Goal: Task Accomplishment & Management: Manage account settings

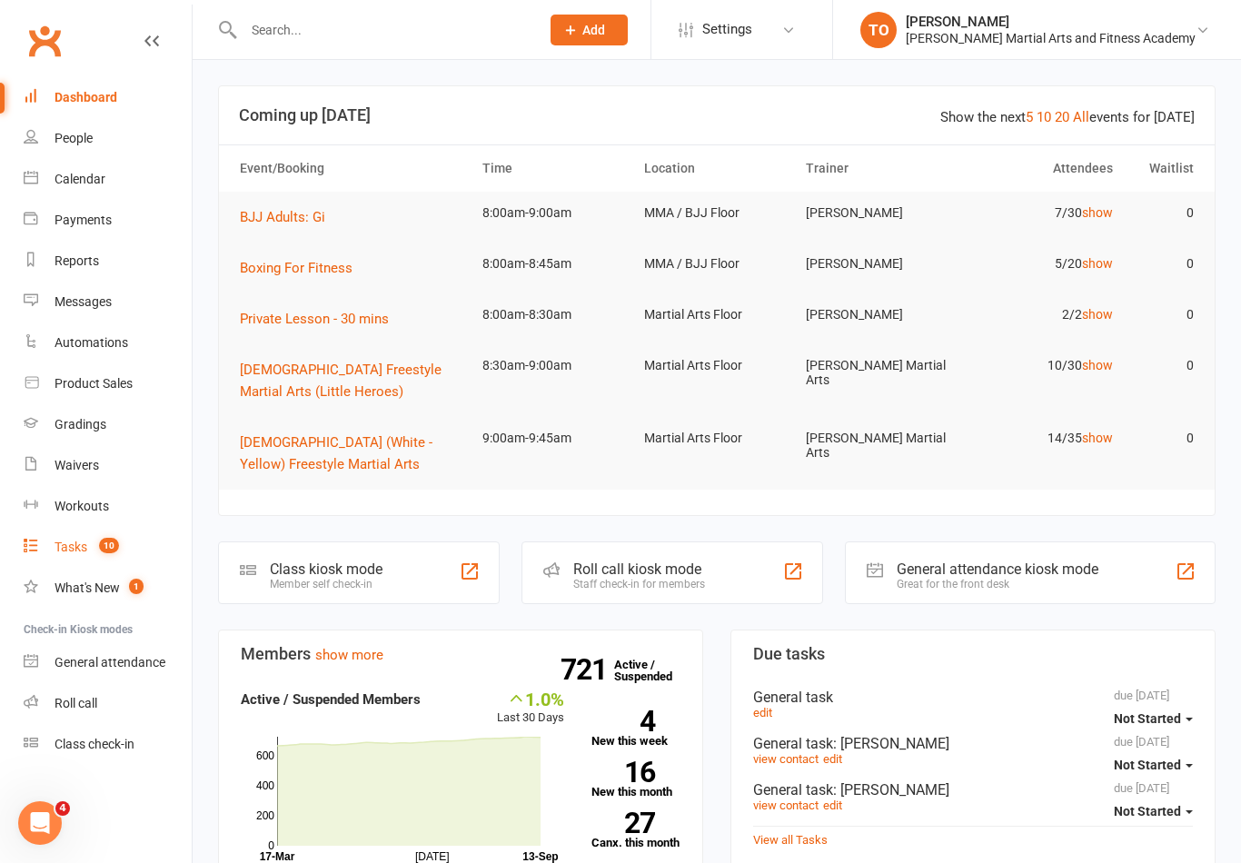
click at [82, 546] on div "Tasks" at bounding box center [71, 547] width 33 height 15
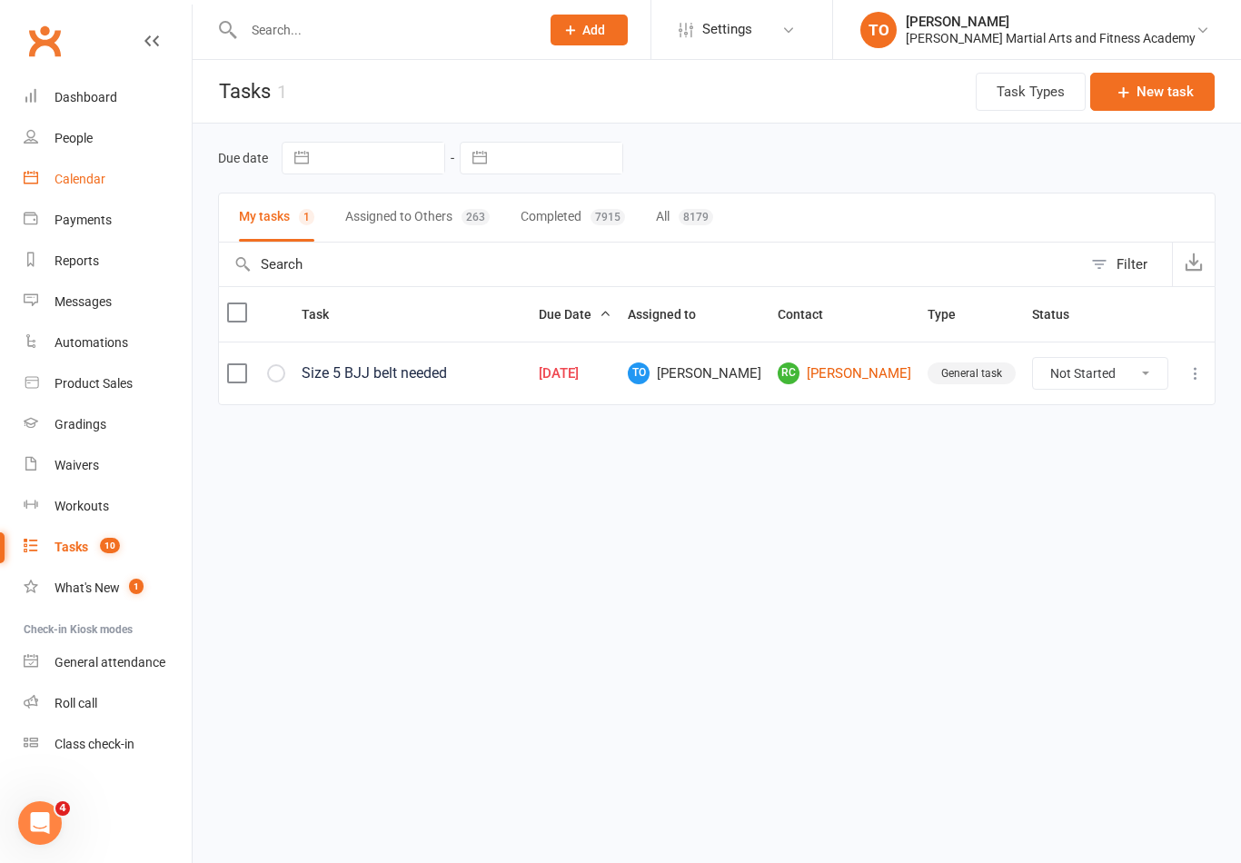
click at [77, 181] on div "Calendar" at bounding box center [80, 179] width 51 height 15
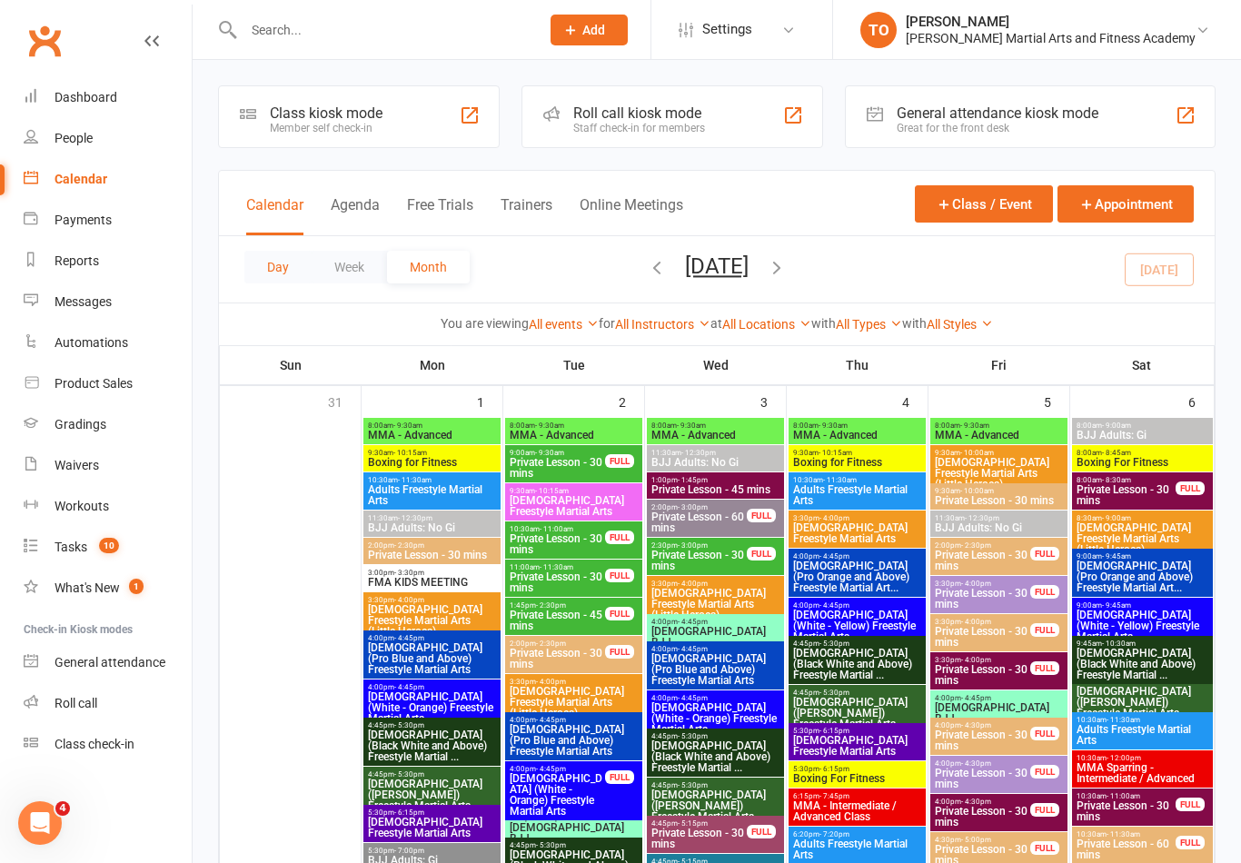
click at [272, 271] on button "Day" at bounding box center [277, 267] width 67 height 33
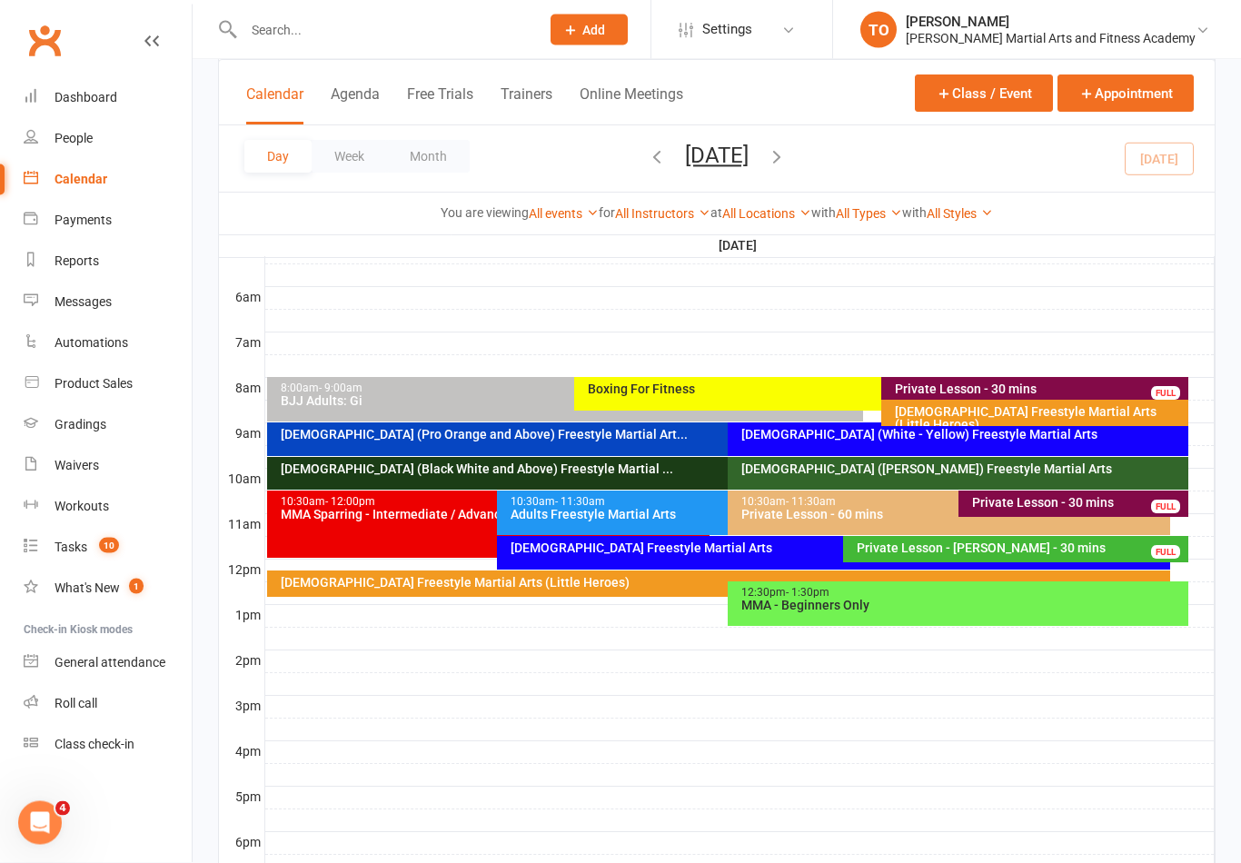
click at [1042, 422] on div "2-5yo Freestyle Martial Arts (Little Heroes)" at bounding box center [1034, 414] width 307 height 26
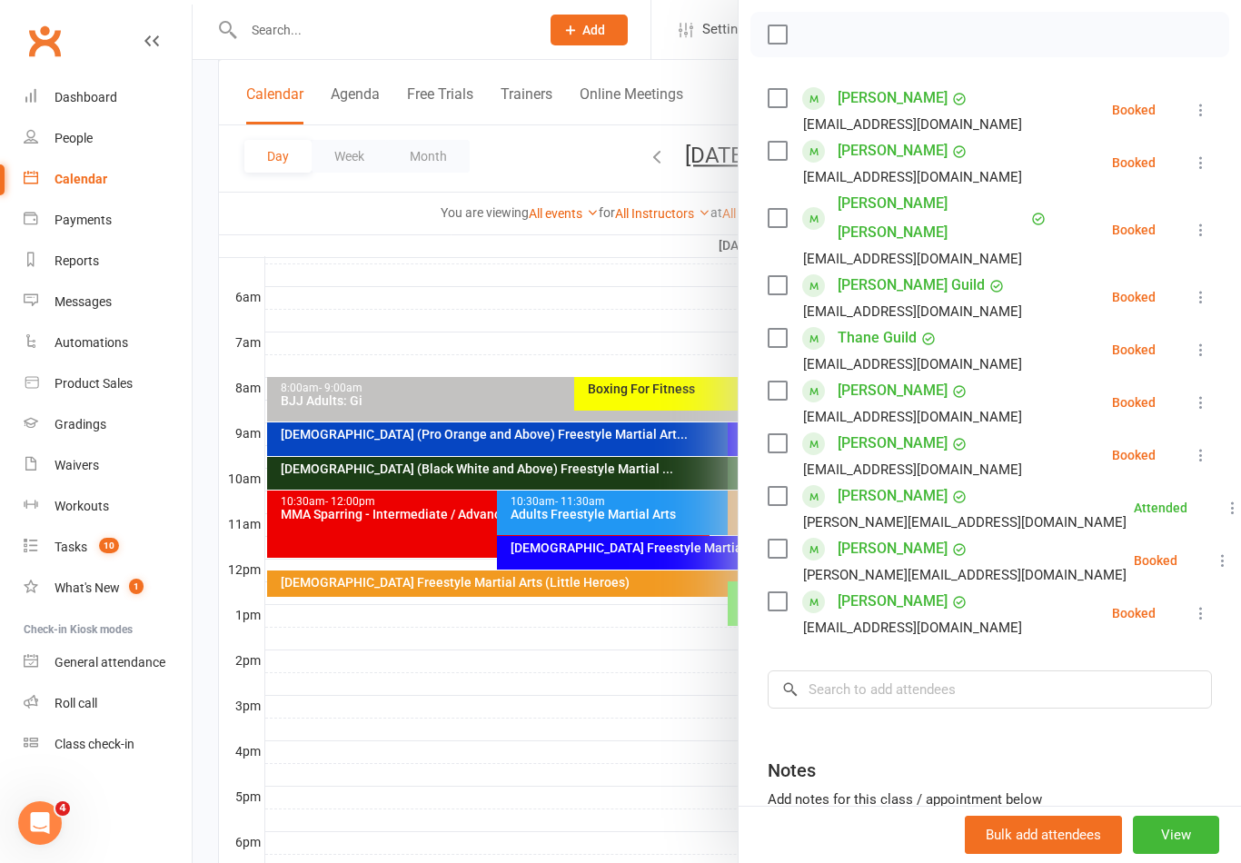
scroll to position [254, 0]
click at [383, 642] on div at bounding box center [717, 431] width 1049 height 863
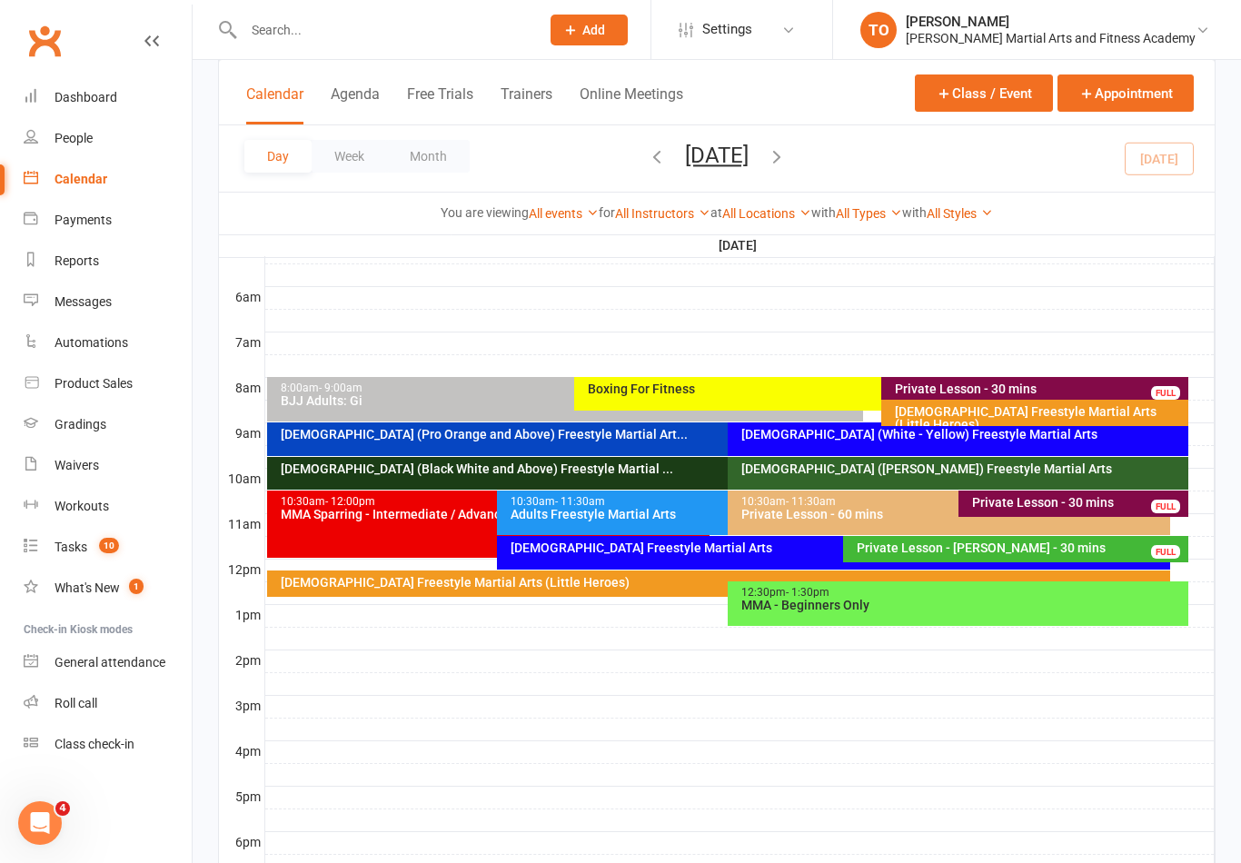
click at [654, 441] on div "6-9yo (Pro Orange and Above) Freestyle Martial Art..." at bounding box center [719, 440] width 904 height 34
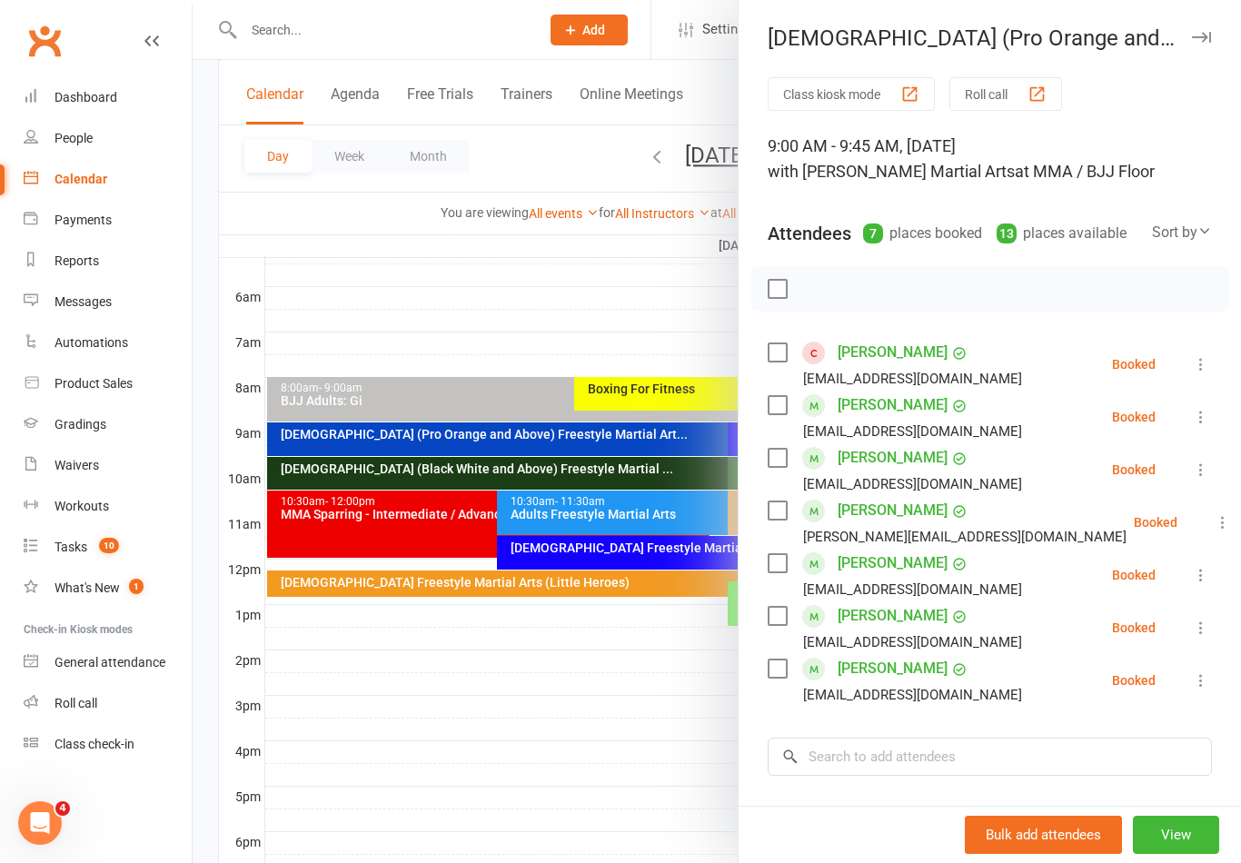
click at [1209, 571] on icon at bounding box center [1201, 575] width 18 height 18
click at [1117, 678] on link "Check in" at bounding box center [1113, 683] width 195 height 36
click at [550, 642] on div at bounding box center [717, 431] width 1049 height 863
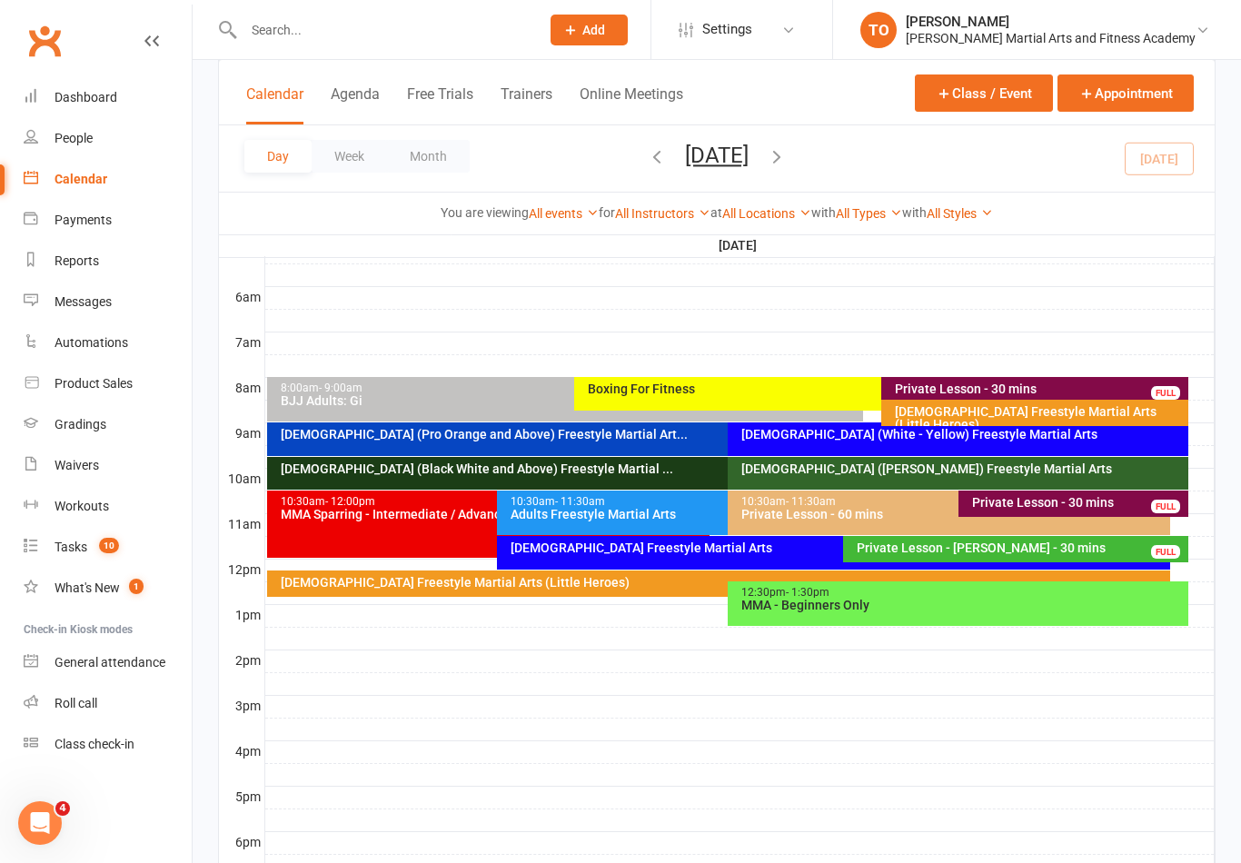
click at [867, 447] on div "6-9yo (White - Yellow) Freestyle Martial Arts" at bounding box center [958, 440] width 461 height 34
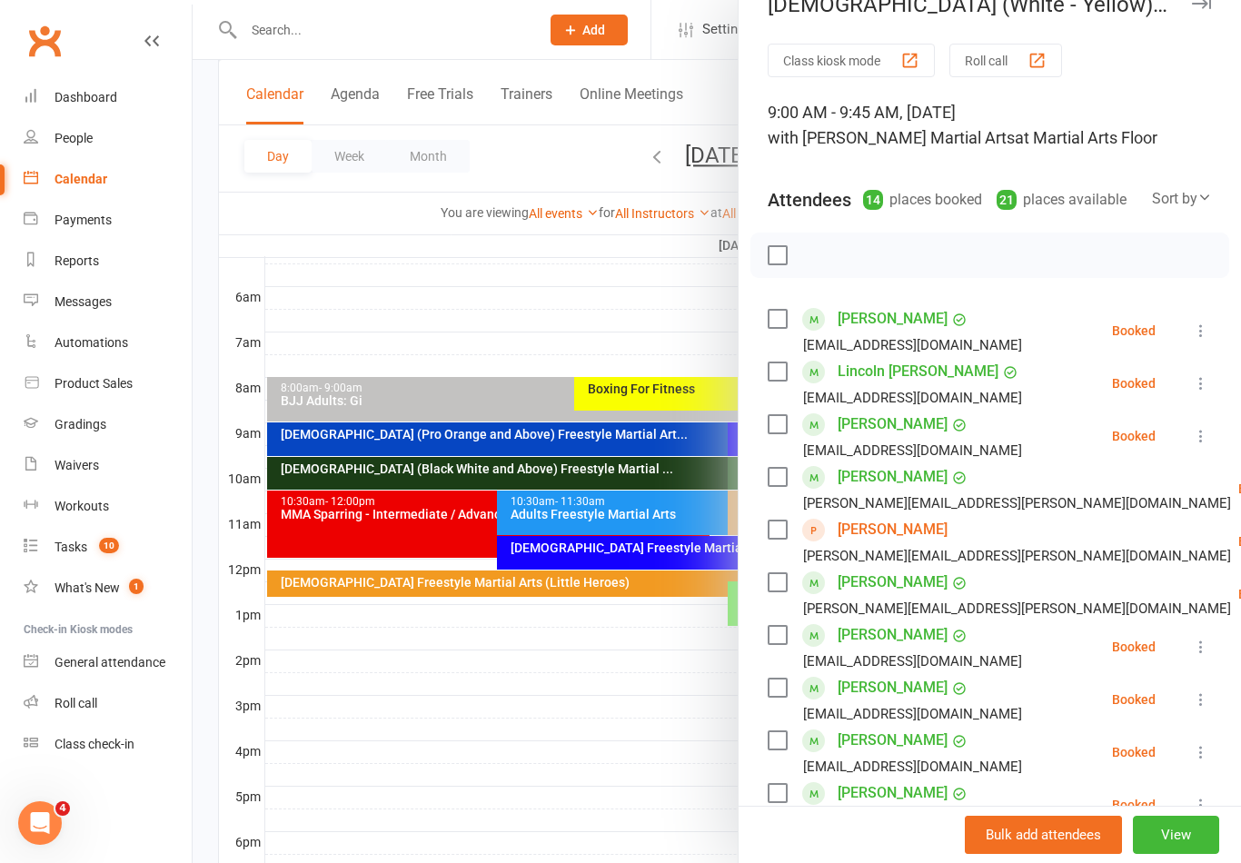
scroll to position [33, 0]
click at [533, 662] on div at bounding box center [717, 431] width 1049 height 863
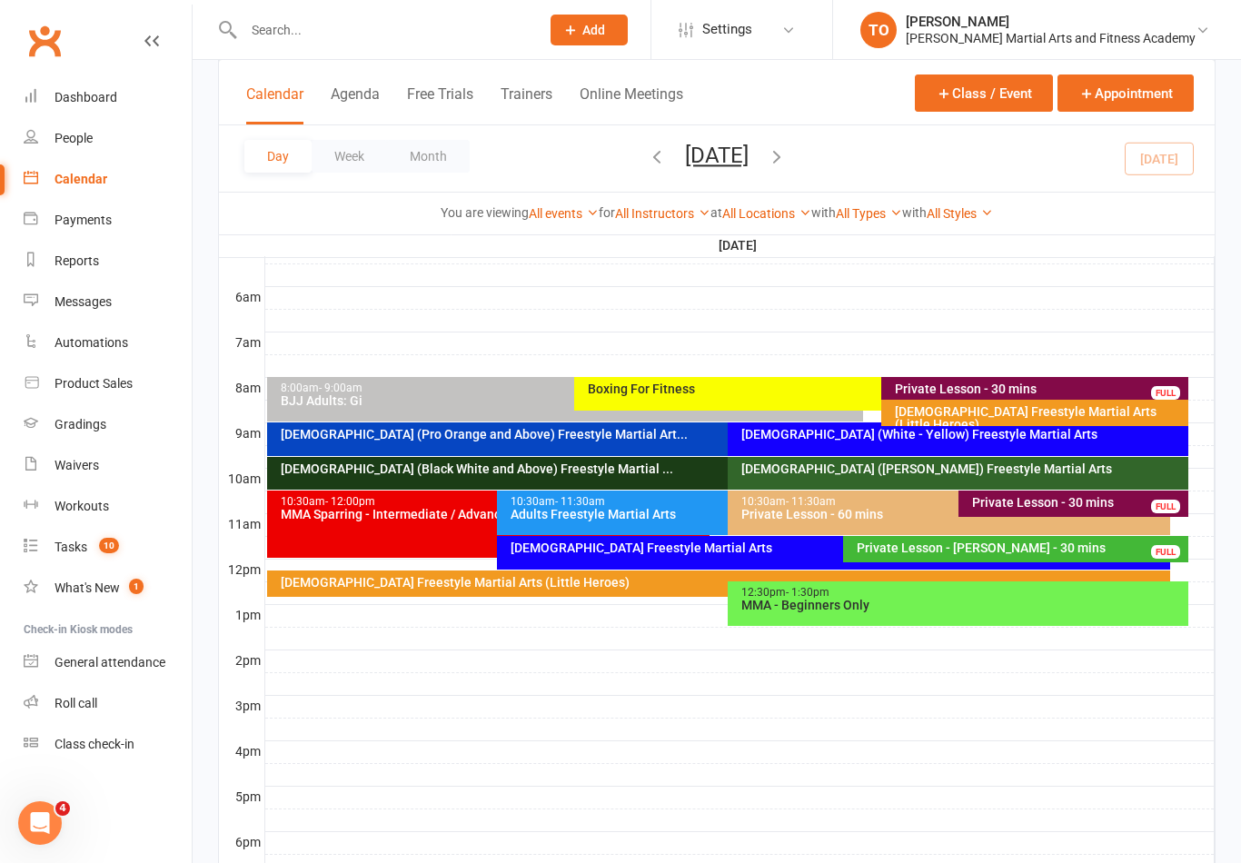
click at [1056, 472] on div "10-13yo (White - Brown) Freestyle Martial Arts" at bounding box center [963, 469] width 444 height 13
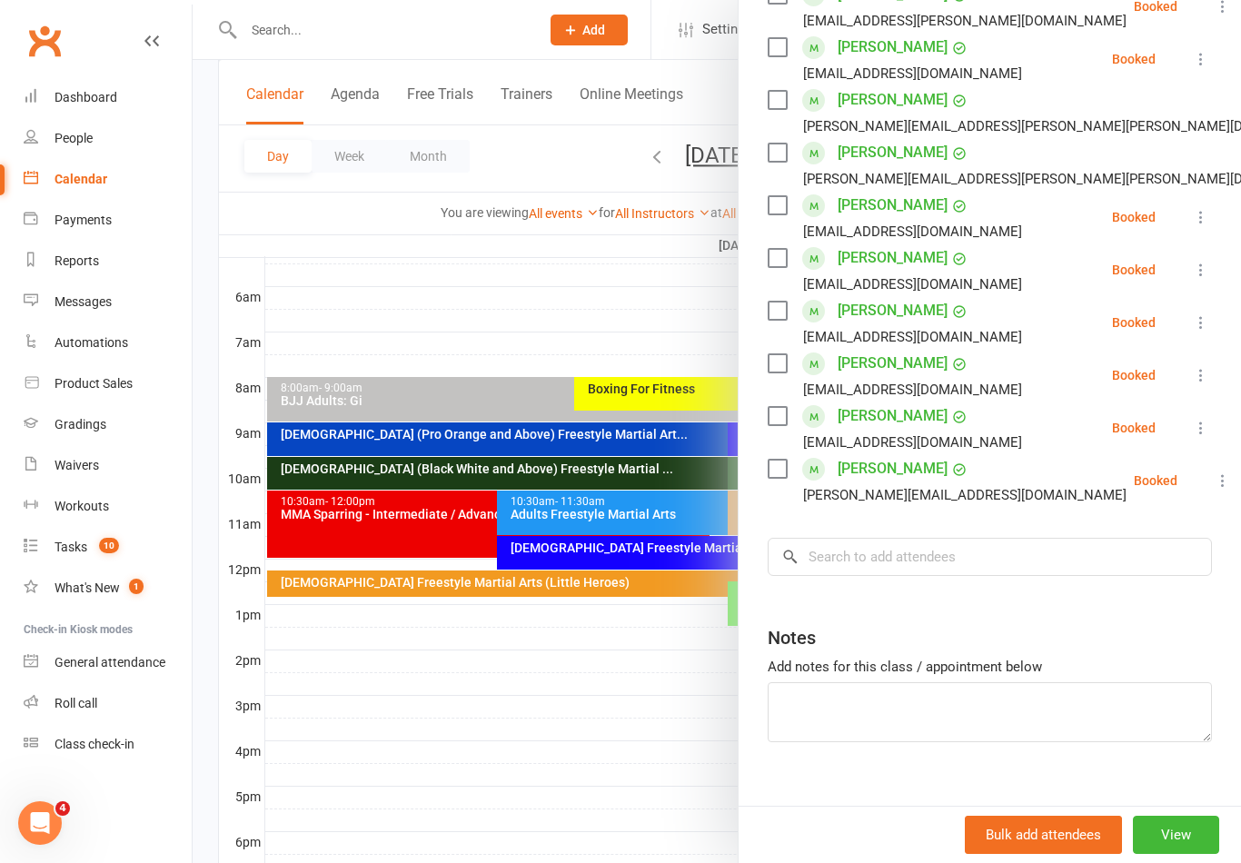
scroll to position [357, 0]
click at [513, 667] on div at bounding box center [717, 431] width 1049 height 863
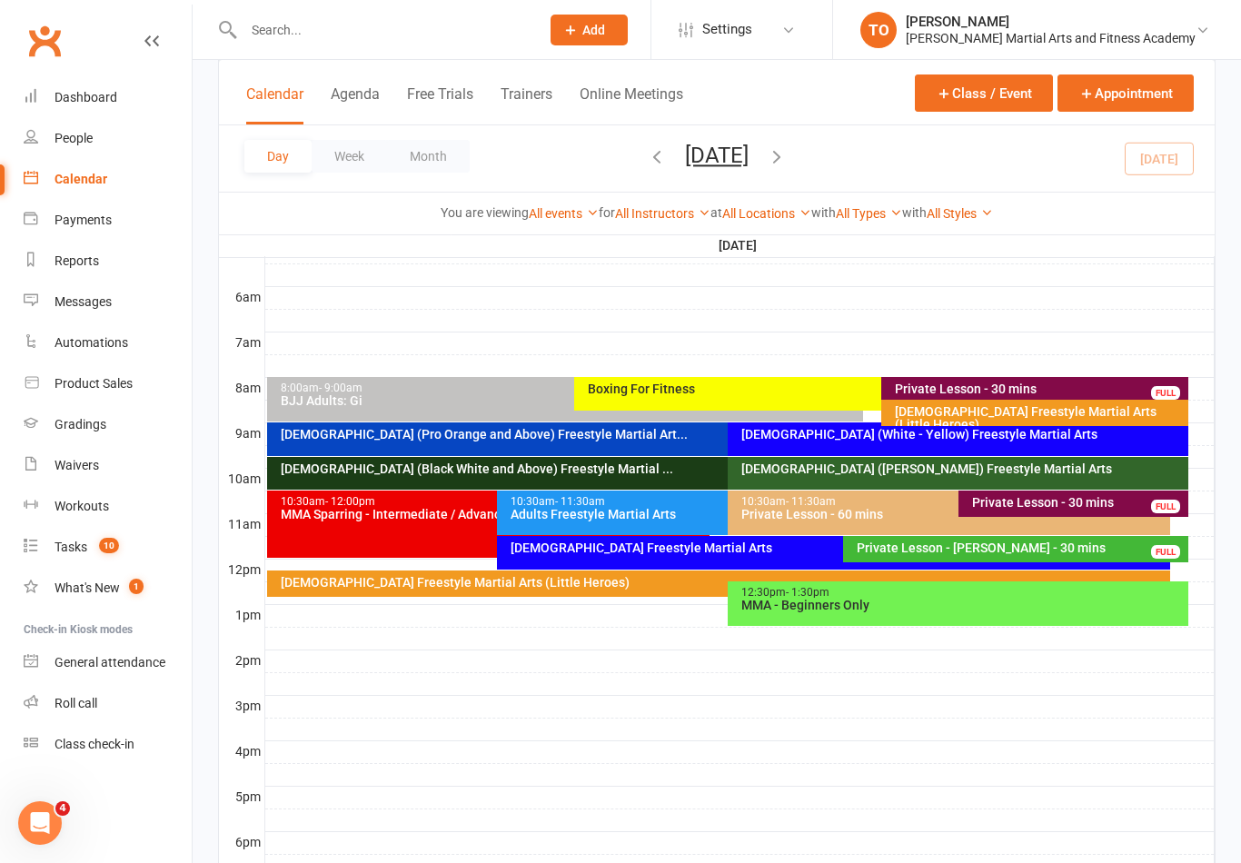
click at [428, 476] on div "10-13yo (Black White and Above) Freestyle Martial ..." at bounding box center [719, 473] width 904 height 33
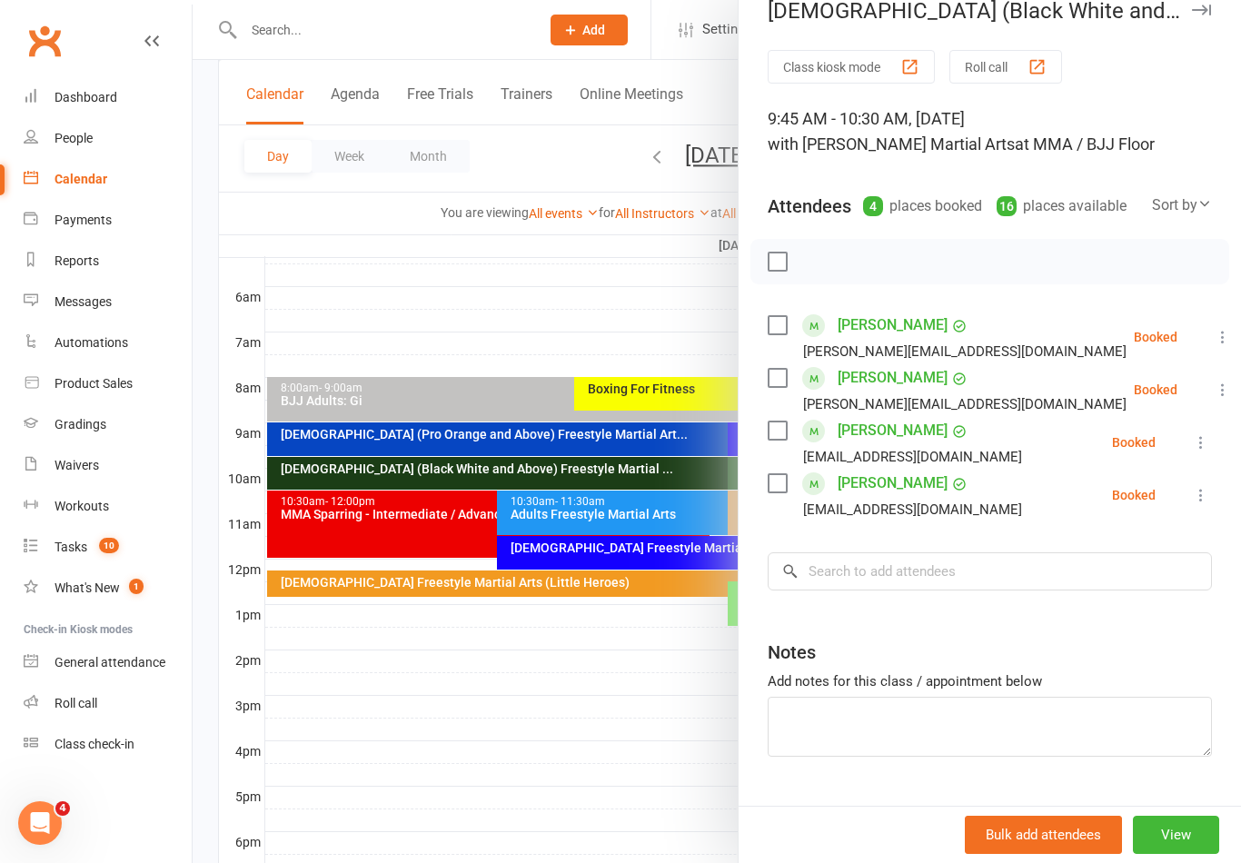
scroll to position [29, 0]
click at [484, 672] on div at bounding box center [717, 431] width 1049 height 863
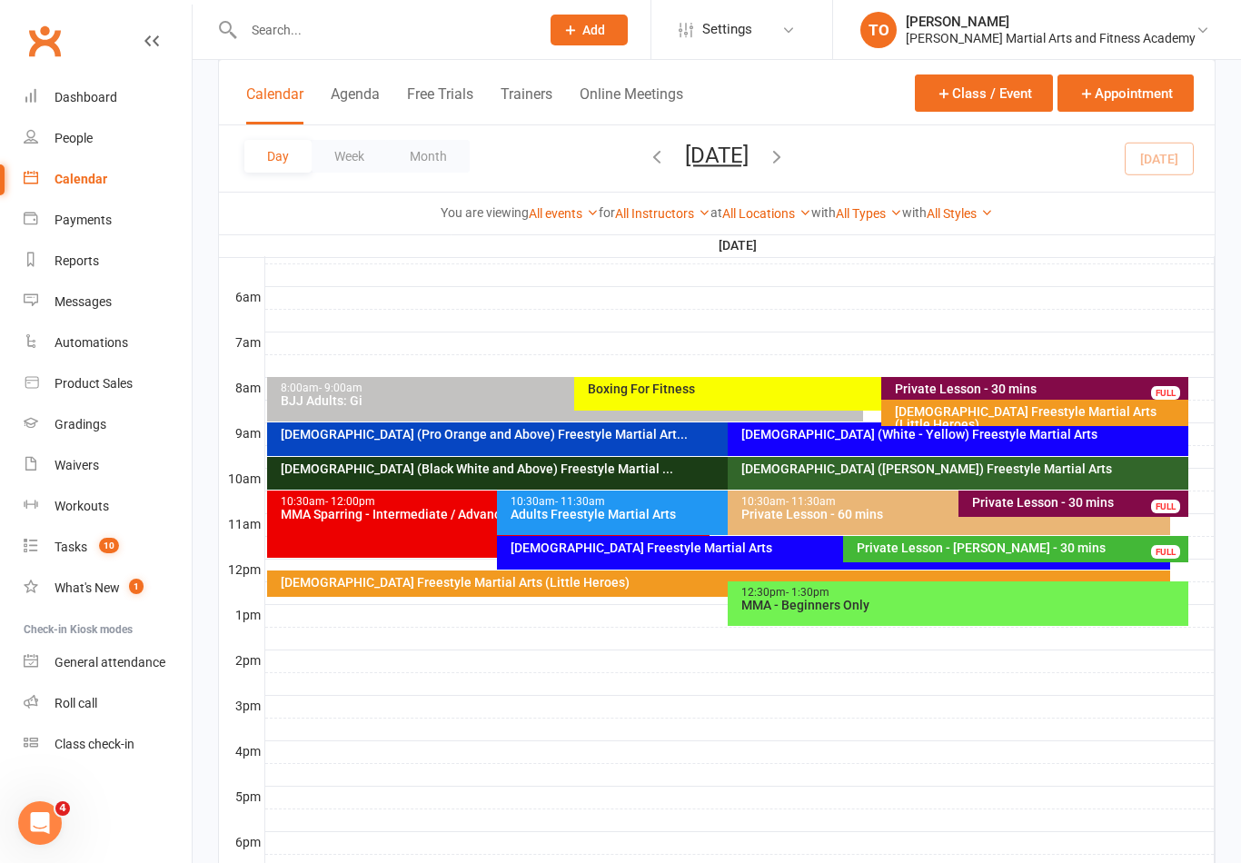
click at [1045, 413] on div "2-5yo Freestyle Martial Arts (Little Heroes)" at bounding box center [1039, 417] width 291 height 25
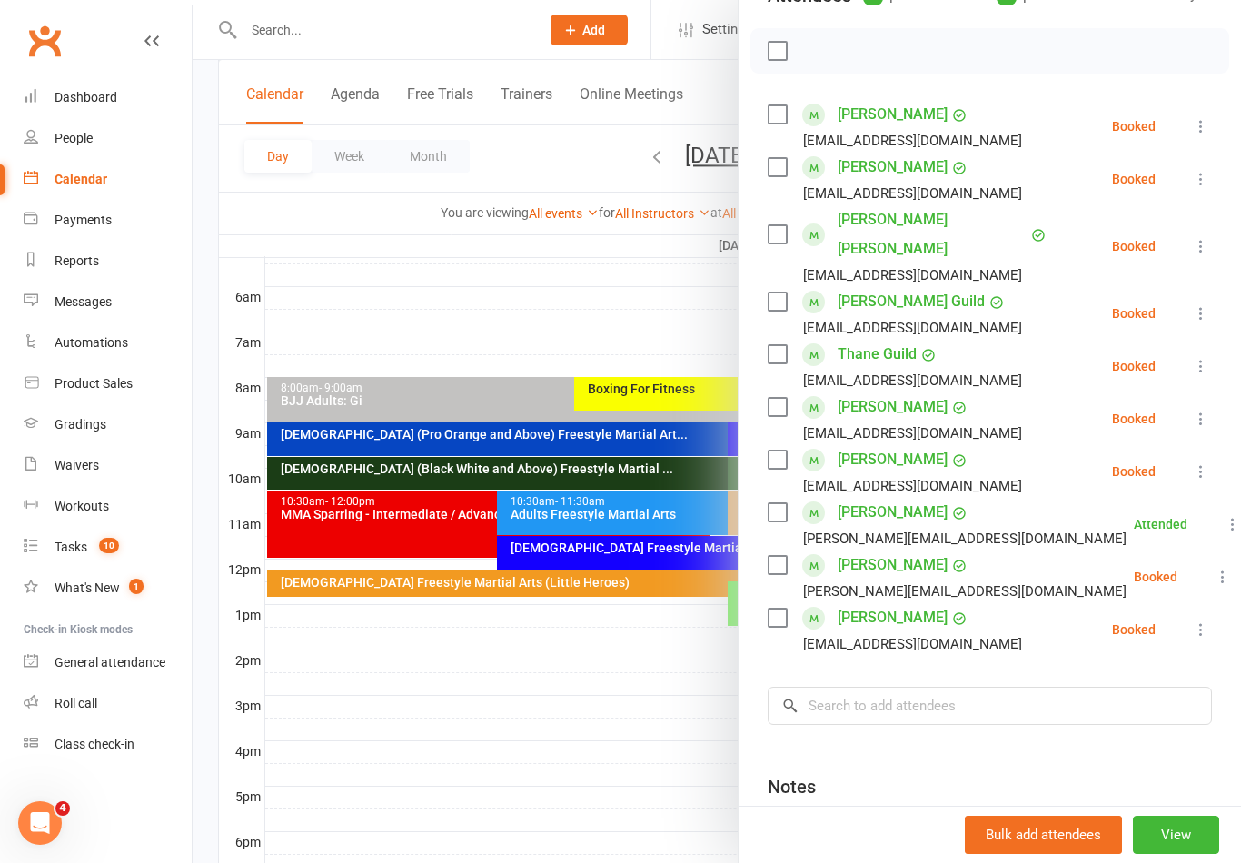
scroll to position [330, 0]
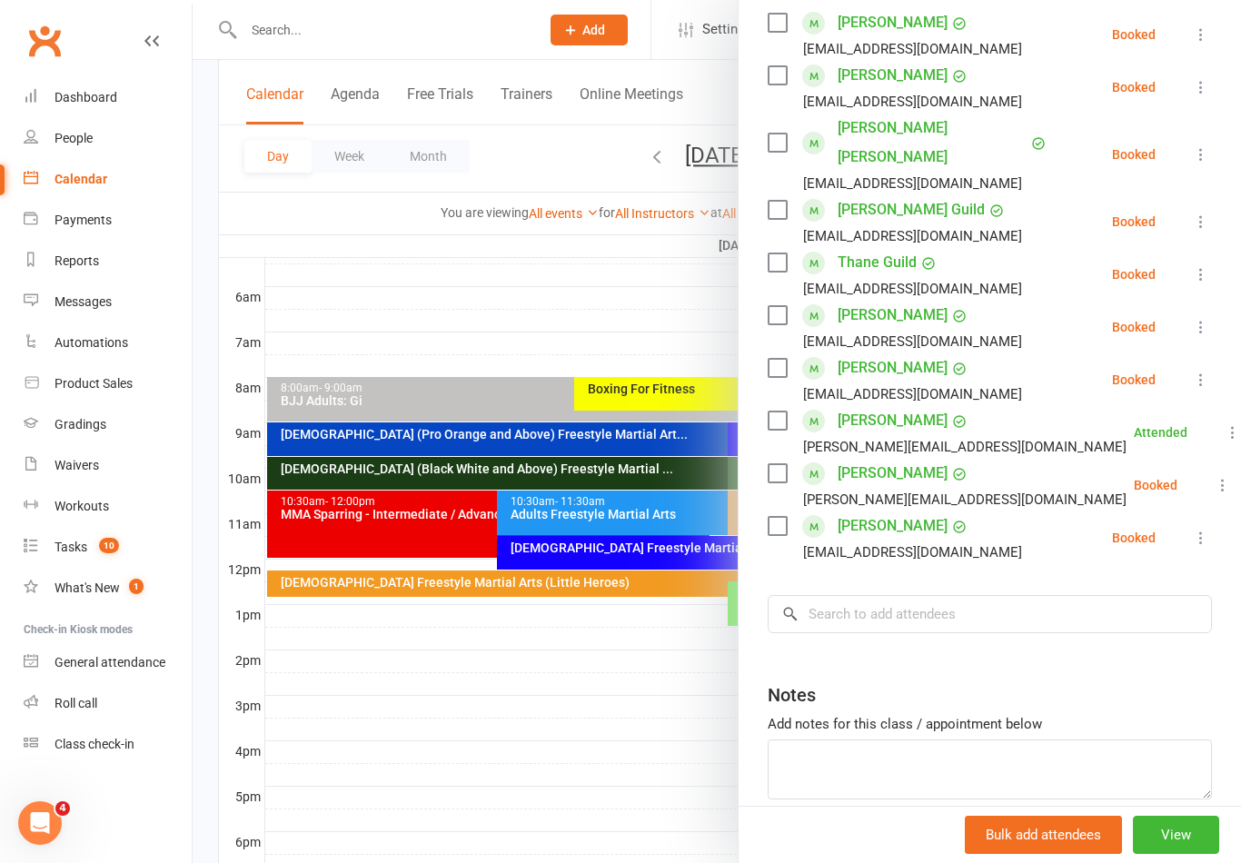
click at [504, 675] on div at bounding box center [717, 431] width 1049 height 863
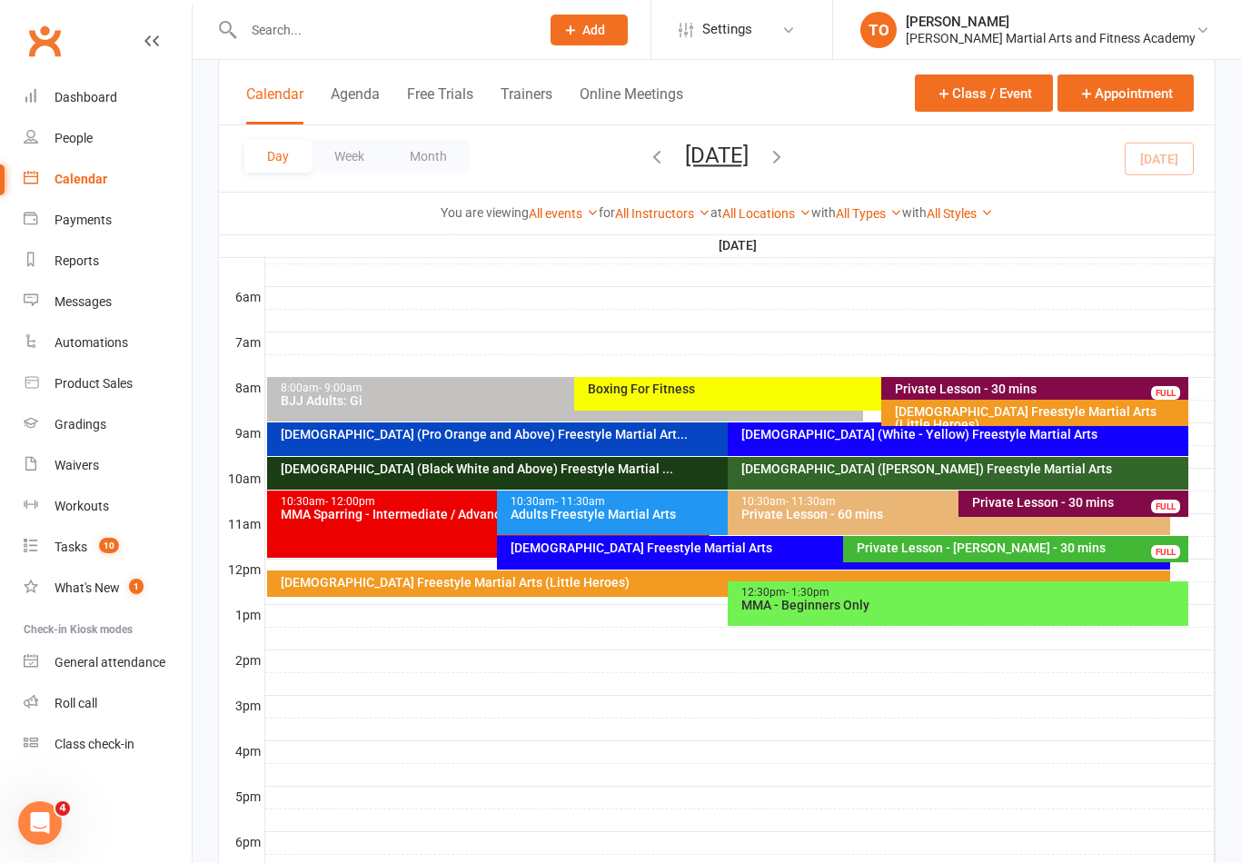
click at [405, 433] on div "6-9yo (Pro Orange and Above) Freestyle Martial Art..." at bounding box center [724, 434] width 888 height 13
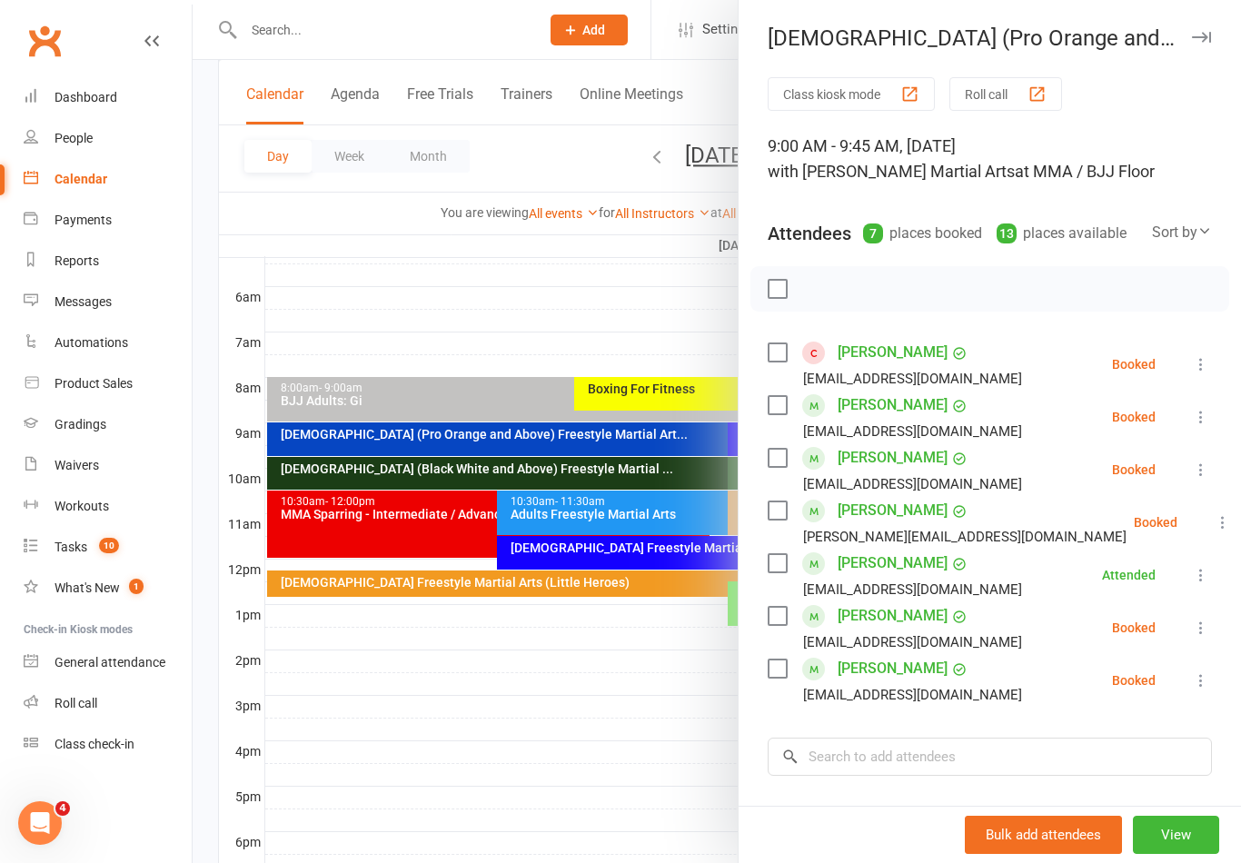
click at [905, 354] on link "Jack Barker" at bounding box center [893, 352] width 110 height 29
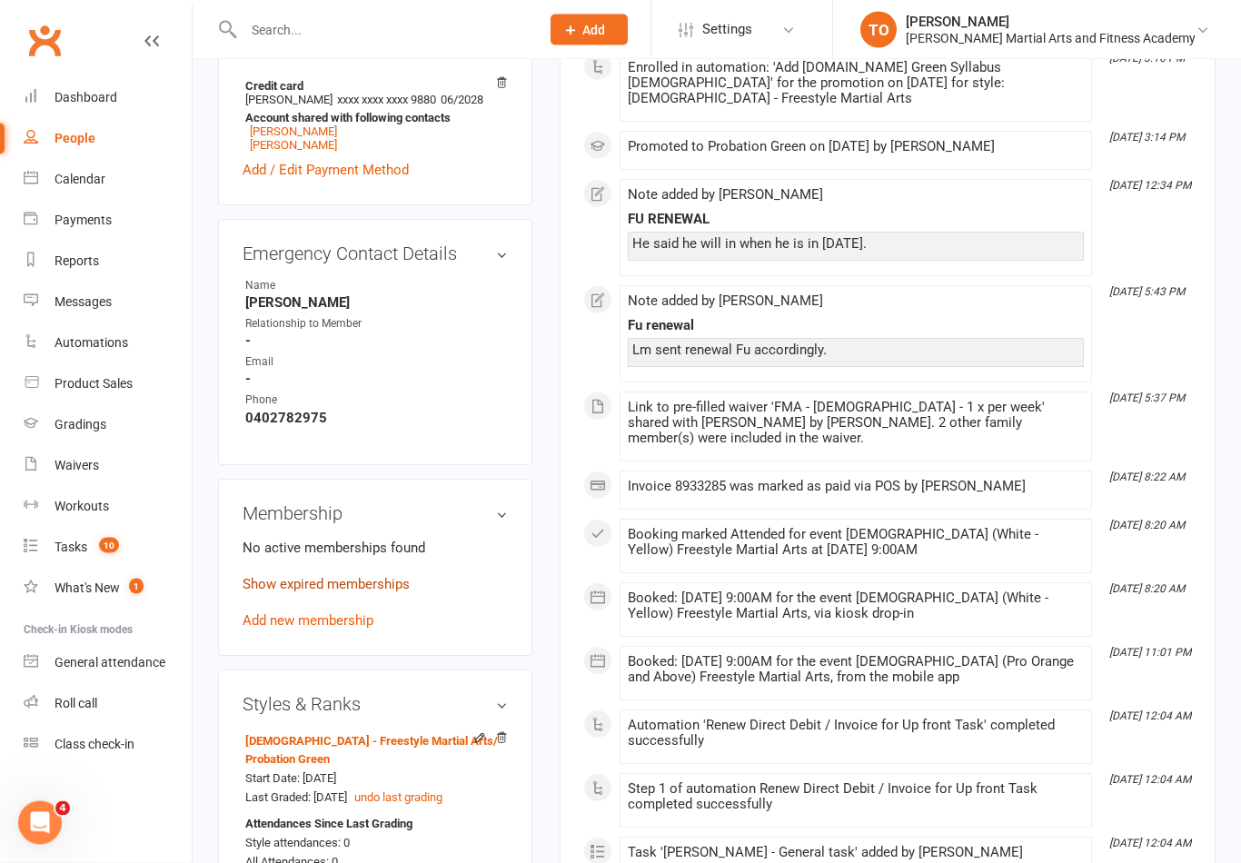
click at [286, 593] on link "Show expired memberships" at bounding box center [326, 585] width 167 height 16
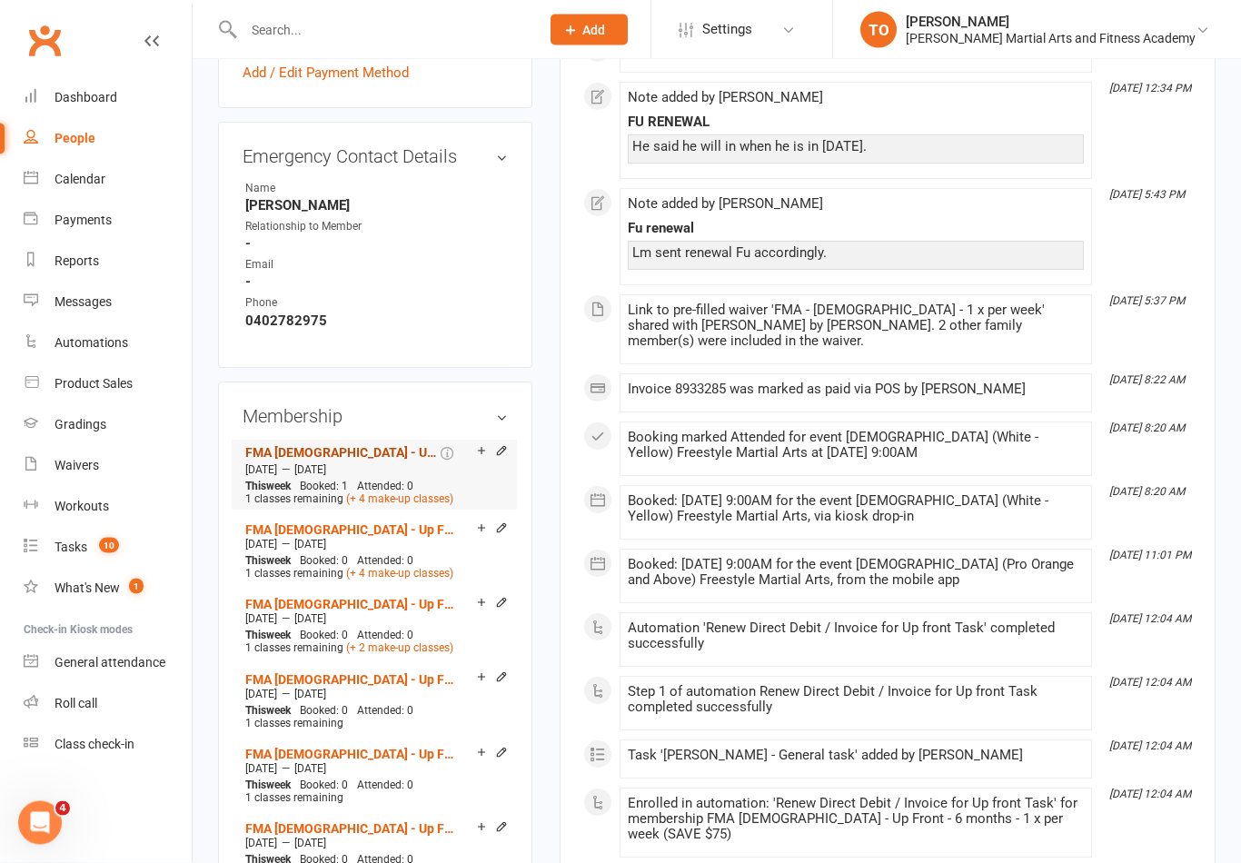
scroll to position [931, 0]
click at [343, 460] on link "FMA 6-9yo - Up Front - 6 months - 1 x per week (SAVE $75)" at bounding box center [341, 452] width 192 height 15
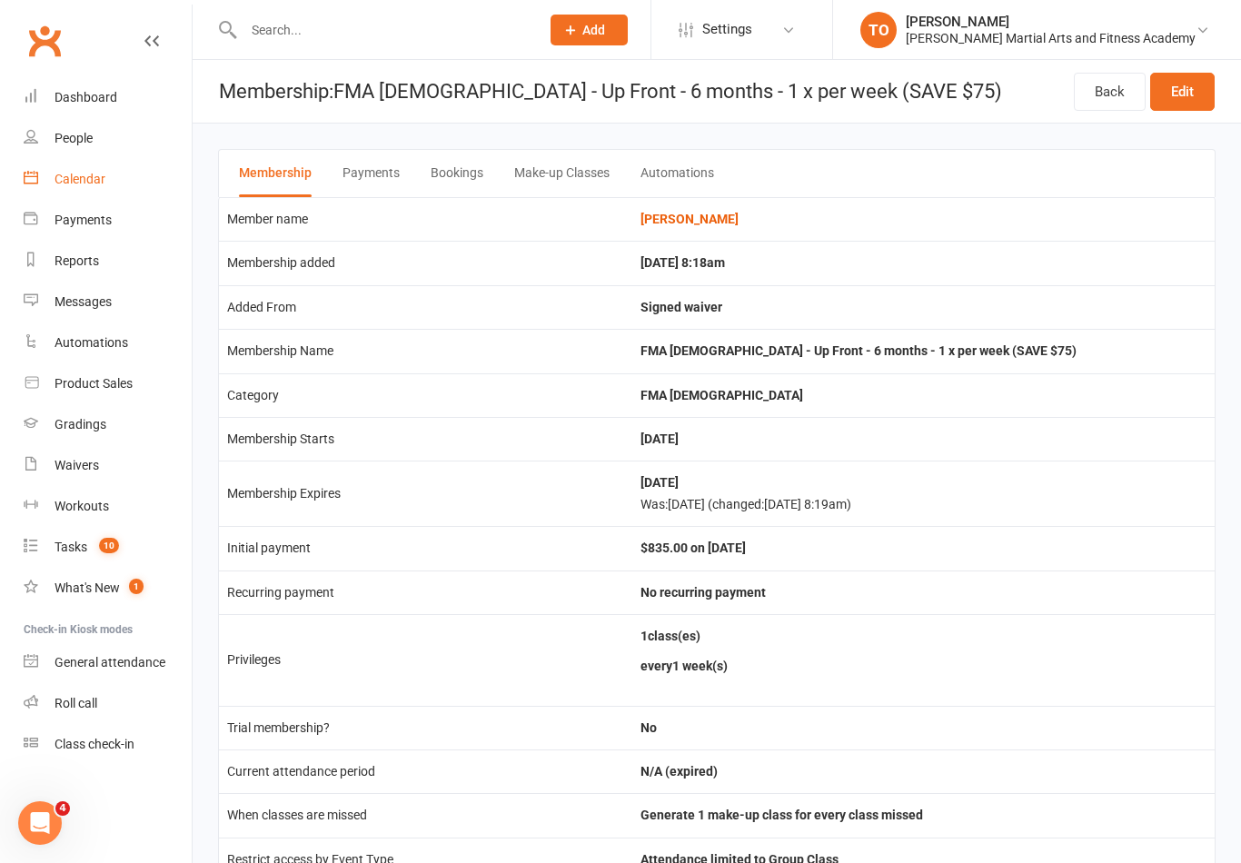
click at [82, 183] on div "Calendar" at bounding box center [80, 179] width 51 height 15
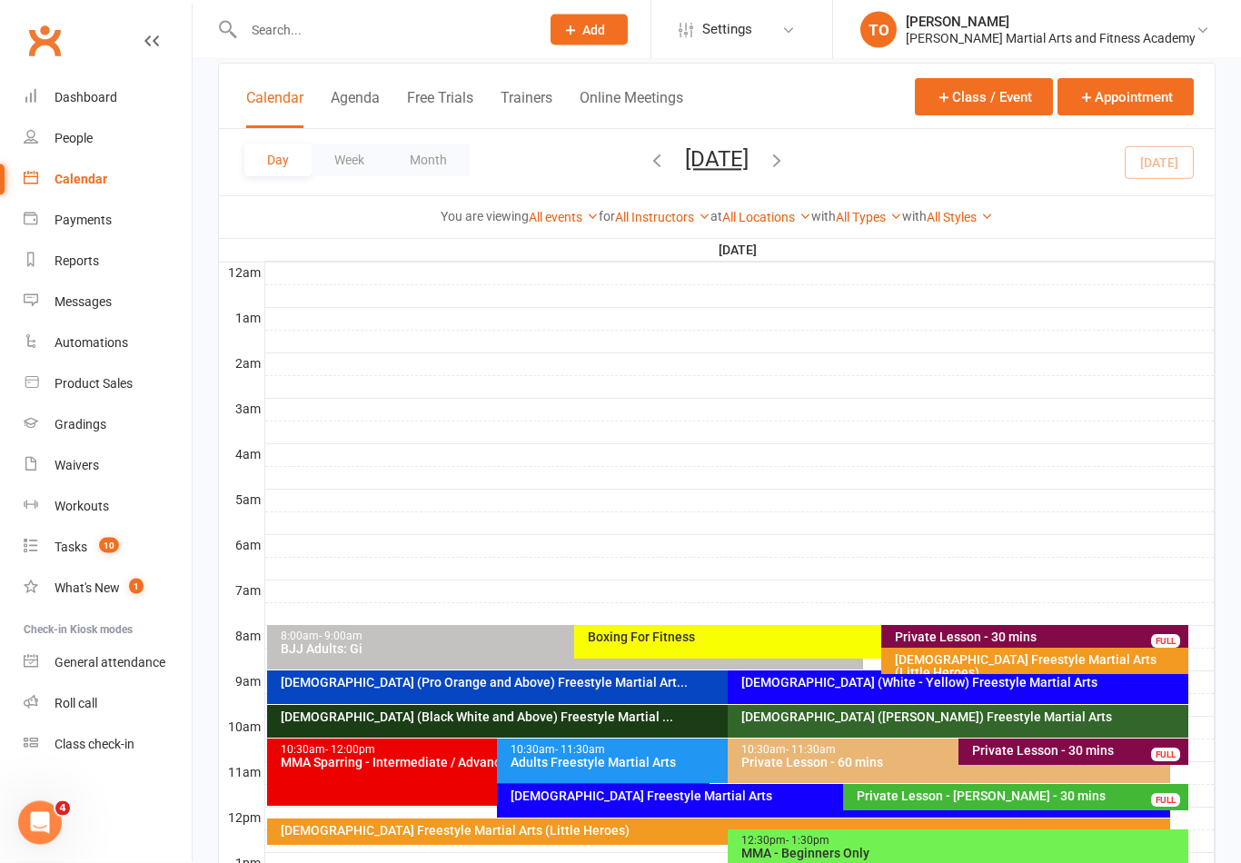
scroll to position [108, 0]
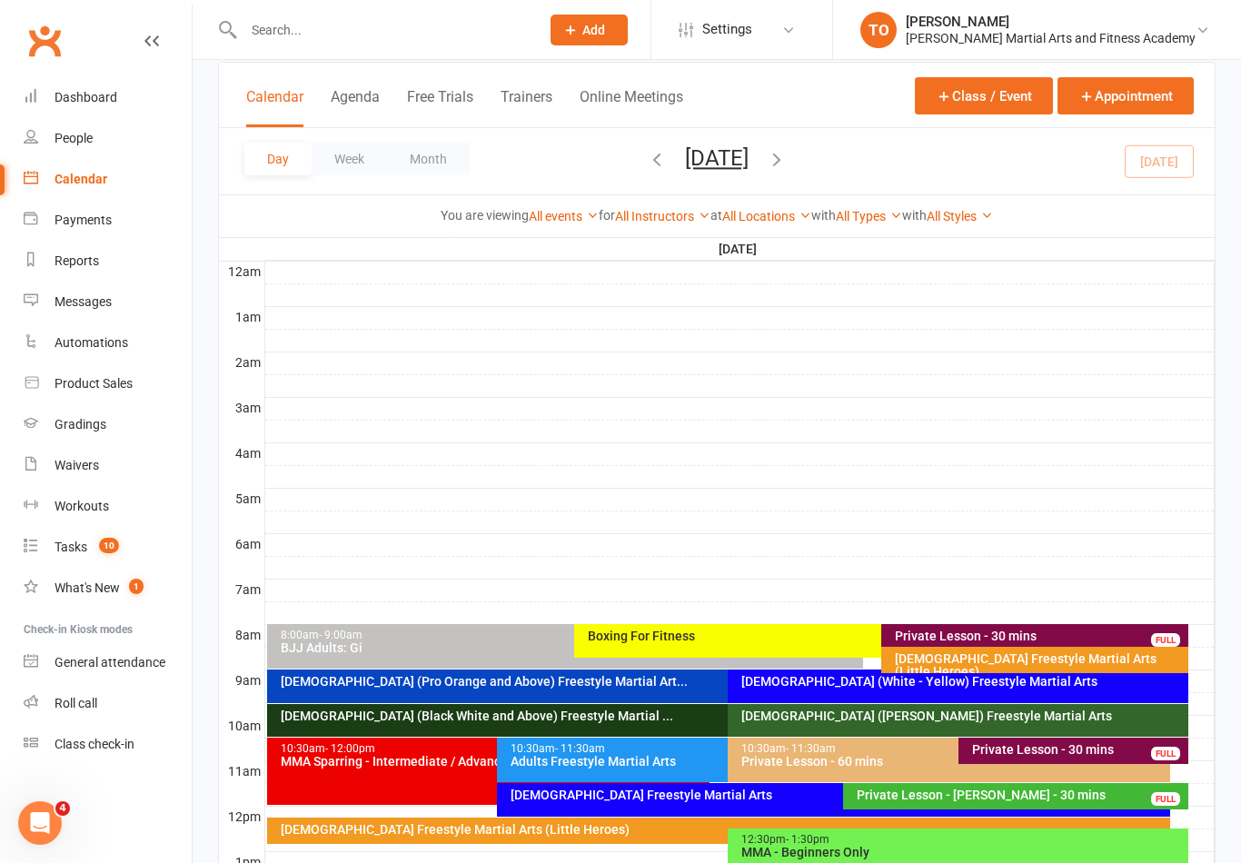
click at [1045, 633] on div "Private Lesson - 30 mins" at bounding box center [1039, 636] width 291 height 13
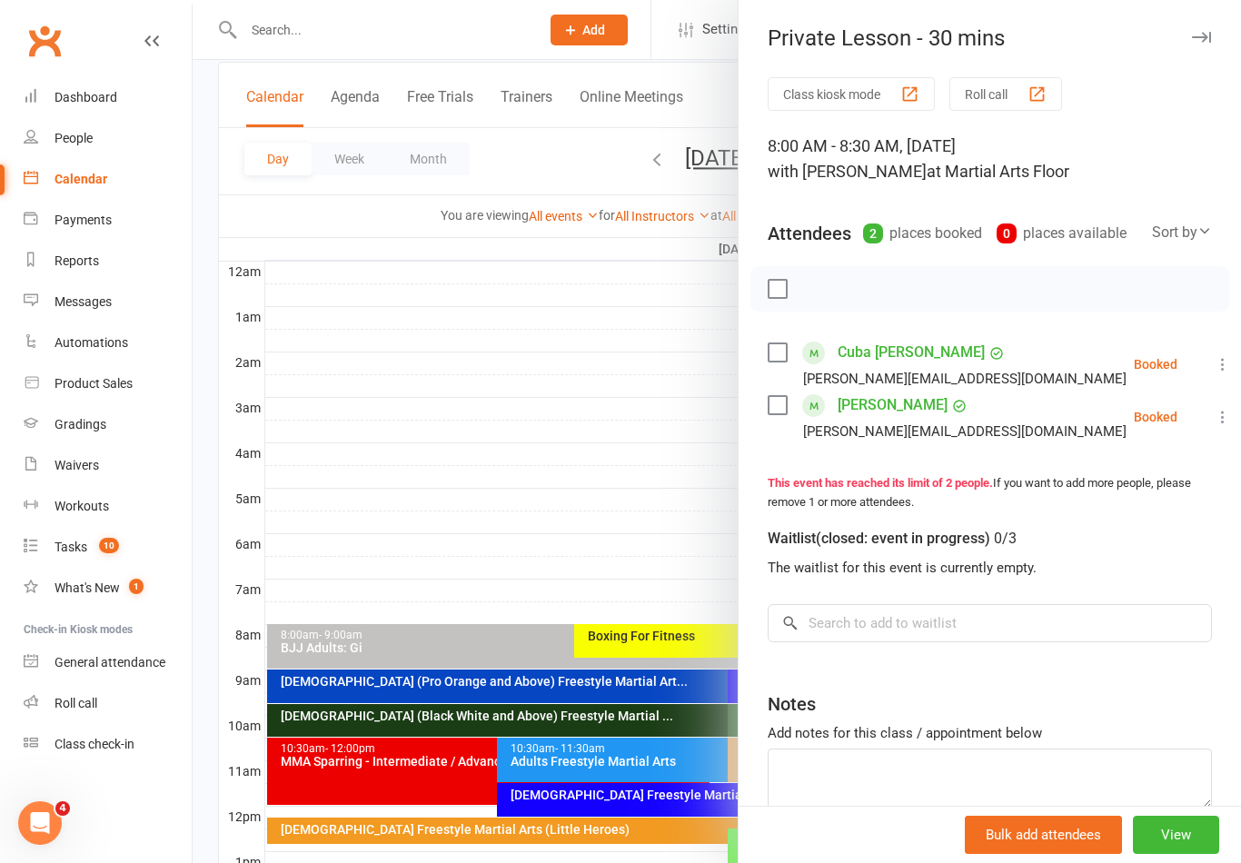
click at [458, 474] on div at bounding box center [717, 431] width 1049 height 863
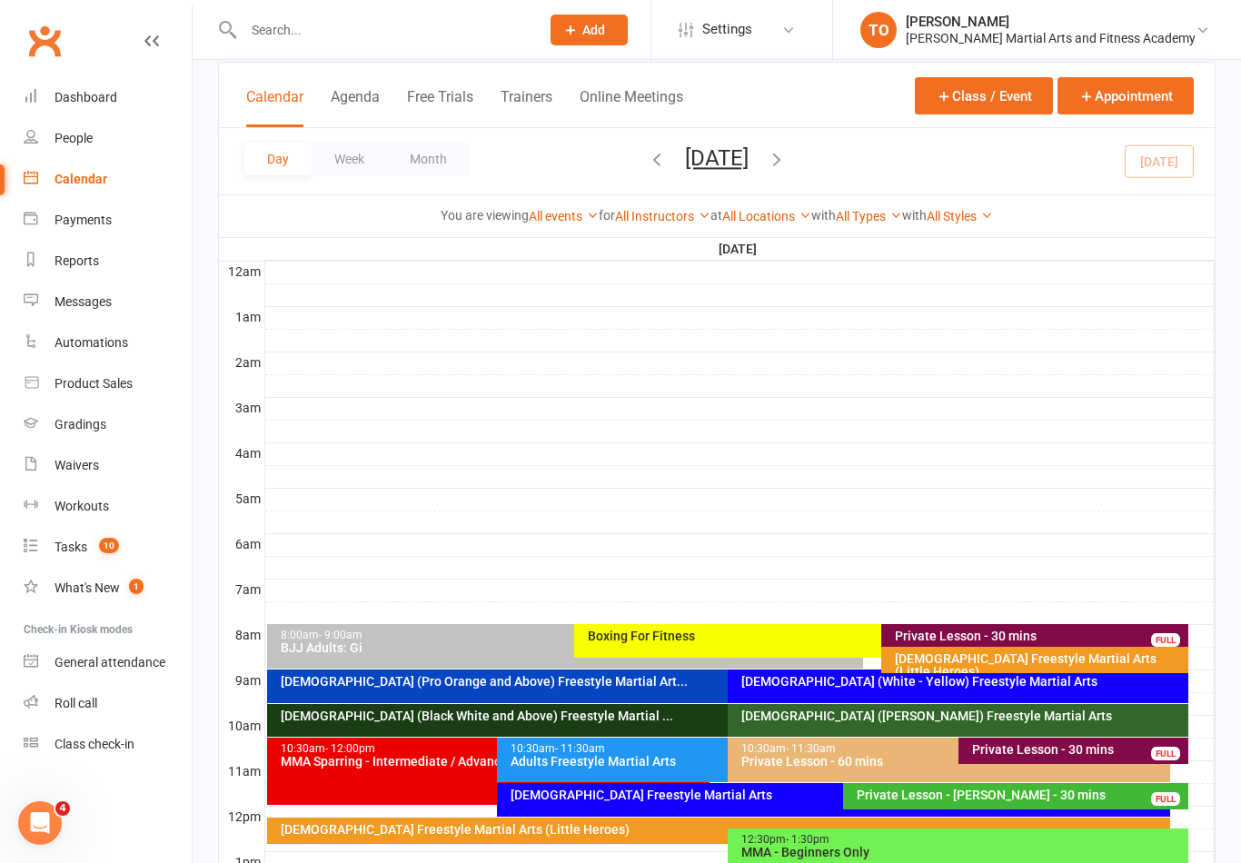
click at [318, 33] on input "text" at bounding box center [382, 29] width 289 height 25
click at [281, 35] on input "text" at bounding box center [382, 29] width 289 height 25
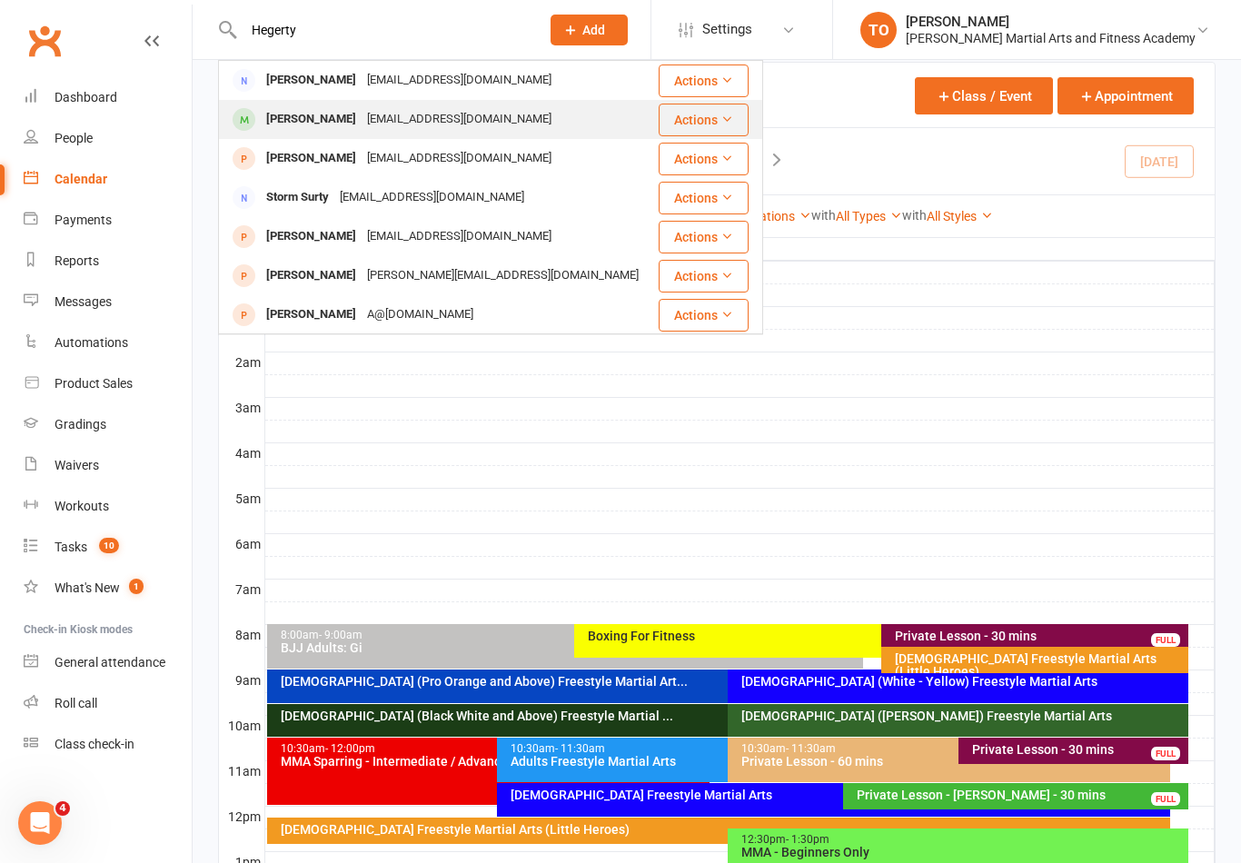
type input "Hegerty"
click at [305, 123] on div "Dylan Hegerty" at bounding box center [311, 119] width 101 height 26
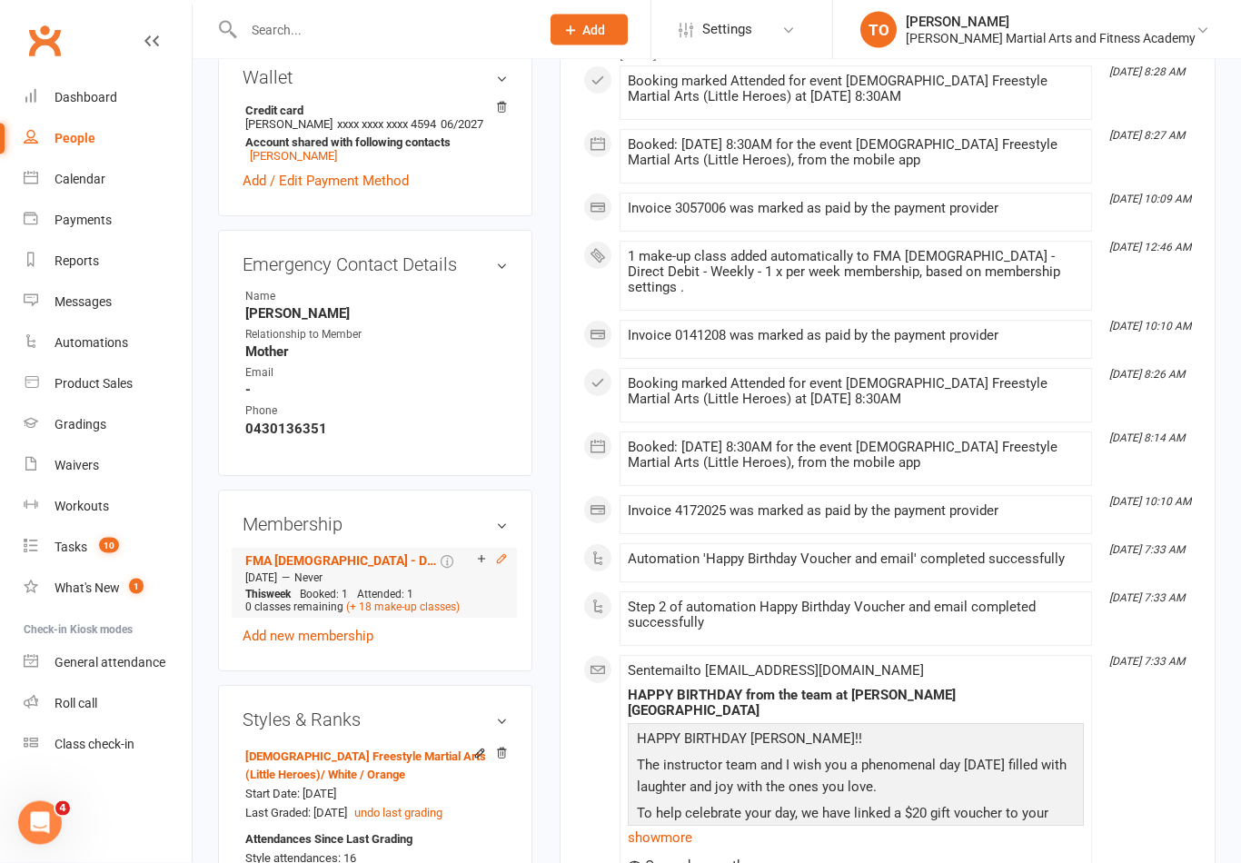
scroll to position [715, 0]
click at [499, 565] on icon at bounding box center [501, 558] width 13 height 13
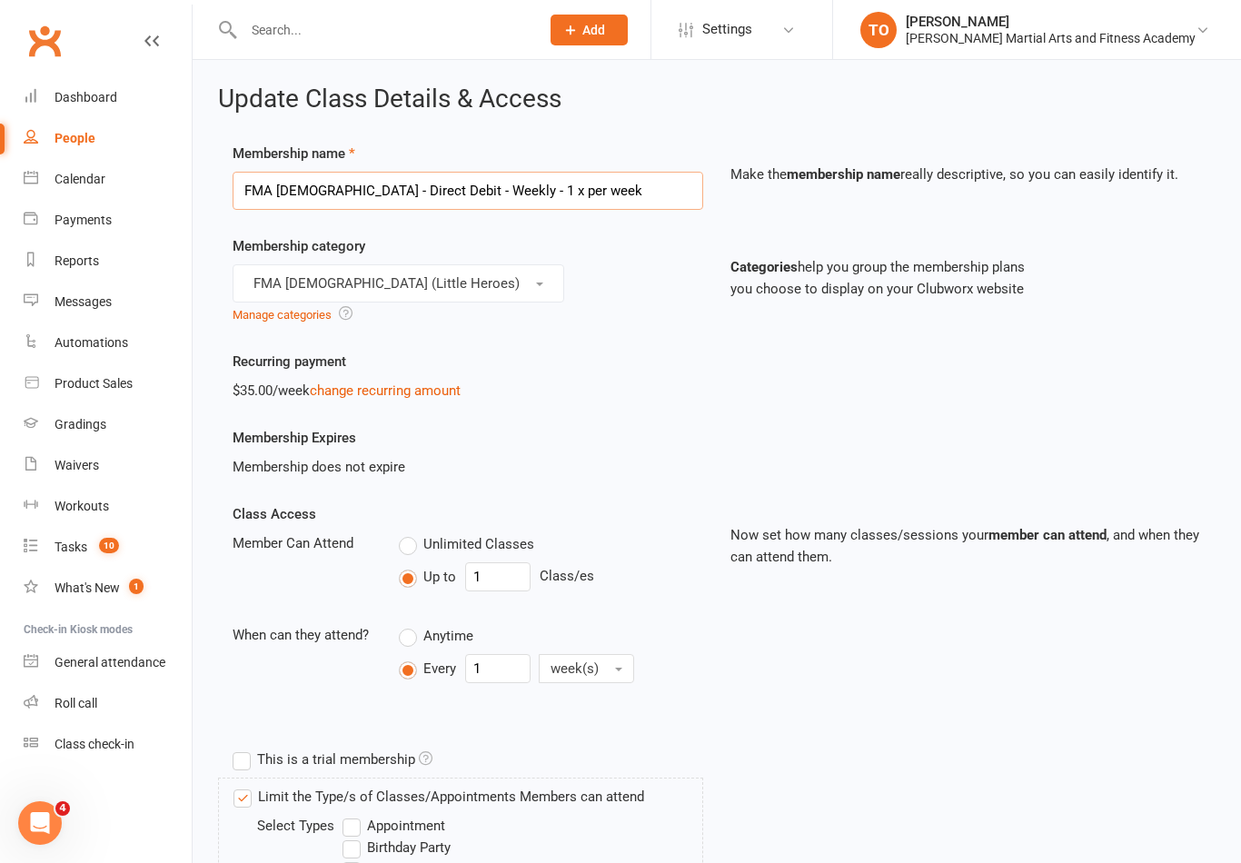
click at [292, 183] on input "FMA 2-5yo - Direct Debit - Weekly - 1 x per week" at bounding box center [468, 191] width 471 height 38
type input "FMA 6-9yo - Direct Debit - Weekly - 1 x per week"
click at [430, 274] on button "FMA 2-5yo (Little Heroes)" at bounding box center [399, 283] width 332 height 38
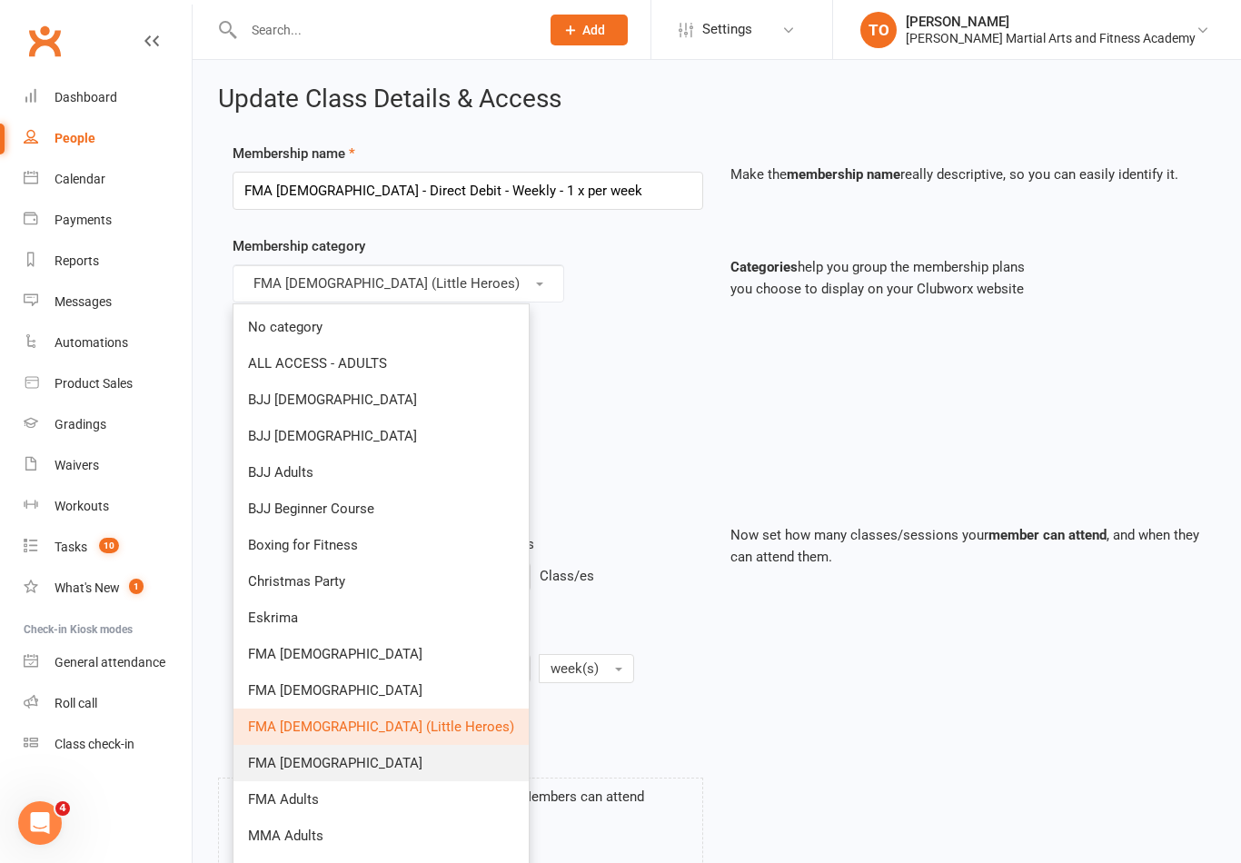
click at [329, 767] on link "FMA 6-9yo" at bounding box center [381, 763] width 295 height 36
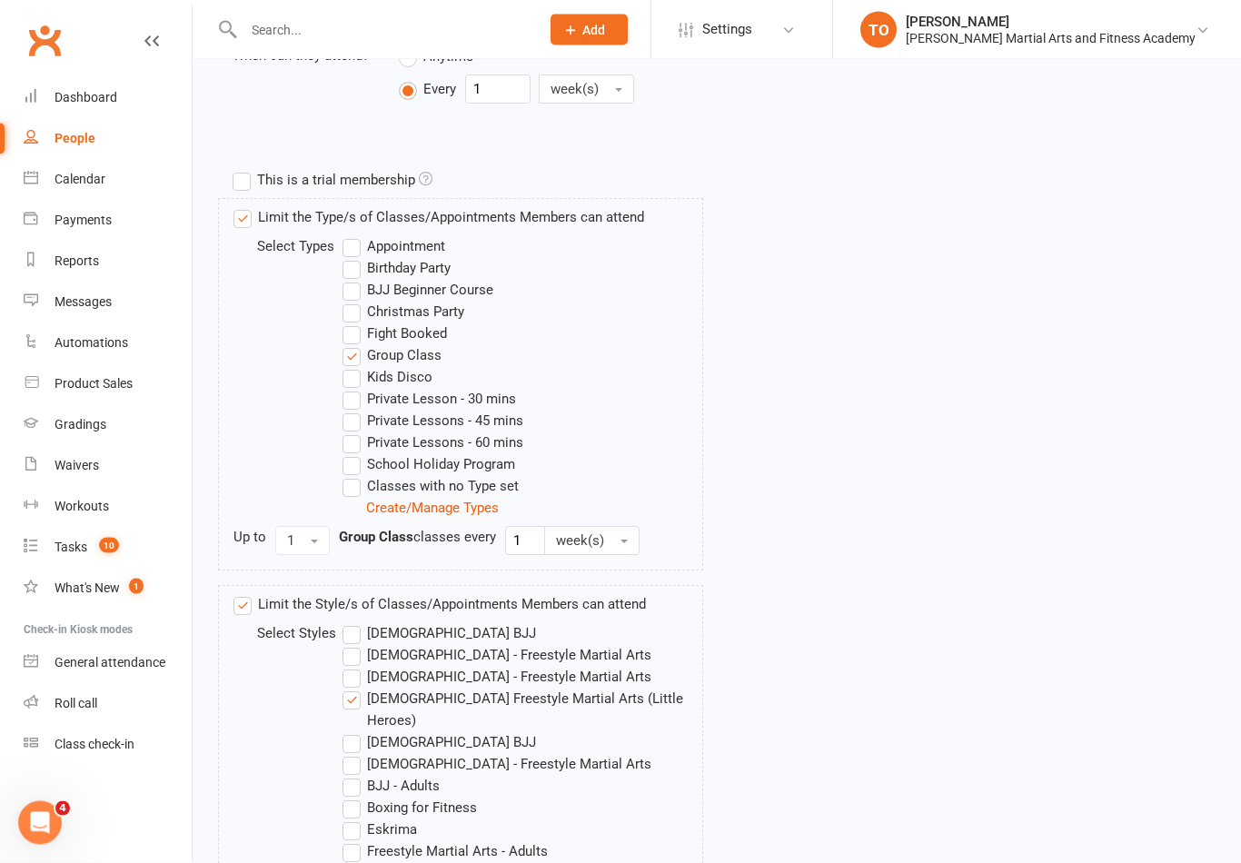
scroll to position [557, 0]
click at [361, 700] on label "[DEMOGRAPHIC_DATA] Freestyle Martial Arts (Little Heroes)" at bounding box center [523, 710] width 360 height 44
click at [354, 688] on input "[DEMOGRAPHIC_DATA] Freestyle Martial Arts (Little Heroes)" at bounding box center [349, 688] width 12 height 0
click at [362, 753] on label "[DEMOGRAPHIC_DATA] - Freestyle Martial Arts" at bounding box center [497, 764] width 309 height 22
click at [354, 753] on input "[DEMOGRAPHIC_DATA] - Freestyle Martial Arts" at bounding box center [349, 753] width 12 height 0
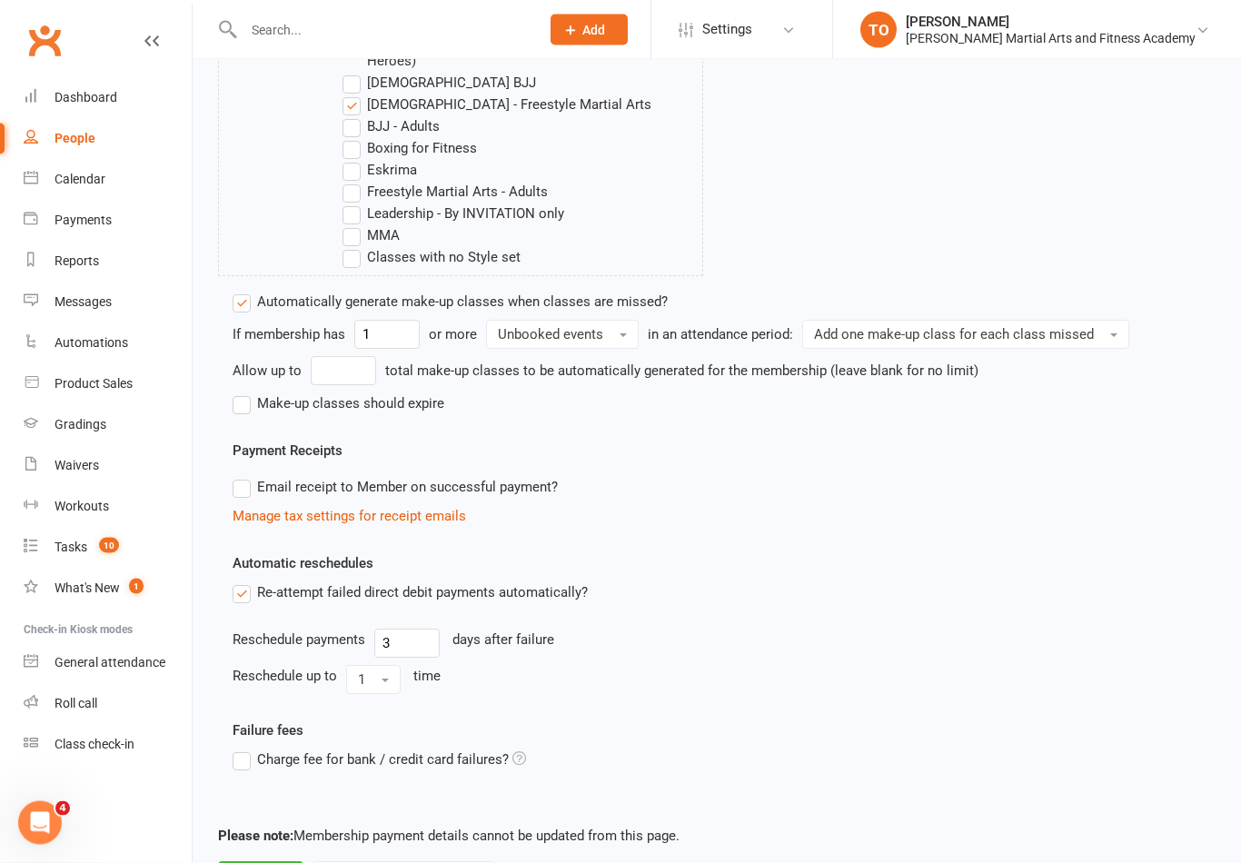
scroll to position [1269, 0]
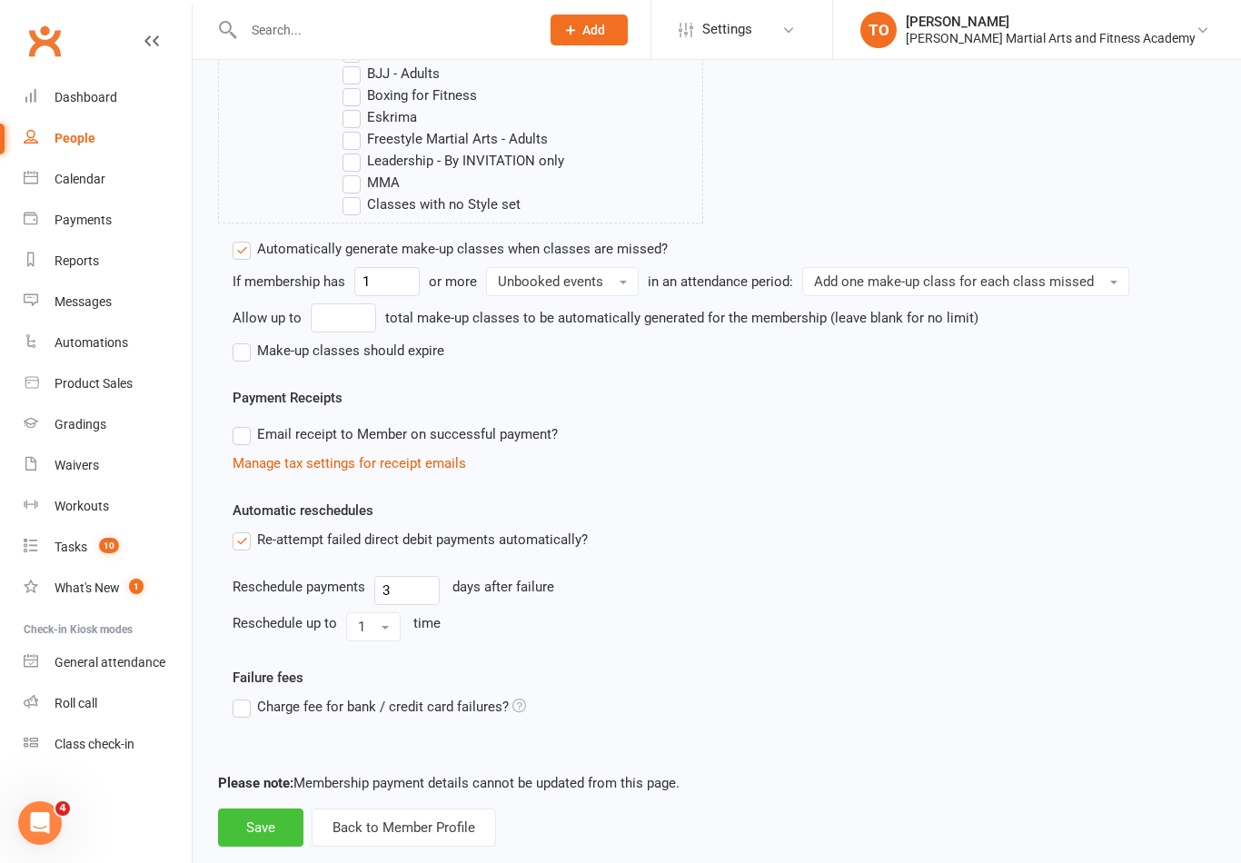
click at [271, 810] on button "Save" at bounding box center [260, 828] width 85 height 38
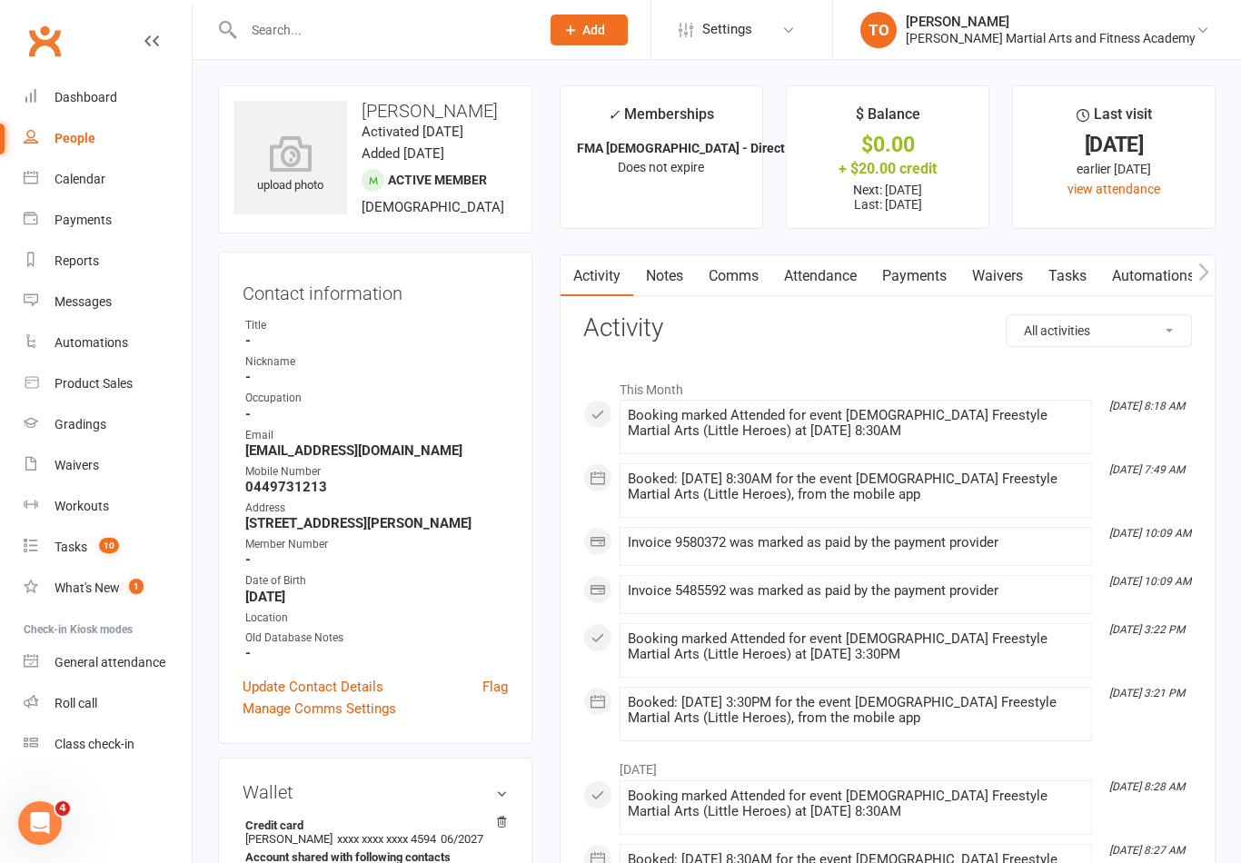
click at [627, 40] on button "Add" at bounding box center [589, 30] width 77 height 31
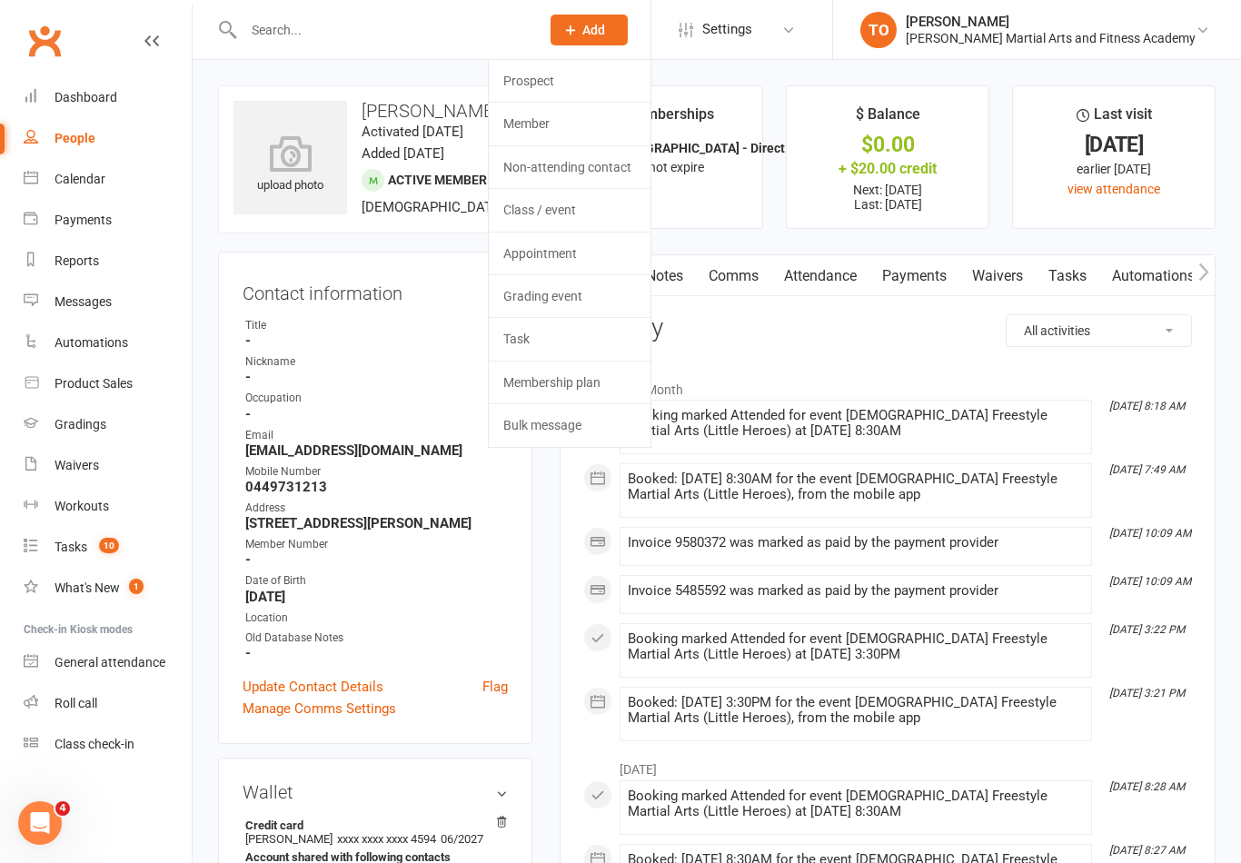
click at [1061, 633] on div "Booking marked Attended for event 2-5yo Freestyle Martial Arts (Little Heroes) …" at bounding box center [856, 647] width 456 height 31
click at [1070, 623] on li "Sep 3, 3:22 PM Booking marked Attended for event 2-5yo Freestyle Martial Arts (…" at bounding box center [856, 650] width 473 height 55
click at [1073, 629] on li "Sep 3, 3:22 PM Booking marked Attended for event 2-5yo Freestyle Martial Arts (…" at bounding box center [856, 650] width 473 height 55
click at [1013, 264] on link "Waivers" at bounding box center [998, 276] width 76 height 42
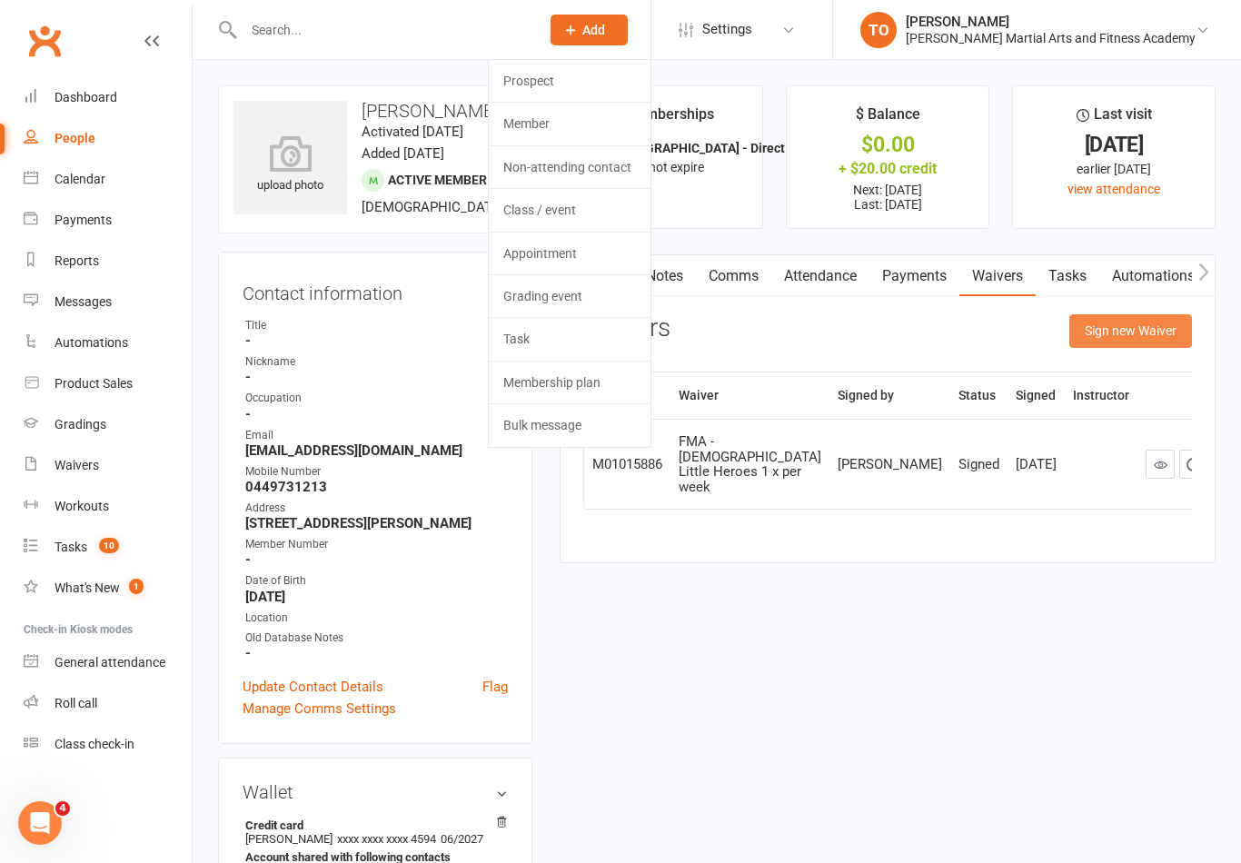
click at [1132, 323] on button "Sign new Waiver" at bounding box center [1131, 330] width 123 height 33
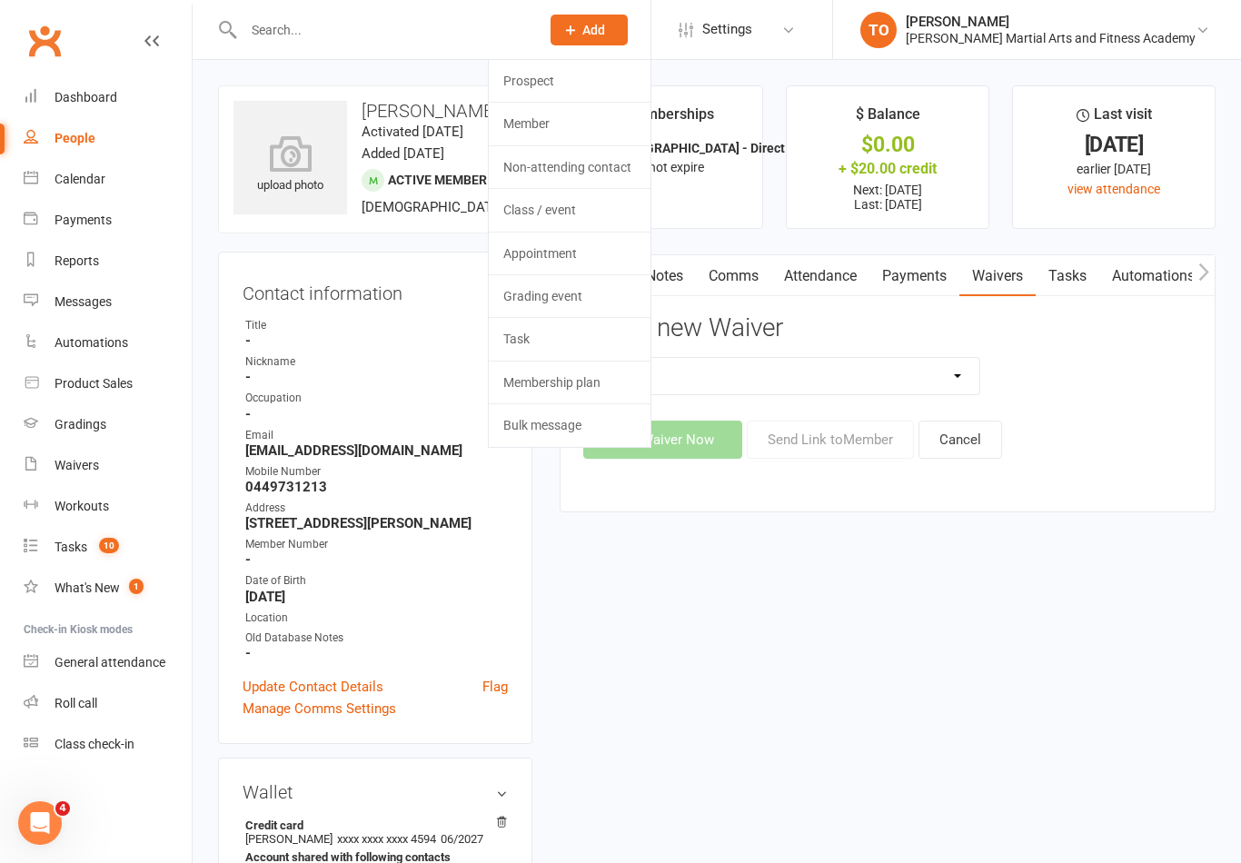
click at [954, 366] on select "ALL ACCESS Adults Membership B4F - Adults - 10 Class Pass + 1 FREE B4F - Adults…" at bounding box center [781, 376] width 395 height 36
select select "10259"
click at [723, 449] on button "Sign Waiver Now" at bounding box center [662, 440] width 159 height 38
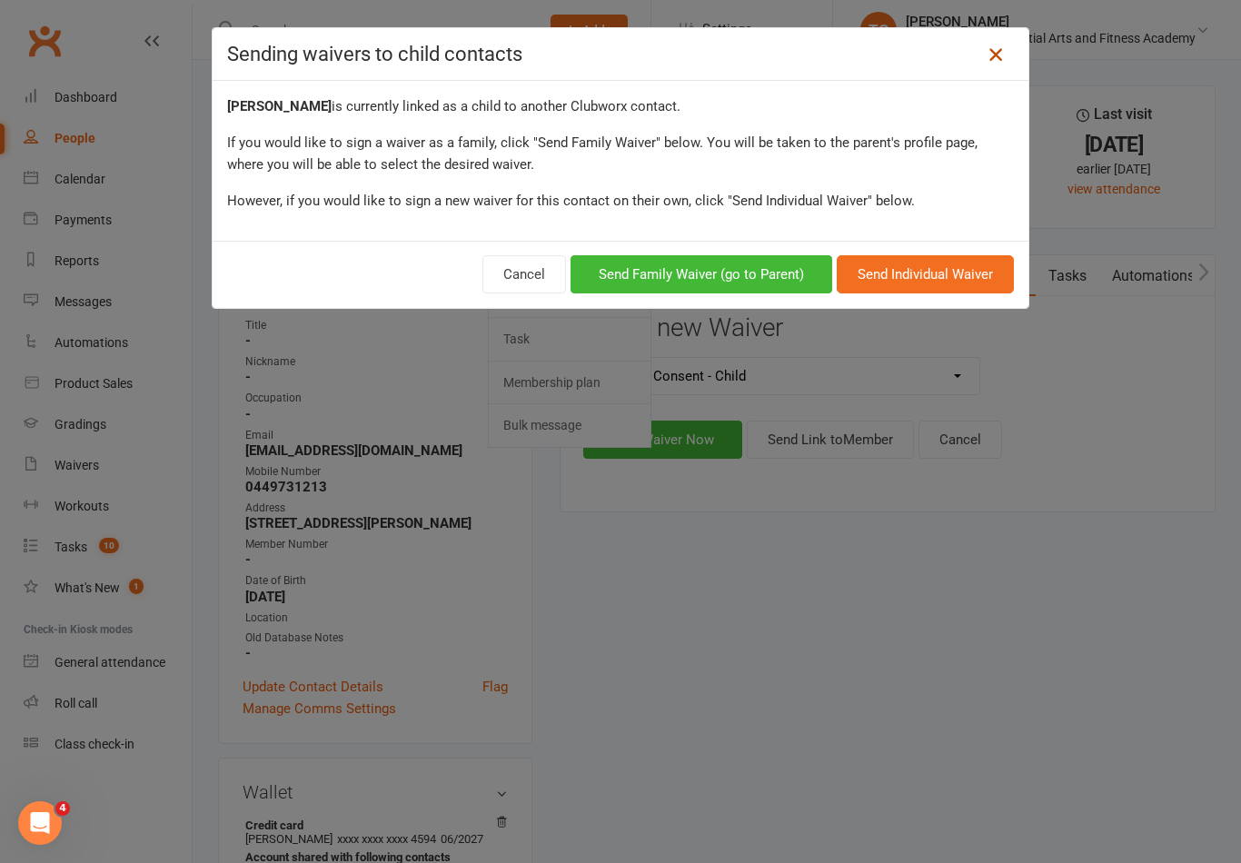
click at [1000, 51] on icon at bounding box center [996, 55] width 22 height 22
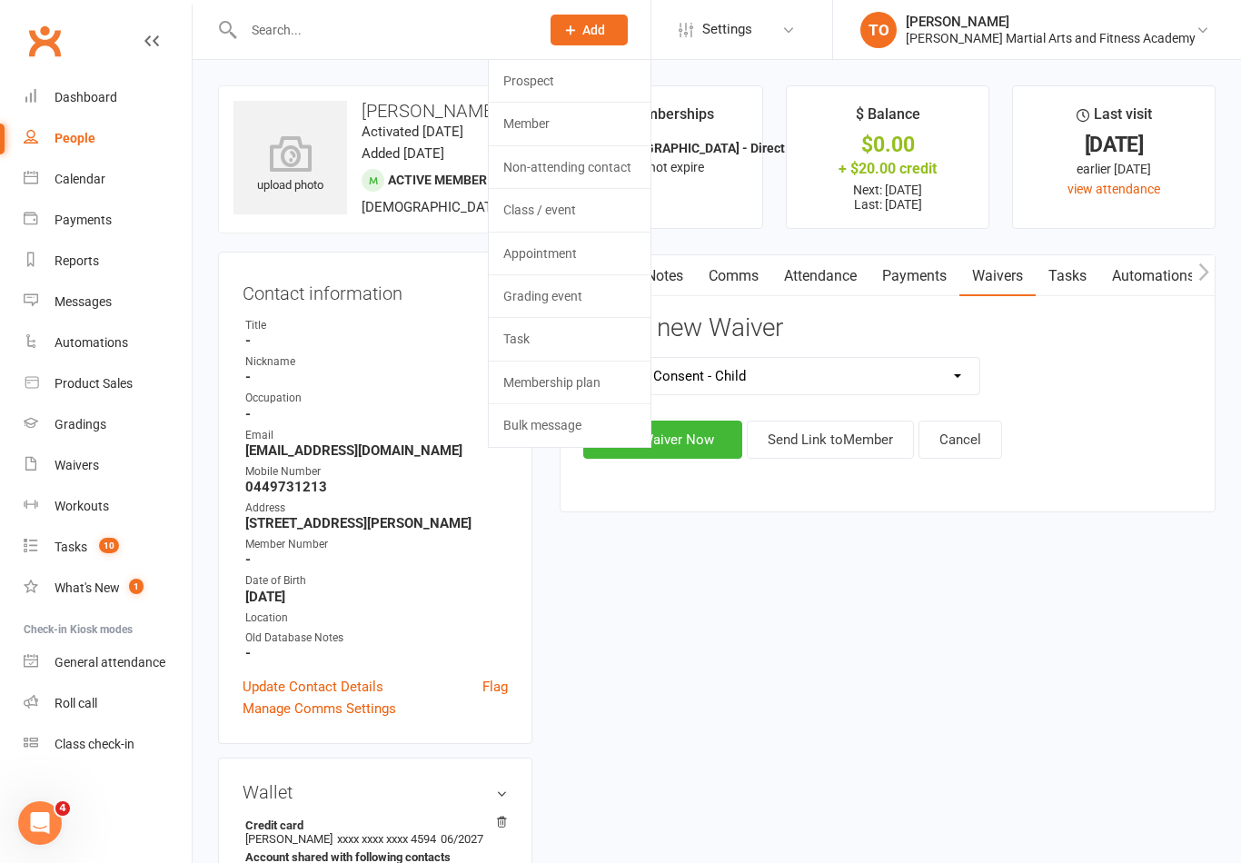
click at [527, 604] on div "Contact information Owner Title - Nickname - Occupation - Email whegerty@hotmai…" at bounding box center [375, 498] width 314 height 493
click at [622, 82] on link "Prospect" at bounding box center [570, 81] width 162 height 42
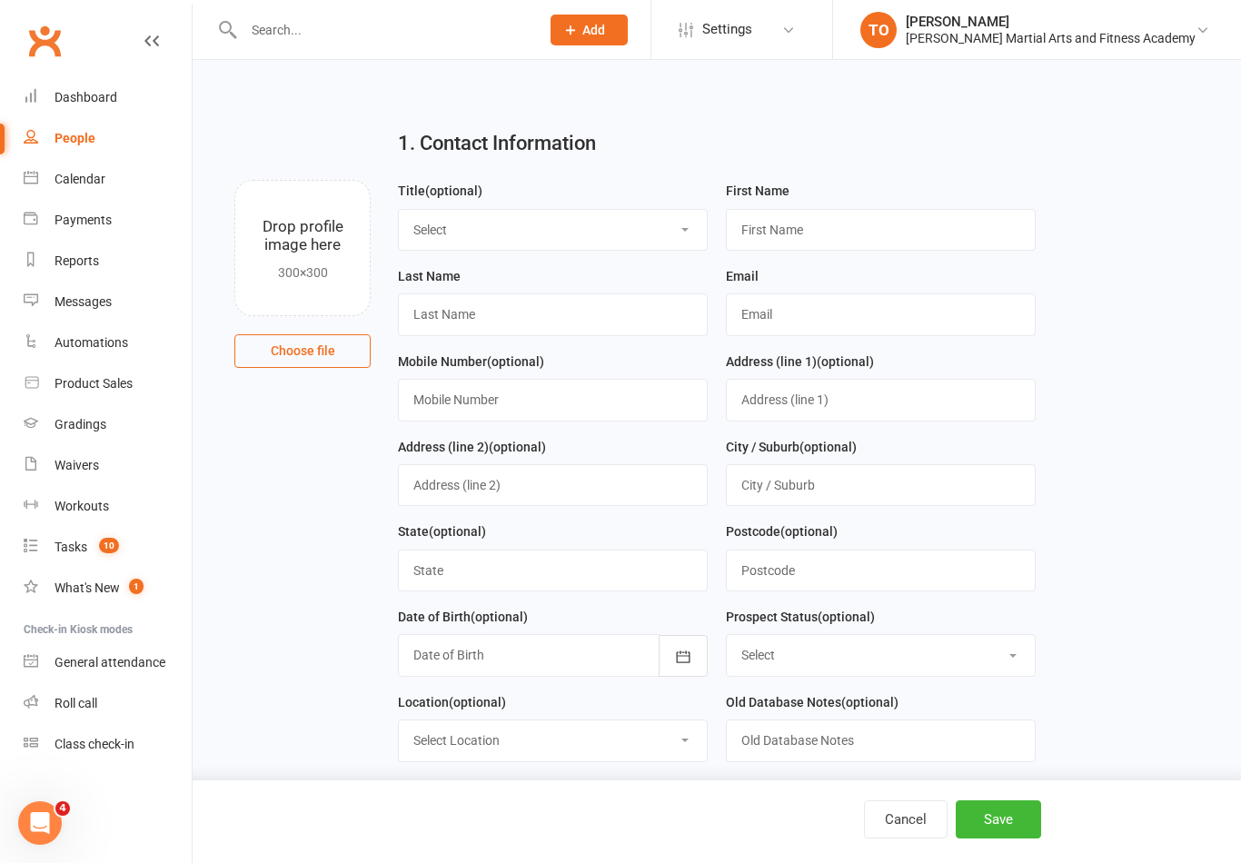
click at [305, 33] on input "text" at bounding box center [382, 29] width 289 height 25
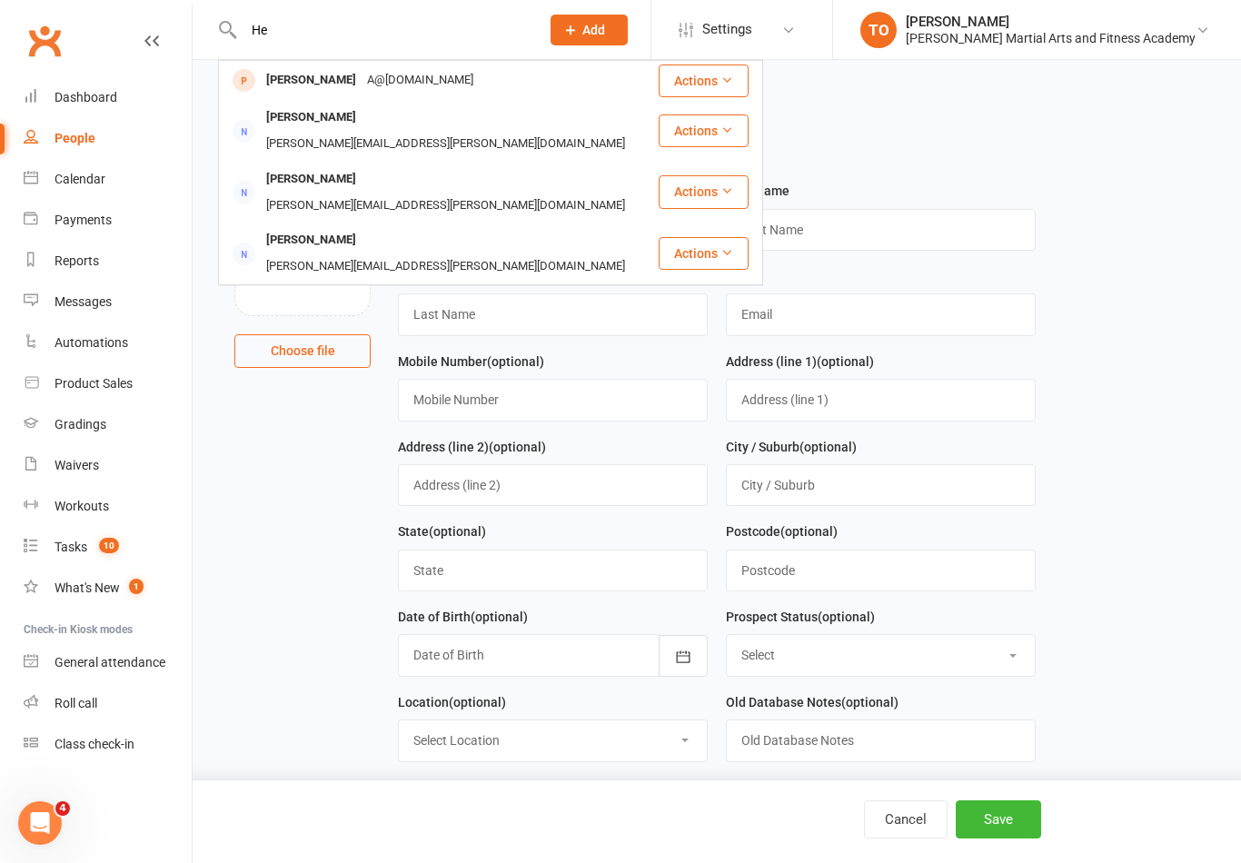
type input "H"
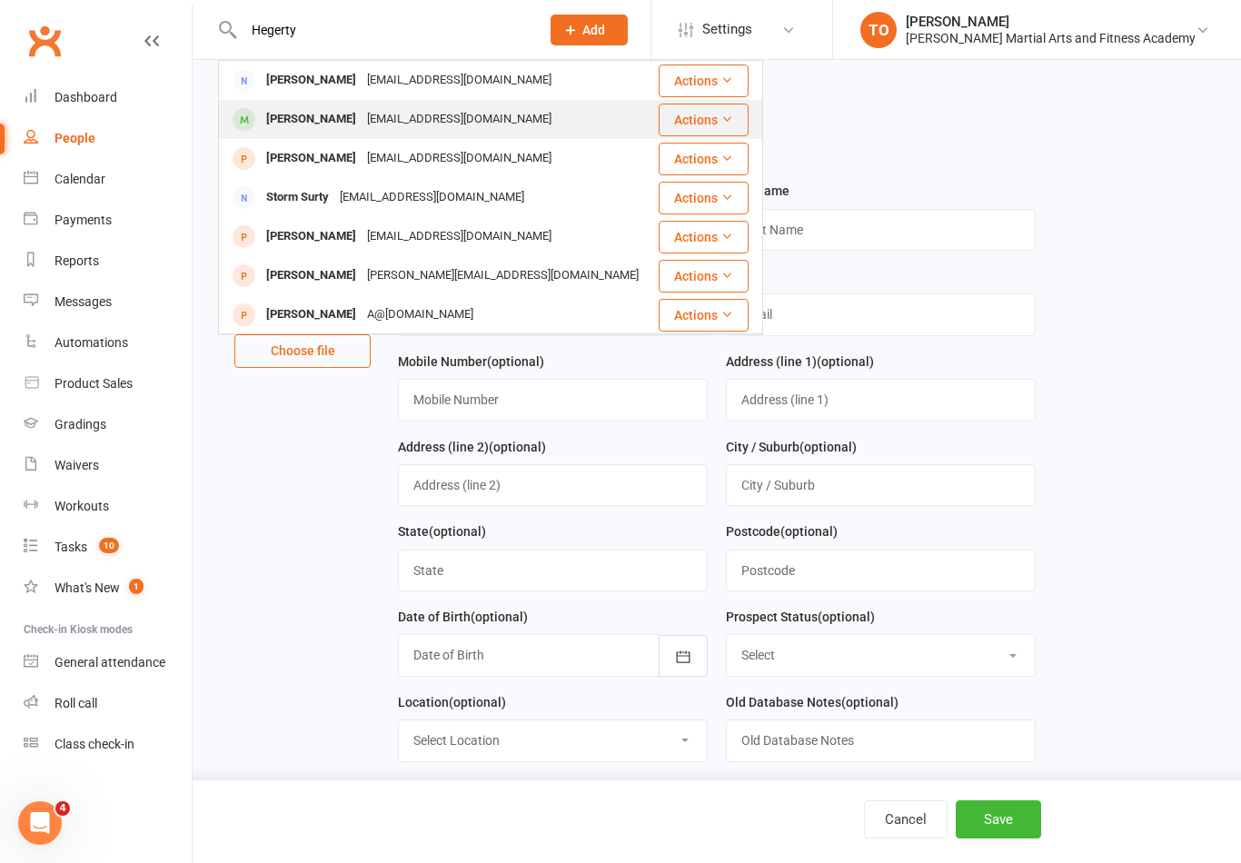
type input "Hegerty"
click at [282, 125] on div "Dylan Hegerty" at bounding box center [311, 119] width 101 height 26
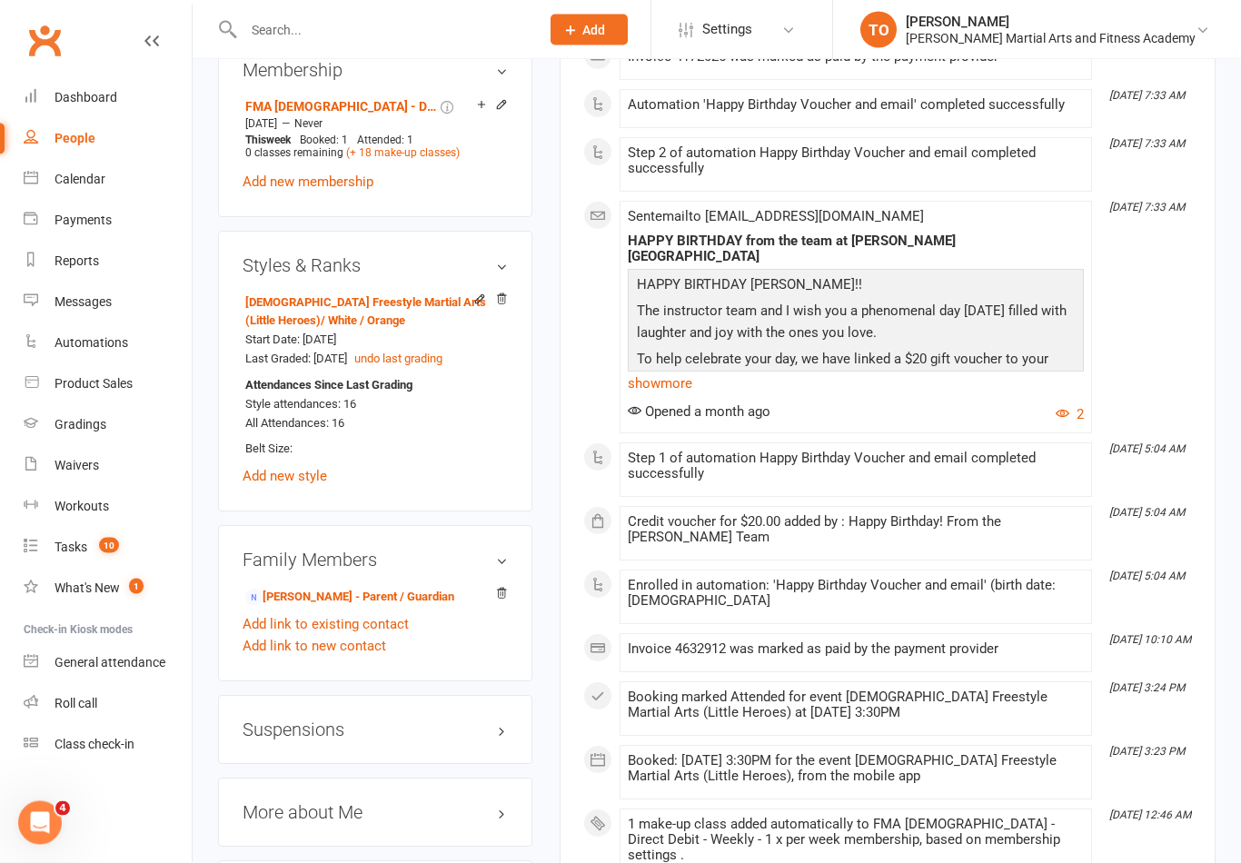
scroll to position [1170, 0]
click at [334, 606] on link "Will Hegerty - Parent / Guardian" at bounding box center [349, 596] width 209 height 19
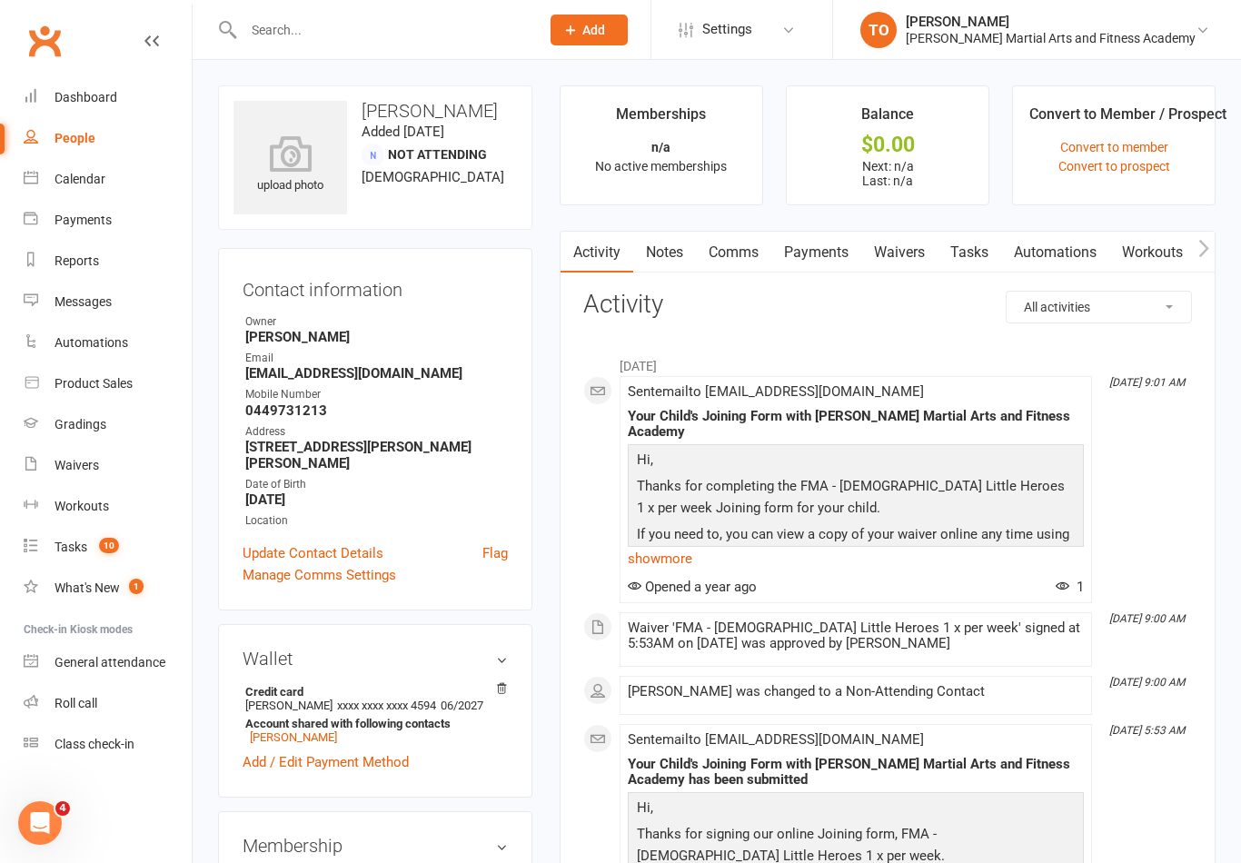
click at [895, 253] on link "Waivers" at bounding box center [899, 253] width 76 height 42
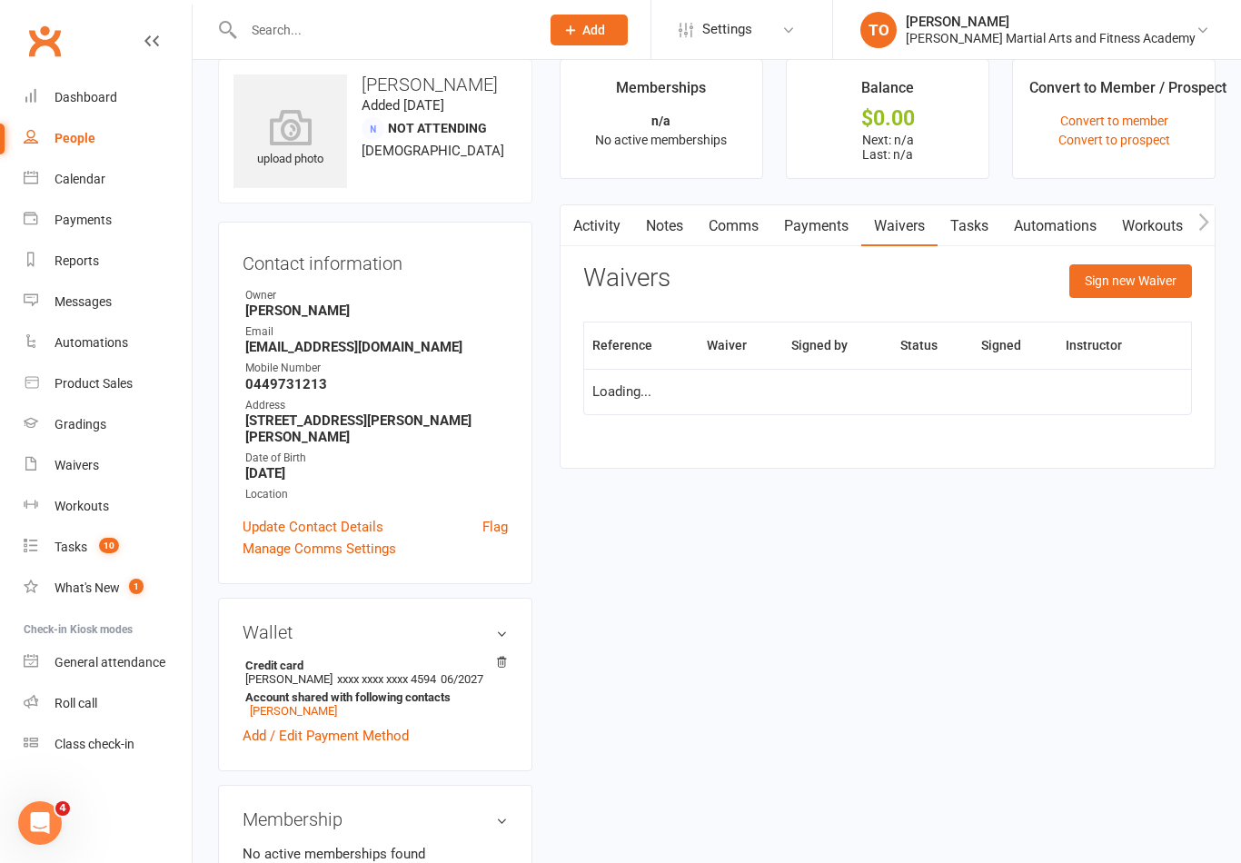
scroll to position [28, 0]
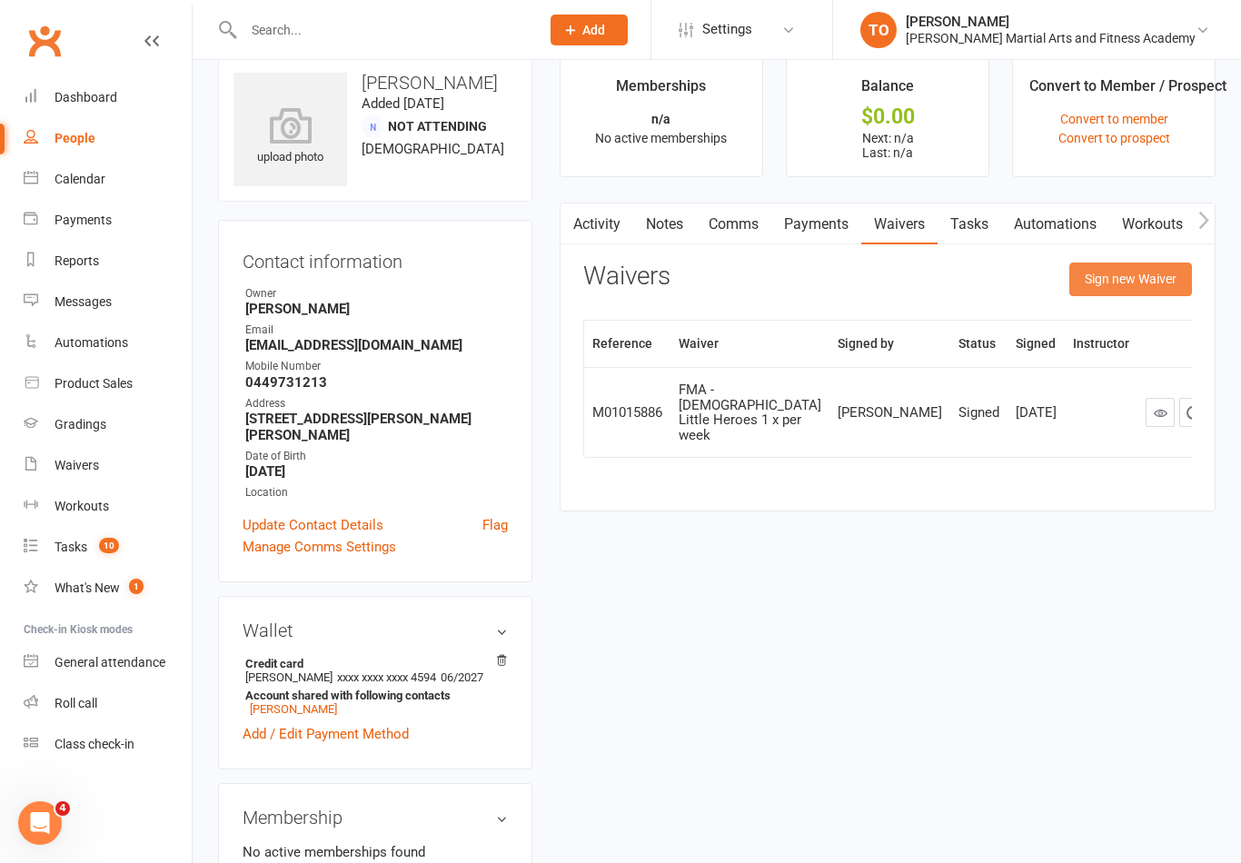
click at [1108, 286] on button "Sign new Waiver" at bounding box center [1131, 279] width 123 height 33
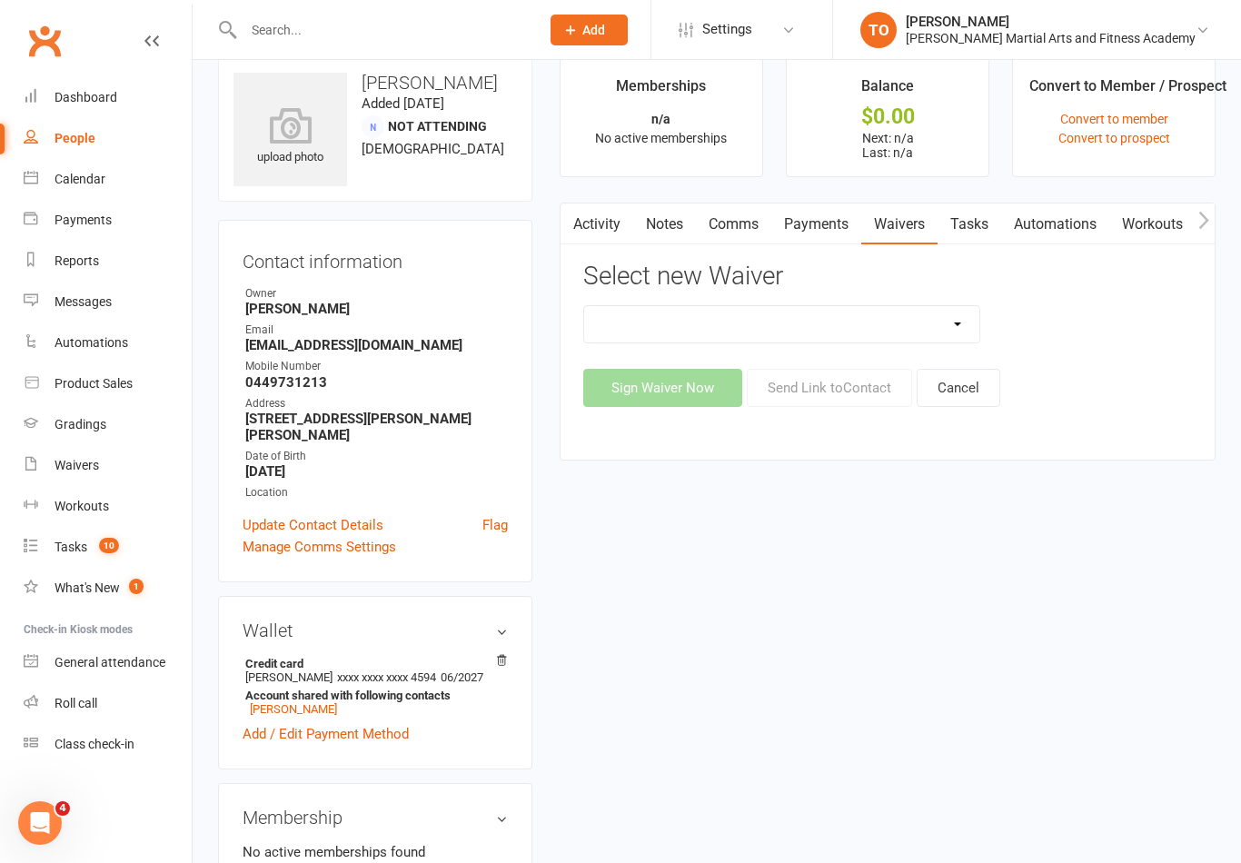
click at [776, 317] on select "ALL ACCESS Adults Membership B4F - Adults - 10 Class Pass + 1 FREE B4F - Adults…" at bounding box center [781, 324] width 395 height 36
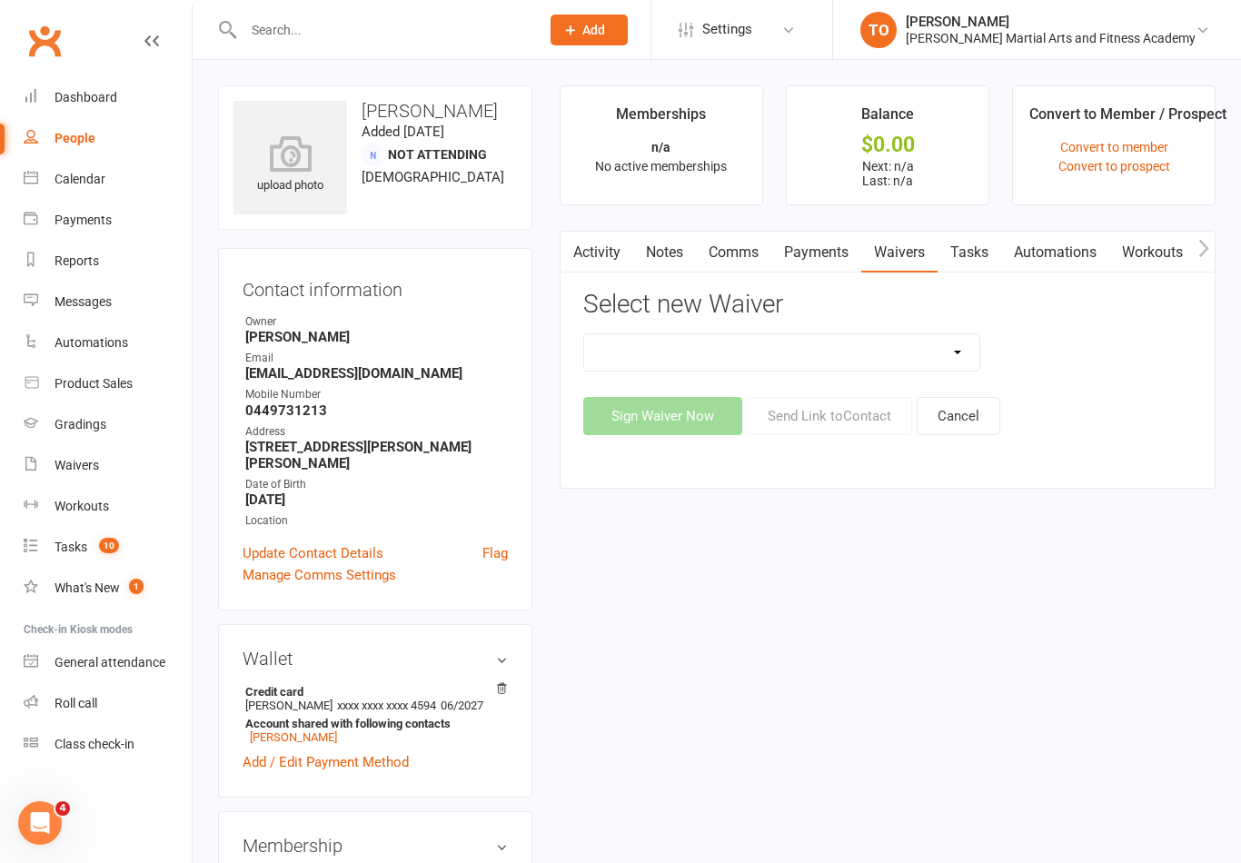
click at [951, 348] on select "ALL ACCESS Adults Membership B4F - Adults - 10 Class Pass + 1 FREE B4F - Adults…" at bounding box center [781, 352] width 395 height 36
click at [612, 44] on button "Add" at bounding box center [589, 30] width 77 height 31
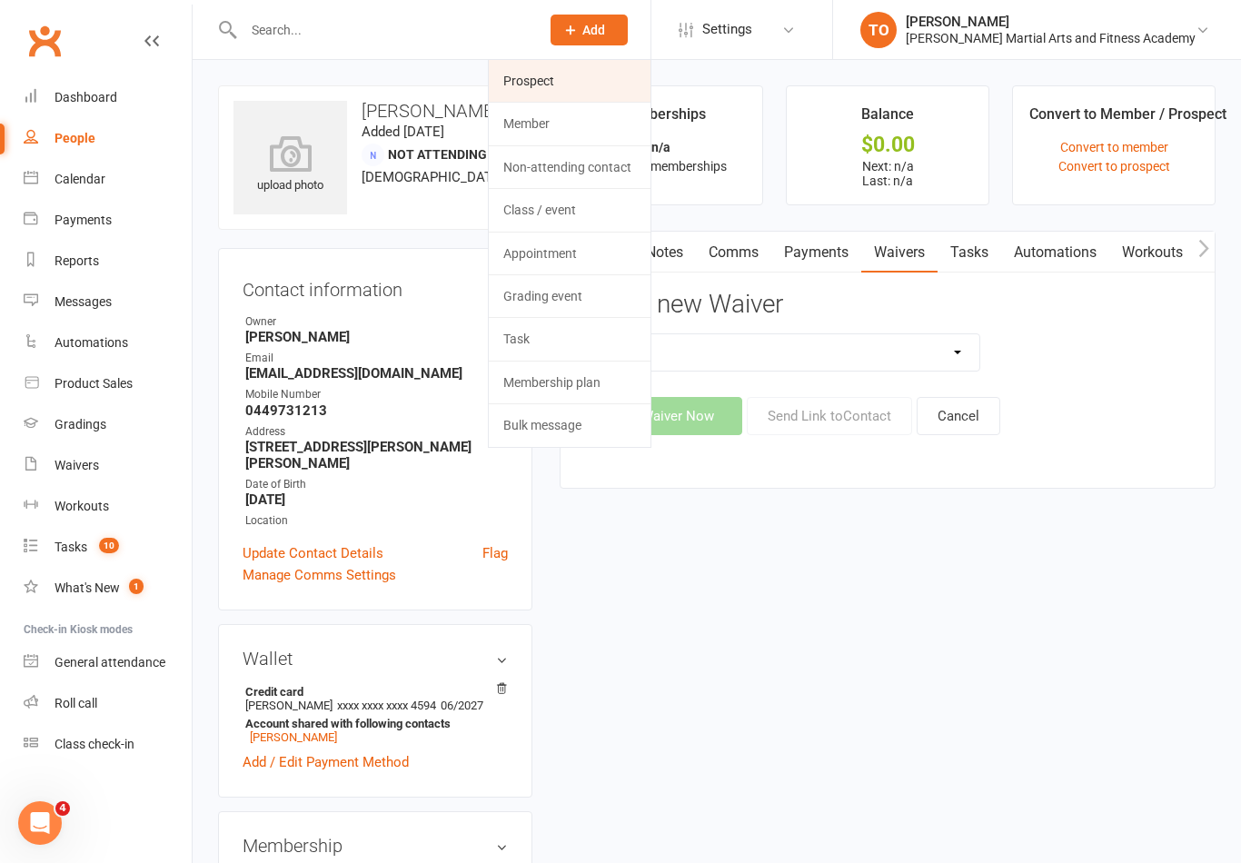
click at [578, 71] on link "Prospect" at bounding box center [570, 81] width 162 height 42
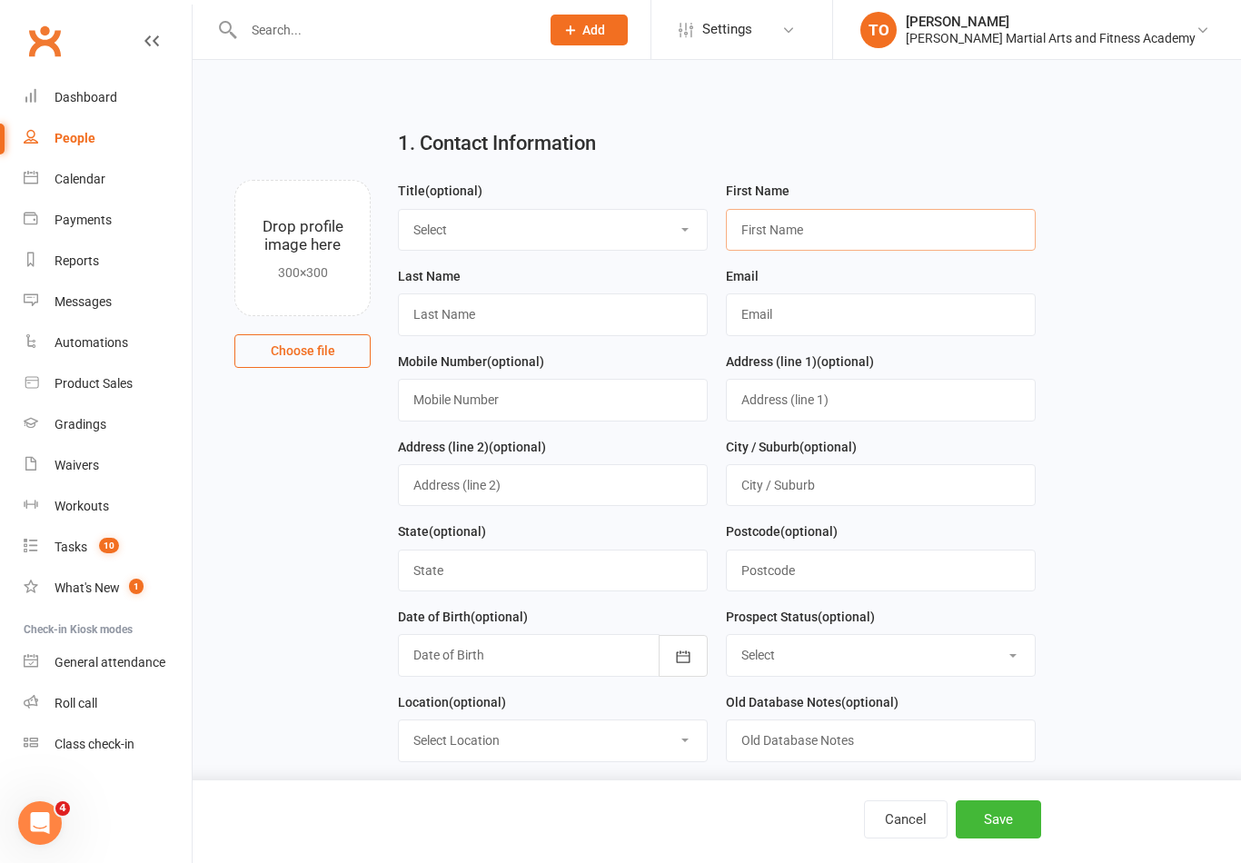
click at [851, 232] on input "text" at bounding box center [881, 230] width 310 height 42
type input "Will"
click at [579, 328] on input "text" at bounding box center [553, 315] width 310 height 42
type input "hegerty"
click at [824, 320] on input "text" at bounding box center [881, 315] width 310 height 42
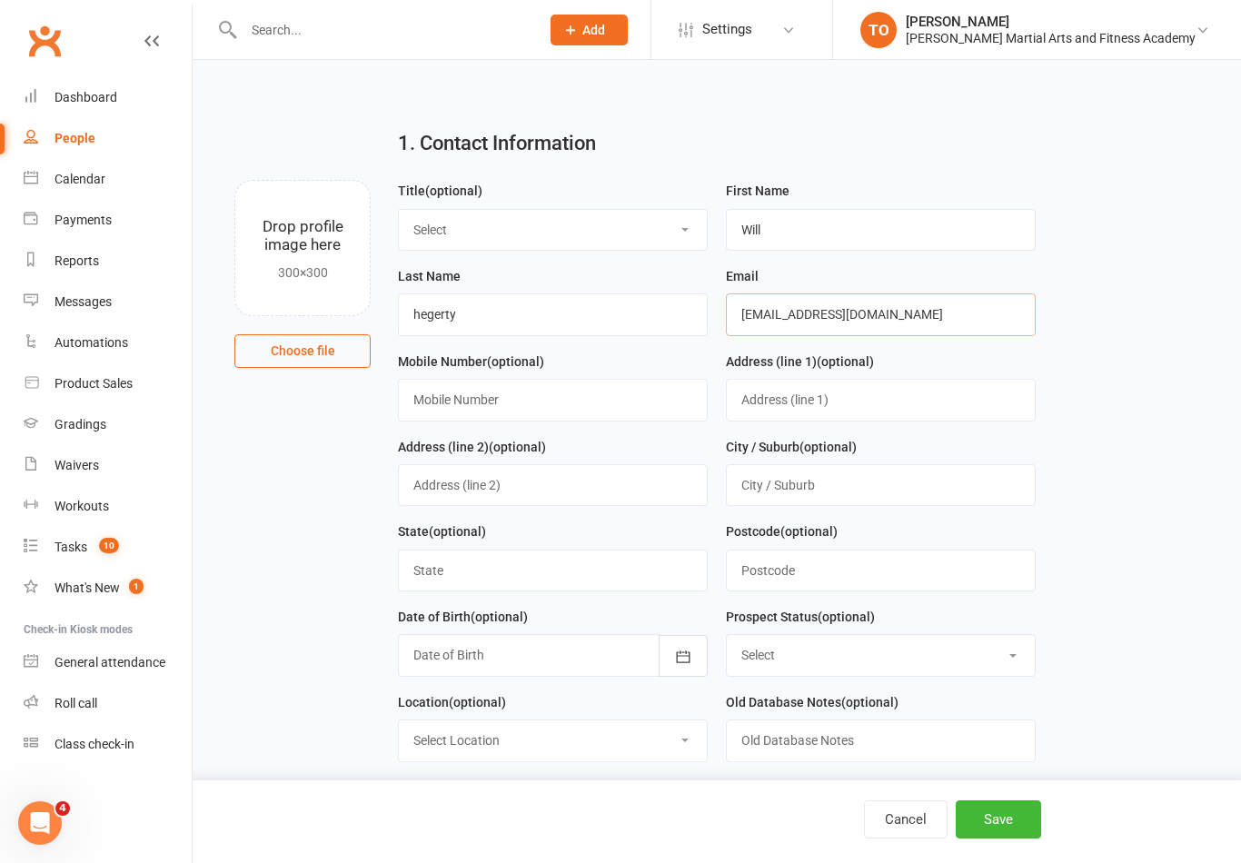
type input "whegerty@hotmail.com"
click at [562, 403] on input "text" at bounding box center [553, 400] width 310 height 42
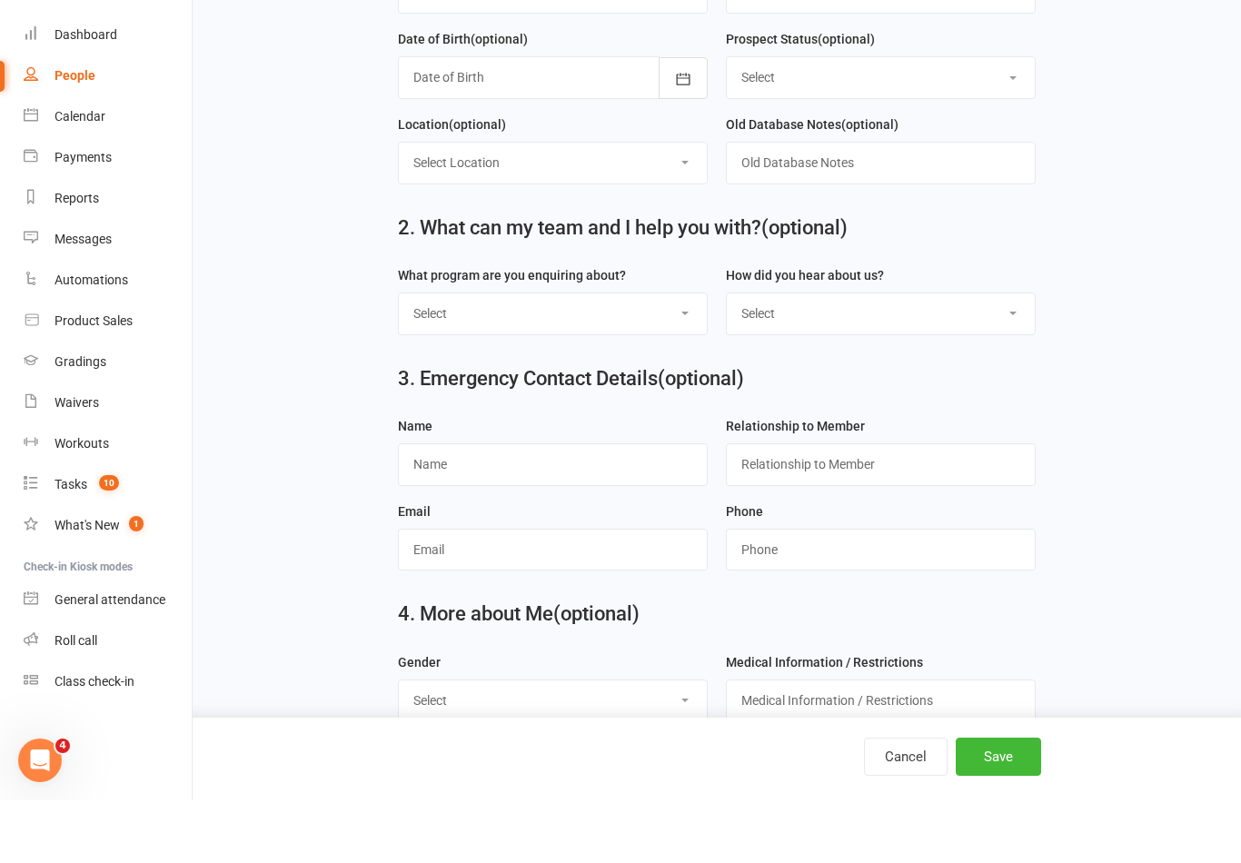
scroll to position [523, 0]
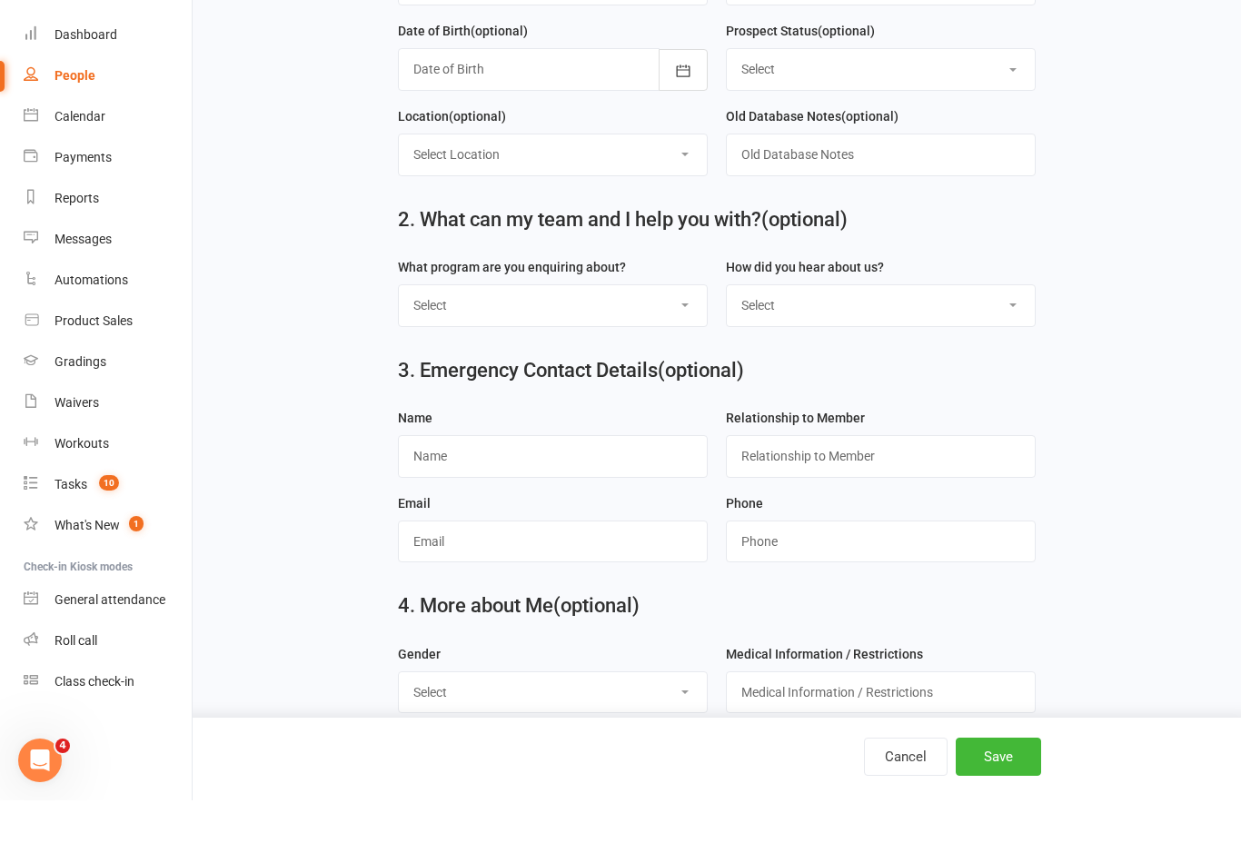
type input "0449731213"
click at [695, 348] on select "Select Kids Martial Arts Kids BJJ Adults BJJ Adults Martial Arts Adults MMA Adu…" at bounding box center [553, 368] width 308 height 40
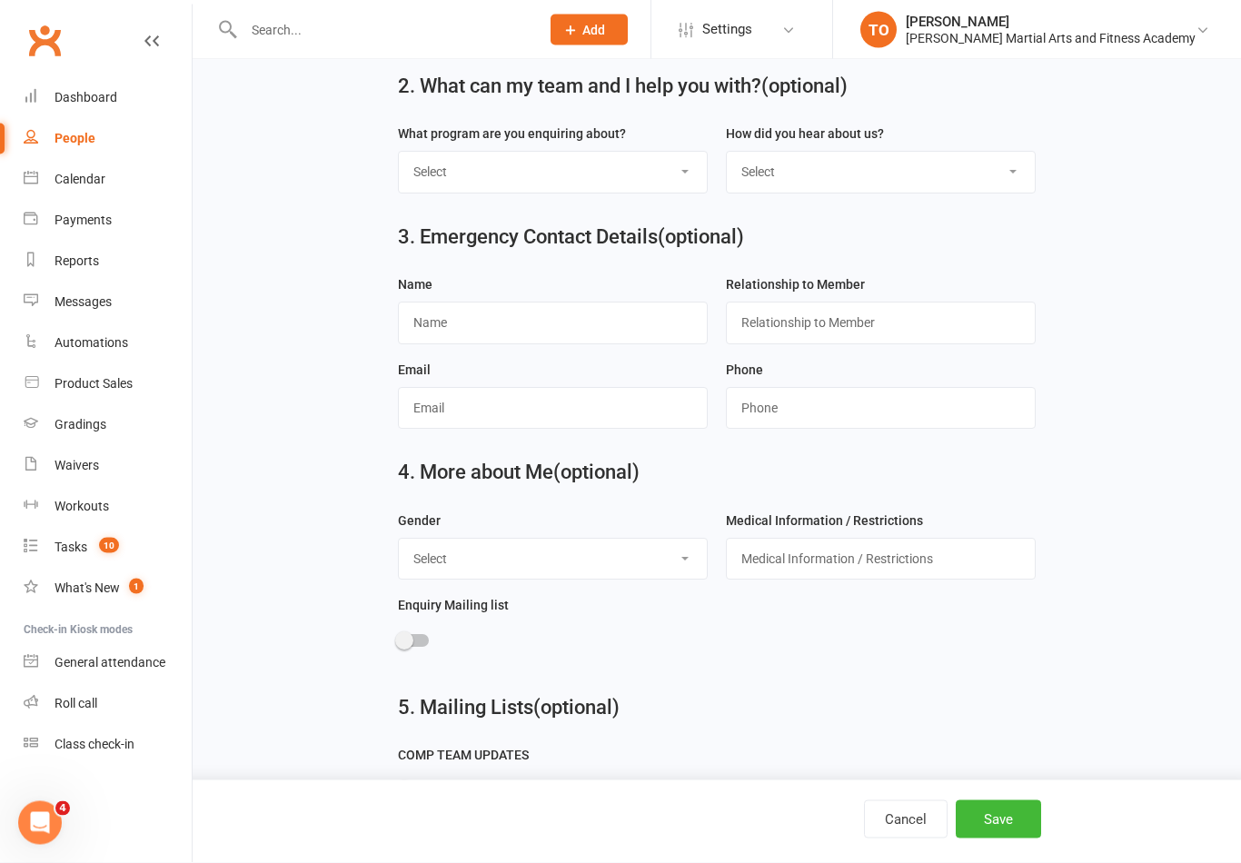
scroll to position [721, 0]
click at [574, 322] on input "text" at bounding box center [553, 322] width 310 height 42
type input "Will Hegarty"
click at [843, 327] on input "text" at bounding box center [881, 322] width 310 height 42
type input "dad"
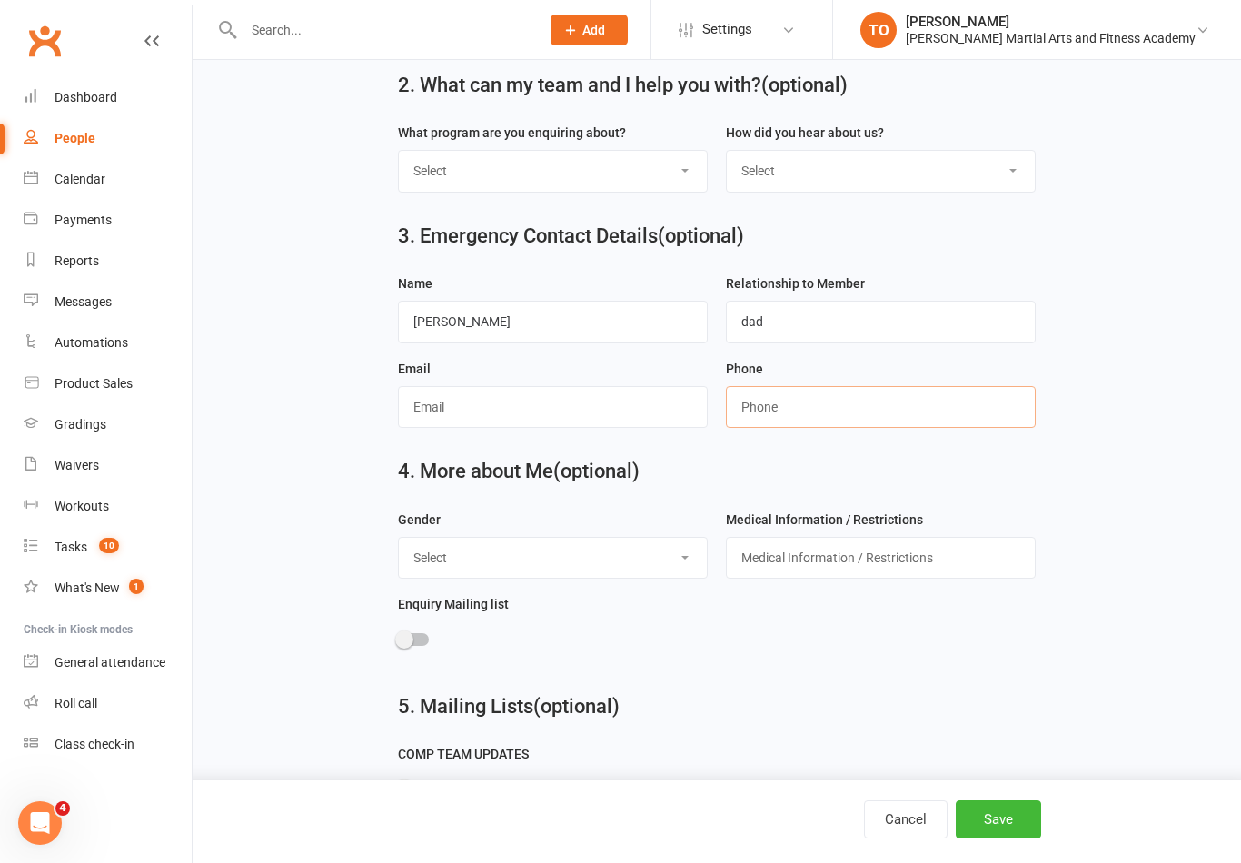
click at [816, 393] on input "string" at bounding box center [881, 407] width 310 height 42
type input "0449731213"
click at [610, 426] on input "text" at bounding box center [553, 407] width 310 height 42
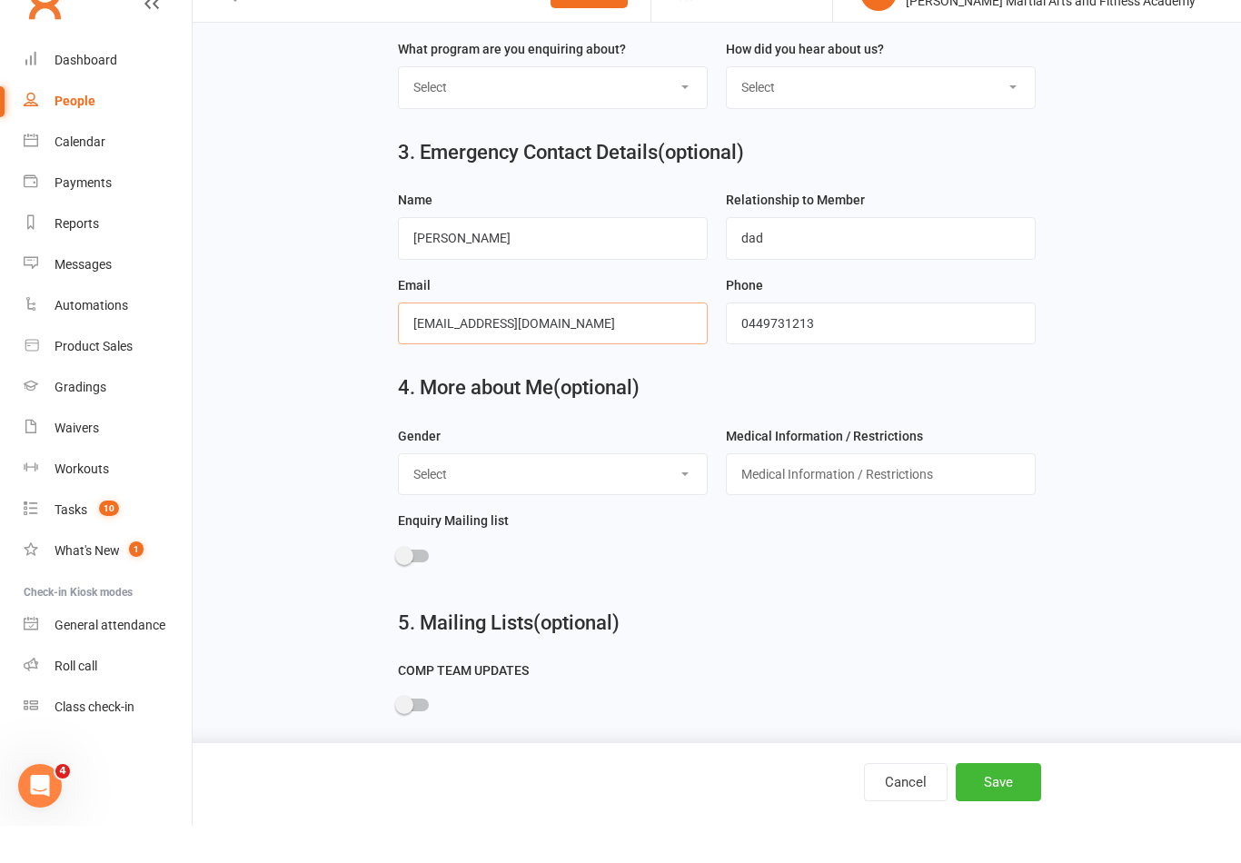
scroll to position [807, 0]
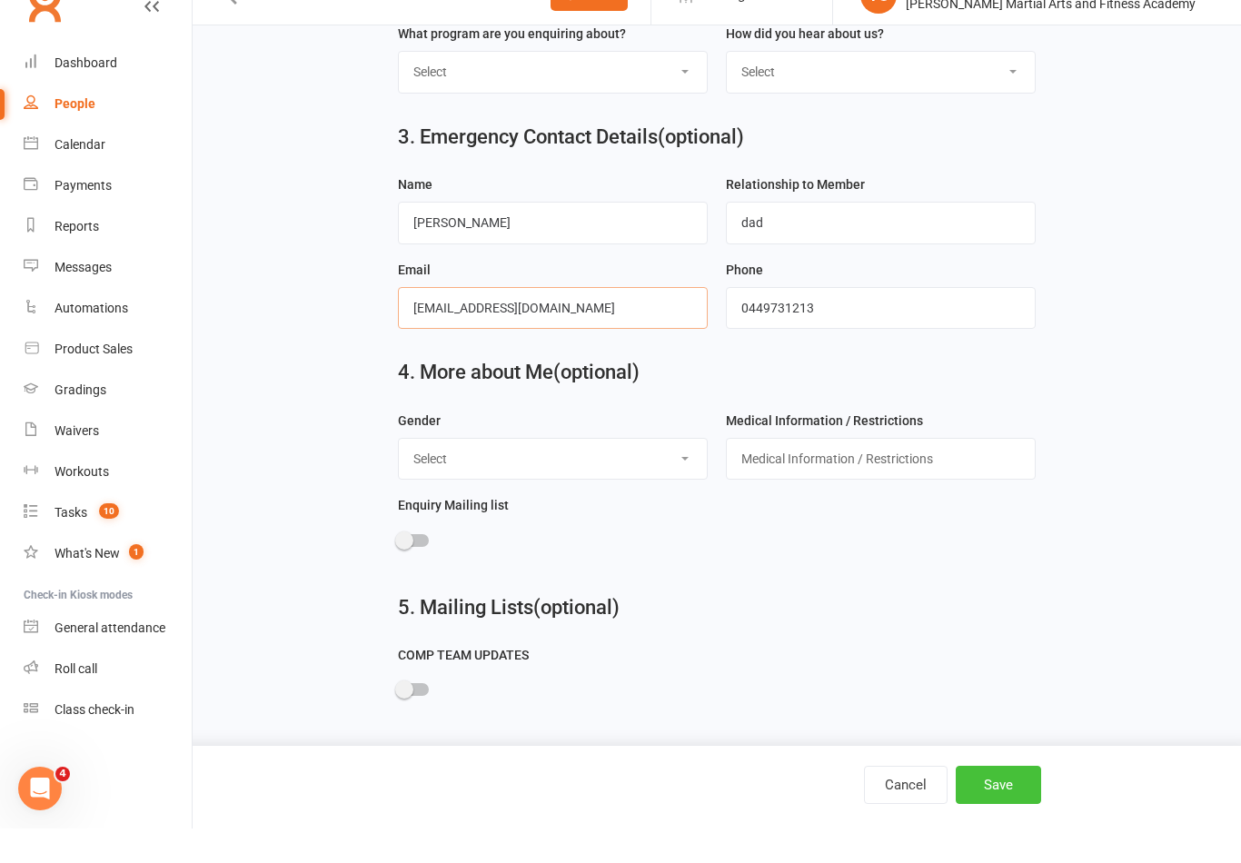
type input "whegerty@hotmail.com"
click at [1017, 801] on button "Save" at bounding box center [998, 820] width 85 height 38
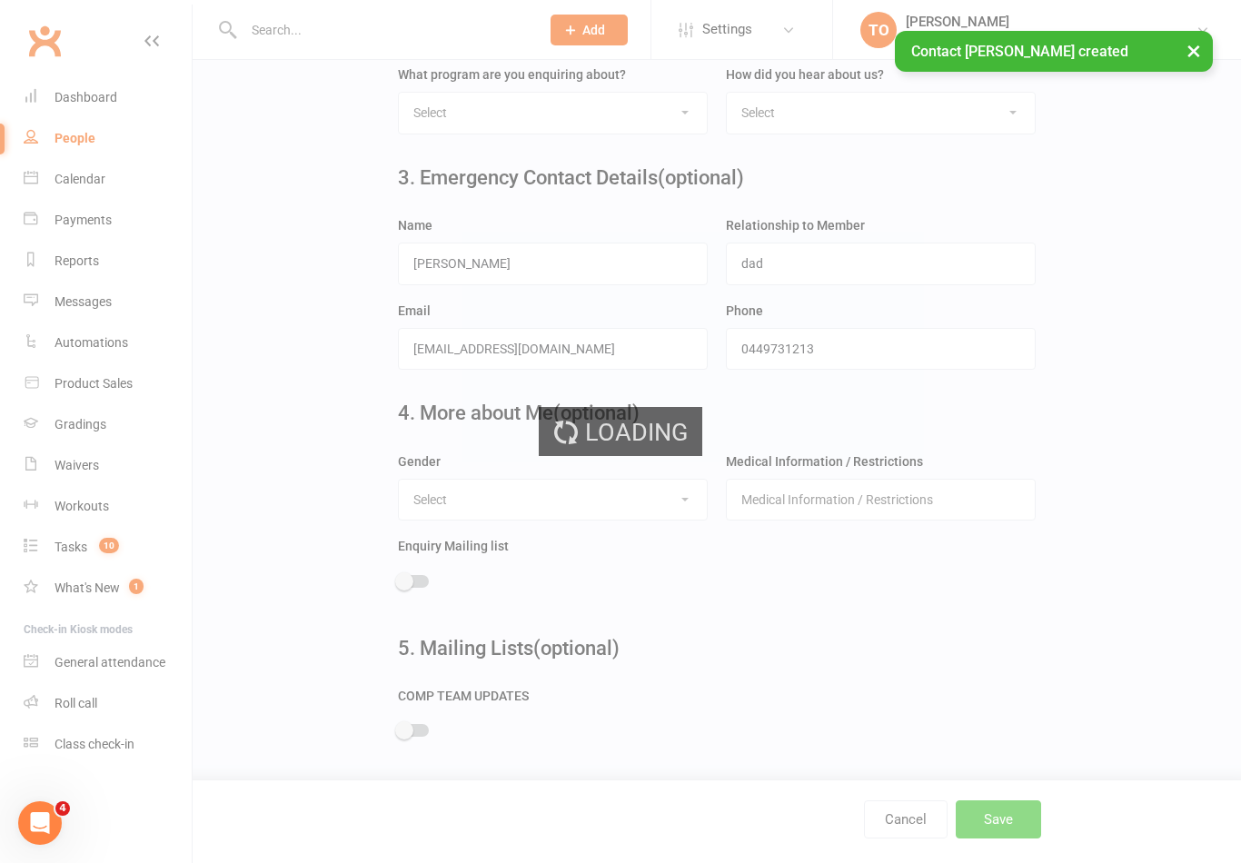
scroll to position [0, 0]
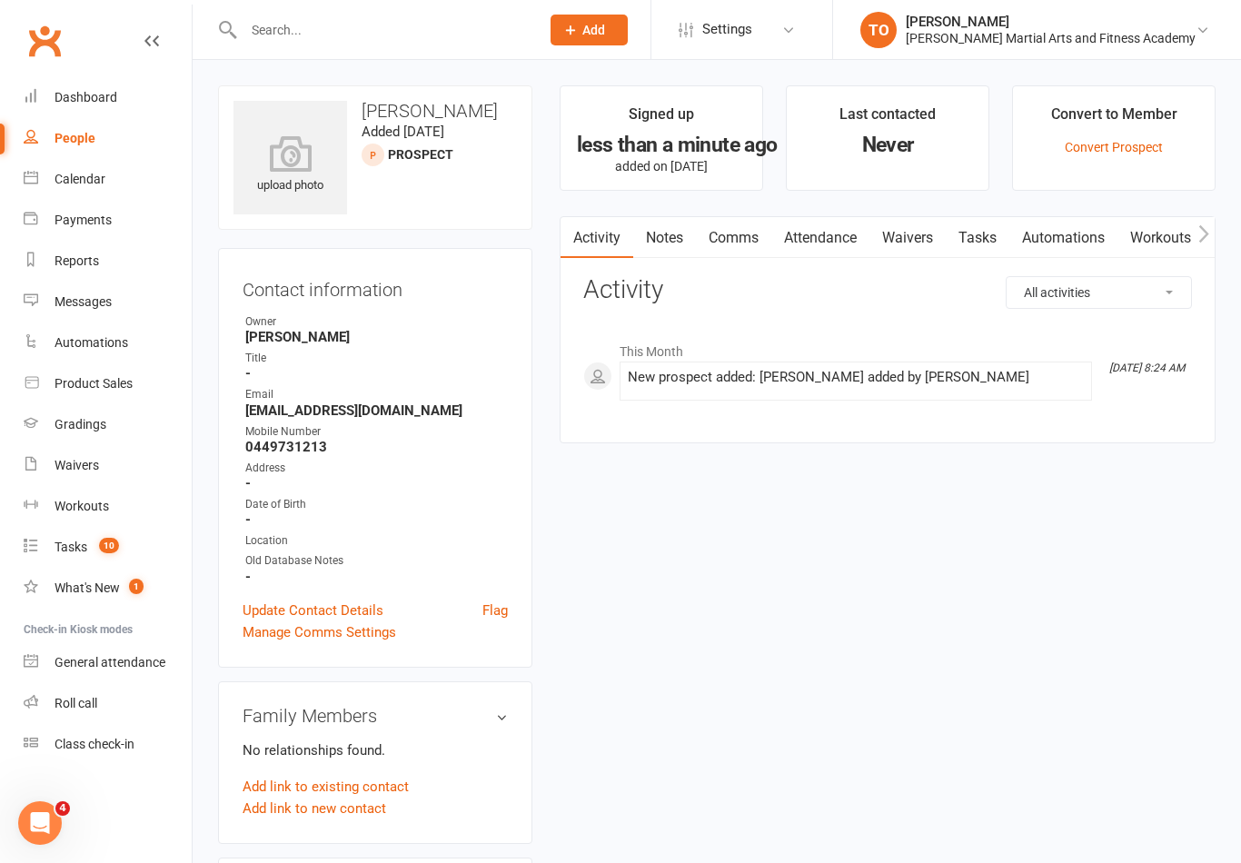
click at [916, 233] on link "Waivers" at bounding box center [908, 238] width 76 height 42
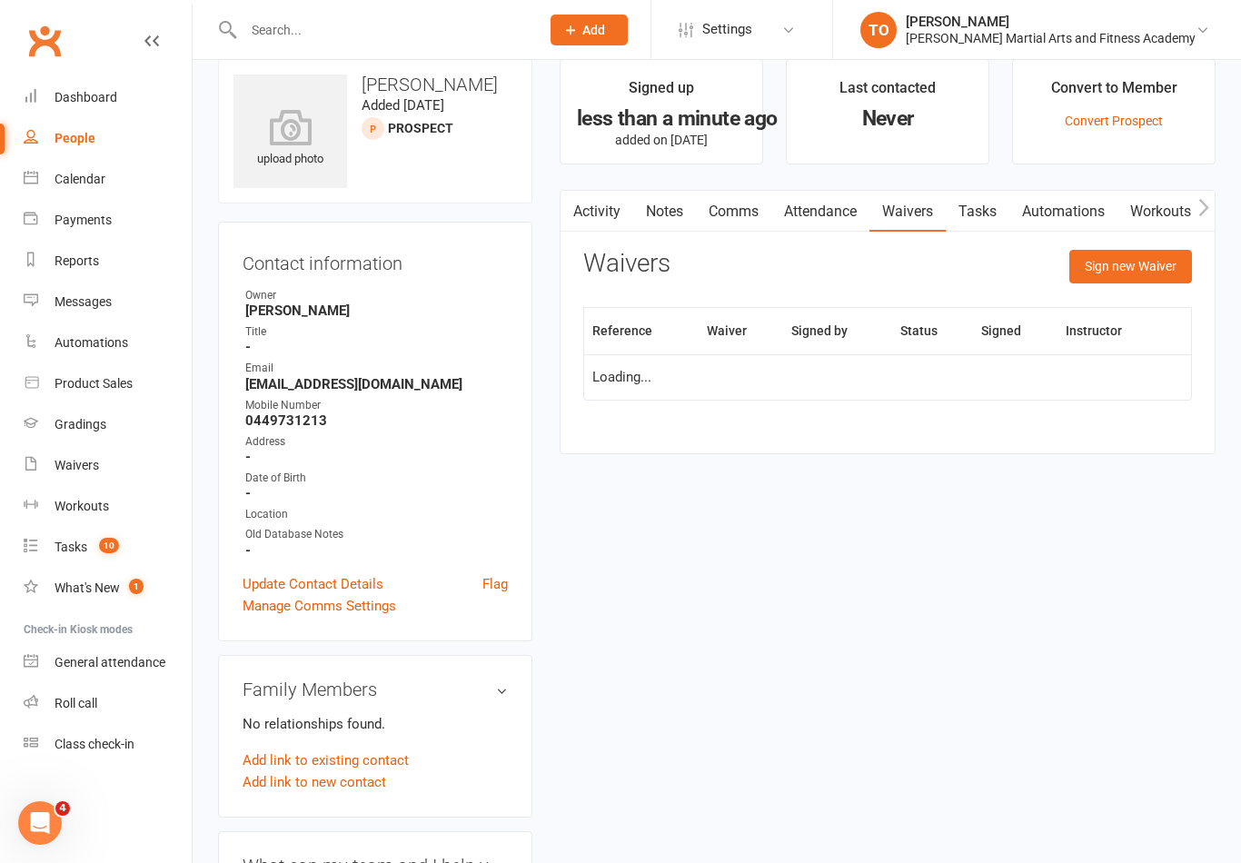
scroll to position [28, 0]
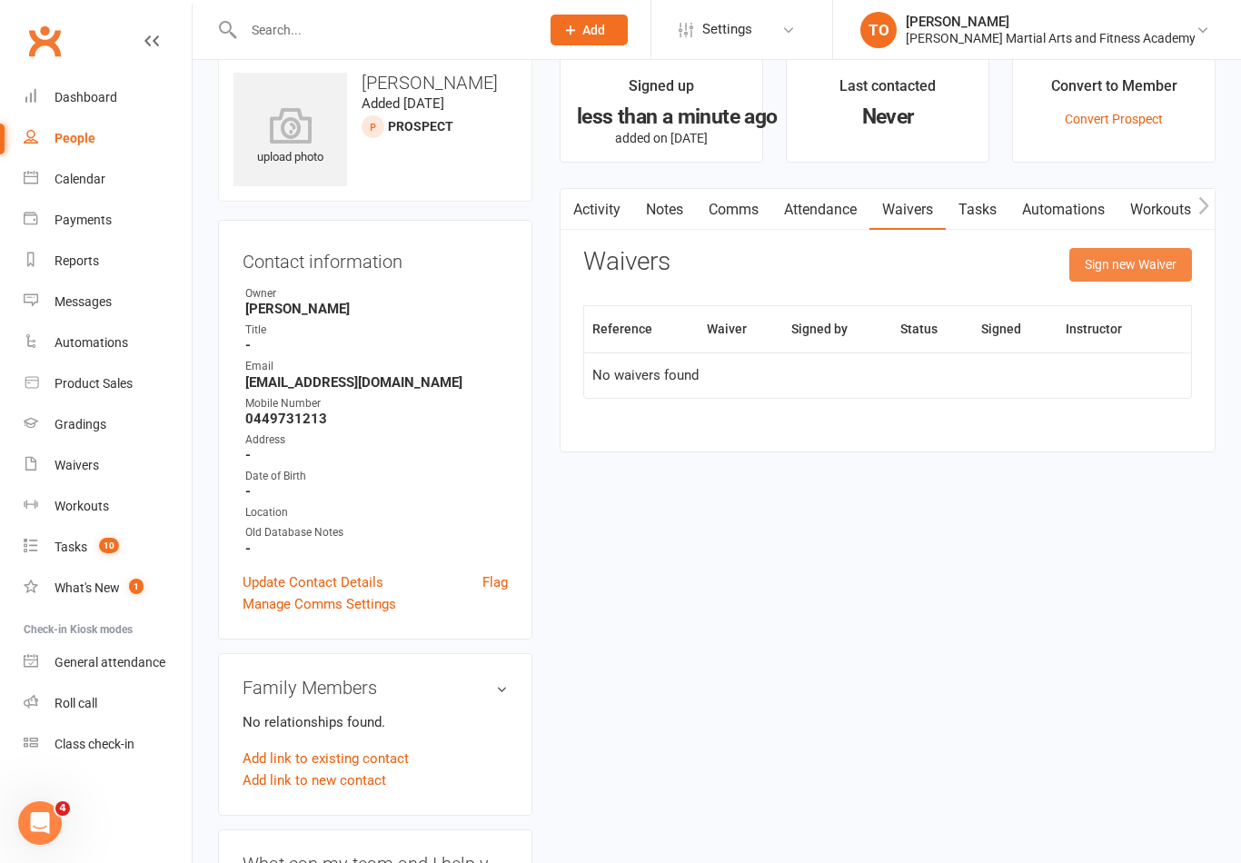
click at [1130, 264] on button "Sign new Waiver" at bounding box center [1131, 264] width 123 height 33
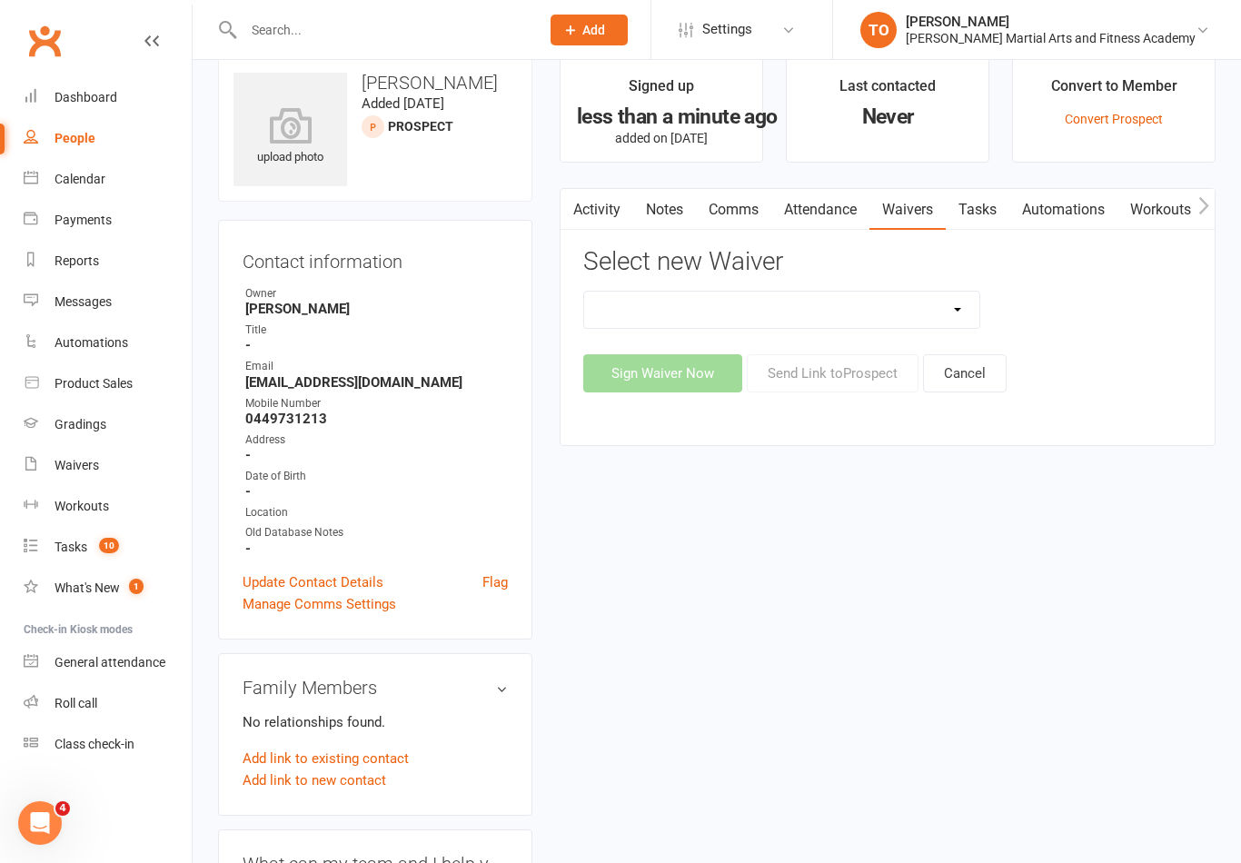
click at [706, 302] on select "ALL ACCESS Adults Membership B4F - Adults - 10 Class Pass + 1 FREE B4F - Adults…" at bounding box center [781, 310] width 395 height 36
select select "10259"
click at [649, 373] on button "Sign Waiver Now" at bounding box center [662, 373] width 159 height 38
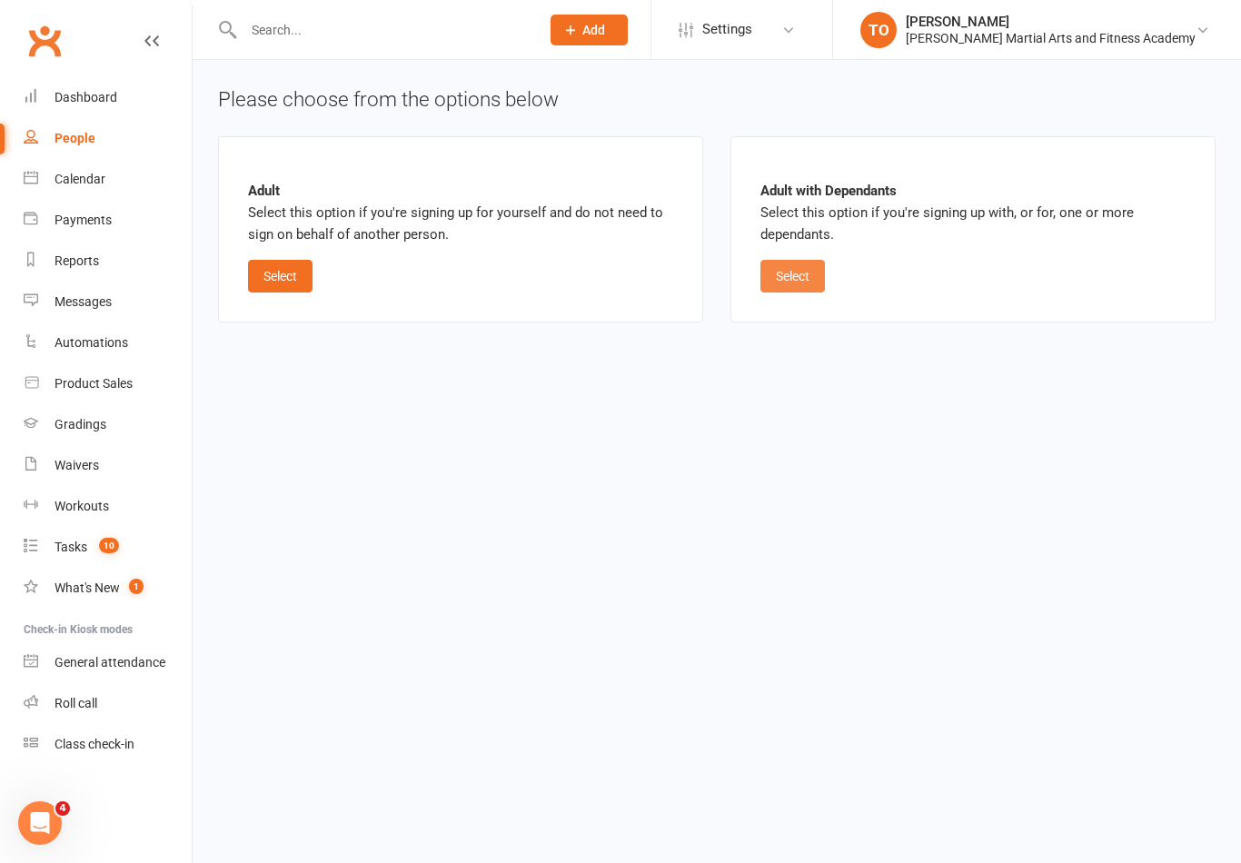
click at [805, 285] on button "Select" at bounding box center [793, 276] width 65 height 33
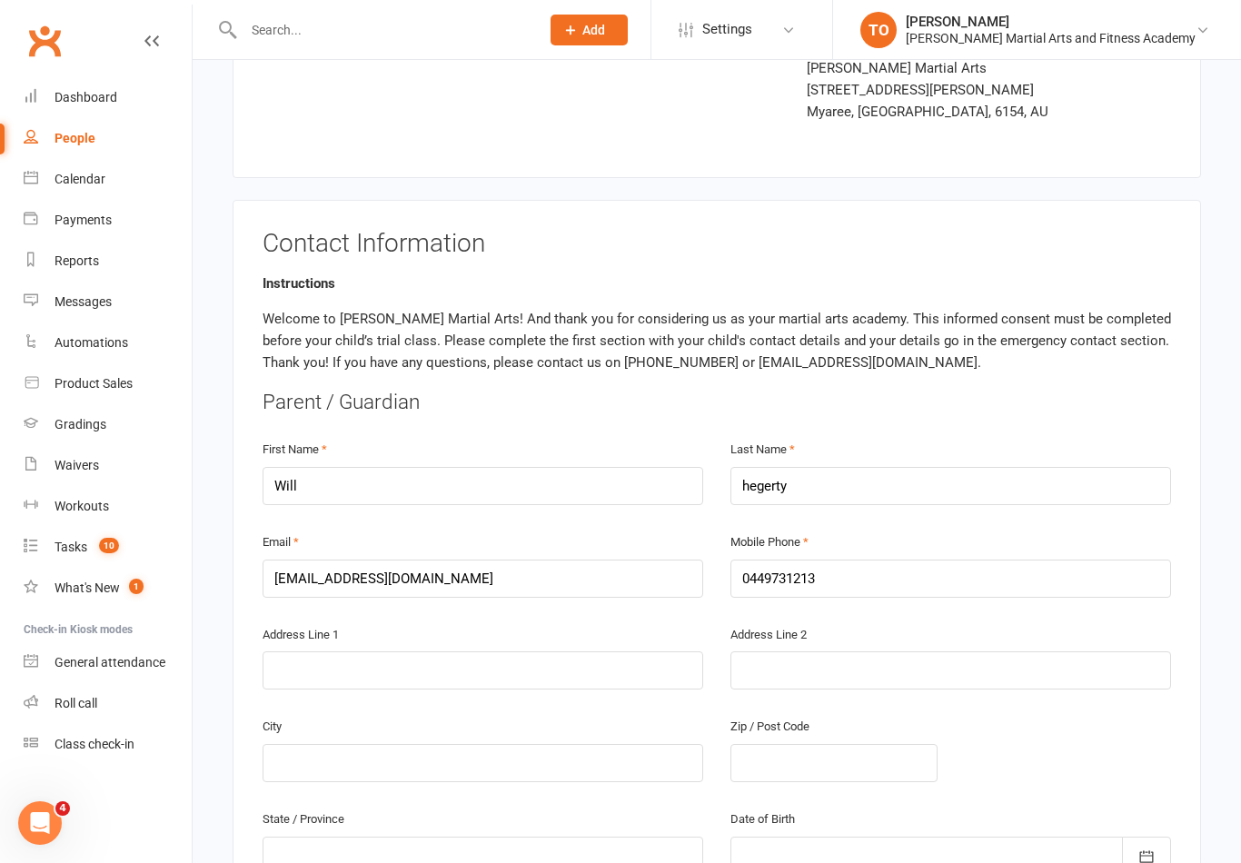
scroll to position [422, 0]
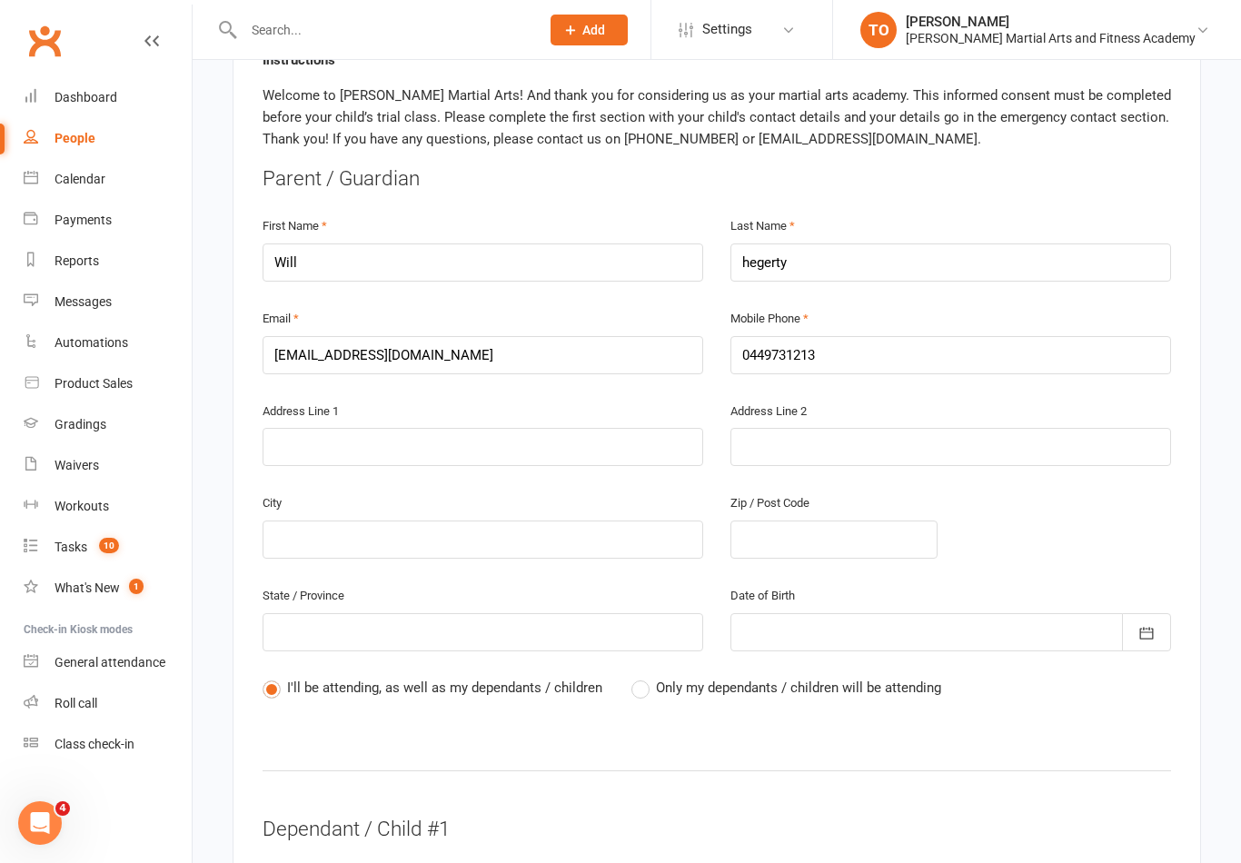
click at [651, 691] on label "Only my dependants / children will be attending" at bounding box center [787, 688] width 310 height 22
click at [643, 677] on input "Only my dependants / children will be attending" at bounding box center [638, 677] width 12 height 0
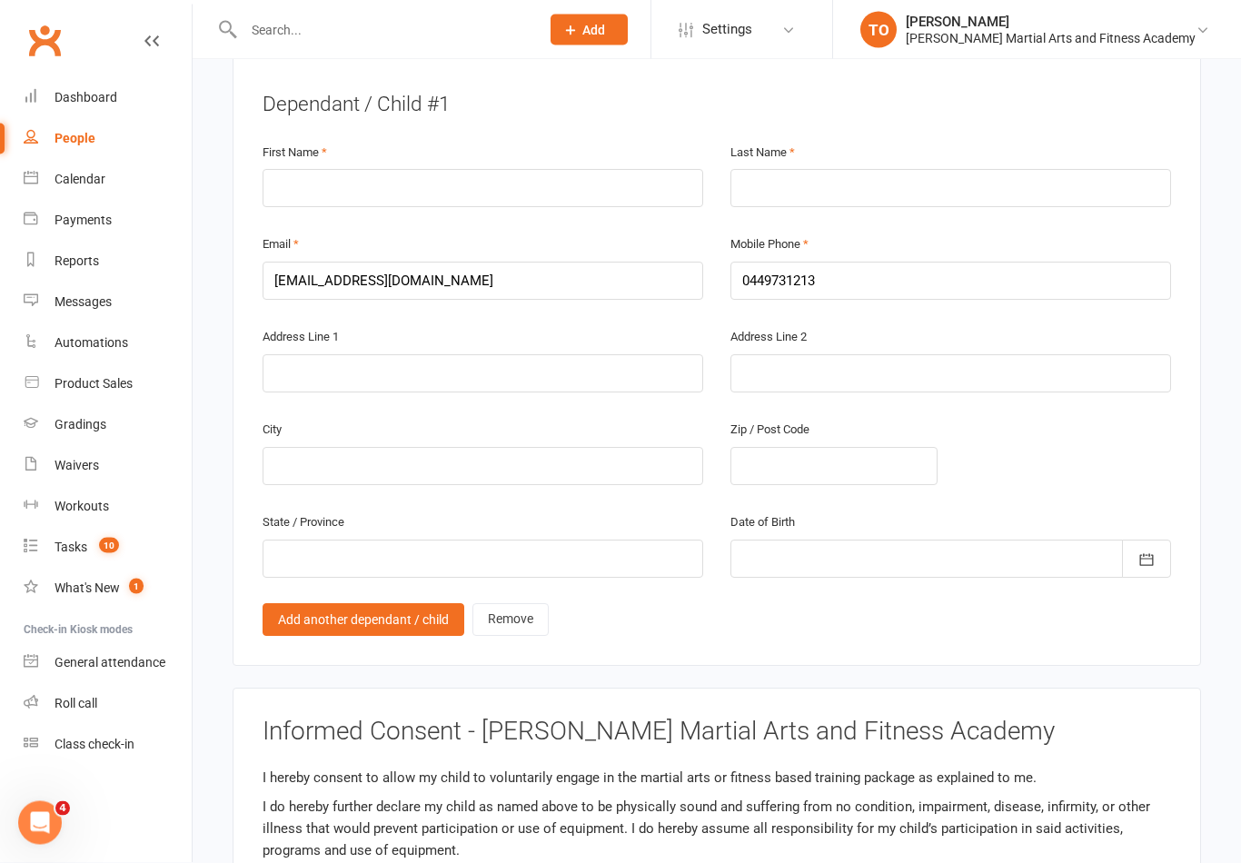
scroll to position [1149, 0]
click at [443, 176] on input "text" at bounding box center [483, 186] width 441 height 38
type input "Neve"
click at [879, 188] on input "text" at bounding box center [951, 186] width 441 height 38
type input "Hegerty"
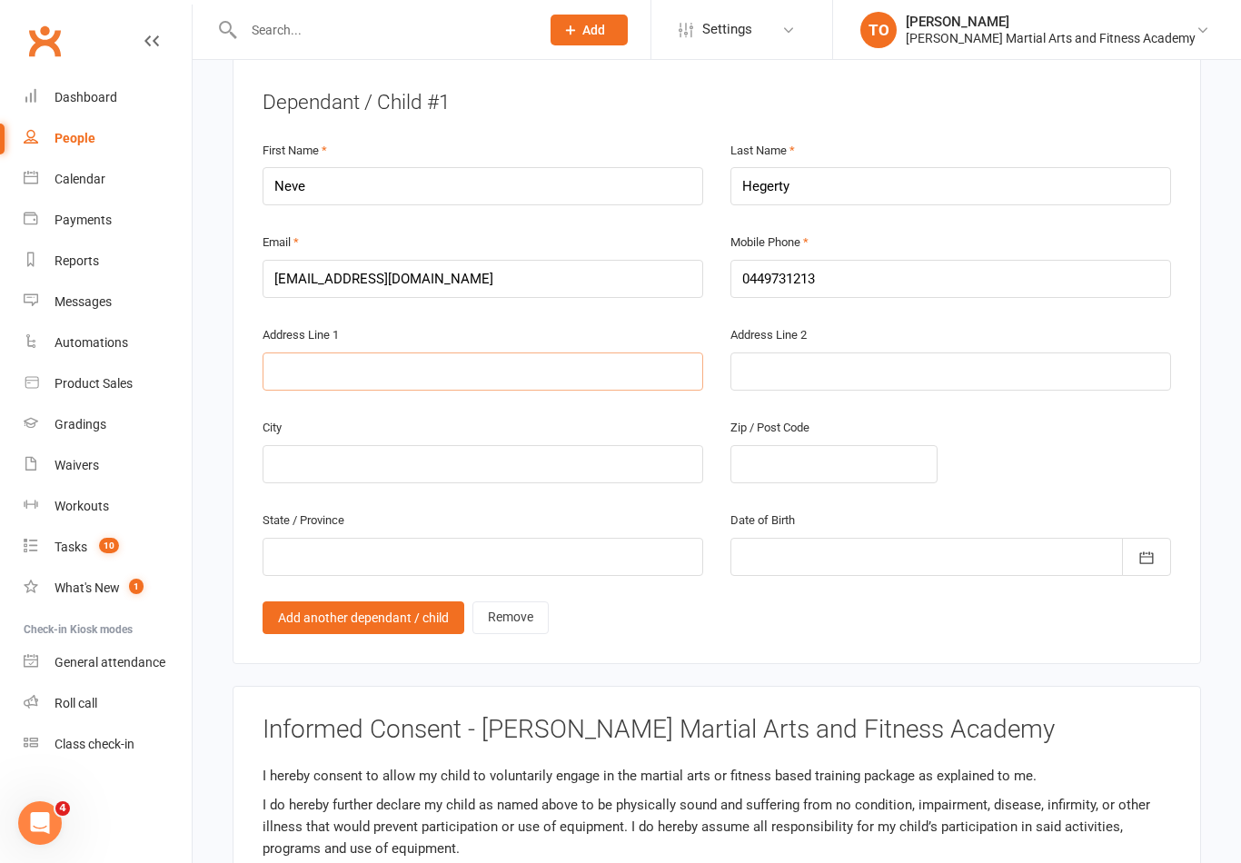
click at [503, 363] on input "text" at bounding box center [483, 372] width 441 height 38
type input "11 Harwood St"
click at [512, 459] on input "text" at bounding box center [483, 464] width 441 height 38
type input "Hilton"
click at [881, 445] on input "text" at bounding box center [834, 464] width 207 height 38
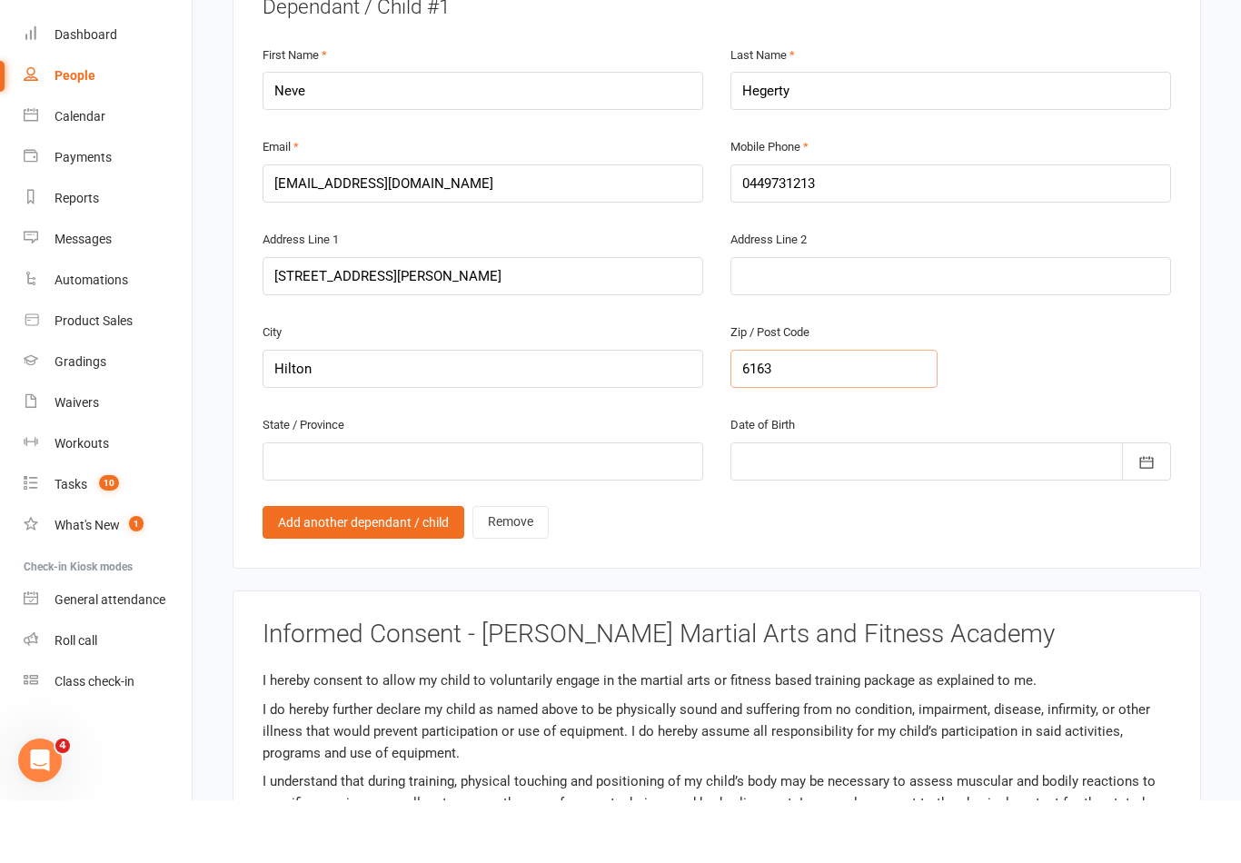
scroll to position [1187, 0]
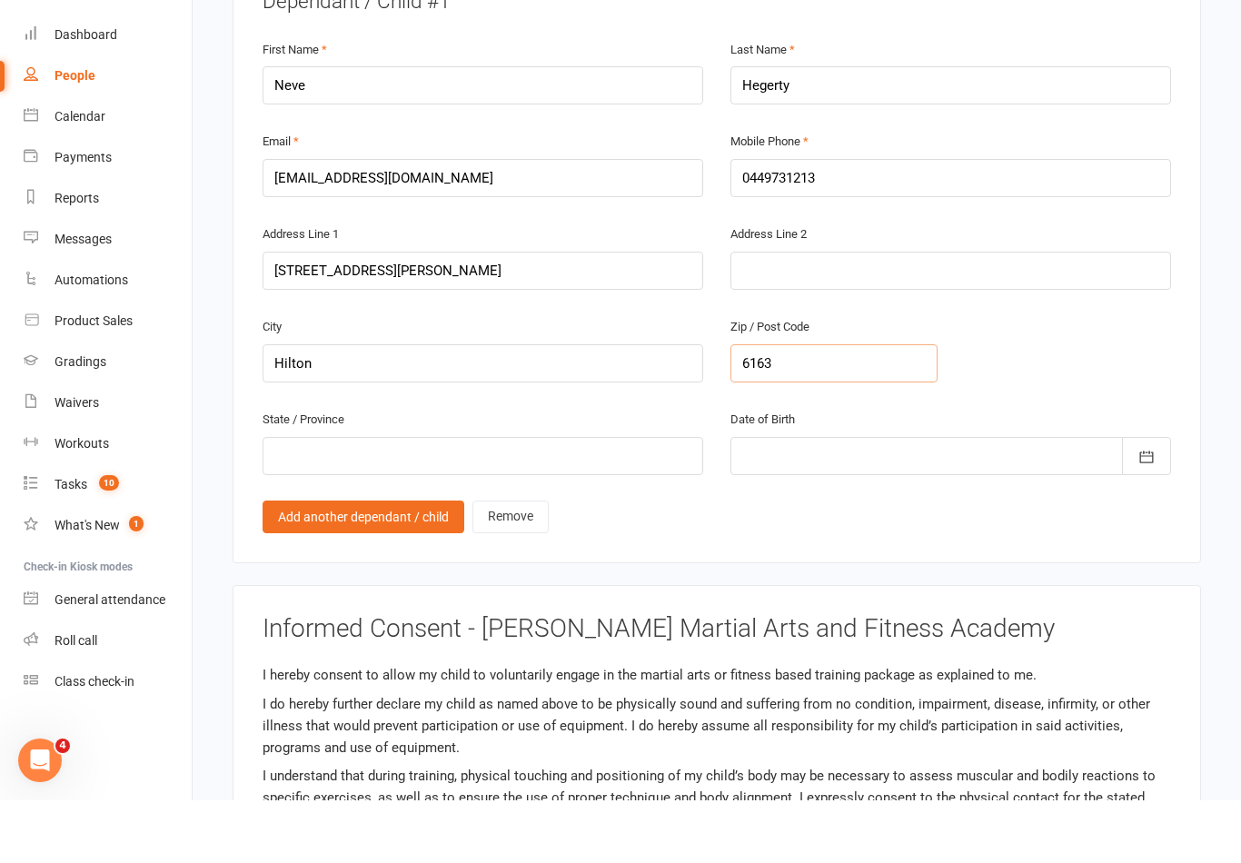
type input "6163"
click at [613, 500] on input "text" at bounding box center [483, 519] width 441 height 38
type input "WA"
click at [874, 500] on div at bounding box center [951, 519] width 441 height 38
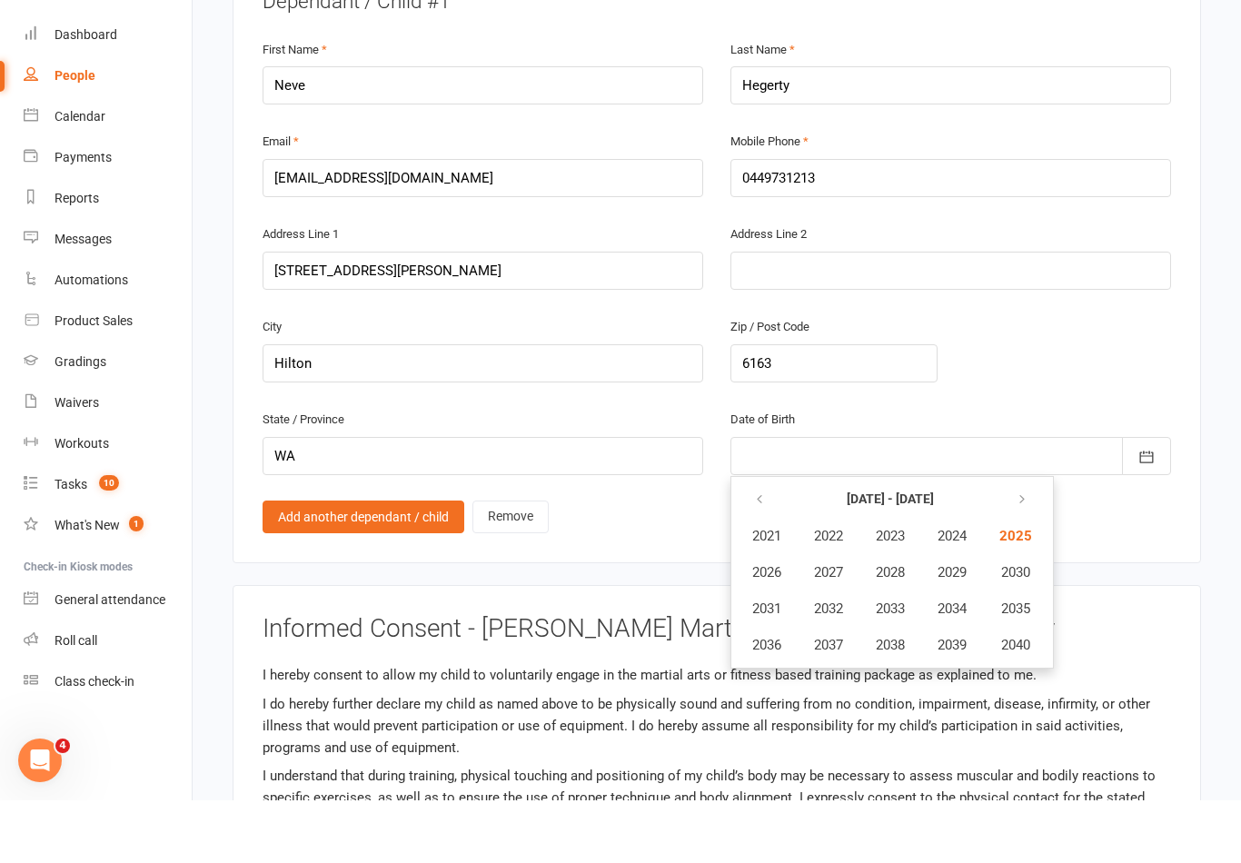
scroll to position [1250, 0]
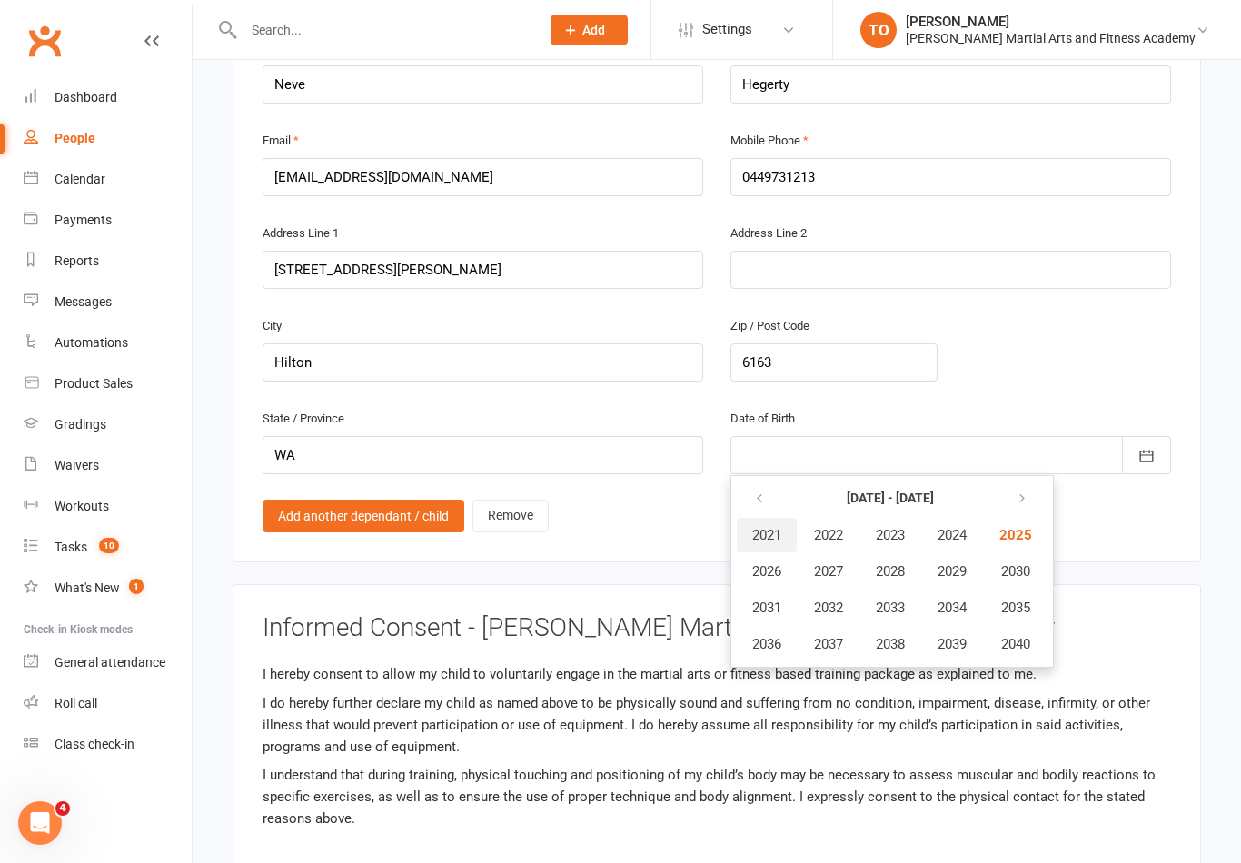
click at [771, 527] on span "2021" at bounding box center [766, 535] width 29 height 16
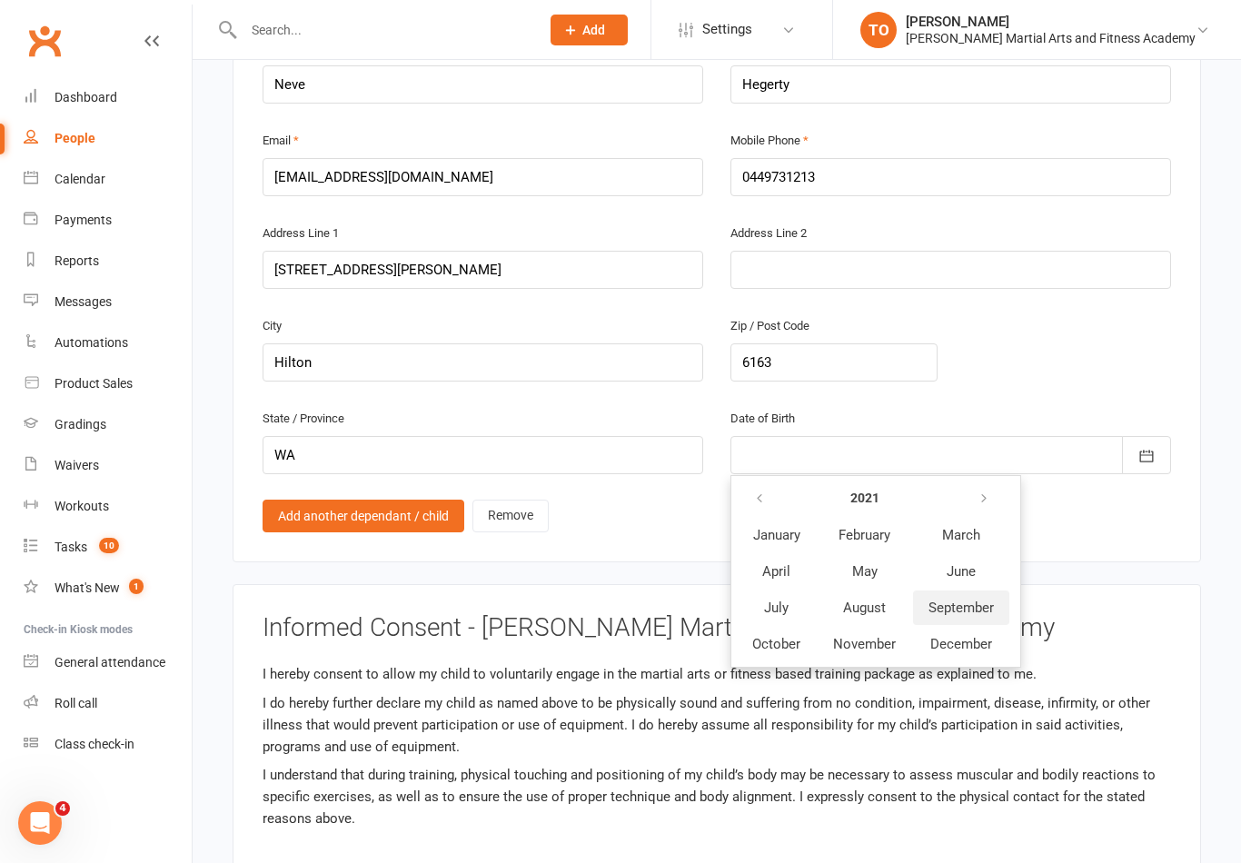
click at [957, 602] on span "September" at bounding box center [961, 608] width 65 height 16
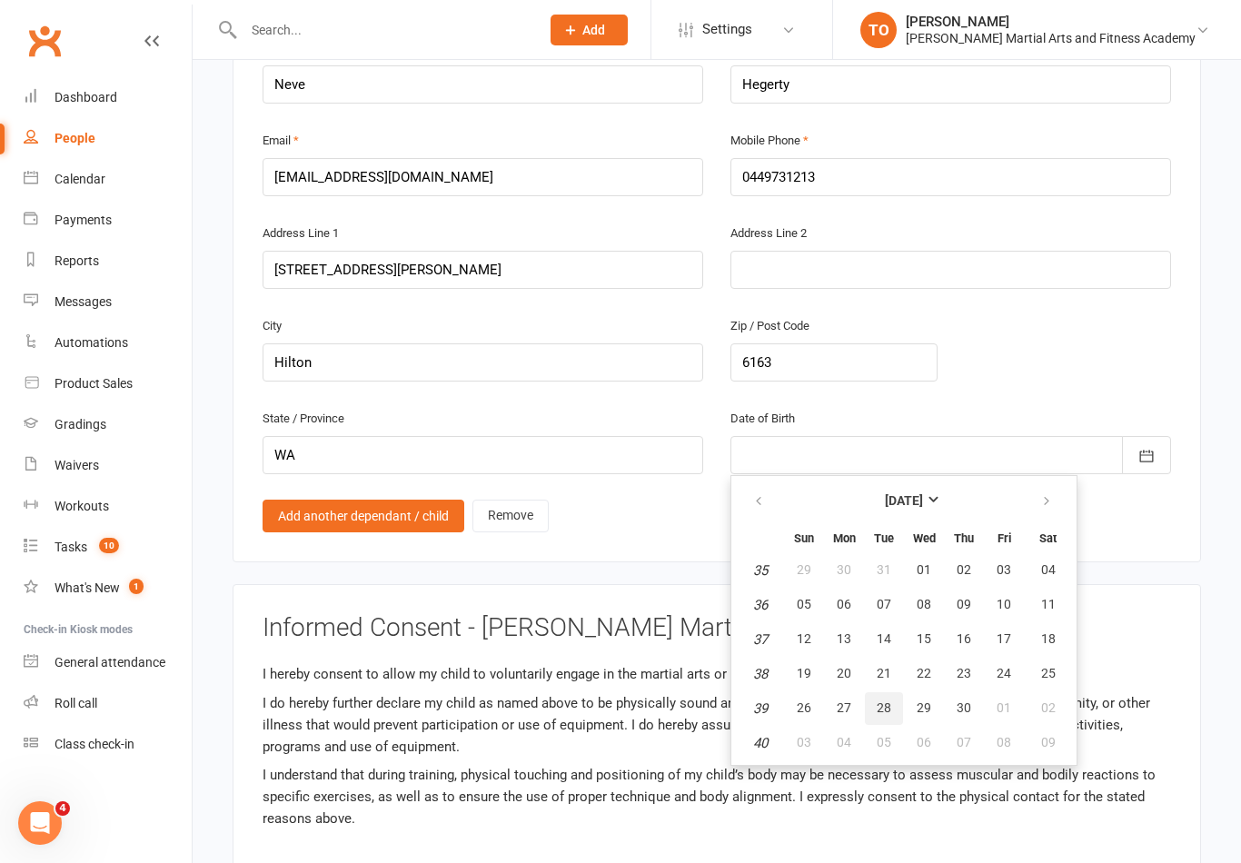
click at [891, 692] on button "28" at bounding box center [884, 708] width 38 height 33
type input "28 Sep 2021"
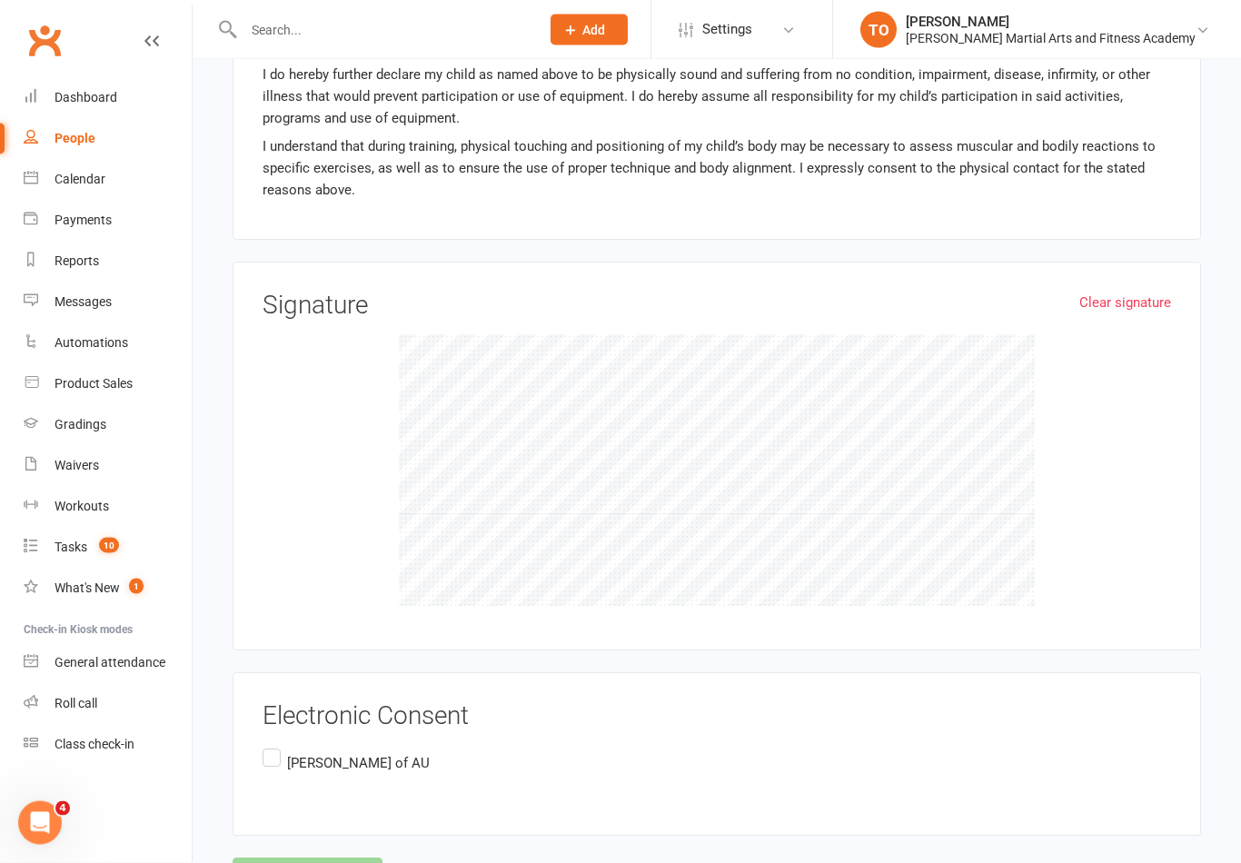
scroll to position [1943, 0]
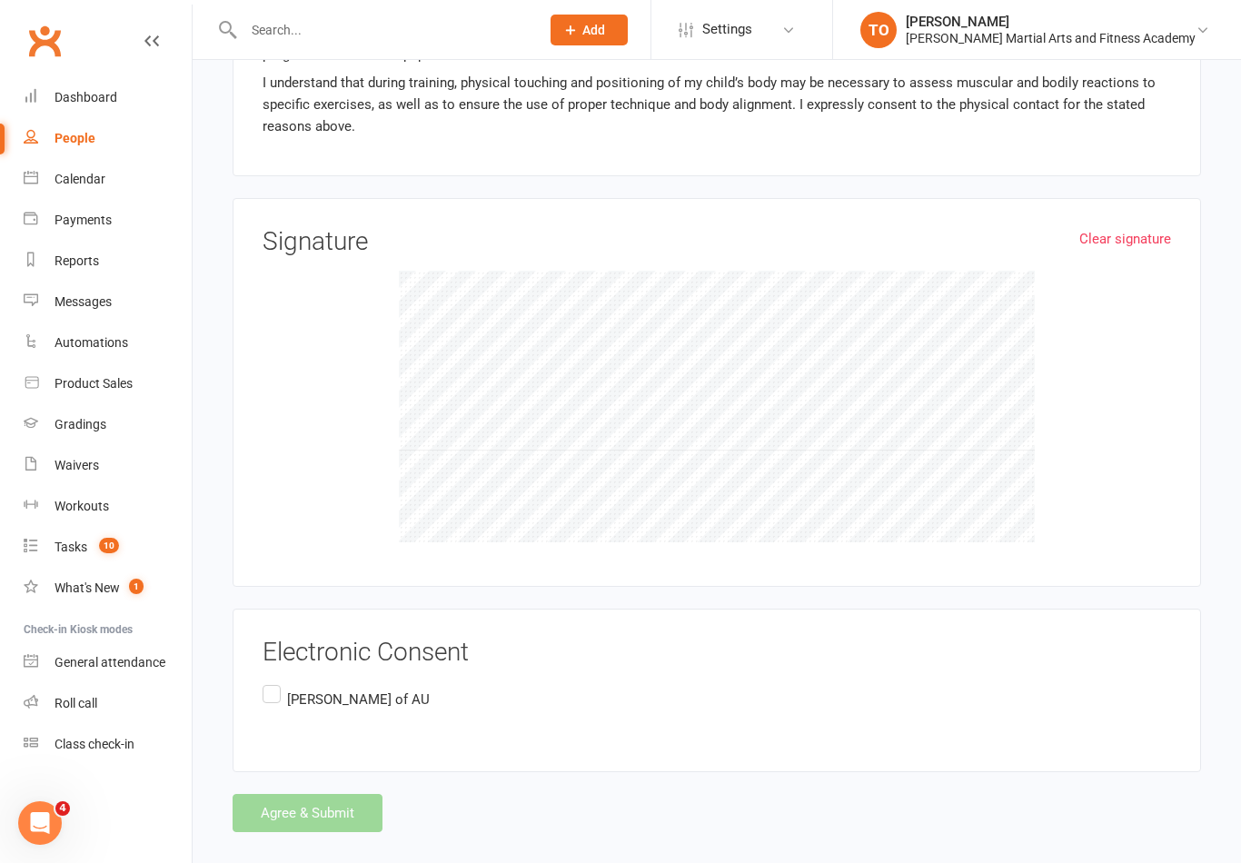
click at [263, 682] on label "Will hegerty of AU" at bounding box center [346, 699] width 167 height 35
click at [263, 682] on input "Will hegerty of AU" at bounding box center [269, 682] width 12 height 0
click at [299, 808] on button "Agree & Submit" at bounding box center [308, 813] width 150 height 38
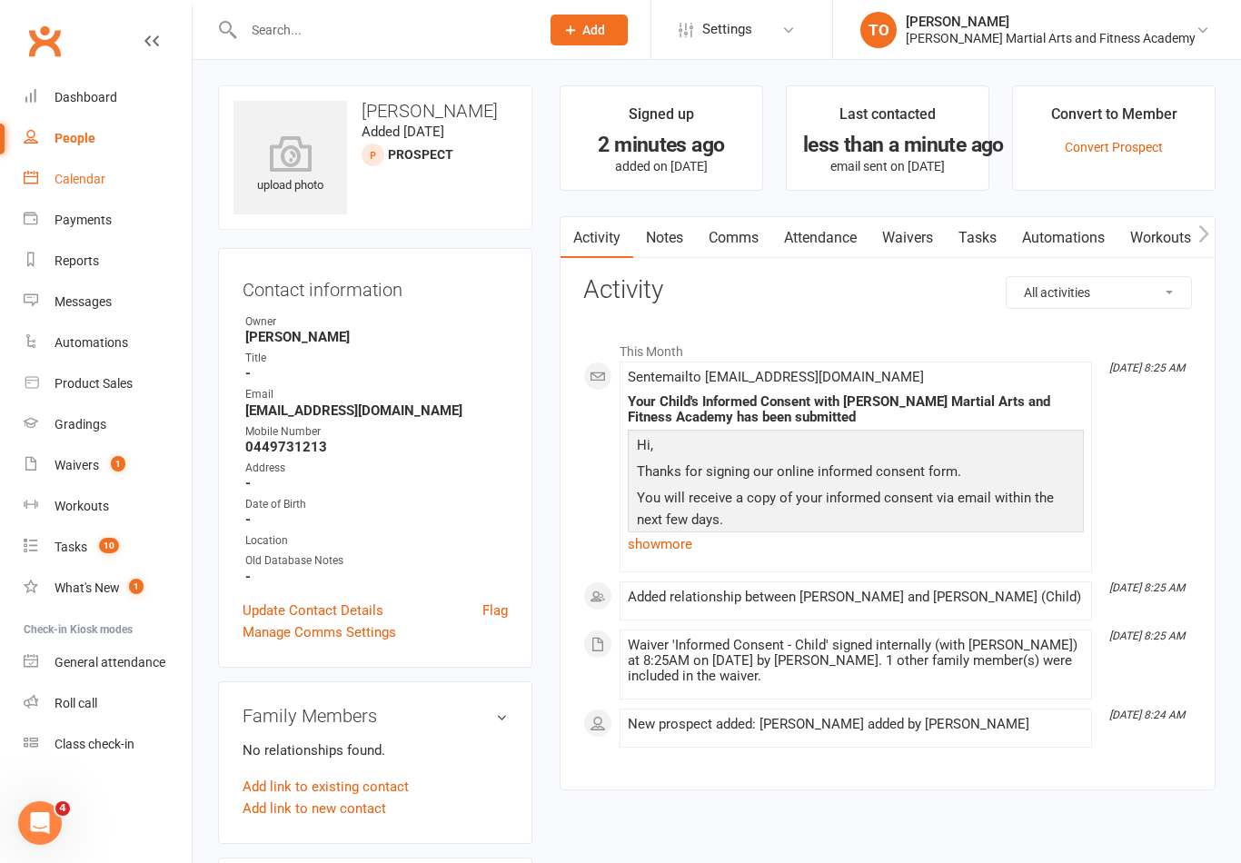
click at [76, 181] on div "Calendar" at bounding box center [80, 179] width 51 height 15
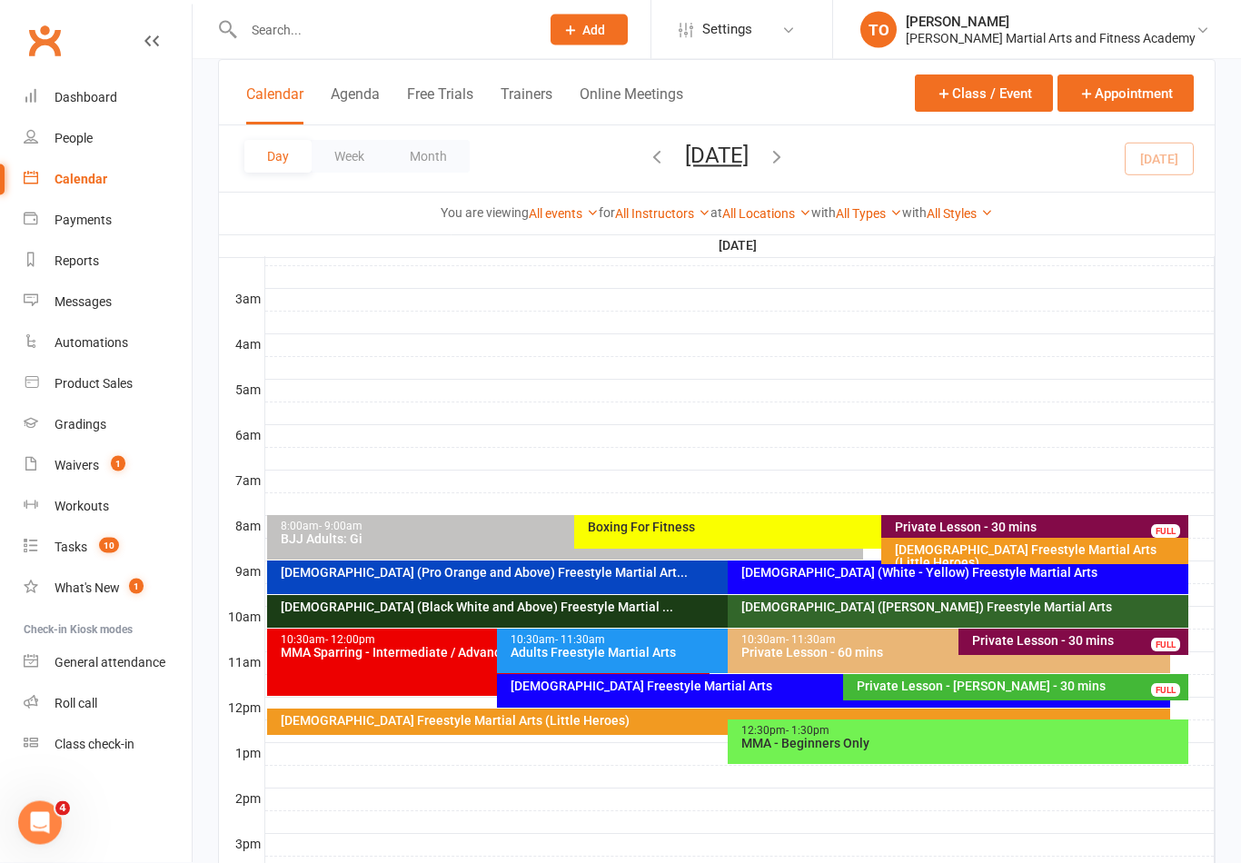
scroll to position [223, 0]
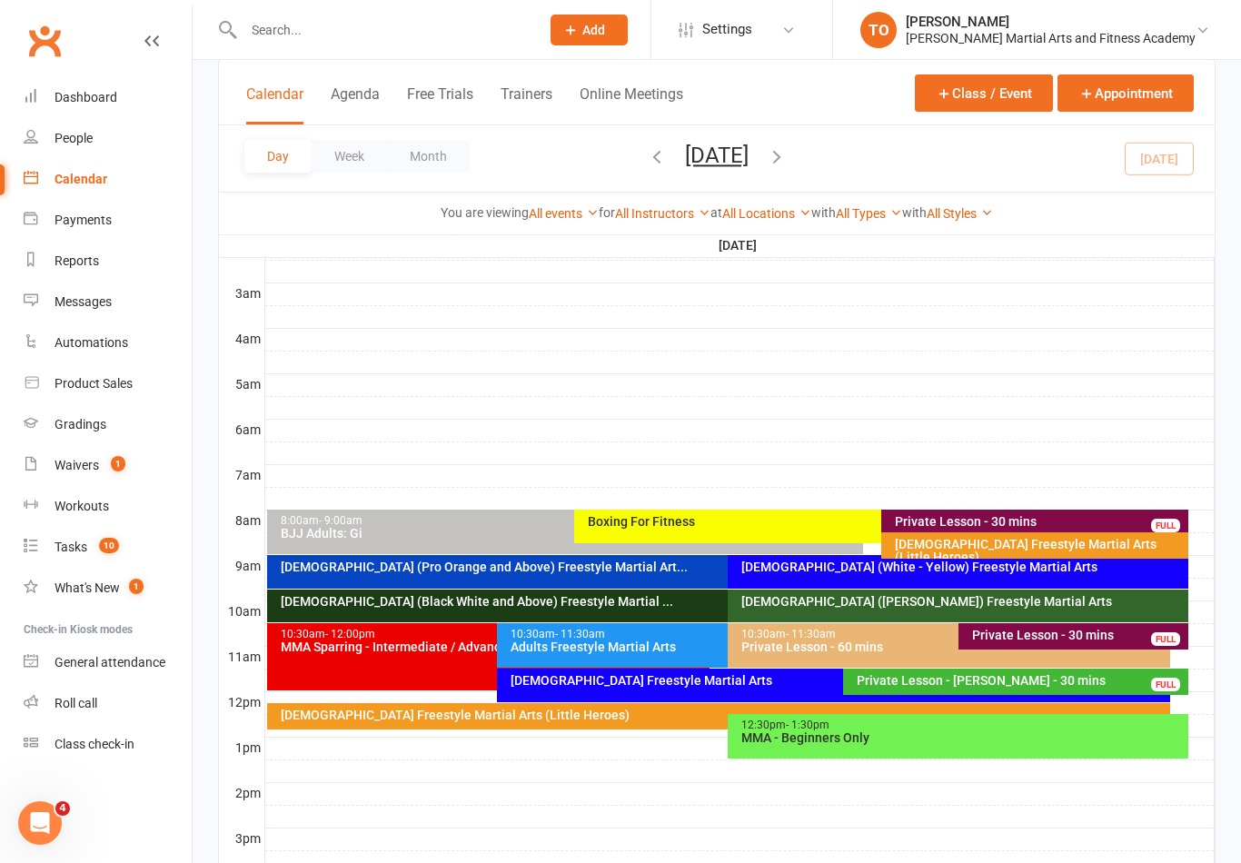
click at [986, 533] on div "[DEMOGRAPHIC_DATA] Freestyle Martial Arts (Little Heroes)" at bounding box center [1034, 545] width 307 height 26
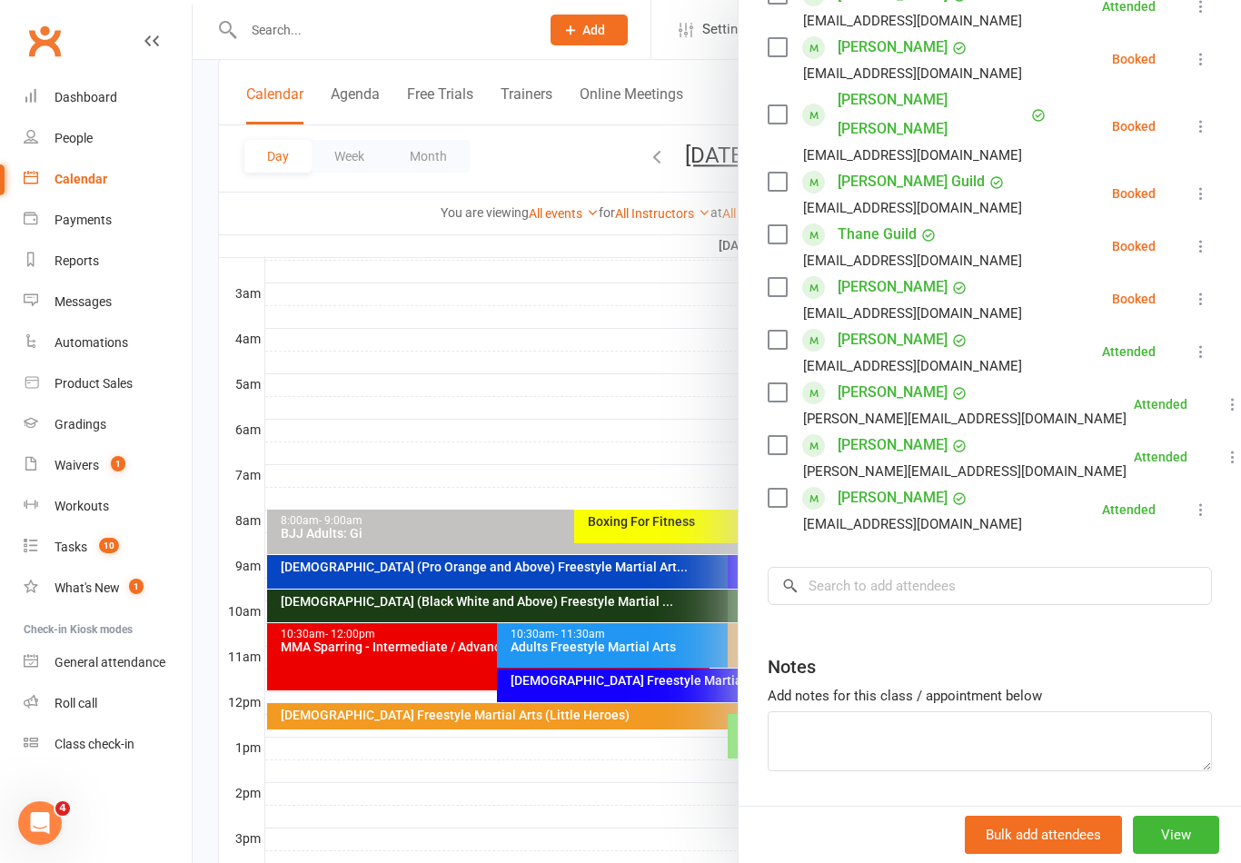
scroll to position [357, 0]
click at [883, 568] on input "search" at bounding box center [990, 587] width 444 height 38
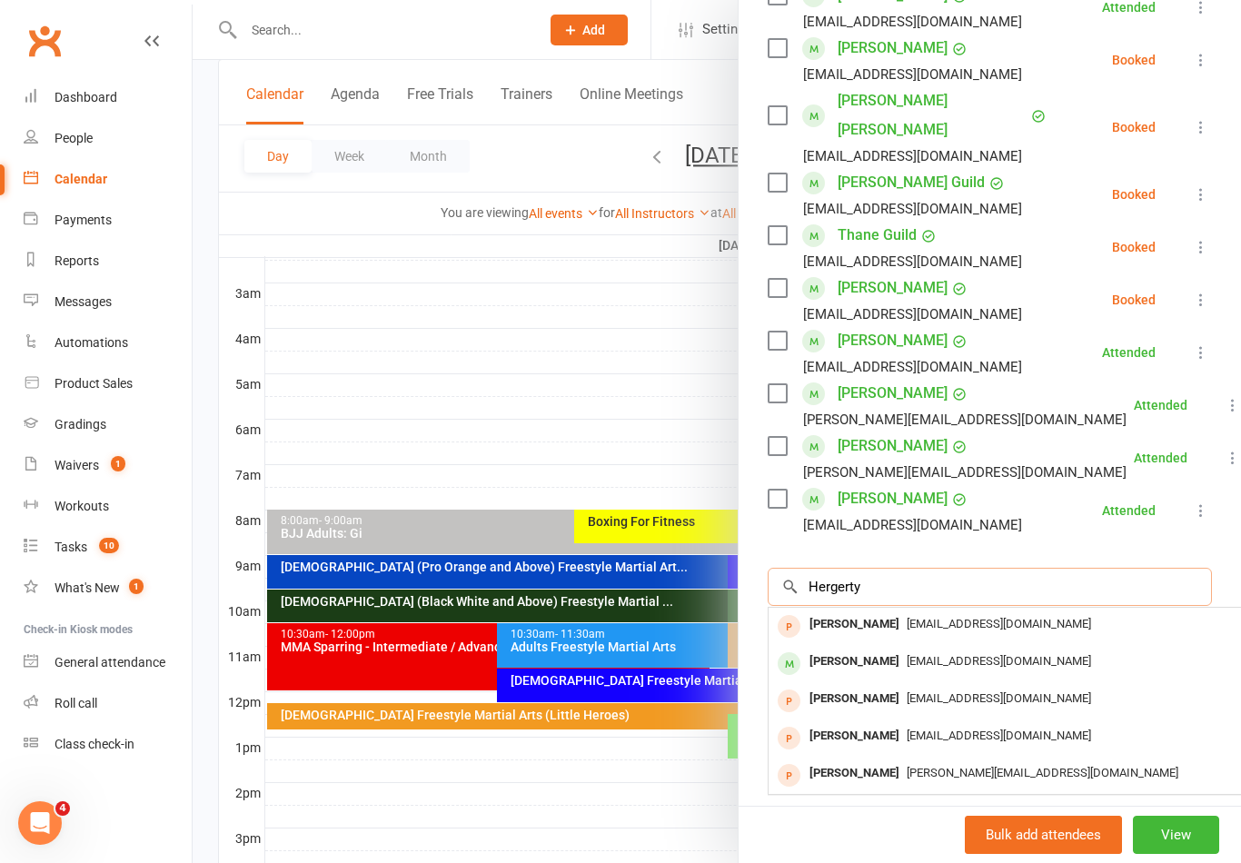
type input "Hergerty"
click at [632, 405] on div at bounding box center [717, 431] width 1049 height 863
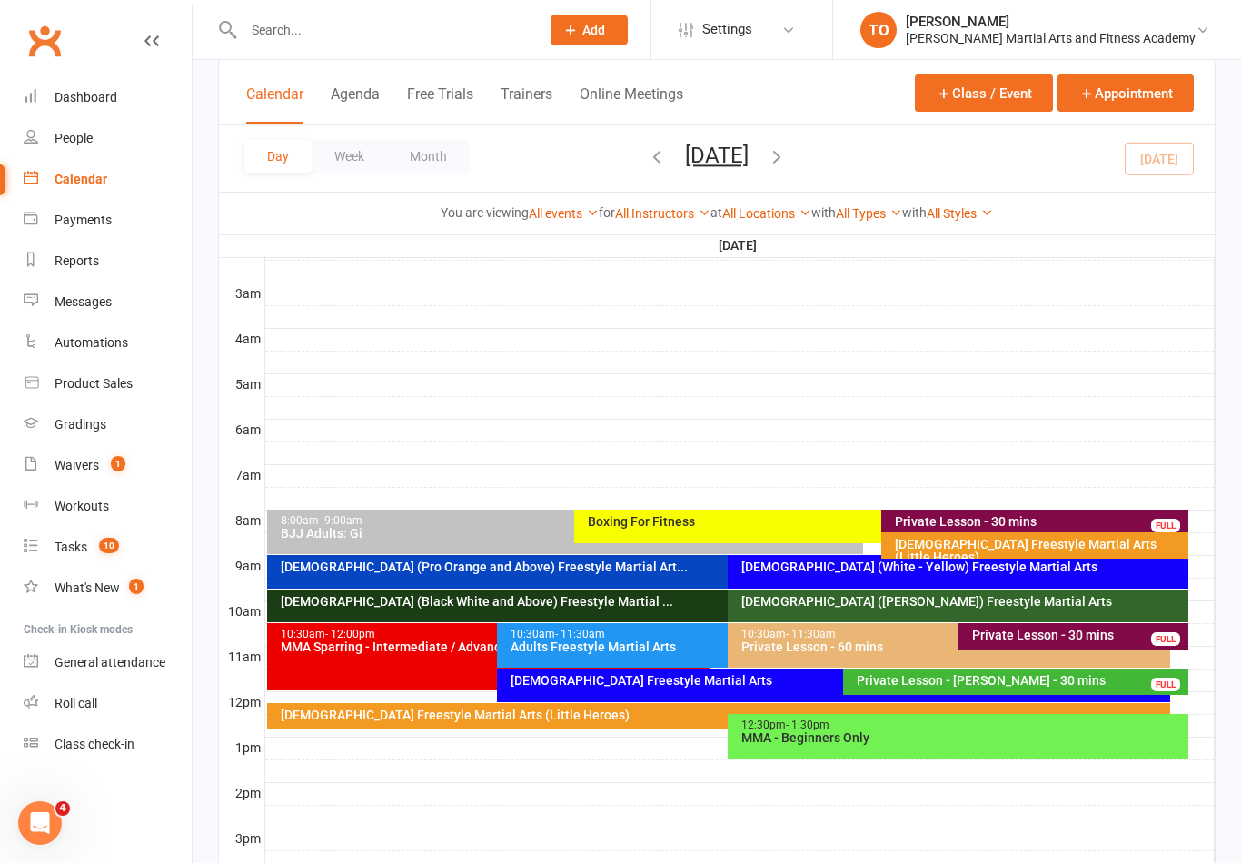
click at [960, 538] on div "[DEMOGRAPHIC_DATA] Freestyle Martial Arts (Little Heroes)" at bounding box center [1039, 550] width 291 height 25
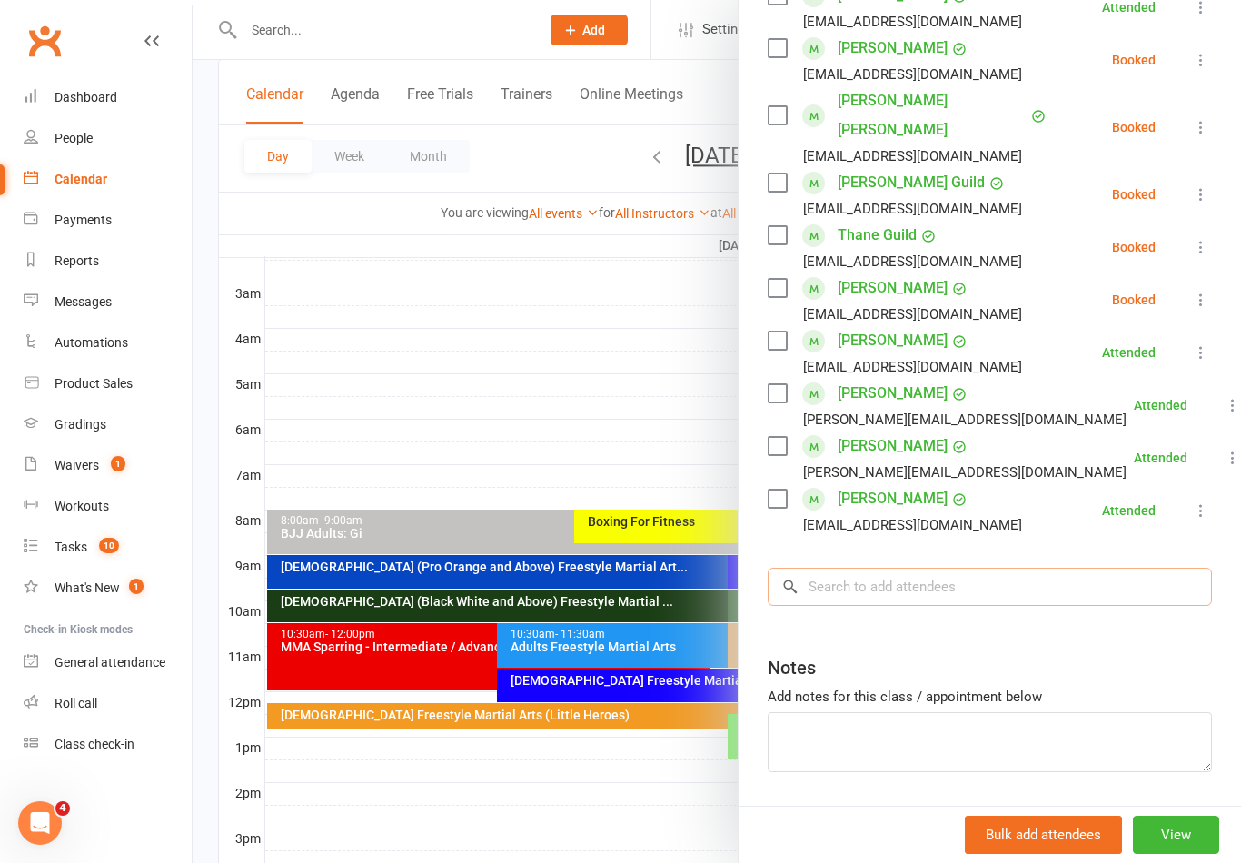
click at [925, 568] on input "search" at bounding box center [990, 587] width 444 height 38
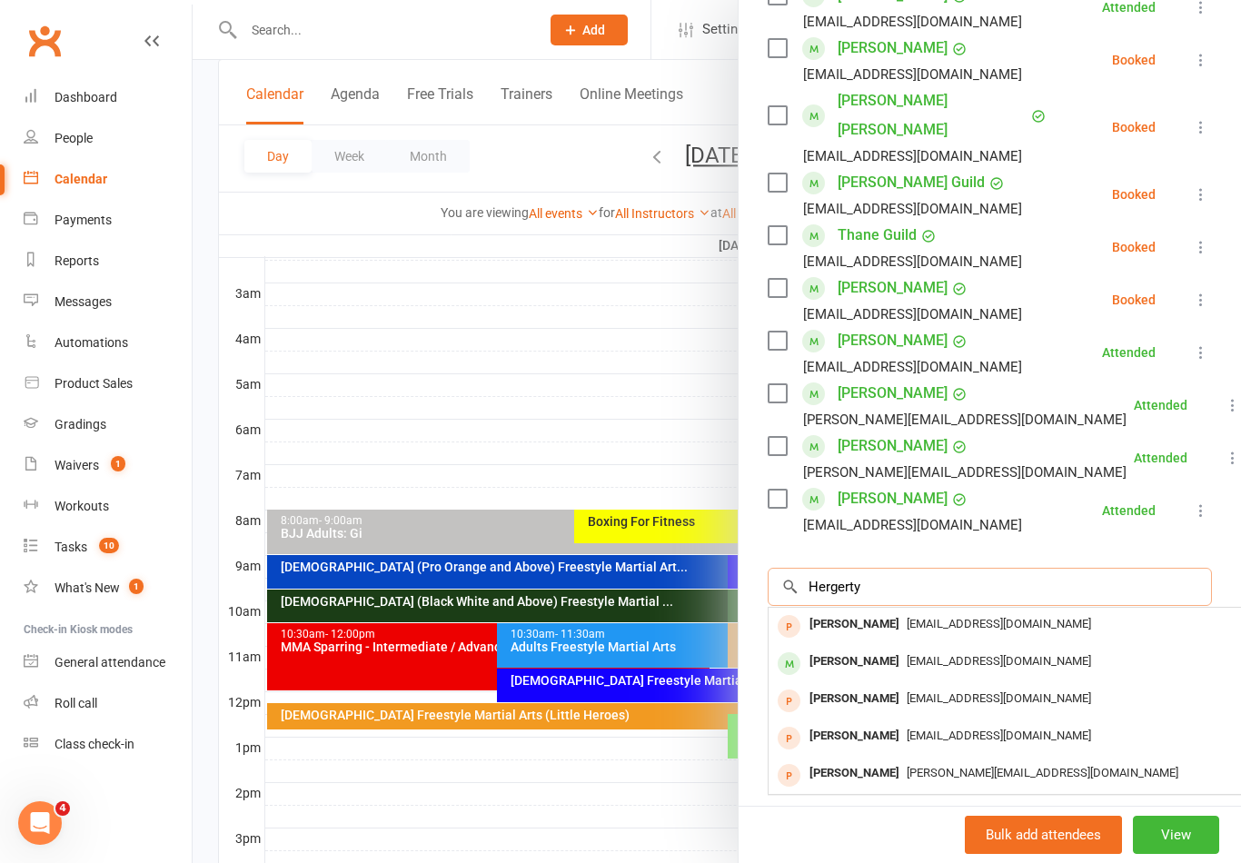
type input "Herbert’s"
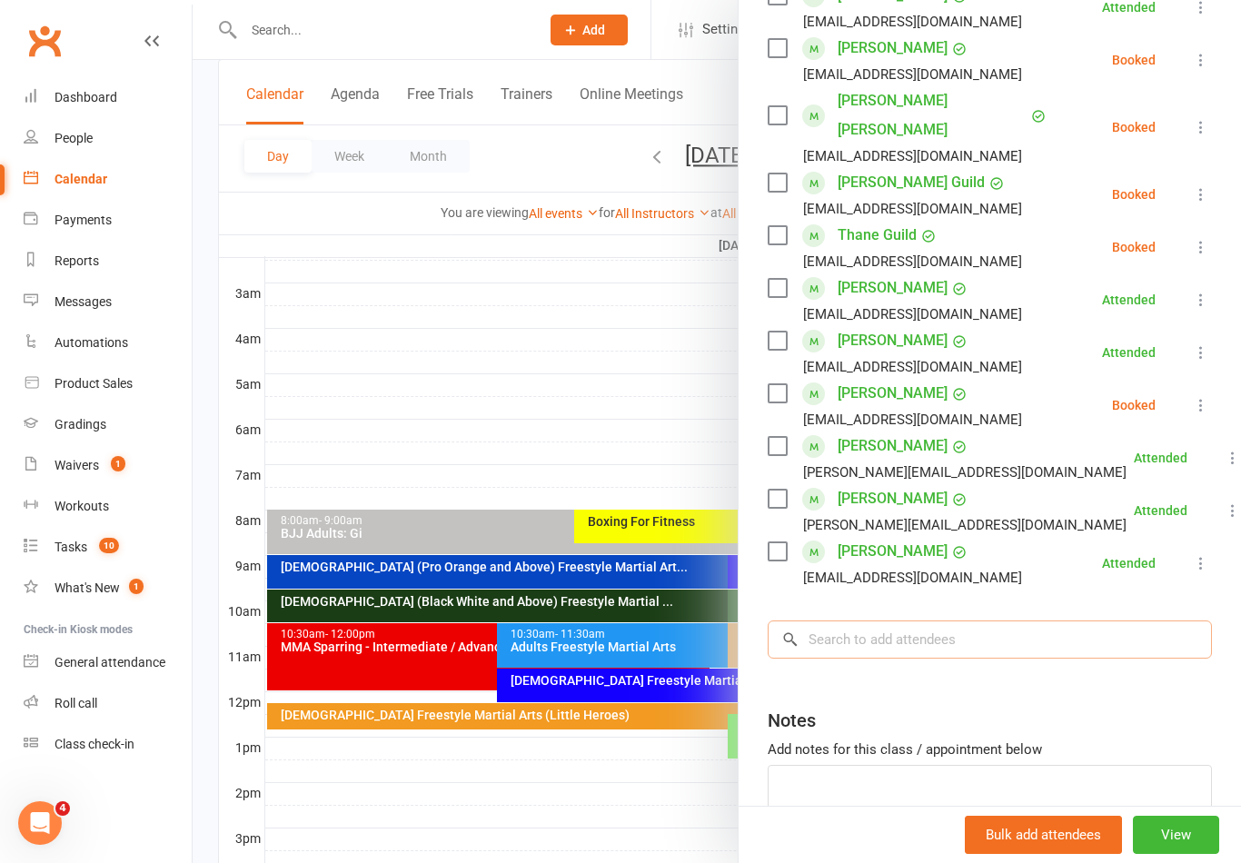
click at [933, 621] on input "search" at bounding box center [990, 640] width 444 height 38
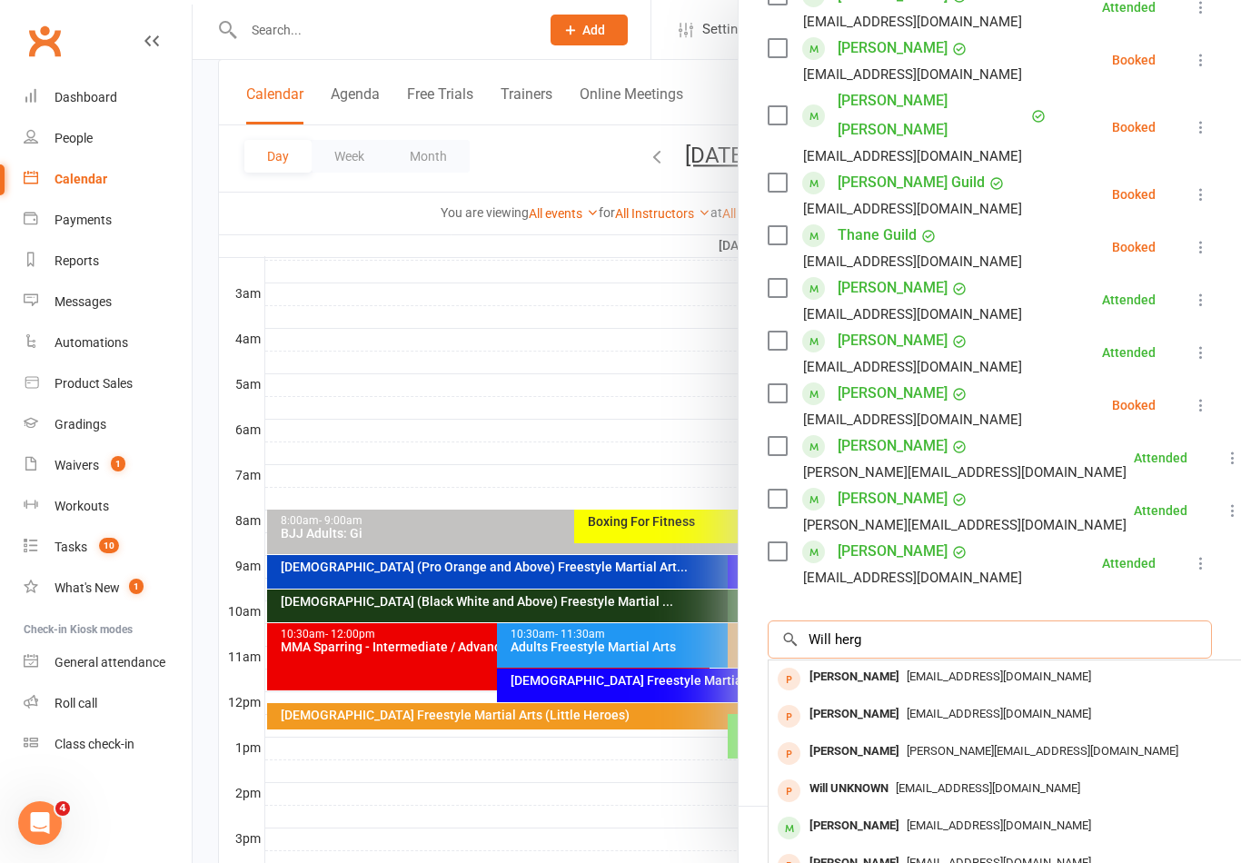
type input "Will herg"
click at [562, 356] on div at bounding box center [717, 431] width 1049 height 863
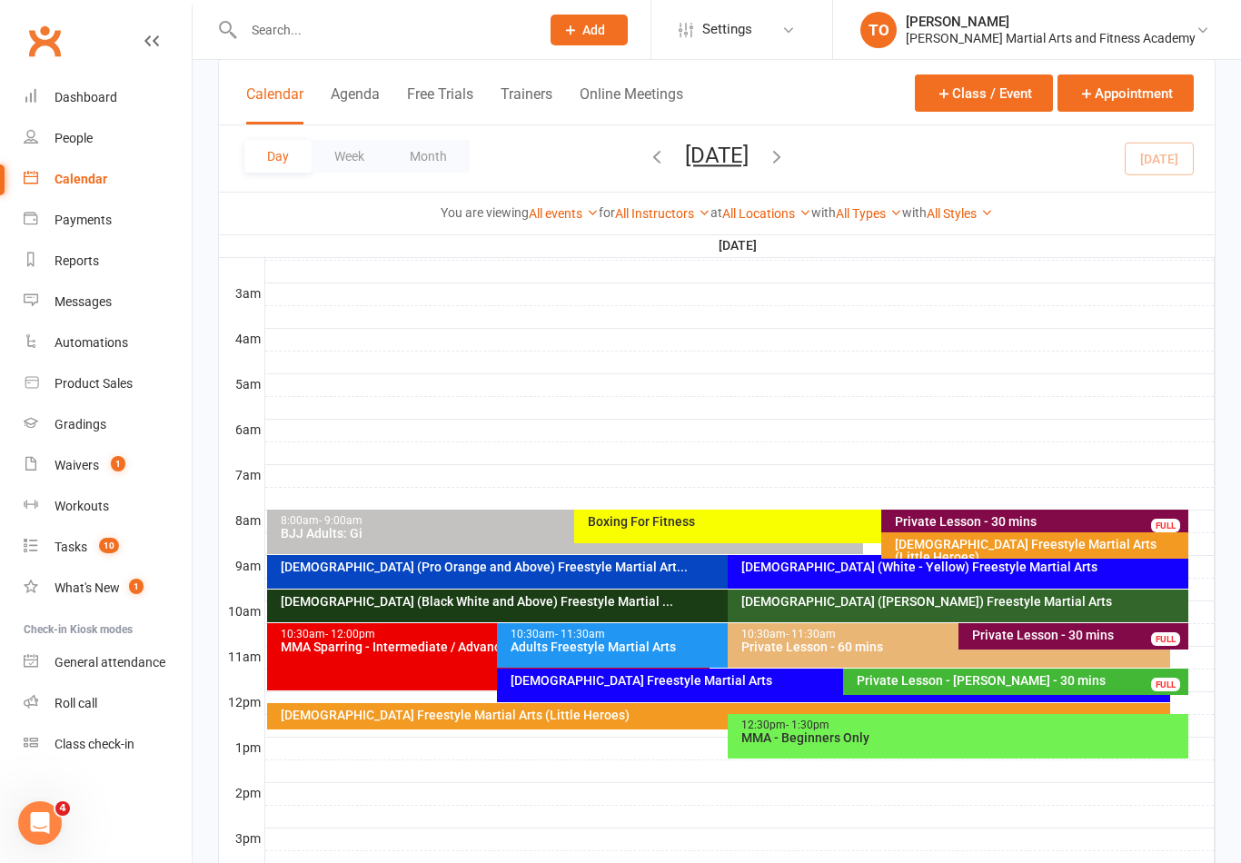
click at [963, 549] on div "[DEMOGRAPHIC_DATA] Freestyle Martial Arts (Little Heroes)" at bounding box center [1039, 550] width 291 height 25
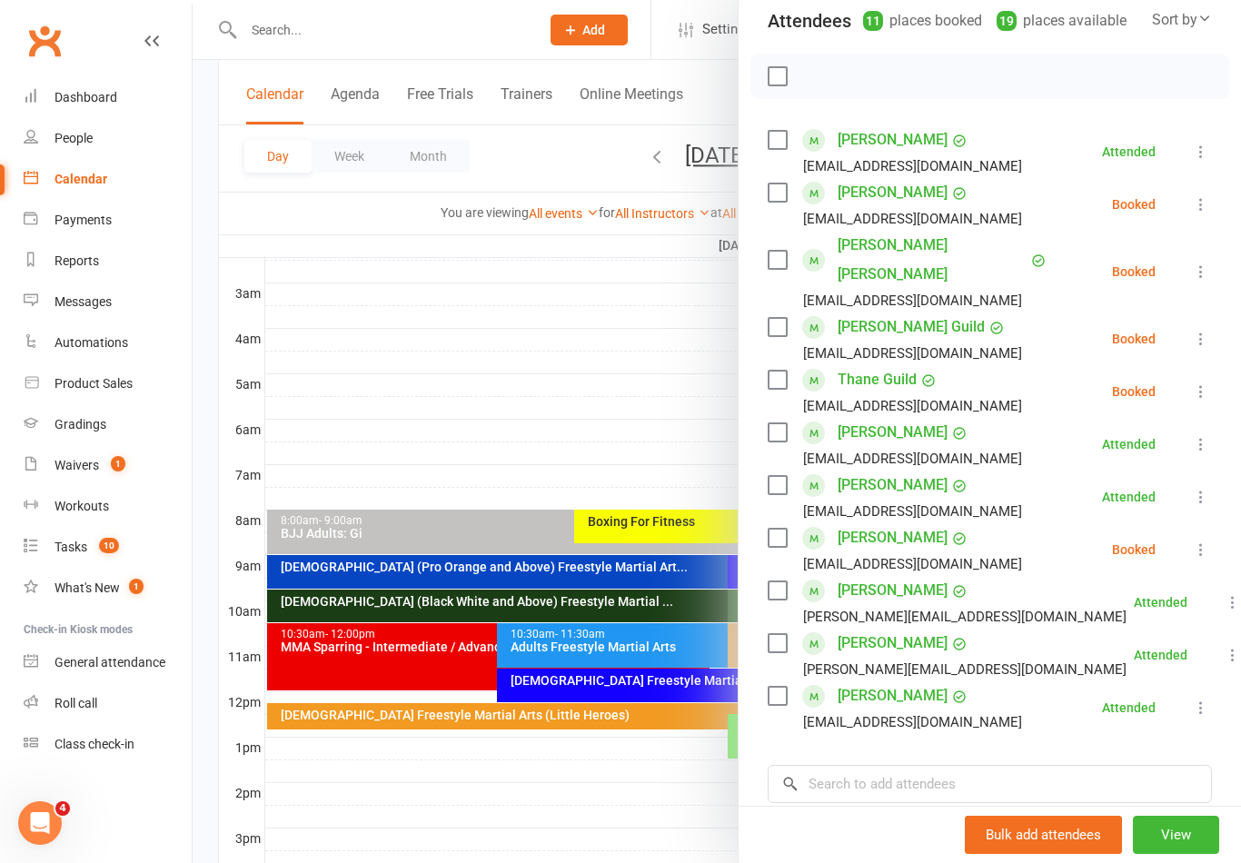
scroll to position [229, 0]
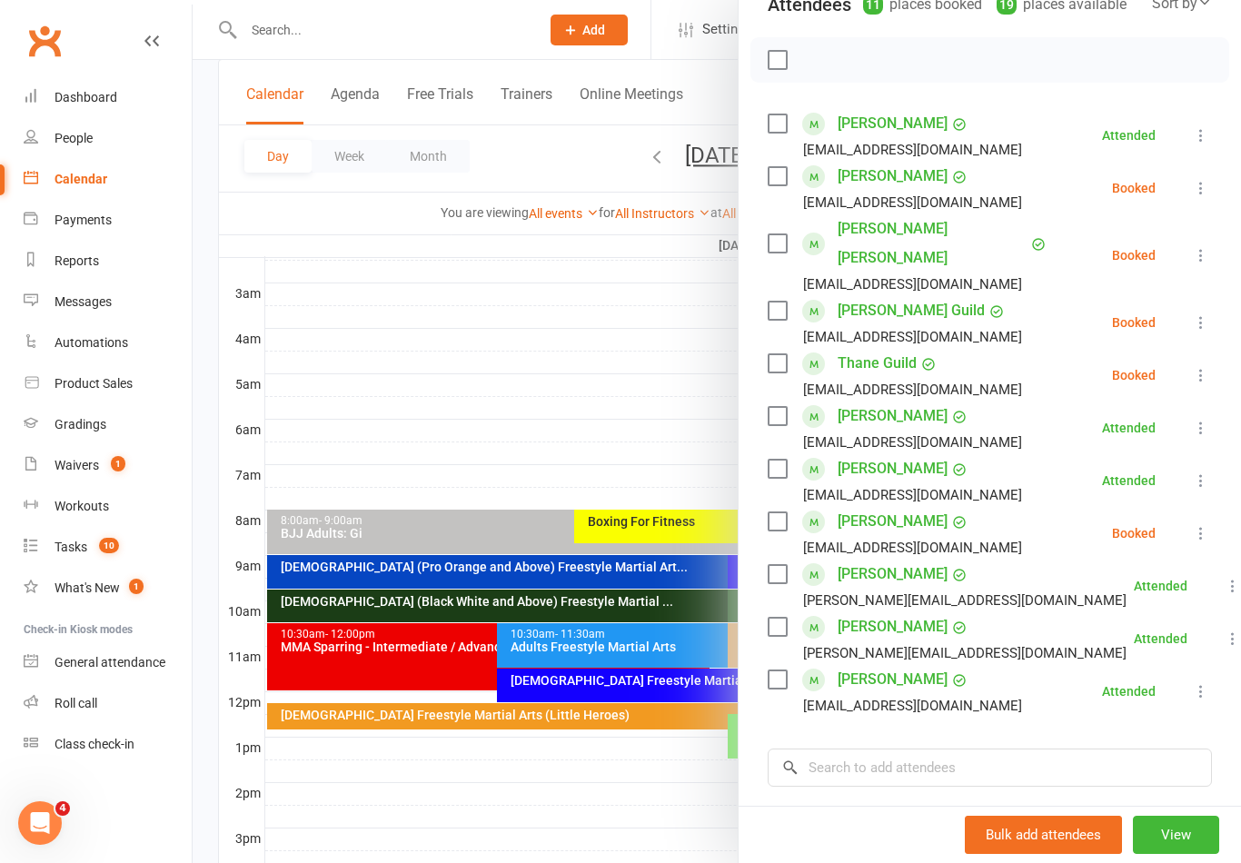
click at [655, 383] on div at bounding box center [717, 431] width 1049 height 863
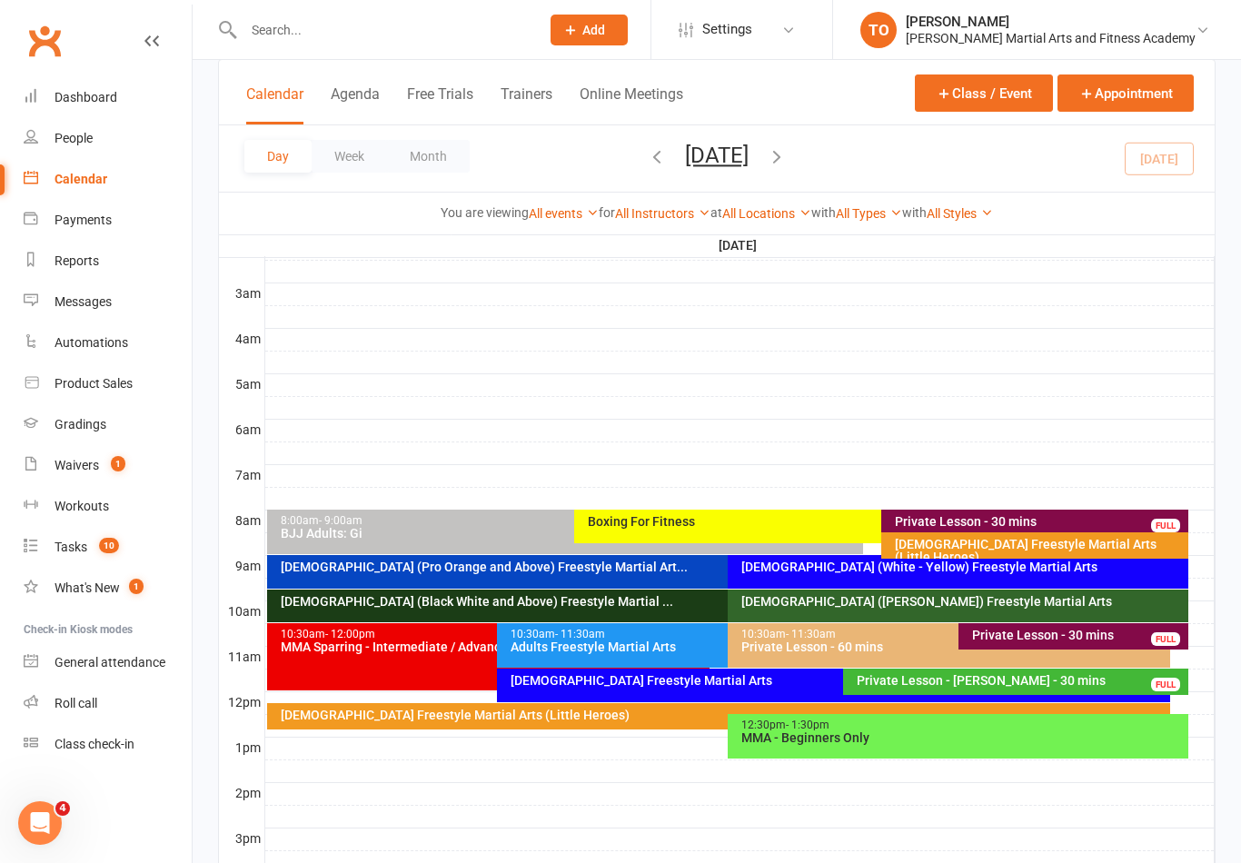
click at [845, 580] on div "[DEMOGRAPHIC_DATA] (White - Yellow) Freestyle Martial Arts" at bounding box center [958, 572] width 461 height 34
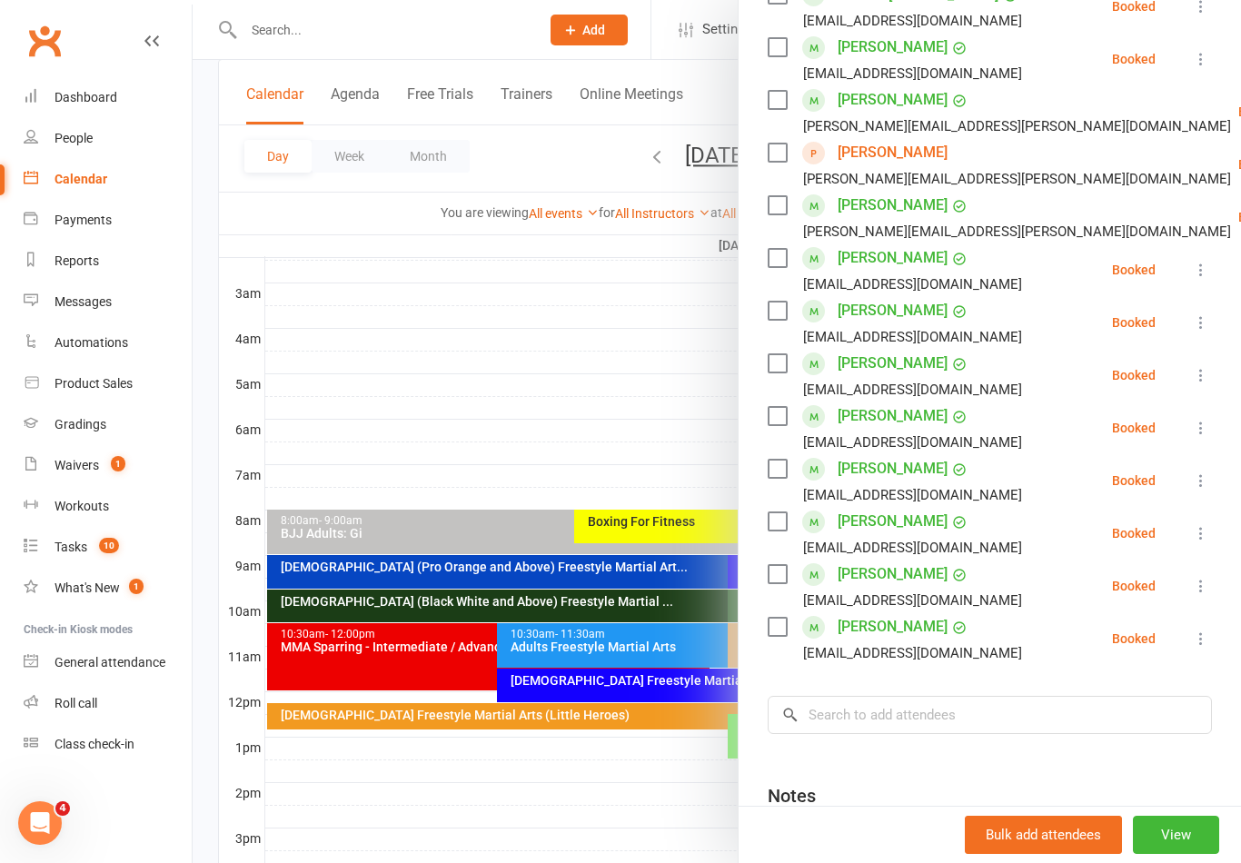
scroll to position [422, 0]
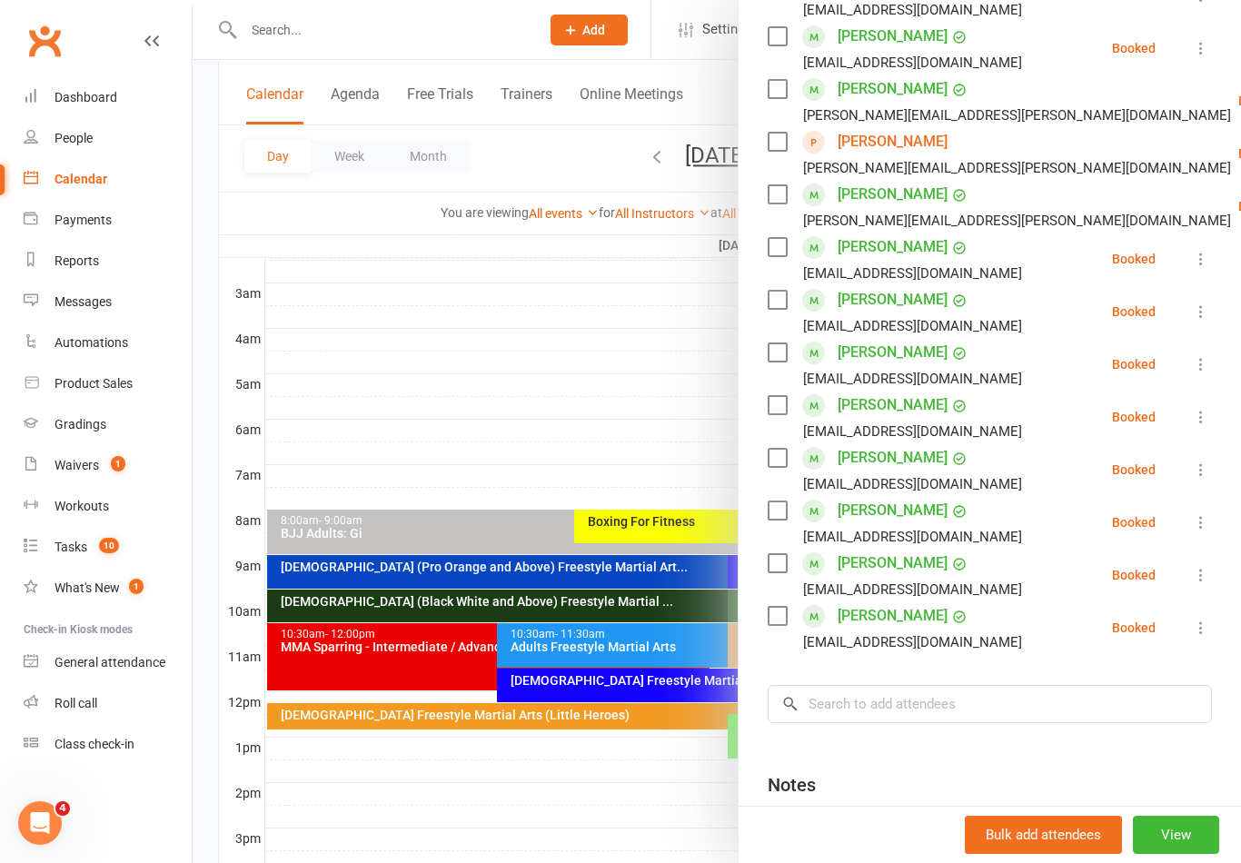
click at [427, 405] on div at bounding box center [717, 431] width 1049 height 863
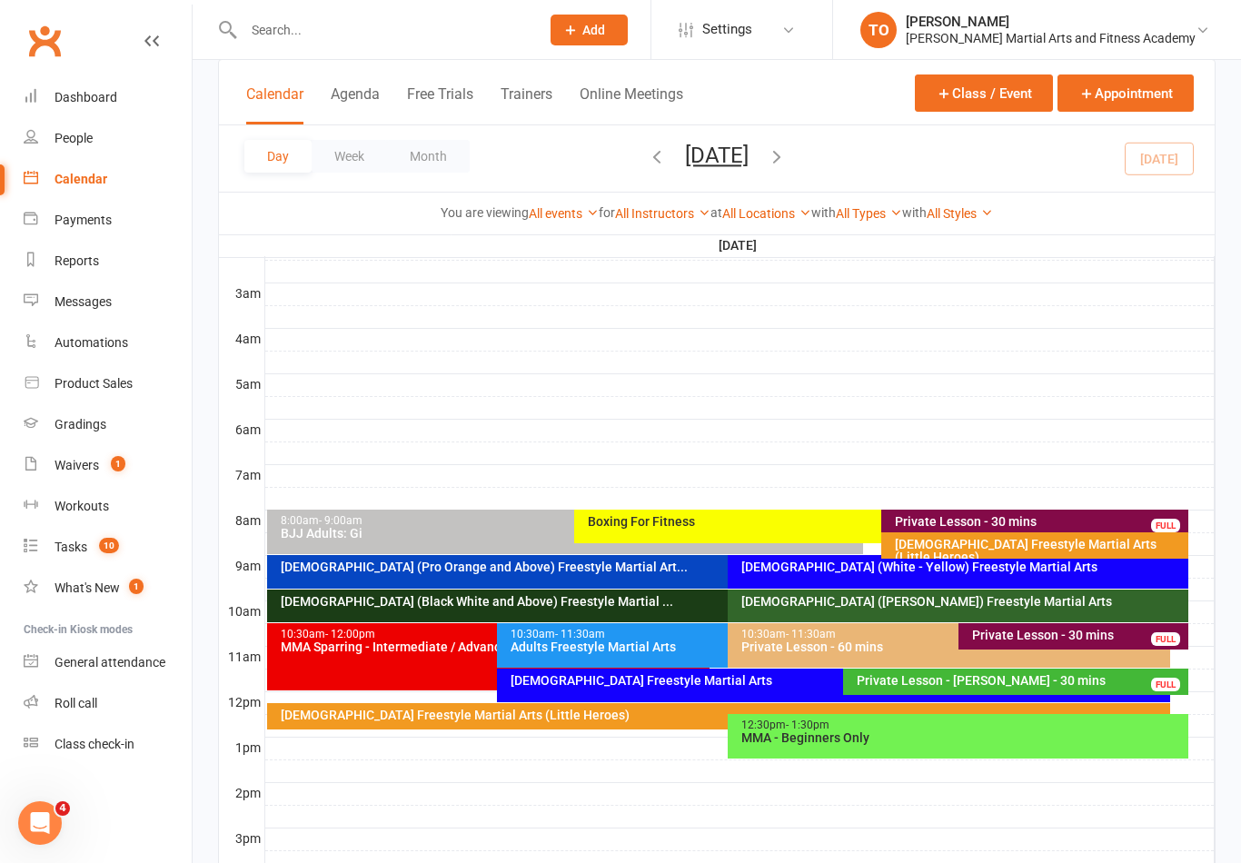
click at [480, 579] on div "[DEMOGRAPHIC_DATA] (Pro Orange and Above) Freestyle Martial Art..." at bounding box center [719, 572] width 904 height 34
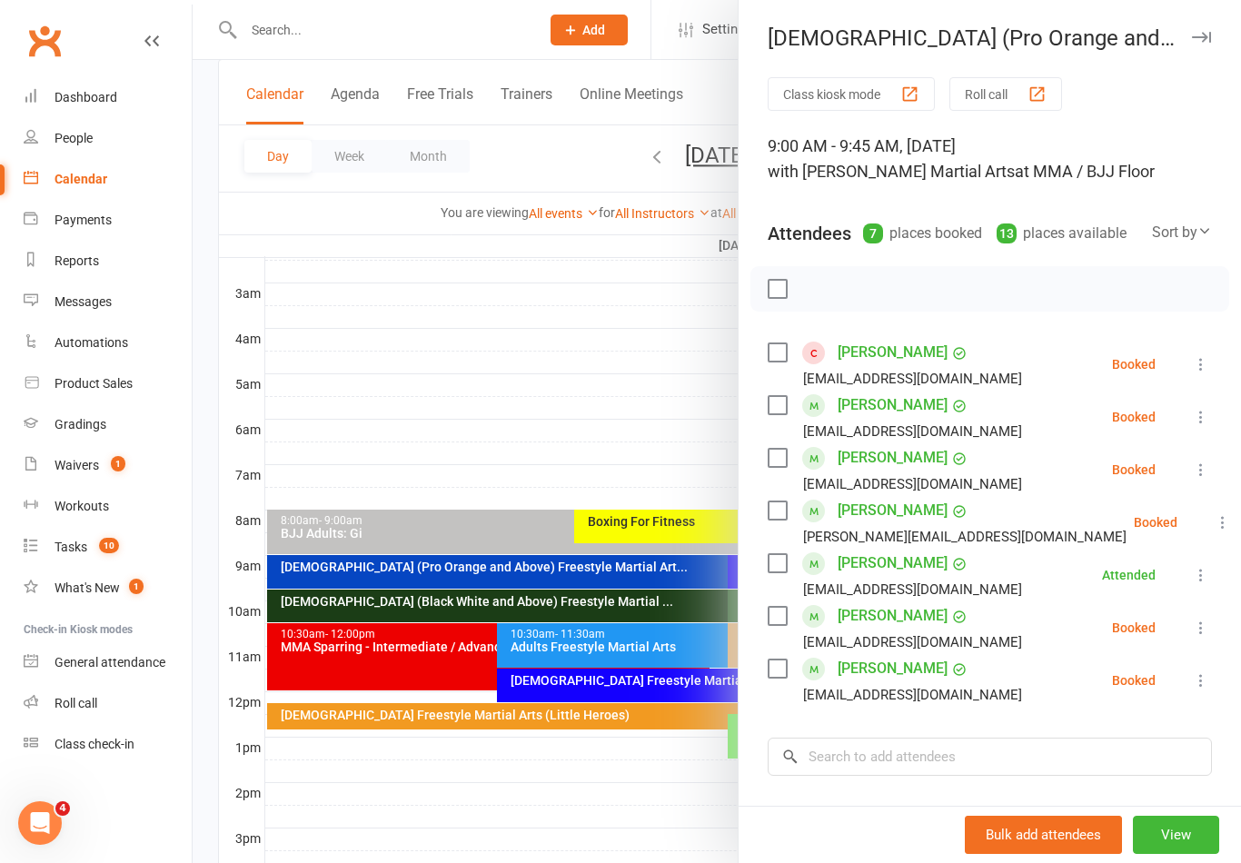
click at [891, 357] on link "Jack Barker" at bounding box center [893, 352] width 110 height 29
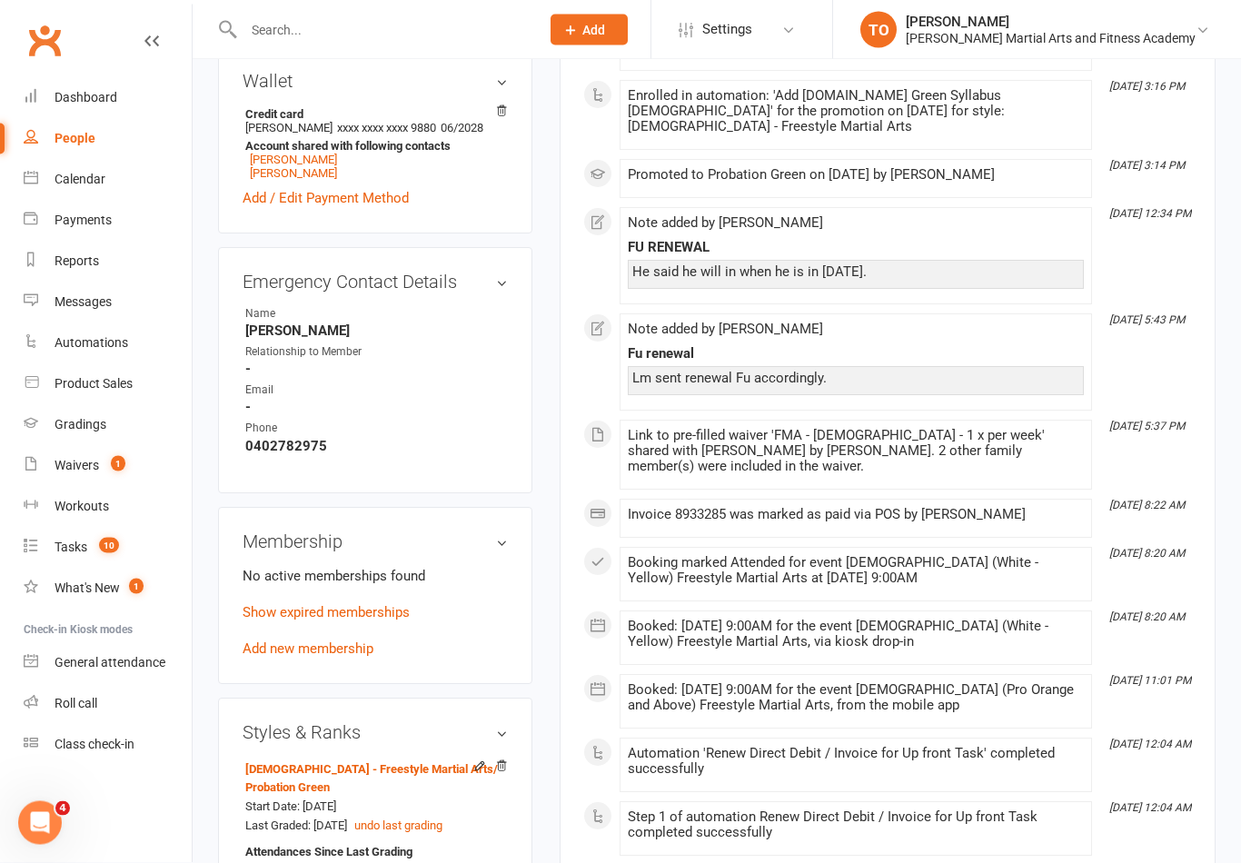
scroll to position [806, 0]
click at [329, 657] on link "Add new membership" at bounding box center [308, 649] width 131 height 16
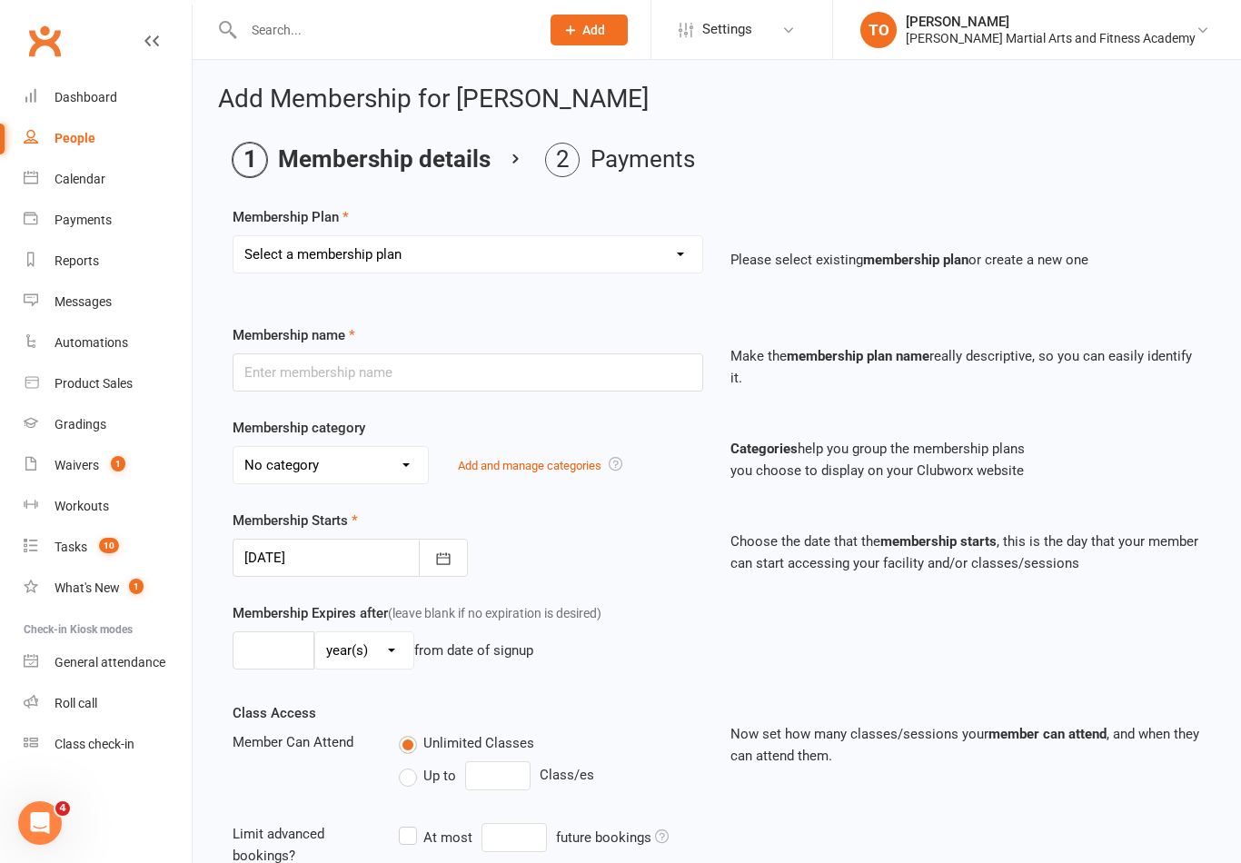
click at [681, 237] on select "Select a membership plan Create new Membership Plan ALL ACCESS Adults - Direct …" at bounding box center [468, 254] width 469 height 36
select select "58"
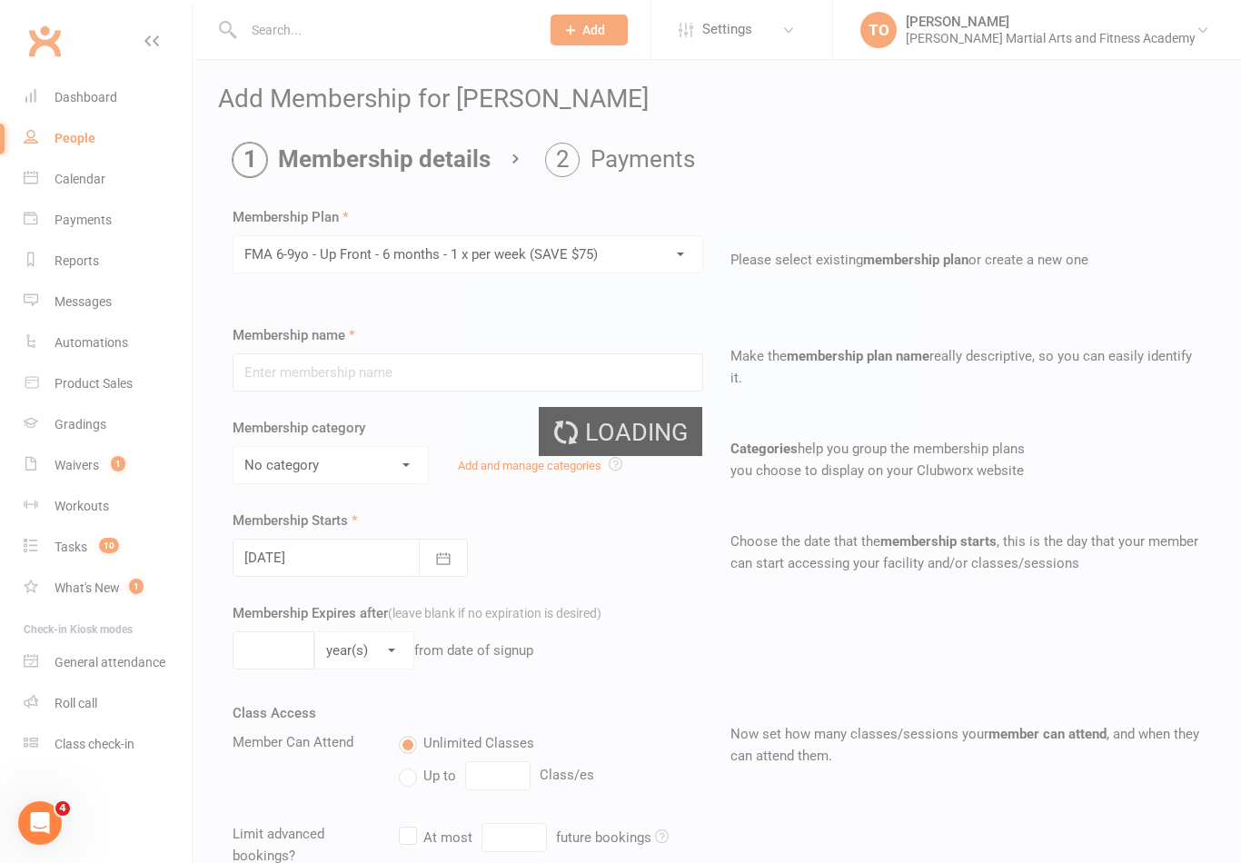
type input "FMA 6-9yo - Up Front - 6 months - 1 x per week (SAVE $75)"
select select "11"
type input "6"
select select "2"
type input "1"
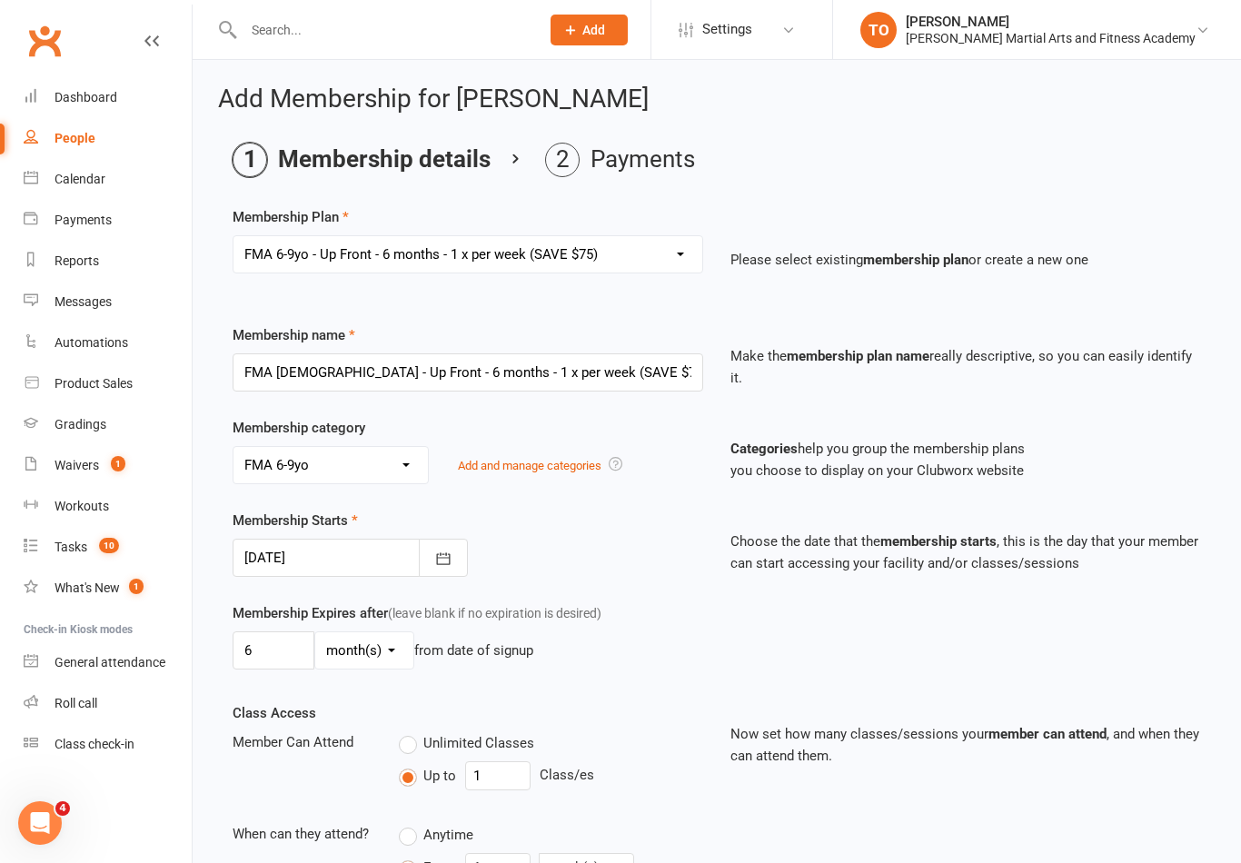
click at [364, 545] on div at bounding box center [350, 558] width 235 height 38
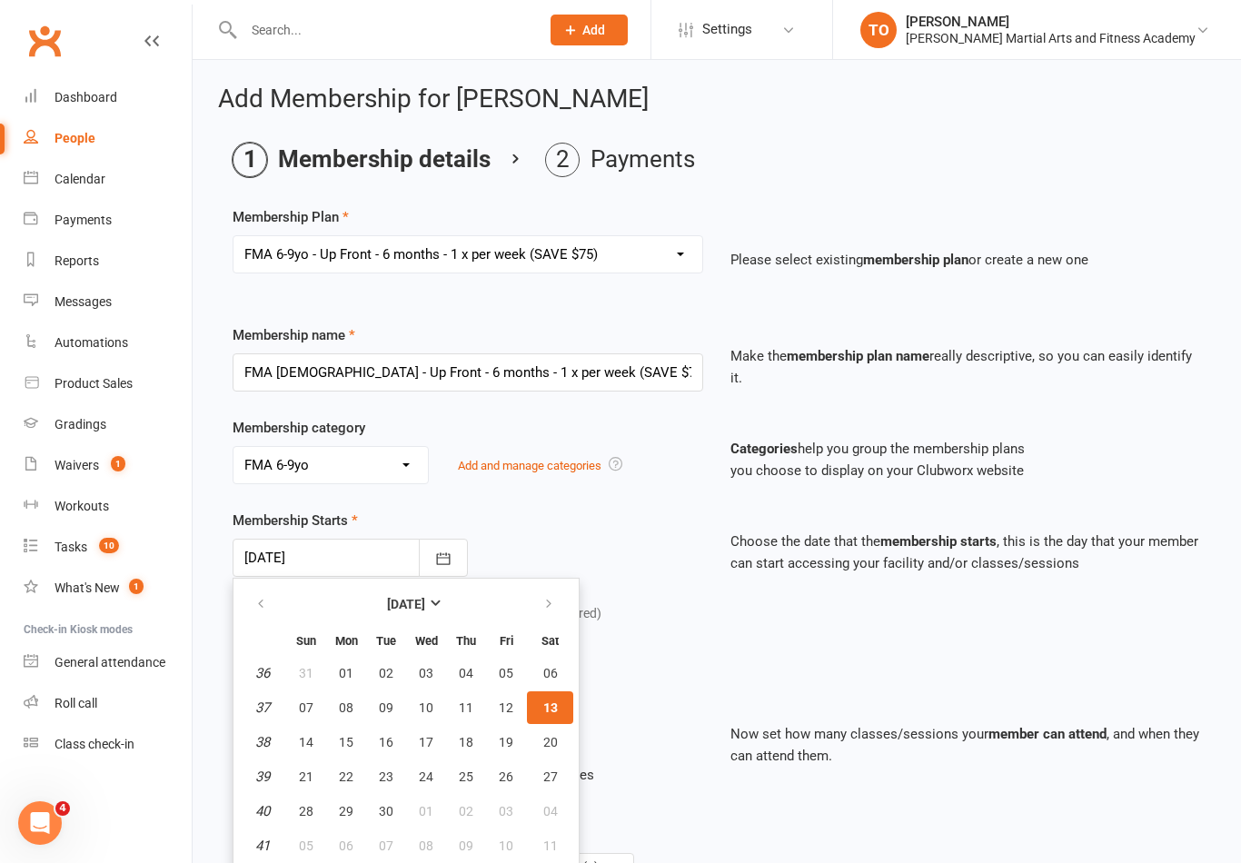
click at [550, 711] on span "13" at bounding box center [550, 708] width 15 height 15
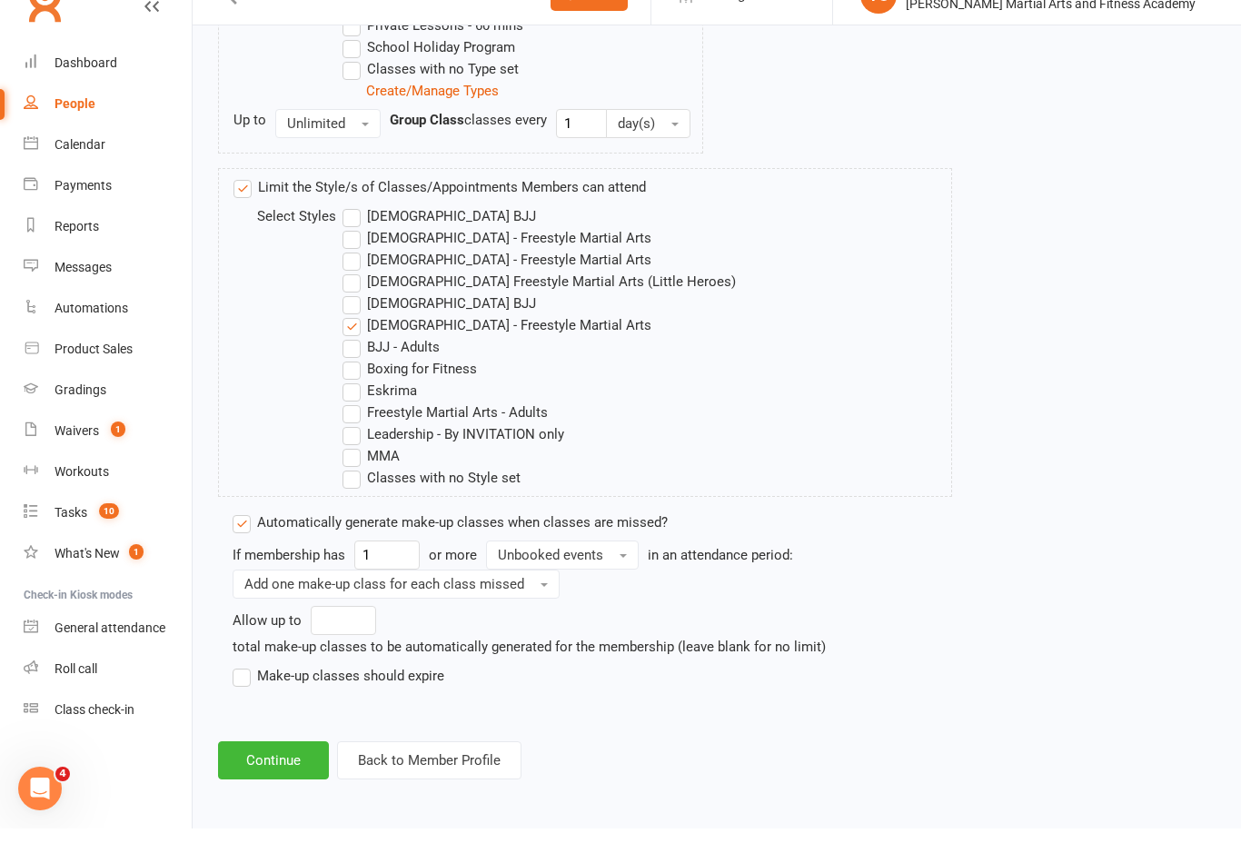
scroll to position [1179, 0]
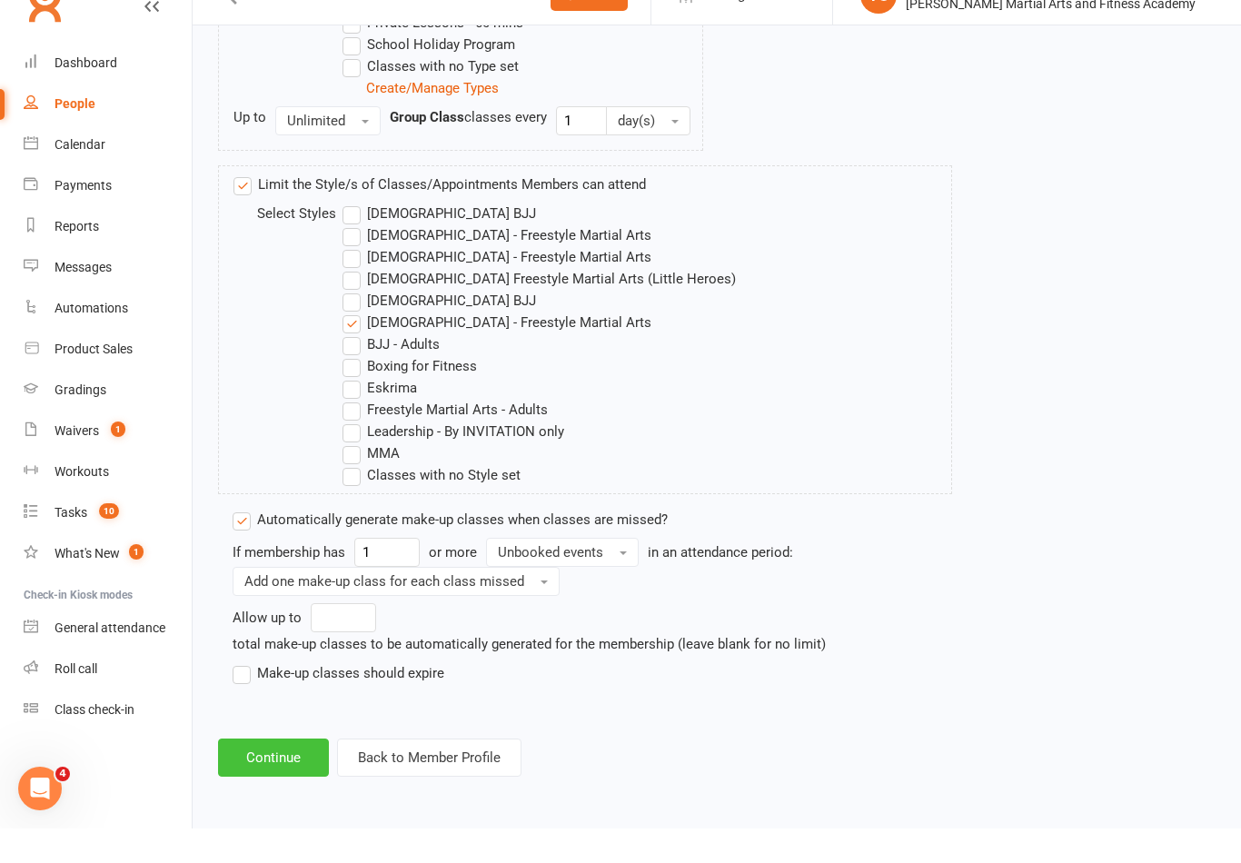
click at [286, 773] on button "Continue" at bounding box center [273, 792] width 111 height 38
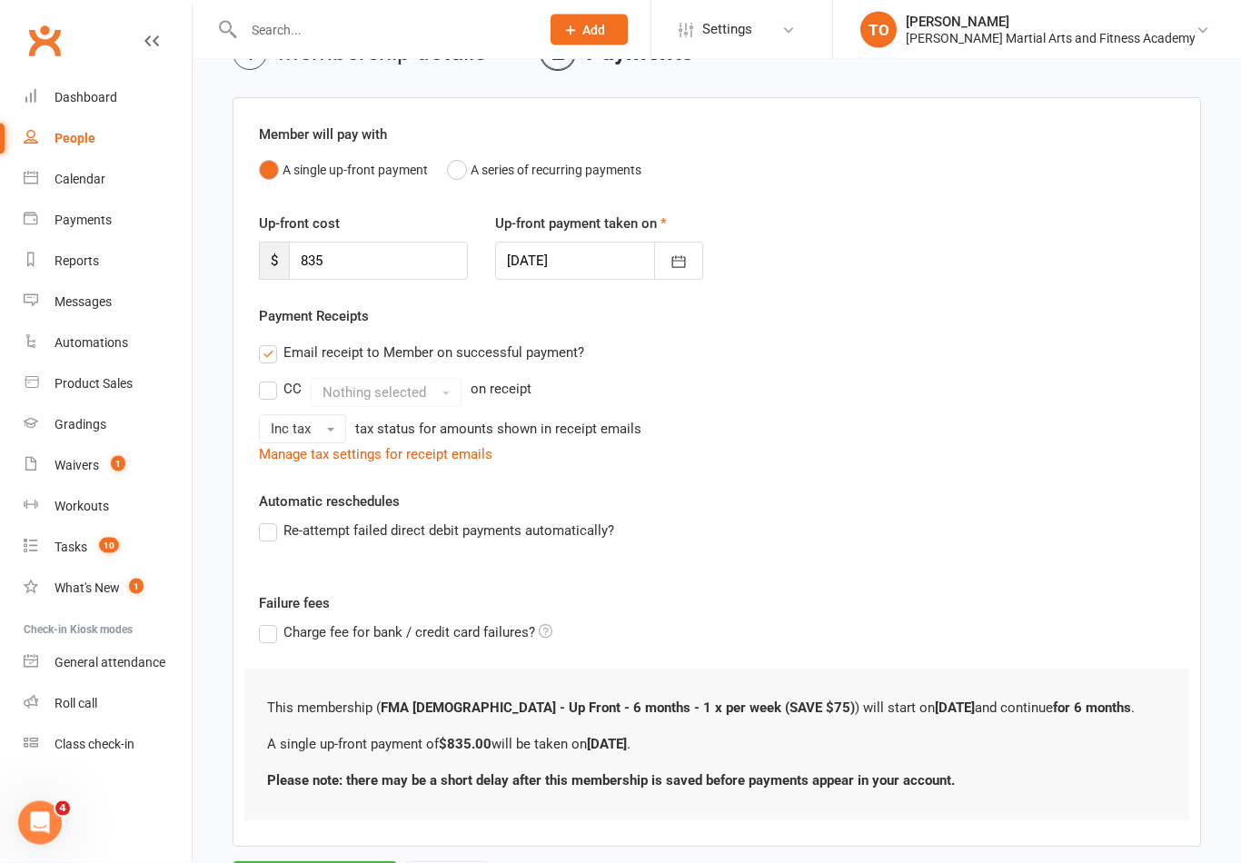
scroll to position [185, 0]
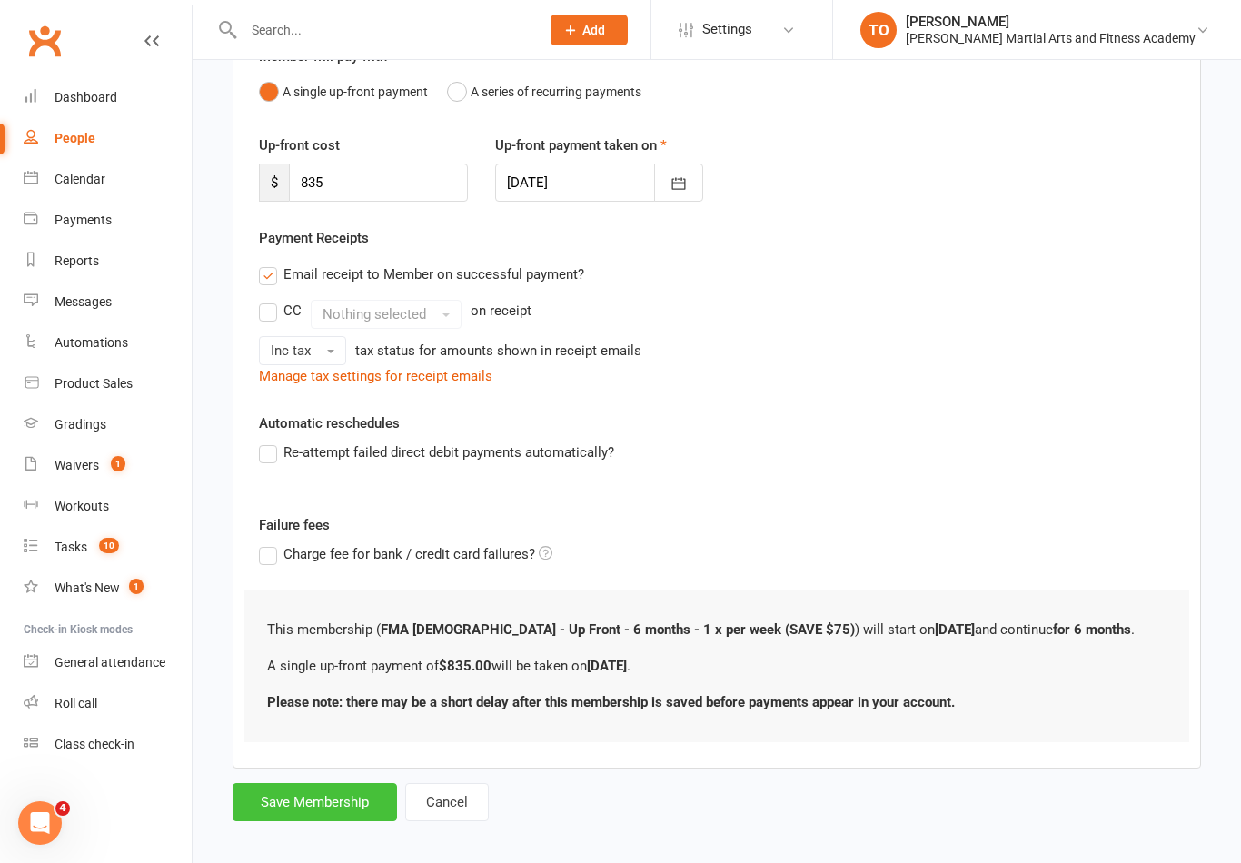
click at [346, 801] on button "Save Membership" at bounding box center [315, 802] width 164 height 38
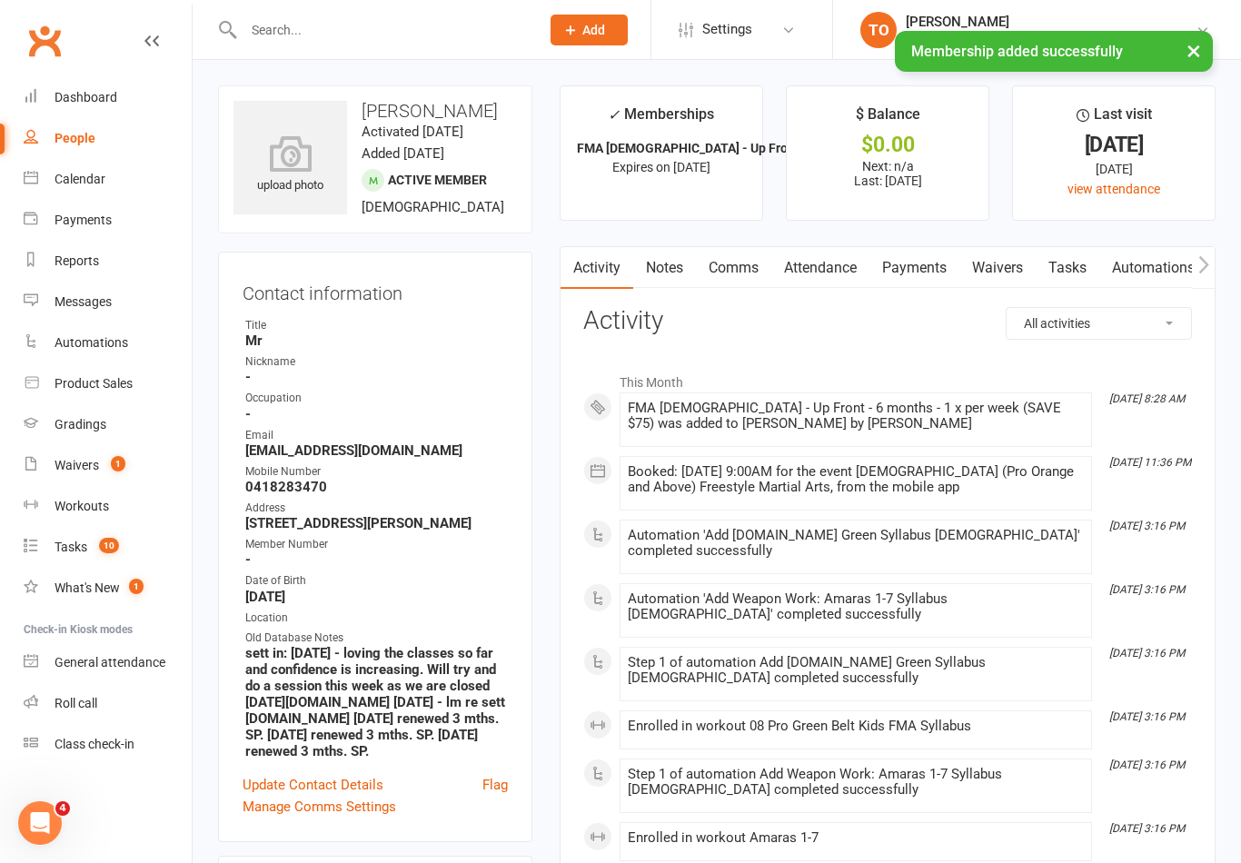
click at [921, 262] on link "Payments" at bounding box center [915, 268] width 90 height 42
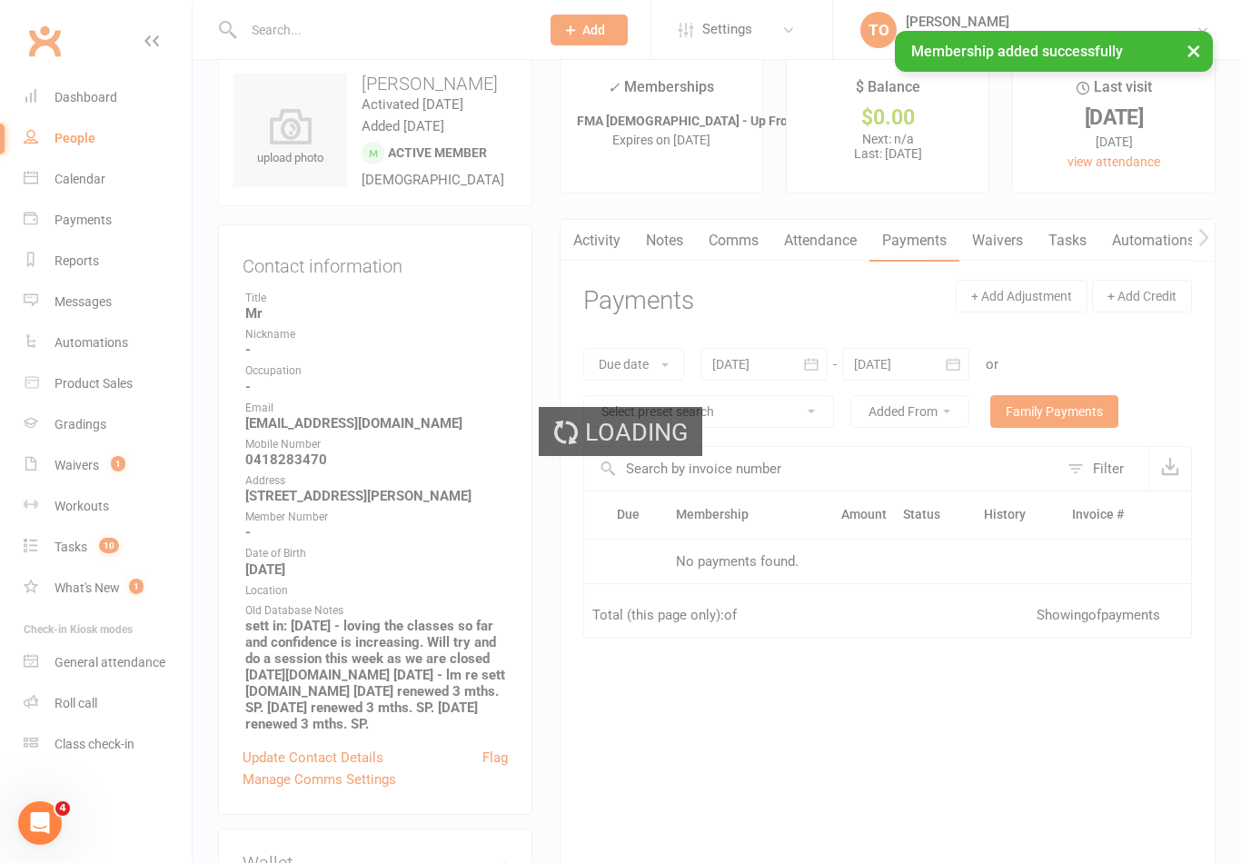
scroll to position [28, 0]
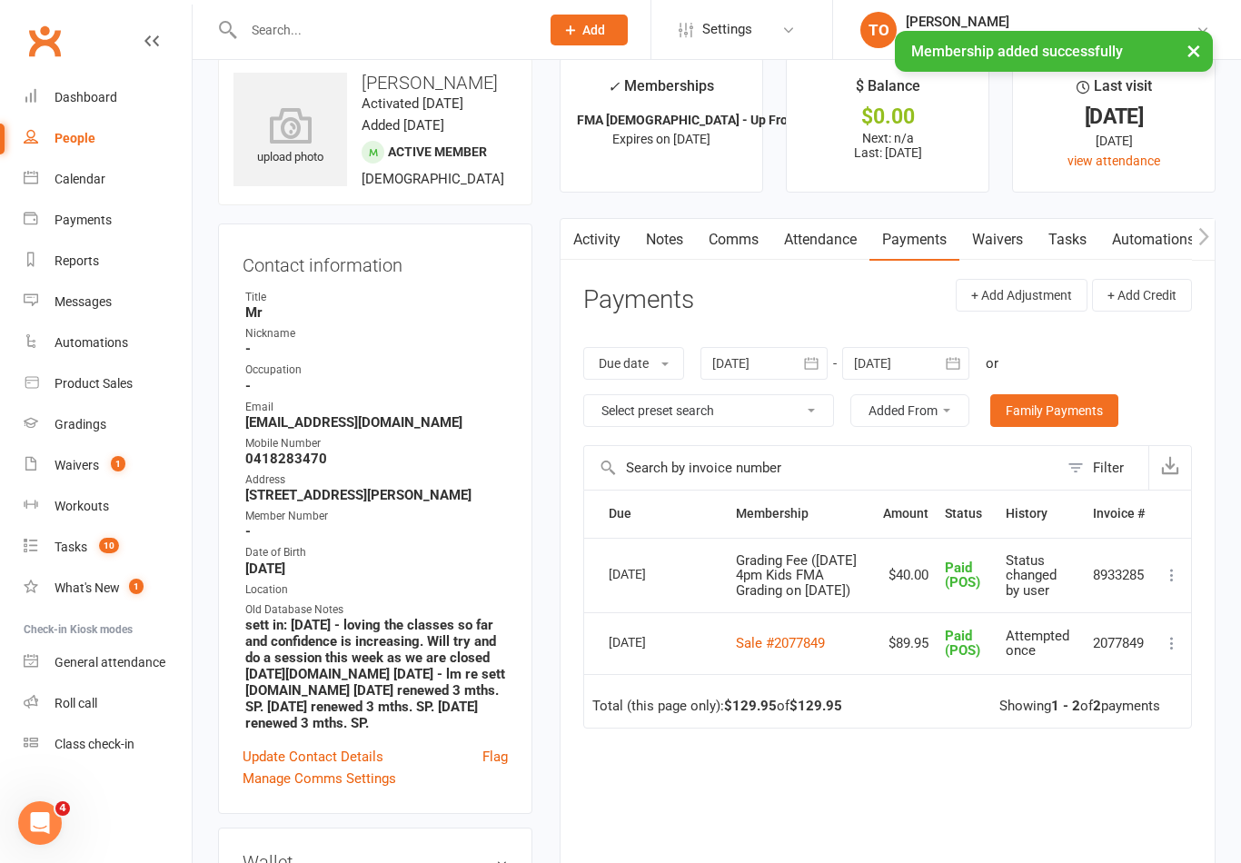
click at [922, 247] on link "Payments" at bounding box center [915, 240] width 90 height 42
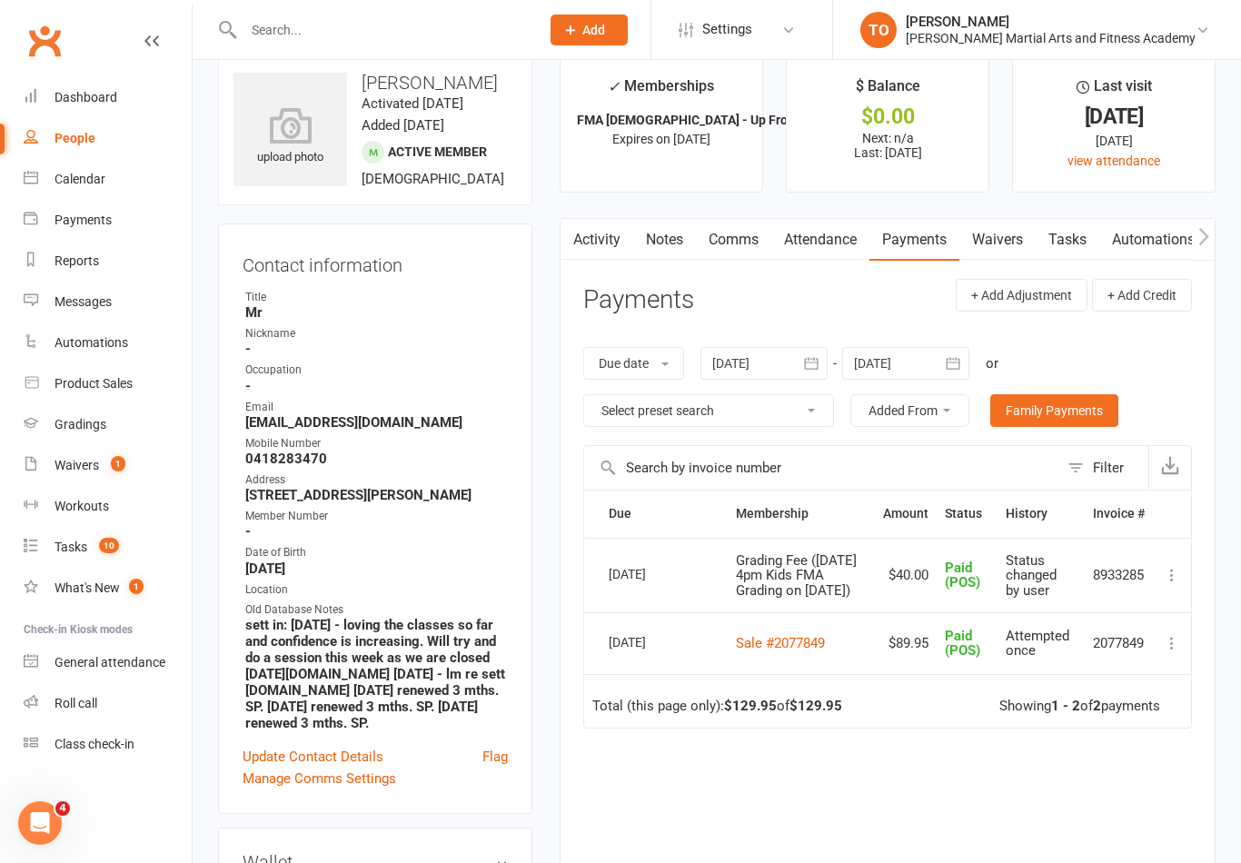
scroll to position [0, 0]
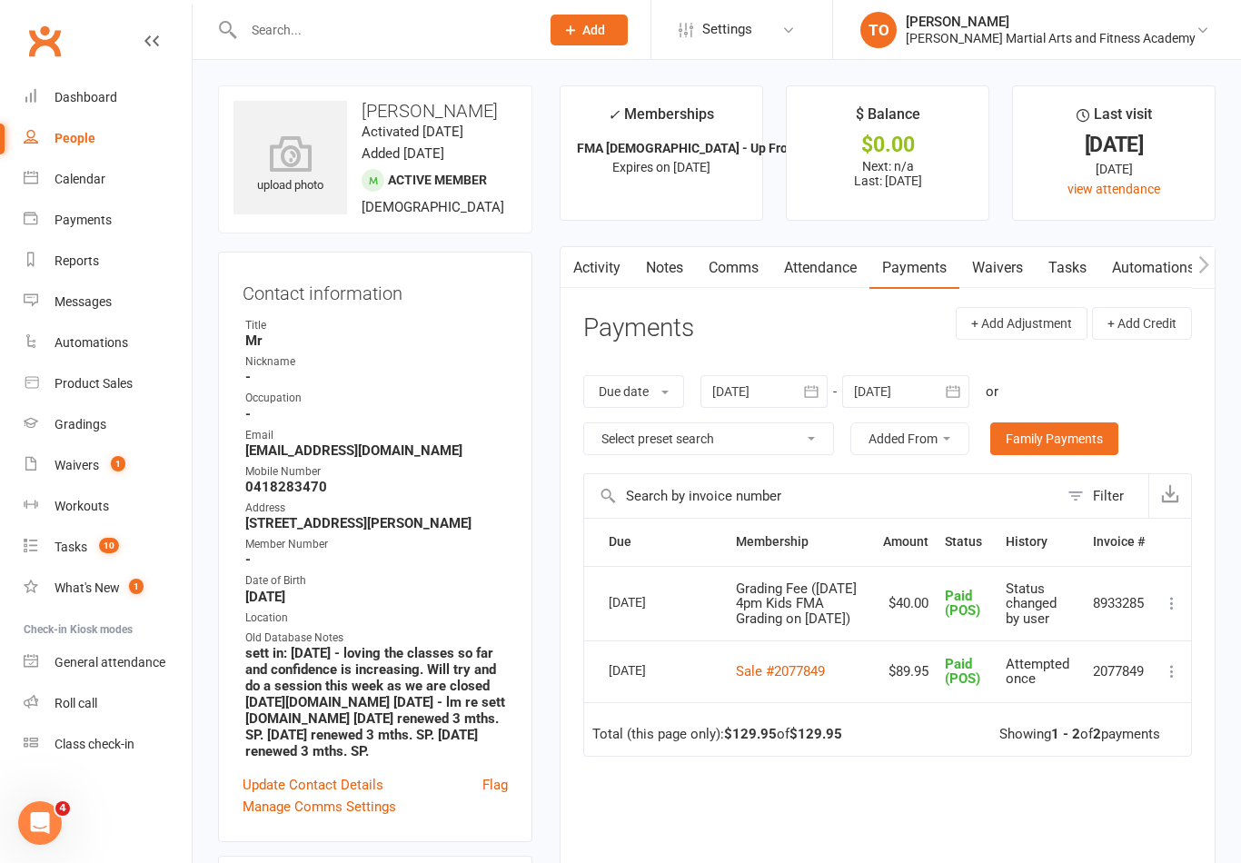
click at [837, 271] on link "Attendance" at bounding box center [820, 268] width 98 height 42
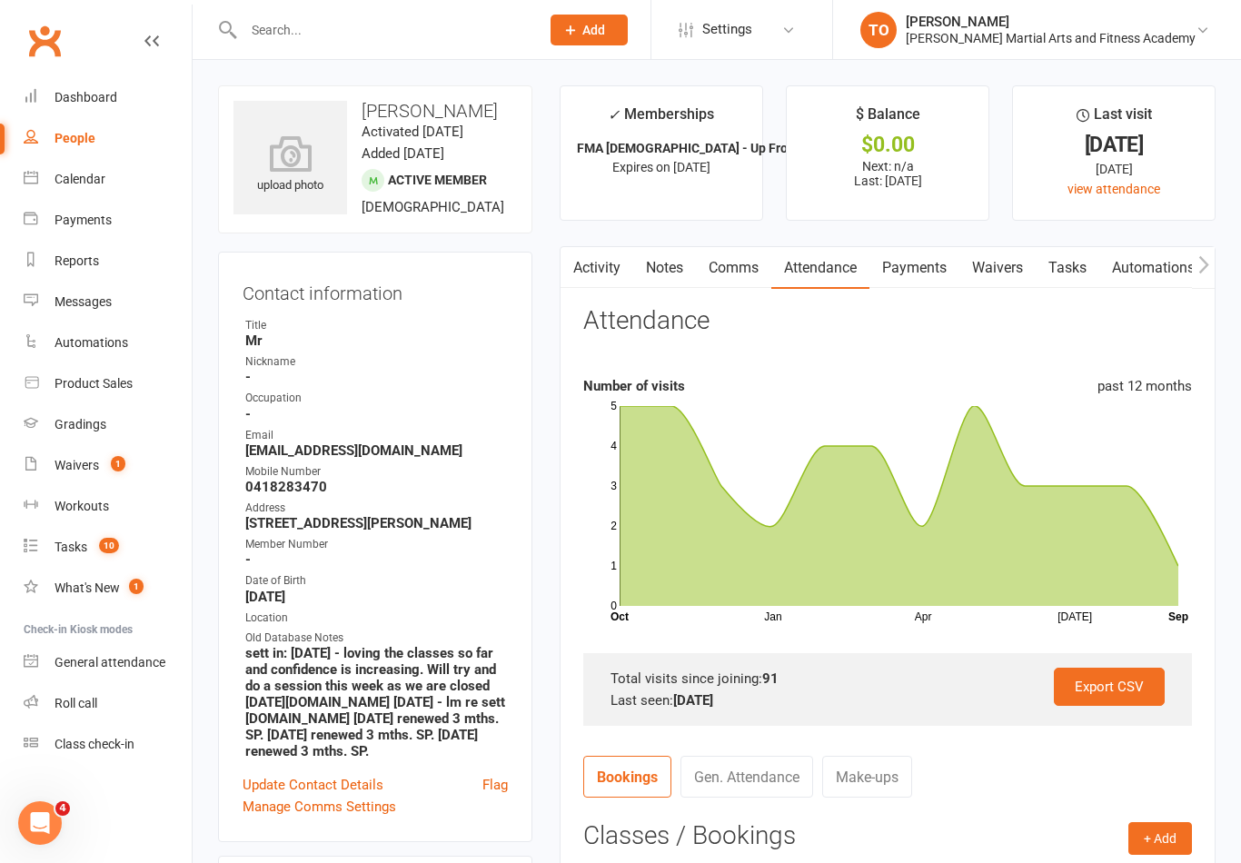
click at [932, 270] on link "Payments" at bounding box center [915, 268] width 90 height 42
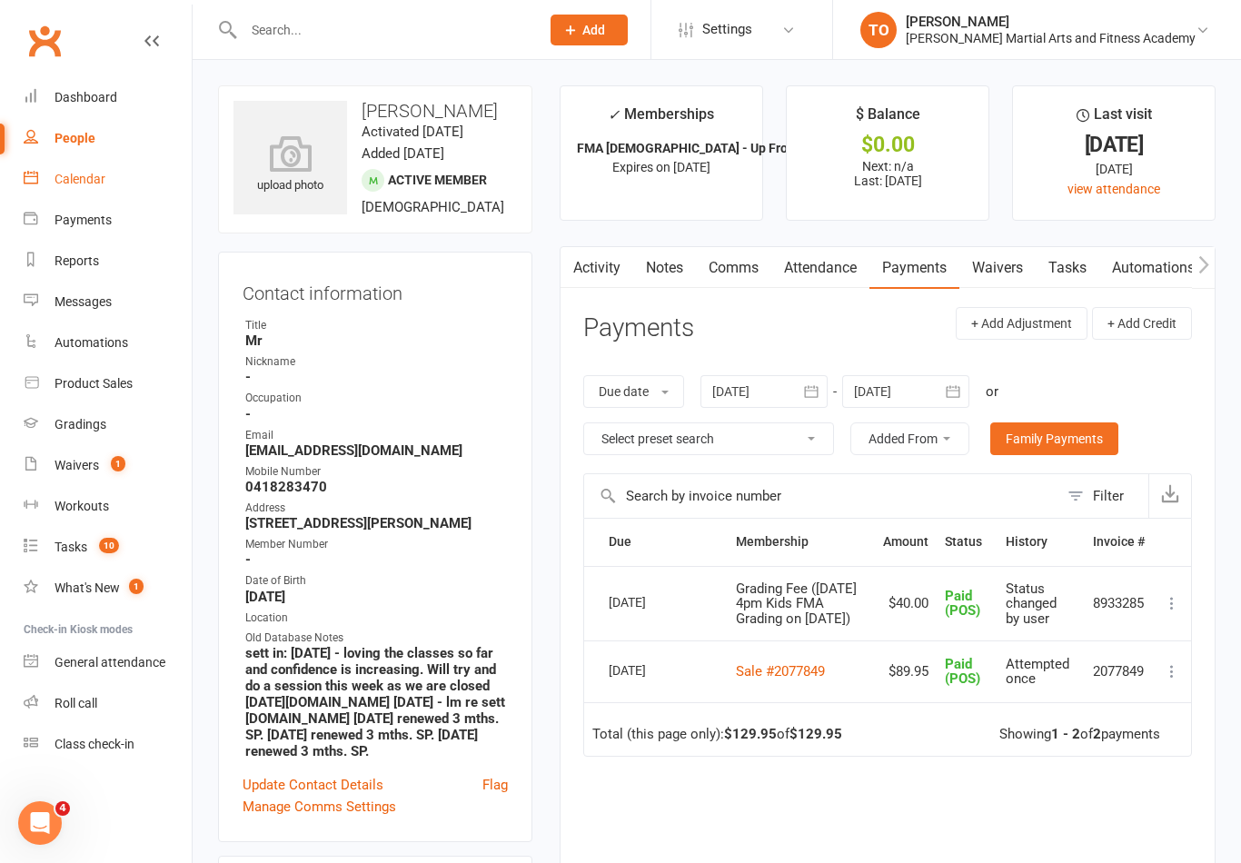
click at [96, 182] on div "Calendar" at bounding box center [80, 179] width 51 height 15
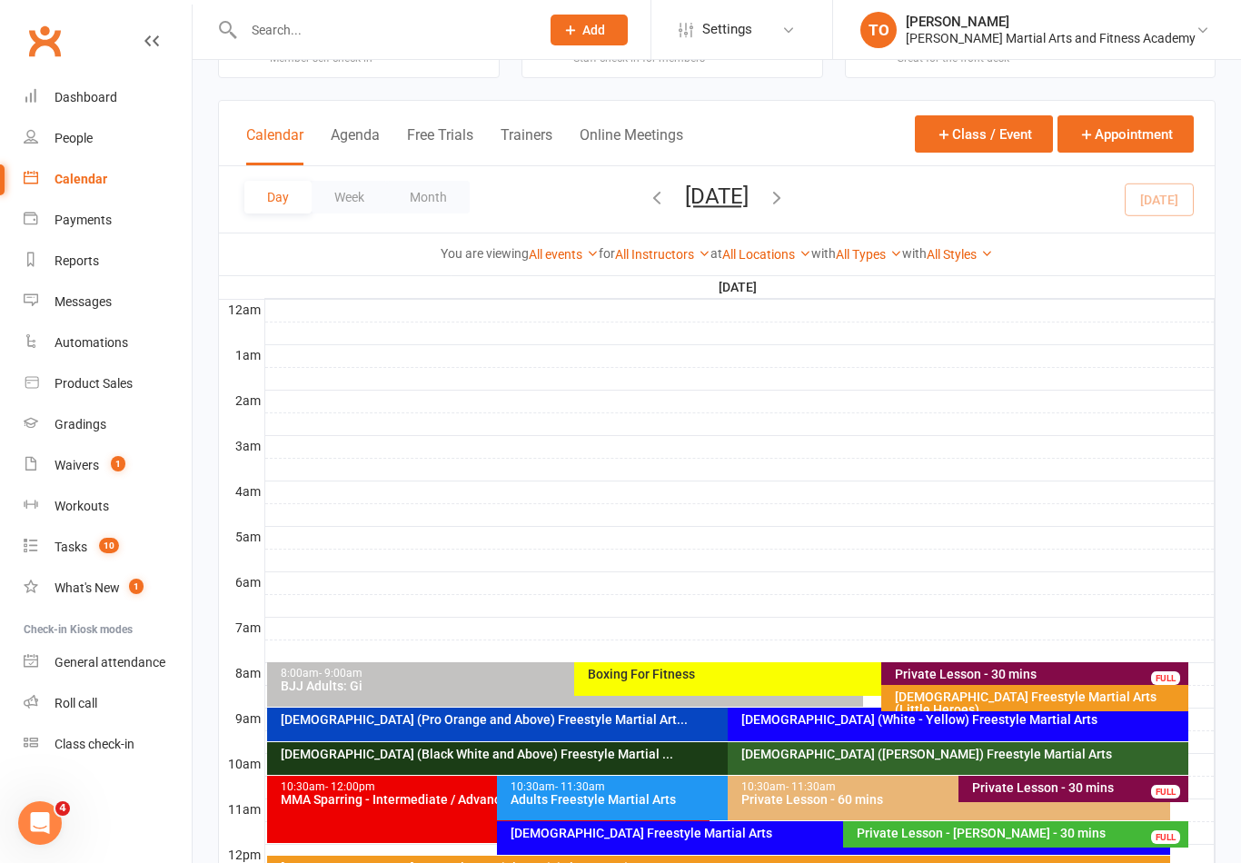
scroll to position [67, 0]
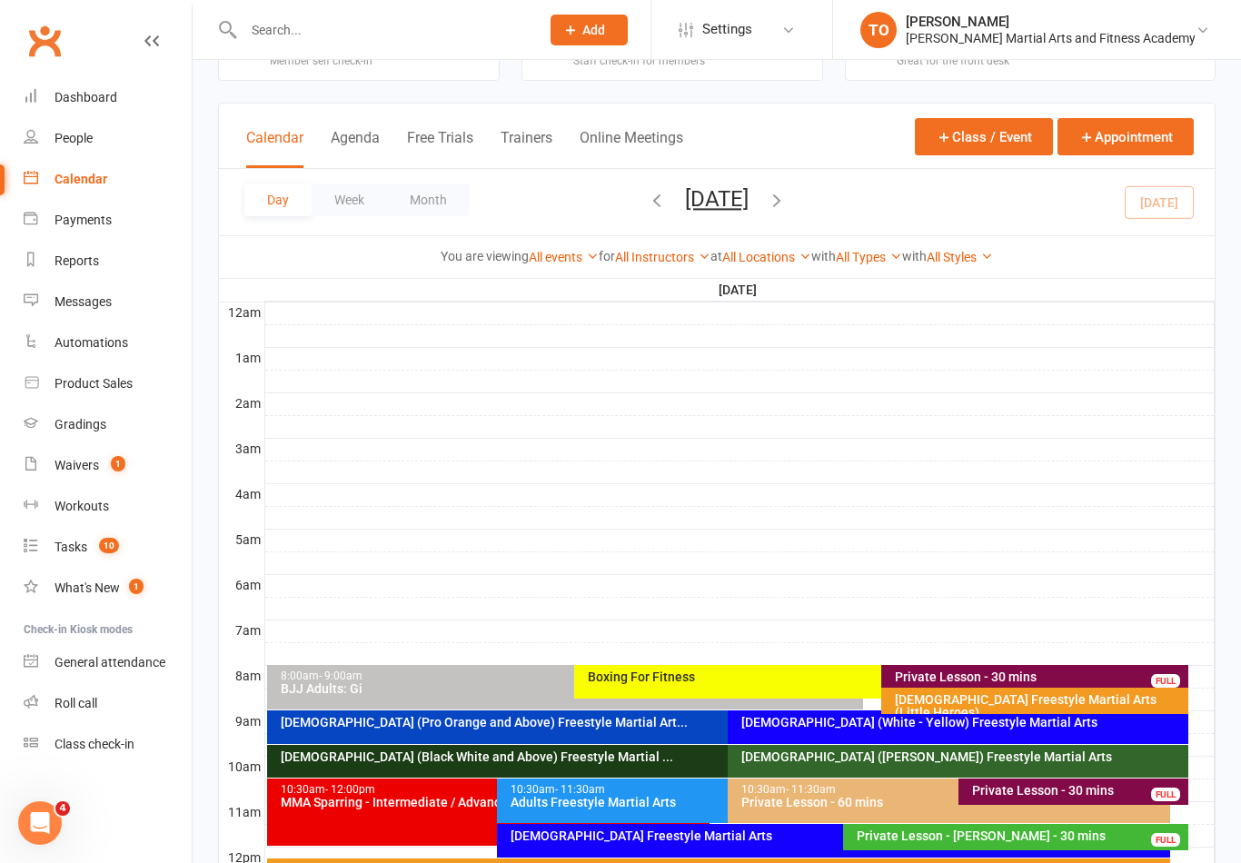
click at [970, 722] on div "[DEMOGRAPHIC_DATA] (White - Yellow) Freestyle Martial Arts" at bounding box center [963, 722] width 444 height 13
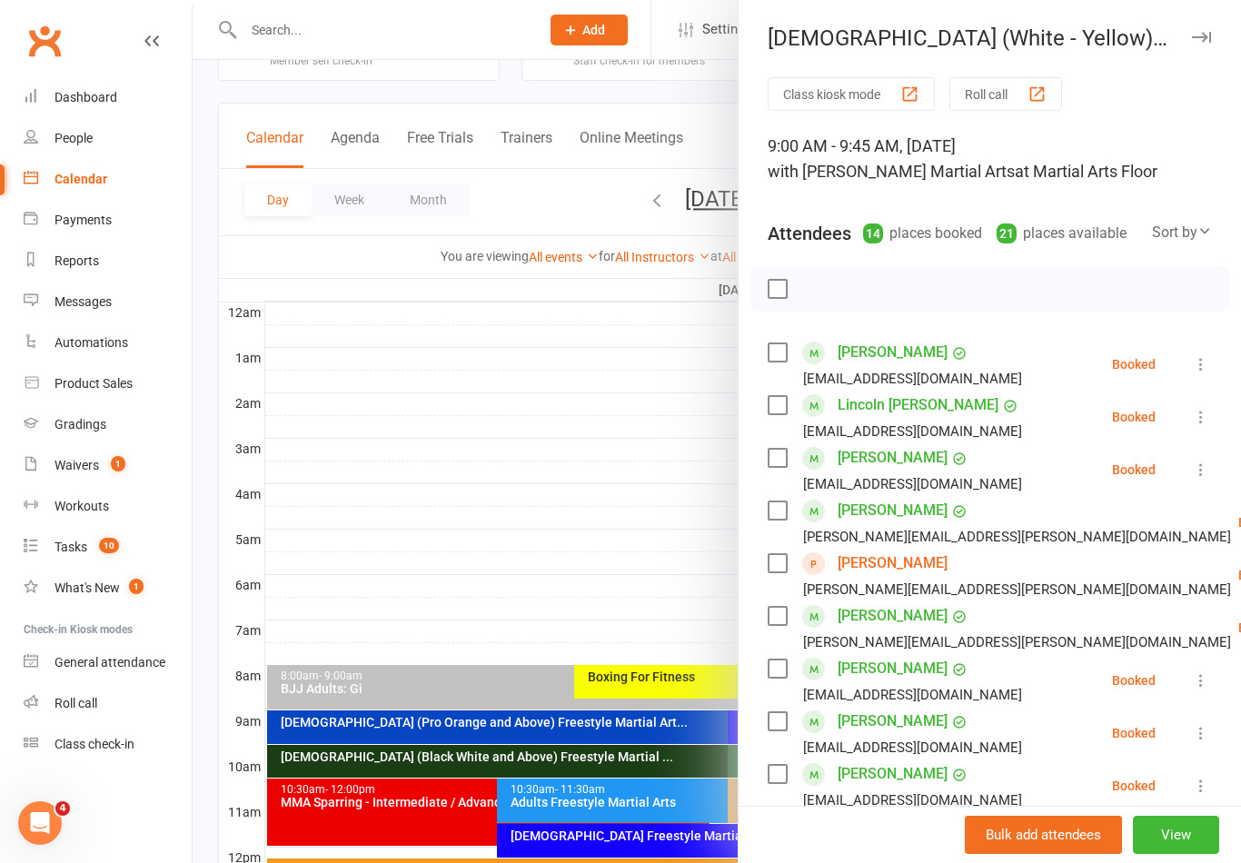
click at [644, 577] on div at bounding box center [717, 431] width 1049 height 863
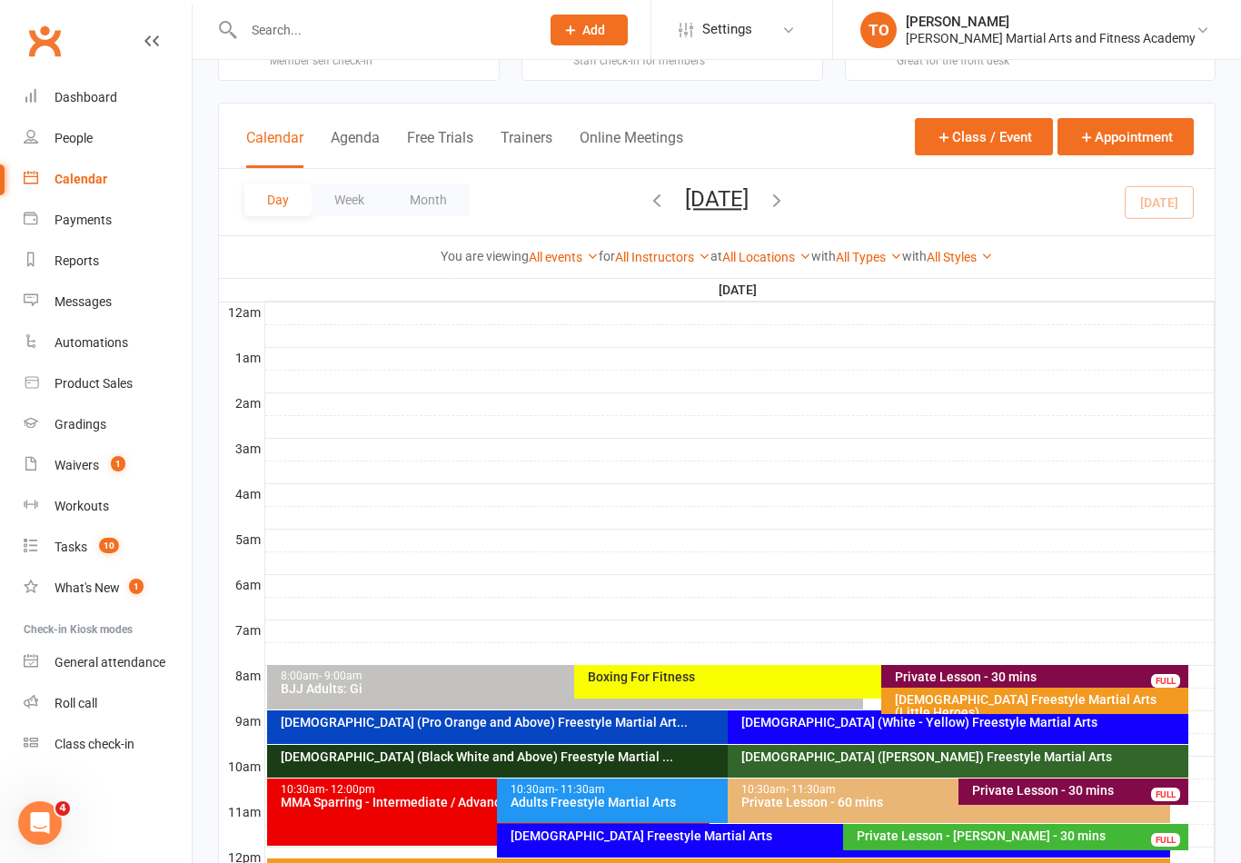
click at [622, 722] on div "[DEMOGRAPHIC_DATA] (Pro Orange and Above) Freestyle Martial Art..." at bounding box center [724, 722] width 888 height 13
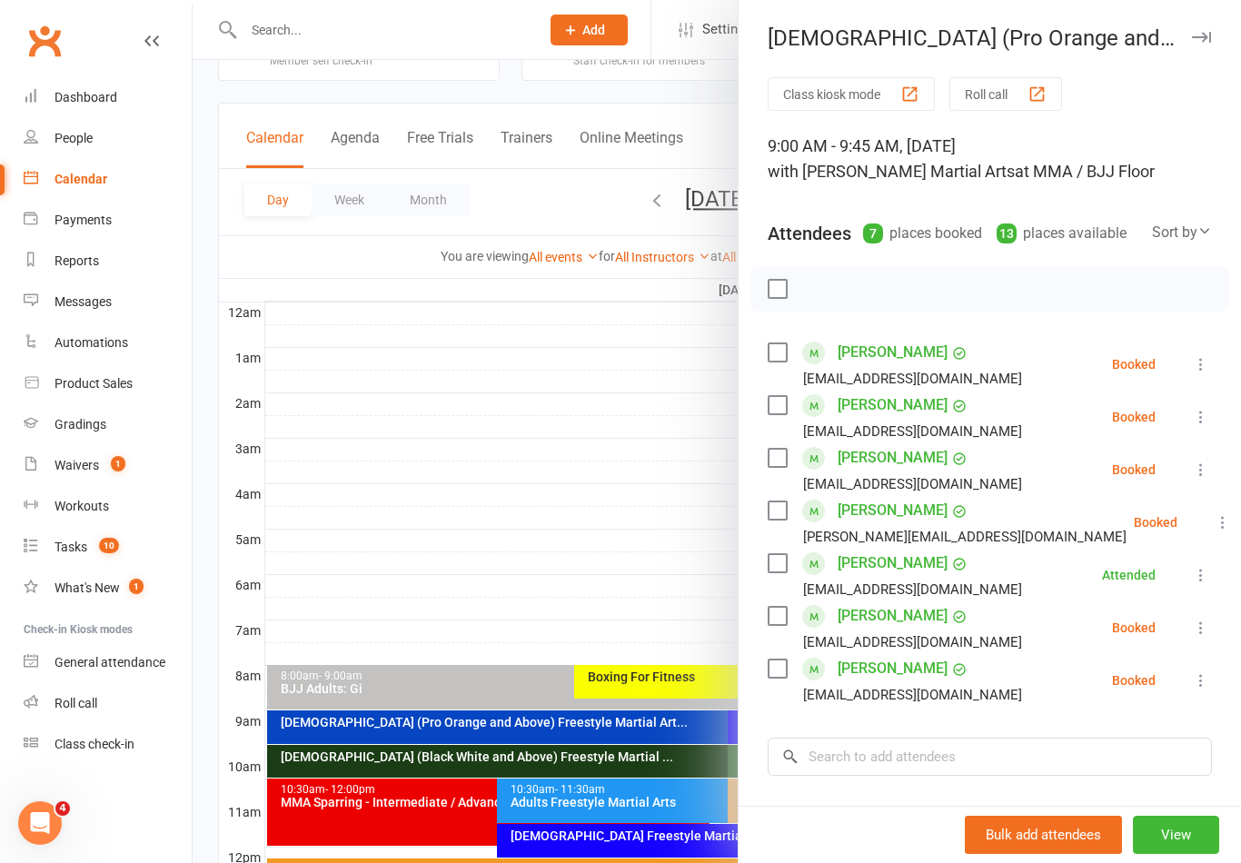
click at [1205, 363] on icon at bounding box center [1201, 364] width 18 height 18
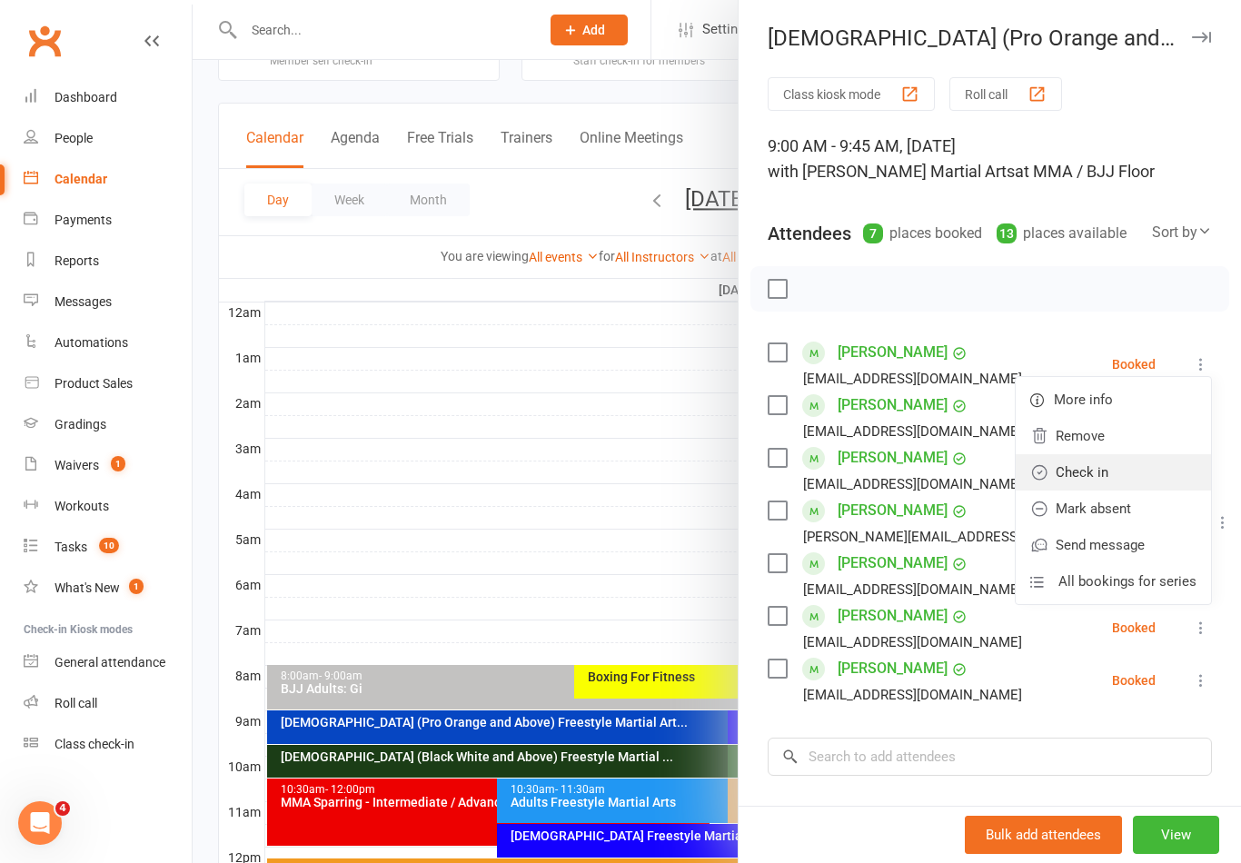
click at [1113, 476] on link "Check in" at bounding box center [1113, 472] width 195 height 36
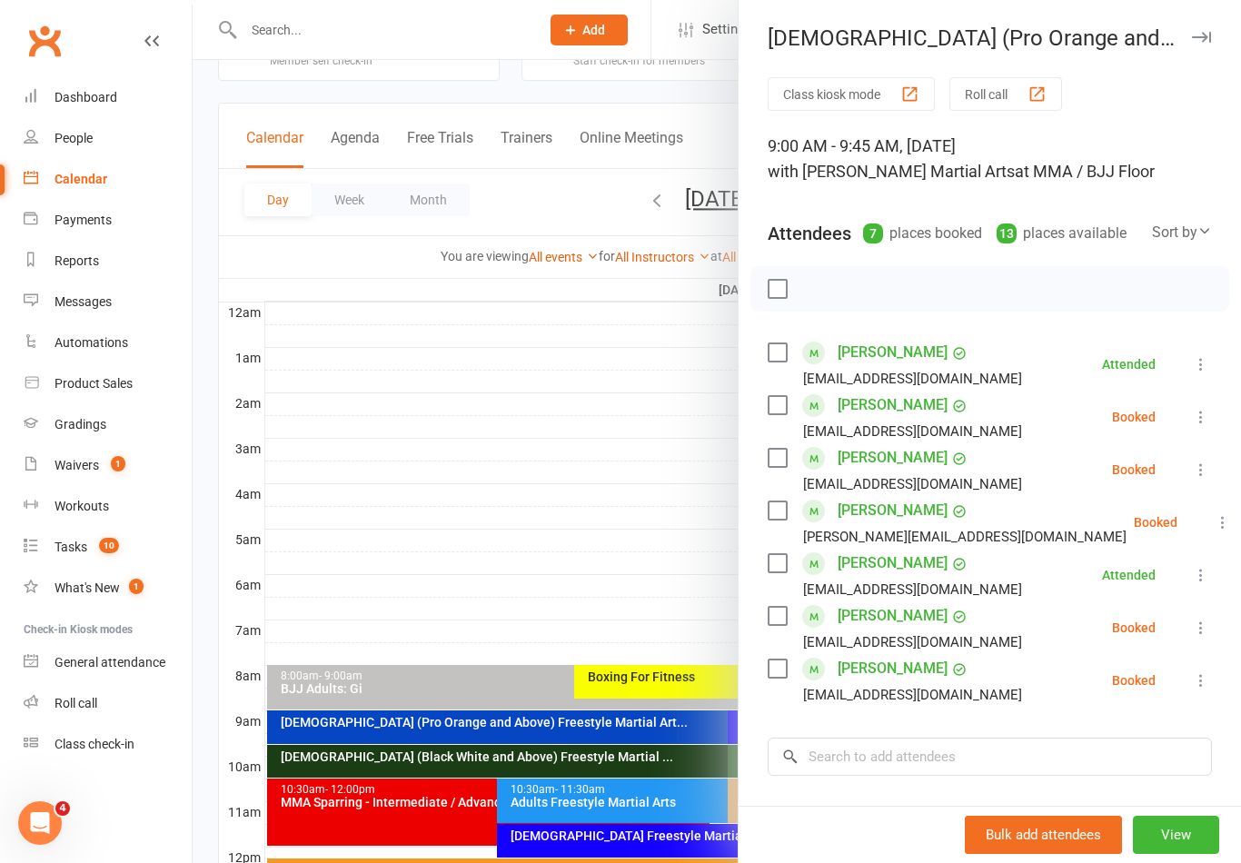
click at [879, 354] on link "Jack Barker" at bounding box center [893, 352] width 110 height 29
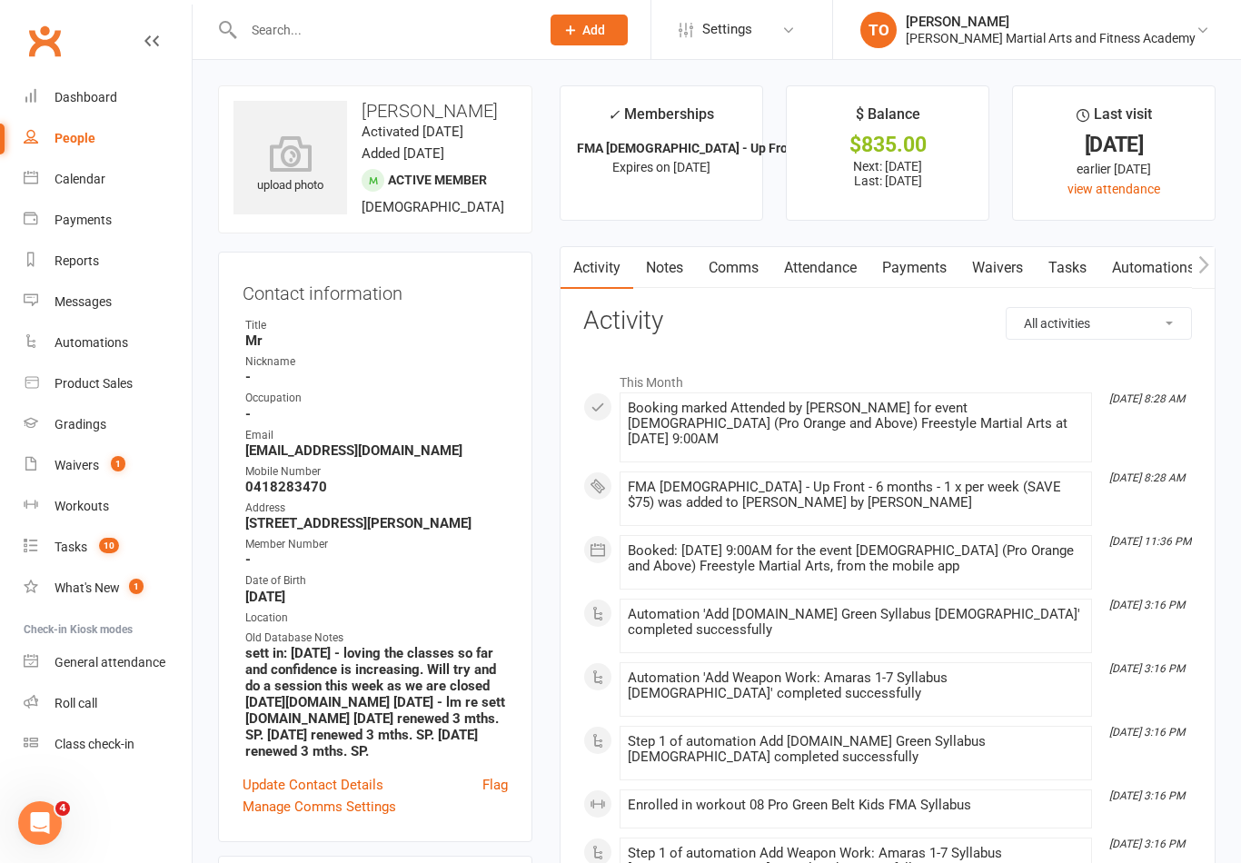
click at [932, 267] on link "Payments" at bounding box center [915, 268] width 90 height 42
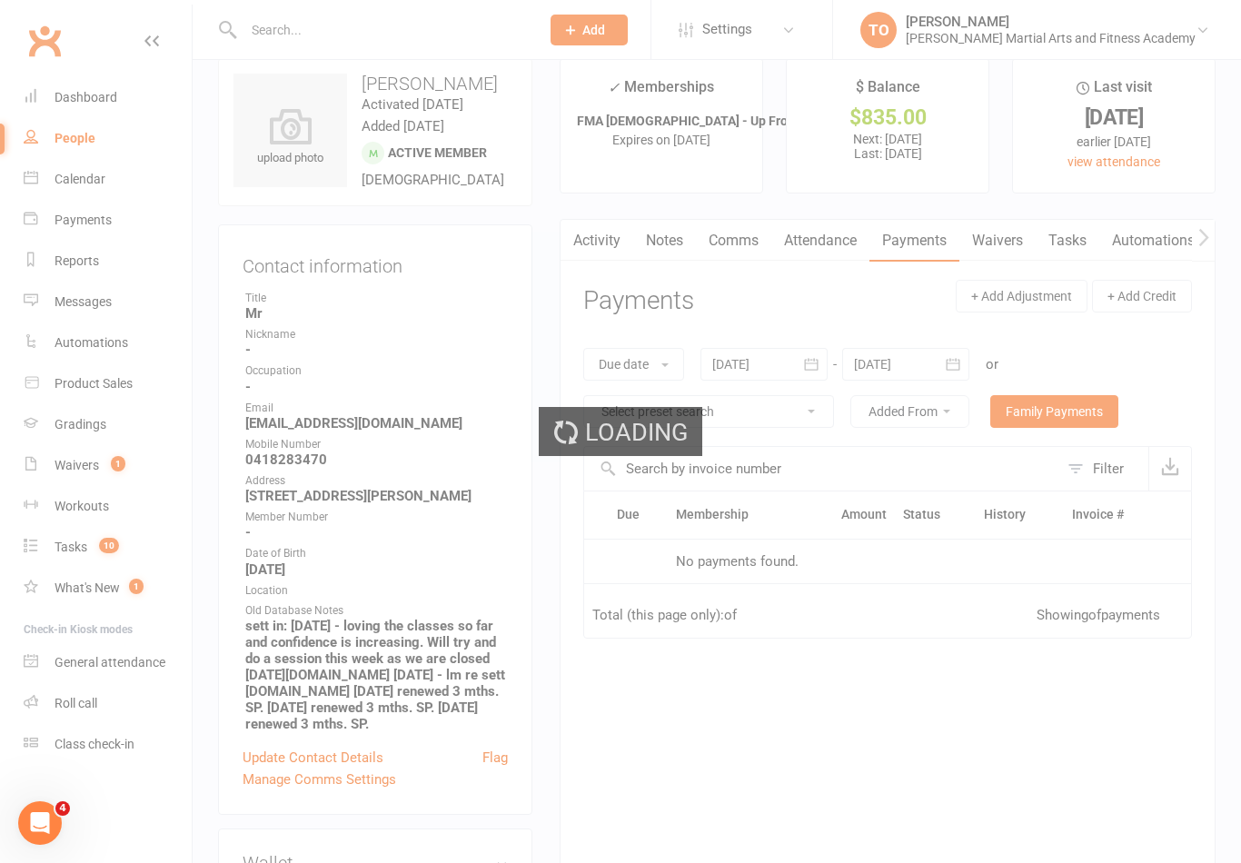
scroll to position [28, 0]
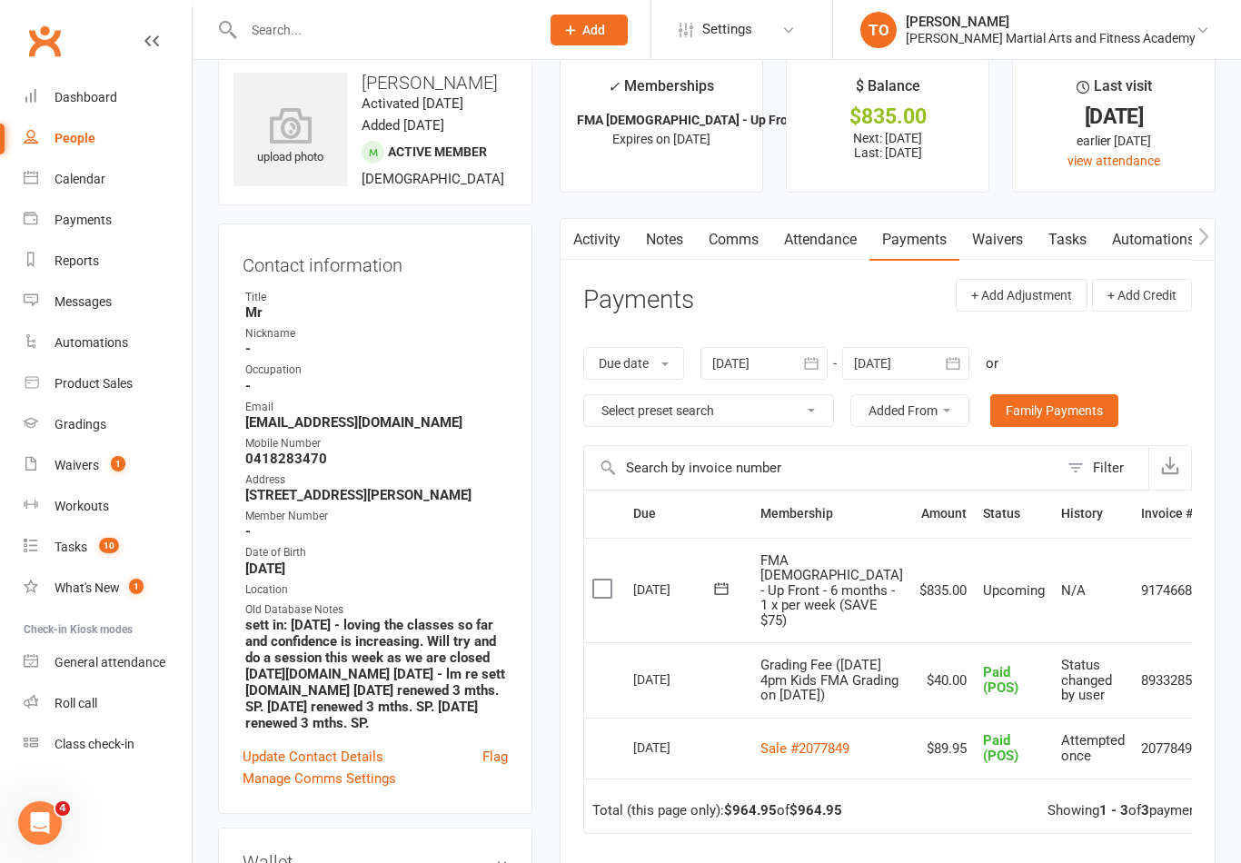
click at [1211, 589] on icon at bounding box center [1220, 591] width 18 height 18
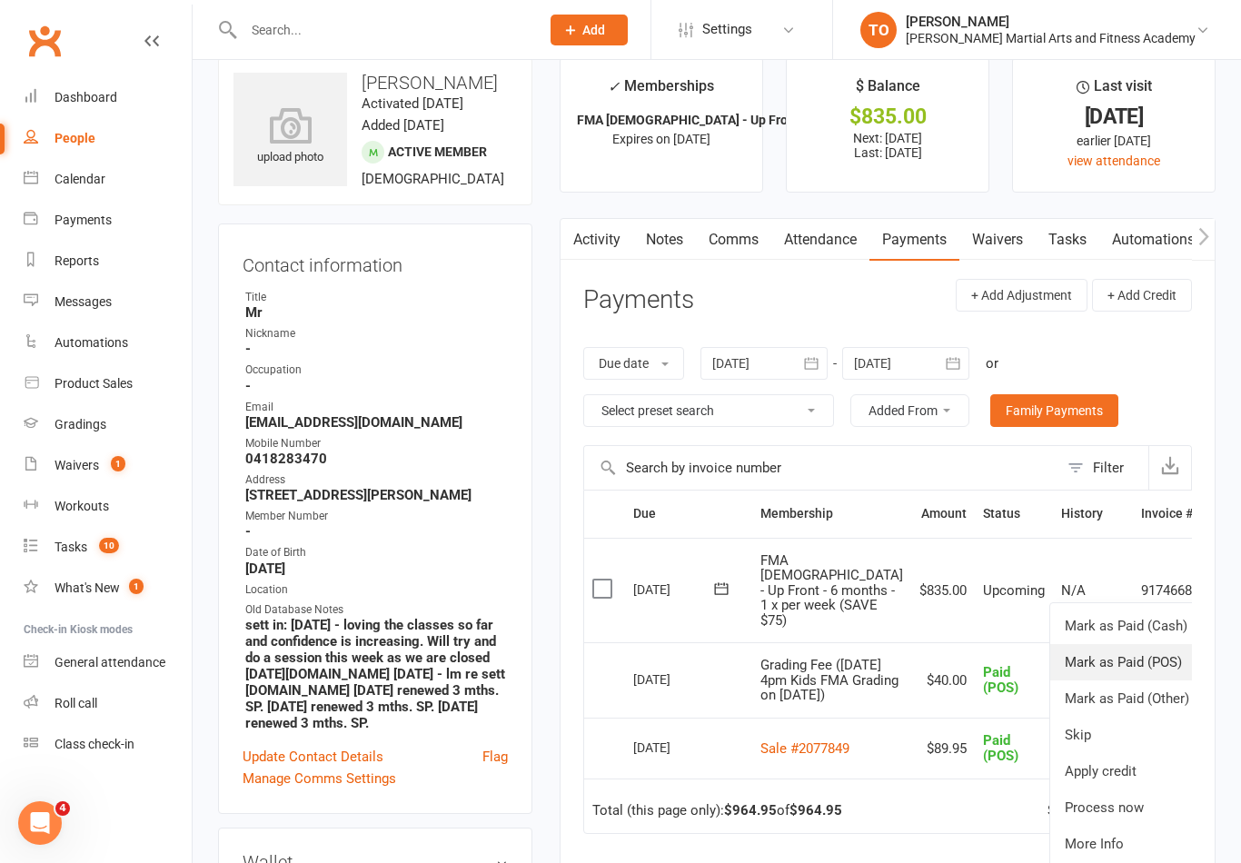
click at [1115, 661] on link "Mark as Paid (POS)" at bounding box center [1140, 662] width 180 height 36
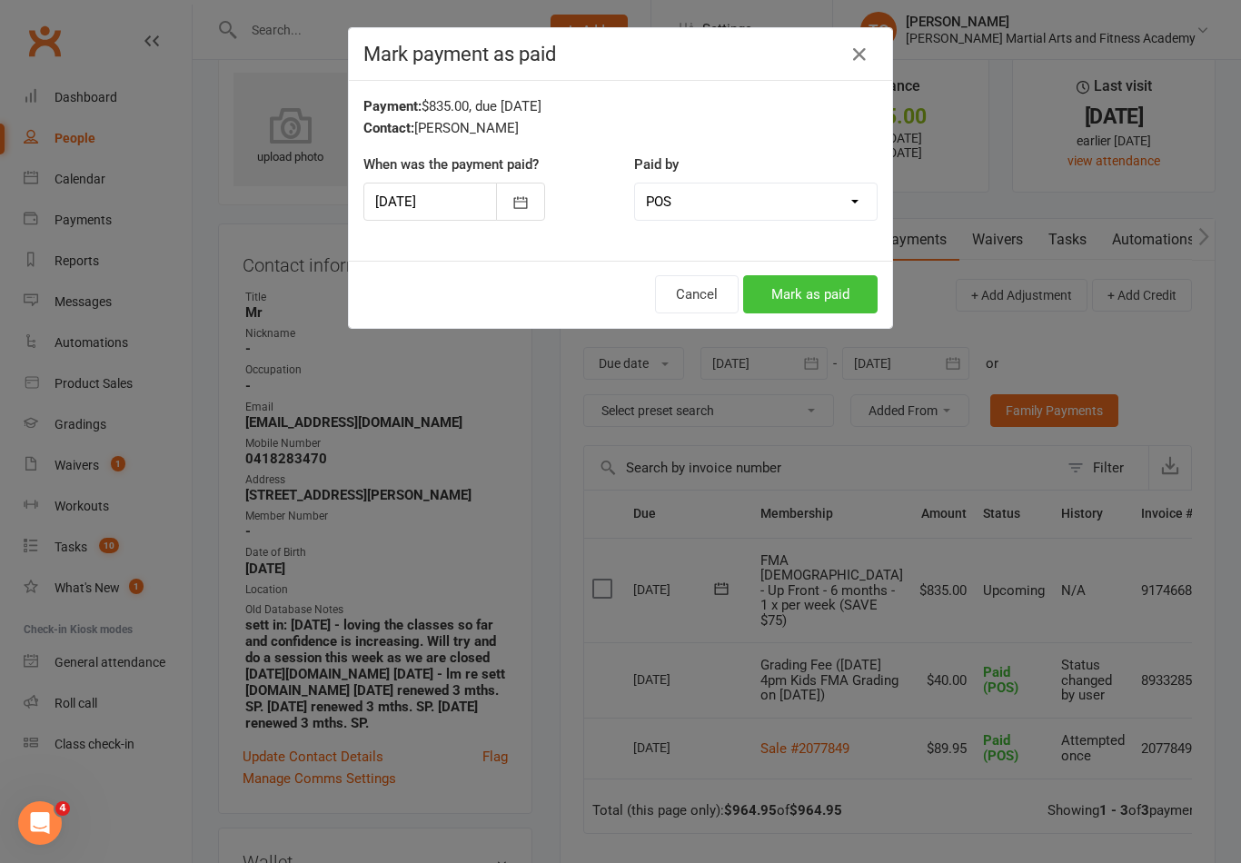
click at [829, 299] on button "Mark as paid" at bounding box center [810, 294] width 134 height 38
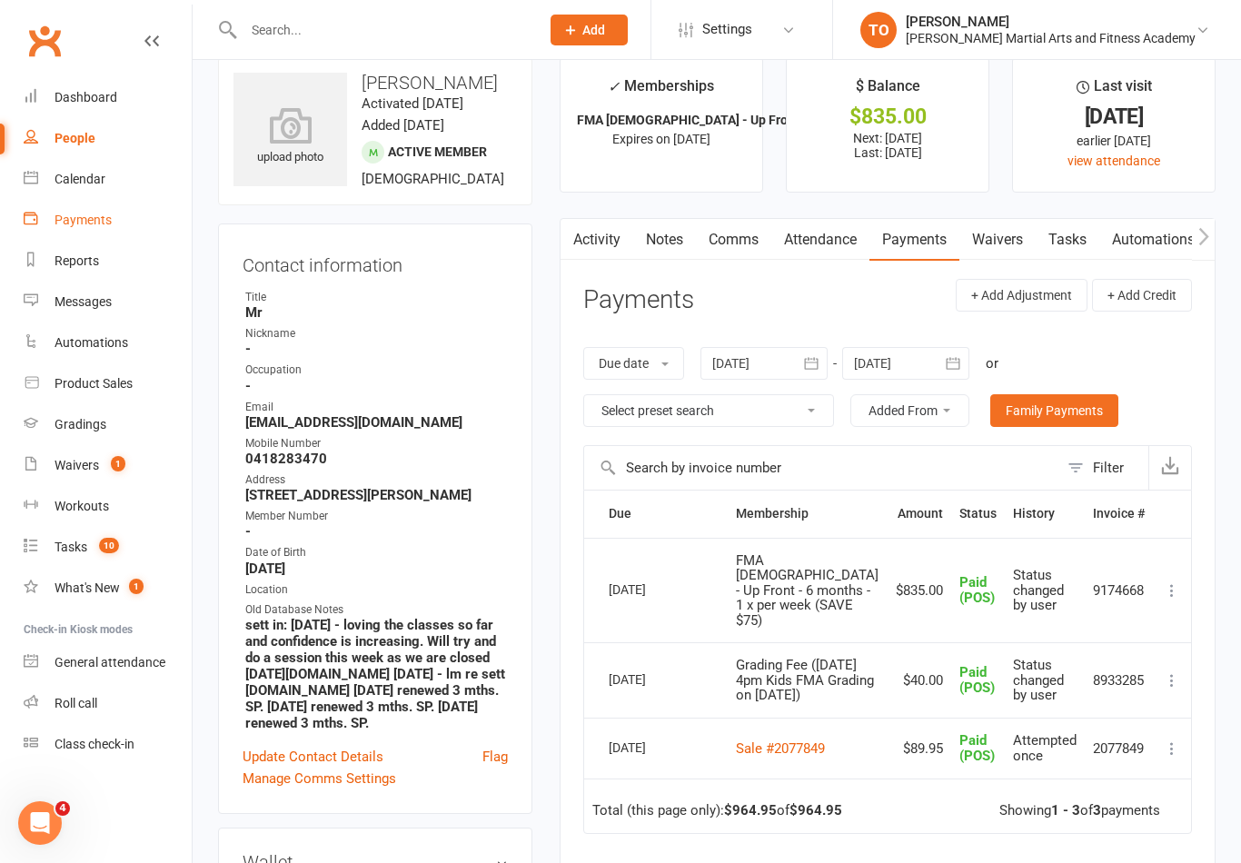
click at [94, 203] on link "Payments" at bounding box center [108, 220] width 168 height 41
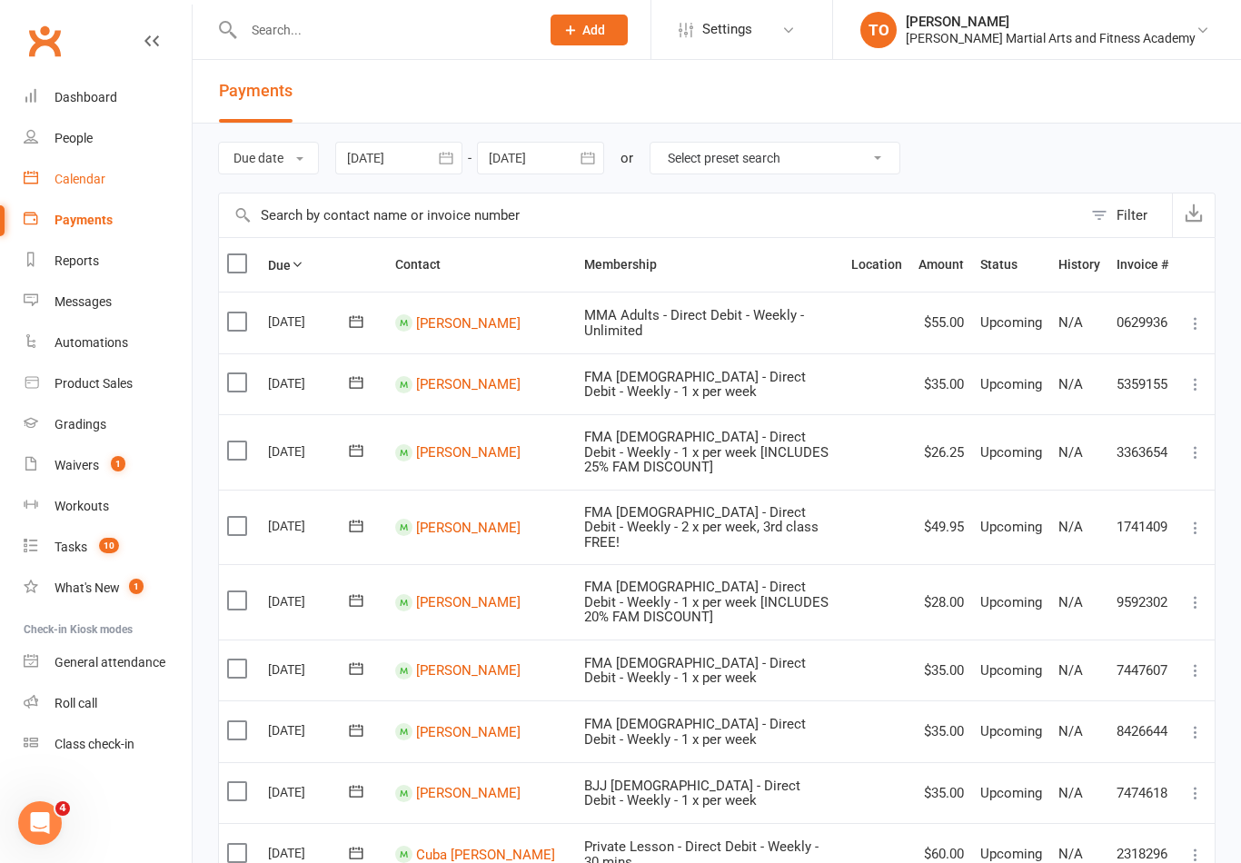
click at [74, 174] on div "Calendar" at bounding box center [80, 179] width 51 height 15
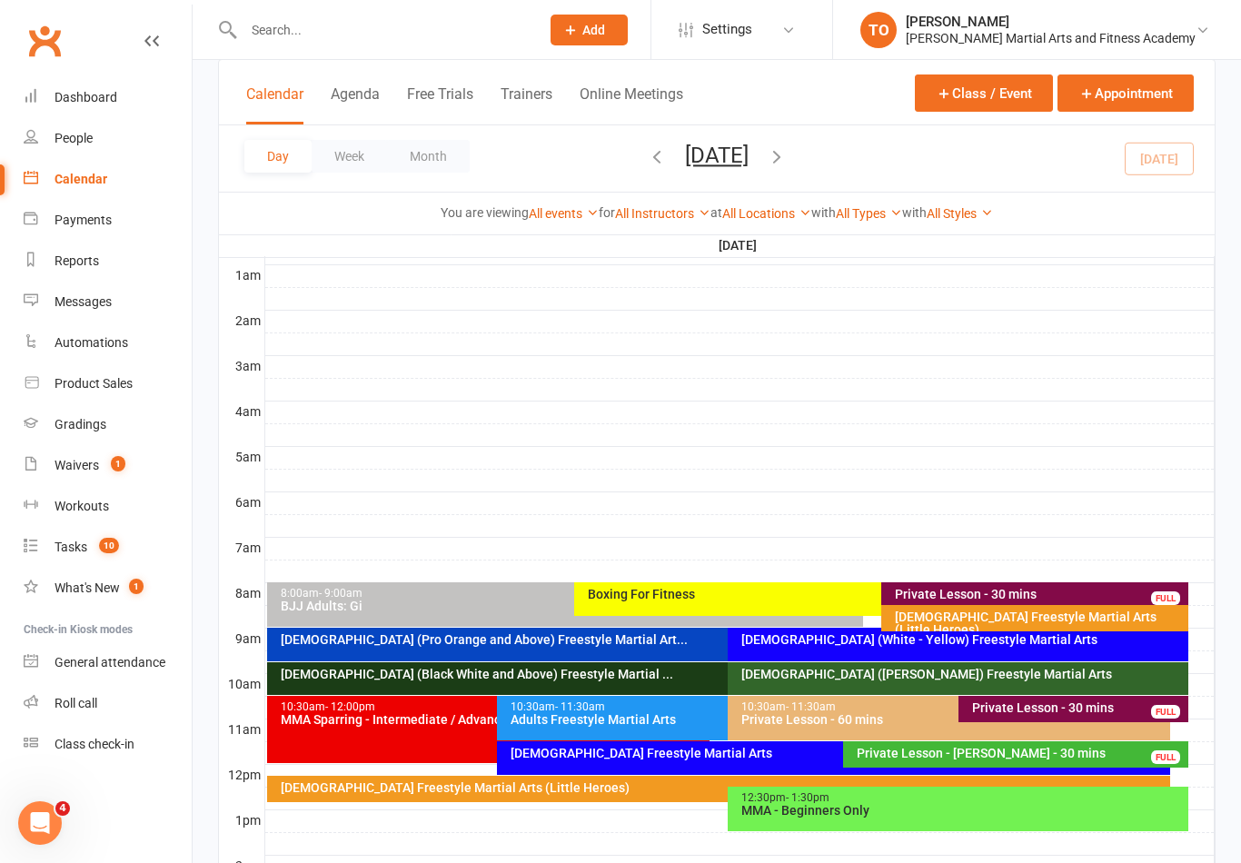
scroll to position [221, 0]
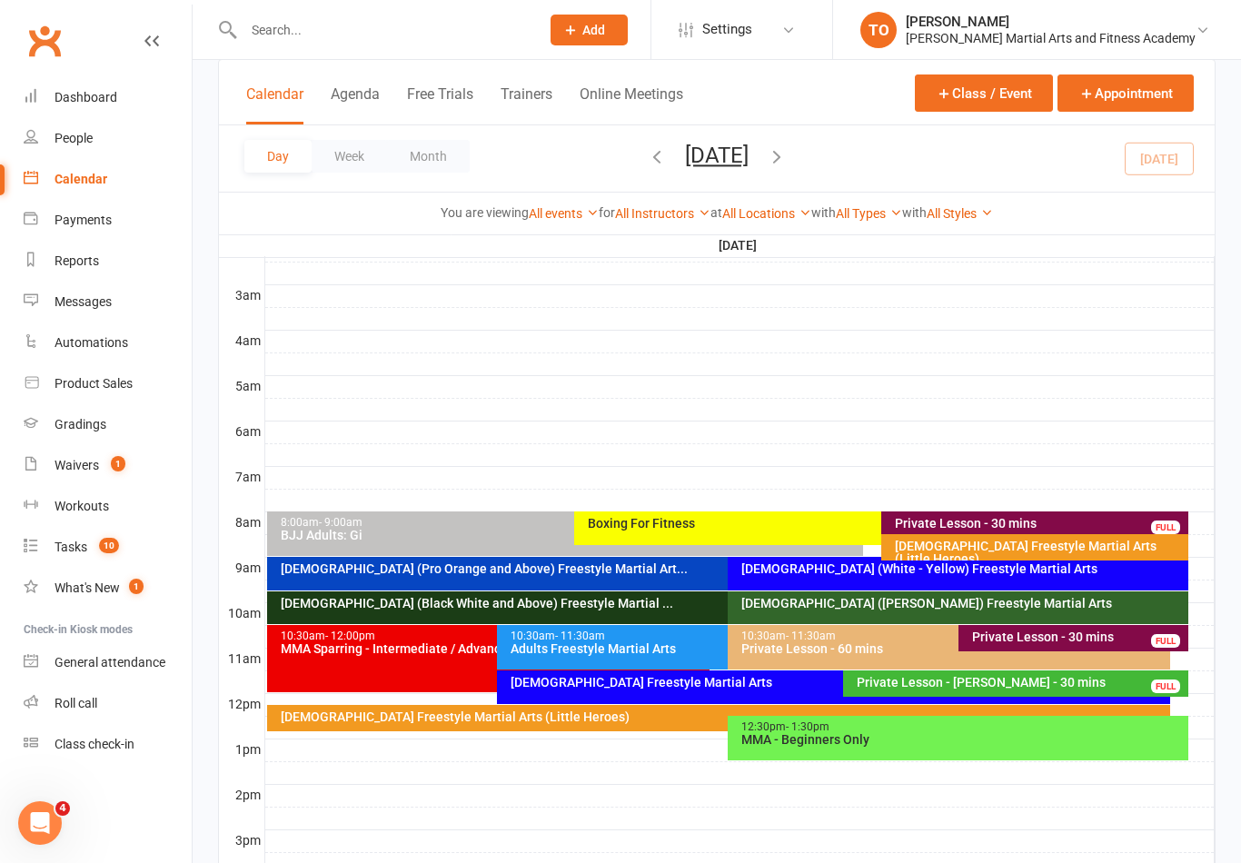
click at [990, 552] on div "[DEMOGRAPHIC_DATA] Freestyle Martial Arts (Little Heroes)" at bounding box center [1039, 552] width 291 height 25
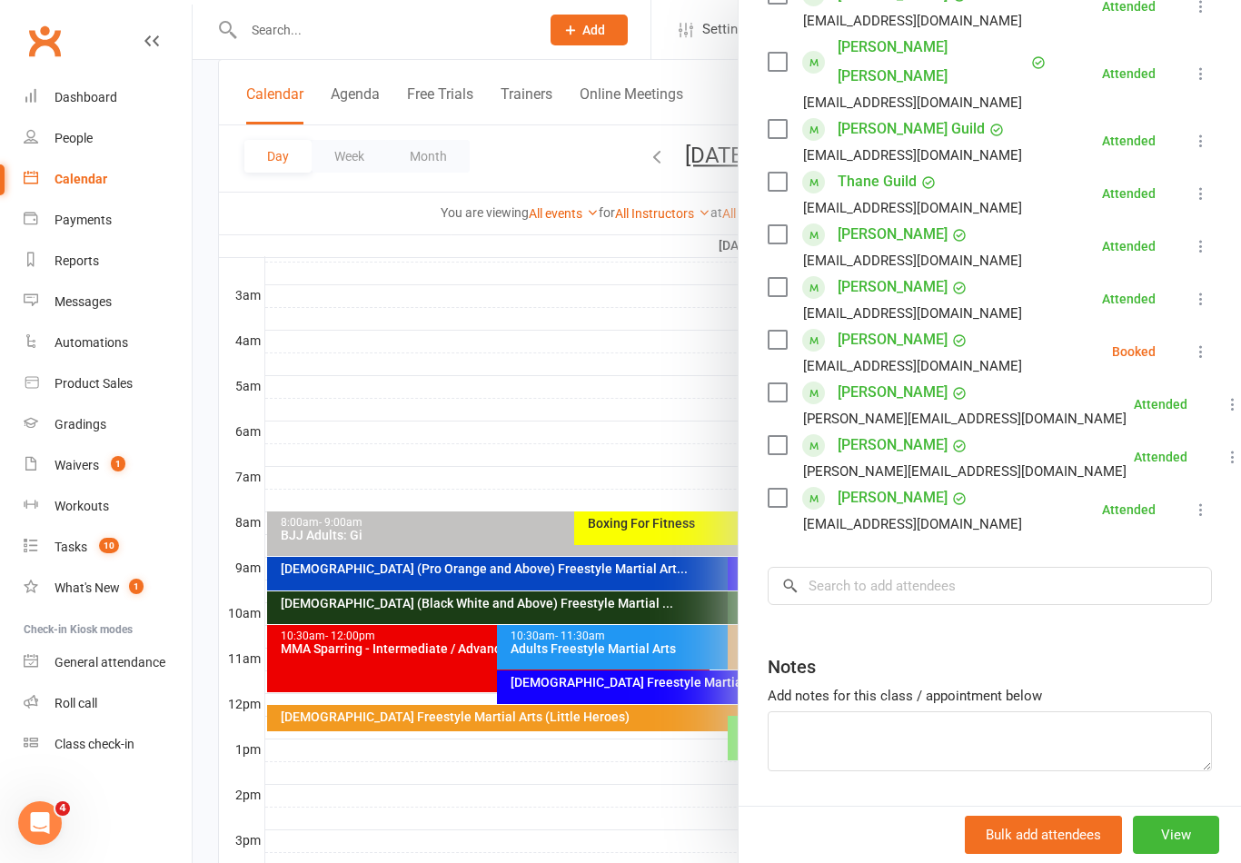
scroll to position [410, 0]
click at [965, 568] on input "search" at bounding box center [990, 587] width 444 height 38
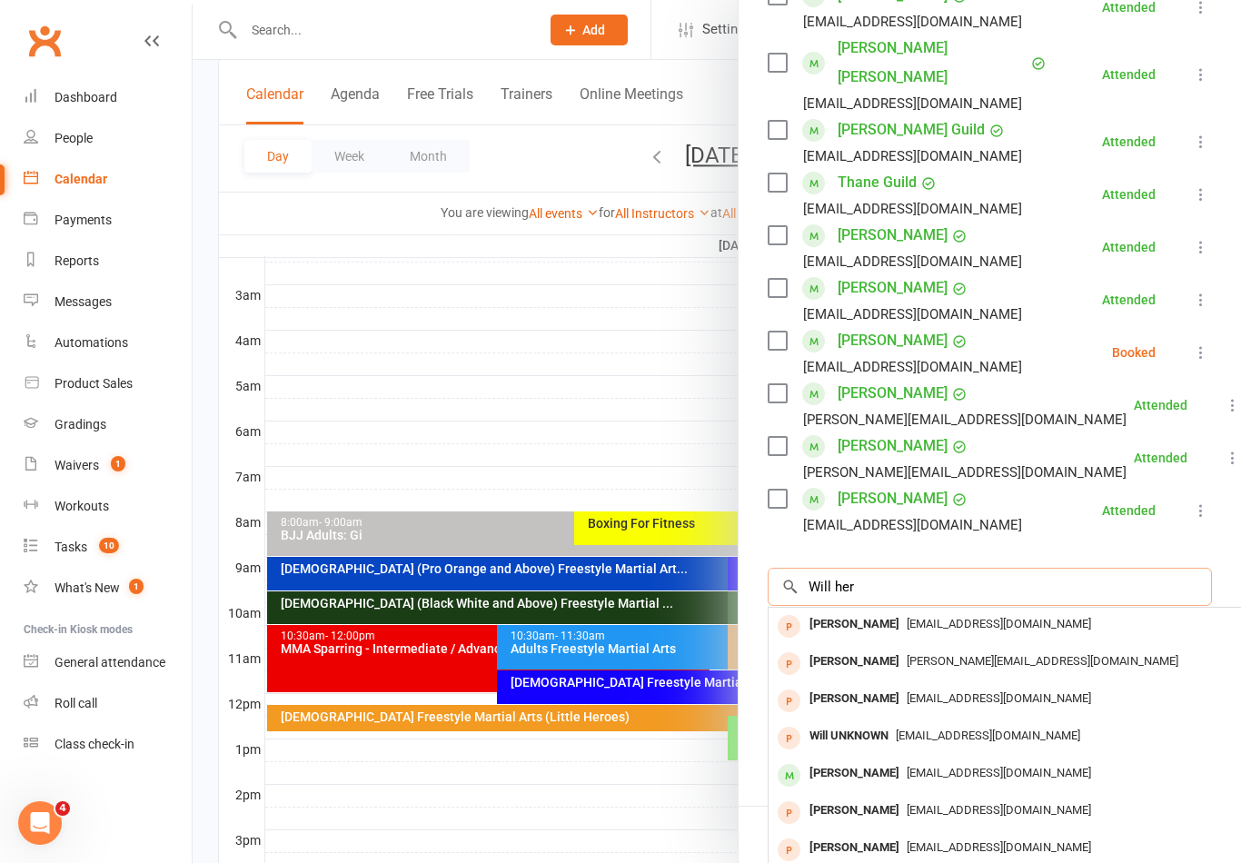
type input "Will hert"
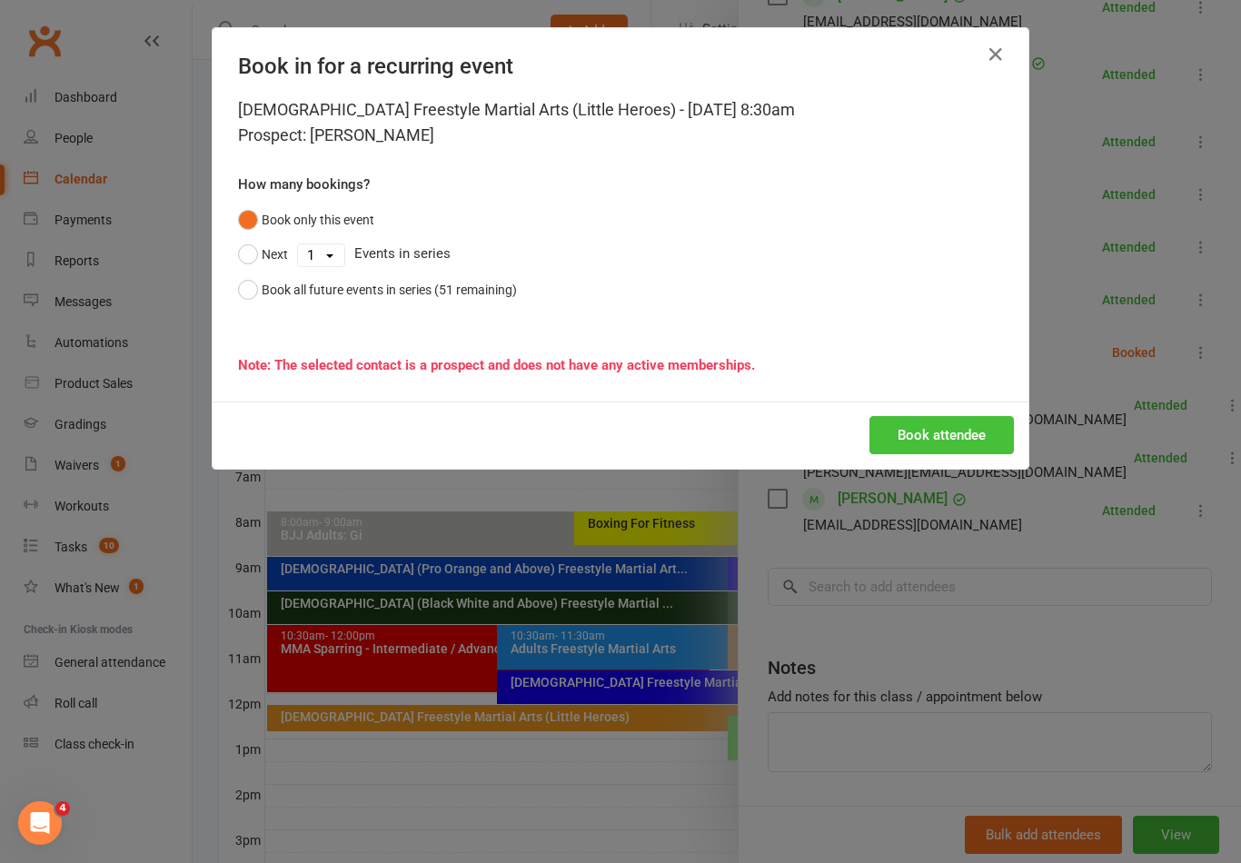
click at [923, 428] on button "Book attendee" at bounding box center [942, 435] width 144 height 38
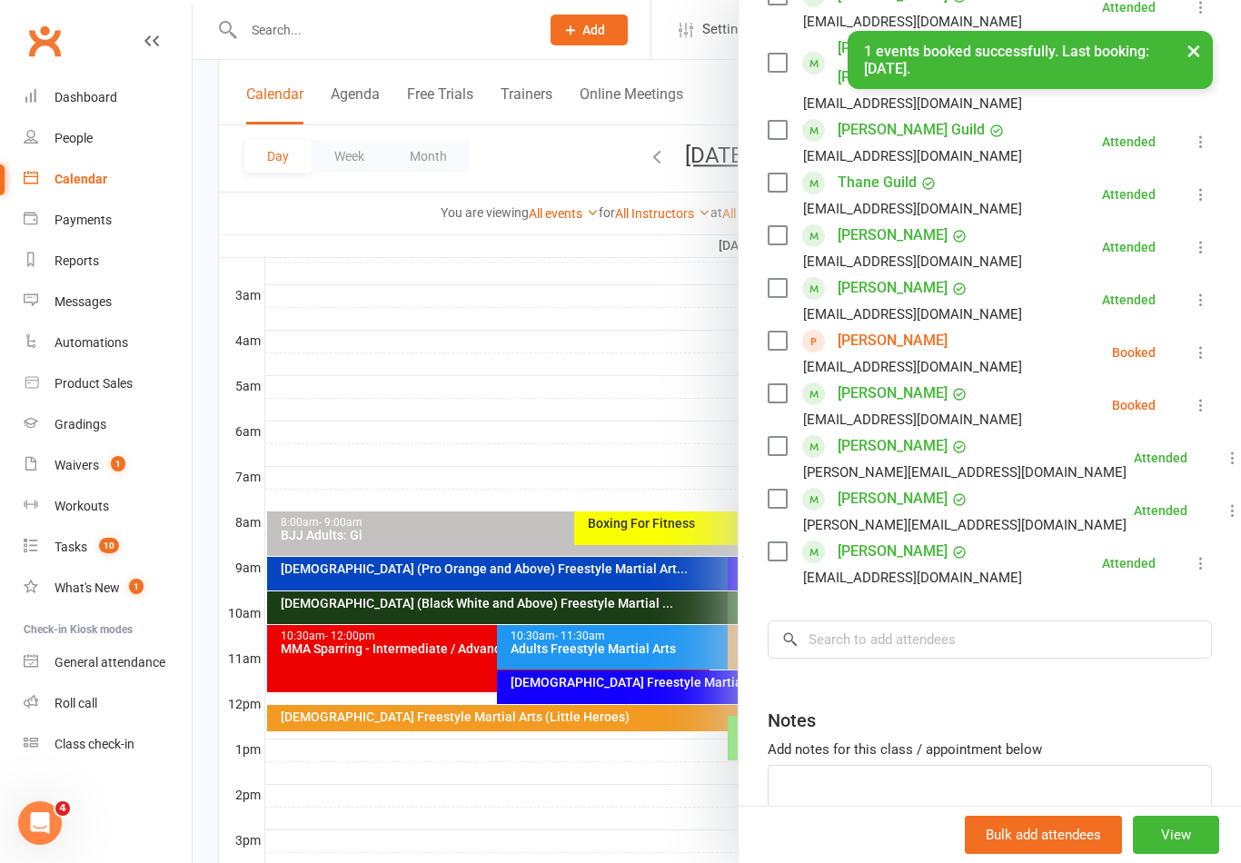
click at [1196, 343] on icon at bounding box center [1201, 352] width 18 height 18
click at [1113, 443] on link "Check in" at bounding box center [1121, 461] width 180 height 36
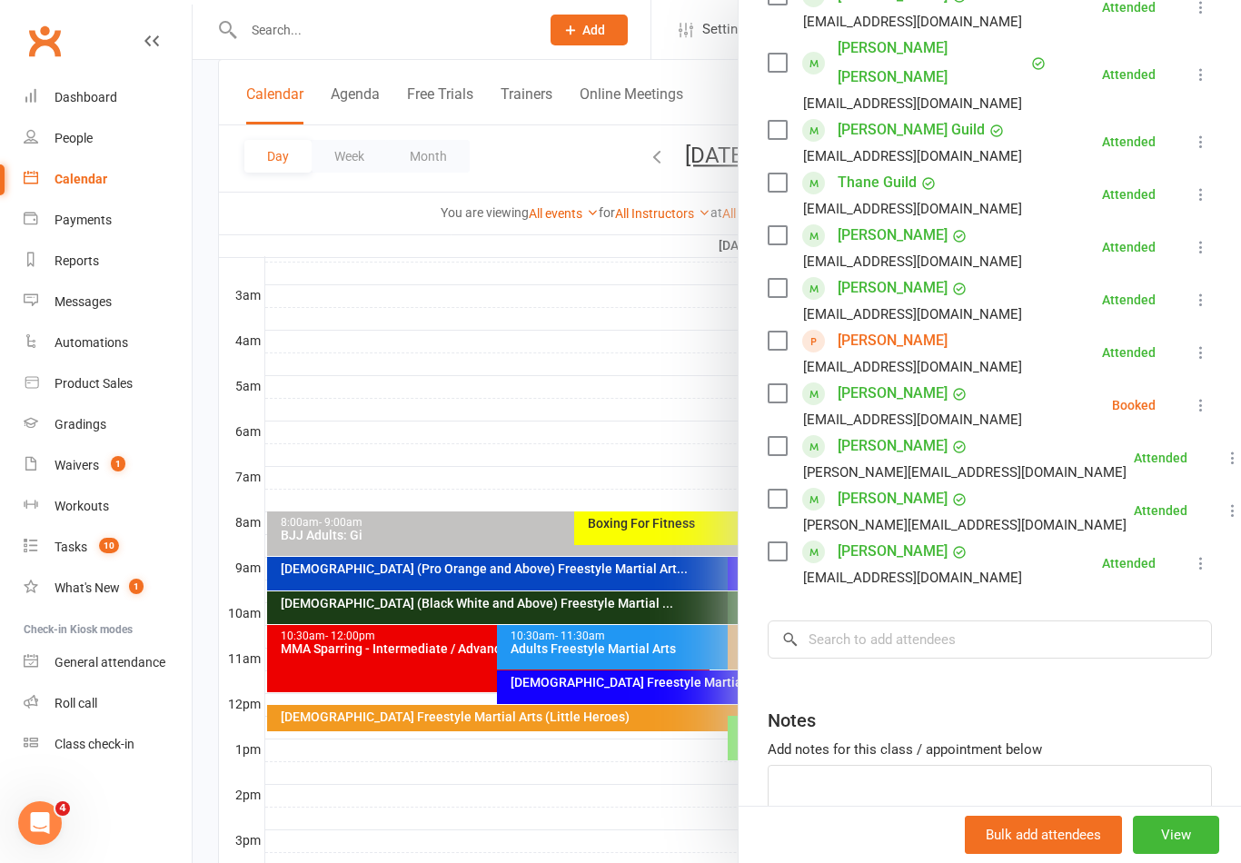
click at [466, 275] on div at bounding box center [717, 431] width 1049 height 863
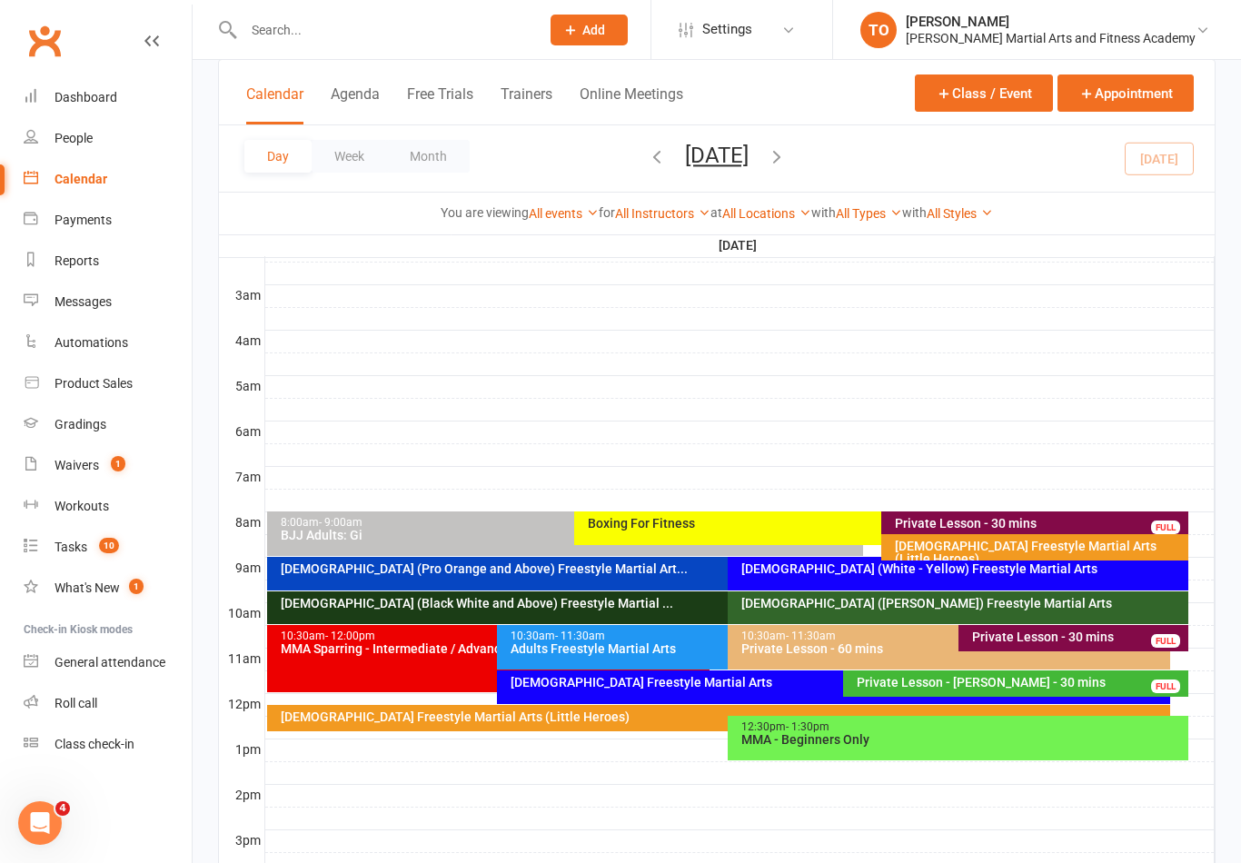
click at [358, 24] on input "text" at bounding box center [382, 29] width 289 height 25
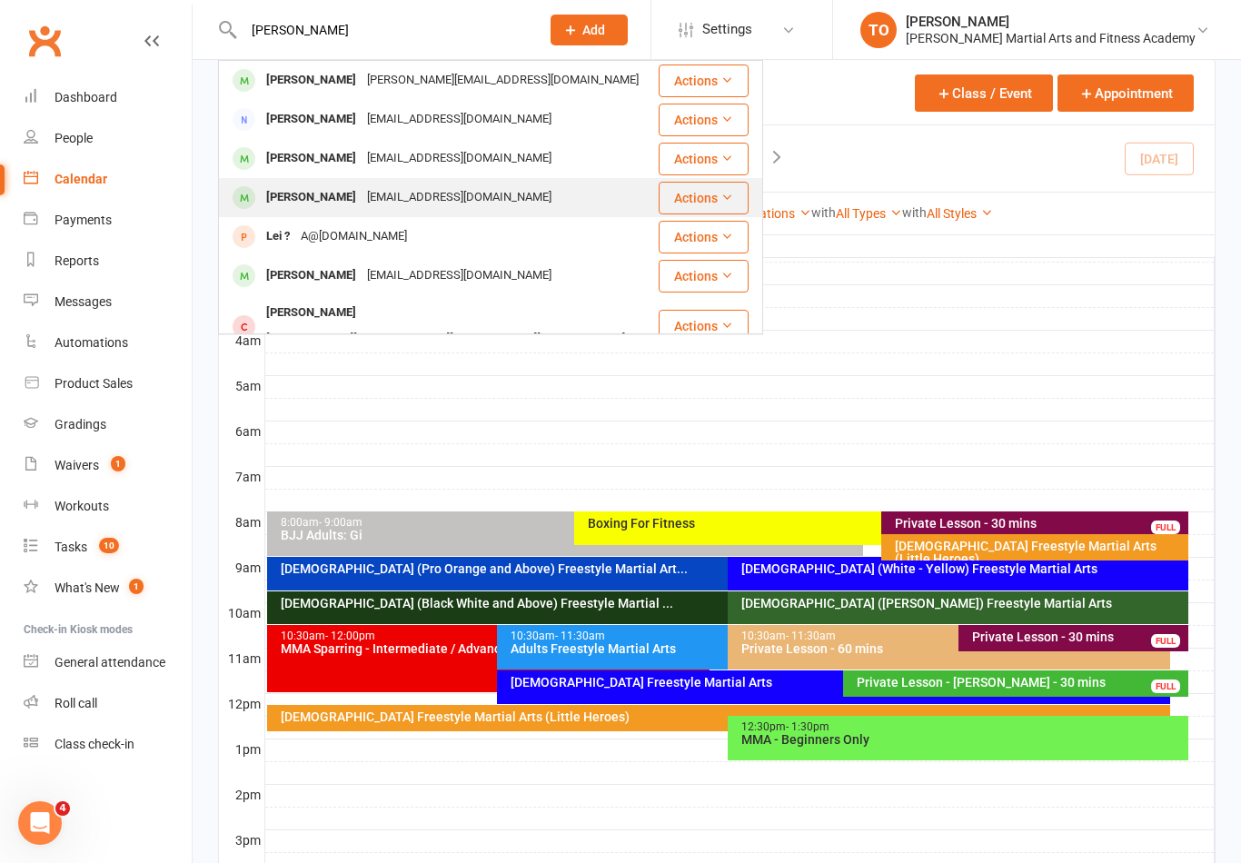
type input "Leo h"
click at [327, 199] on div "Leo Huang" at bounding box center [311, 197] width 101 height 26
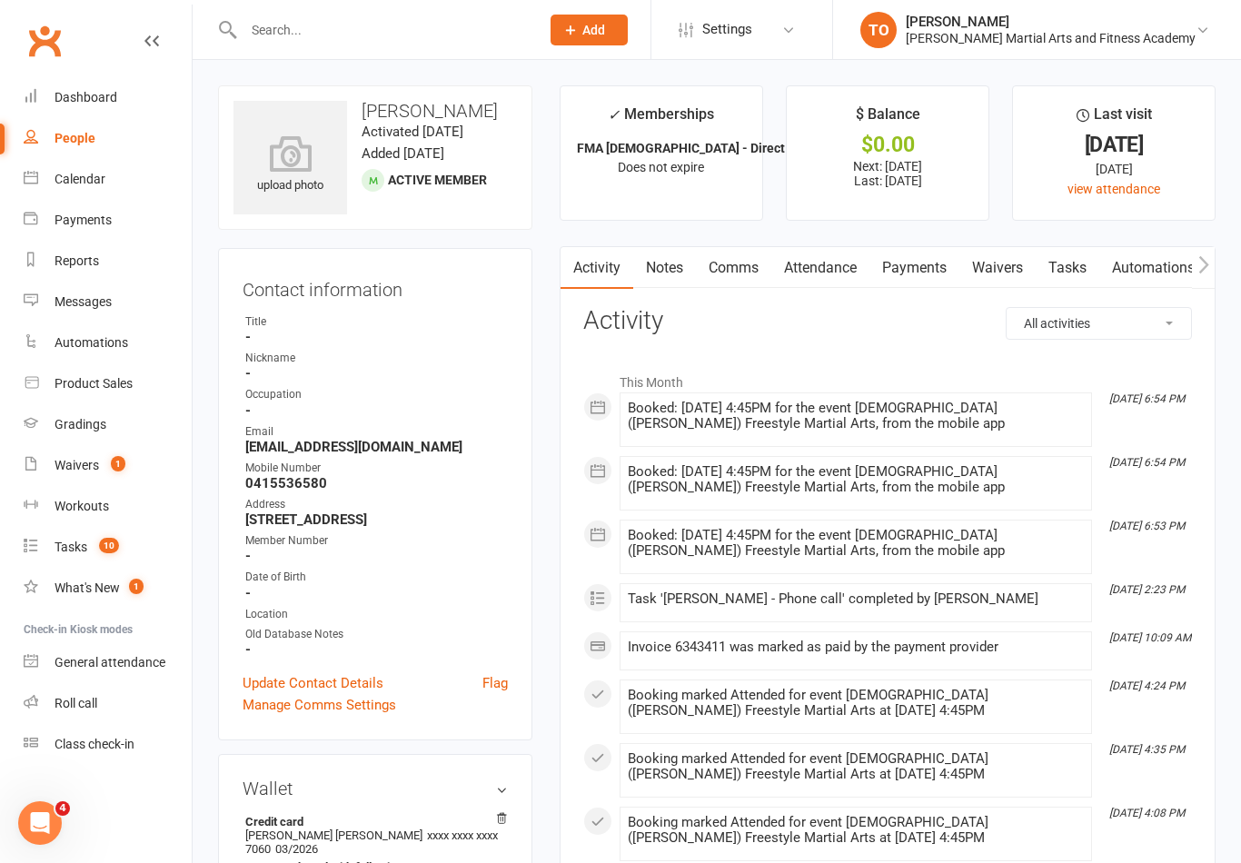
click at [923, 258] on link "Payments" at bounding box center [915, 268] width 90 height 42
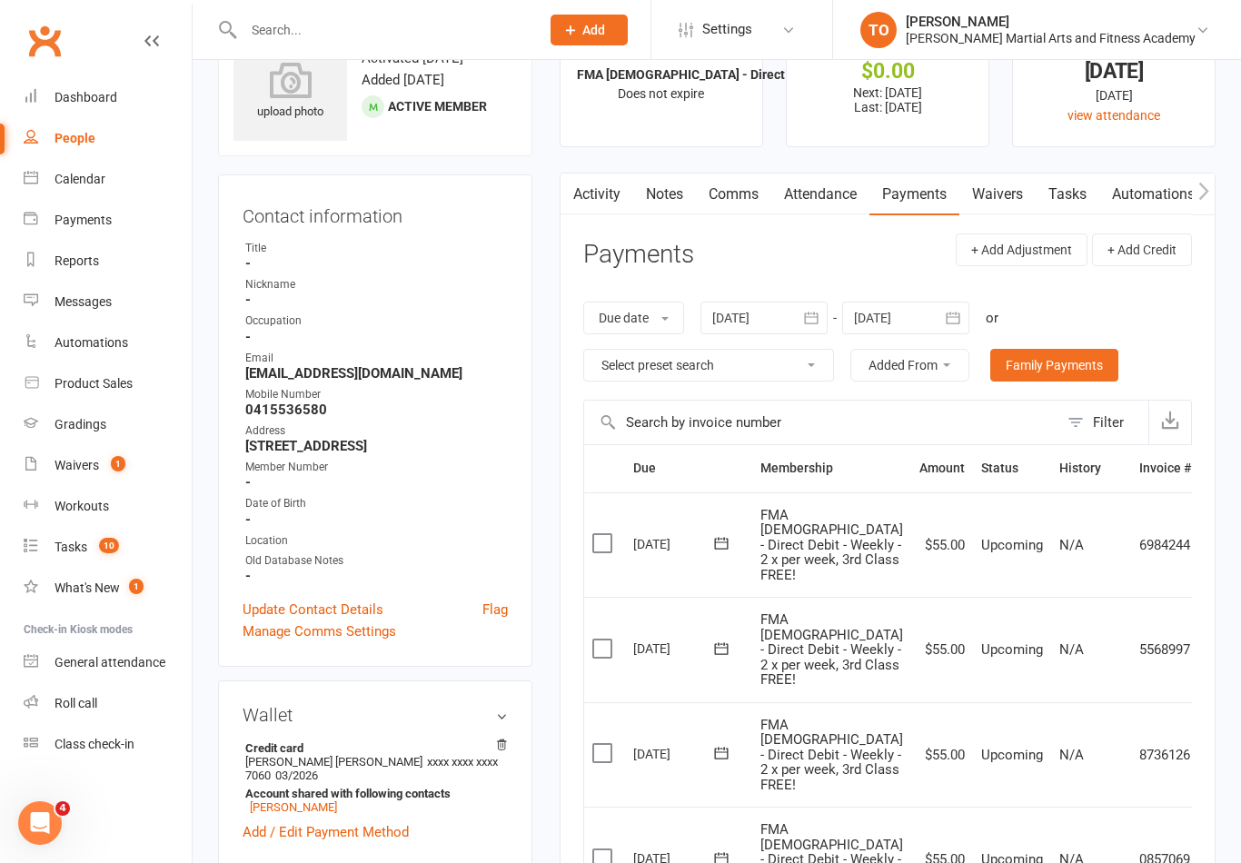
scroll to position [73, 0]
click at [90, 429] on div "Gradings" at bounding box center [81, 424] width 52 height 15
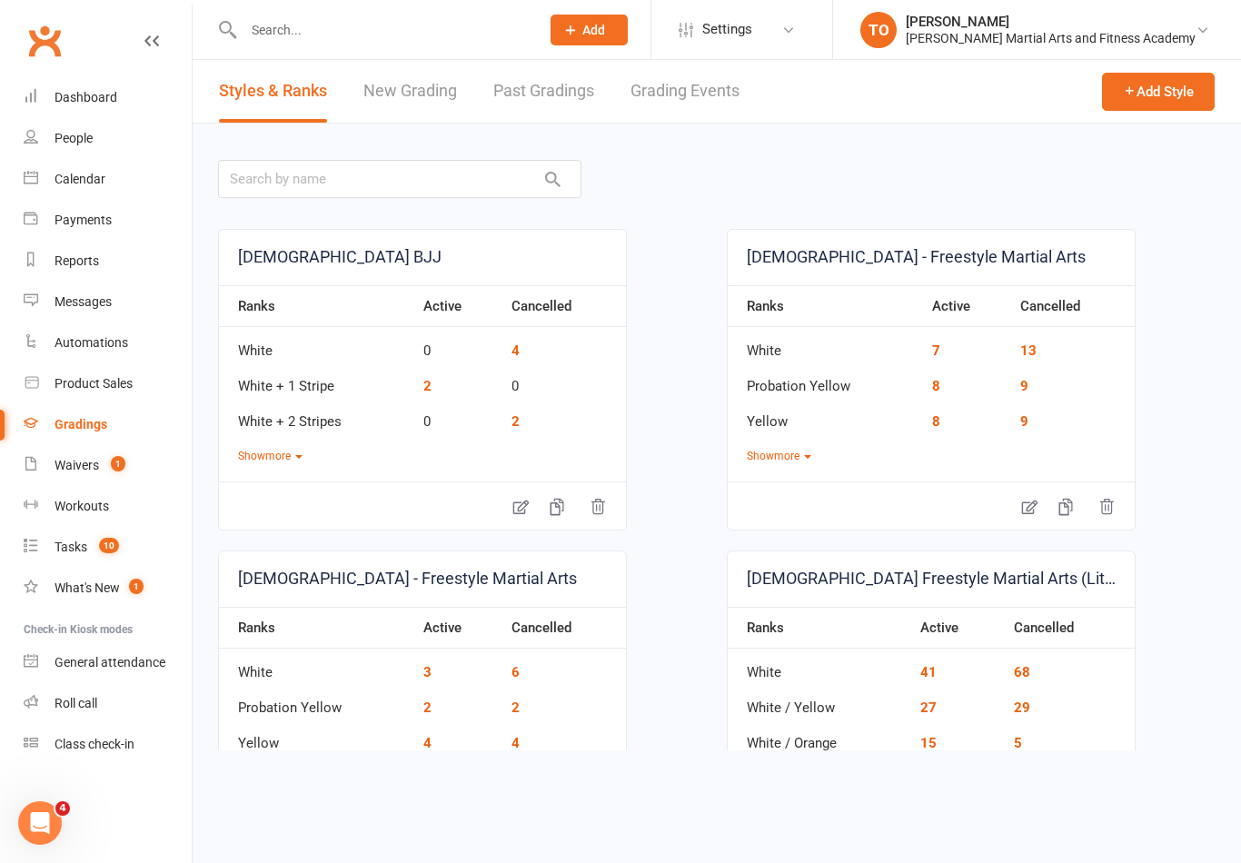
click at [705, 90] on link "Grading Events" at bounding box center [685, 91] width 109 height 63
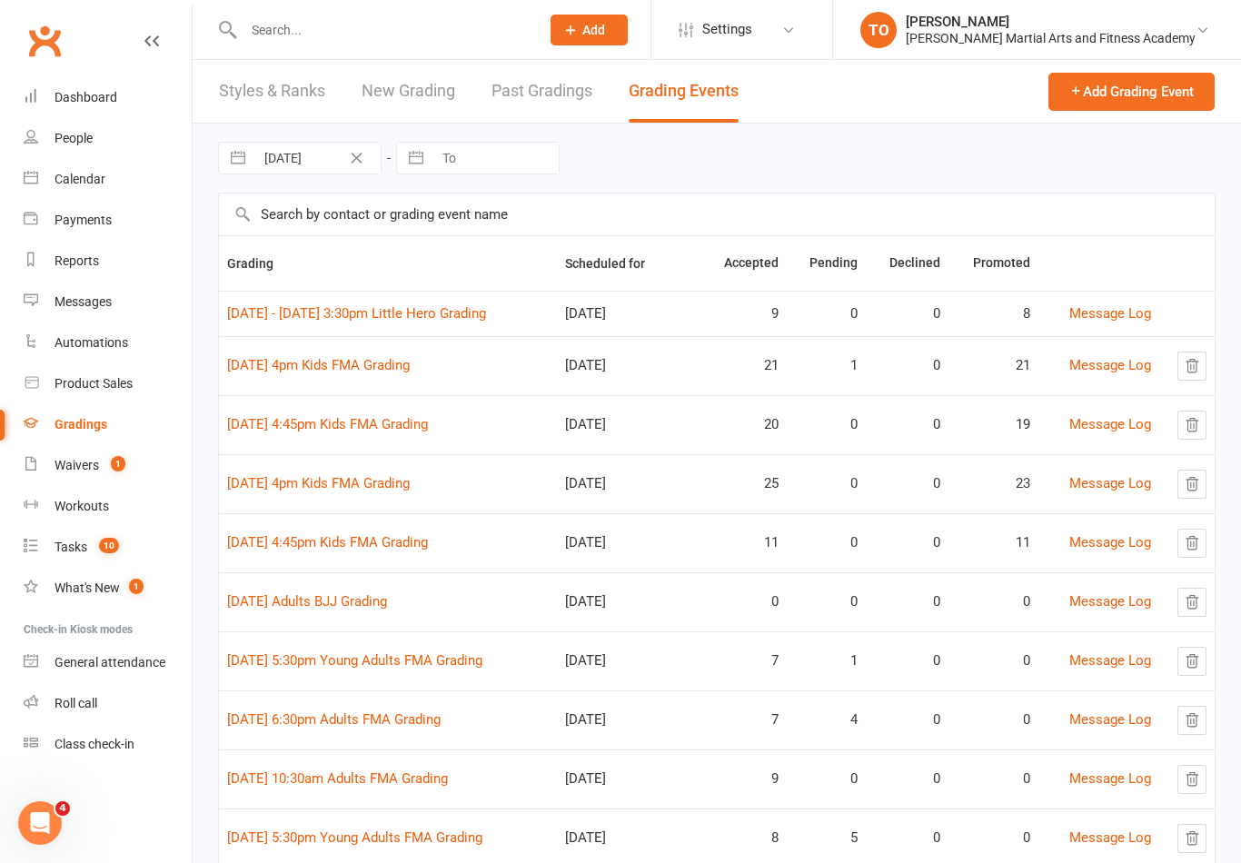
click at [474, 201] on input "text" at bounding box center [717, 215] width 996 height 42
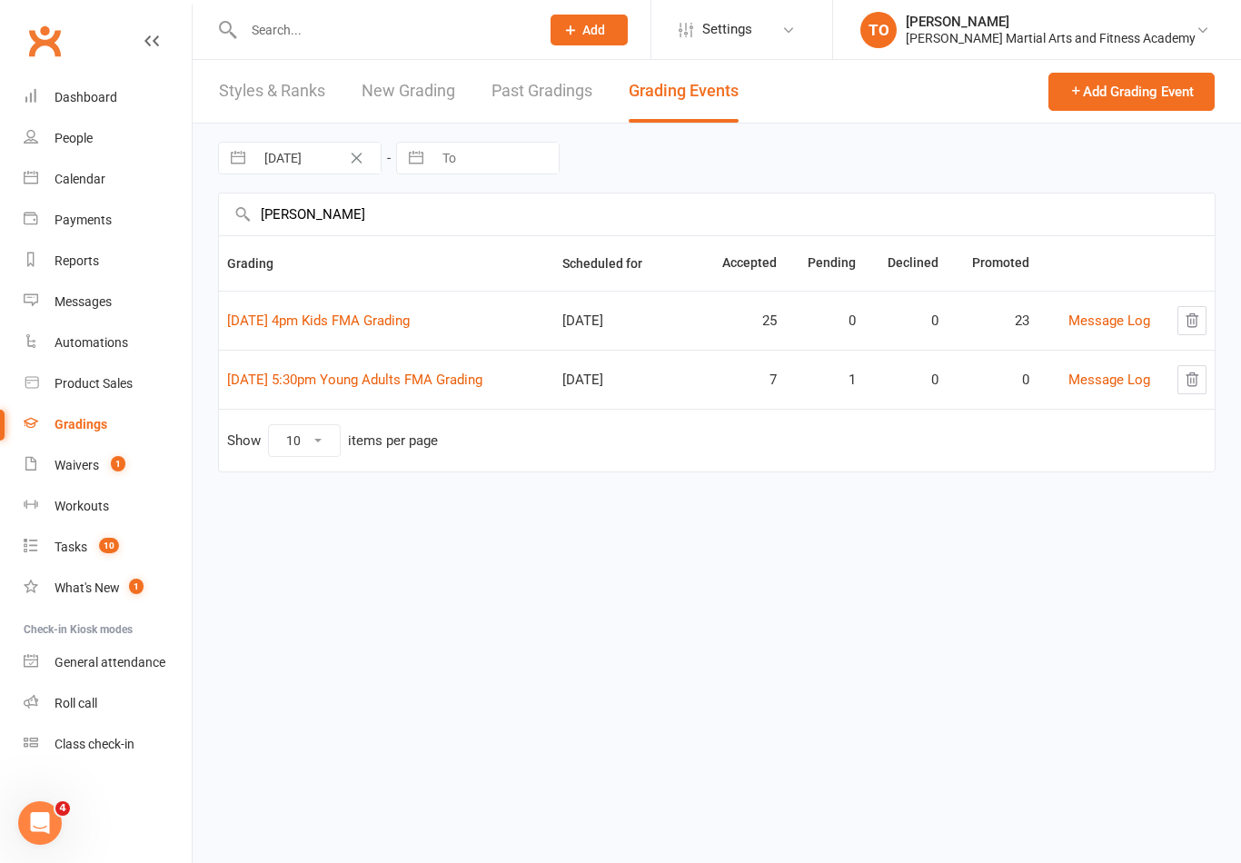
type input "Leo h"
click at [455, 317] on link "[DATE] 5:30pm Young Adults FMA Grading" at bounding box center [354, 321] width 255 height 16
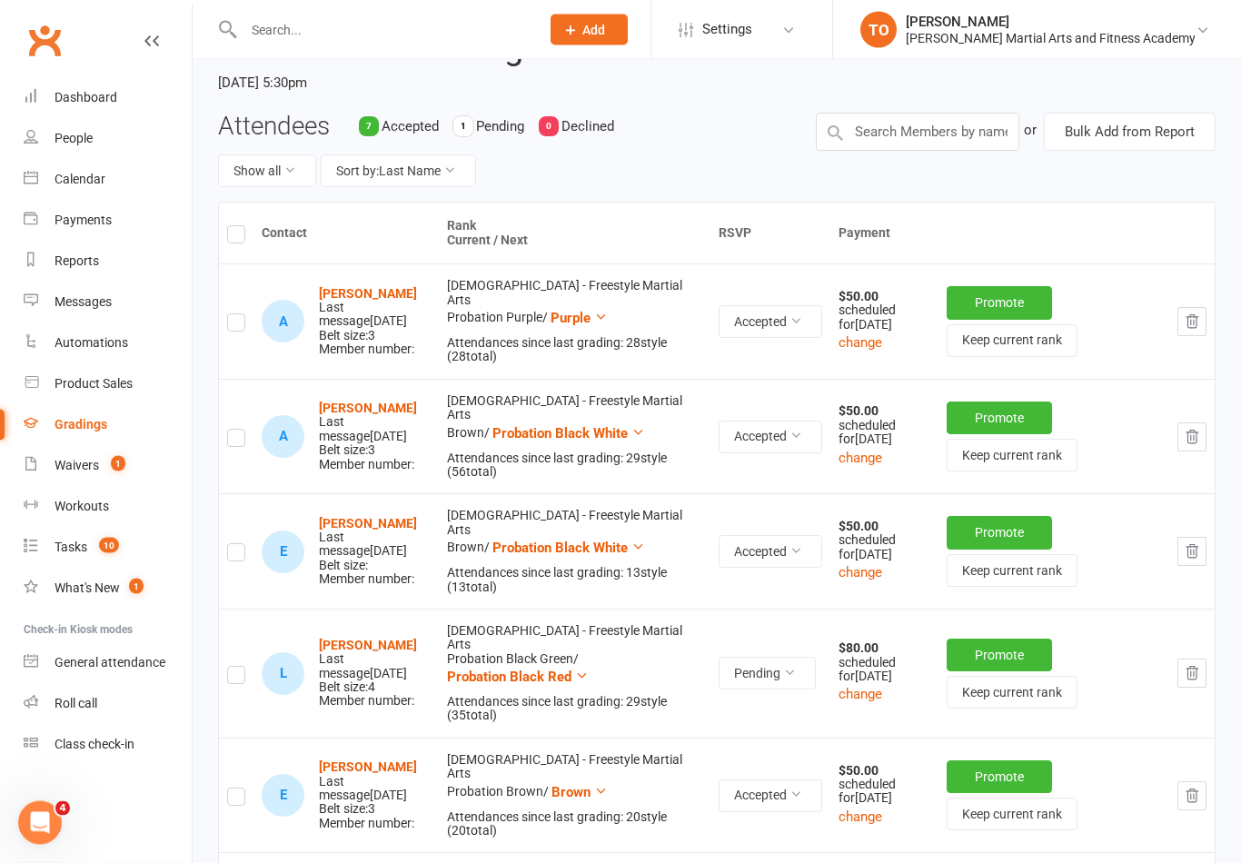
scroll to position [150, 0]
click at [816, 678] on button "Pending" at bounding box center [767, 672] width 97 height 33
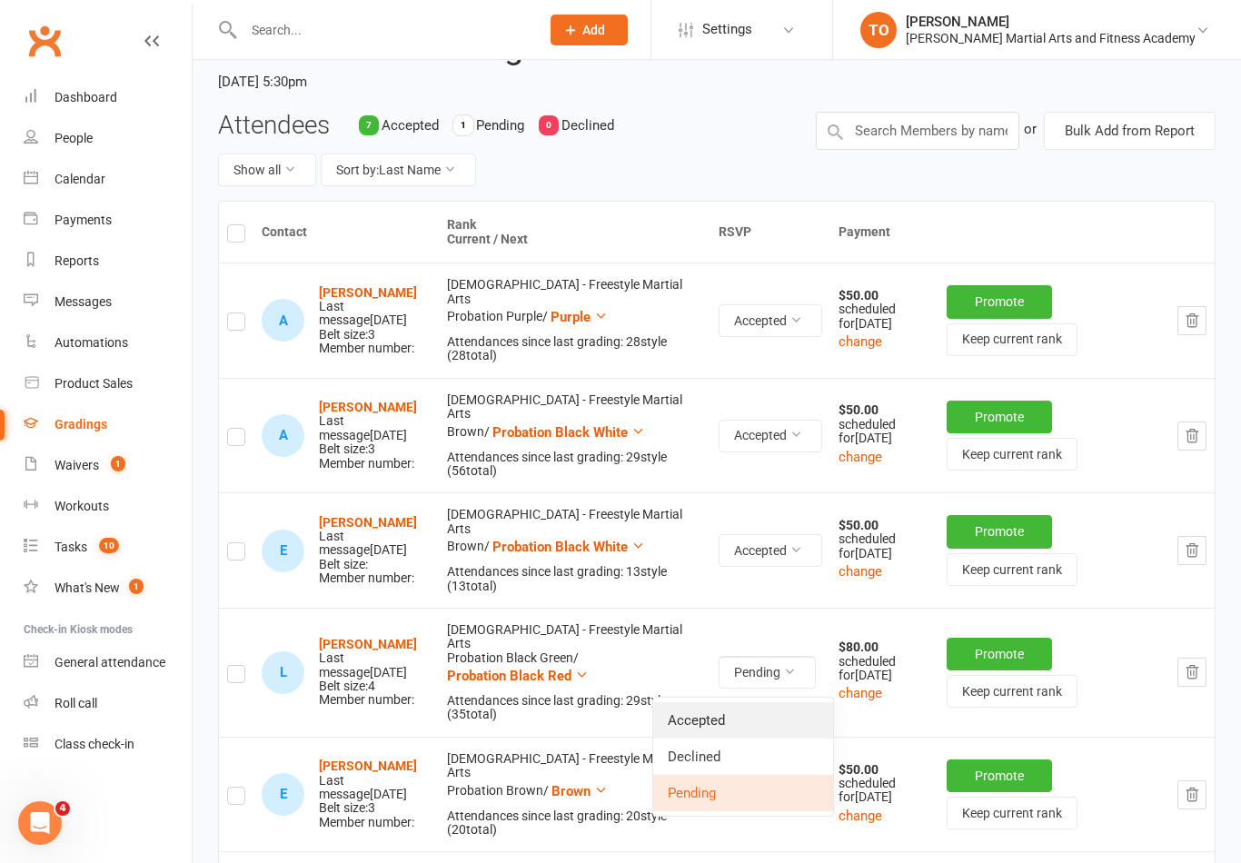
click at [726, 719] on link "Accepted" at bounding box center [743, 720] width 180 height 36
click at [373, 651] on strong "Leo Henderson" at bounding box center [368, 644] width 98 height 15
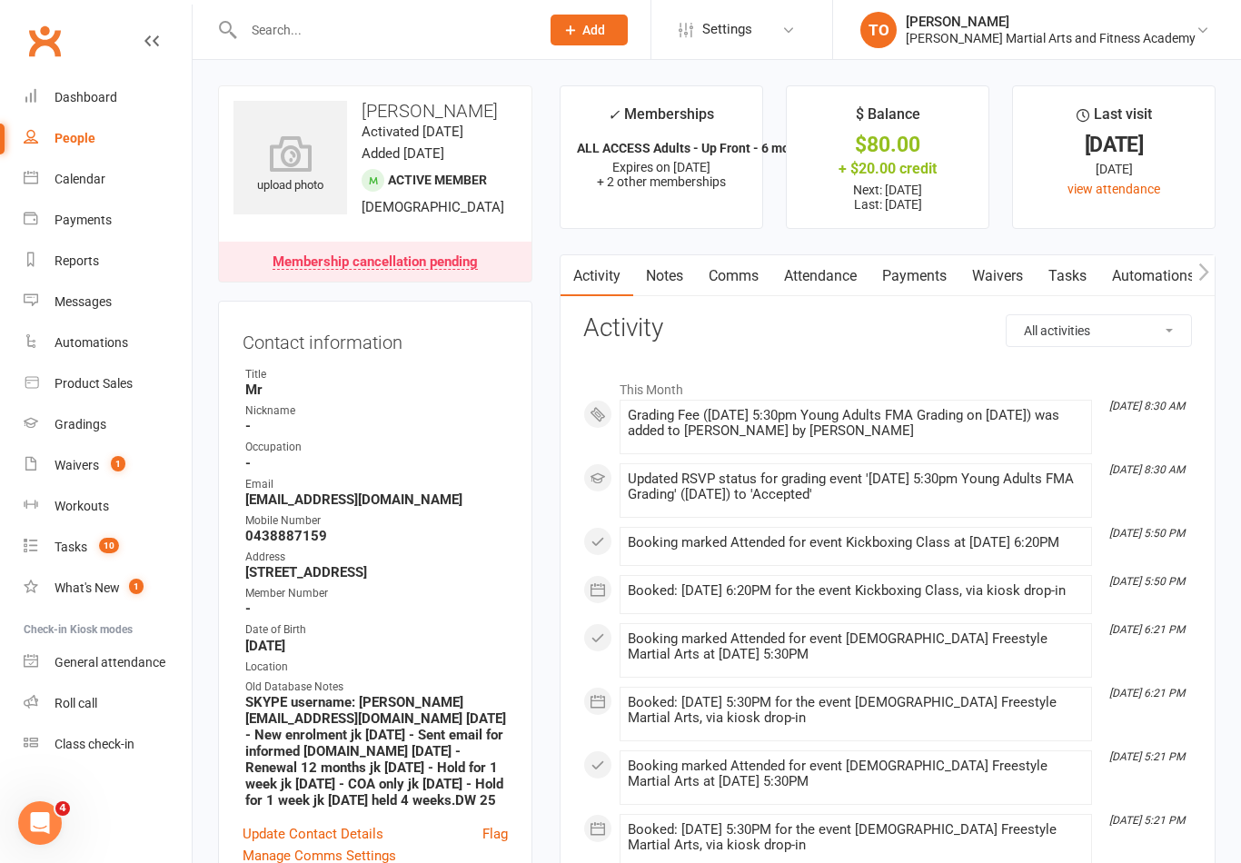
click at [931, 269] on link "Payments" at bounding box center [915, 276] width 90 height 42
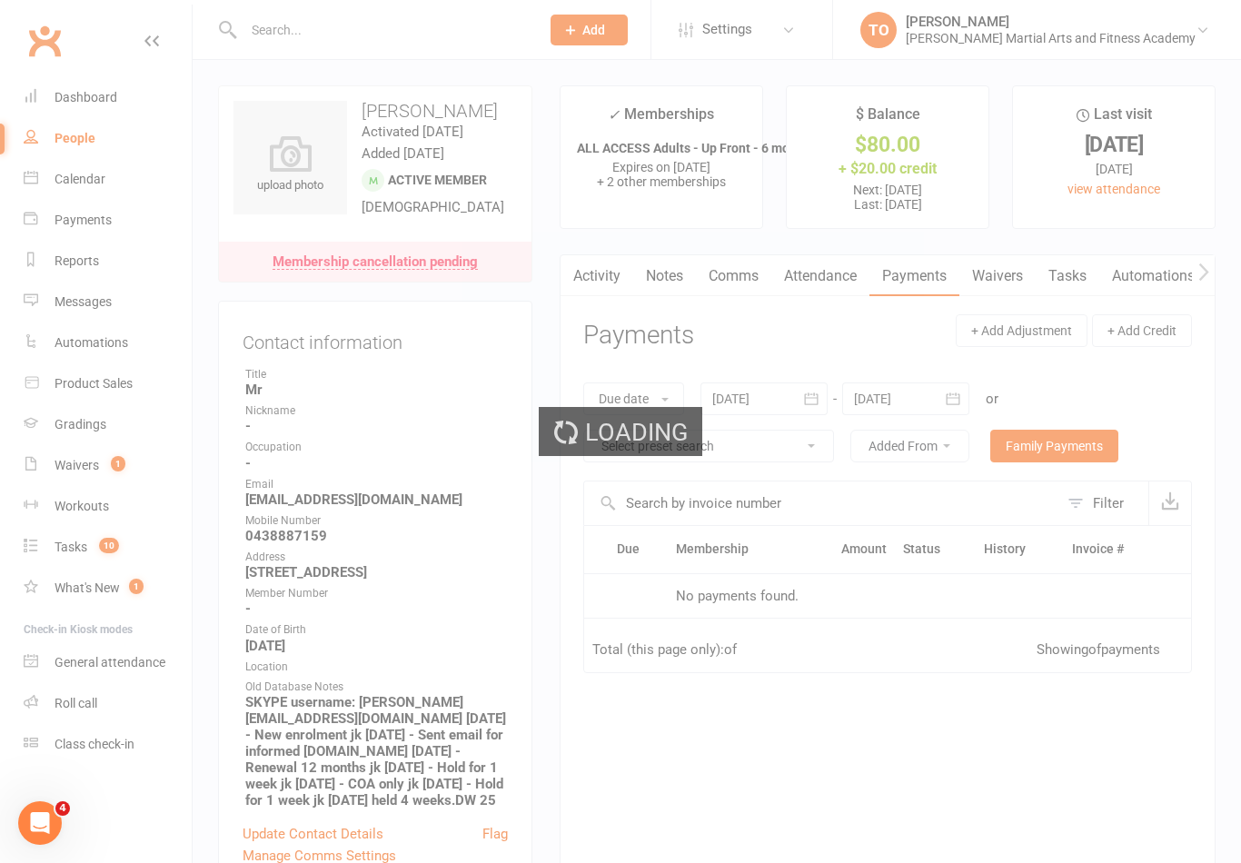
scroll to position [28, 0]
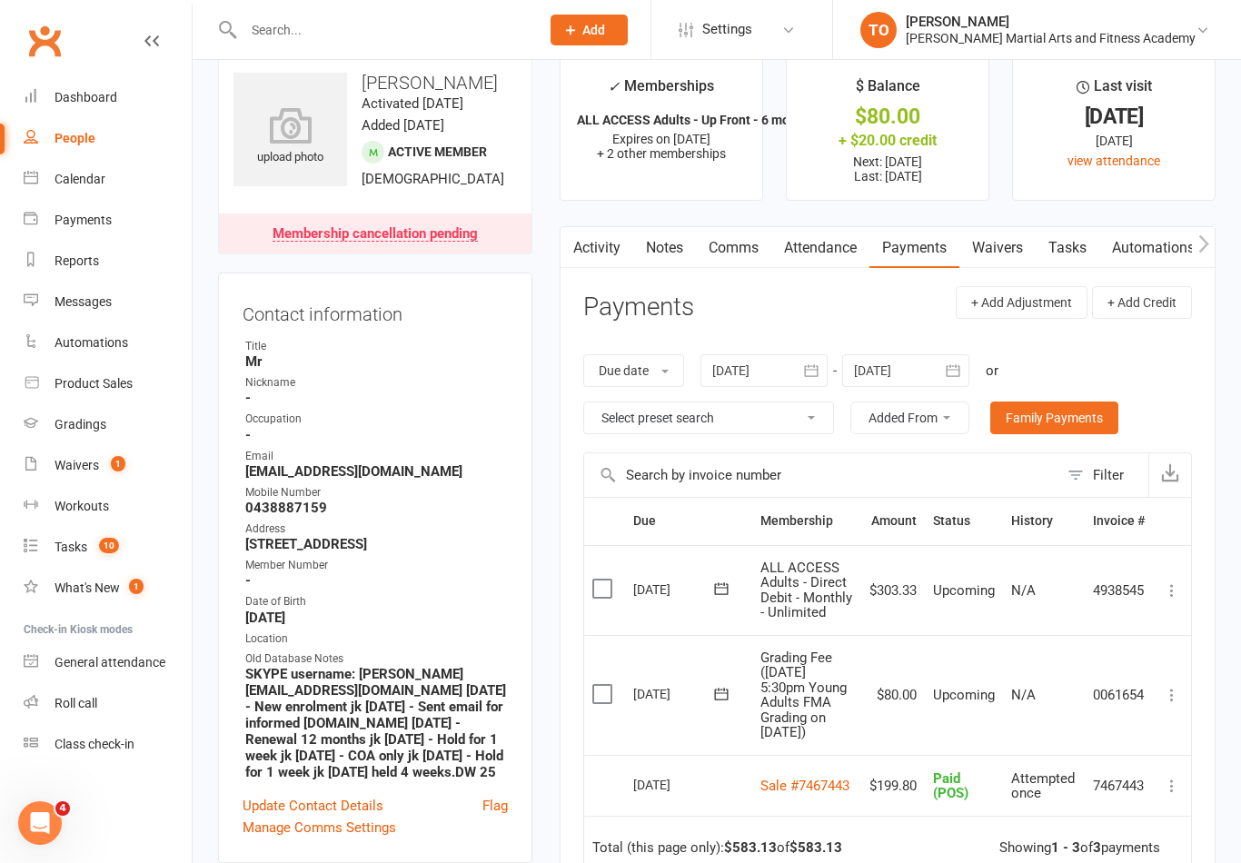
click at [1179, 704] on icon at bounding box center [1172, 695] width 18 height 18
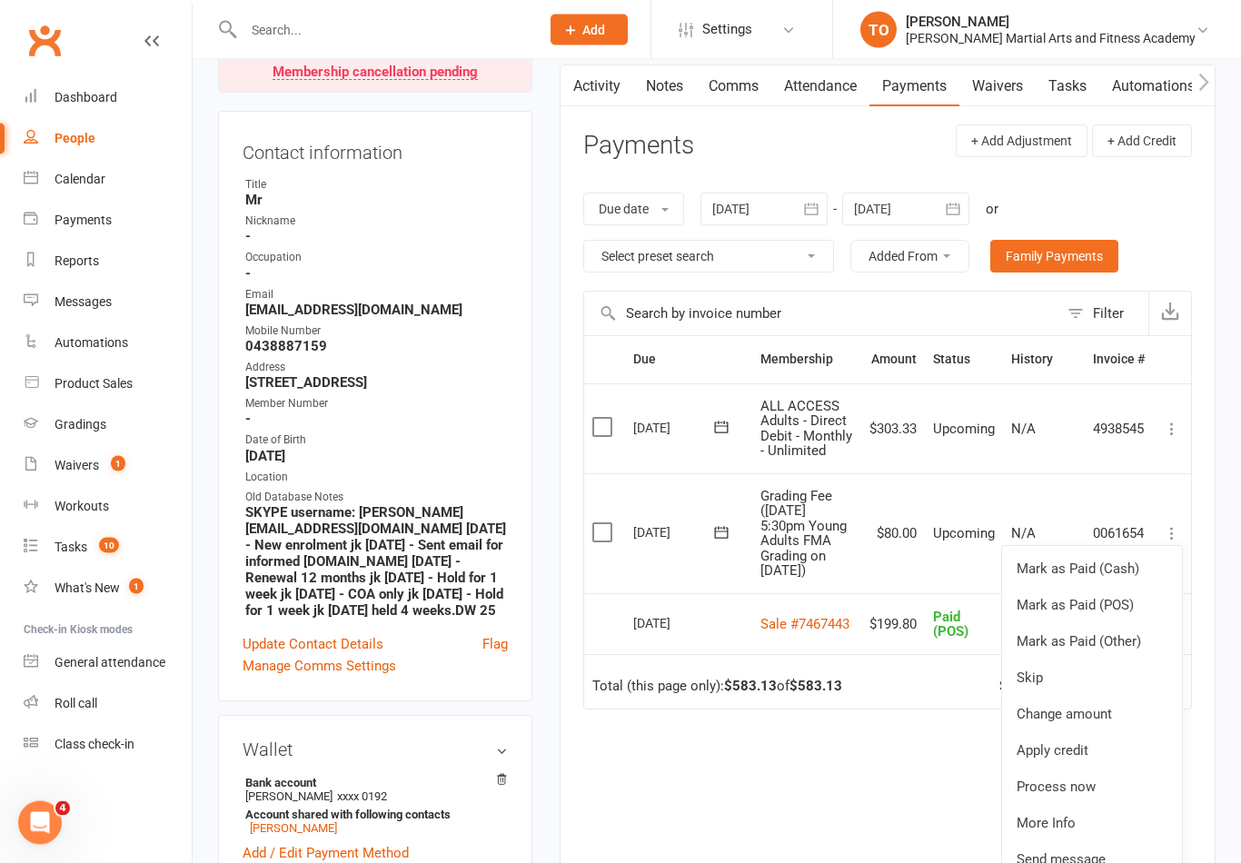
scroll to position [192, 0]
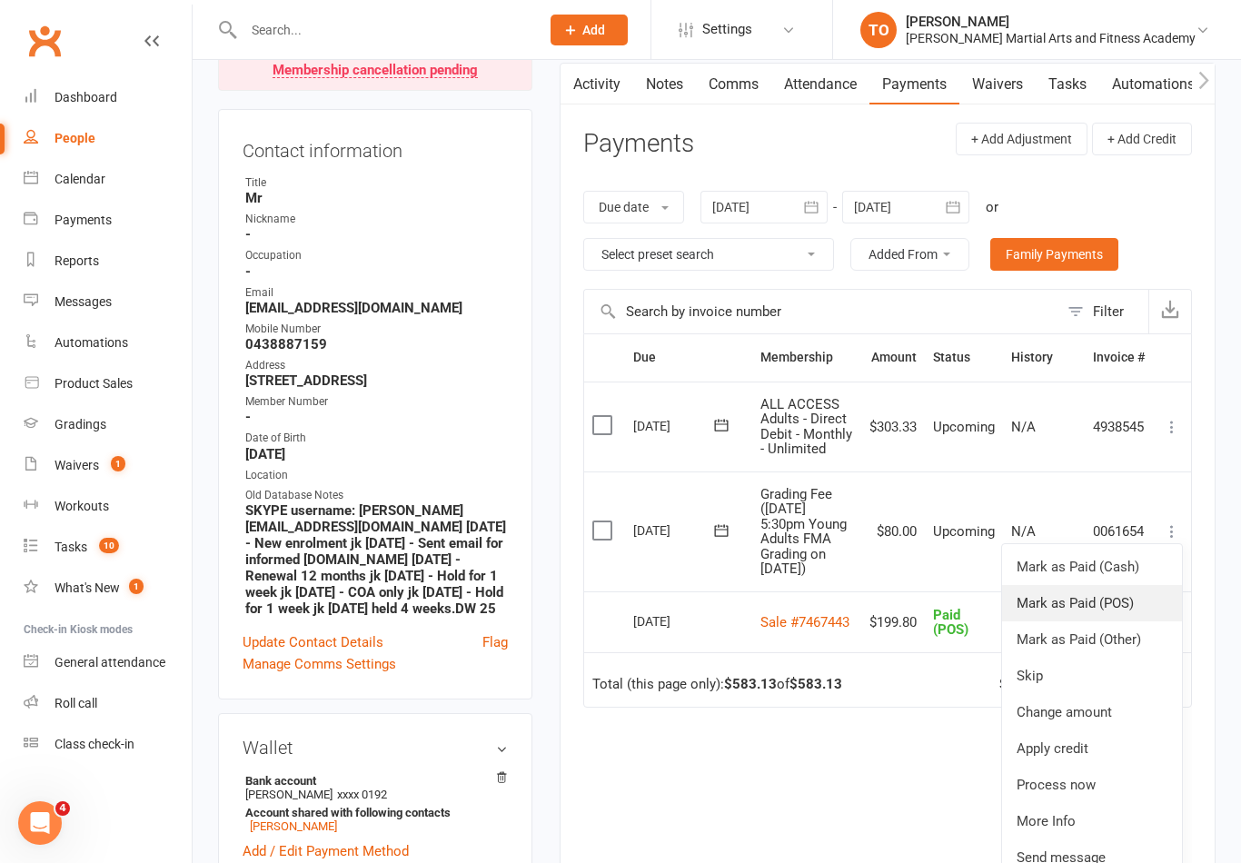
click at [1070, 619] on link "Mark as Paid (POS)" at bounding box center [1092, 603] width 180 height 36
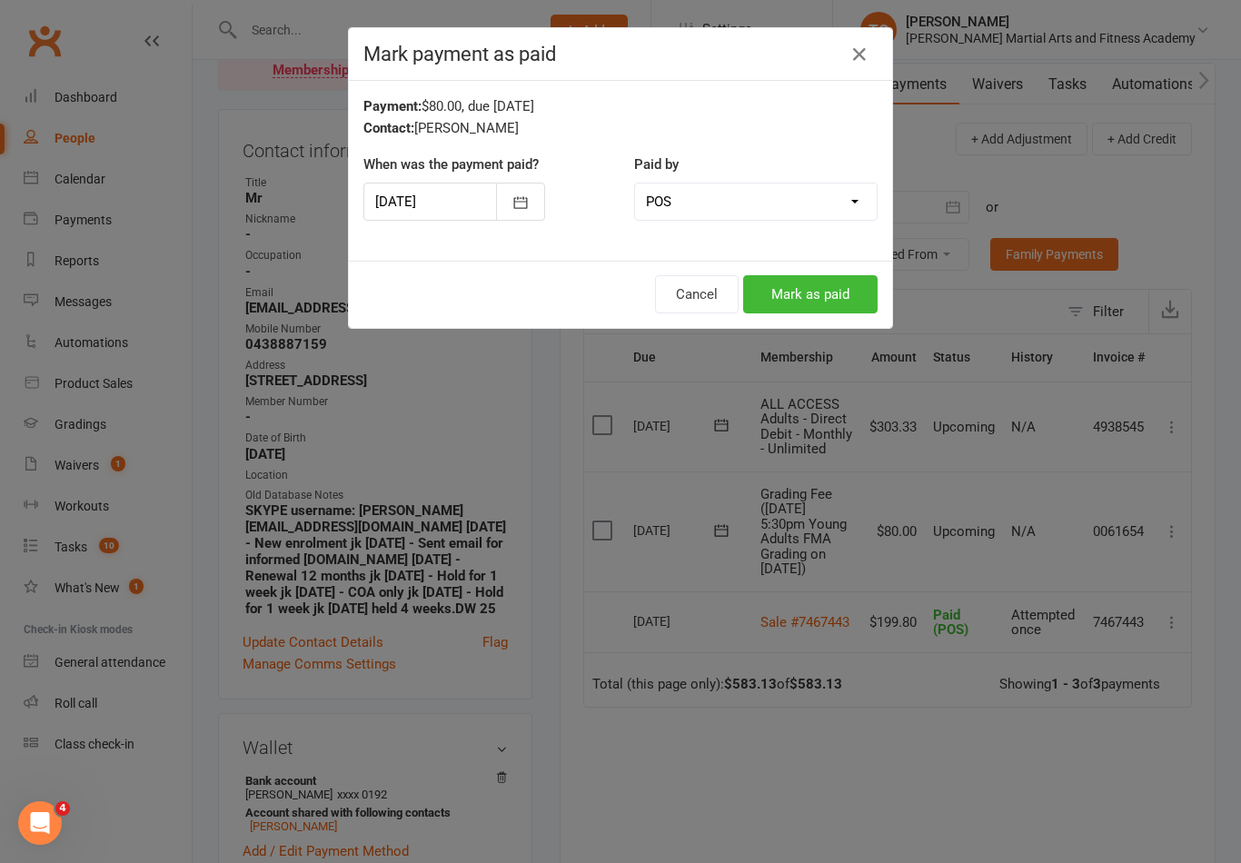
click at [429, 200] on div at bounding box center [454, 202] width 182 height 38
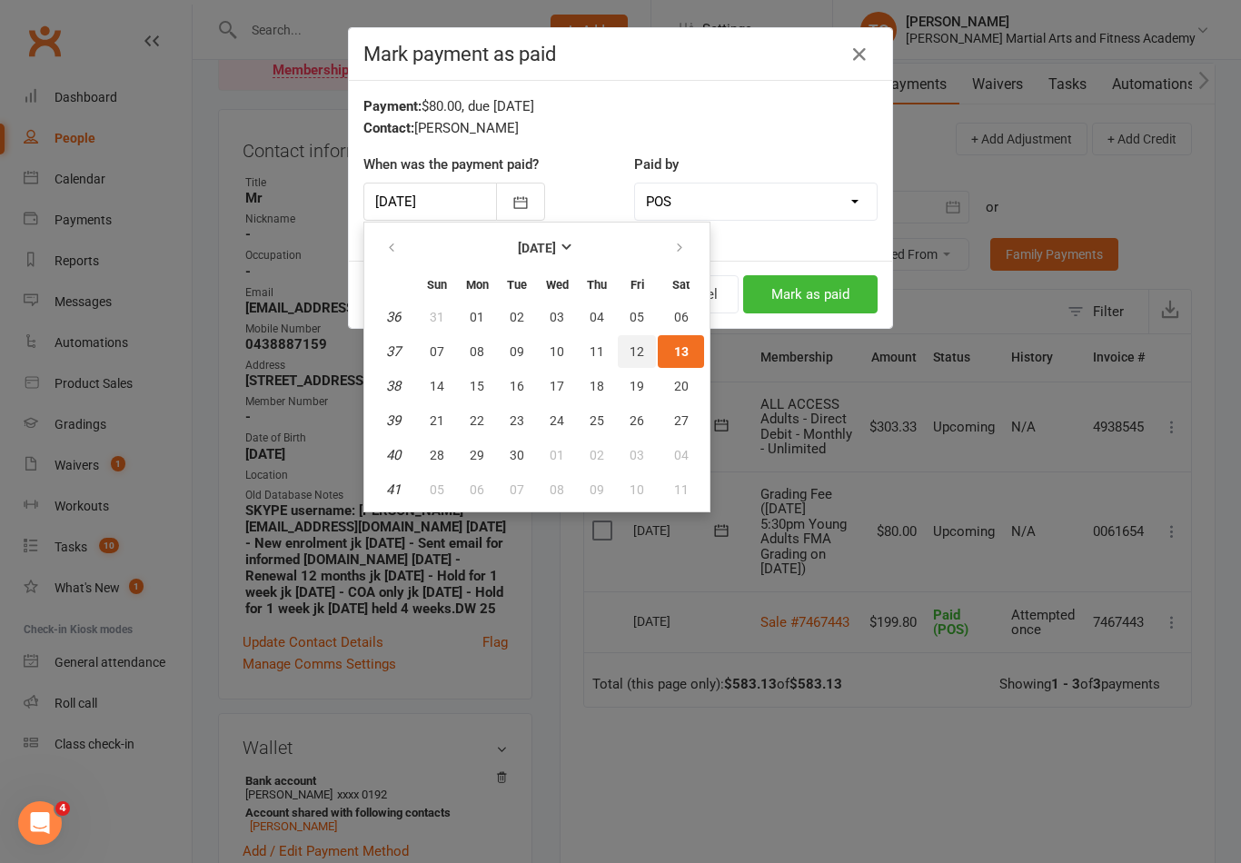
click at [638, 353] on span "12" at bounding box center [637, 351] width 15 height 15
type input "12 Sep 2025"
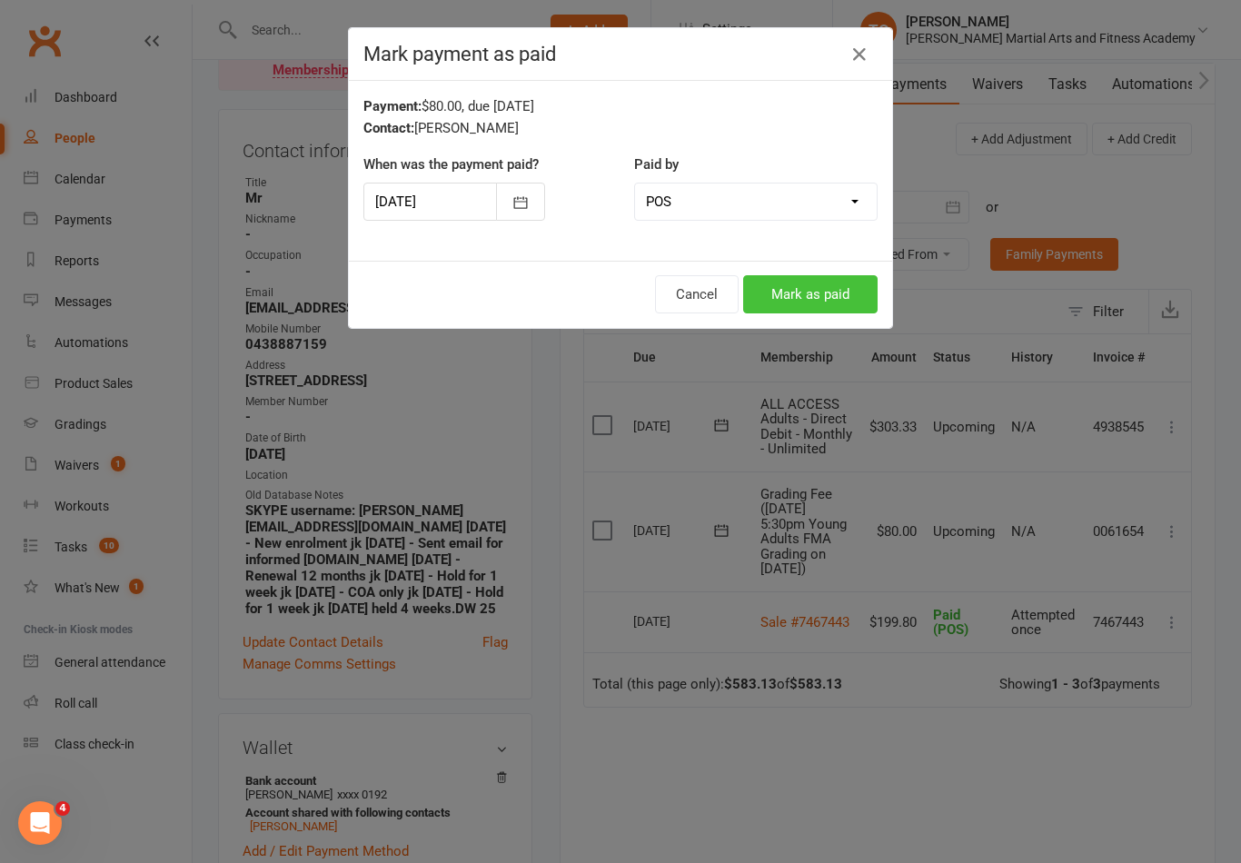
click at [829, 294] on button "Mark as paid" at bounding box center [810, 294] width 134 height 38
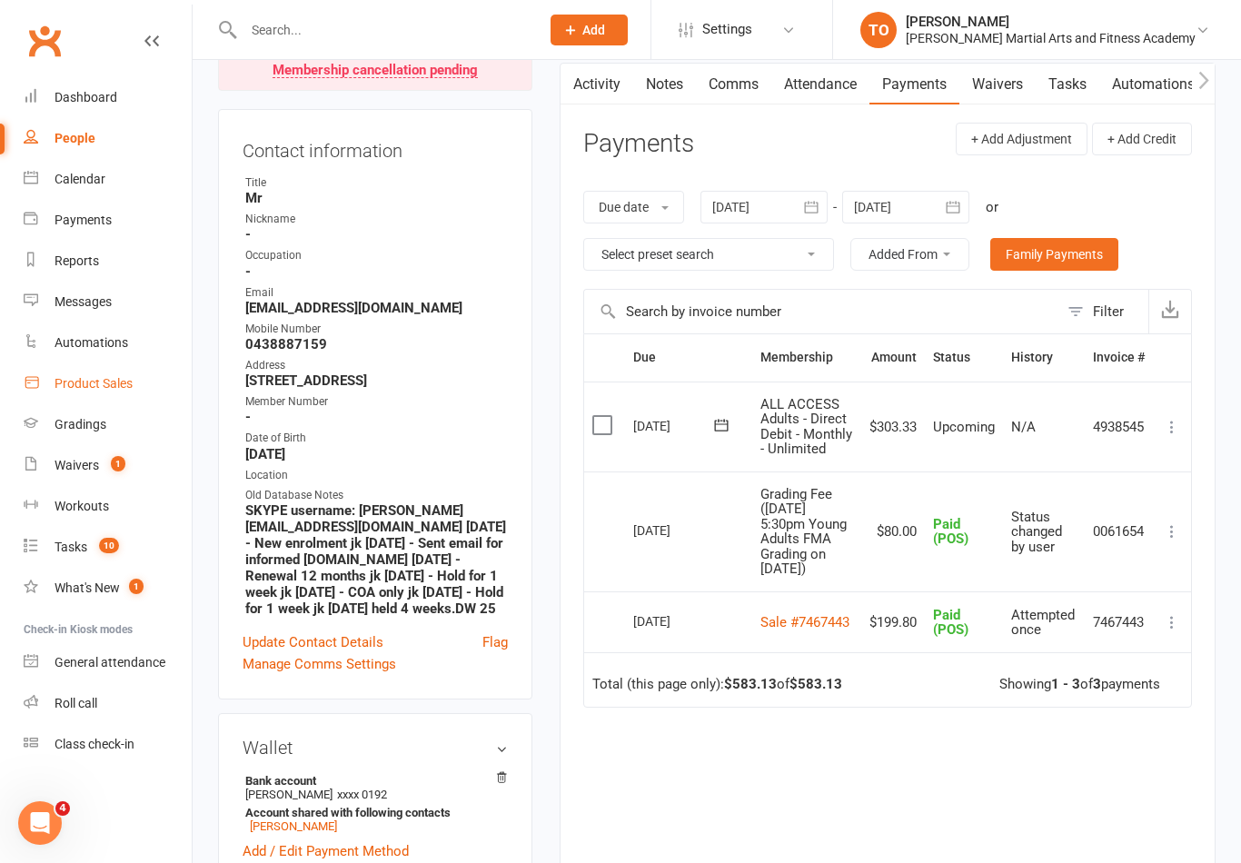
click at [99, 383] on div "Product Sales" at bounding box center [94, 383] width 78 height 15
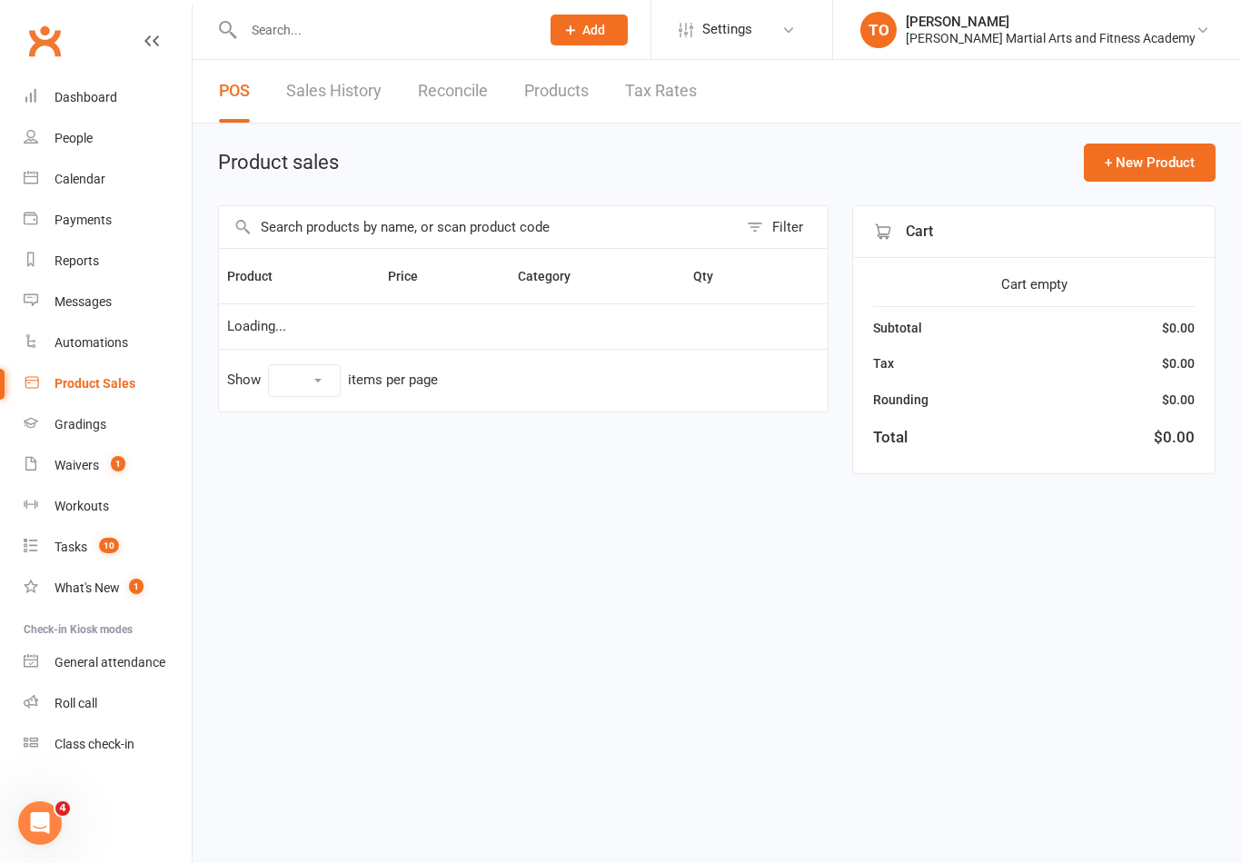
select select "100"
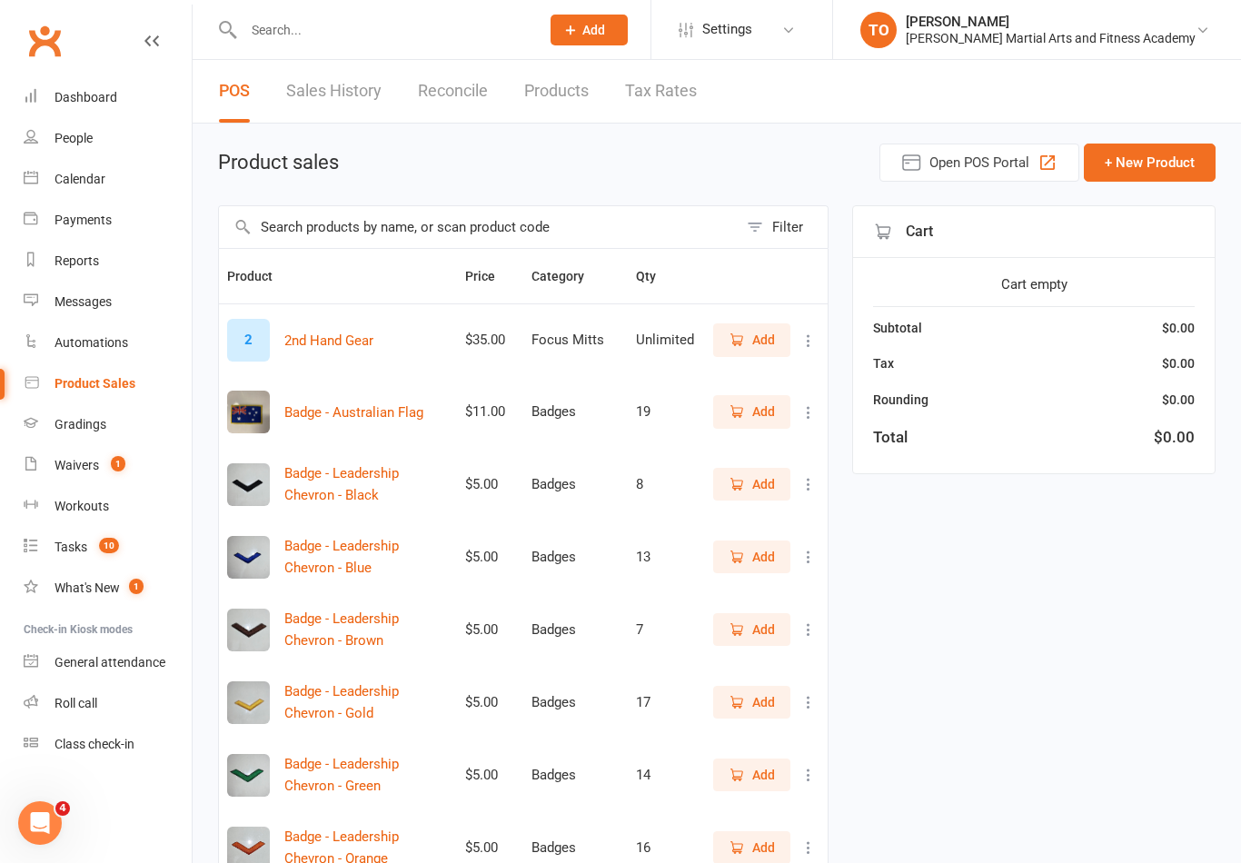
click at [538, 228] on input "text" at bounding box center [478, 227] width 519 height 42
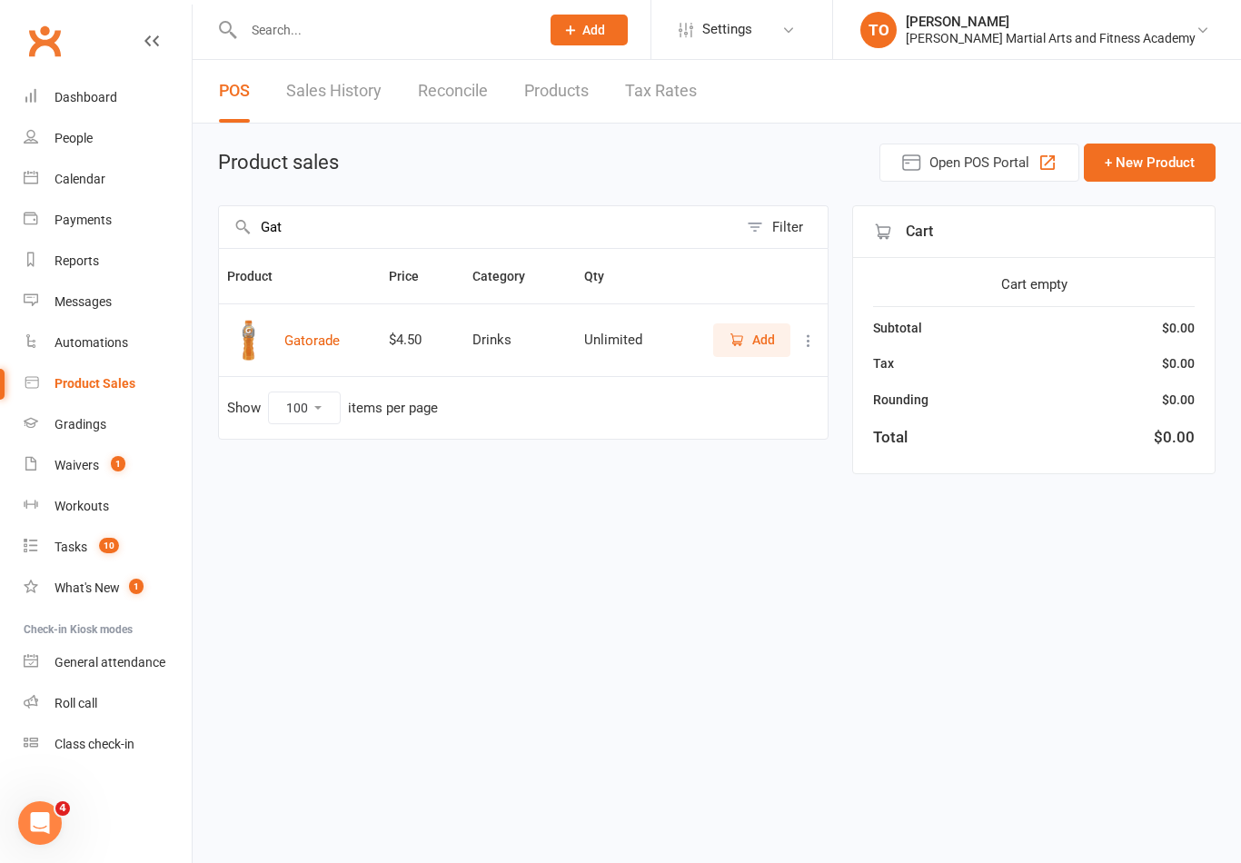
type input "Gat"
click at [767, 335] on span "Add" at bounding box center [763, 340] width 23 height 20
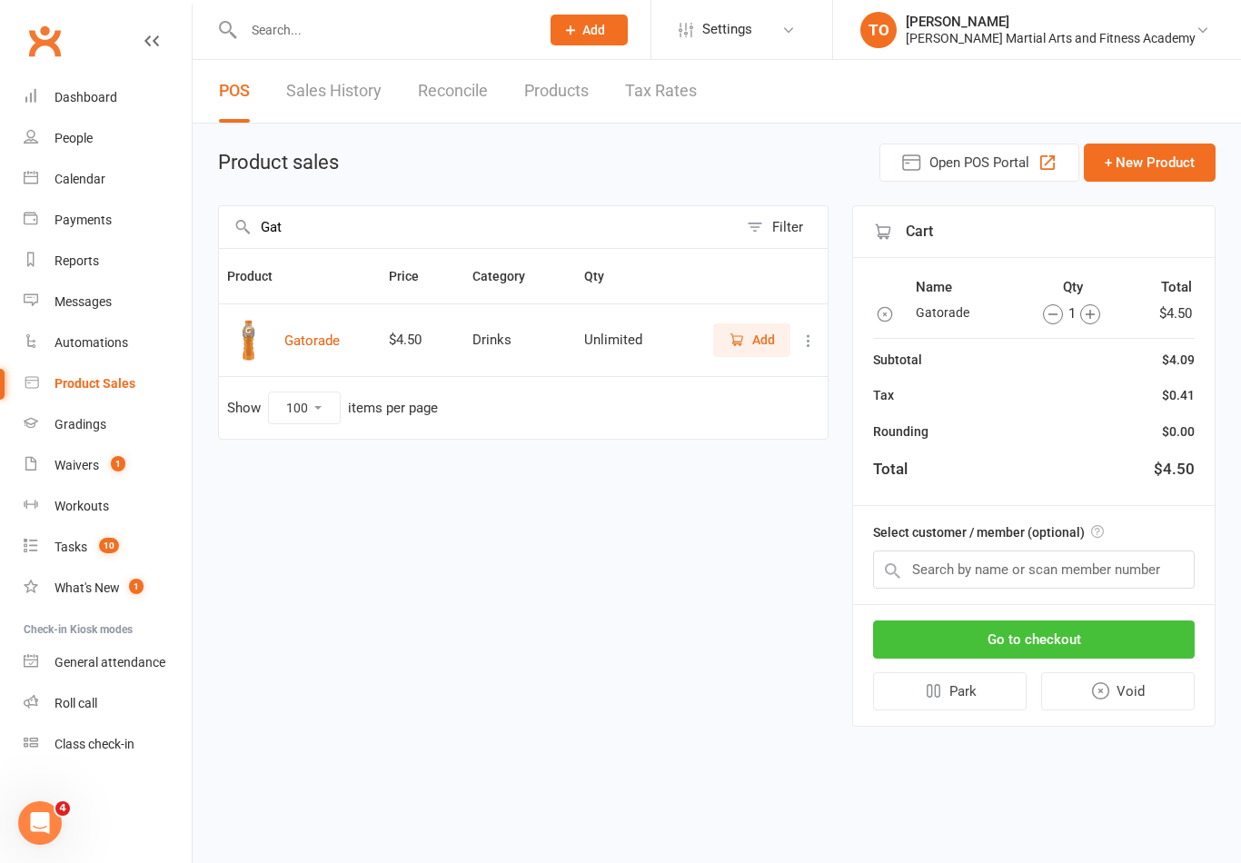
click at [1066, 632] on button "Go to checkout" at bounding box center [1034, 640] width 322 height 38
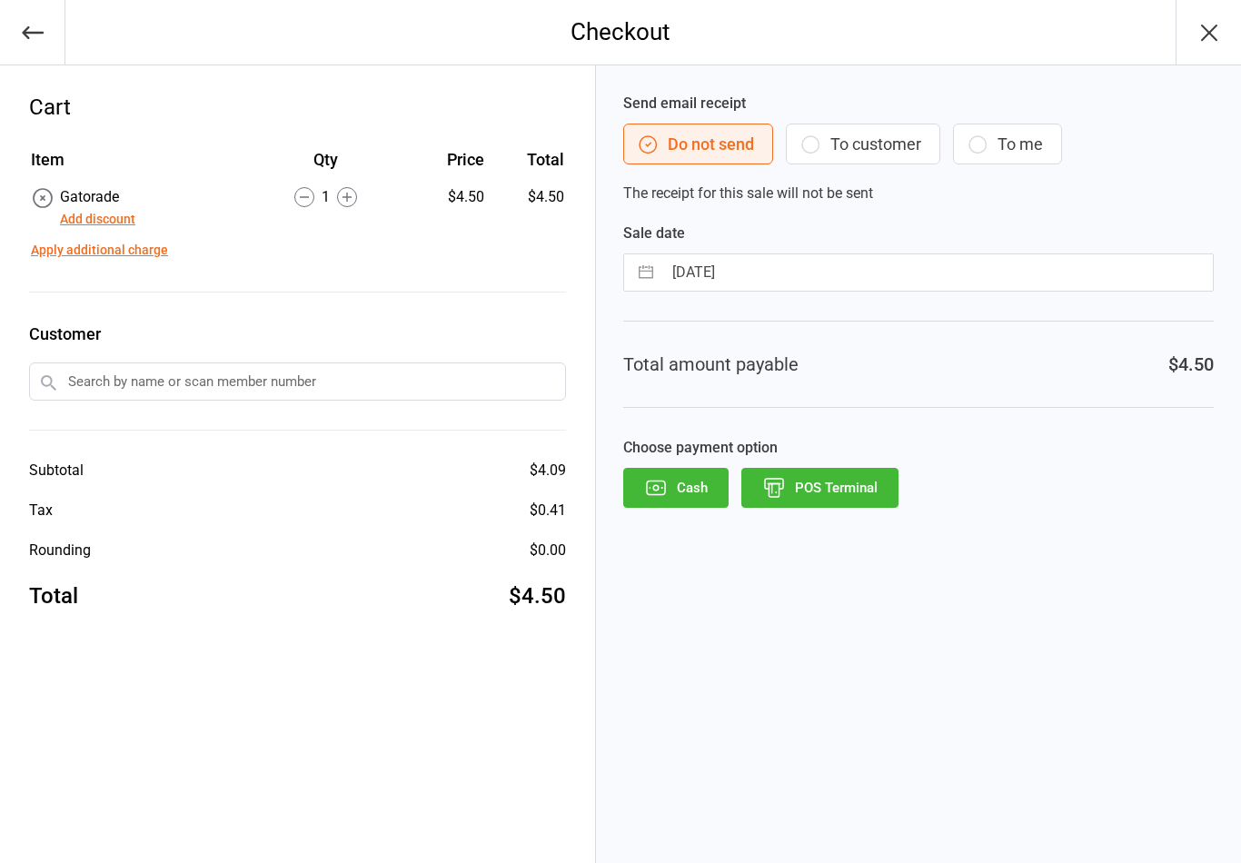
click at [851, 272] on input "[DATE]" at bounding box center [937, 272] width 551 height 36
select select "7"
select select "2025"
select select "8"
select select "2025"
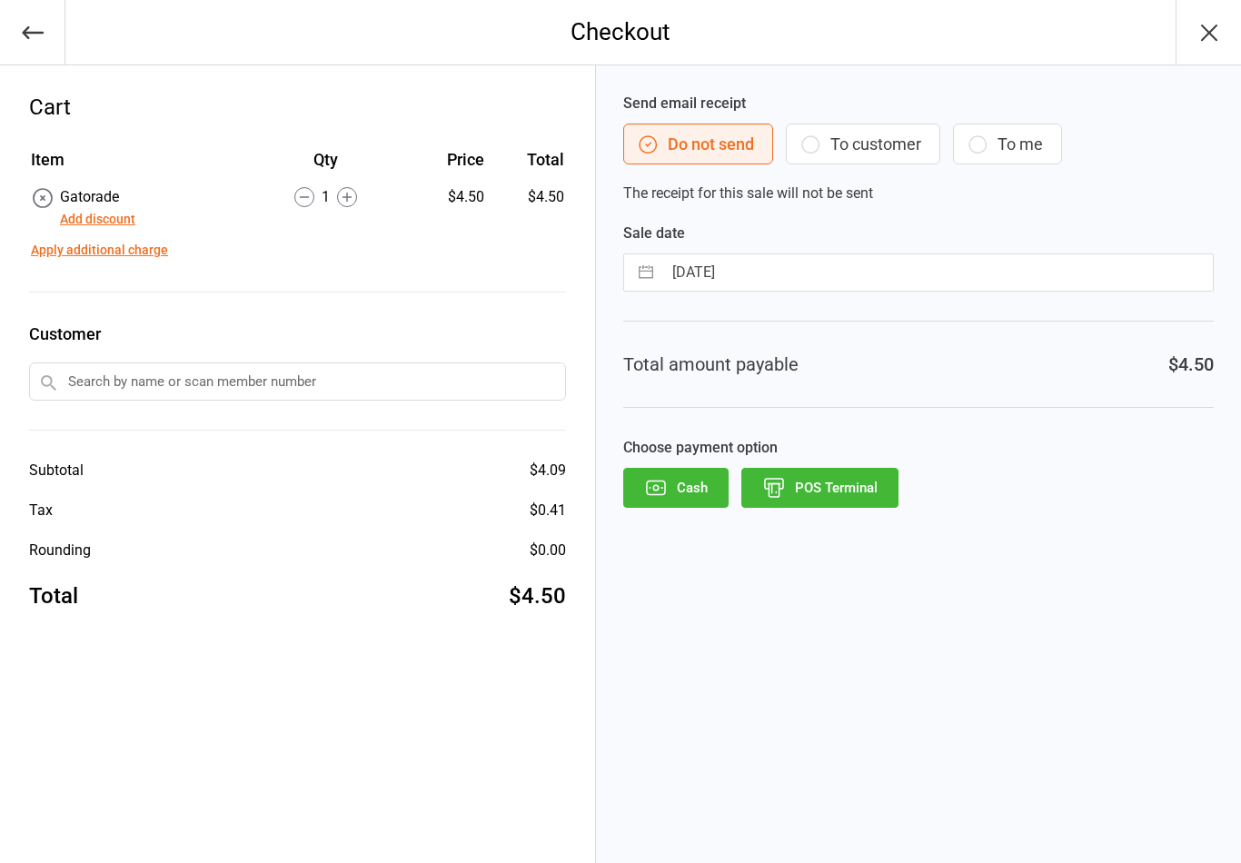
select select "9"
select select "2025"
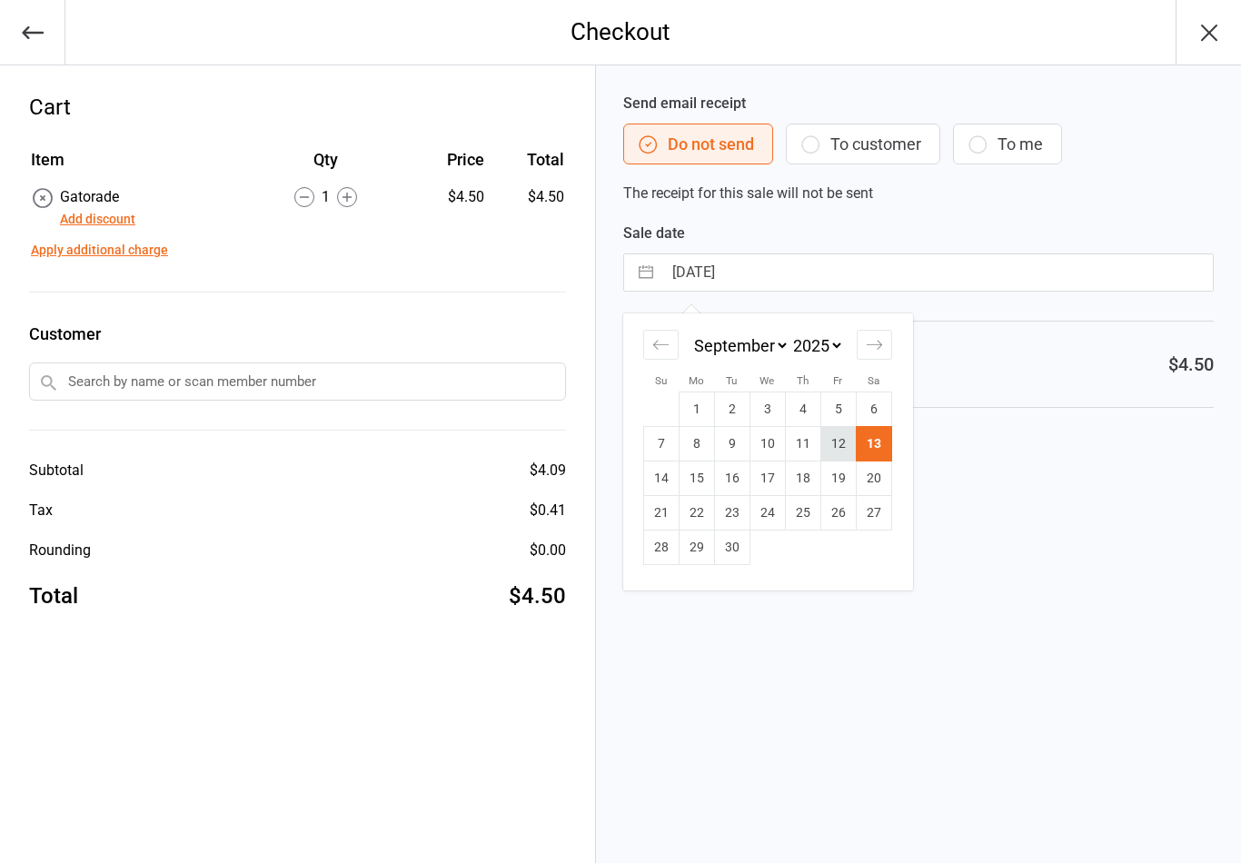
click at [837, 446] on td "12" at bounding box center [838, 444] width 35 height 35
type input "[DATE]"
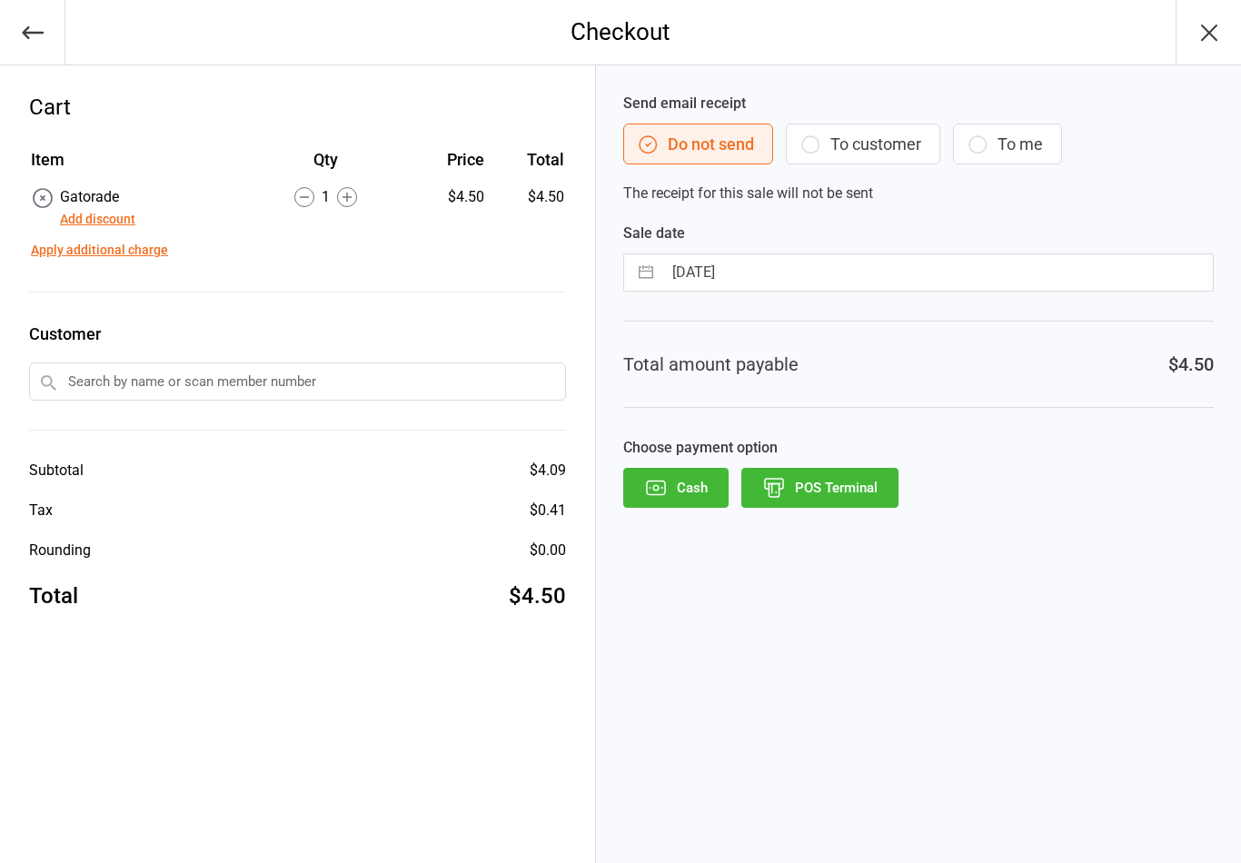
click at [816, 486] on button "POS Terminal" at bounding box center [820, 488] width 157 height 40
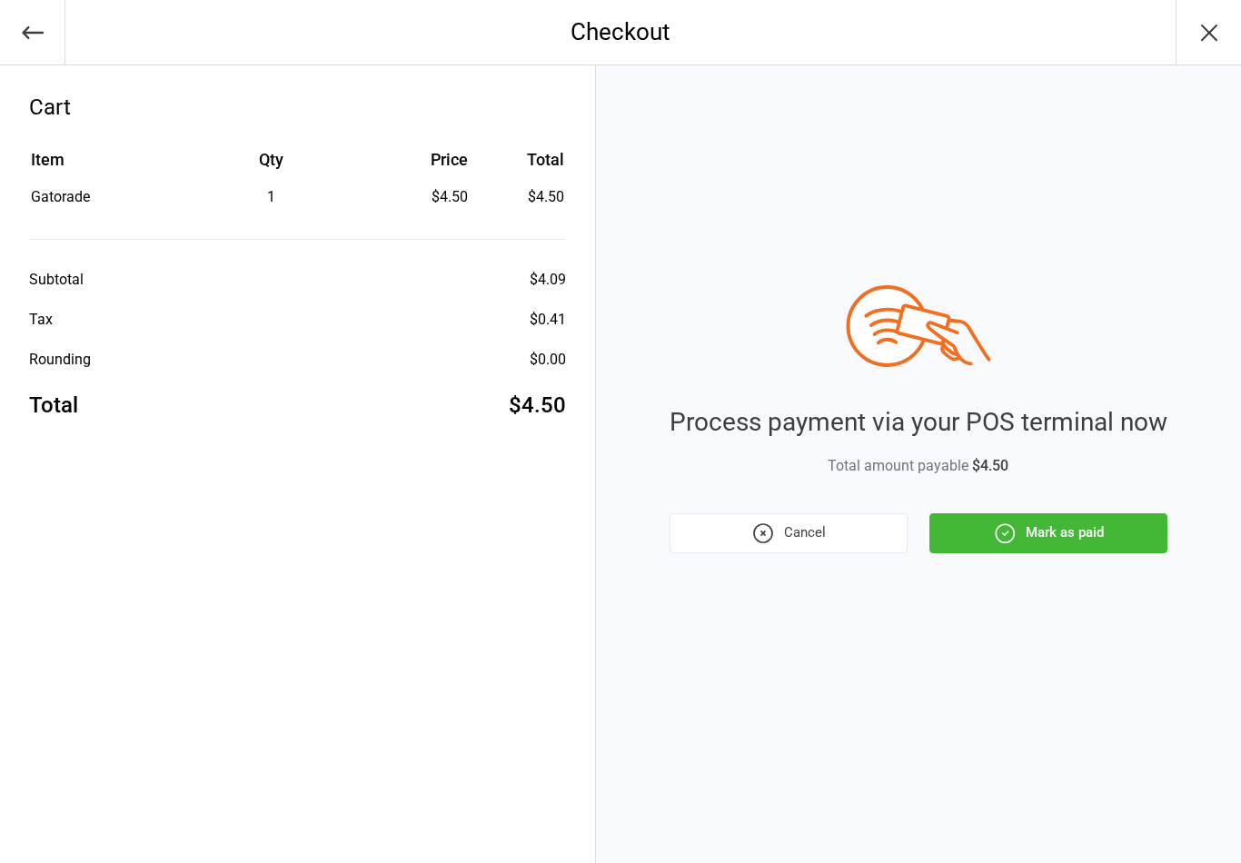
click at [1058, 531] on button "Mark as paid" at bounding box center [1049, 533] width 238 height 40
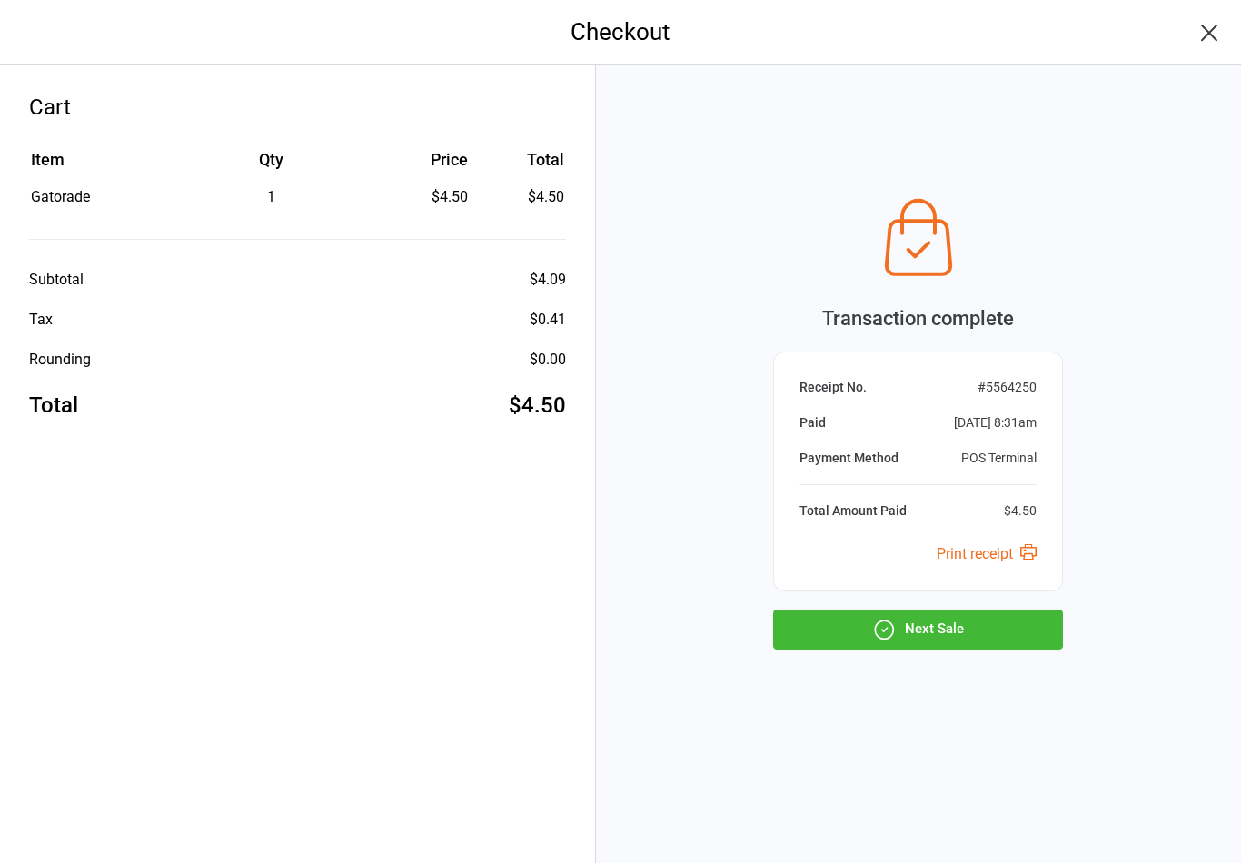
click at [934, 635] on button "Next Sale" at bounding box center [918, 630] width 290 height 40
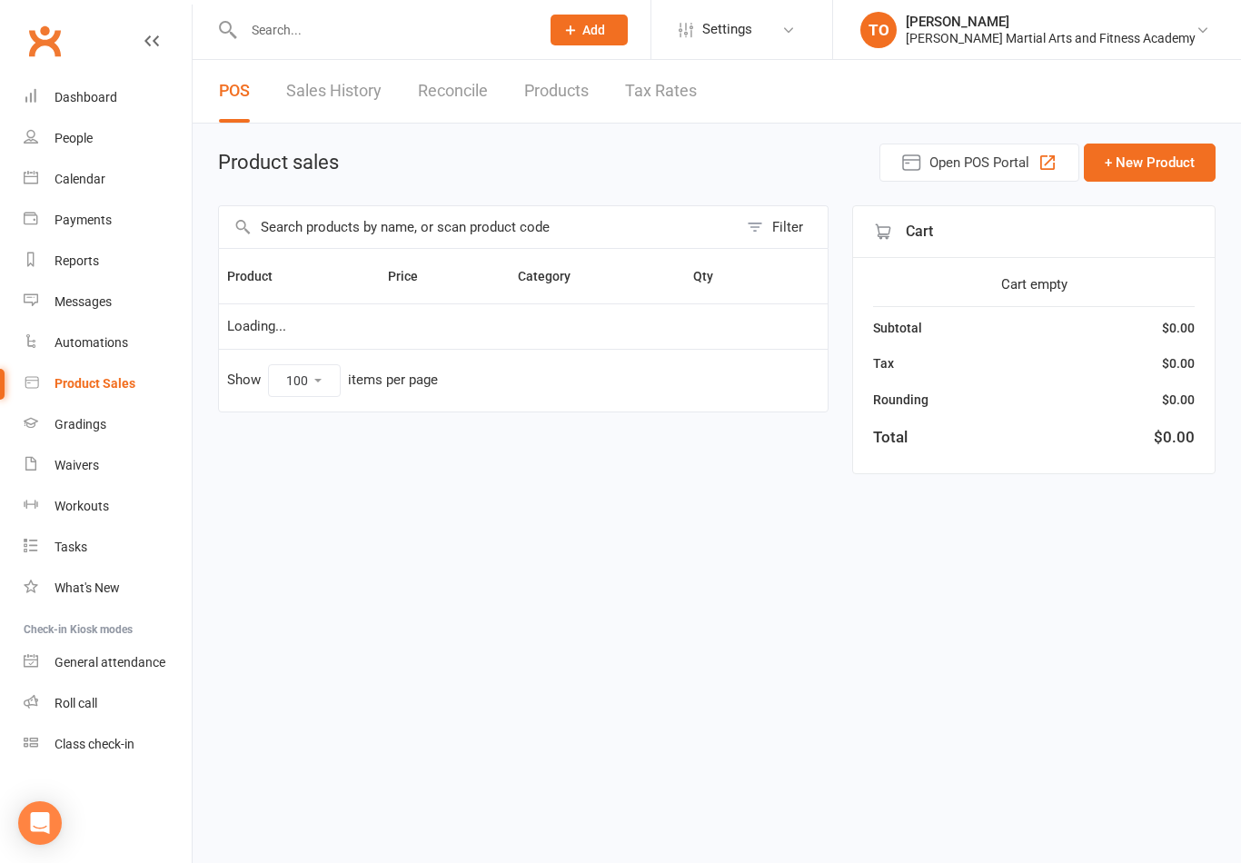
select select "100"
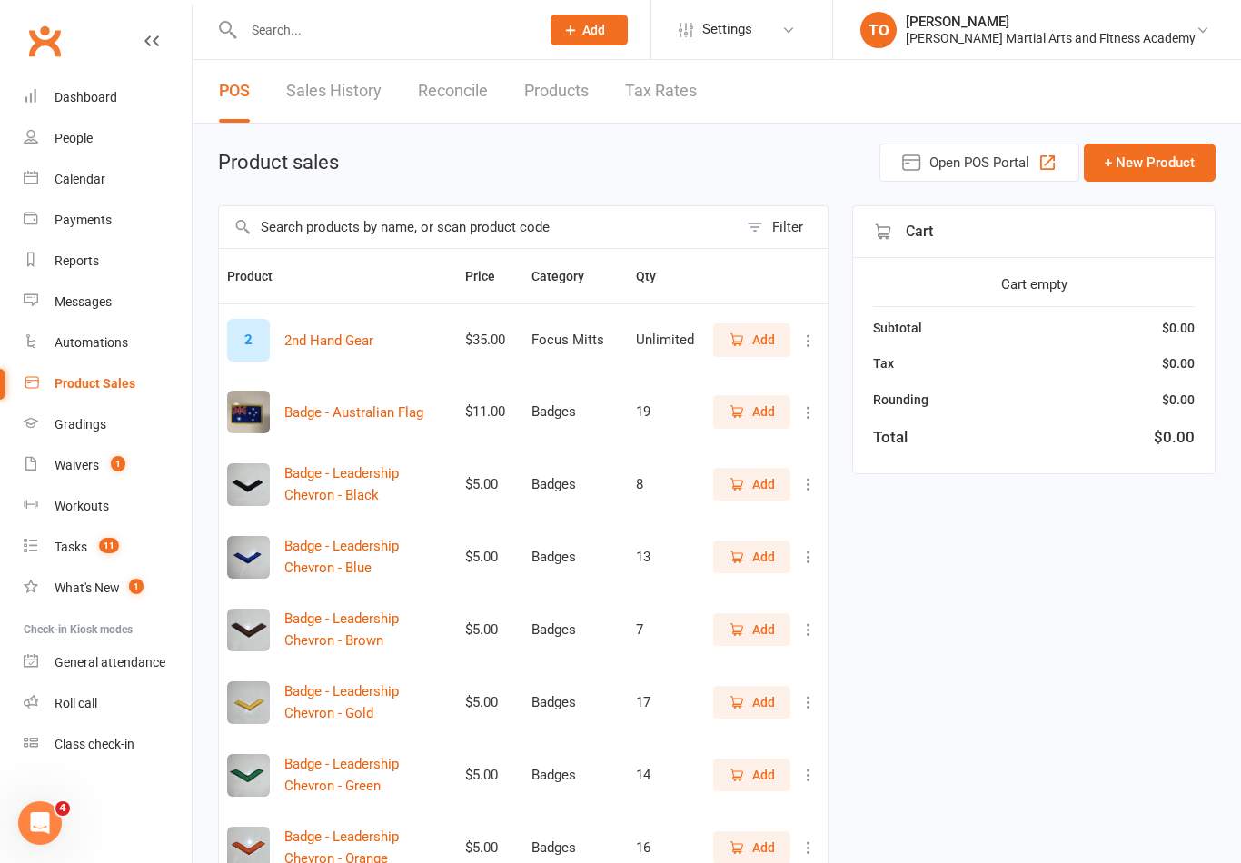
click at [104, 392] on link "Product Sales" at bounding box center [108, 383] width 168 height 41
click at [348, 104] on link "Sales History" at bounding box center [333, 91] width 95 height 63
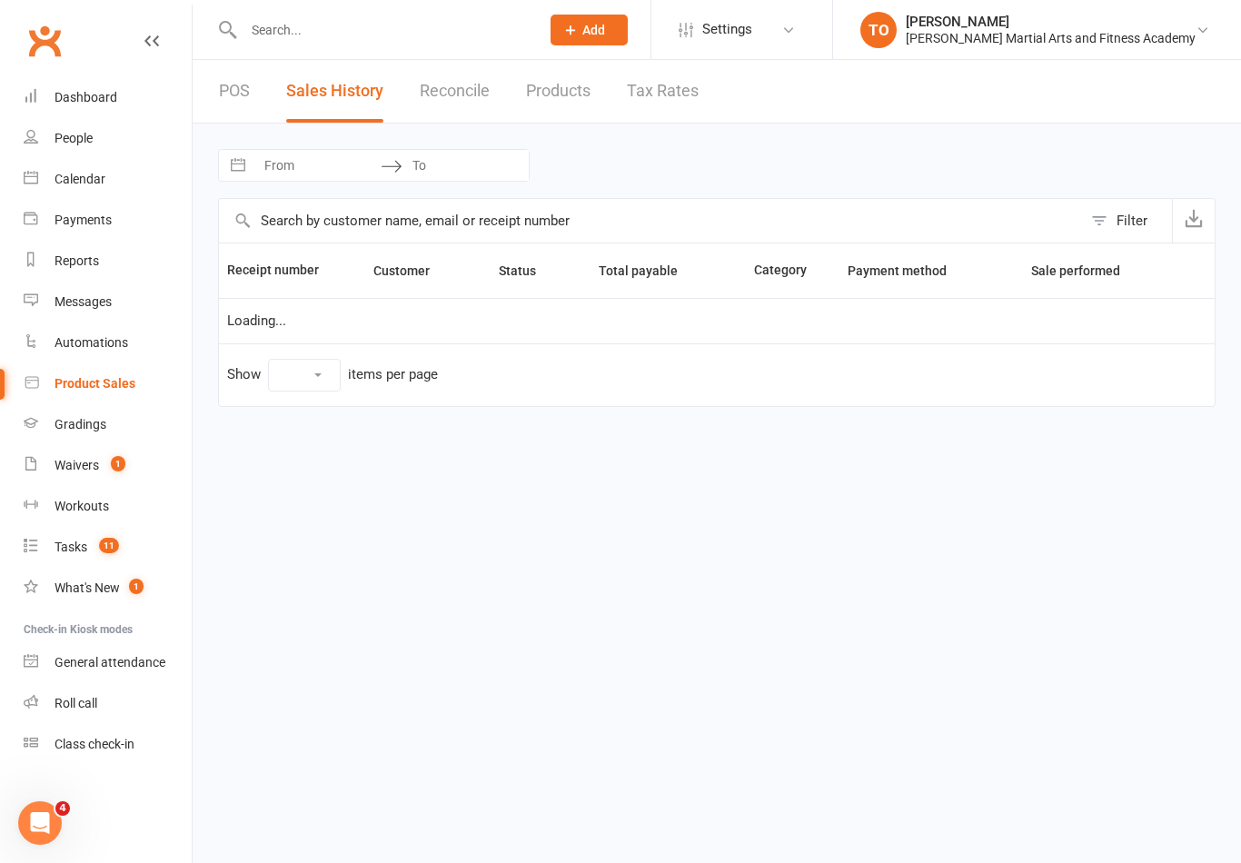
select select "100"
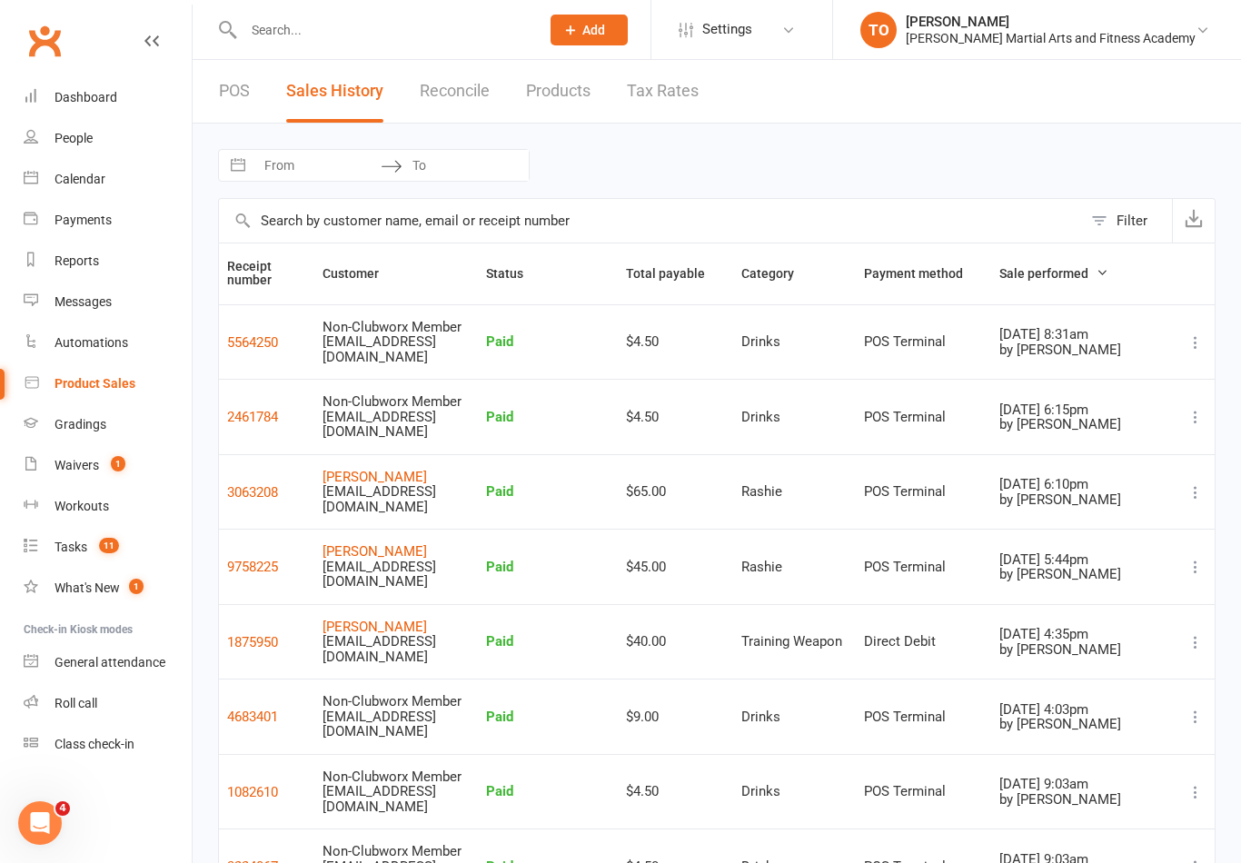
click at [453, 84] on link "Reconcile" at bounding box center [455, 91] width 70 height 63
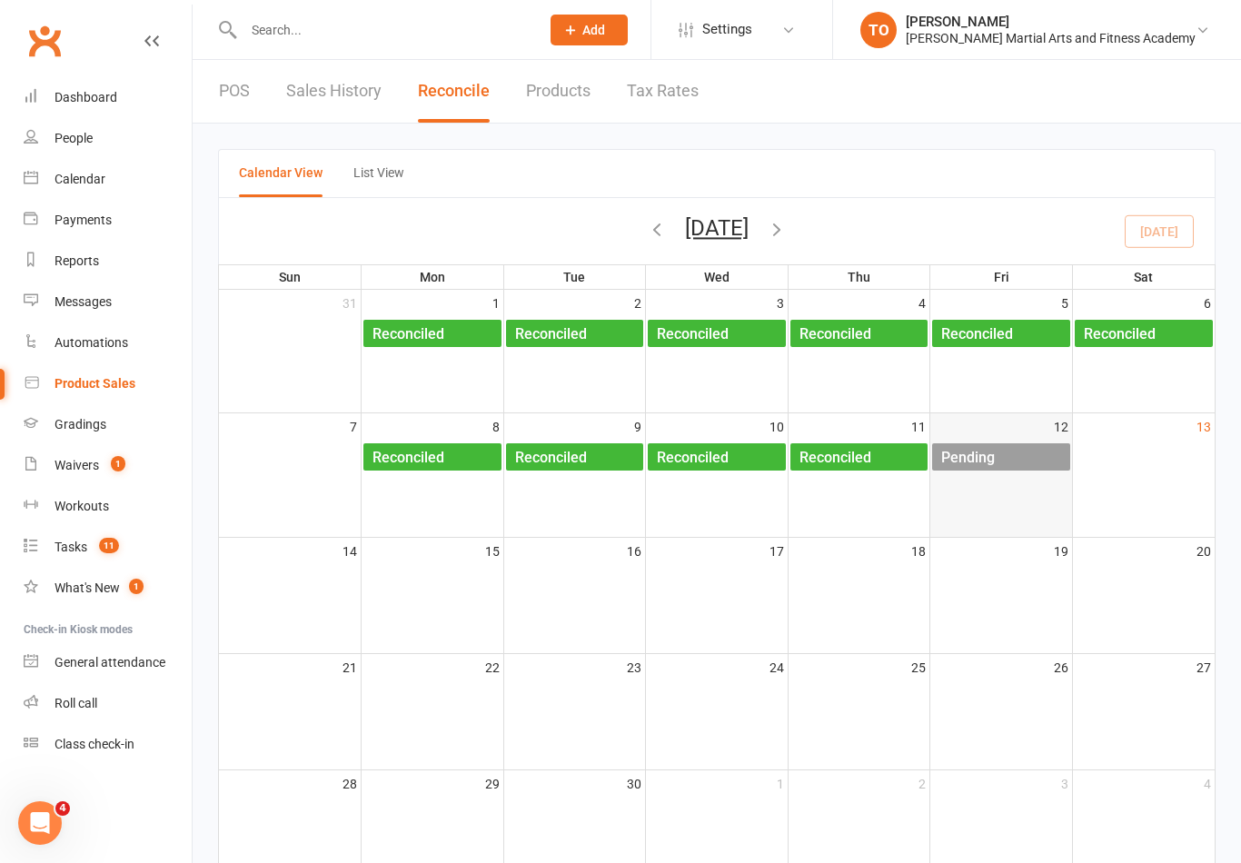
click at [1014, 453] on div "Pending" at bounding box center [1006, 457] width 130 height 29
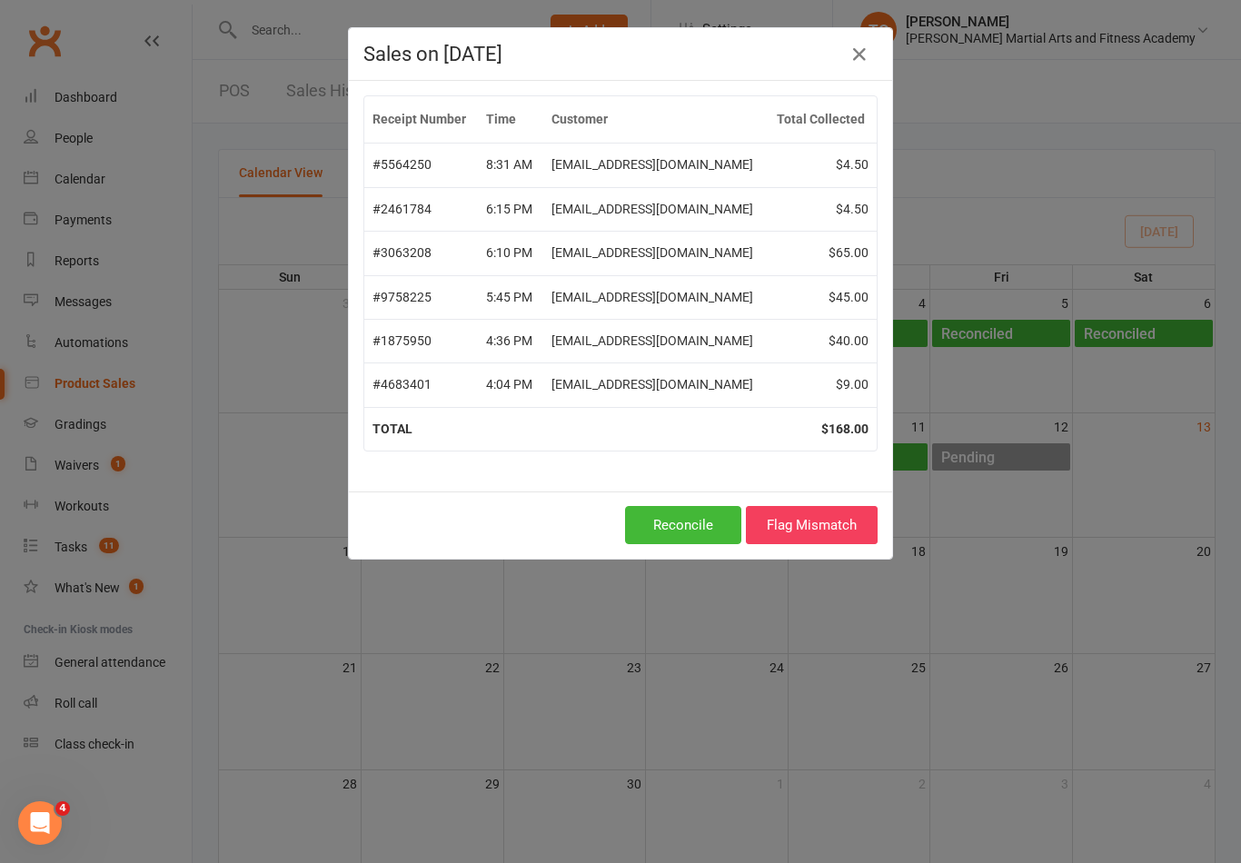
click at [832, 161] on td "$4.50" at bounding box center [823, 165] width 108 height 44
click at [871, 54] on icon "button" at bounding box center [860, 55] width 22 height 22
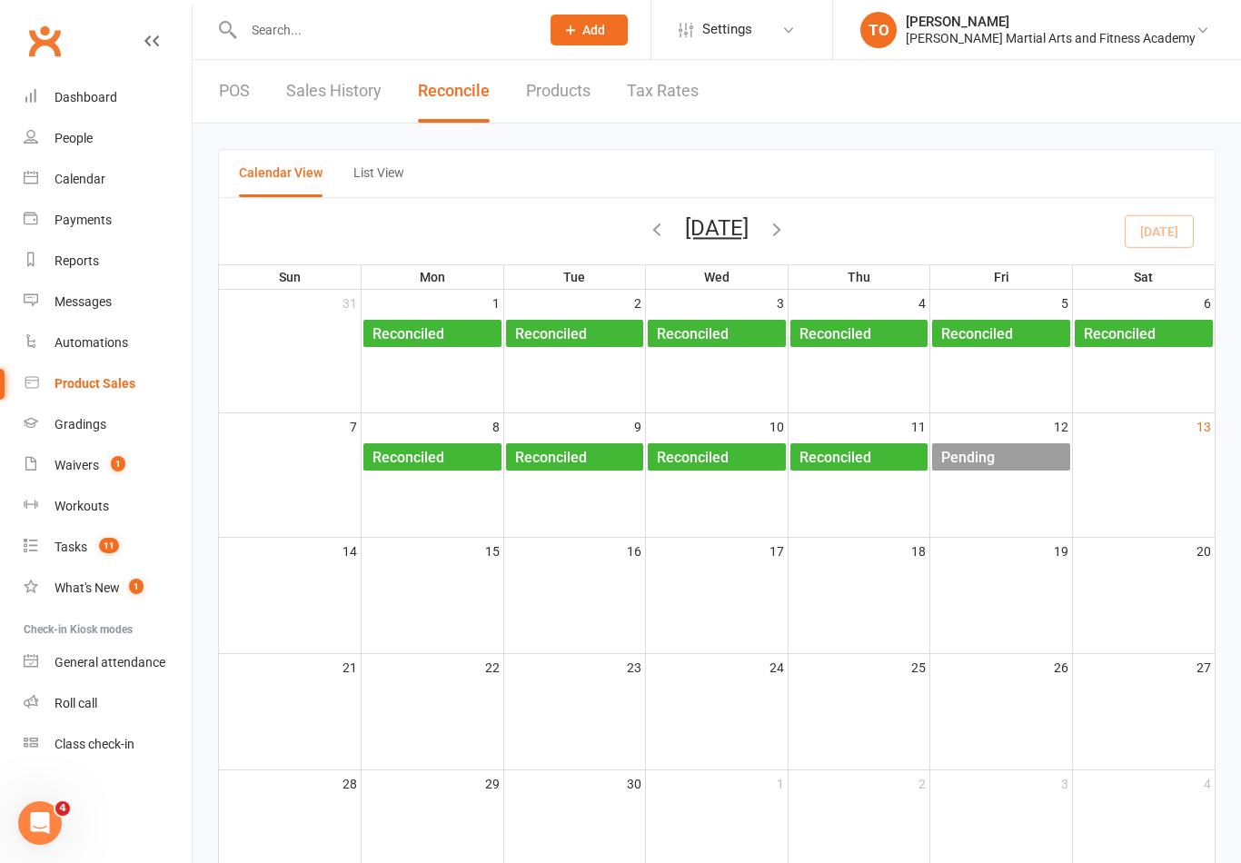
click at [339, 82] on link "Sales History" at bounding box center [333, 91] width 95 height 63
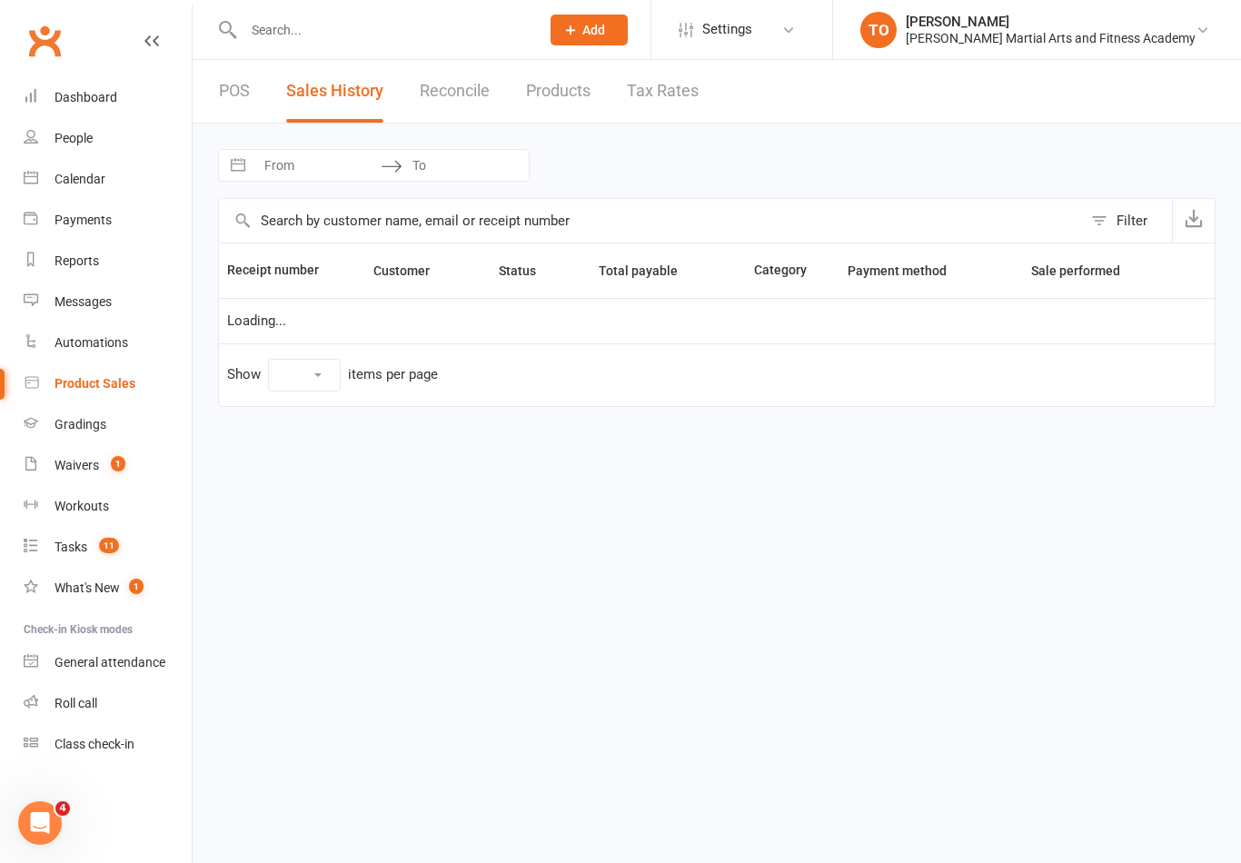
select select "100"
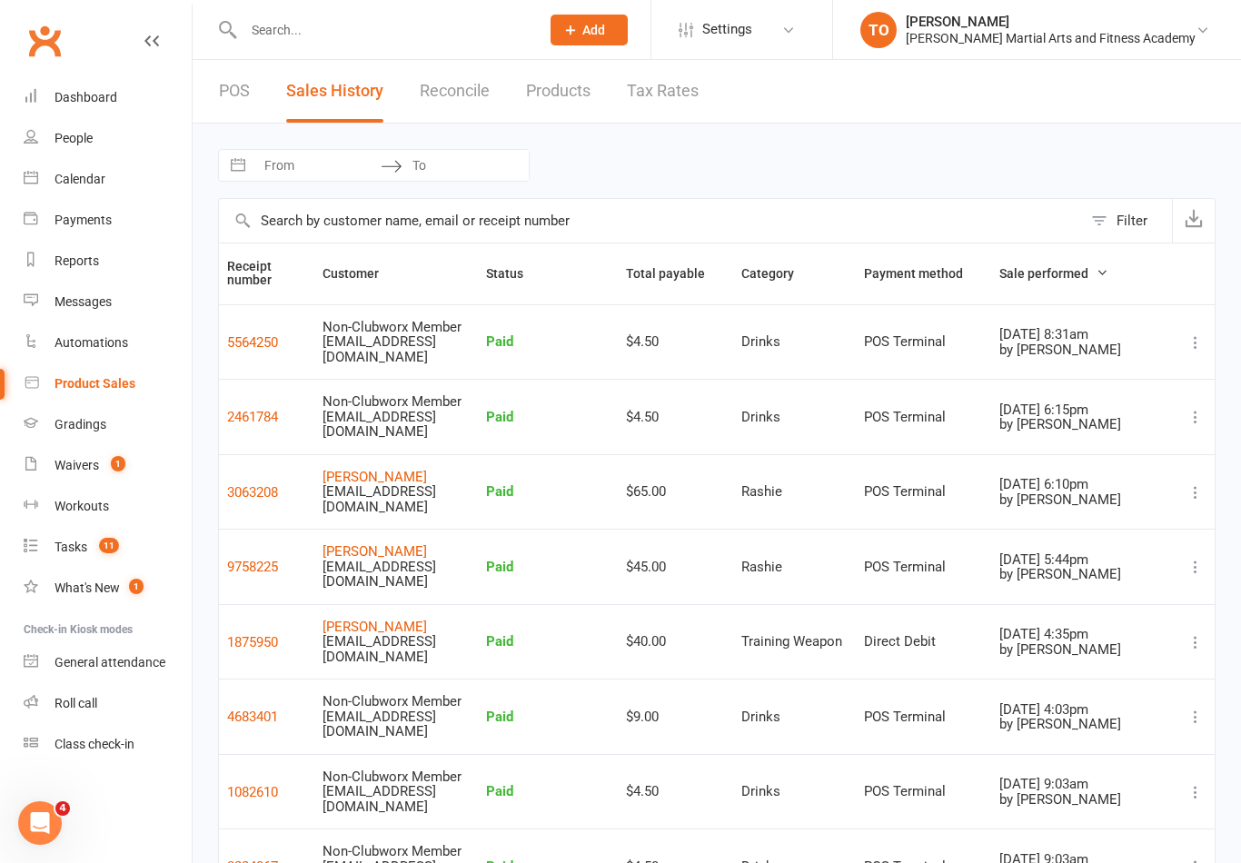
click at [263, 52] on div at bounding box center [372, 29] width 309 height 59
click at [422, 40] on input "text" at bounding box center [382, 29] width 289 height 25
type input "J"
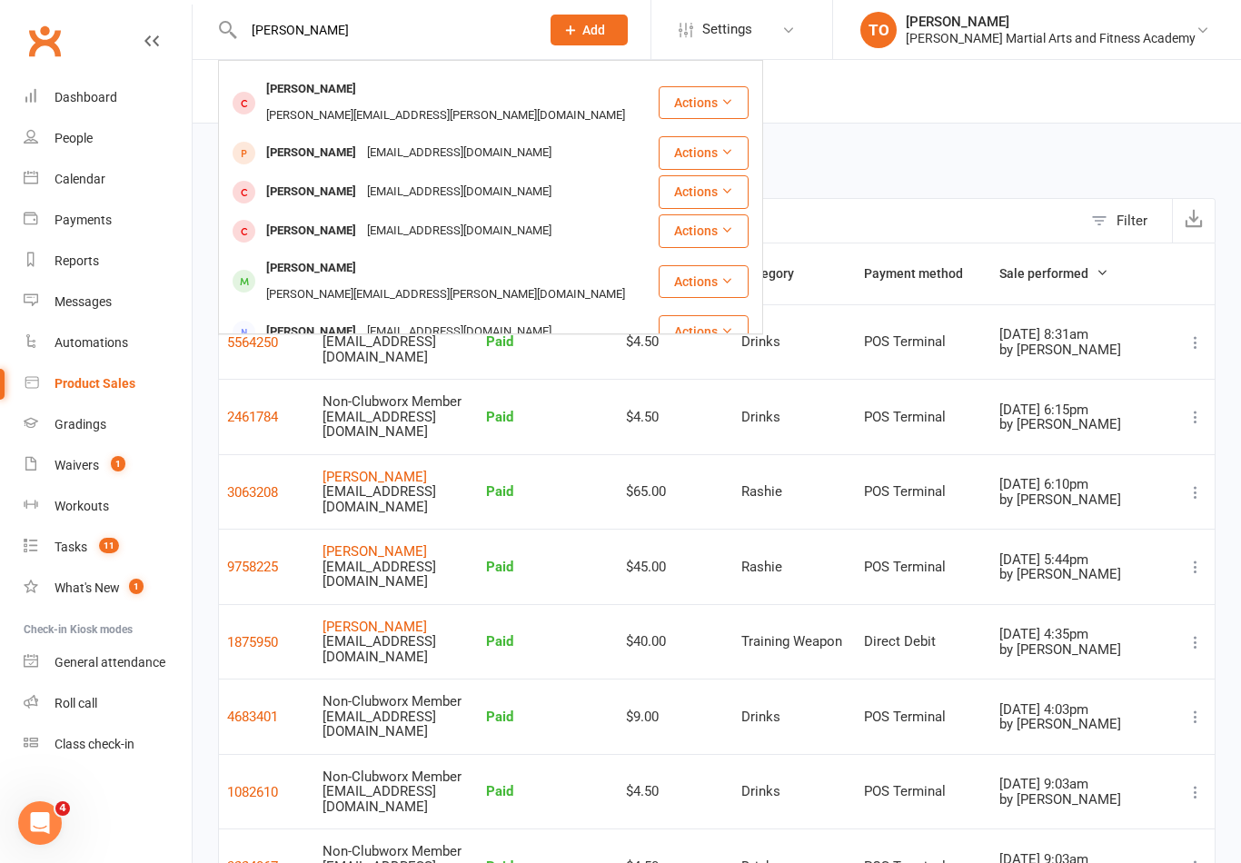
scroll to position [194, 0]
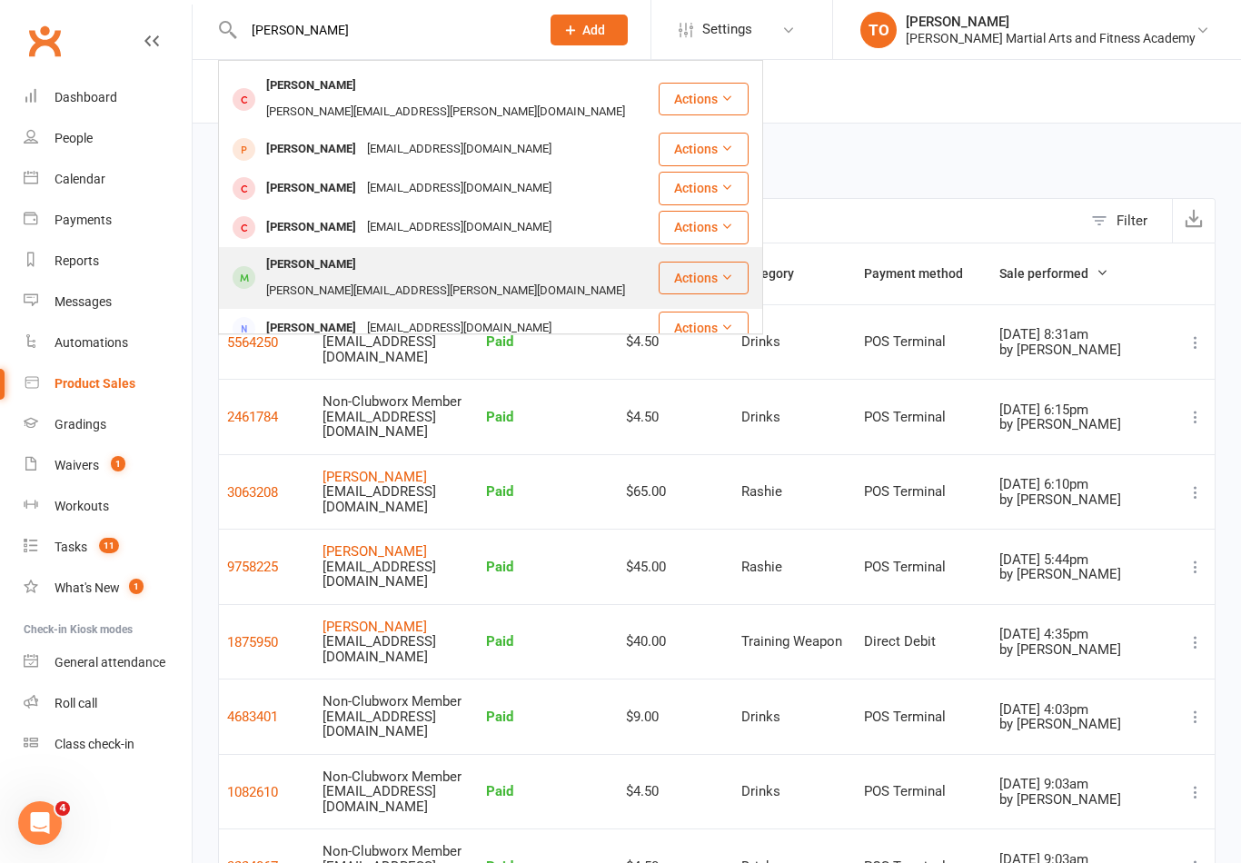
type input "Charlie"
click at [308, 252] on div "Charlie Goodman-Jones" at bounding box center [311, 265] width 101 height 26
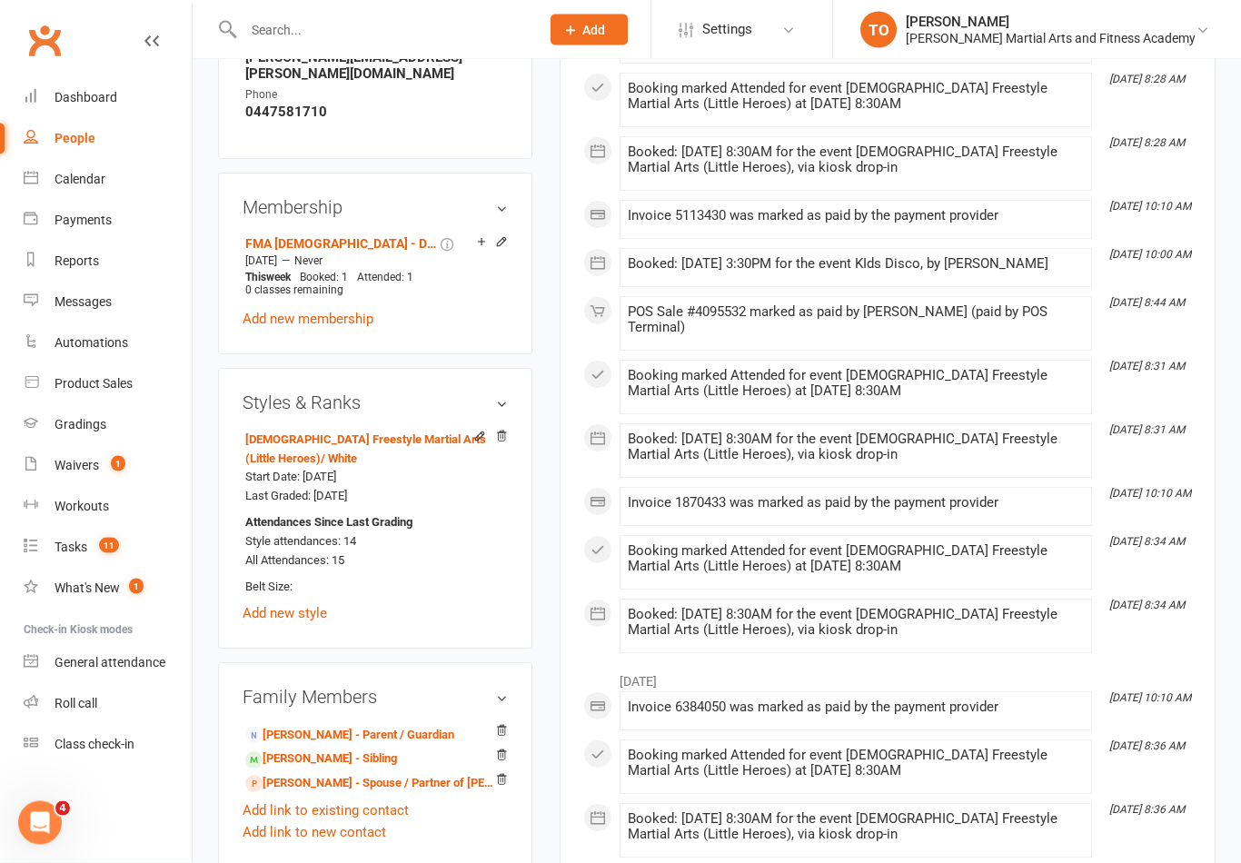
scroll to position [1115, 0]
click at [345, 750] on link "John Goodman-Jones - Sibling" at bounding box center [321, 759] width 152 height 19
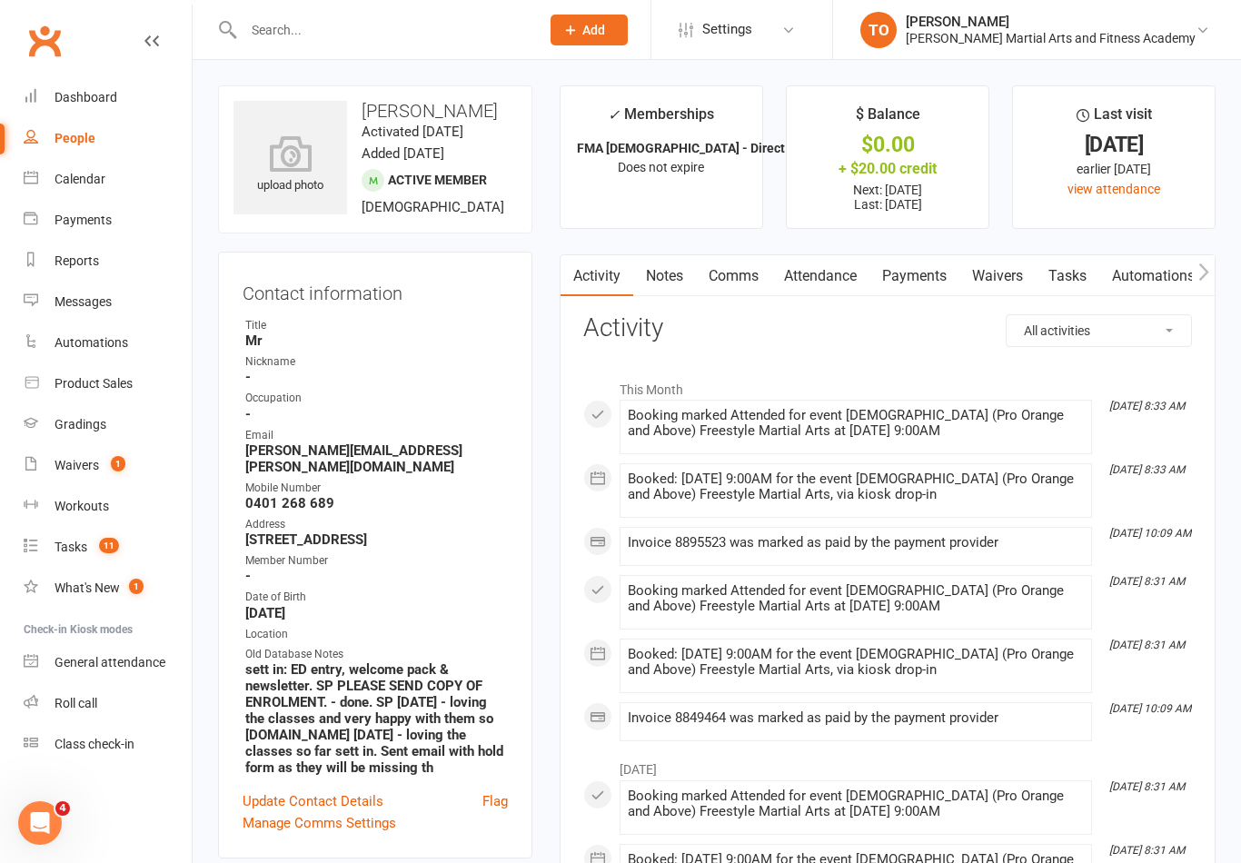
click at [662, 279] on link "Notes" at bounding box center [664, 276] width 63 height 42
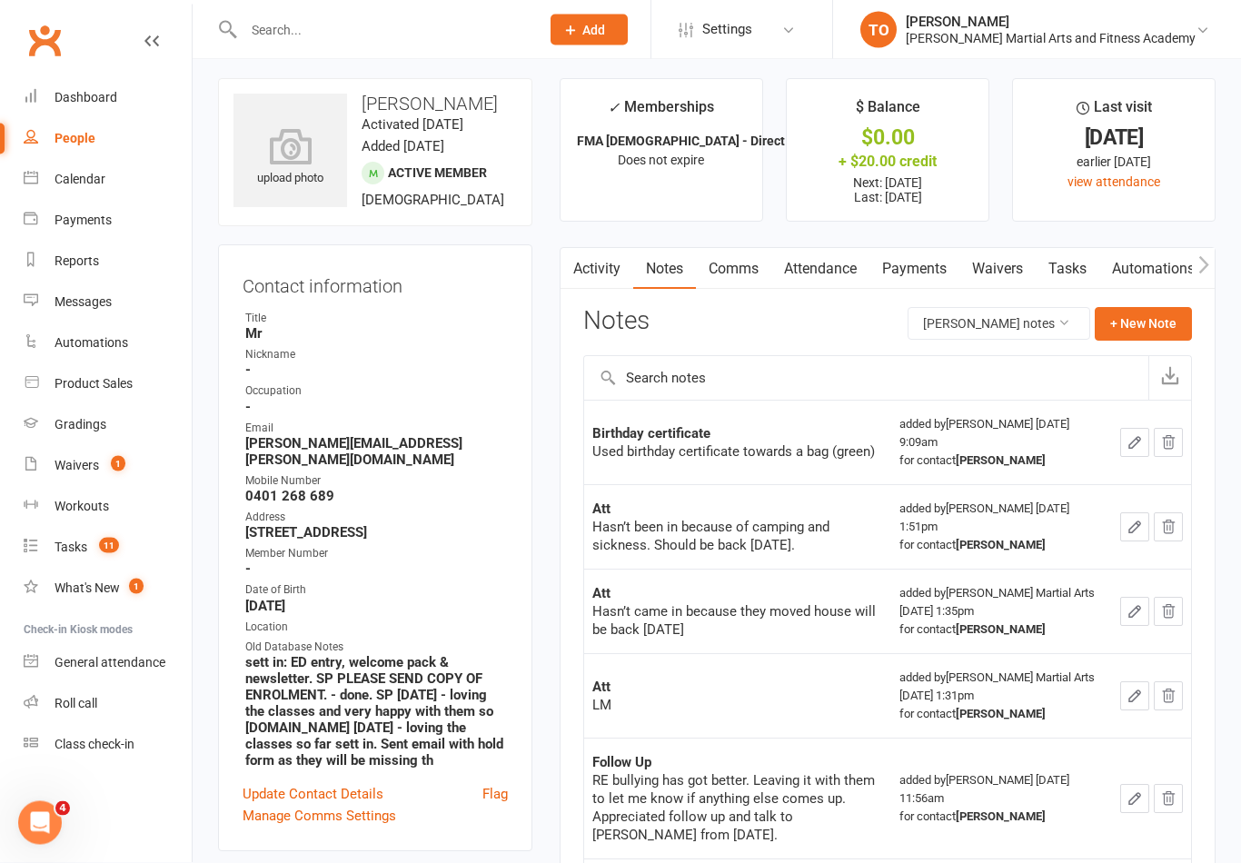
click at [604, 273] on link "Activity" at bounding box center [597, 270] width 73 height 42
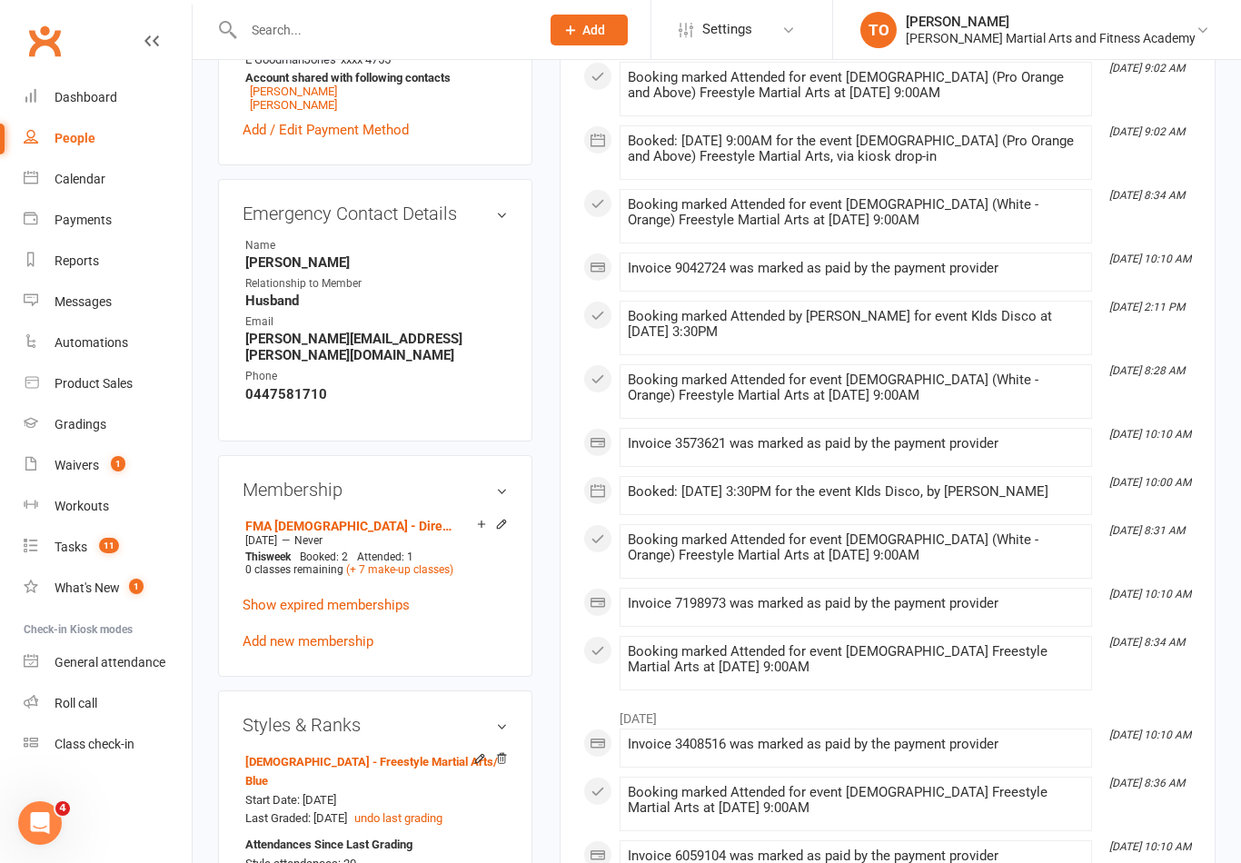
scroll to position [892, 0]
click at [85, 374] on link "Product Sales" at bounding box center [108, 383] width 168 height 41
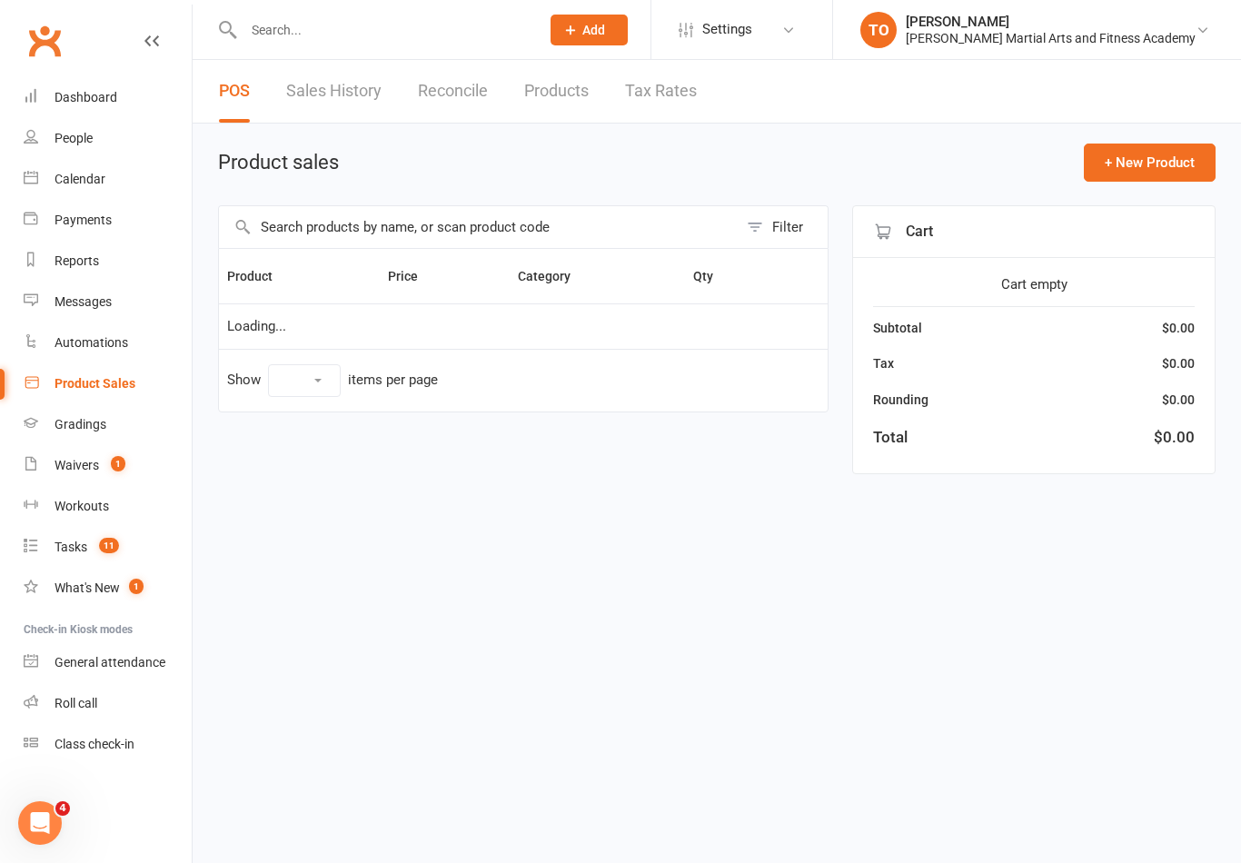
select select "100"
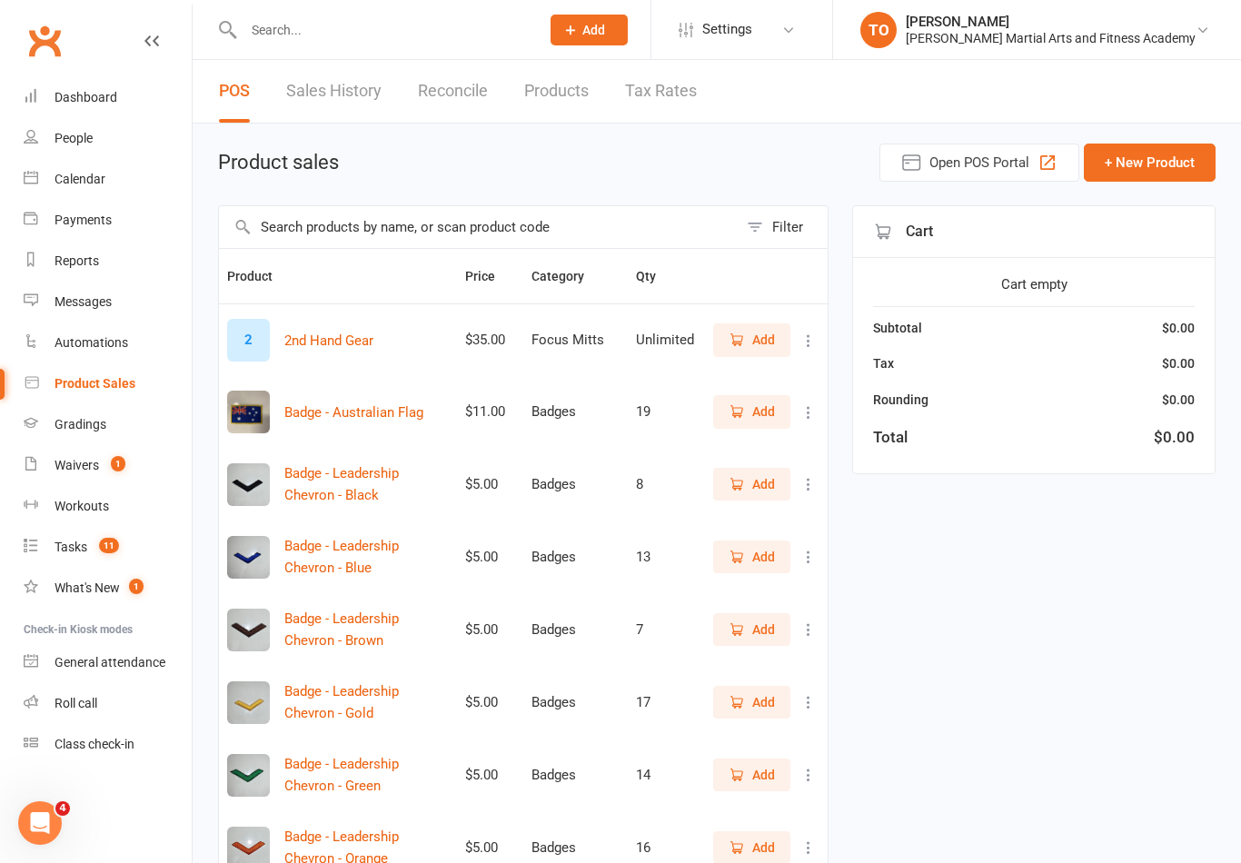
click at [344, 102] on link "Sales History" at bounding box center [333, 91] width 95 height 63
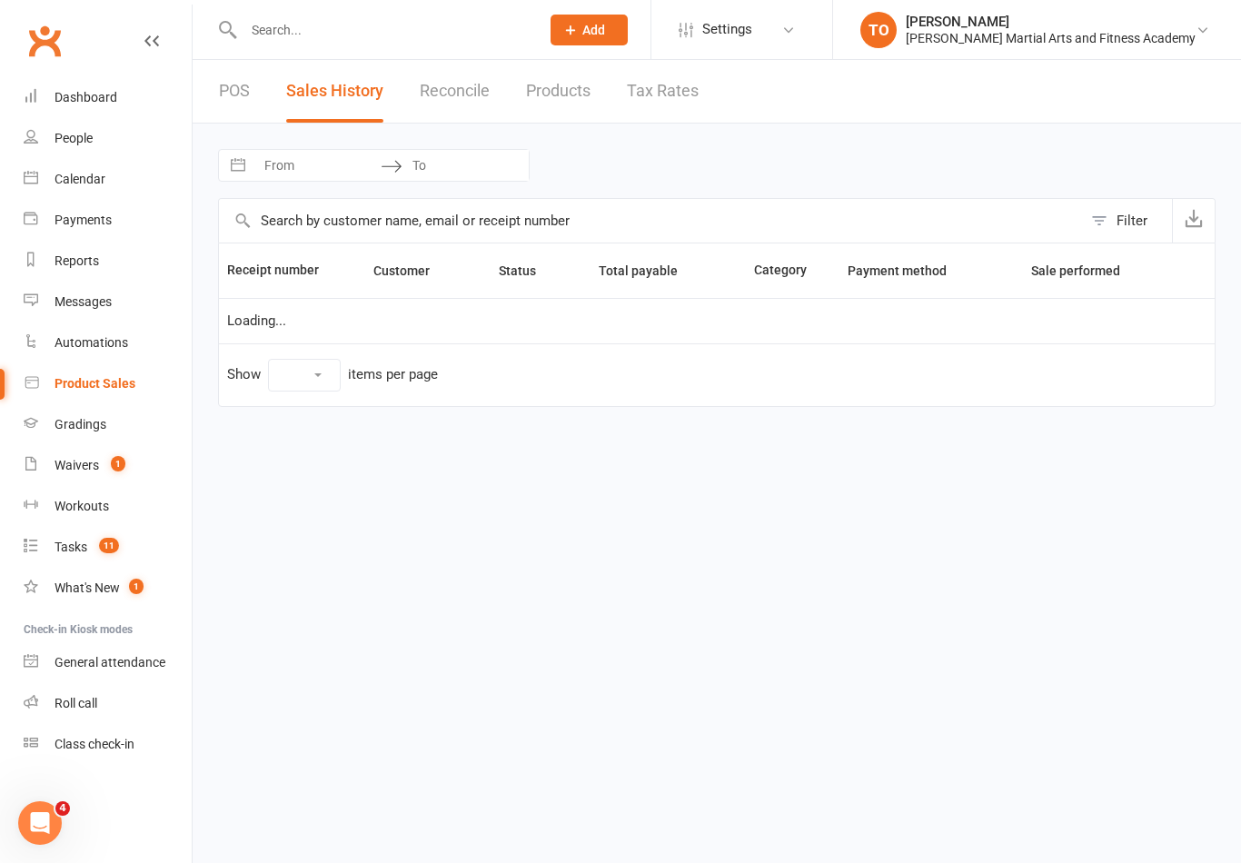
select select "100"
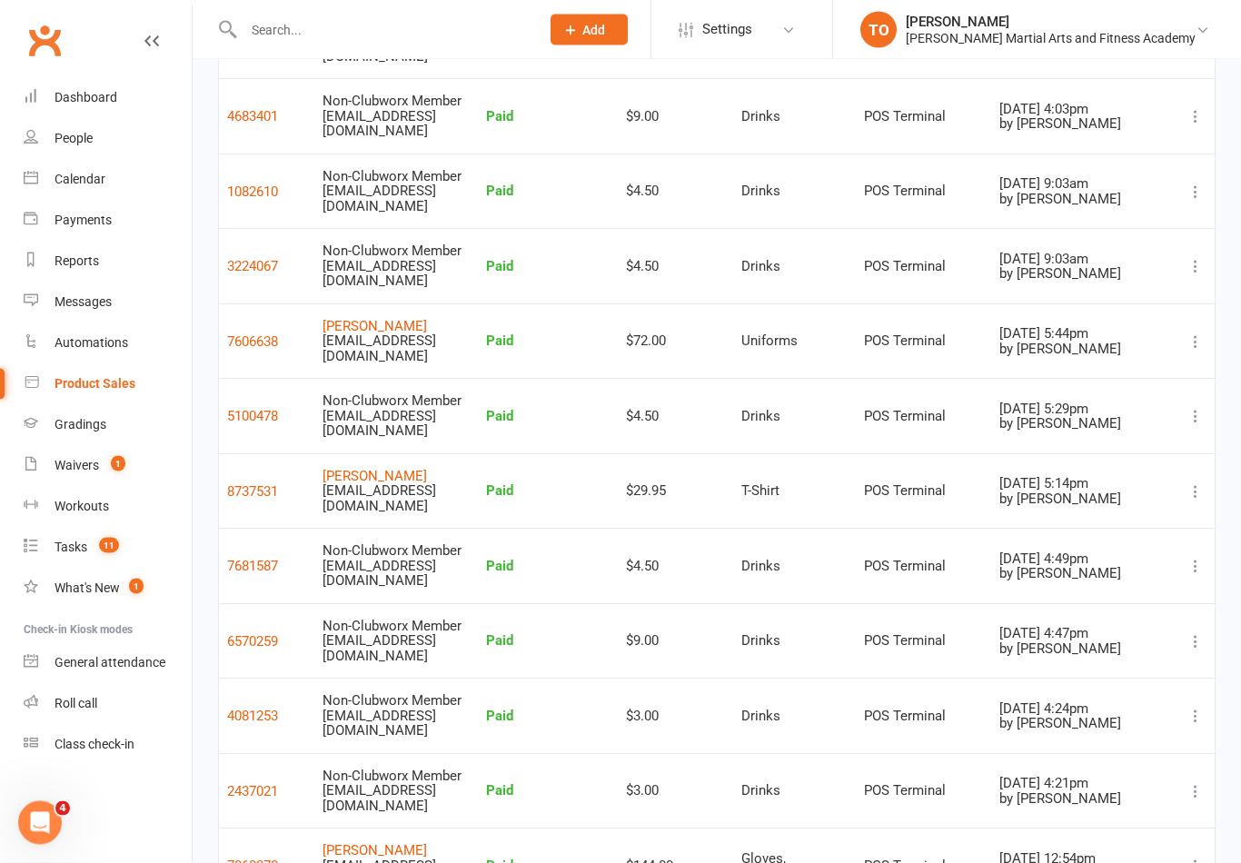
scroll to position [601, 0]
click at [1130, 252] on div "Sep 12, 2025 9:03am" at bounding box center [1084, 259] width 169 height 15
click at [1190, 257] on icon at bounding box center [1196, 266] width 18 height 18
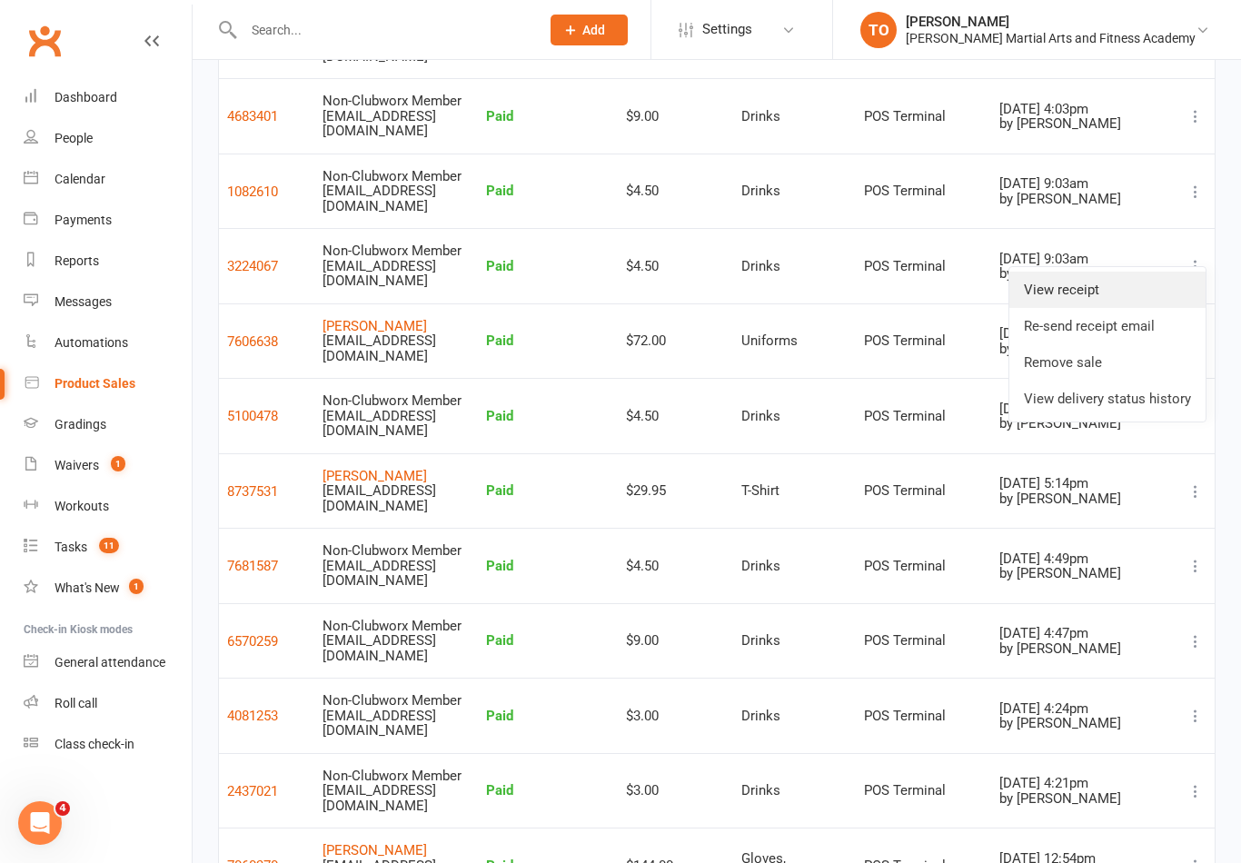
click at [1086, 285] on link "View receipt" at bounding box center [1108, 290] width 196 height 36
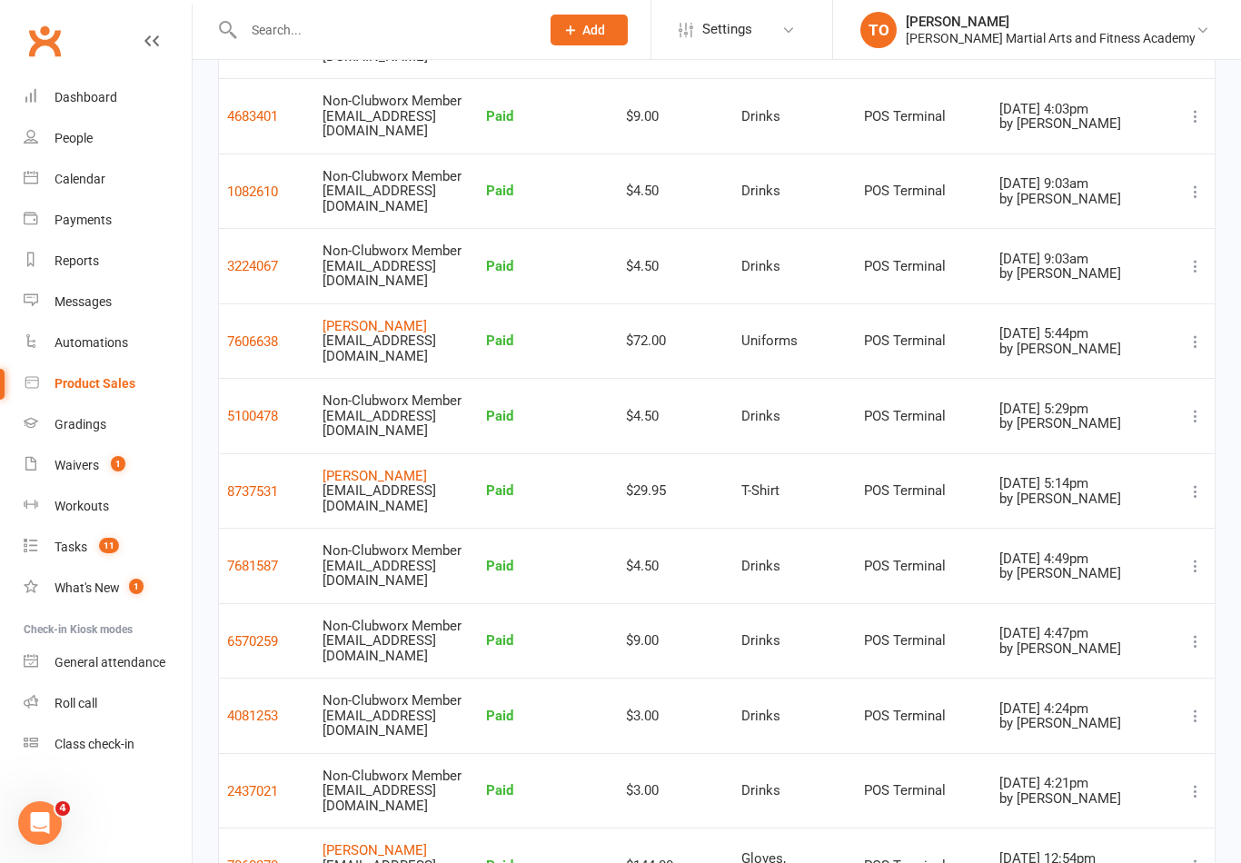
scroll to position [600, 0]
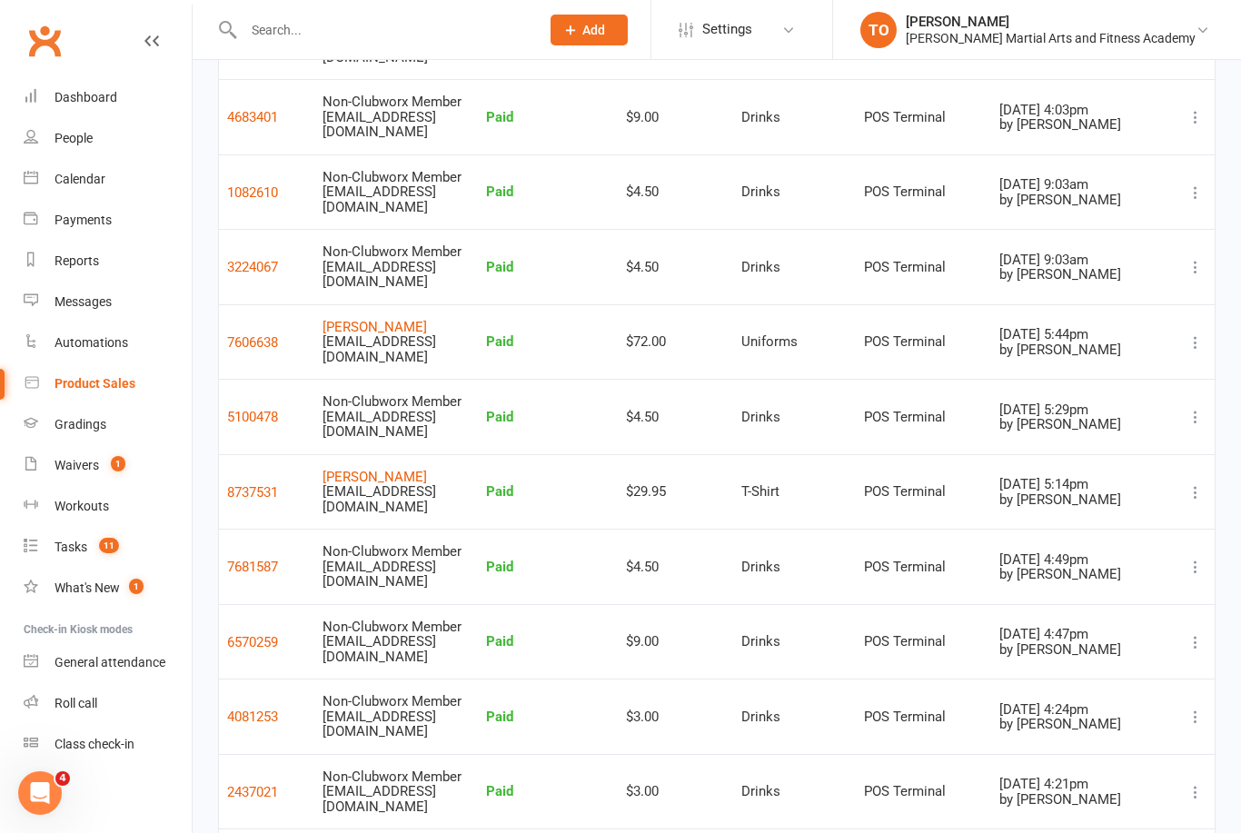
click at [1173, 166] on td "Sep 12, 2025 9:03am by Jackson Mitchell" at bounding box center [1083, 191] width 185 height 75
click at [1145, 177] on div "Sep 12, 2025 9:03am" at bounding box center [1084, 184] width 169 height 15
click at [1193, 184] on icon at bounding box center [1196, 193] width 18 height 18
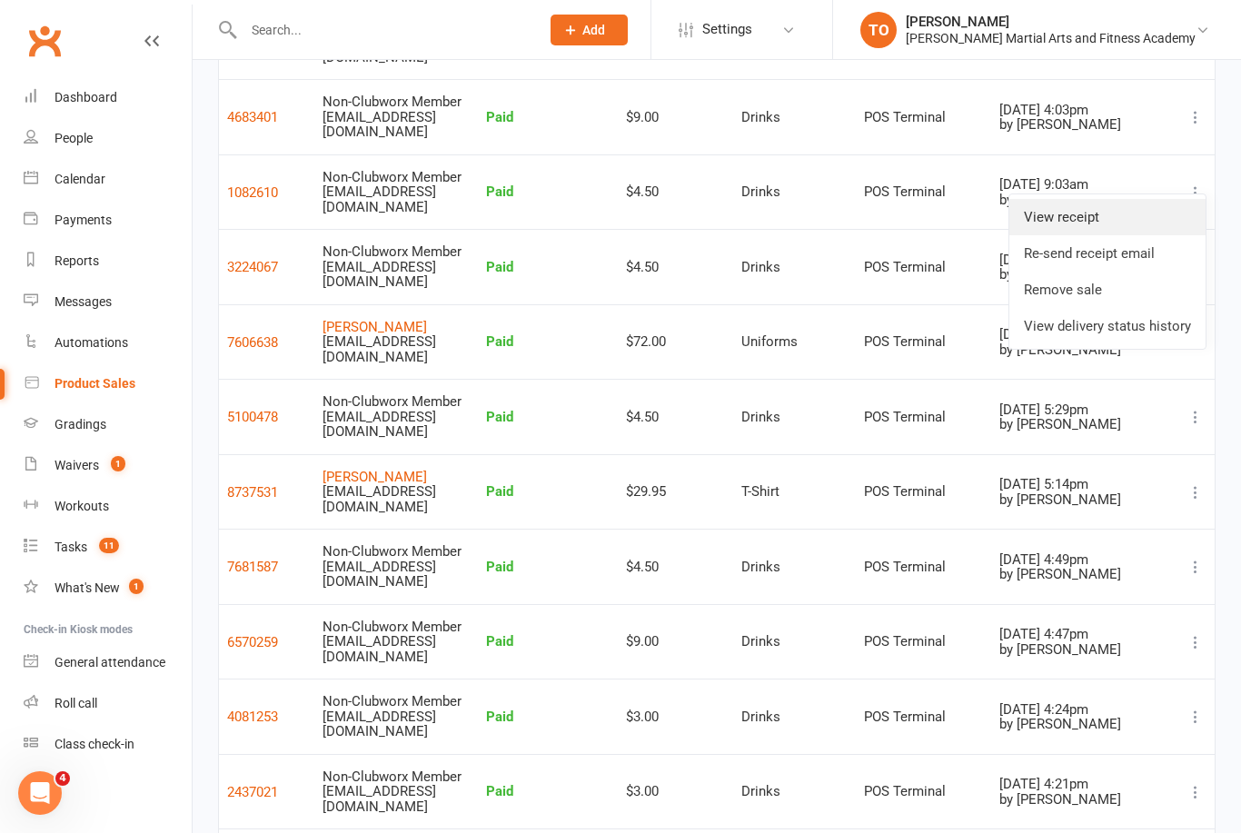
click at [1098, 214] on link "View receipt" at bounding box center [1108, 217] width 196 height 36
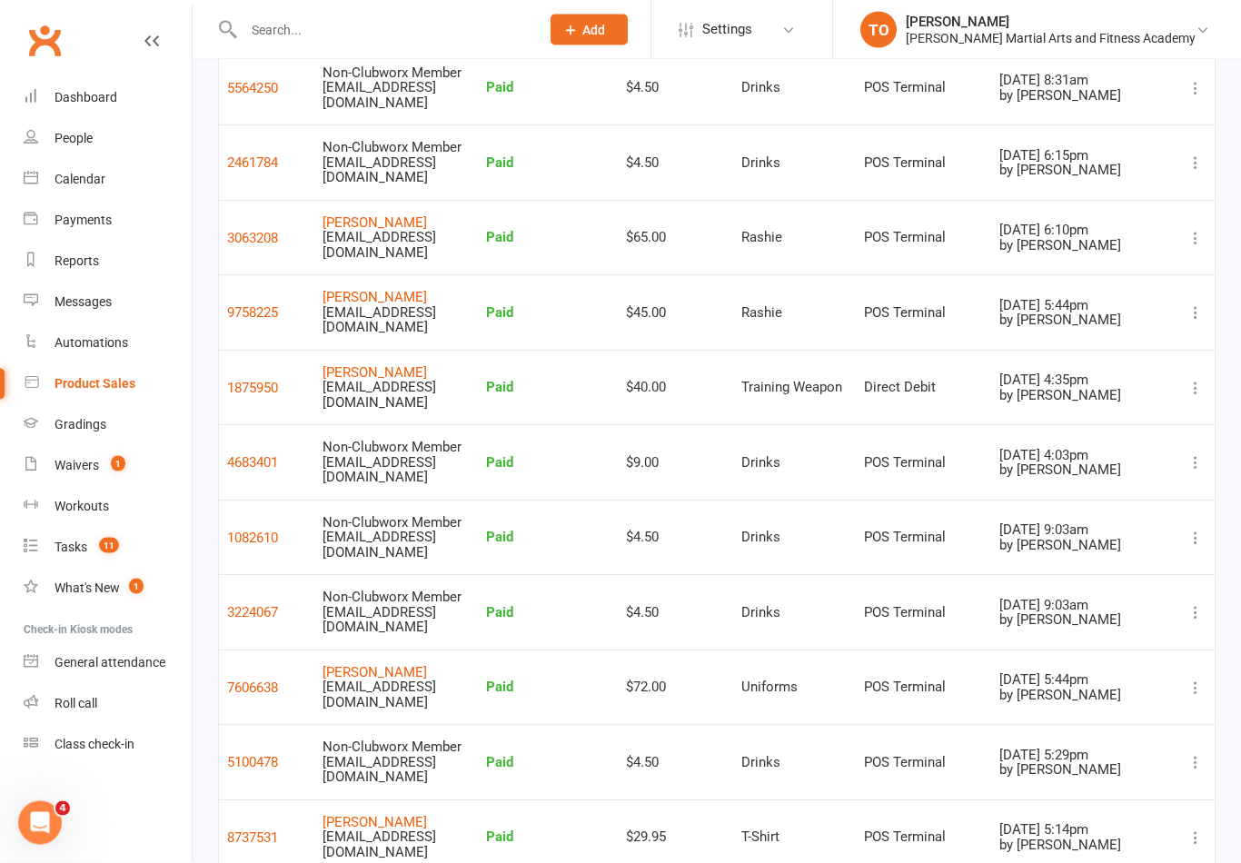
scroll to position [250, 0]
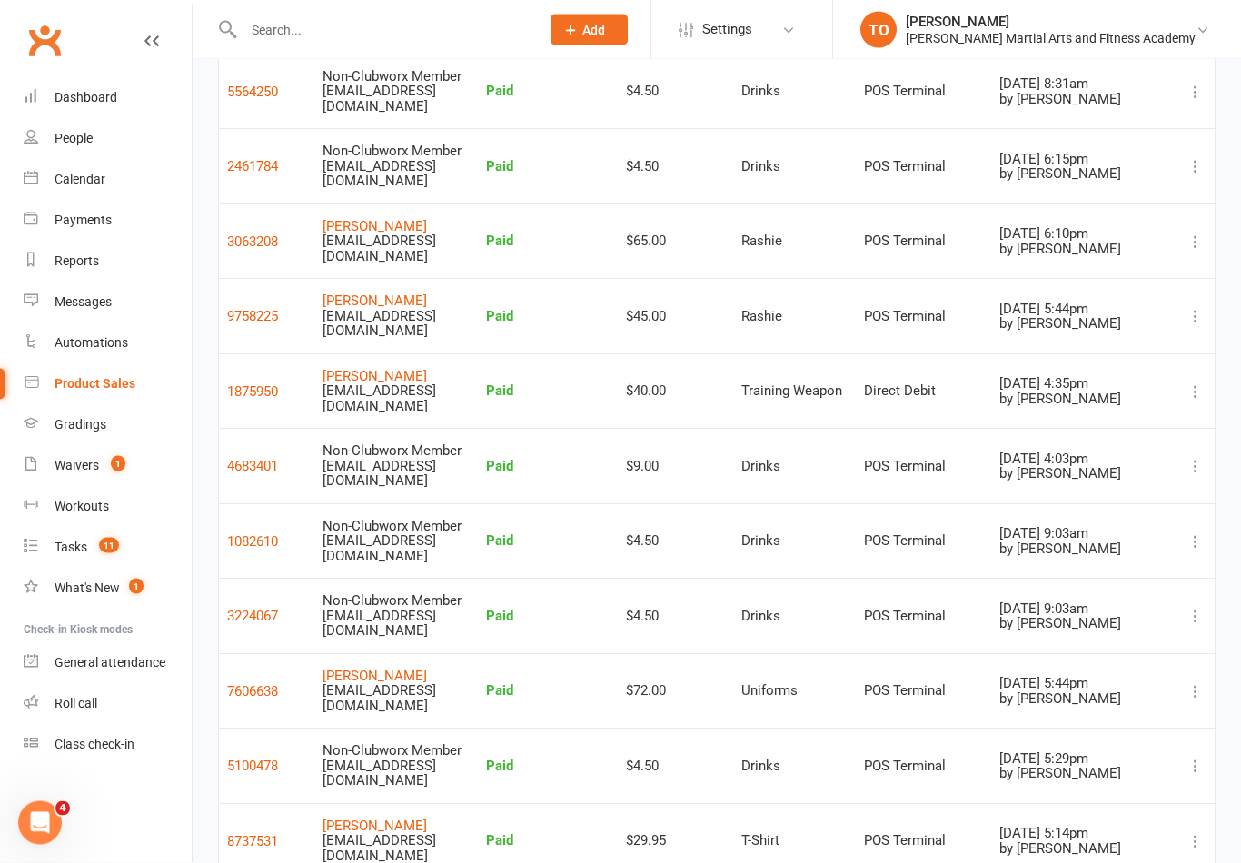
click at [1199, 606] on button at bounding box center [1196, 617] width 22 height 22
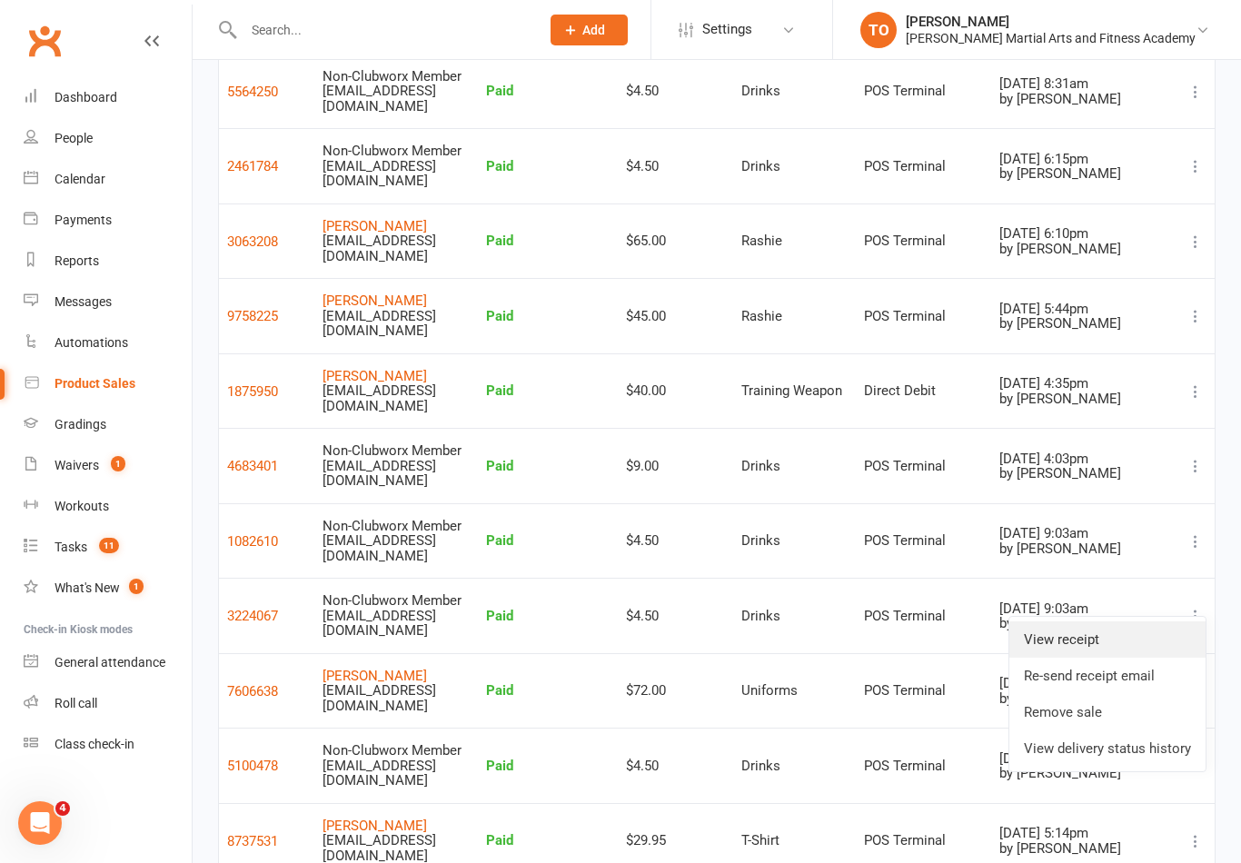
click at [1101, 633] on link "View receipt" at bounding box center [1108, 640] width 196 height 36
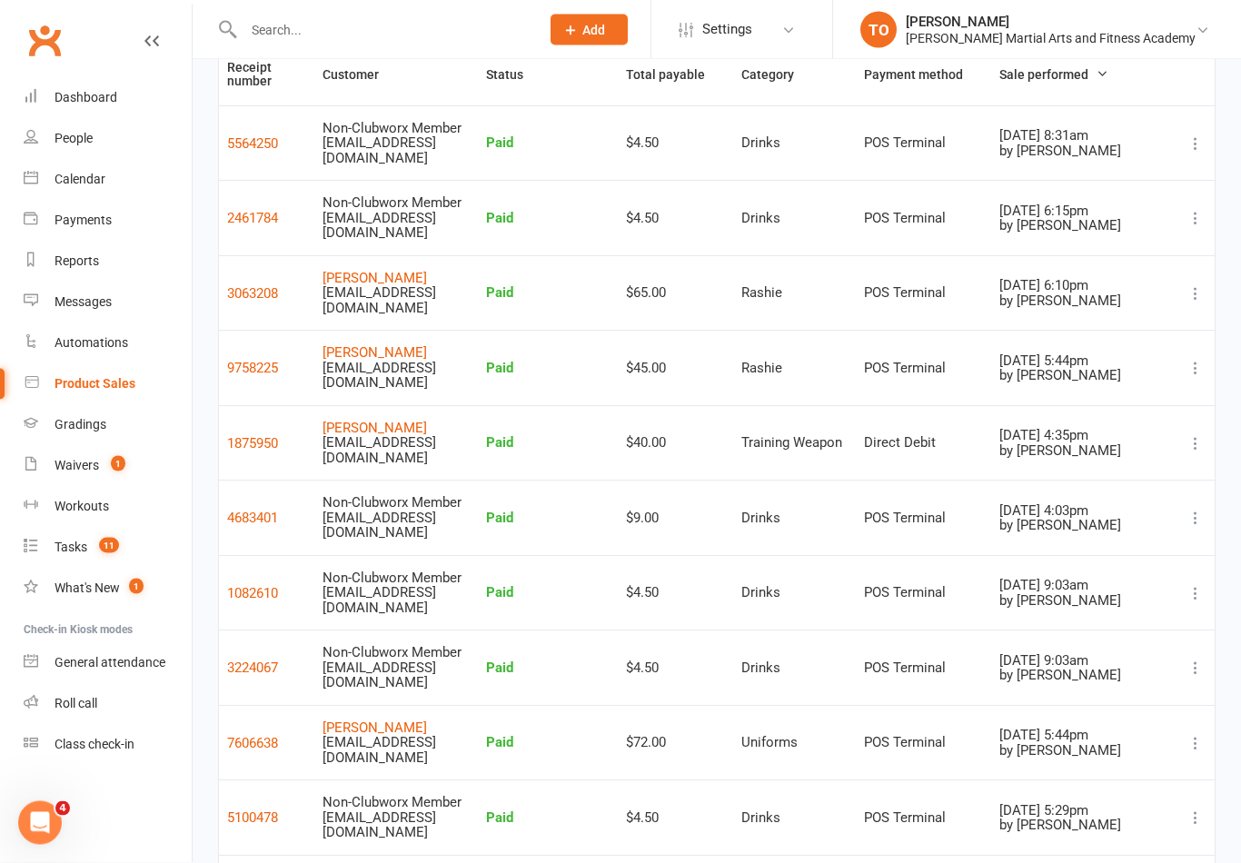
scroll to position [199, 0]
click at [1203, 584] on icon at bounding box center [1196, 593] width 18 height 18
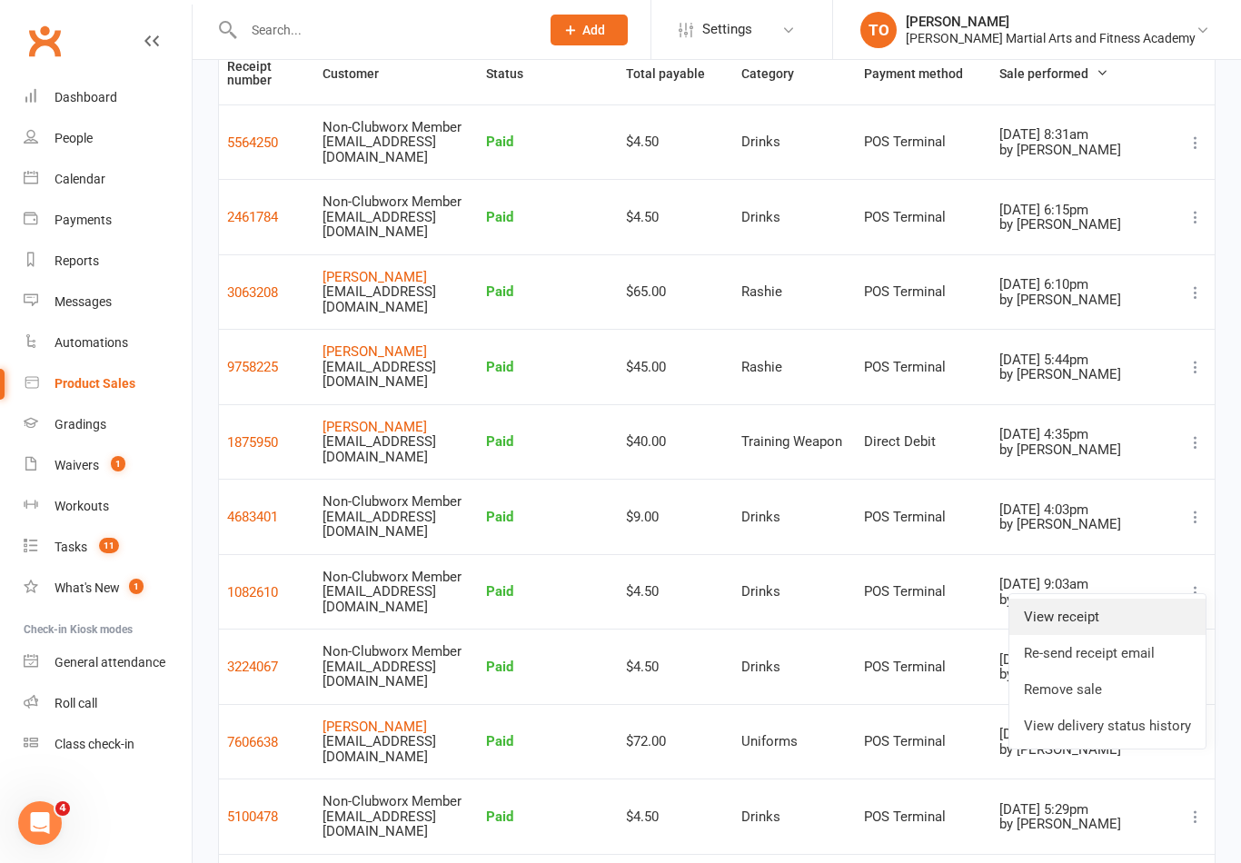
click at [1115, 609] on link "View receipt" at bounding box center [1108, 617] width 196 height 36
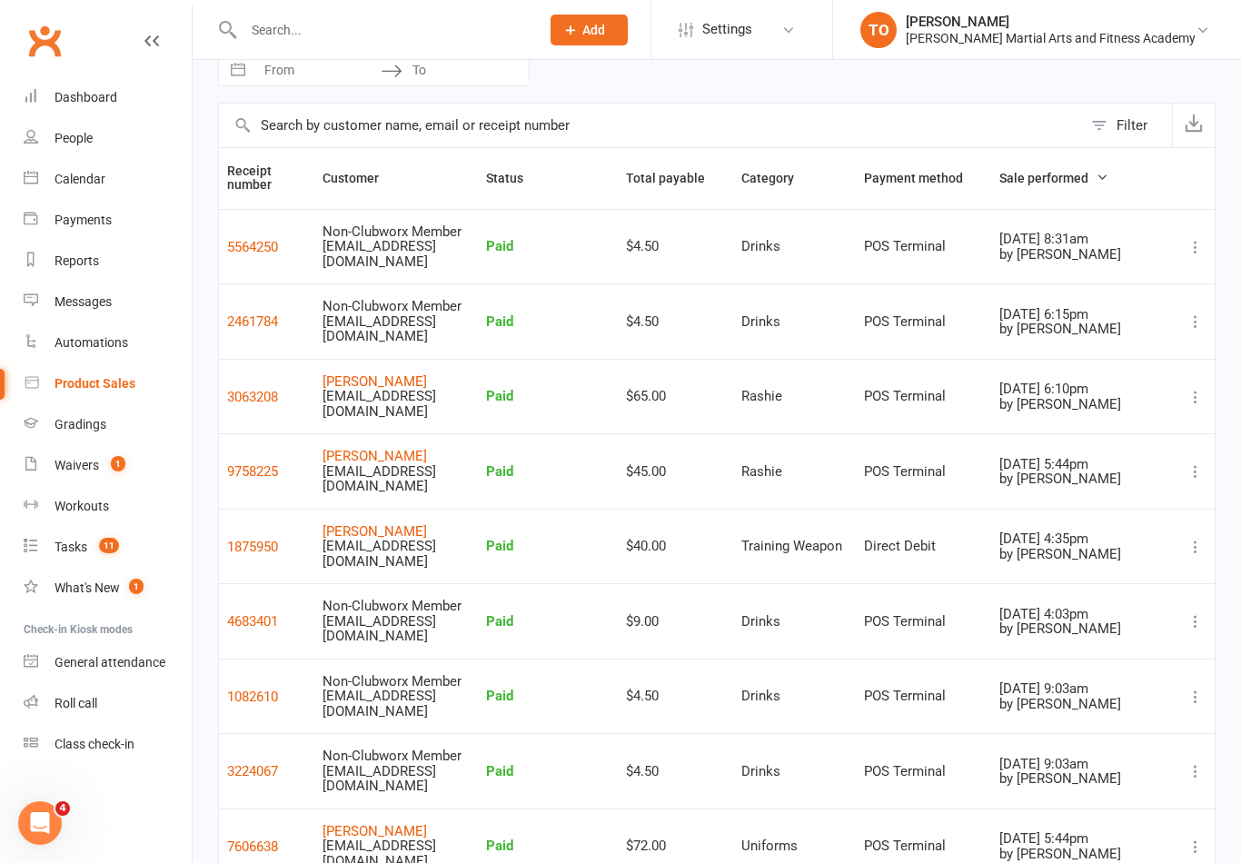
scroll to position [0, 0]
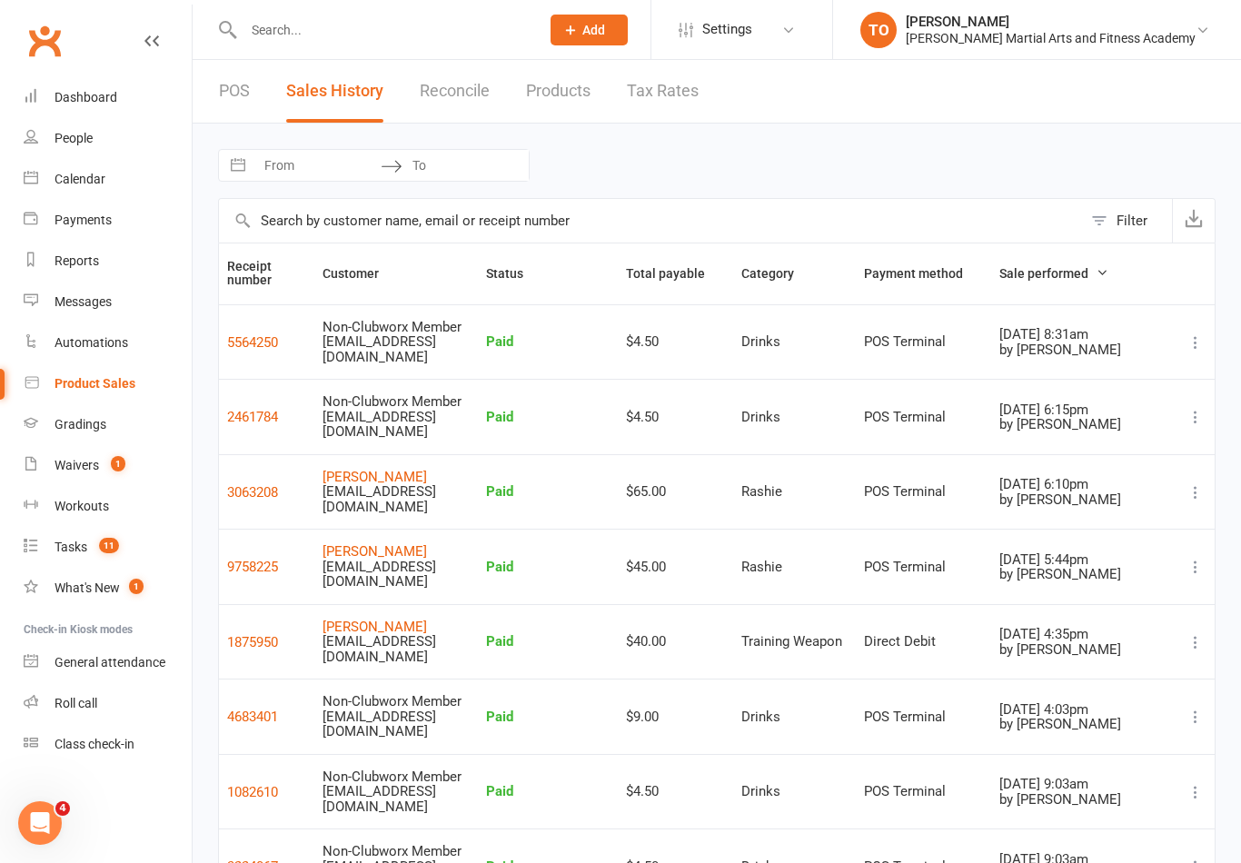
click at [465, 81] on link "Reconcile" at bounding box center [455, 91] width 70 height 63
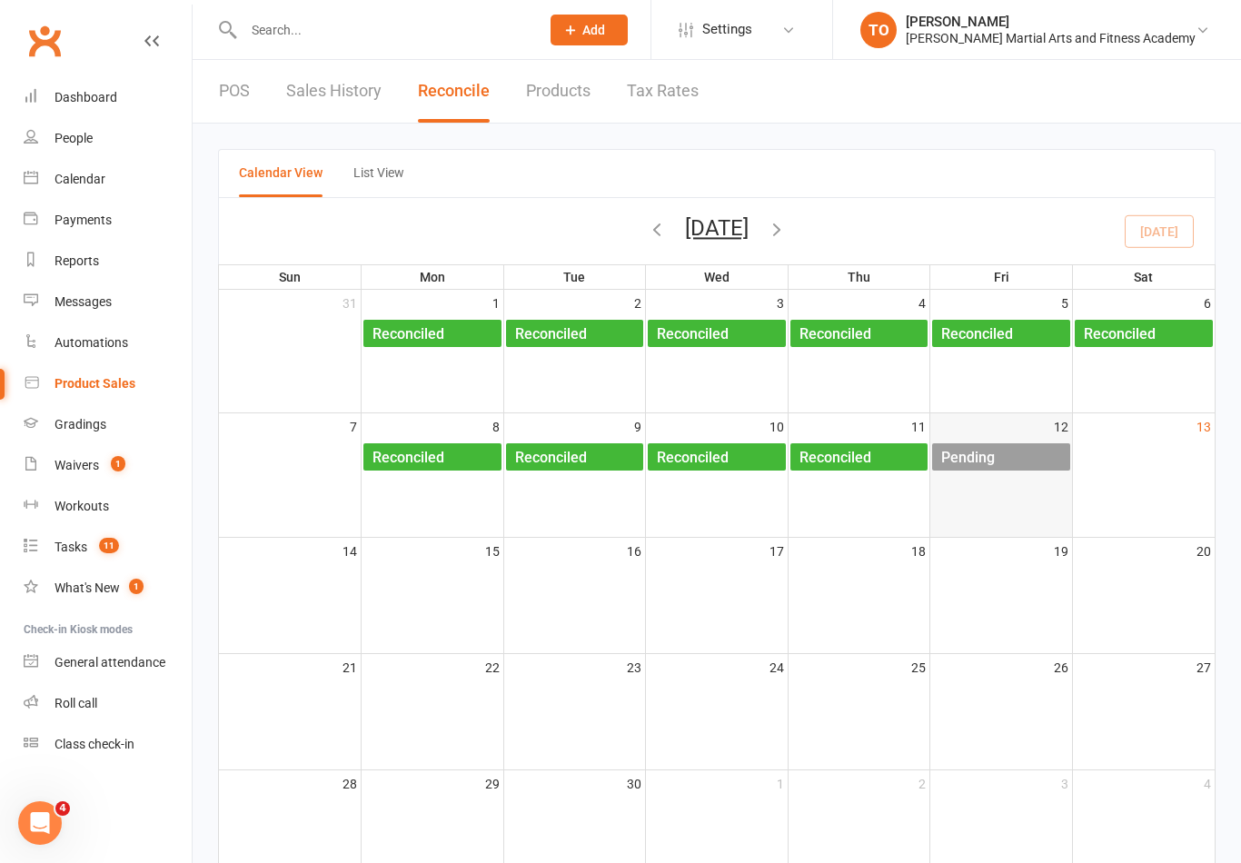
click at [991, 457] on div "Pending" at bounding box center [968, 457] width 55 height 29
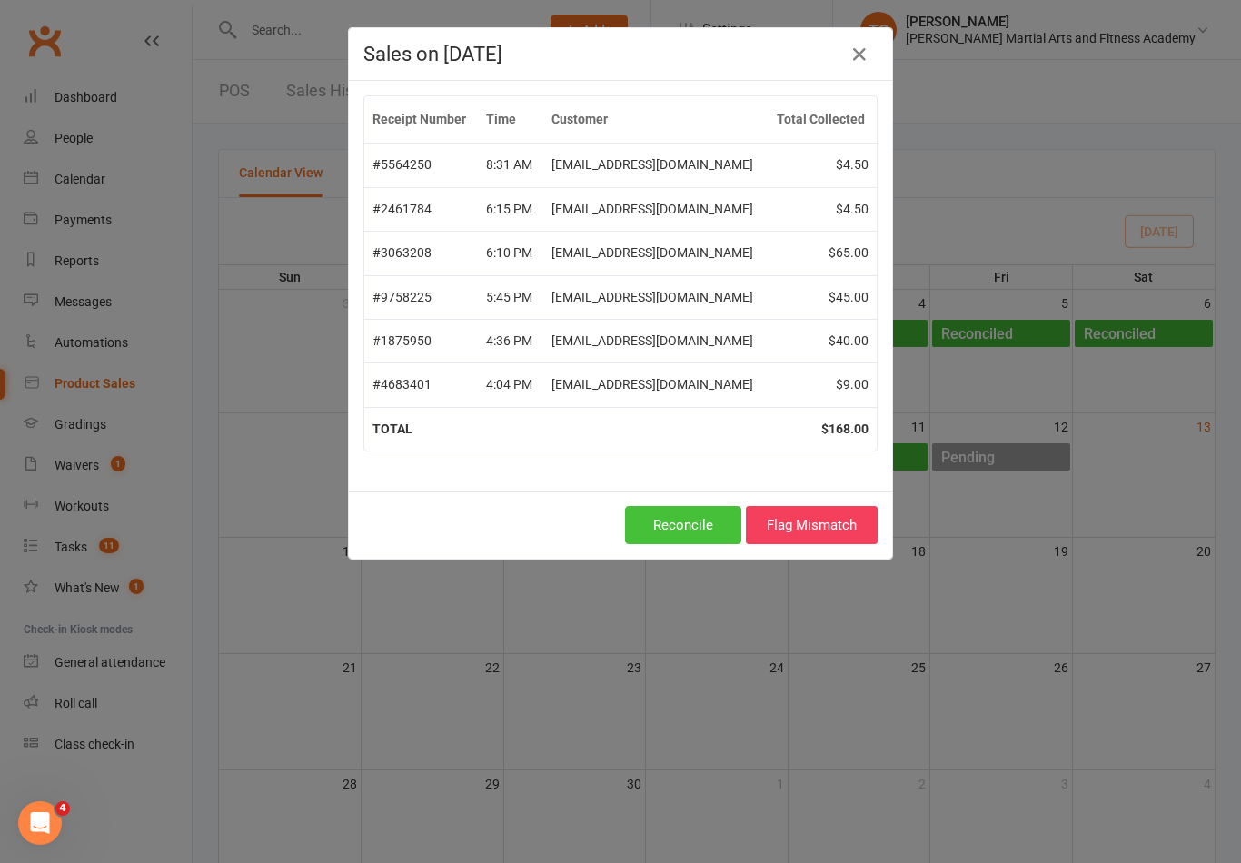
click at [694, 524] on button "Reconcile" at bounding box center [683, 525] width 116 height 38
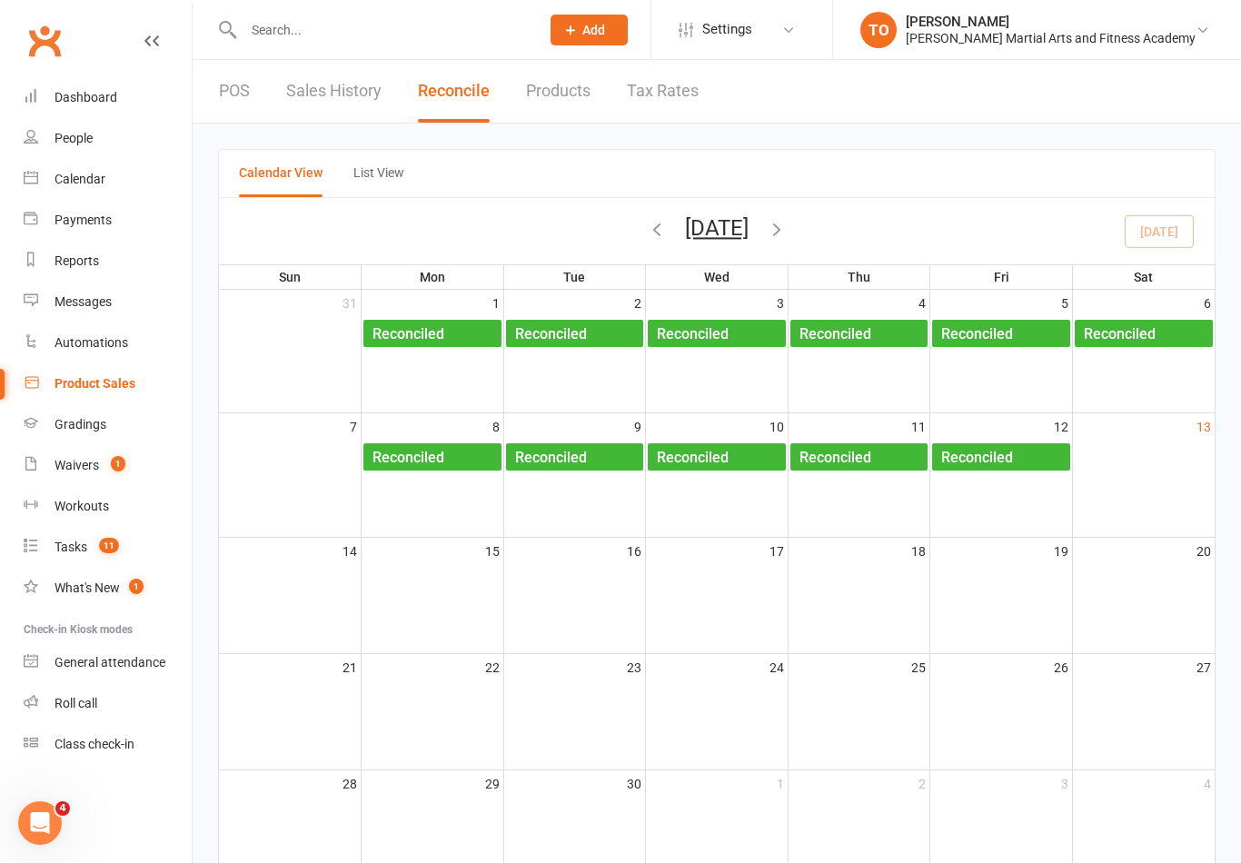
click at [79, 380] on div "Product Sales" at bounding box center [95, 383] width 81 height 15
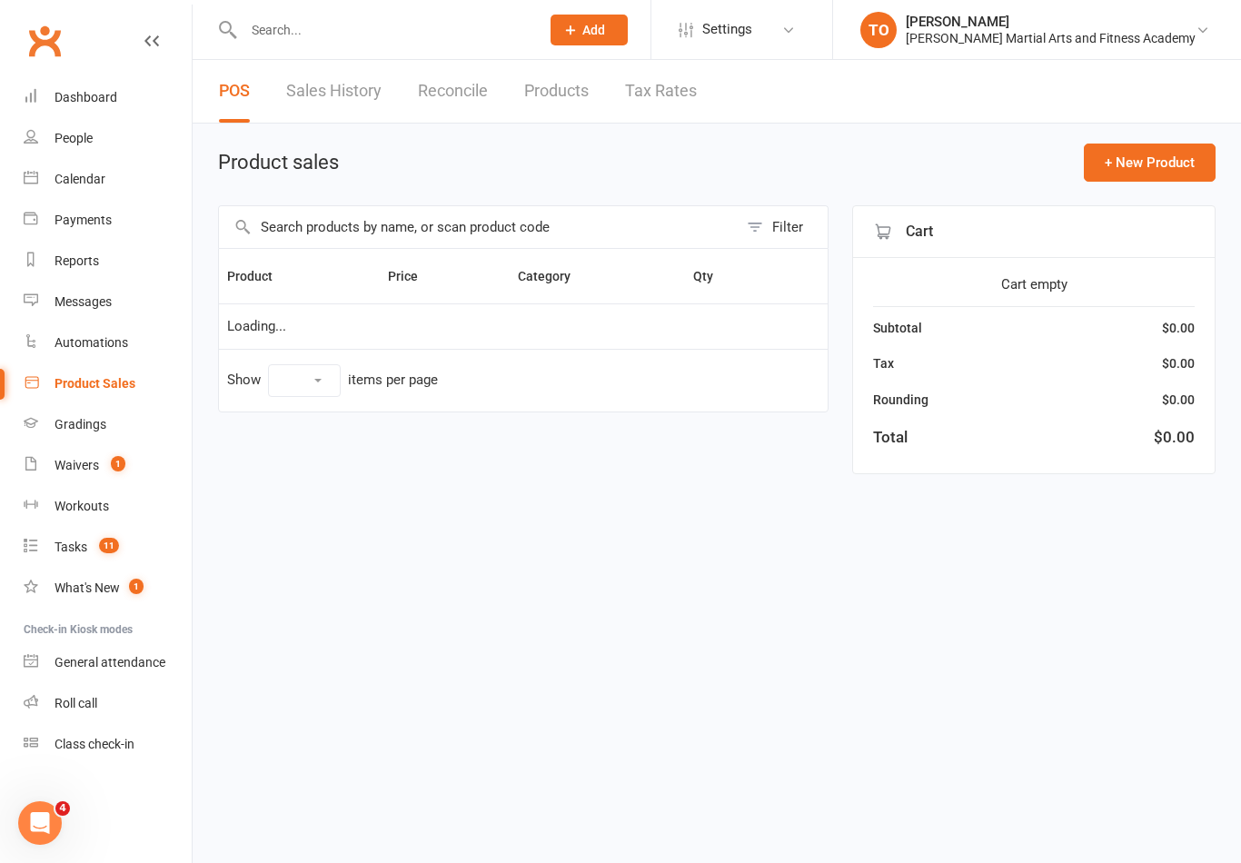
select select "100"
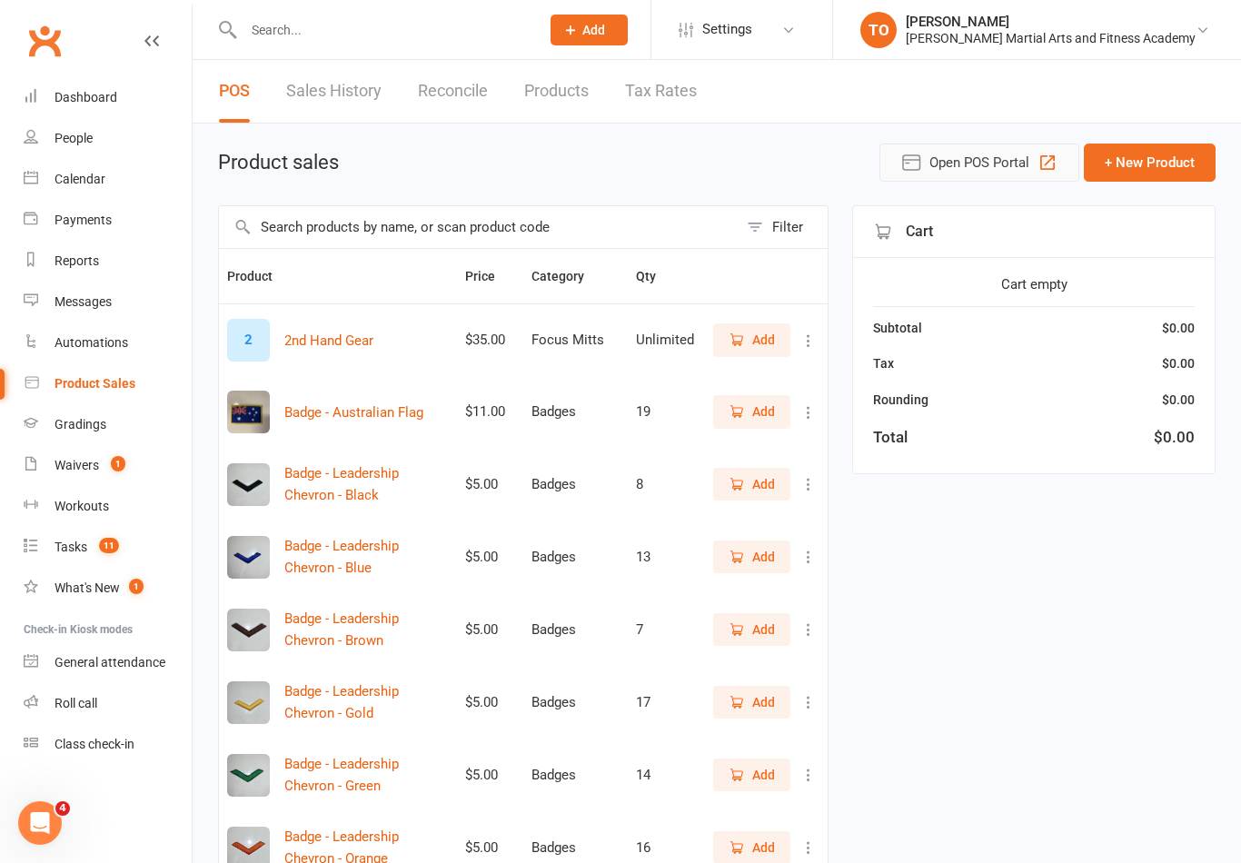
click at [988, 157] on span "Open POS Portal" at bounding box center [980, 163] width 100 height 22
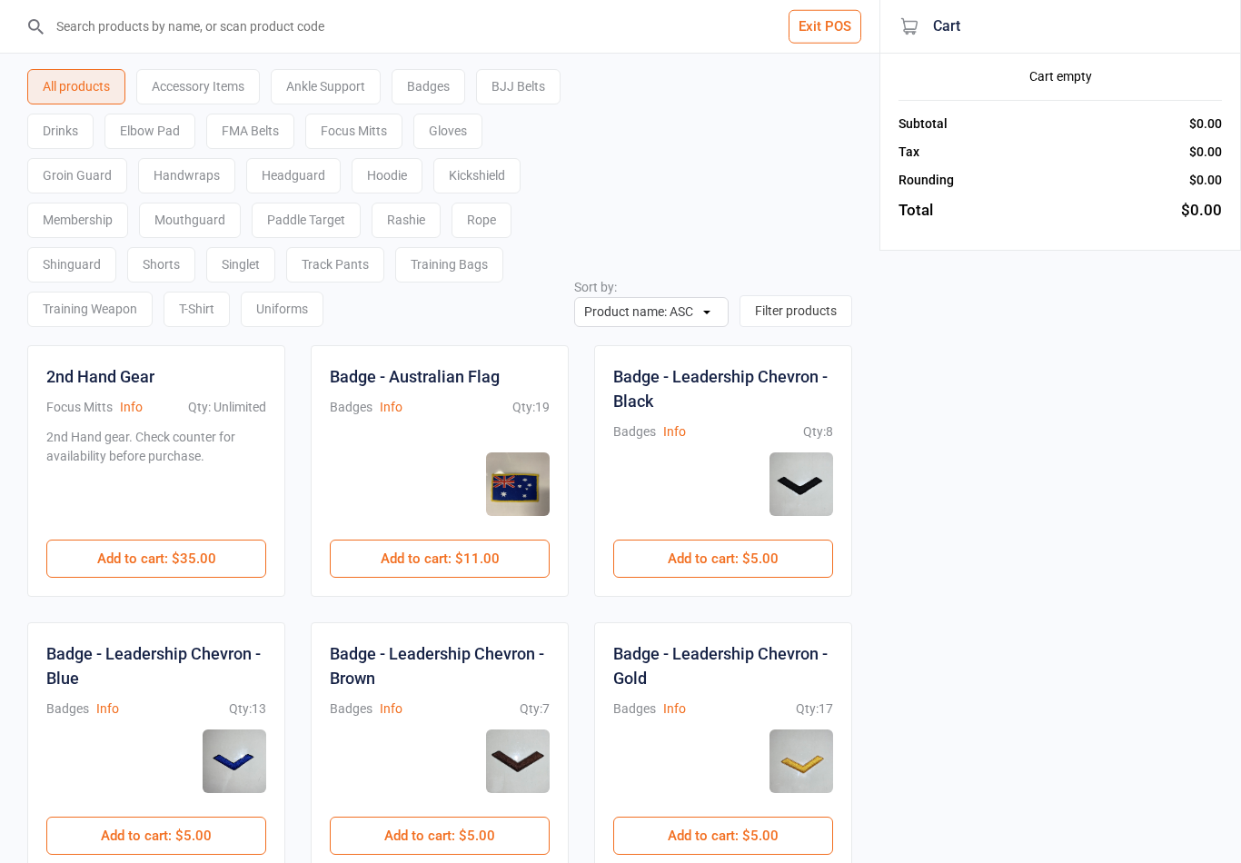
click at [256, 41] on input "search" at bounding box center [450, 26] width 807 height 53
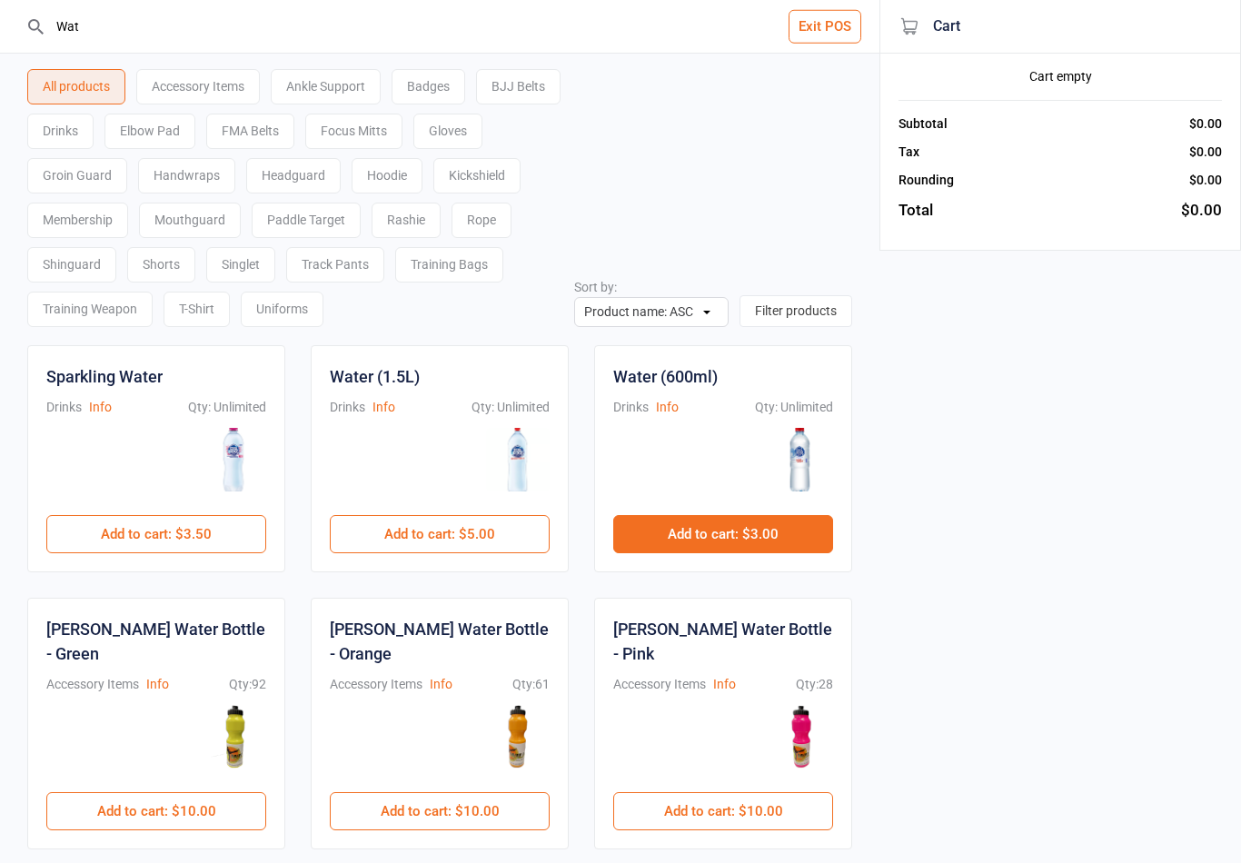
type input "Wat"
click at [731, 538] on button "Add to cart : $3.00" at bounding box center [723, 534] width 220 height 38
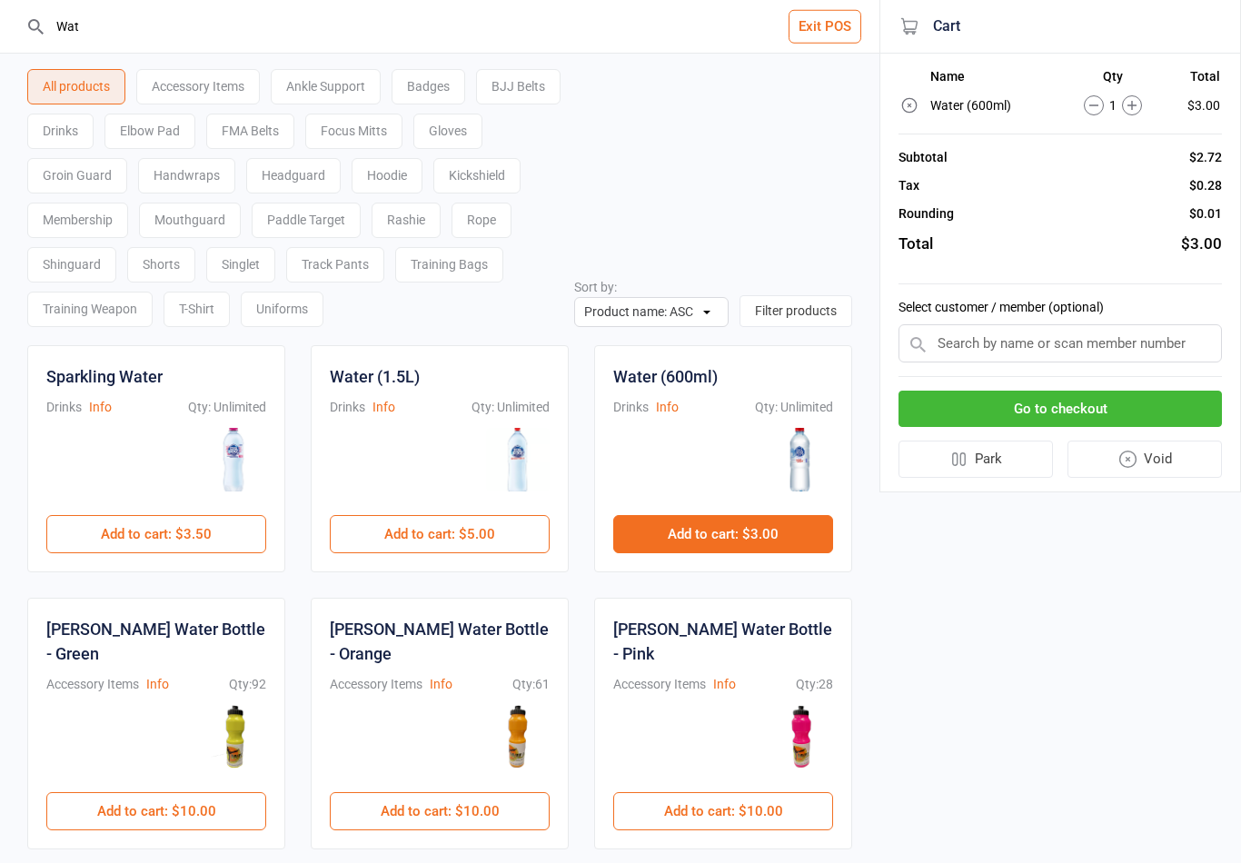
click at [1099, 402] on button "Go to checkout" at bounding box center [1060, 409] width 323 height 37
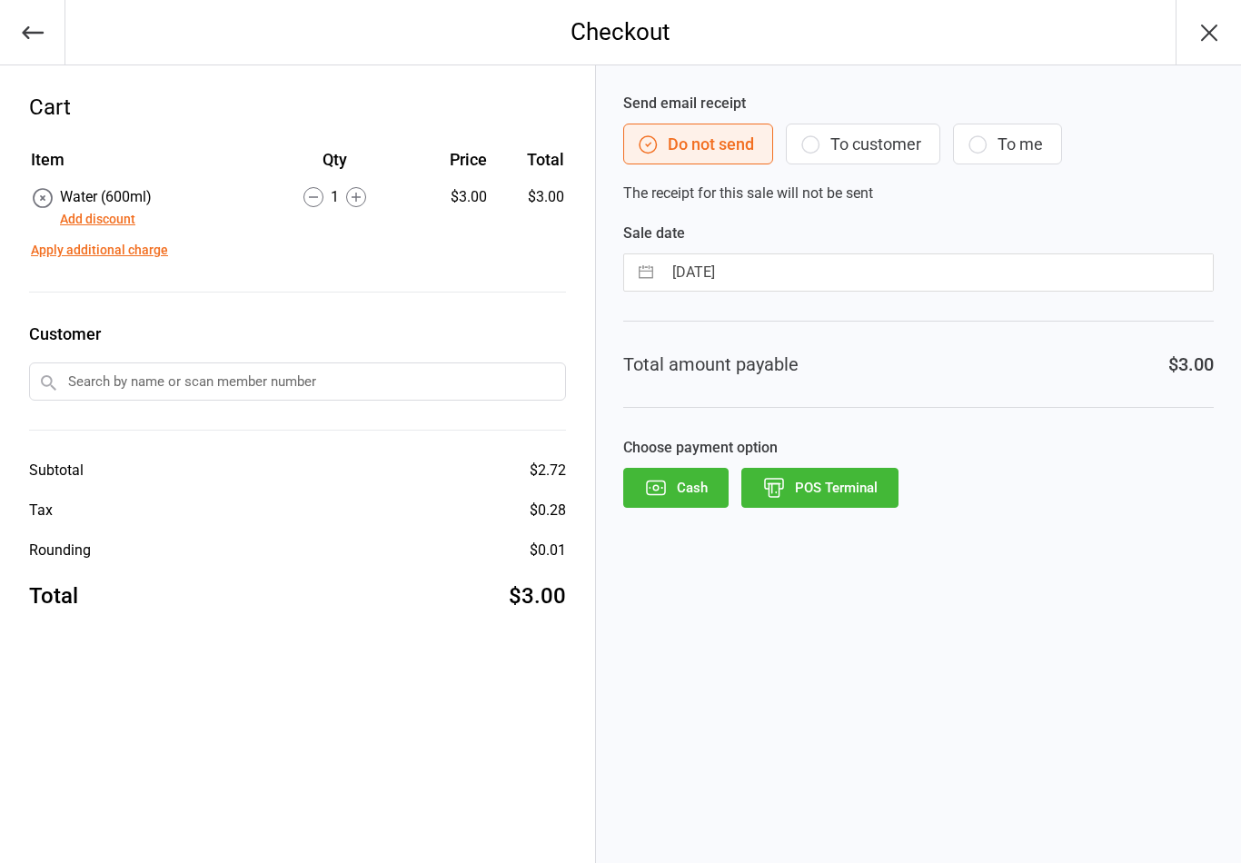
click at [827, 486] on button "POS Terminal" at bounding box center [820, 488] width 157 height 40
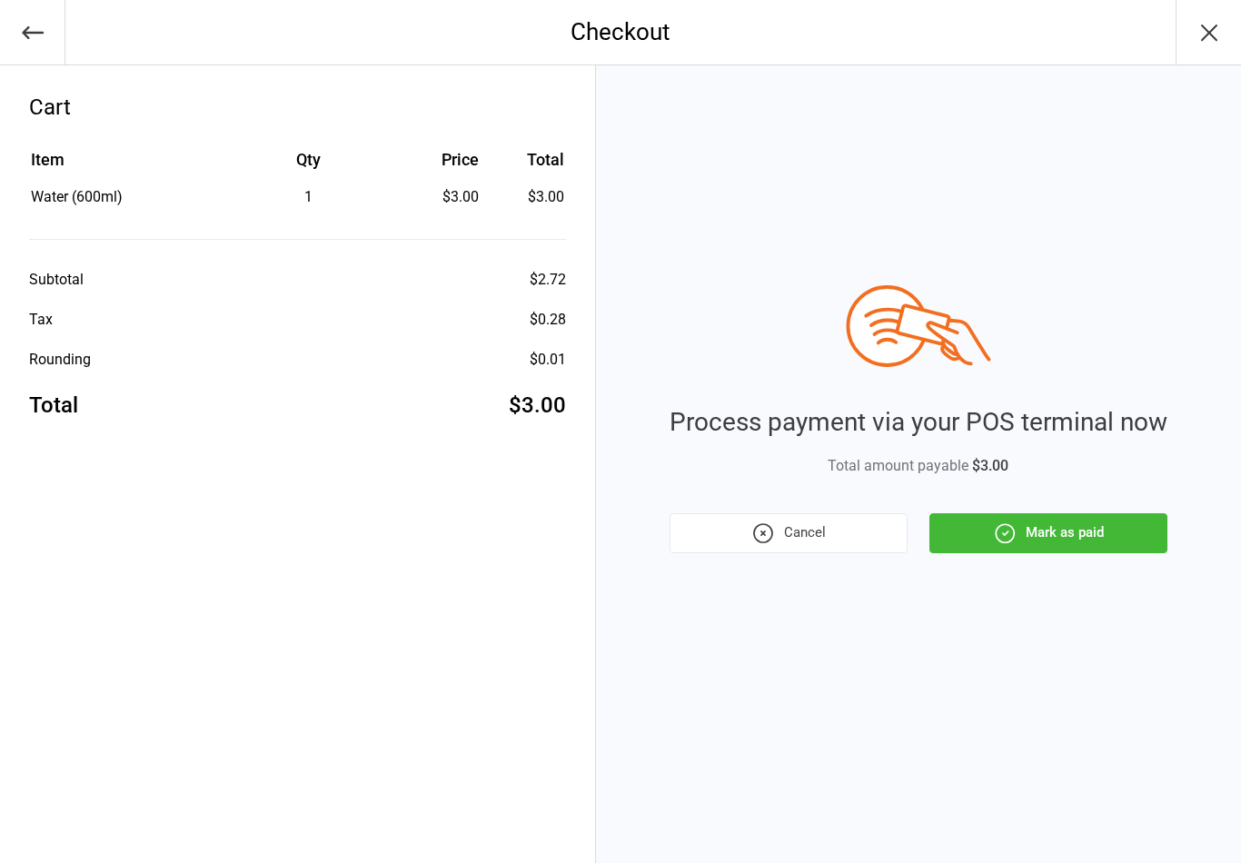
click at [1041, 529] on button "Mark as paid" at bounding box center [1049, 533] width 238 height 40
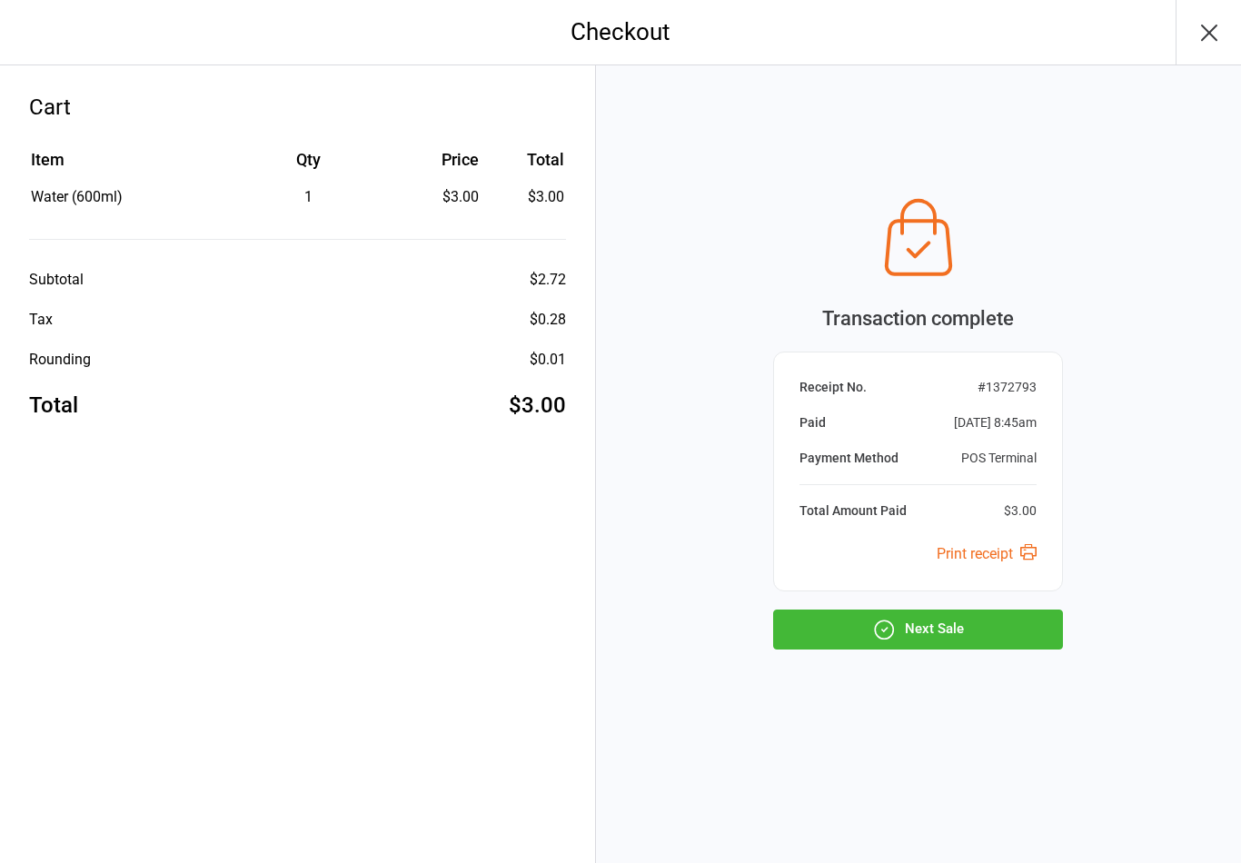
click at [920, 634] on button "Next Sale" at bounding box center [918, 630] width 290 height 40
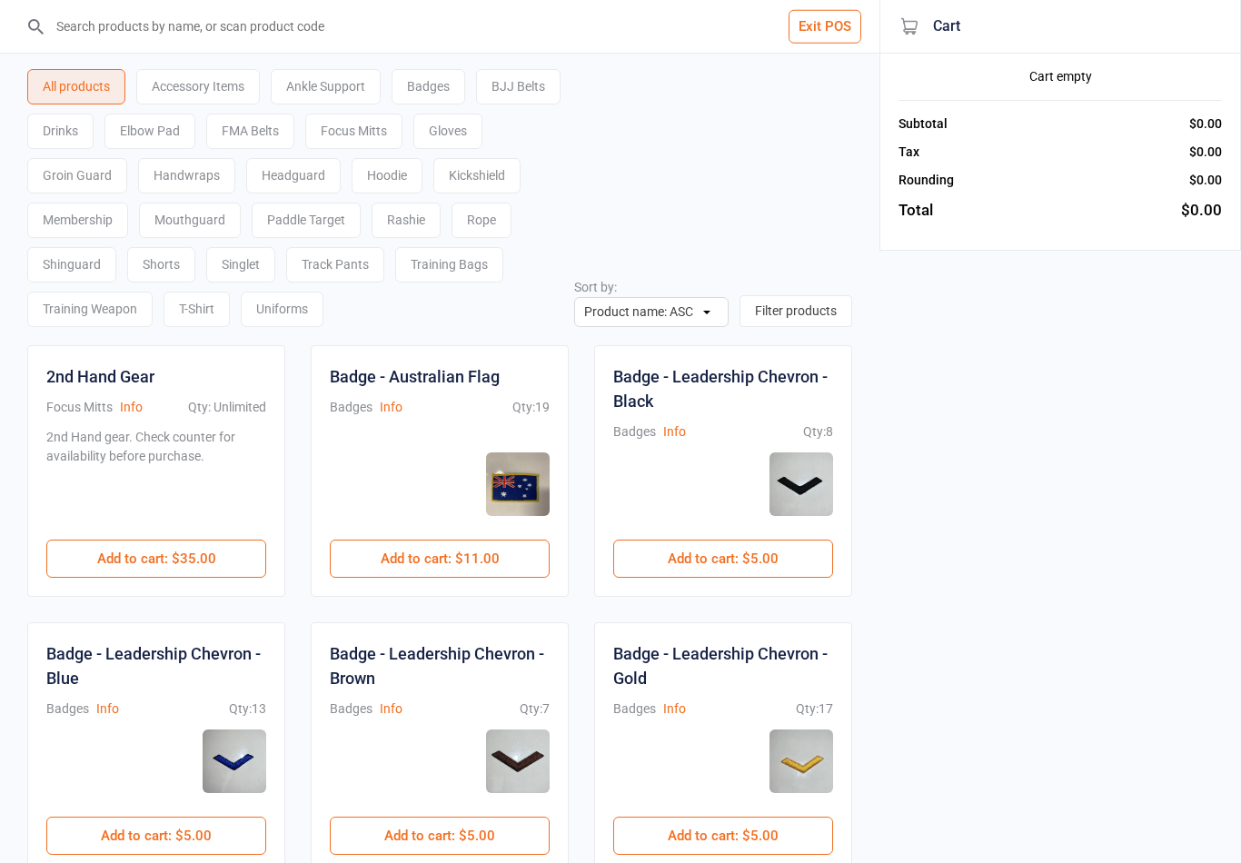
click at [814, 9] on input "search" at bounding box center [450, 26] width 807 height 53
click at [307, 38] on input "search" at bounding box center [450, 26] width 807 height 53
click at [831, 25] on button "Exit POS" at bounding box center [825, 27] width 73 height 34
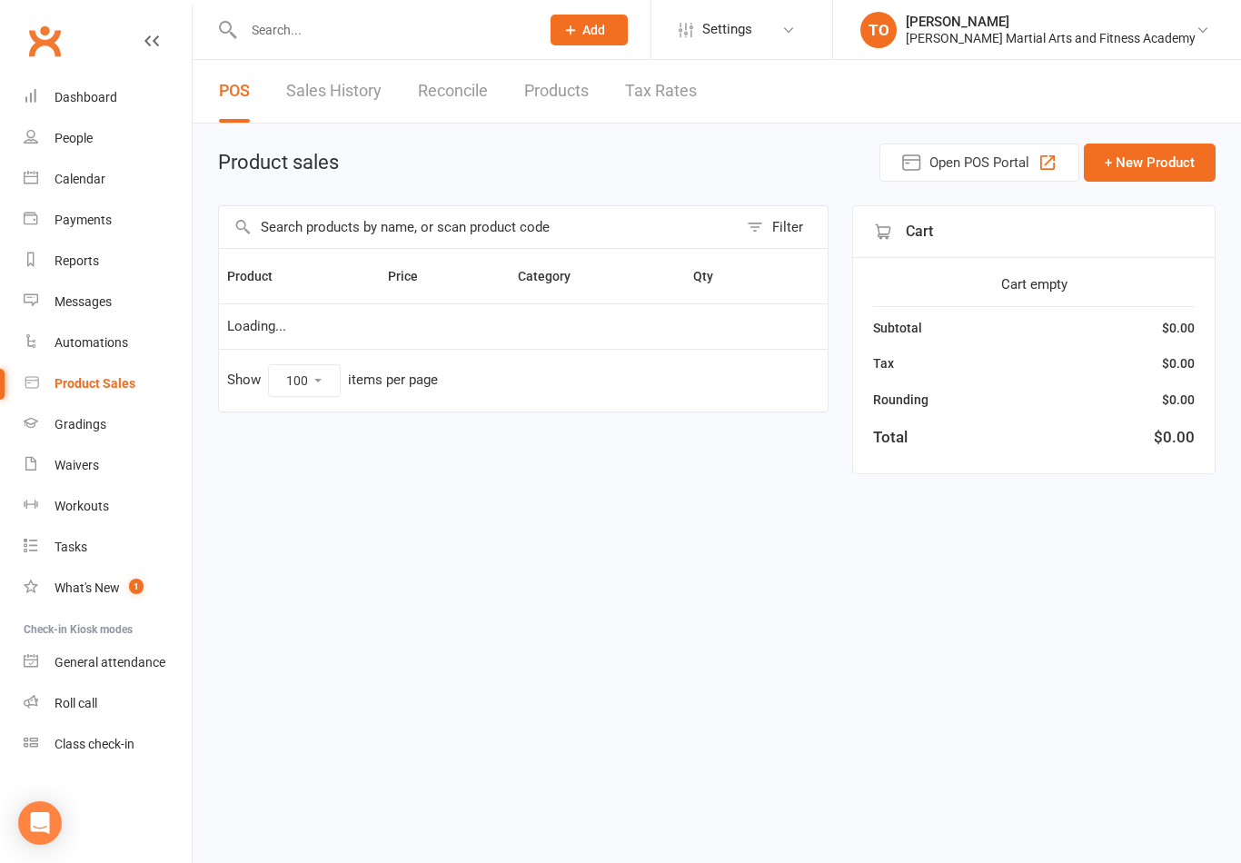
select select "100"
click at [362, 40] on input "text" at bounding box center [382, 29] width 289 height 25
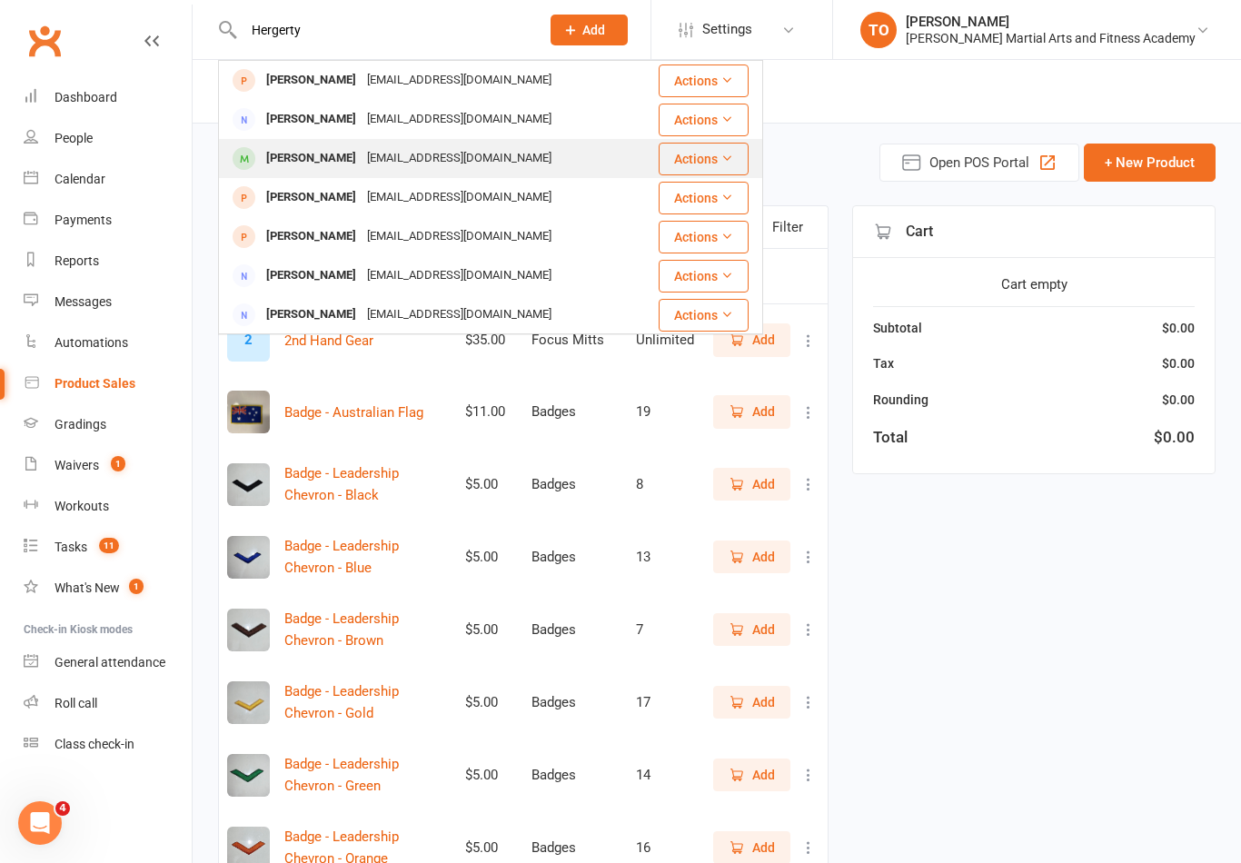
type input "Hergerty"
click at [304, 153] on div "[PERSON_NAME]" at bounding box center [311, 158] width 101 height 26
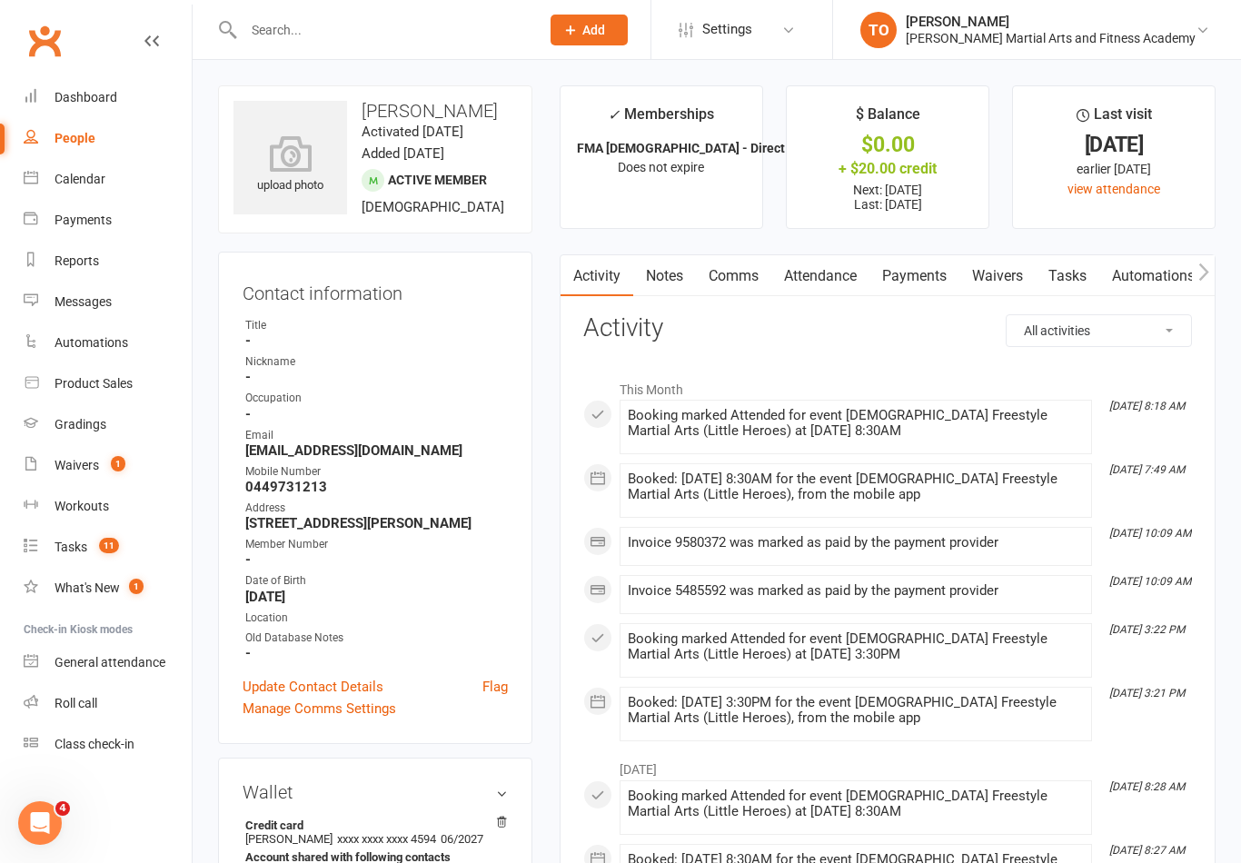
click at [1080, 274] on link "Tasks" at bounding box center [1068, 276] width 64 height 42
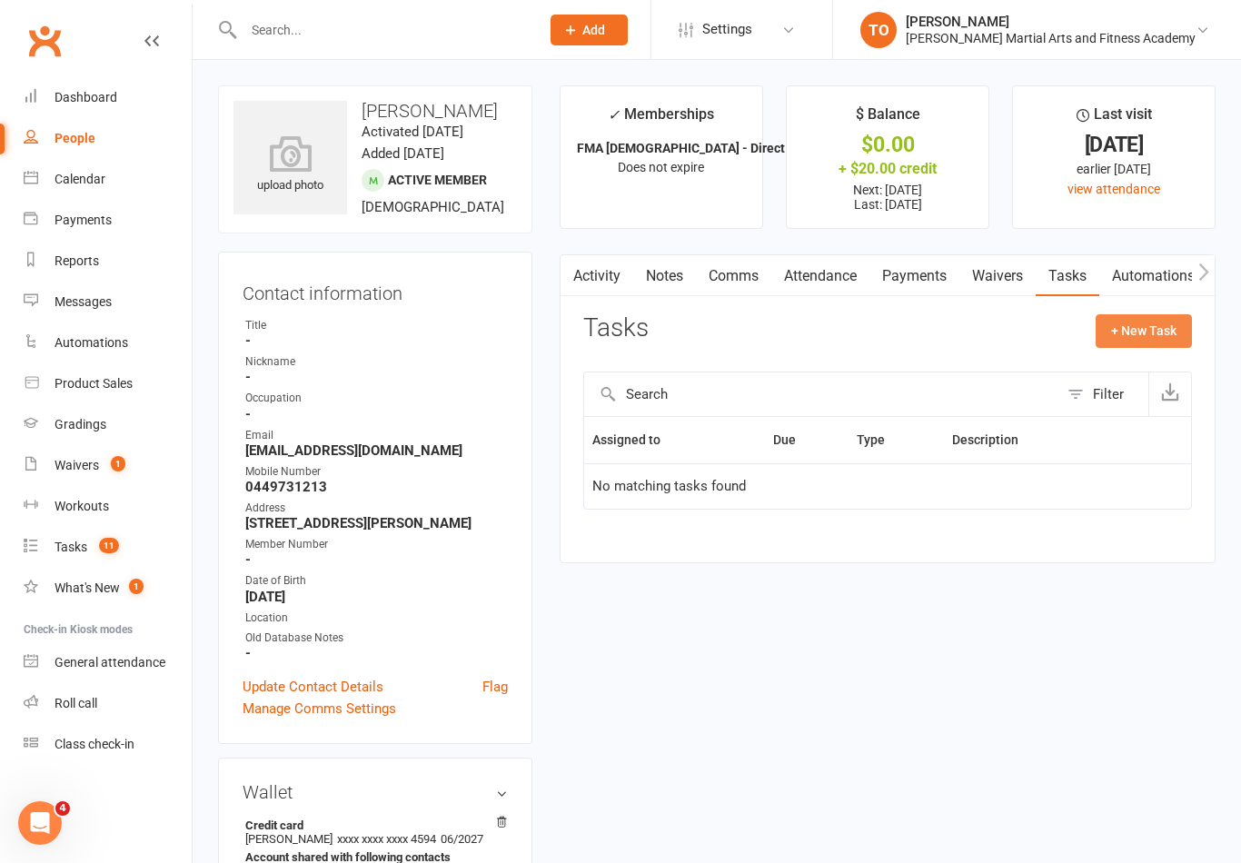
click at [1149, 325] on button "+ New Task" at bounding box center [1144, 330] width 96 height 33
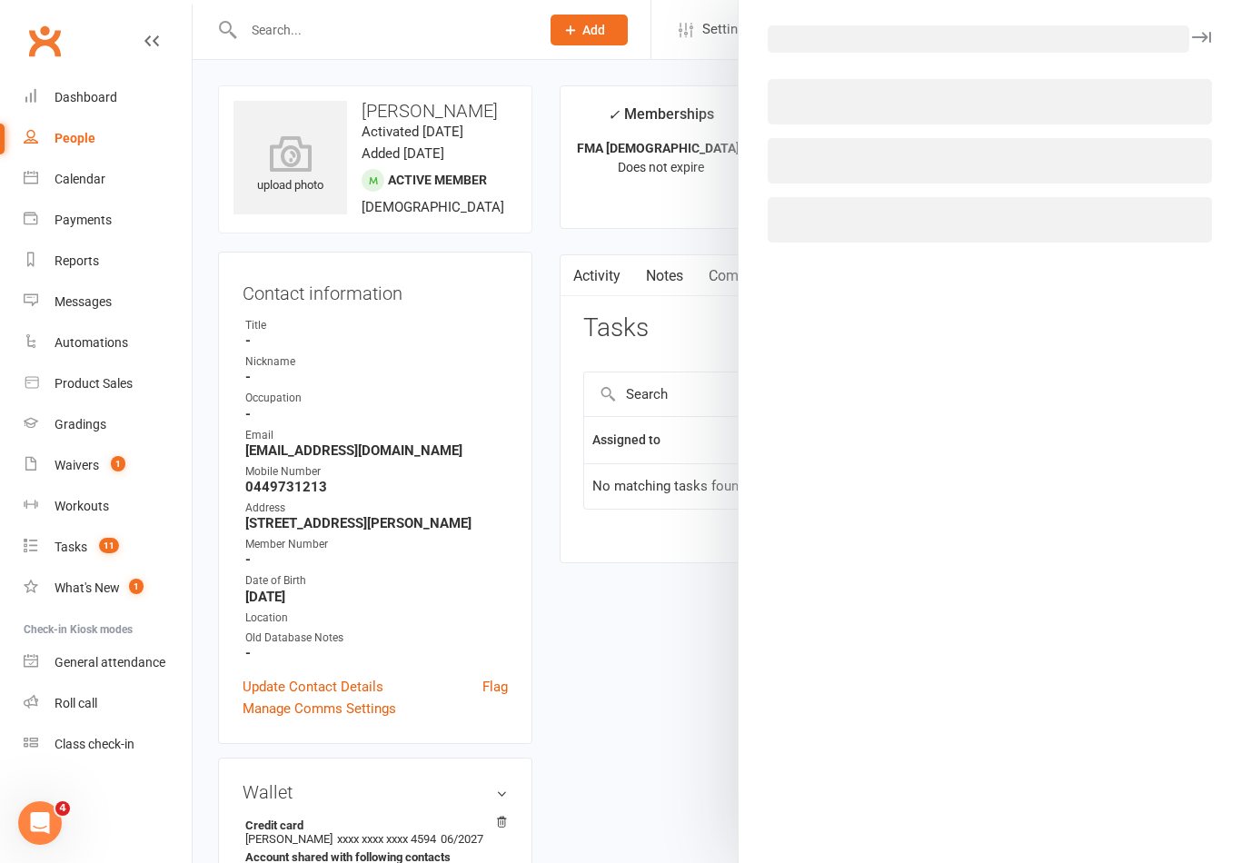
select select "50724"
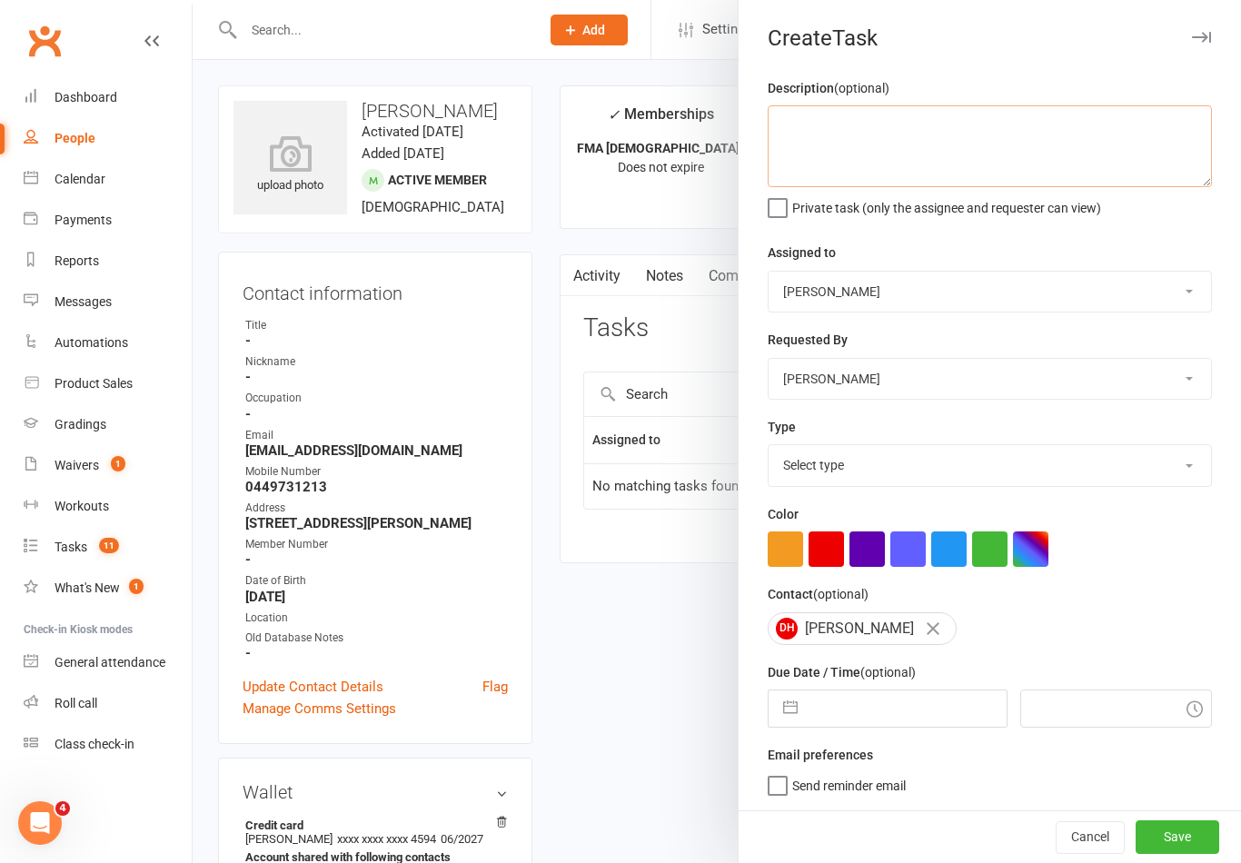
click at [1076, 138] on textarea at bounding box center [990, 146] width 444 height 82
type textarea "Please give Dylan a white belt (size 1) - moved up to 6-9yo"
click at [922, 282] on select "Stephen Erceg Robert Wilsnach Kiam Padamsey Matthew Erceg Leo Gomes Jai Christo…" at bounding box center [990, 292] width 443 height 40
select select "47660"
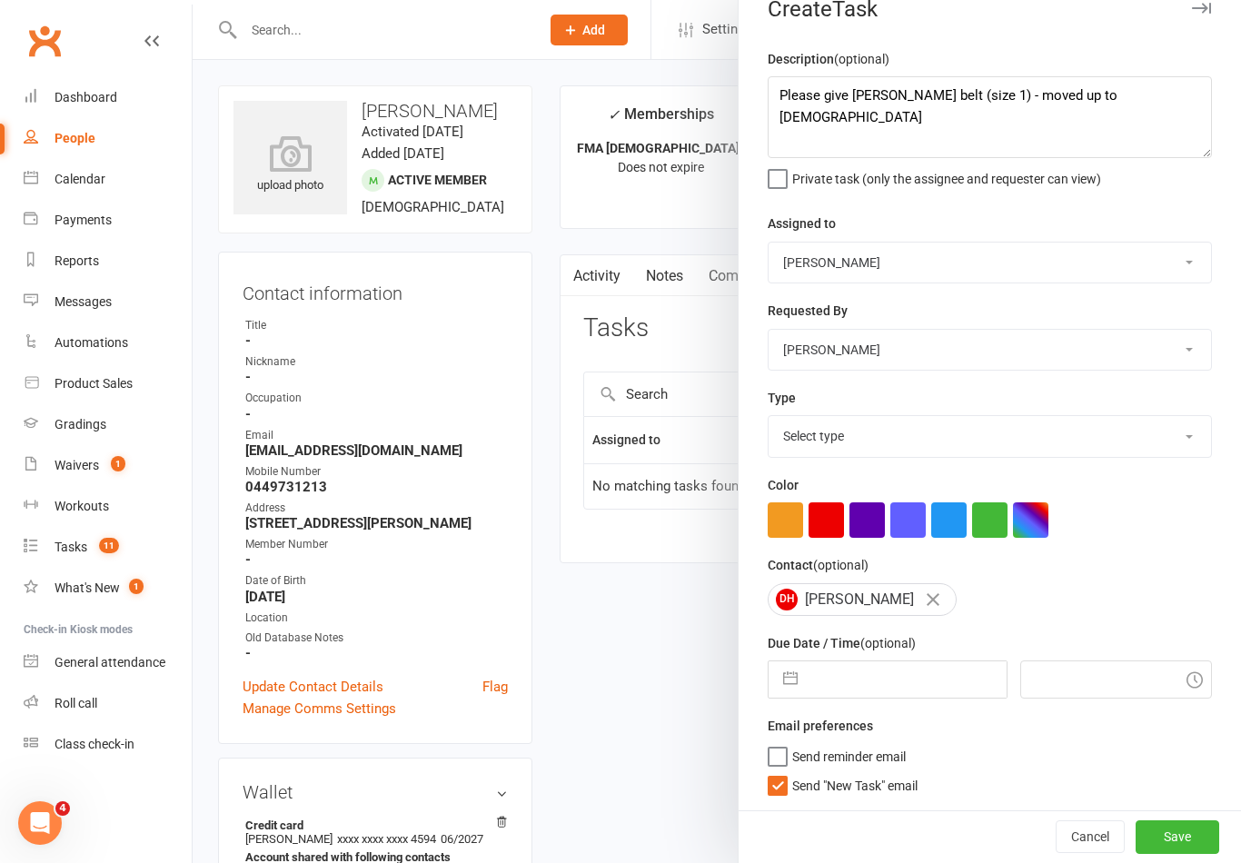
scroll to position [33, 0]
click at [791, 784] on label "Send "New Task" email" at bounding box center [843, 781] width 150 height 18
click at [791, 772] on input "Send "New Task" email" at bounding box center [843, 772] width 150 height 0
checkbox input "false"
click at [938, 670] on input "text" at bounding box center [906, 680] width 199 height 36
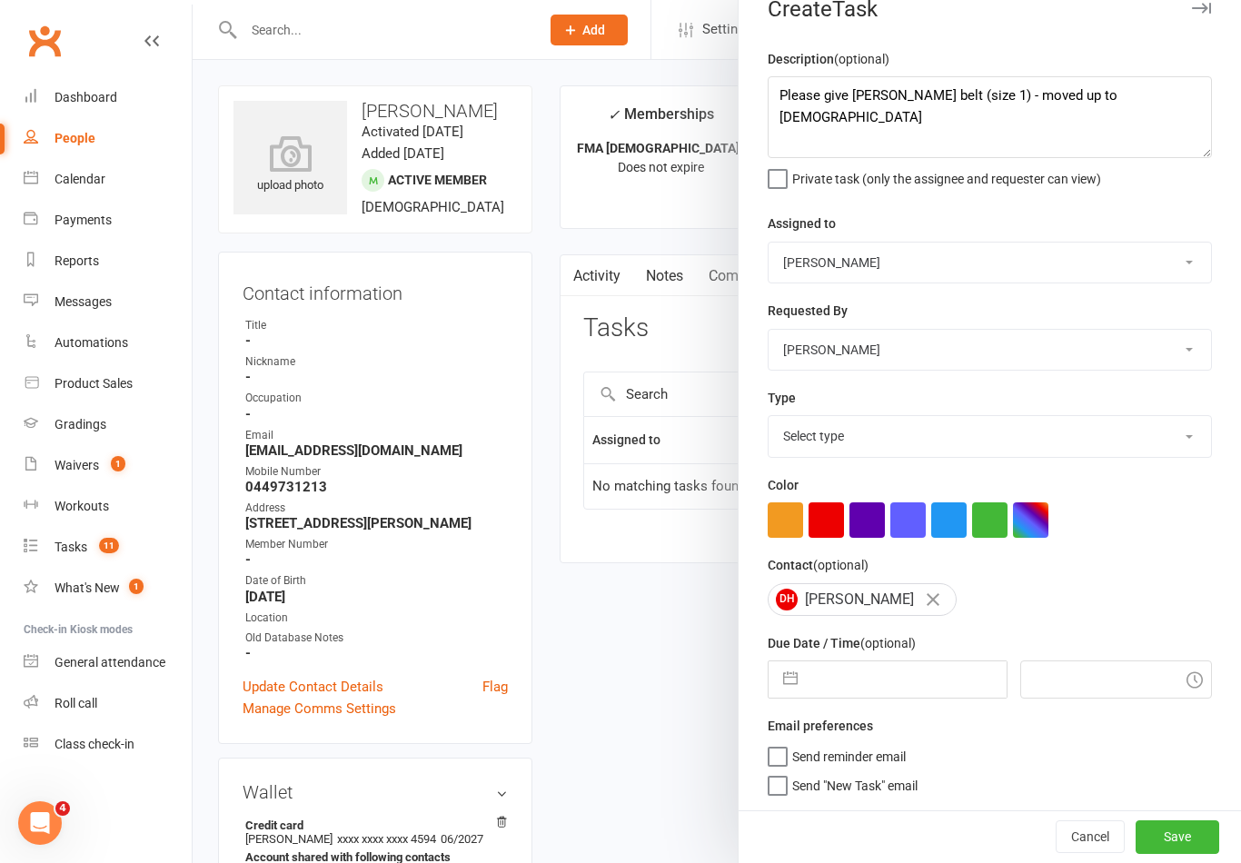
select select "7"
select select "2025"
select select "8"
select select "2025"
select select "9"
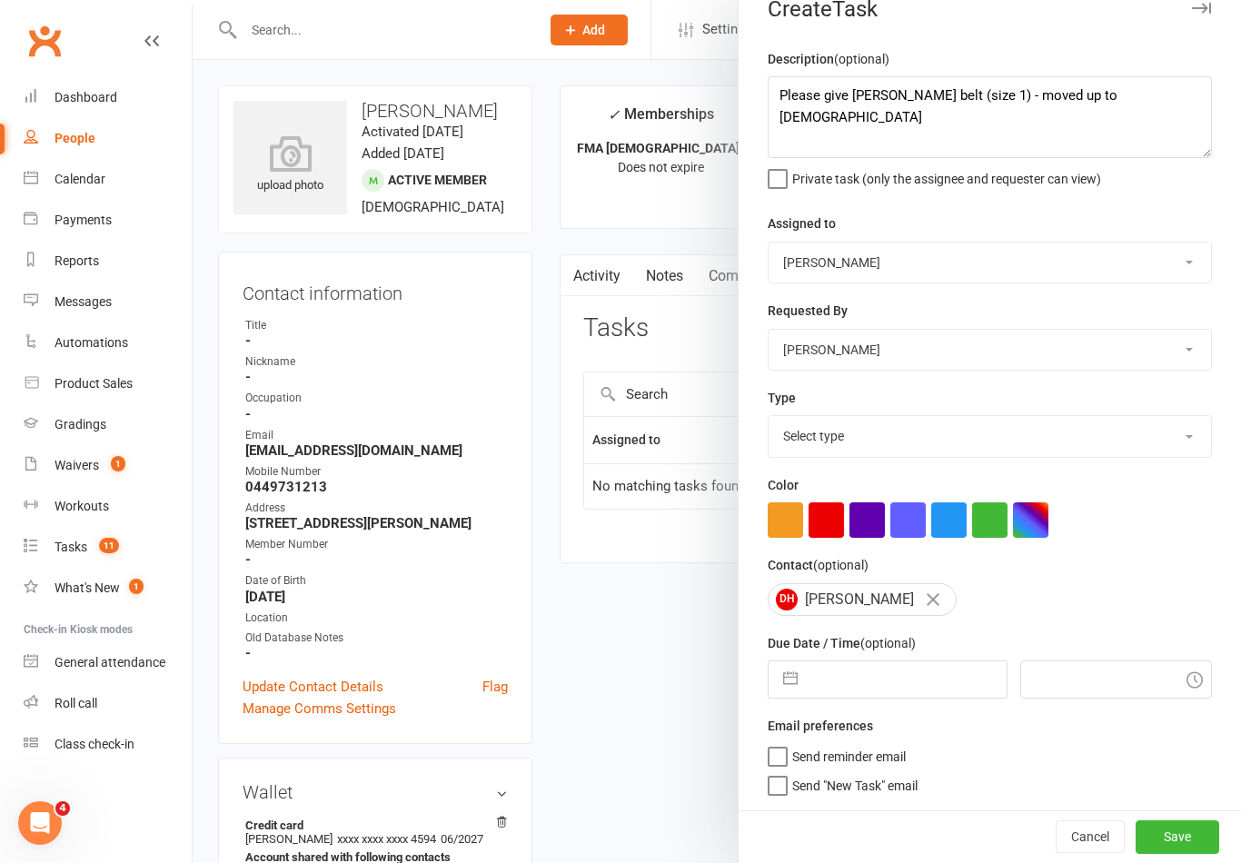
select select "2025"
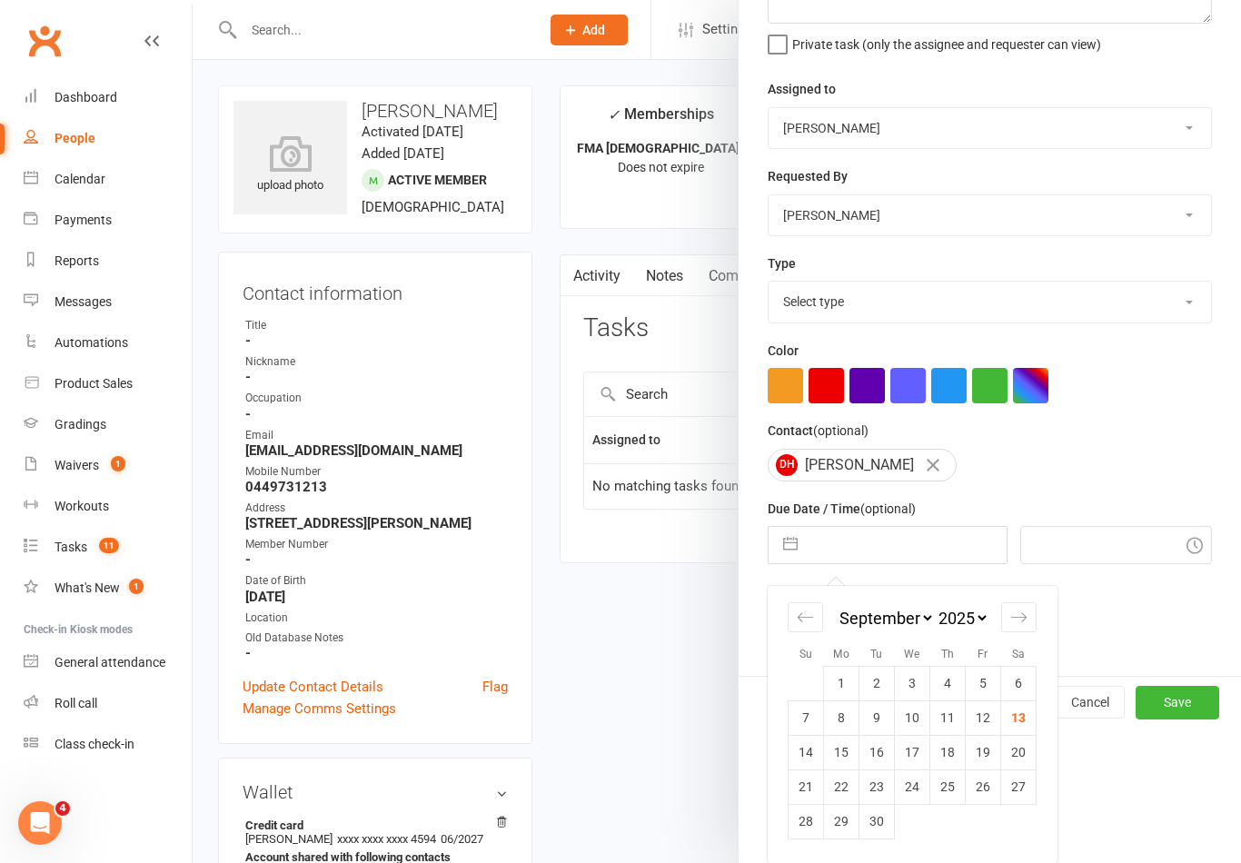
scroll to position [167, 0]
click at [811, 759] on td "14" at bounding box center [806, 752] width 35 height 35
type input "14 Sep 2025"
type input "9:00am"
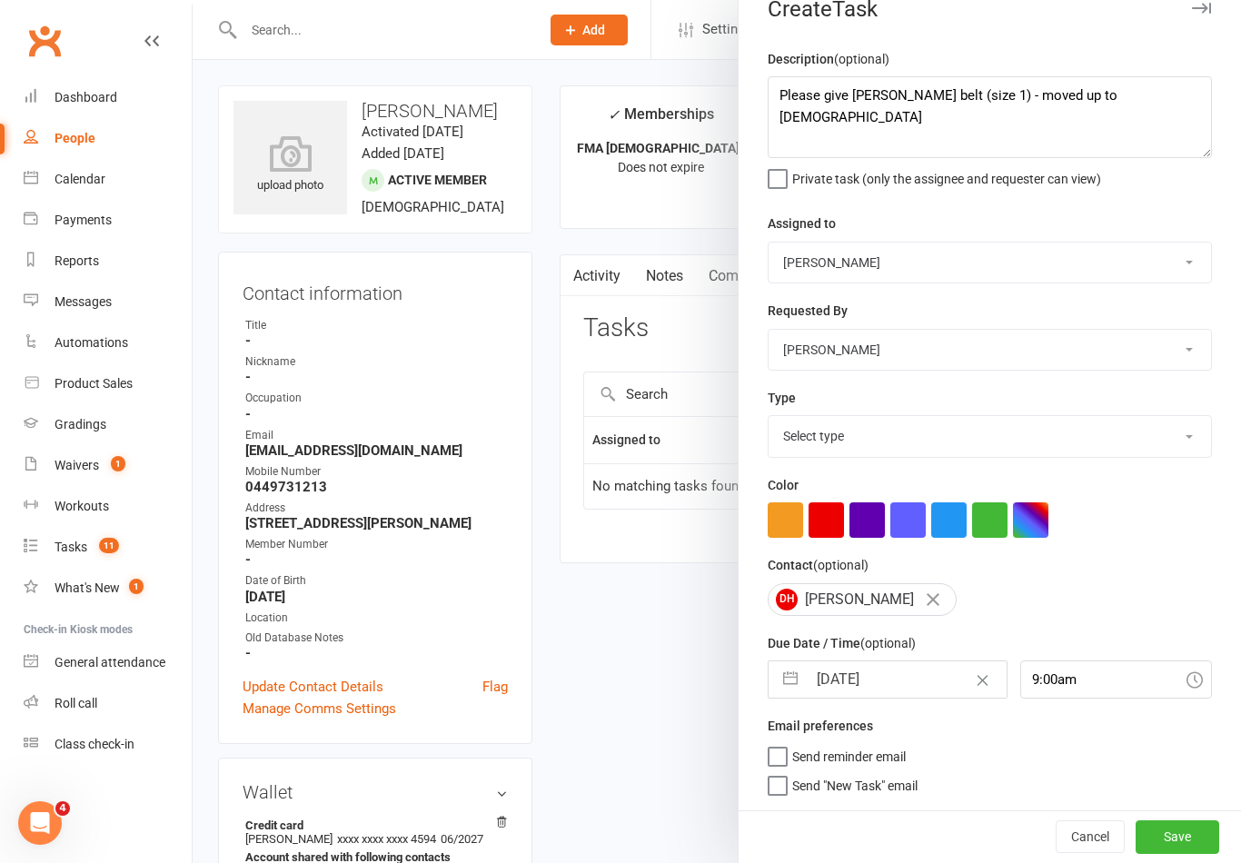
scroll to position [33, 0]
click at [909, 672] on input "14 Sep 2025" at bounding box center [906, 680] width 199 height 36
select select "7"
select select "2025"
select select "8"
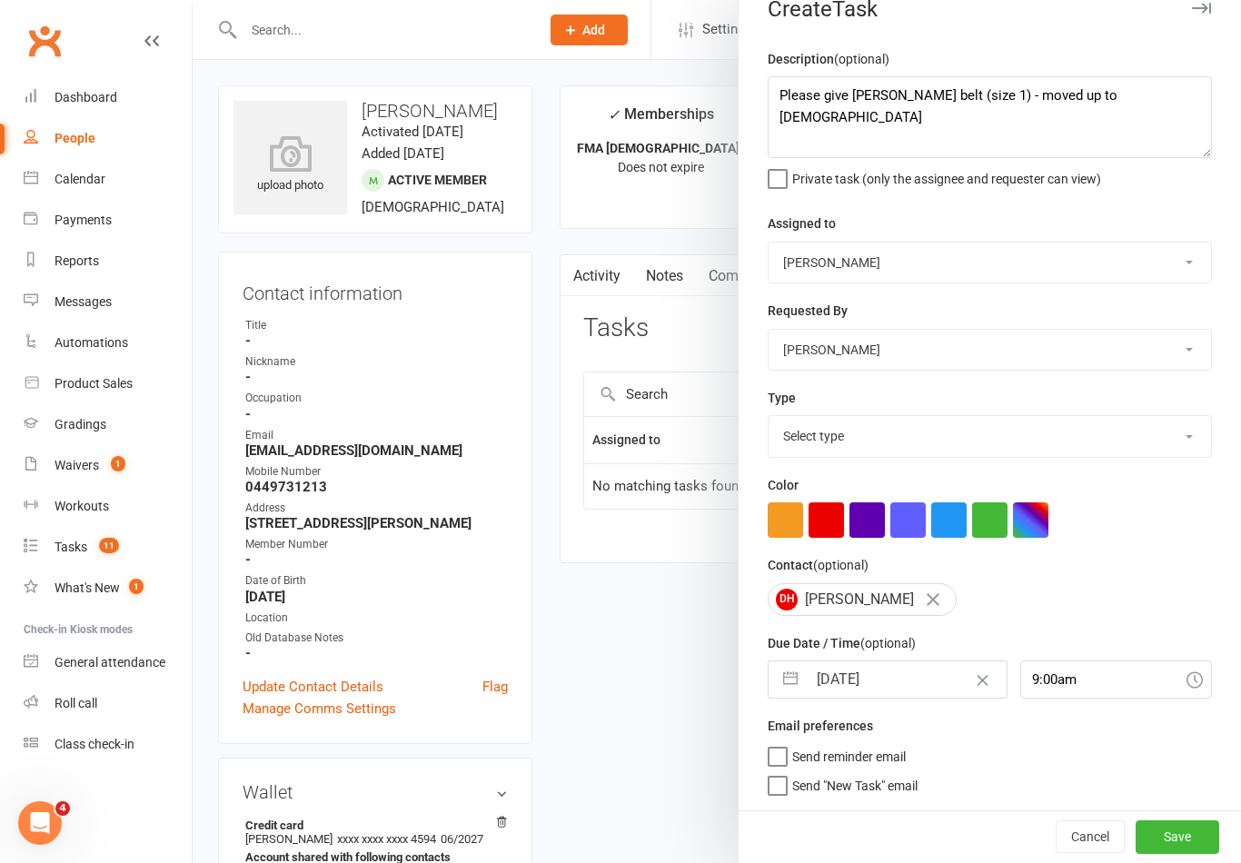
select select "2025"
select select "9"
select select "2025"
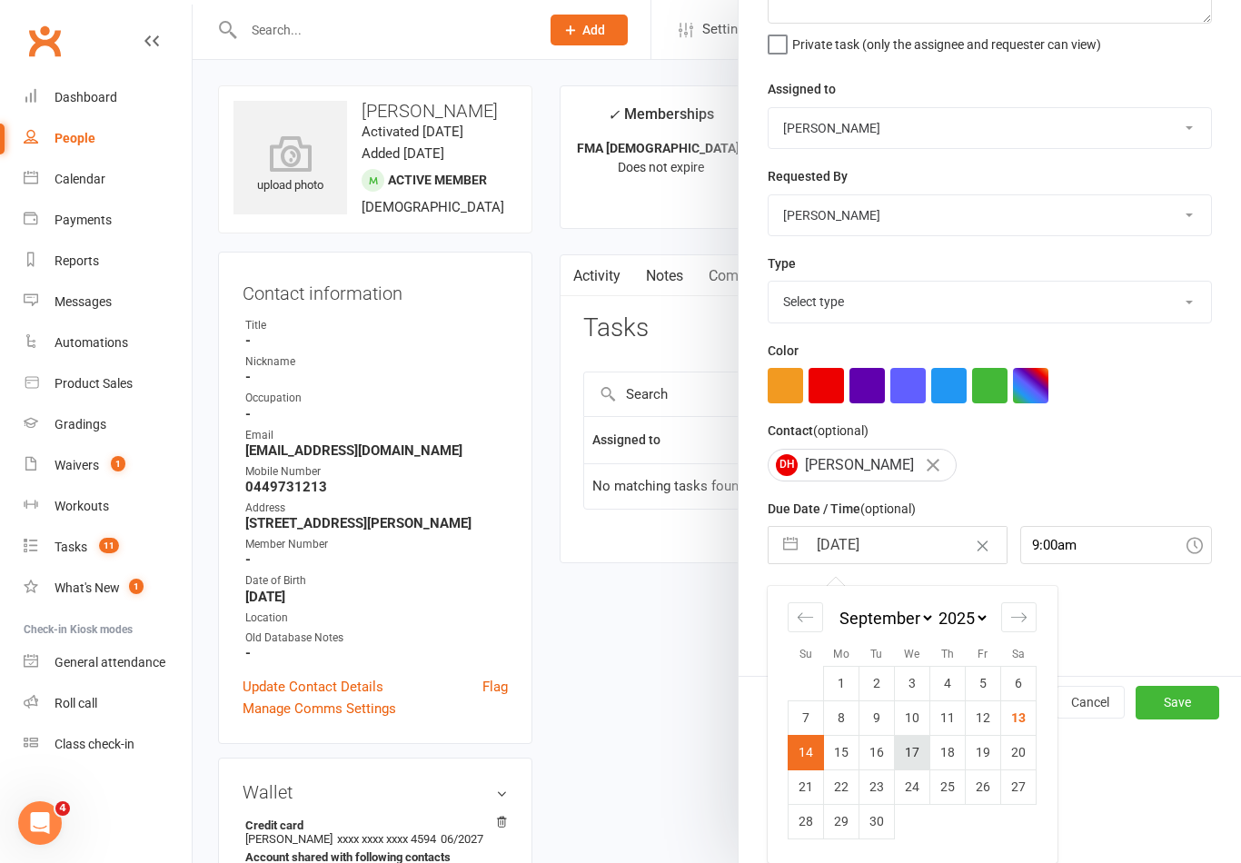
click at [913, 753] on td "17" at bounding box center [912, 752] width 35 height 35
type input "17 Sep 2025"
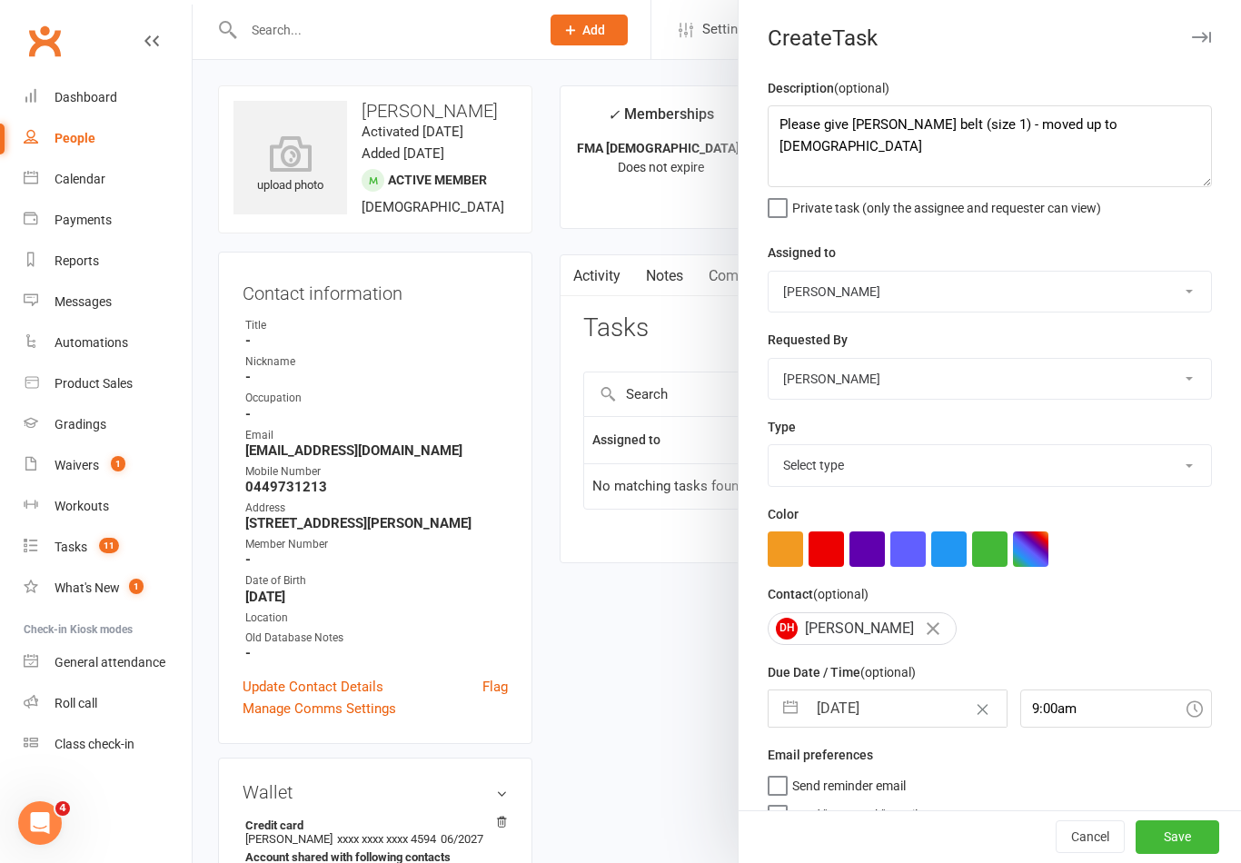
scroll to position [0, 0]
click at [1201, 836] on button "Save" at bounding box center [1178, 837] width 84 height 33
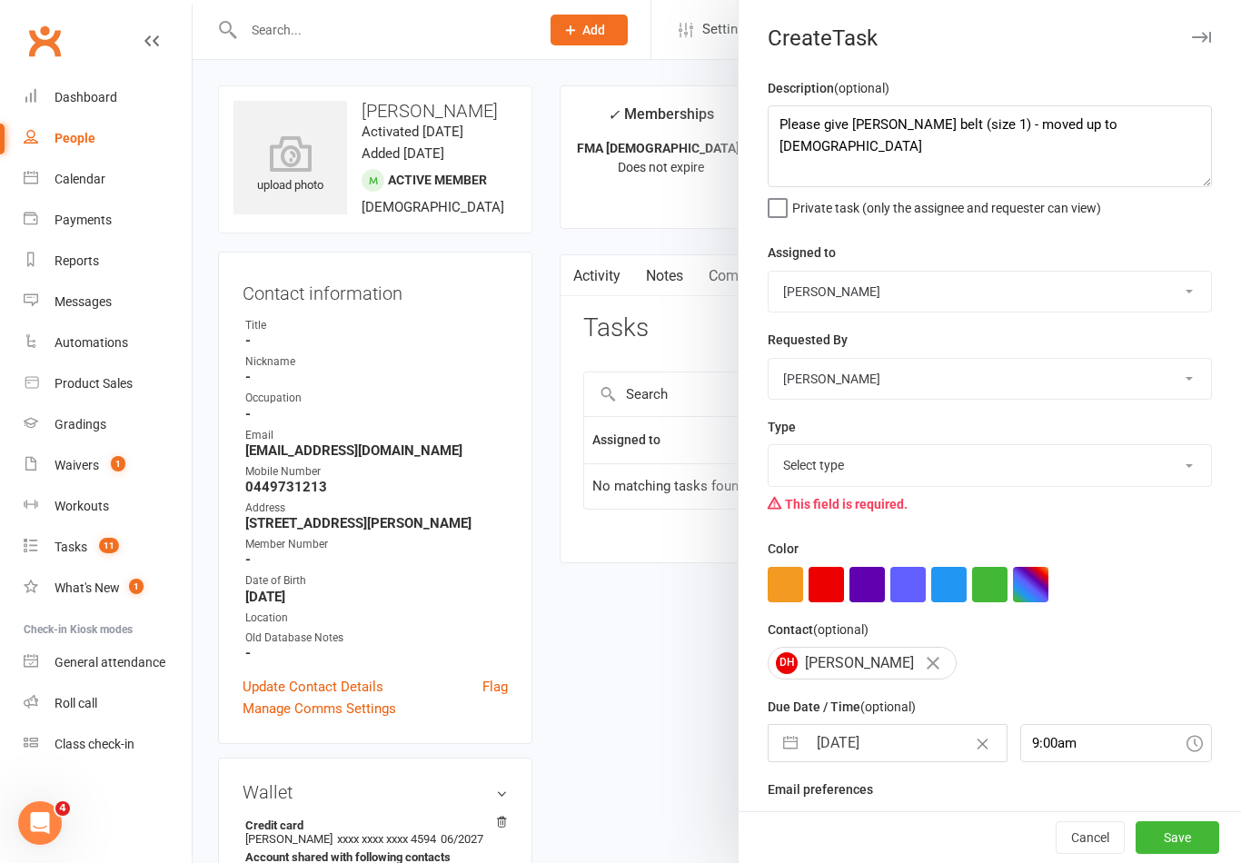
click at [1066, 458] on select "Select type E-mail General task Meeting Phone call Sett in calls Add new task t…" at bounding box center [990, 465] width 443 height 40
select select "25648"
click at [1192, 835] on button "Save" at bounding box center [1178, 837] width 84 height 33
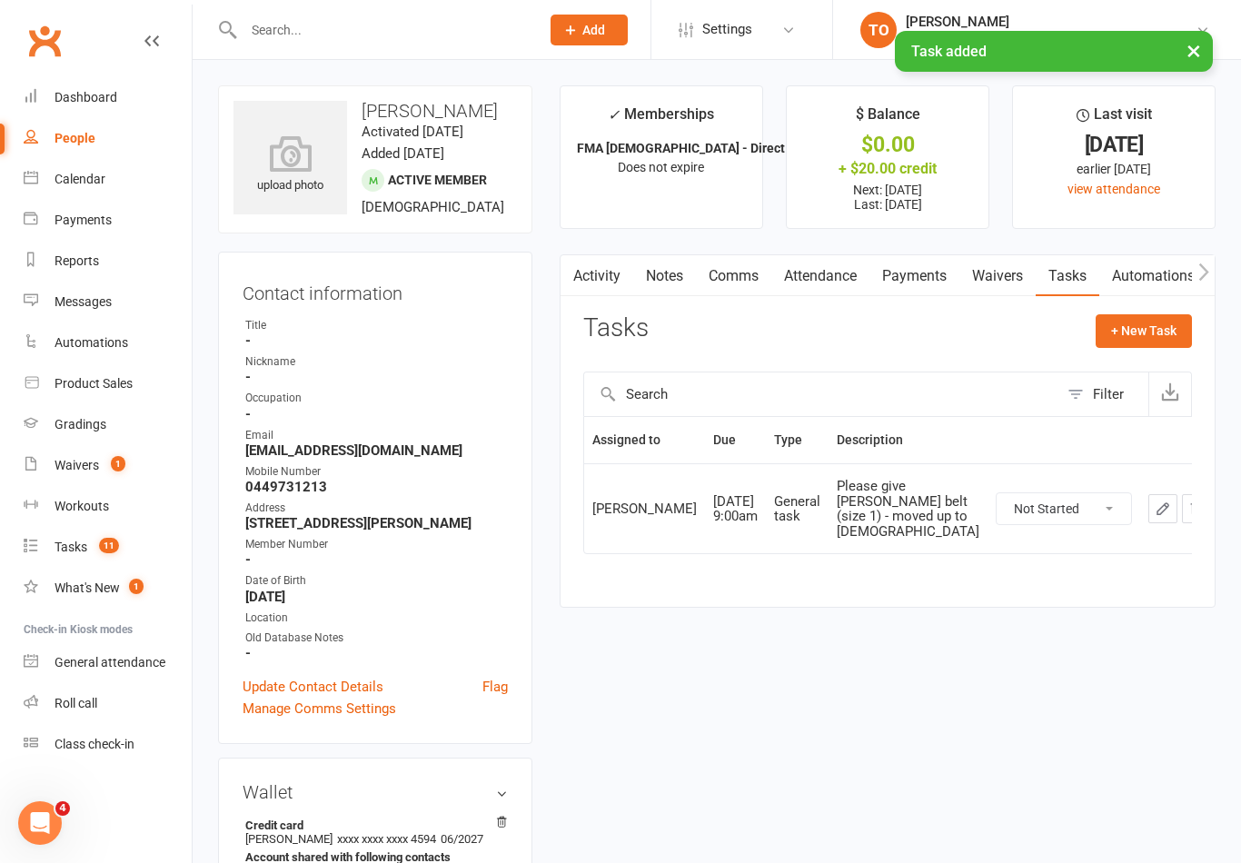
click at [394, 31] on div "× Task added" at bounding box center [609, 31] width 1218 height 0
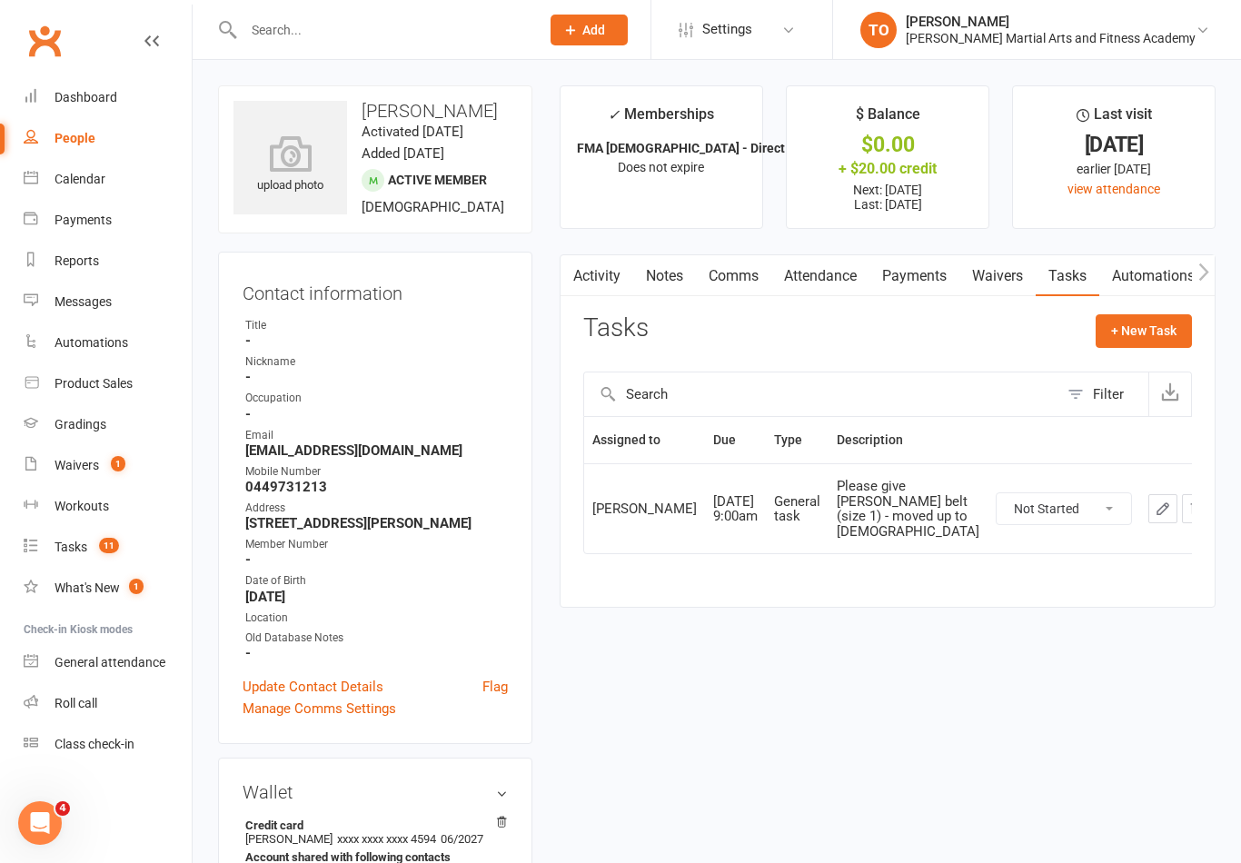
click at [435, 41] on input "text" at bounding box center [382, 29] width 289 height 25
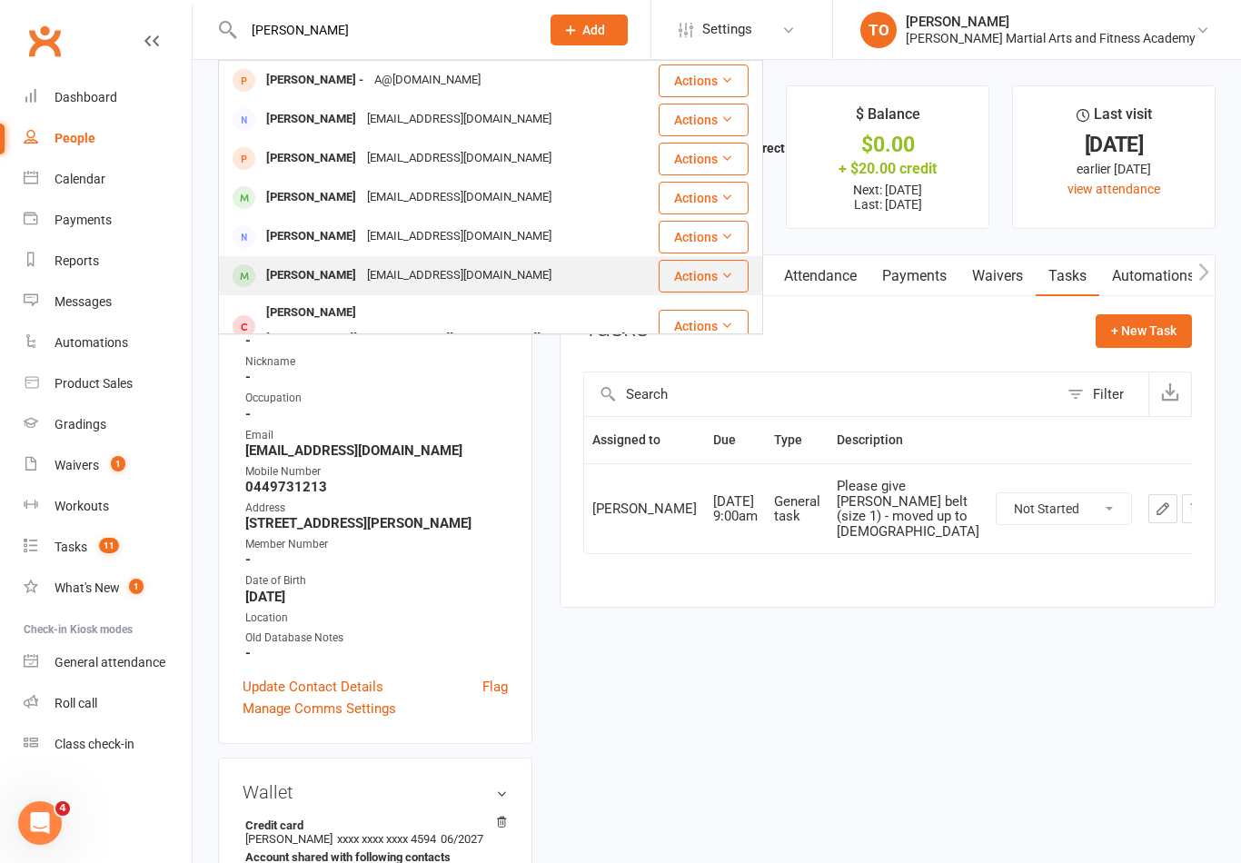
type input "David"
click at [420, 270] on div "davidw86@icloud.com" at bounding box center [459, 276] width 195 height 26
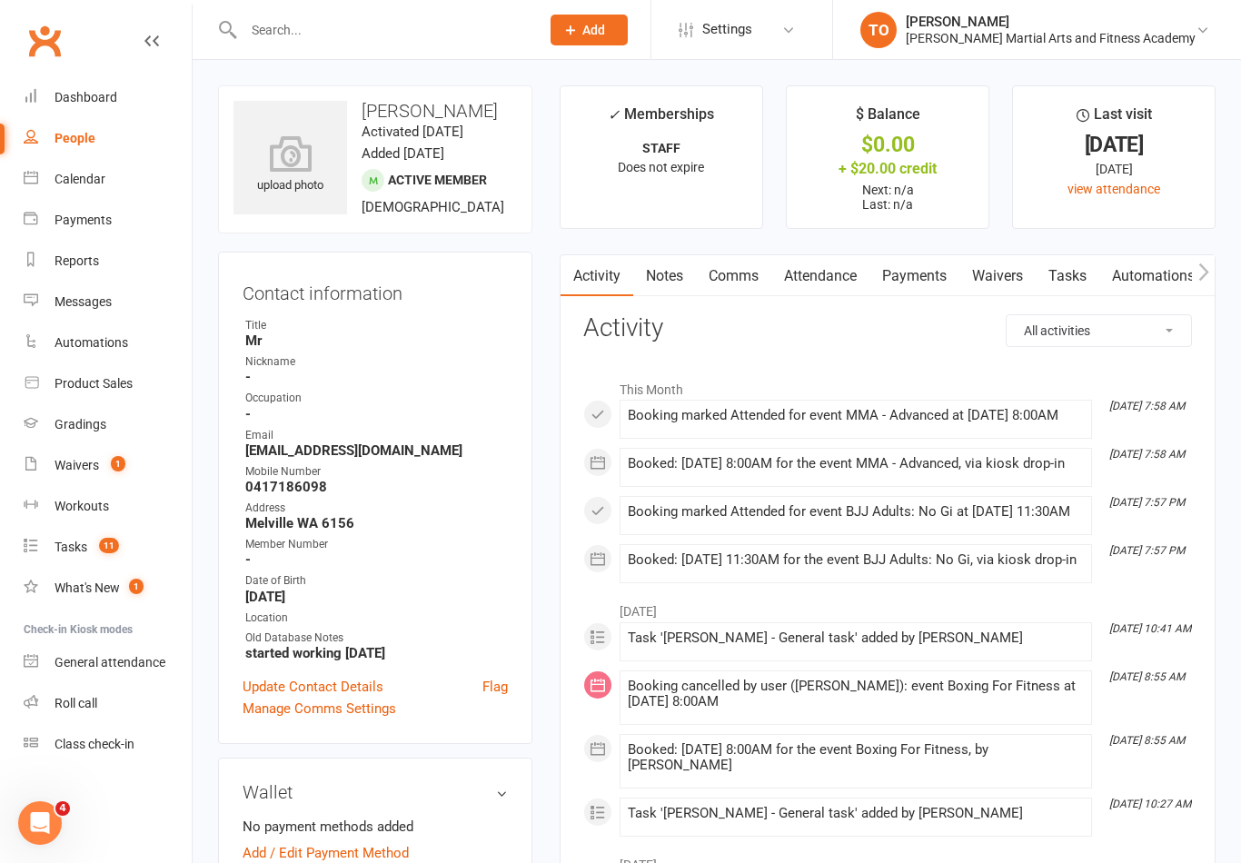
click at [1075, 266] on link "Tasks" at bounding box center [1068, 276] width 64 height 42
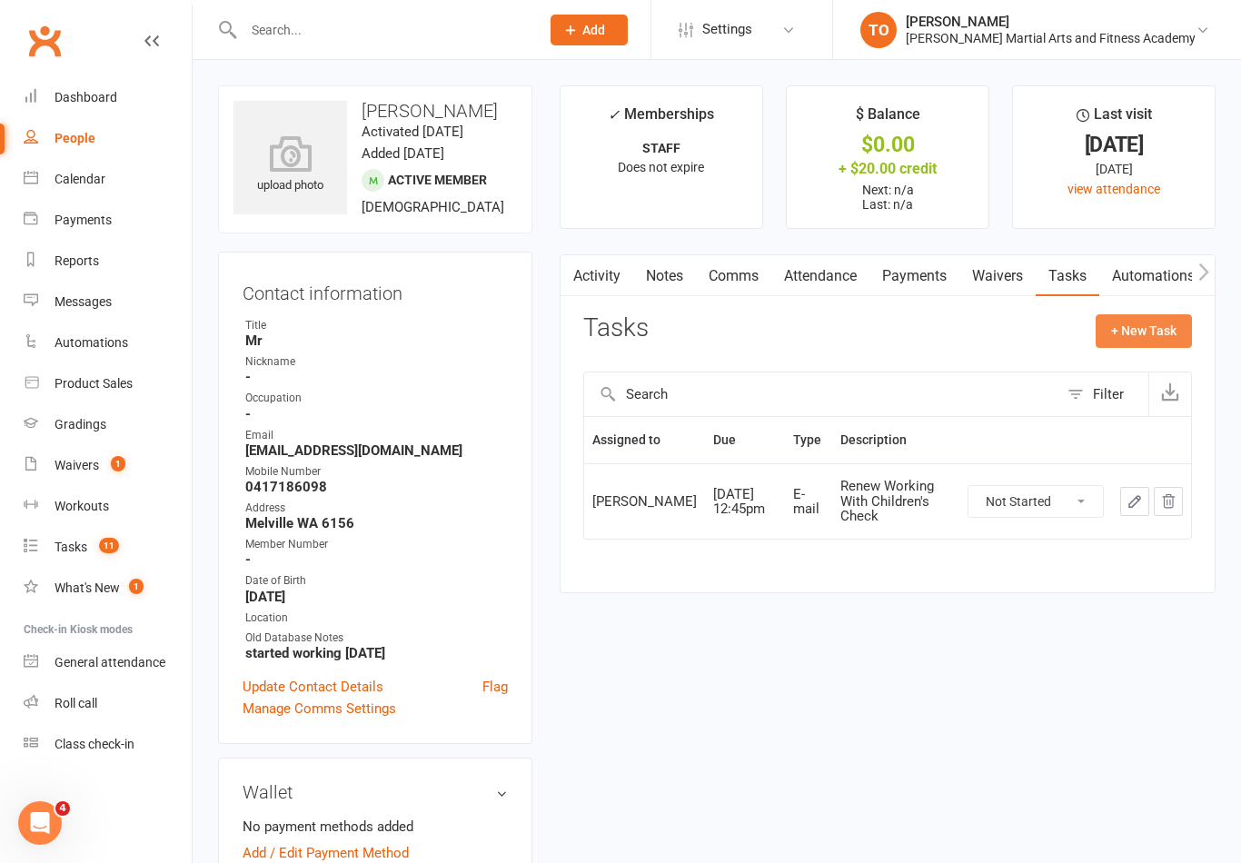
click at [1139, 324] on button "+ New Task" at bounding box center [1144, 330] width 96 height 33
select select "50724"
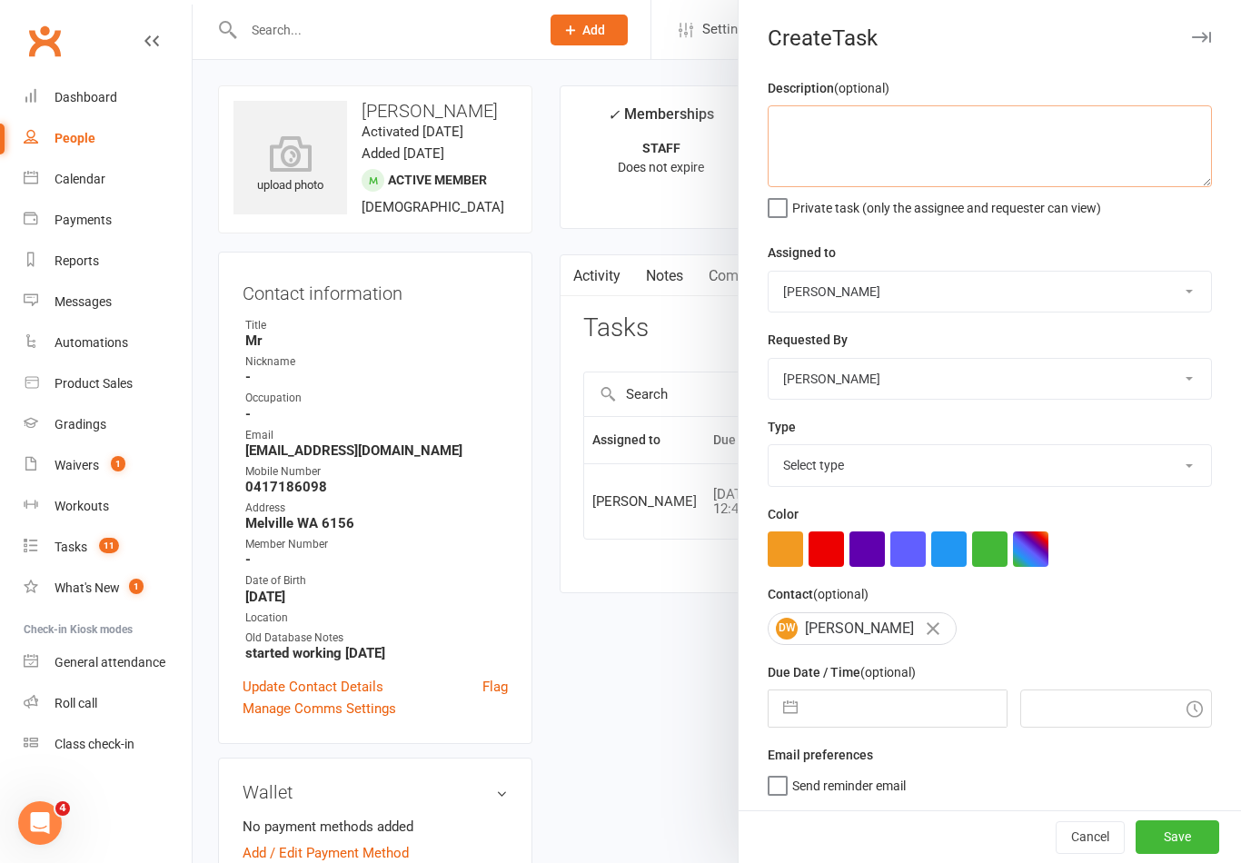
click at [935, 131] on textarea at bounding box center [990, 146] width 444 height 82
click at [771, 140] on textarea "White belts needed: No 1’s and below" at bounding box center [990, 146] width 444 height 82
click at [804, 131] on textarea "White belts needed: - No 1’s and below - Size 3, only 4 belts left - No size 5’s" at bounding box center [990, 146] width 444 height 82
click at [940, 136] on textarea "White belts needed: - No size 1’s and below - Size 3, only 4 belts left - No si…" at bounding box center [990, 146] width 444 height 82
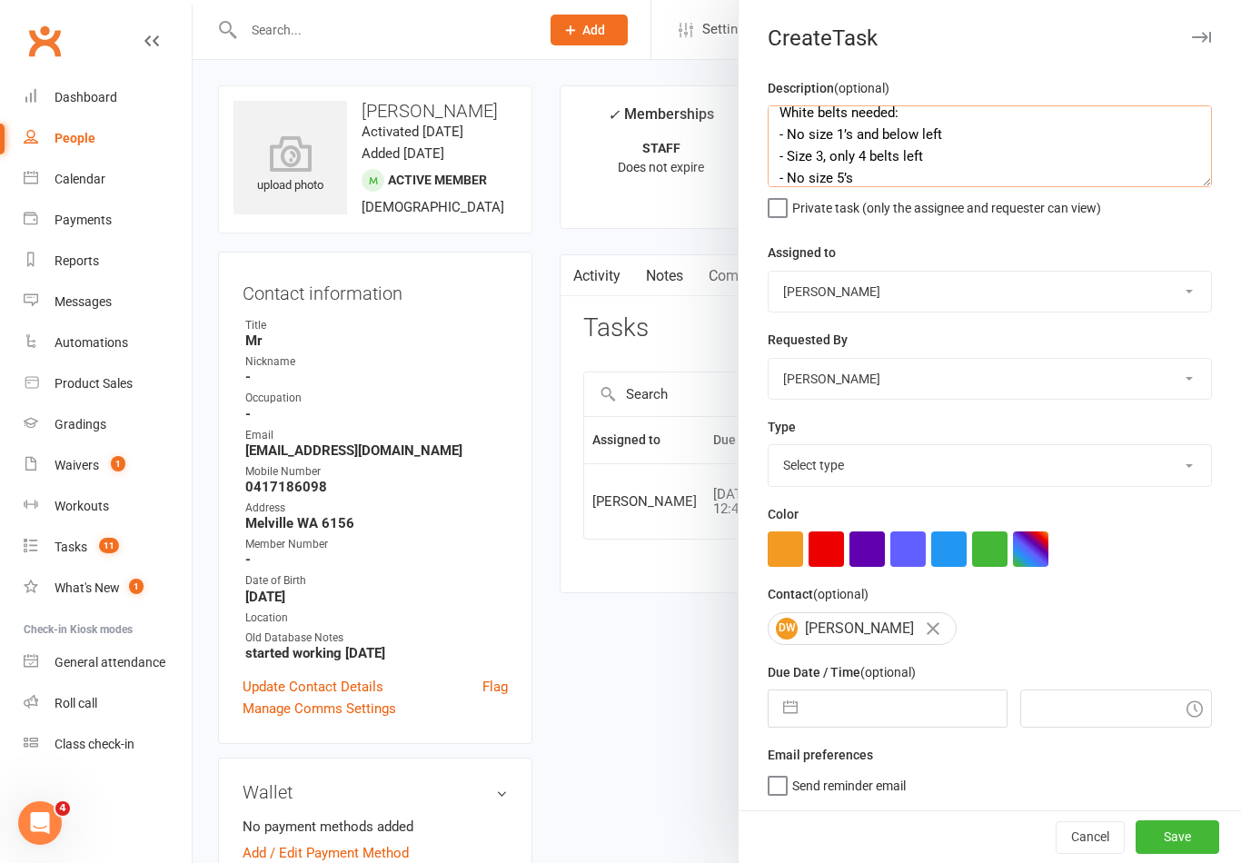
click at [798, 141] on textarea "White belts needed: - No size 1’s and below left - Size 3, only 4 belts left - …" at bounding box center [990, 146] width 444 height 82
click at [793, 155] on textarea "White belts needed: - No size 1’s and below left - Size 3, only 4 belts left - …" at bounding box center [990, 146] width 444 height 82
click at [1021, 164] on textarea "White belts needed: - No size 1’s and below left - Of size 3, only 4 belts left…" at bounding box center [990, 146] width 444 height 82
type textarea "White belts needed: - No size 1’s and below left - Of size 3, only 4 belts left…"
click at [941, 284] on select "Stephen Erceg Robert Wilsnach Kiam Padamsey Matthew Erceg Leo Gomes Jai Christo…" at bounding box center [990, 292] width 443 height 40
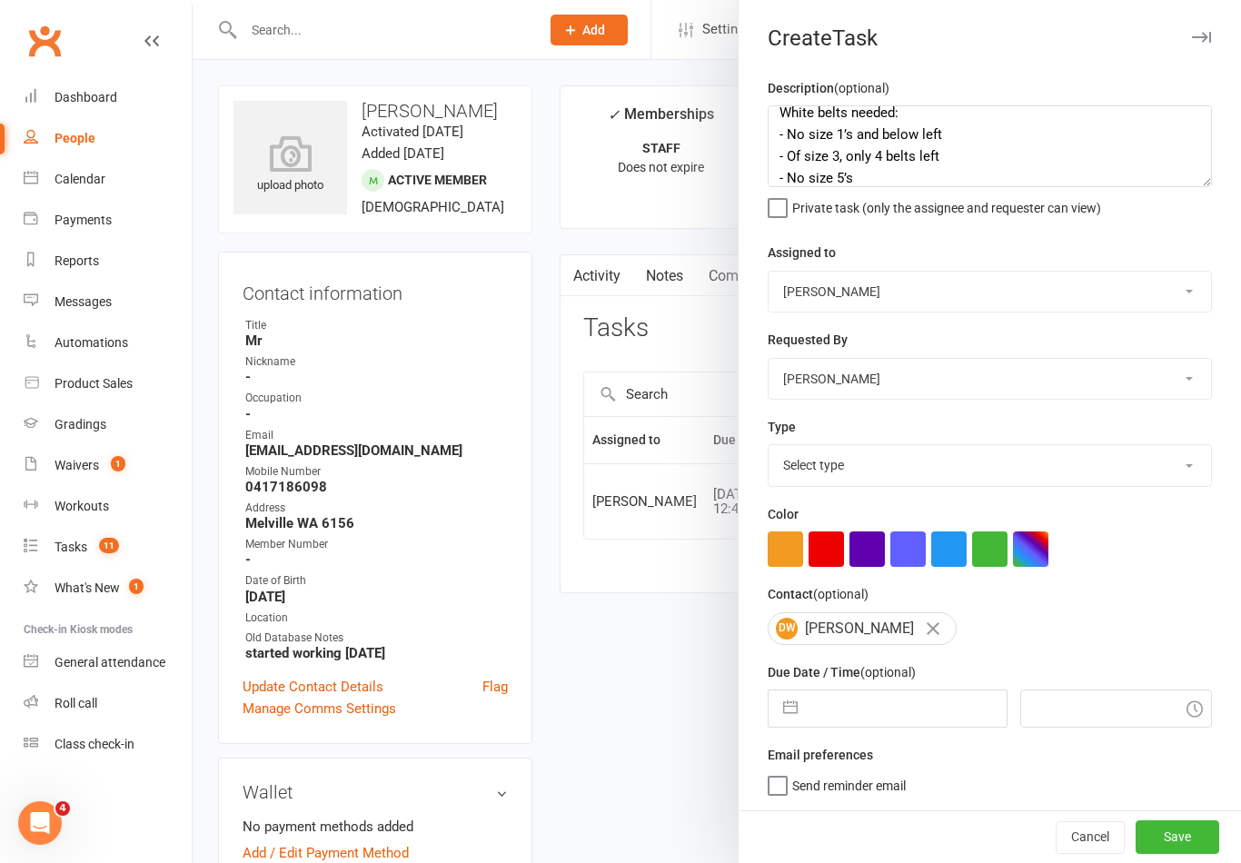
select select "47621"
click at [911, 474] on select "Select type E-mail General task Meeting Phone call Sett in calls Add new task t…" at bounding box center [990, 465] width 443 height 40
select select "25648"
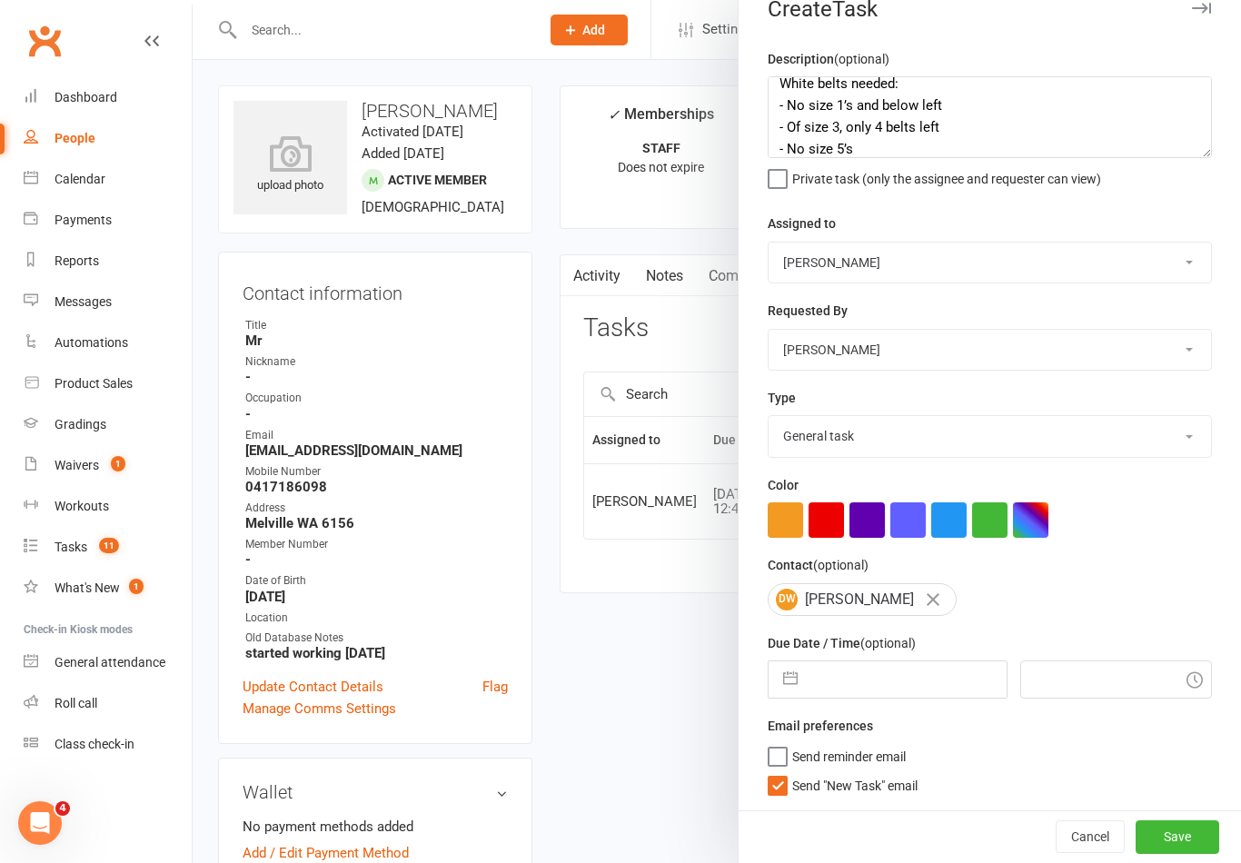
scroll to position [33, 0]
click at [789, 790] on label "Send "New Task" email" at bounding box center [843, 781] width 150 height 18
click at [789, 772] on input "Send "New Task" email" at bounding box center [843, 772] width 150 height 0
checkbox input "false"
click at [909, 682] on input "text" at bounding box center [906, 680] width 199 height 36
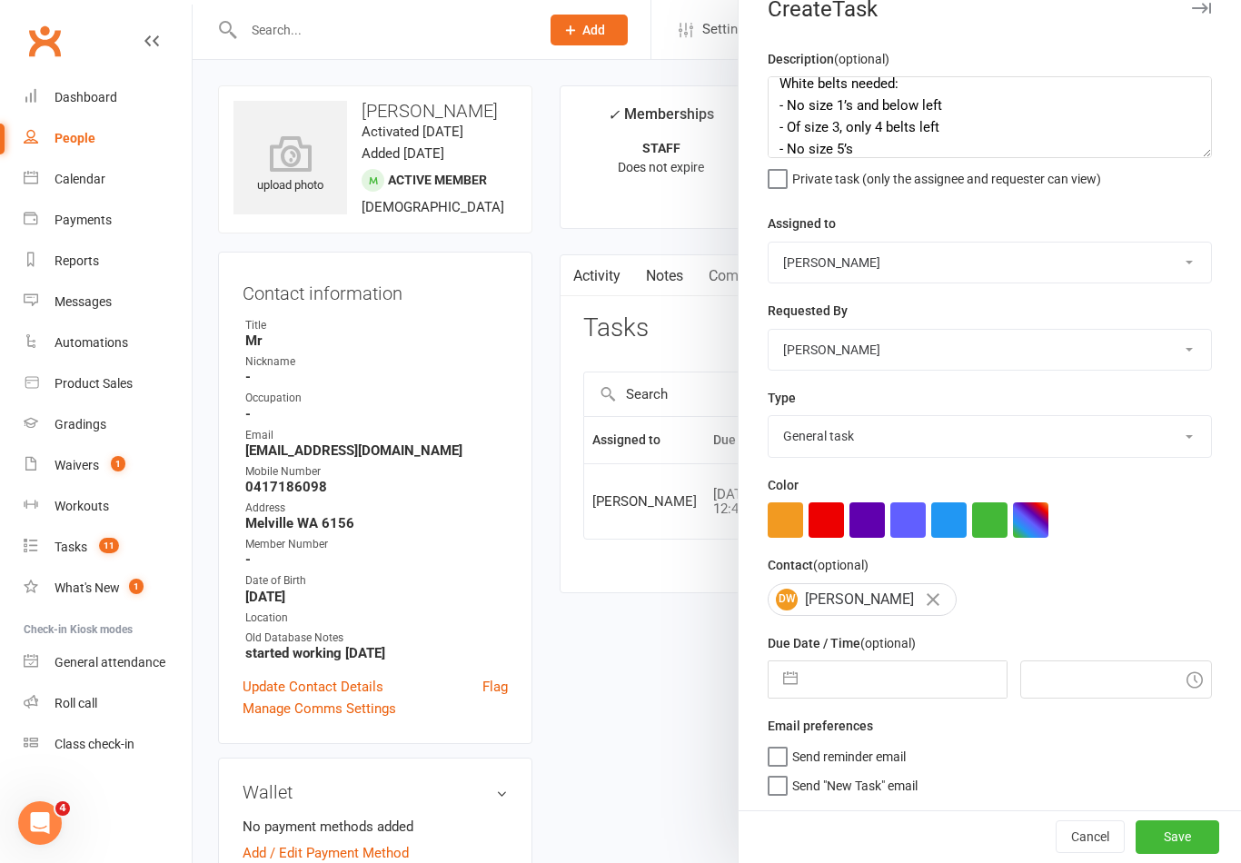
select select "7"
select select "2025"
select select "8"
select select "2025"
select select "9"
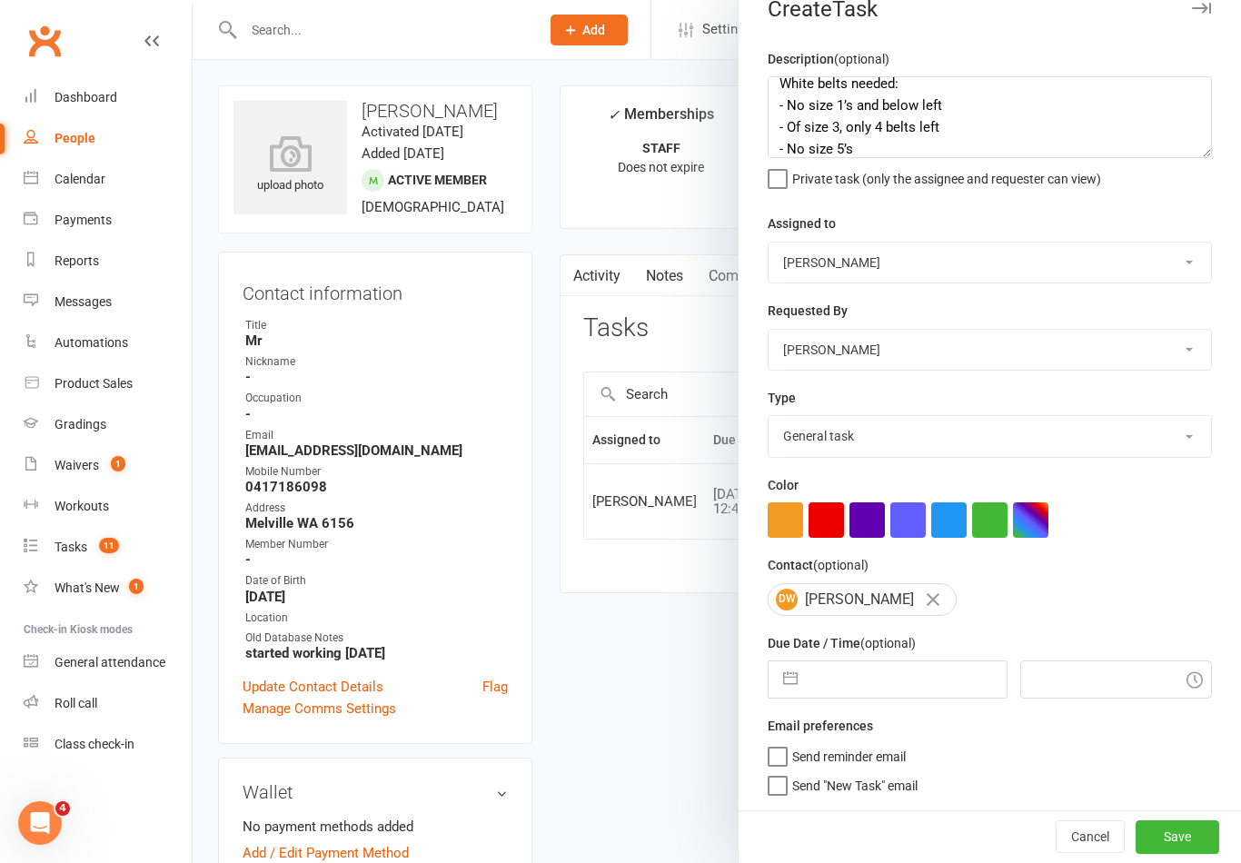
select select "2025"
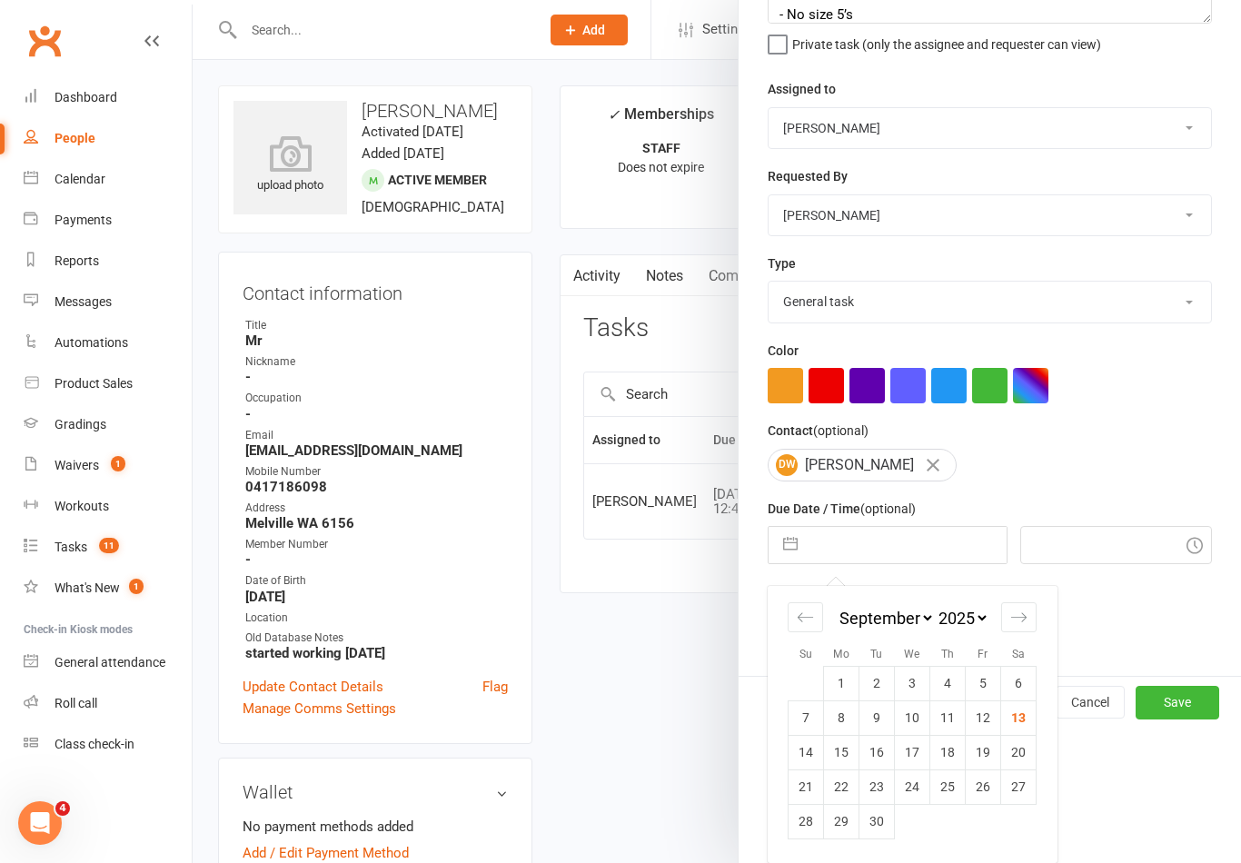
scroll to position [167, 0]
click at [917, 751] on td "17" at bounding box center [912, 752] width 35 height 35
type input "17 Sep 2025"
type input "9:00am"
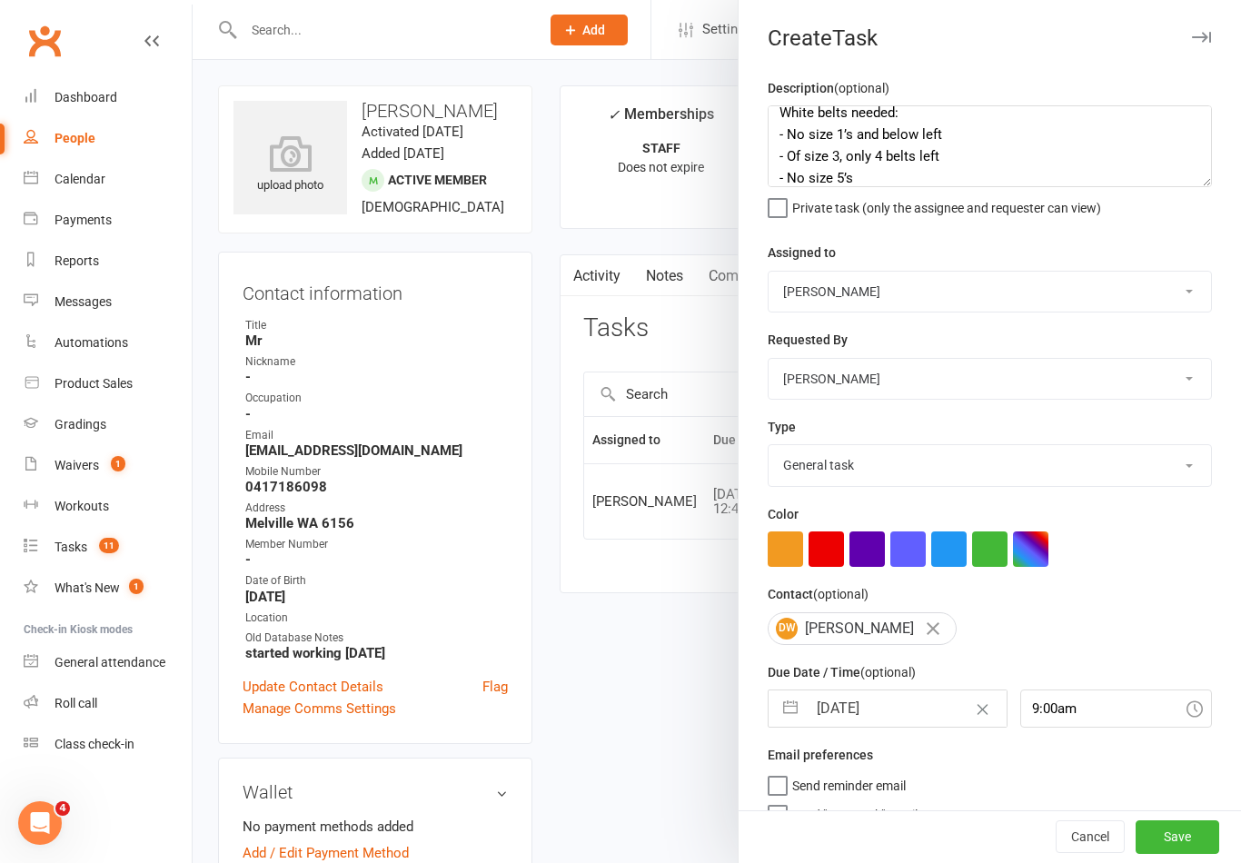
scroll to position [18, 0]
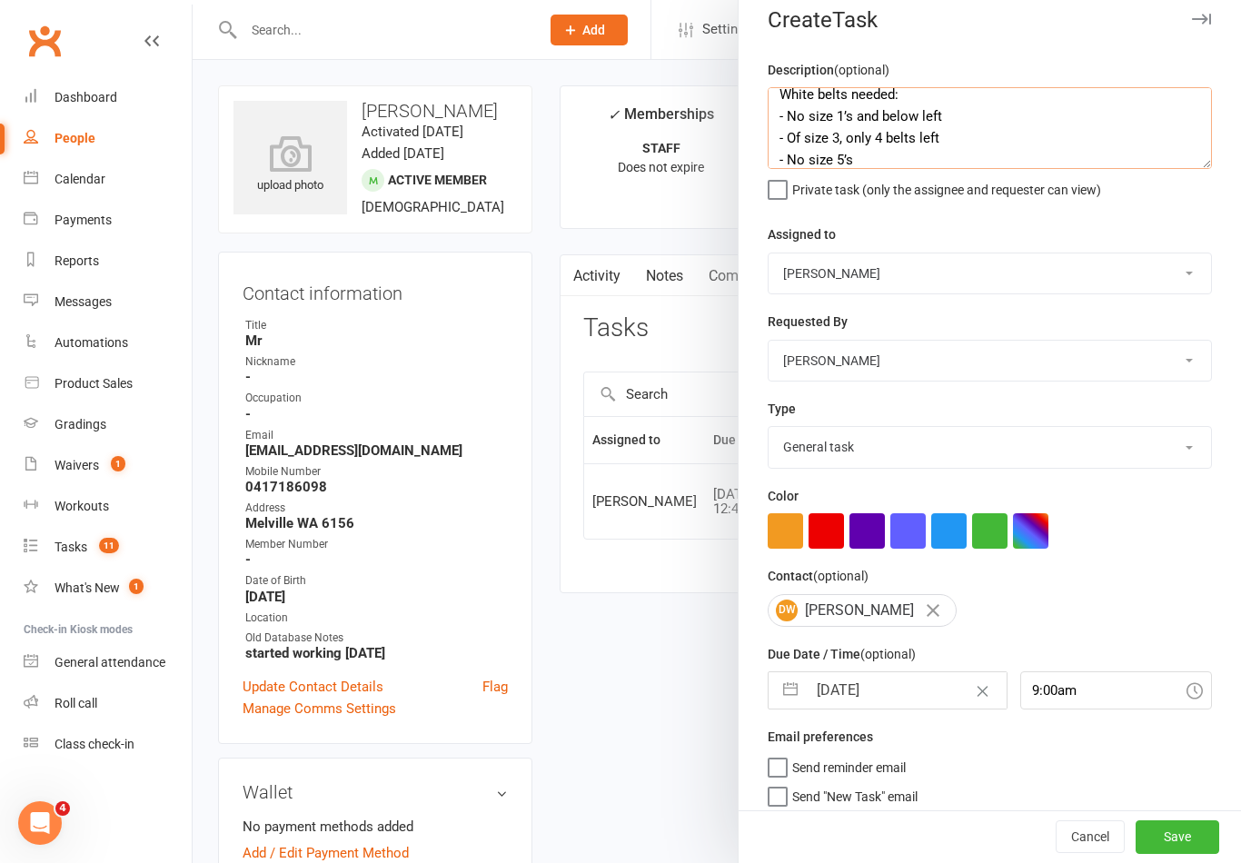
click at [935, 155] on textarea "White belts needed: - No size 1’s and below left - Of size 3, only 4 belts left…" at bounding box center [990, 128] width 444 height 82
click at [778, 155] on textarea "White belts needed: - No size 1’s and below left - Of size 3, only 4 belts left…" at bounding box center [990, 128] width 444 height 82
click at [1080, 152] on textarea "White belts needed: - No size 1’s and below left - Of size 3, only 4 belts left…" at bounding box center [990, 128] width 444 height 82
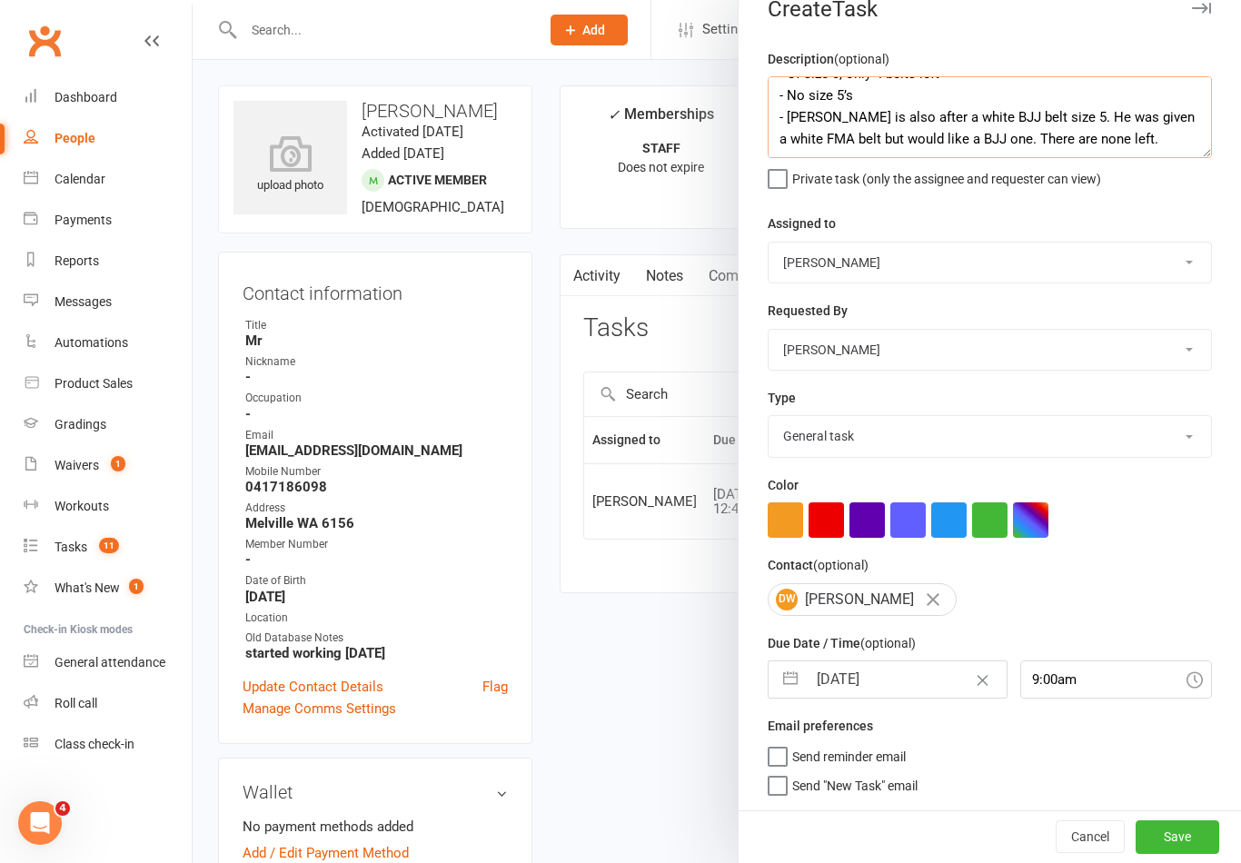
scroll to position [33, 0]
type textarea "White belts needed: - No size 1’s and below left - Of size 3, only 4 belts left…"
click at [1190, 833] on button "Save" at bounding box center [1178, 837] width 84 height 33
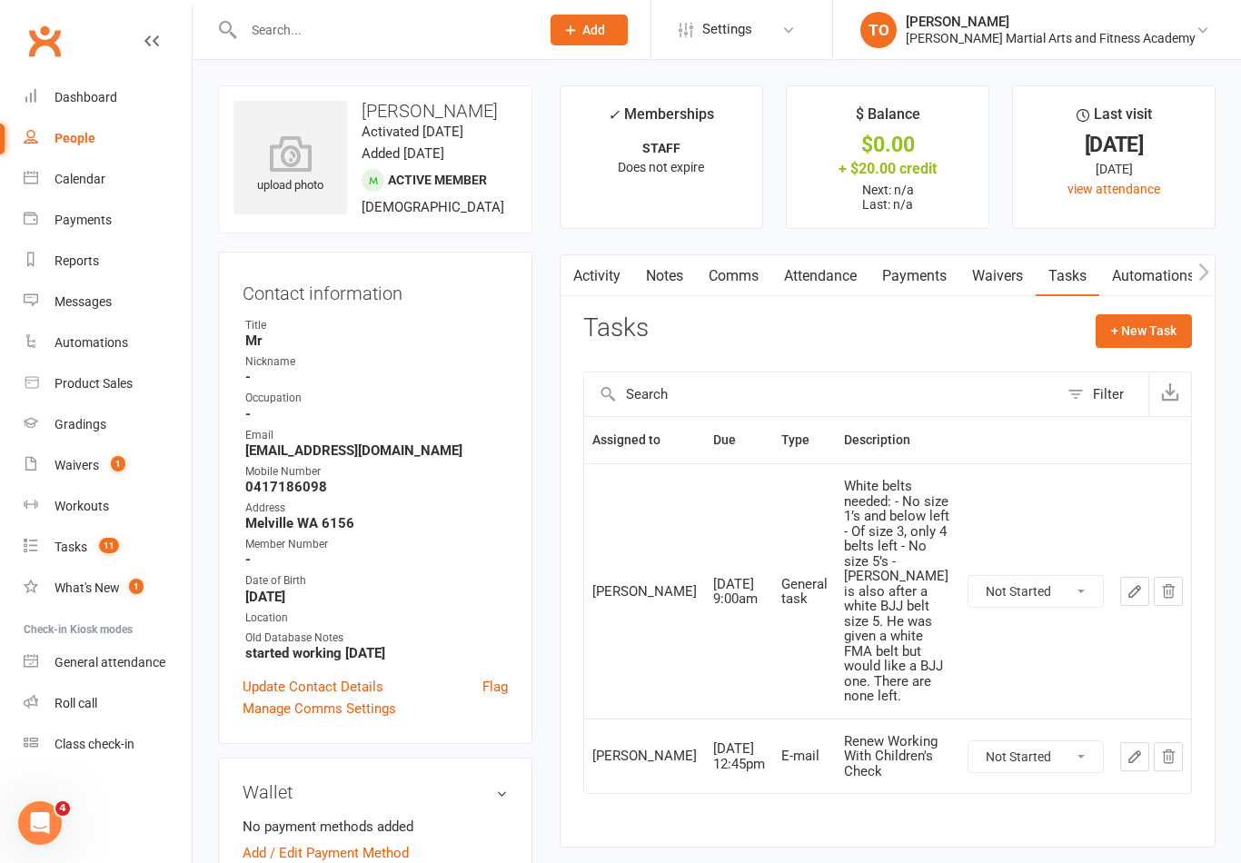
click at [883, 571] on div "White belts needed: - No size 1’s and below left - Of size 3, only 4 belts left…" at bounding box center [897, 591] width 107 height 225
click at [357, 25] on input "text" at bounding box center [382, 29] width 289 height 25
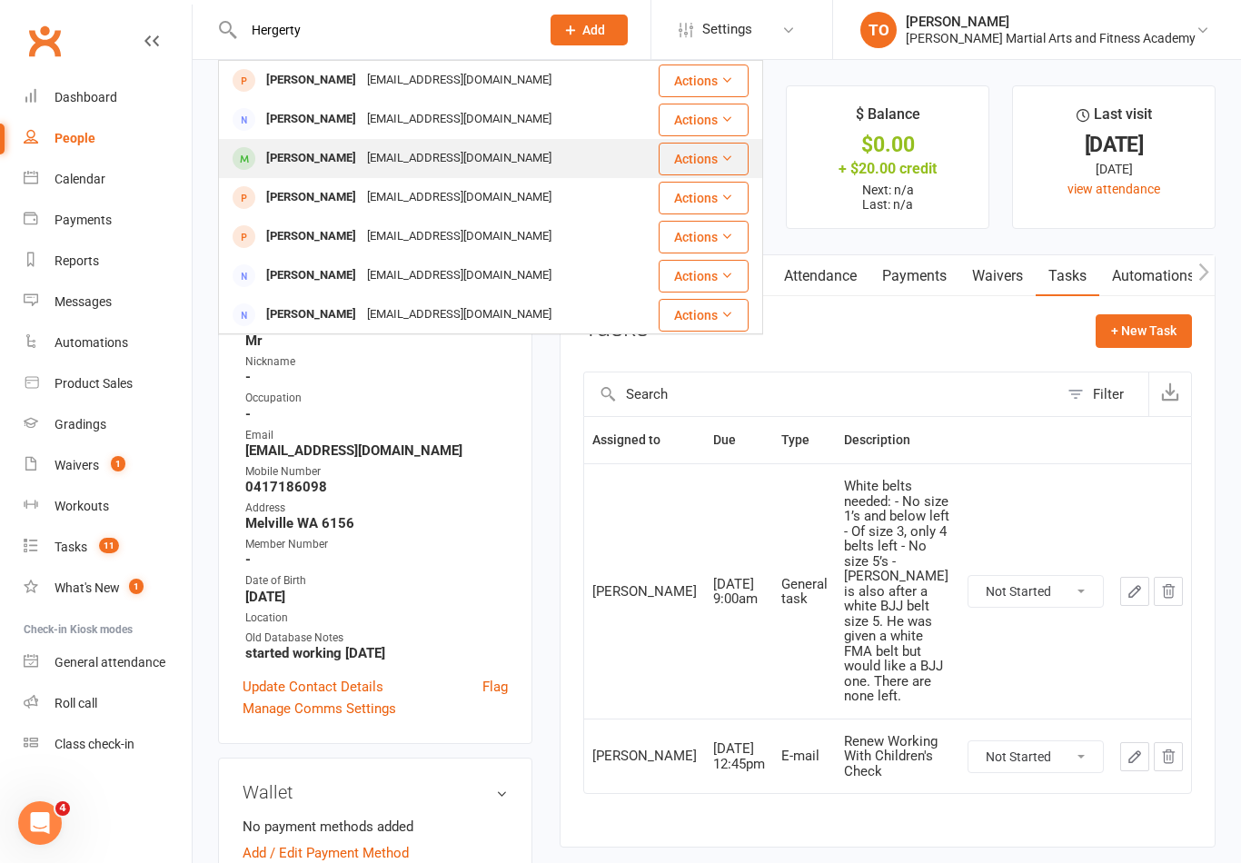
type input "Hergerty"
click at [304, 150] on div "Dylan Hegerty" at bounding box center [311, 158] width 101 height 26
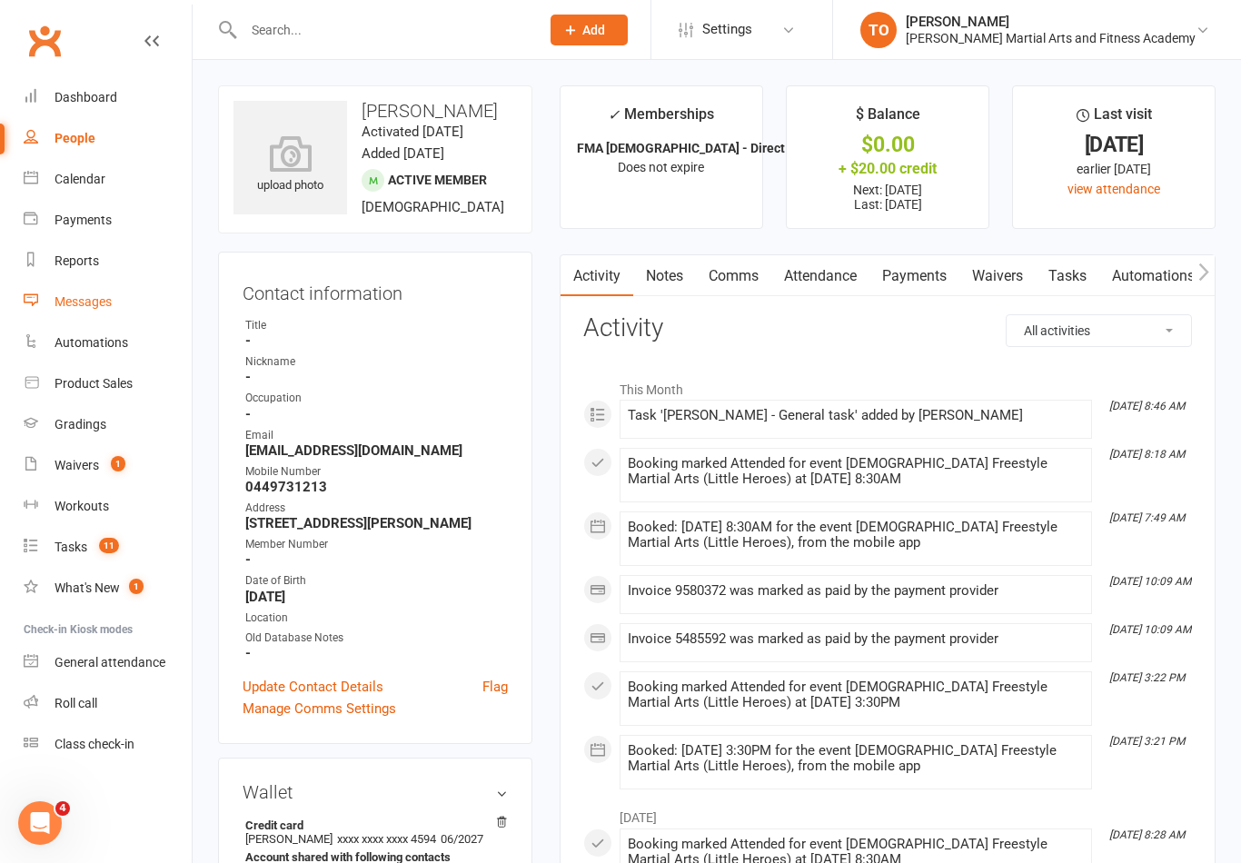
click at [93, 306] on div "Messages" at bounding box center [83, 301] width 57 height 15
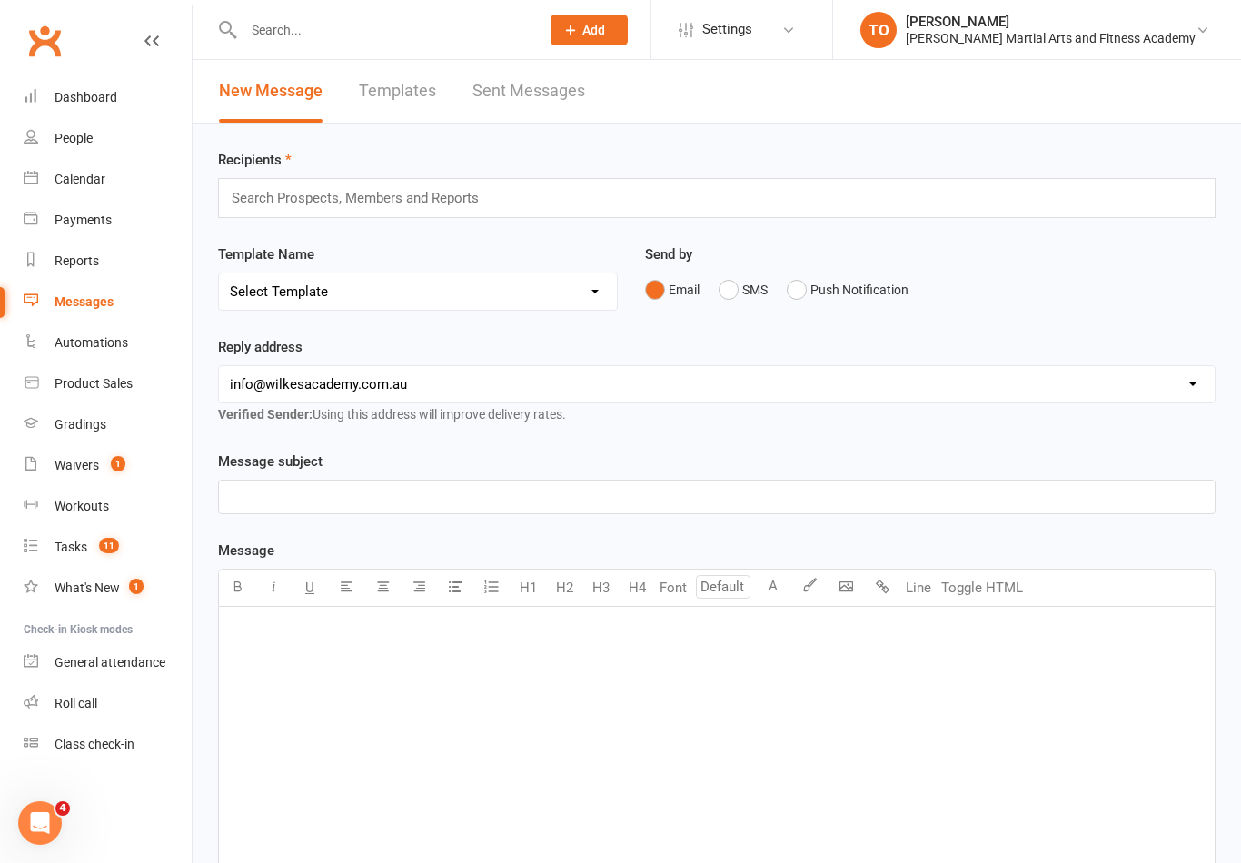
click at [513, 192] on div "Search Prospects, Members and Reports" at bounding box center [717, 198] width 998 height 40
type input "H"
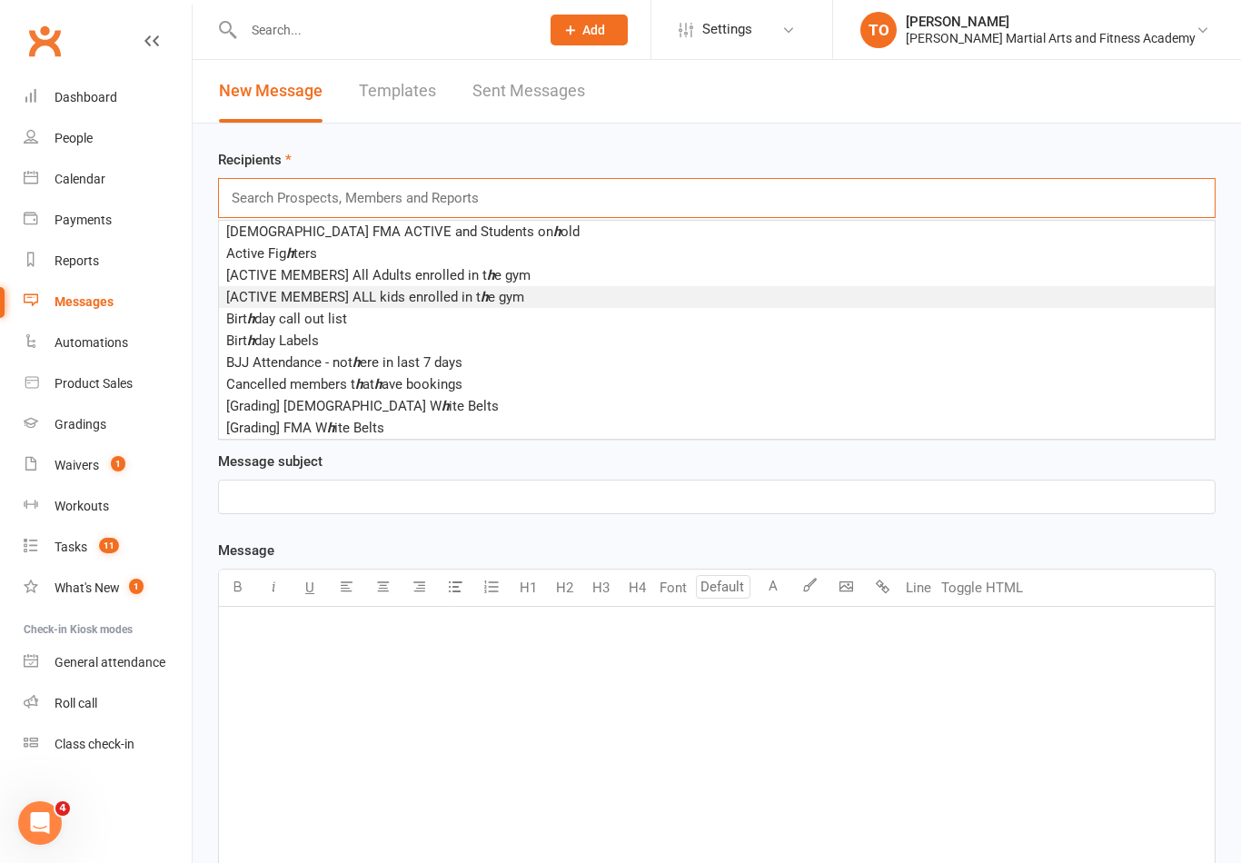
click at [645, 508] on p "﻿" at bounding box center [717, 497] width 974 height 22
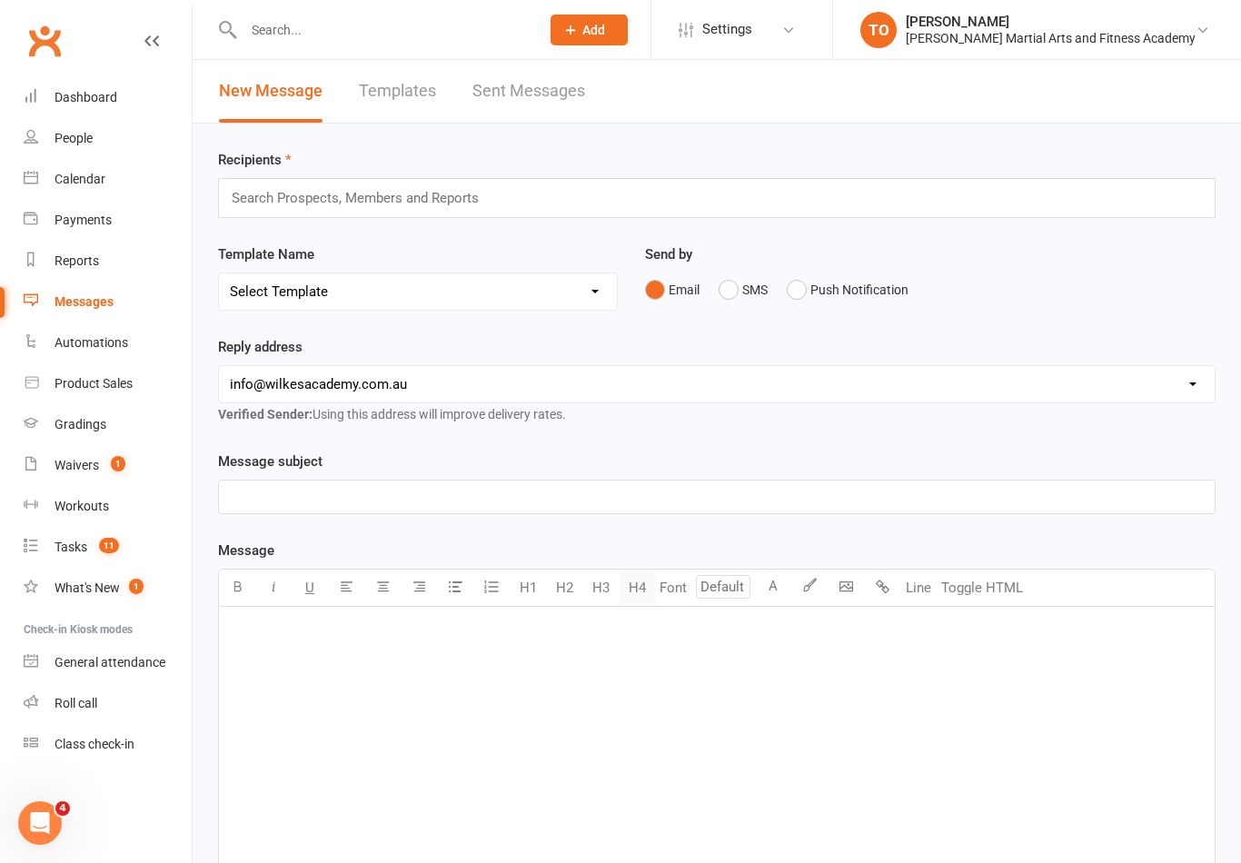
click at [626, 576] on button "H4" at bounding box center [637, 588] width 36 height 36
click at [464, 288] on select "Select Template [Email] Birthday Party Enquiry [Email] 2-5yo Grading Form [Emai…" at bounding box center [418, 292] width 398 height 36
select select "8"
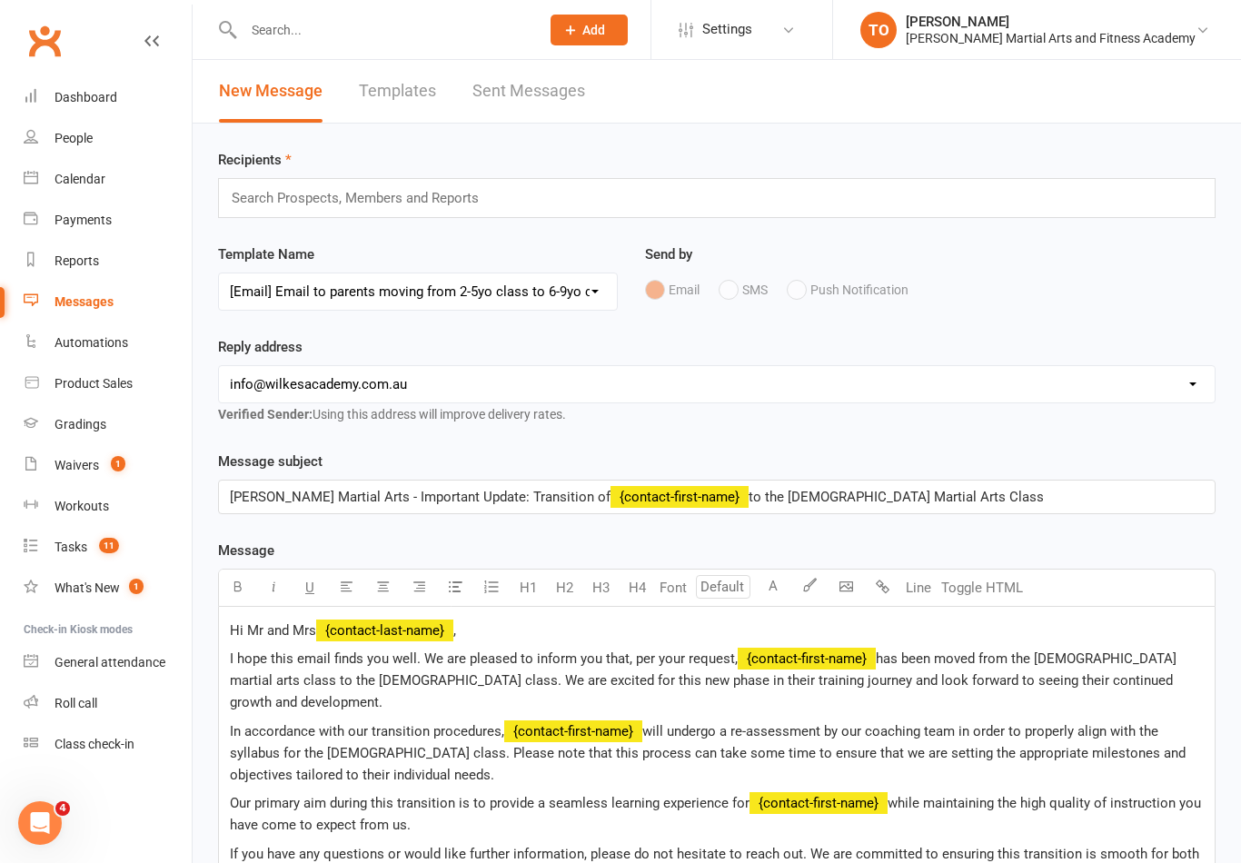
click at [471, 196] on input "text" at bounding box center [363, 198] width 267 height 24
click at [309, 218] on div "Hergerty Hergerty" at bounding box center [717, 198] width 998 height 40
type input "H"
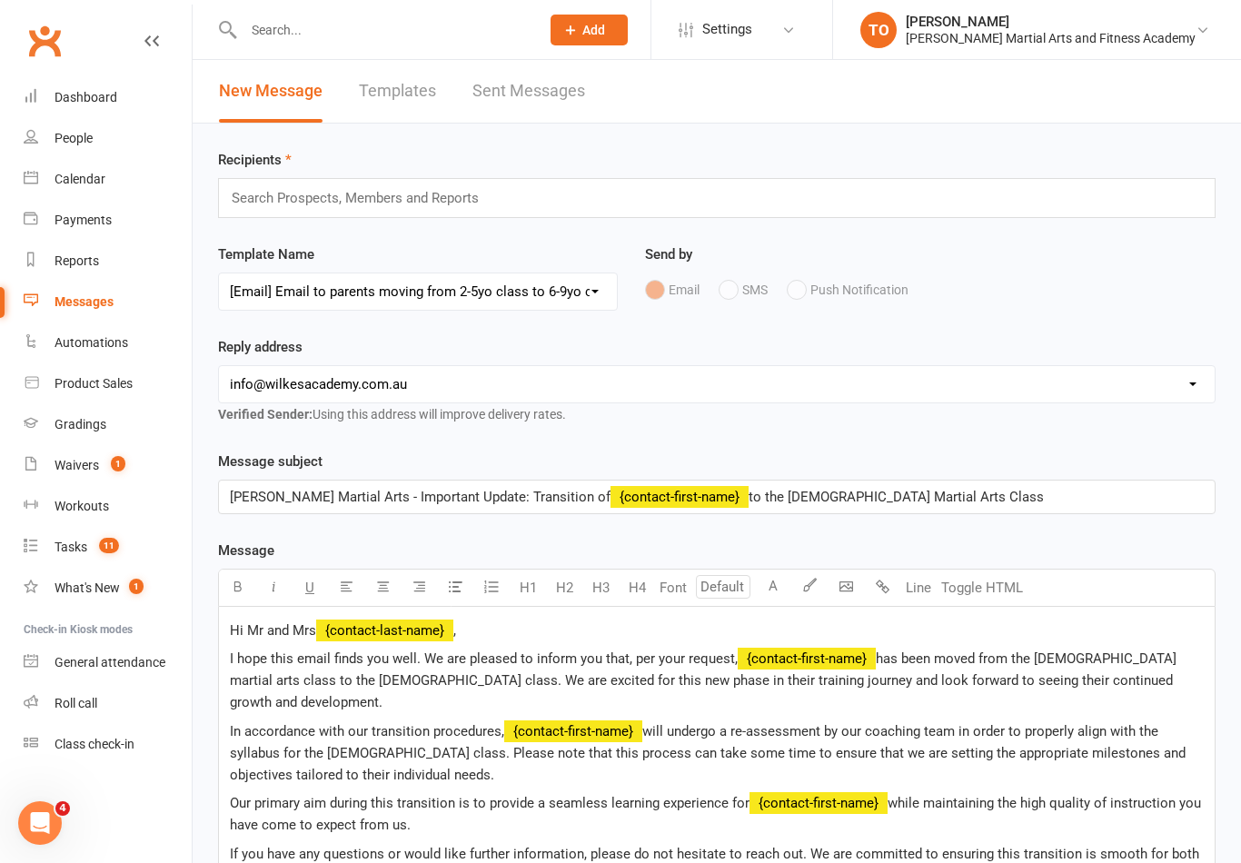
click at [274, 201] on input "text" at bounding box center [363, 198] width 267 height 24
type input "H"
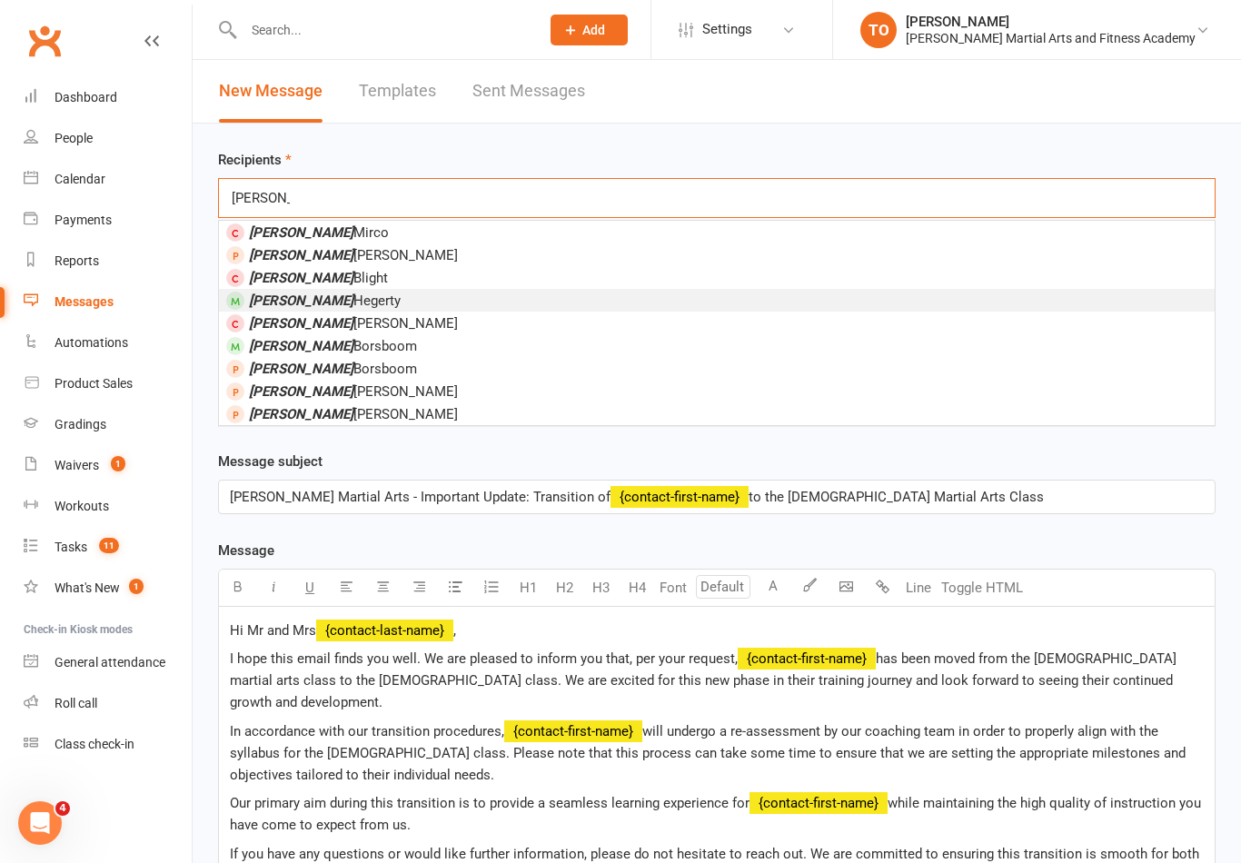
type input "Dylan"
click at [326, 294] on li "Dylan Hegerty" at bounding box center [717, 300] width 996 height 23
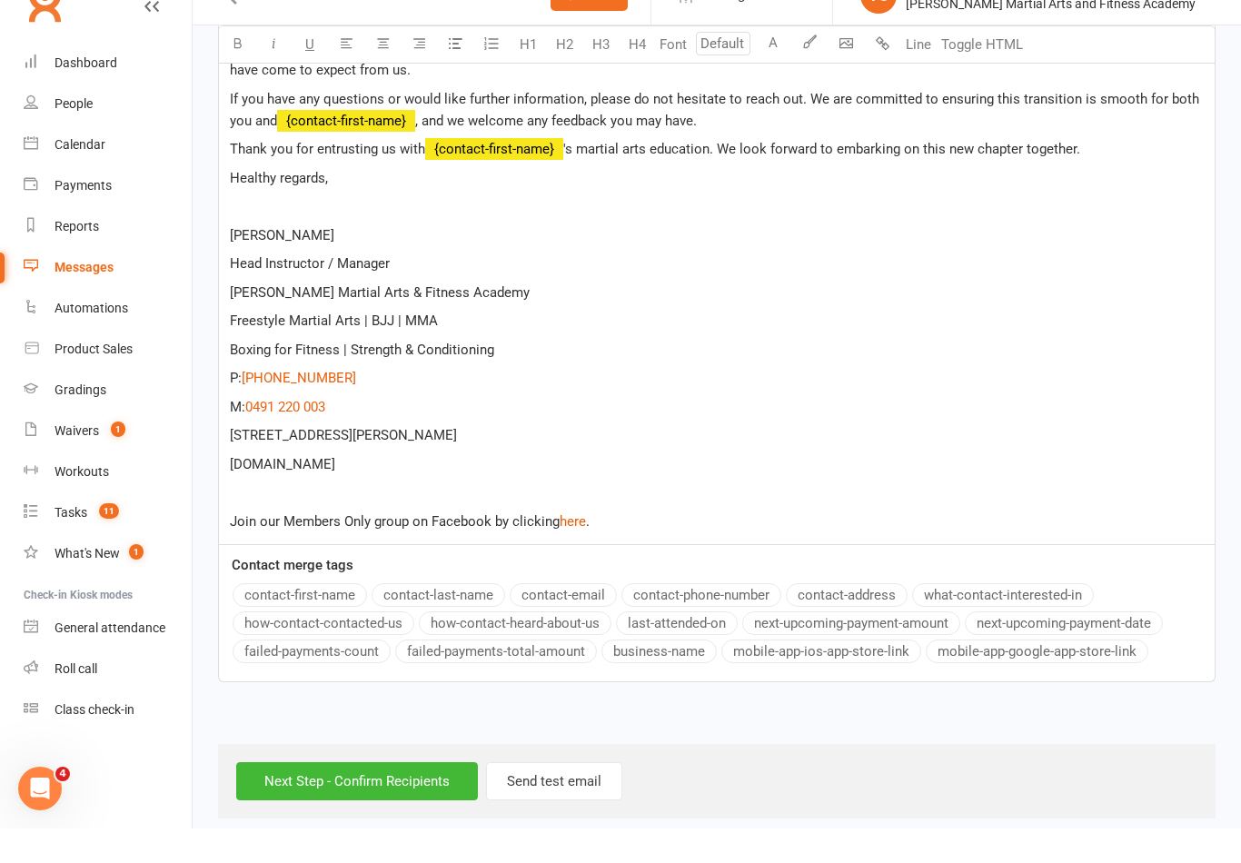
scroll to position [736, 0]
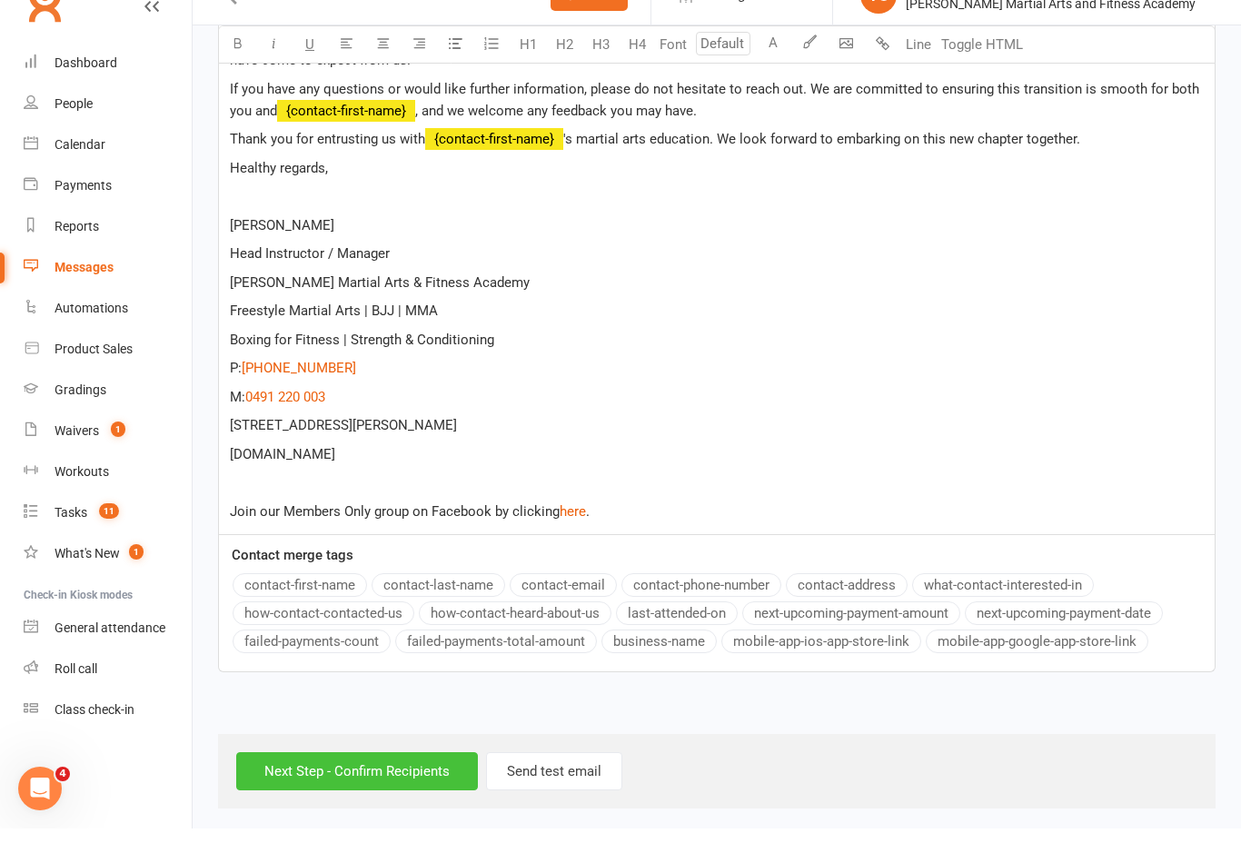
click at [329, 787] on input "Next Step - Confirm Recipients" at bounding box center [357, 806] width 242 height 38
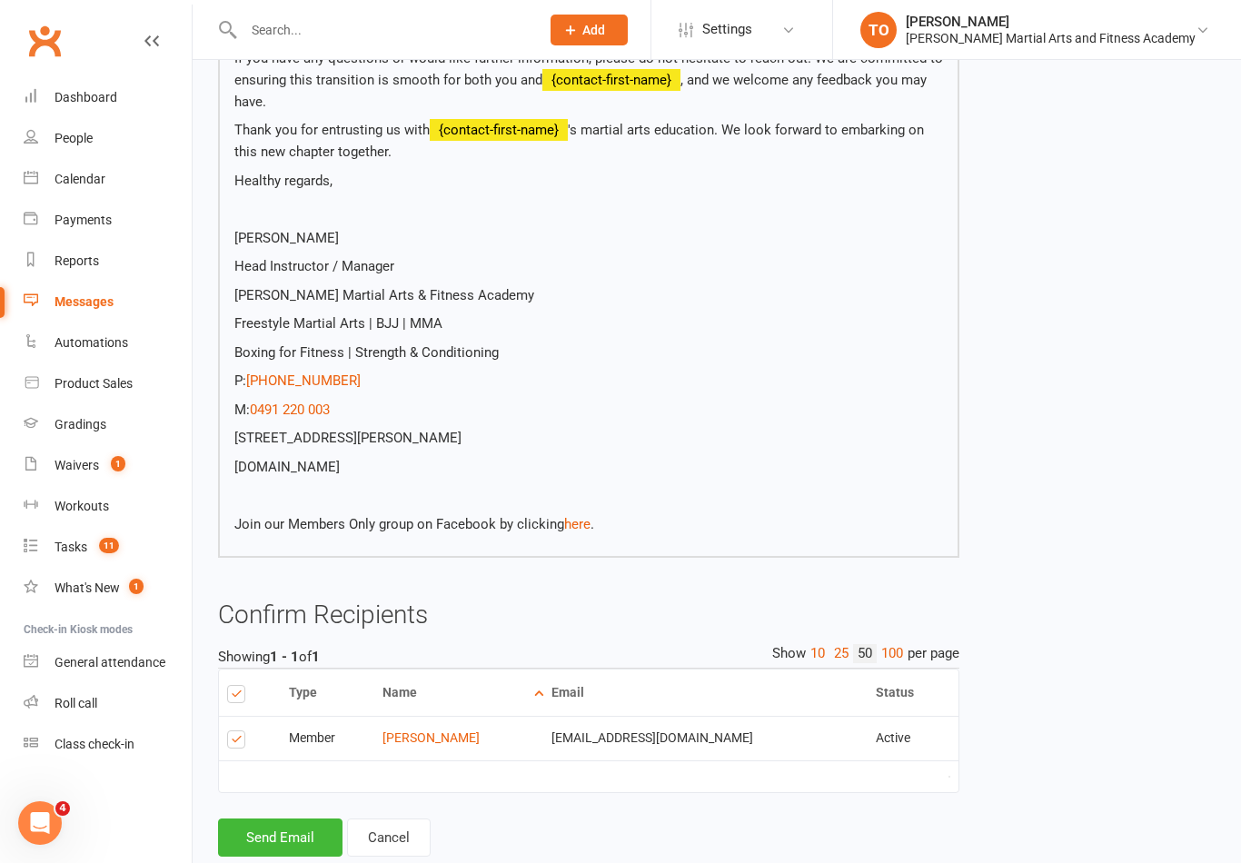
scroll to position [562, 0]
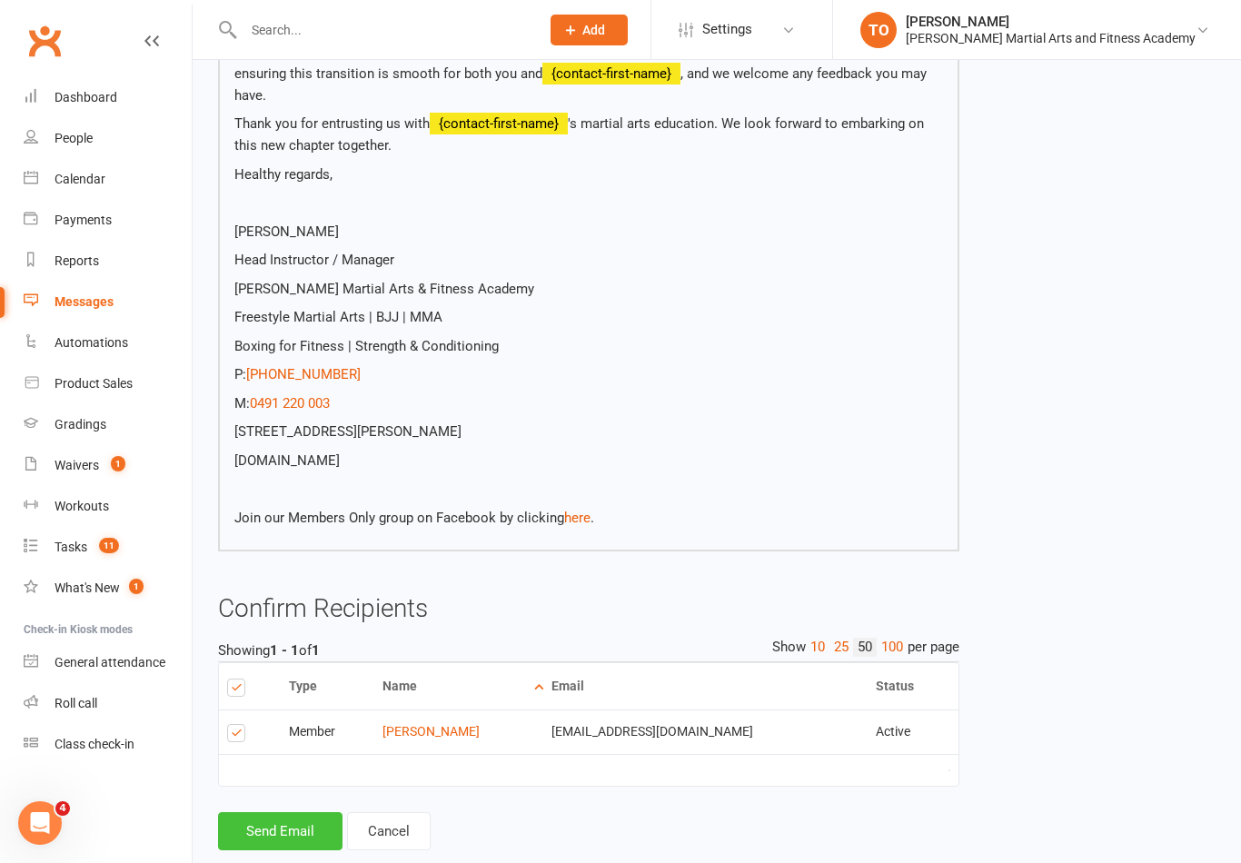
click at [286, 815] on button "Send Email" at bounding box center [280, 831] width 124 height 38
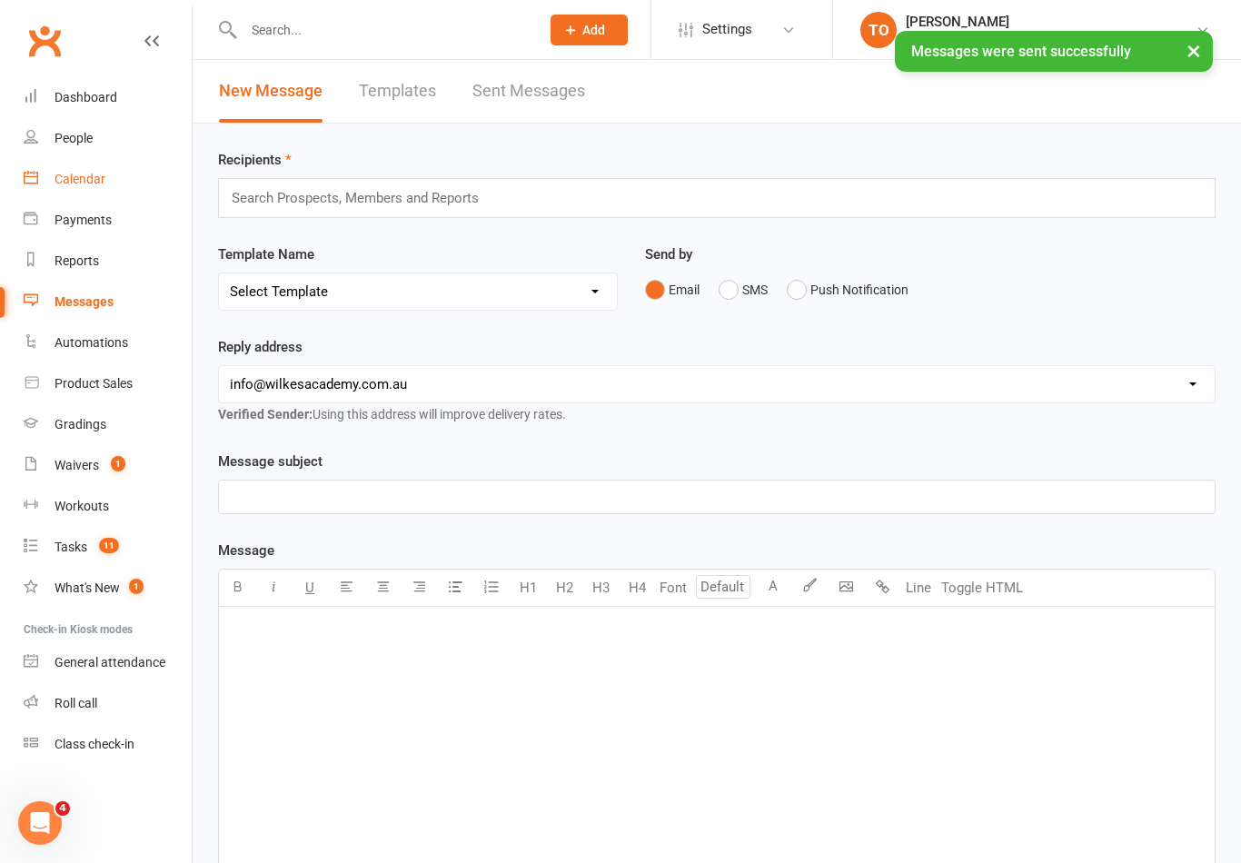
click at [83, 182] on div "Calendar" at bounding box center [80, 179] width 51 height 15
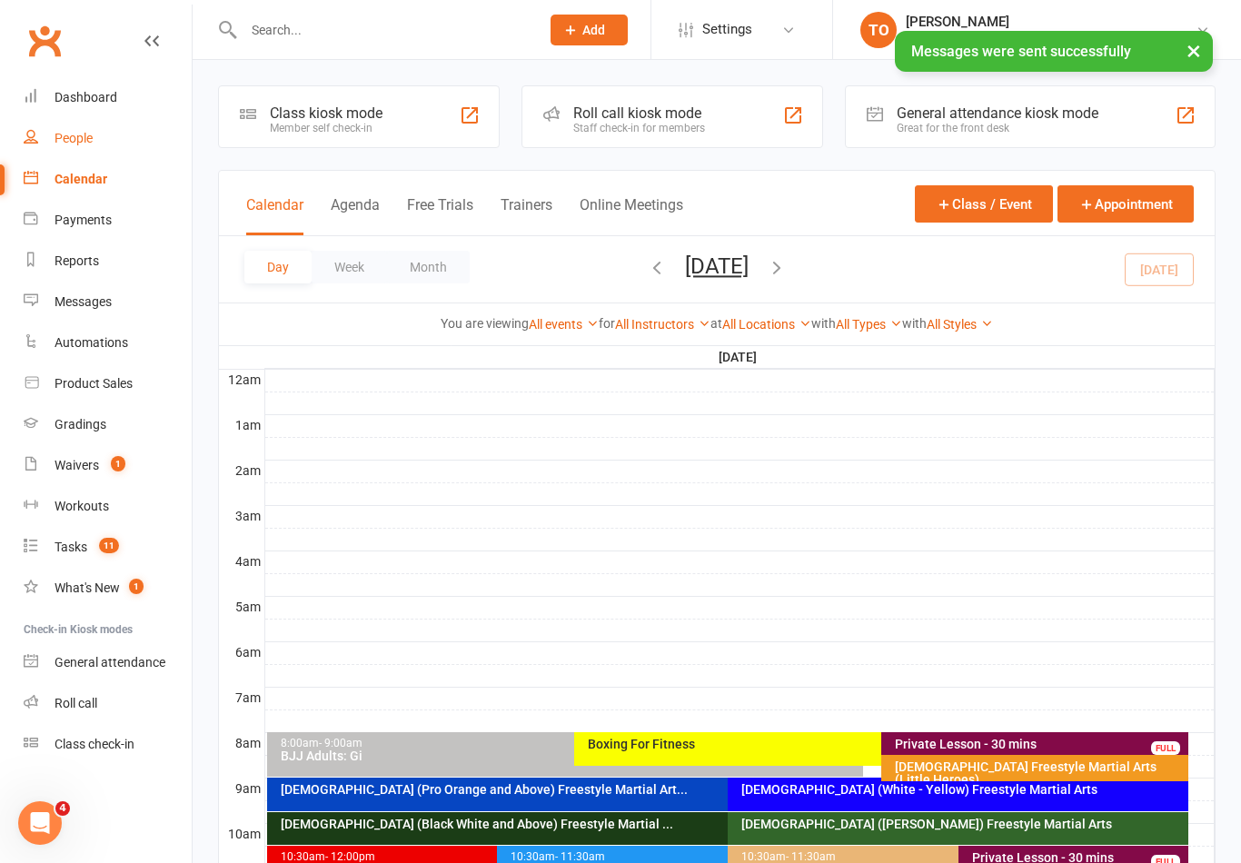
click at [75, 142] on div "People" at bounding box center [74, 138] width 38 height 15
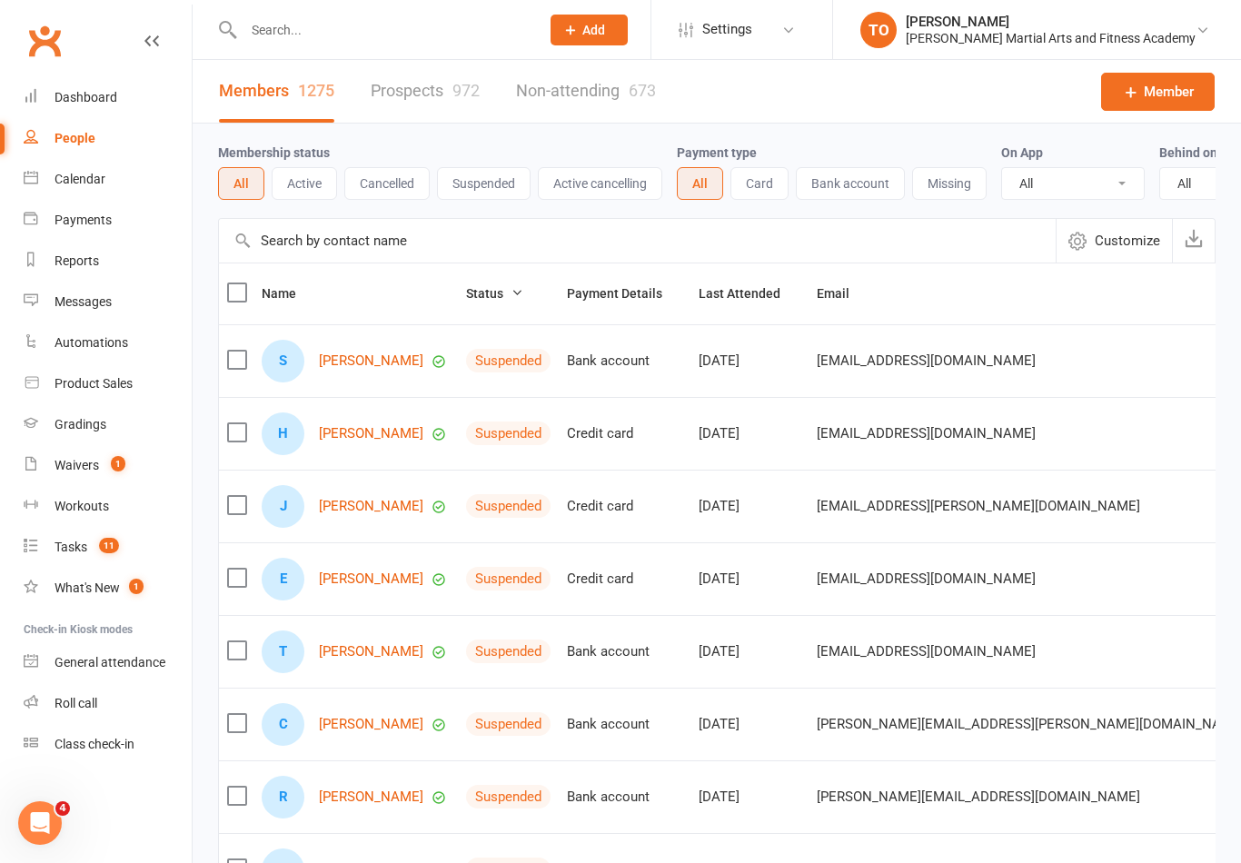
click at [315, 22] on input "text" at bounding box center [382, 29] width 289 height 25
type input "D"
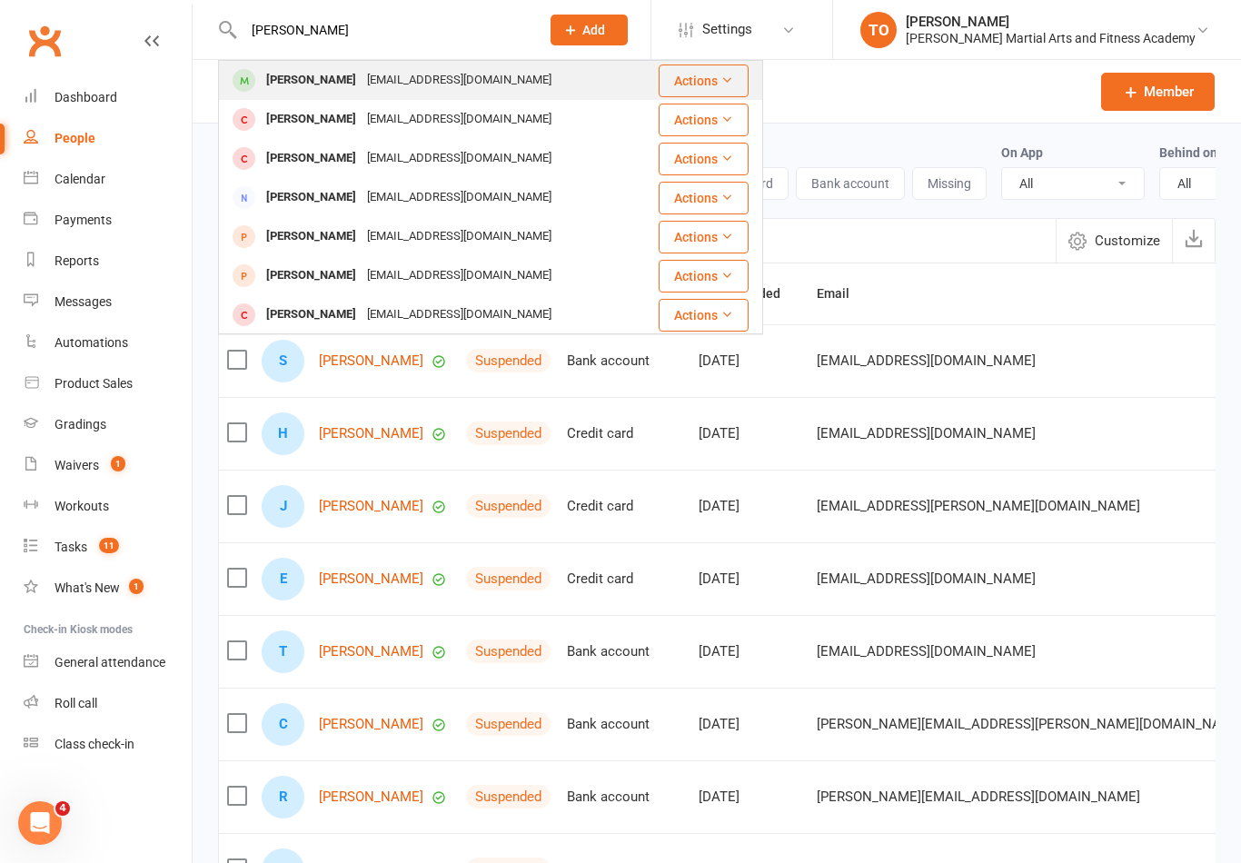
type input "Dylan hergerty"
click at [383, 77] on div "whegerty@hotmail.com" at bounding box center [459, 80] width 195 height 26
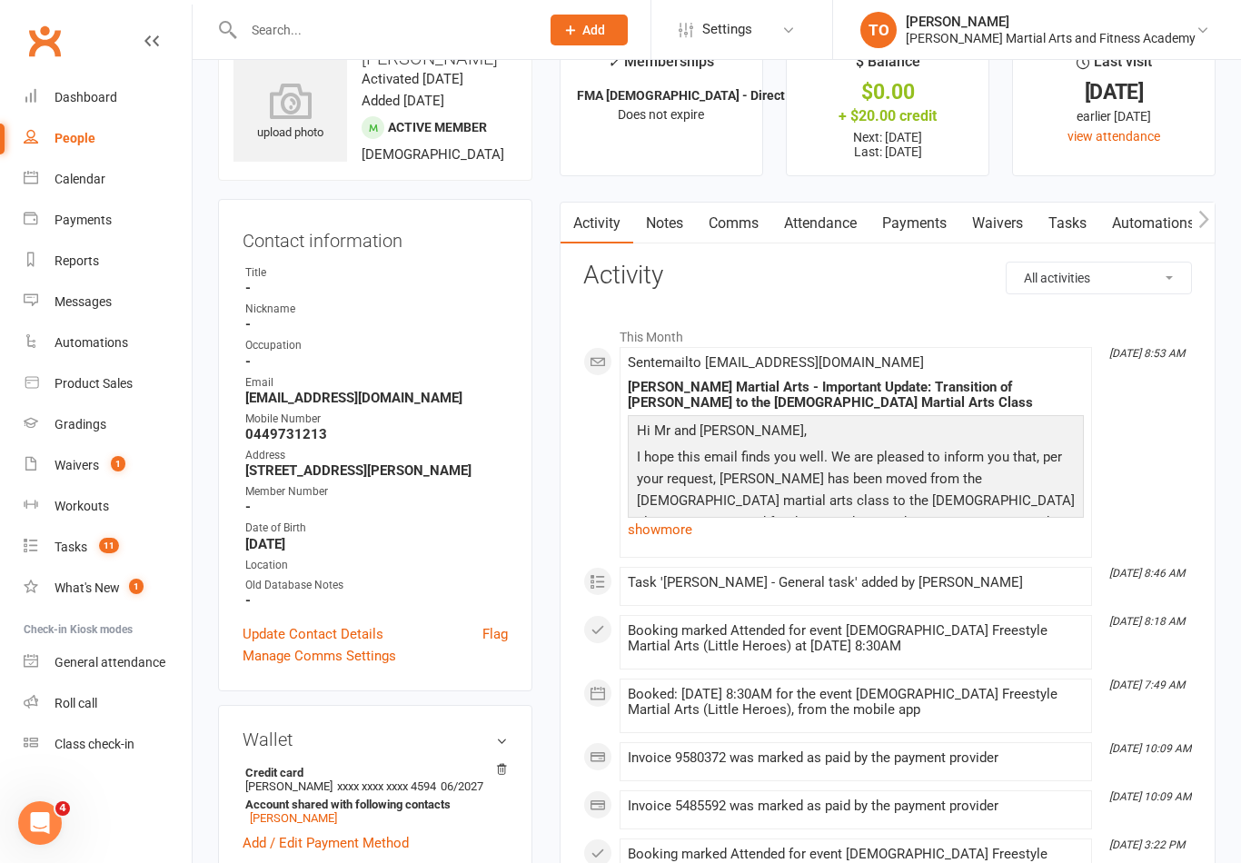
scroll to position [55, 0]
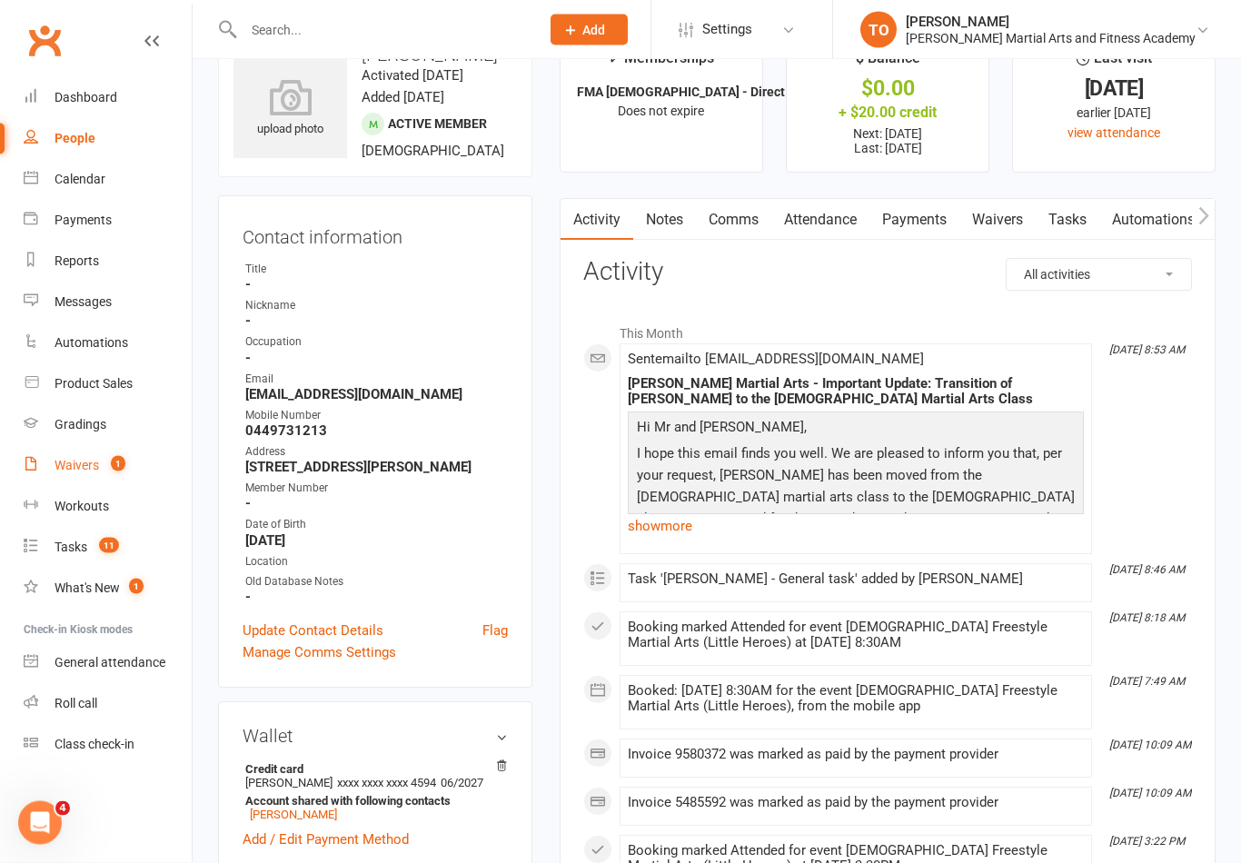
click at [118, 463] on span "1" at bounding box center [118, 463] width 15 height 15
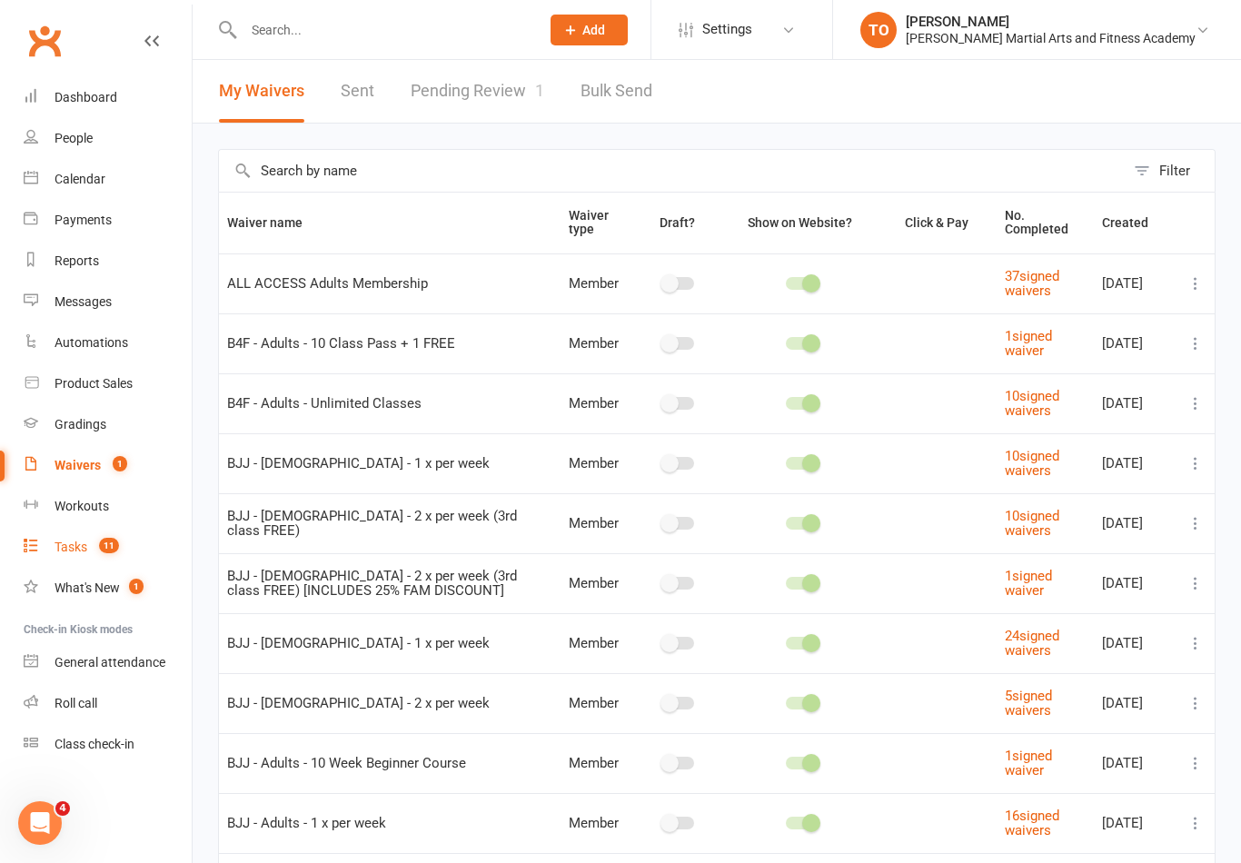
click at [119, 546] on span "11" at bounding box center [109, 545] width 20 height 15
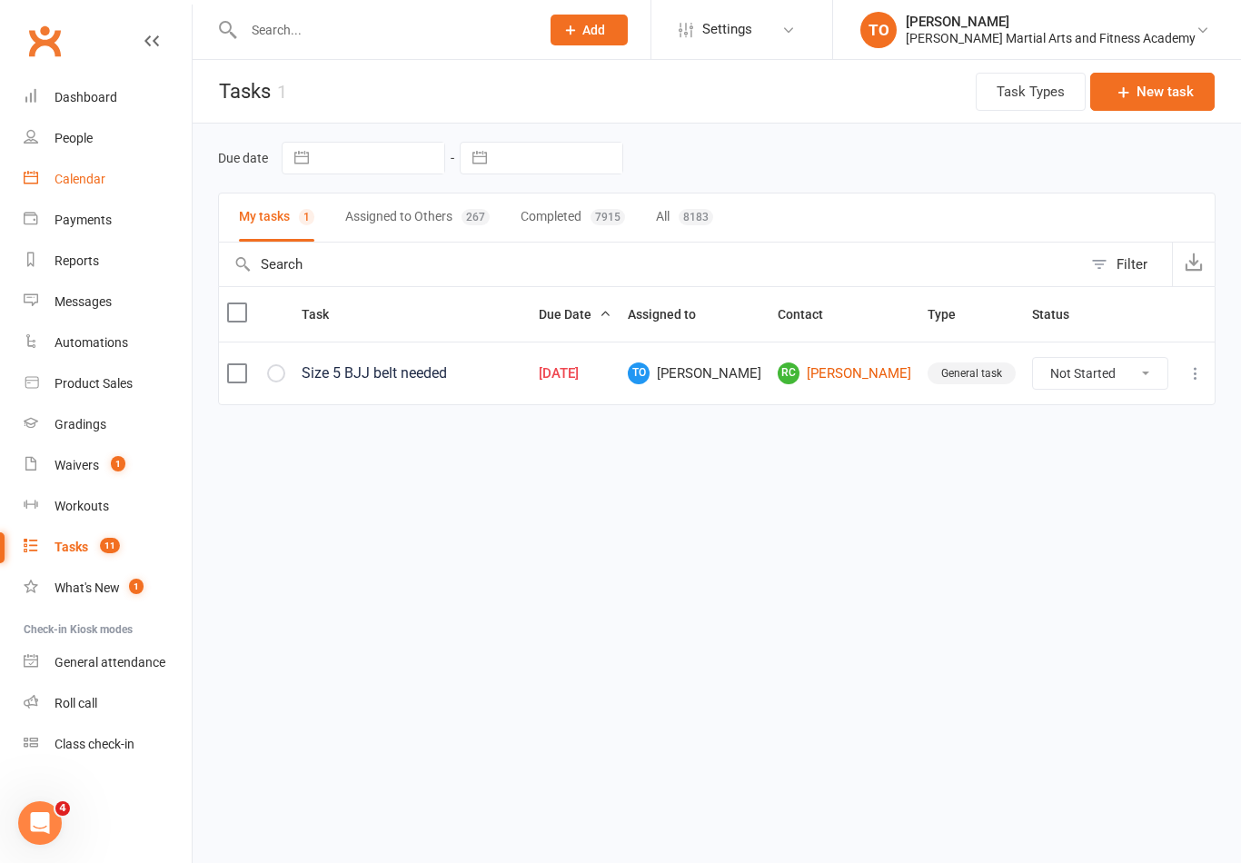
click at [85, 179] on div "Calendar" at bounding box center [80, 179] width 51 height 15
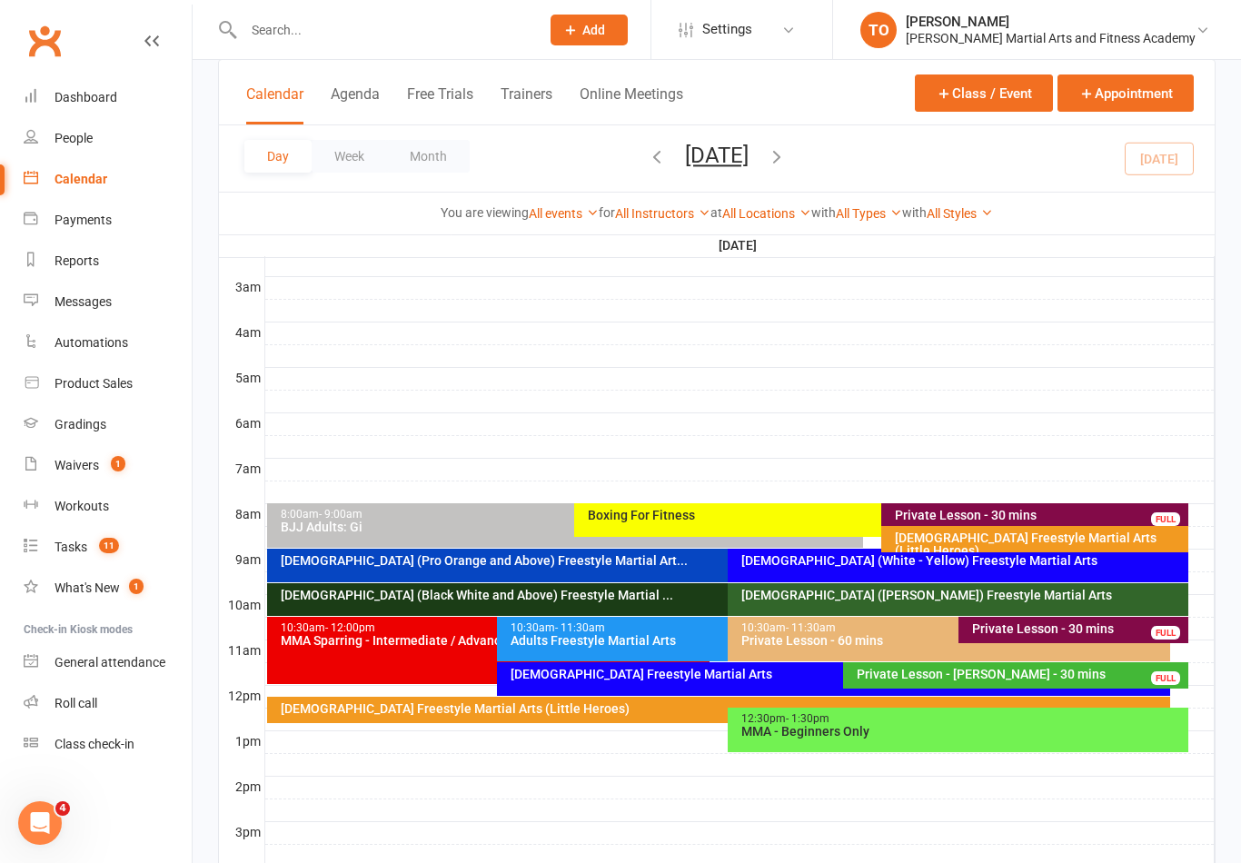
scroll to position [230, 0]
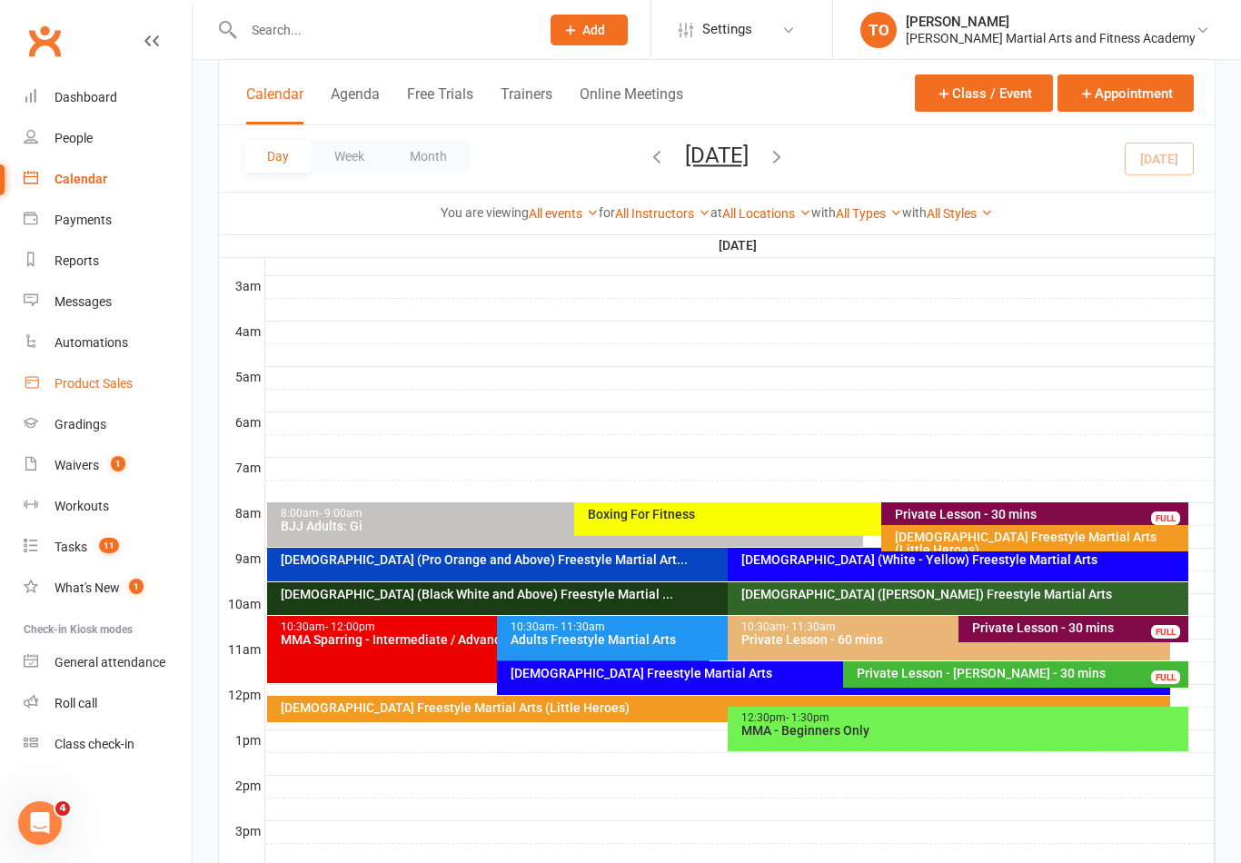
click at [95, 380] on div "Product Sales" at bounding box center [94, 383] width 78 height 15
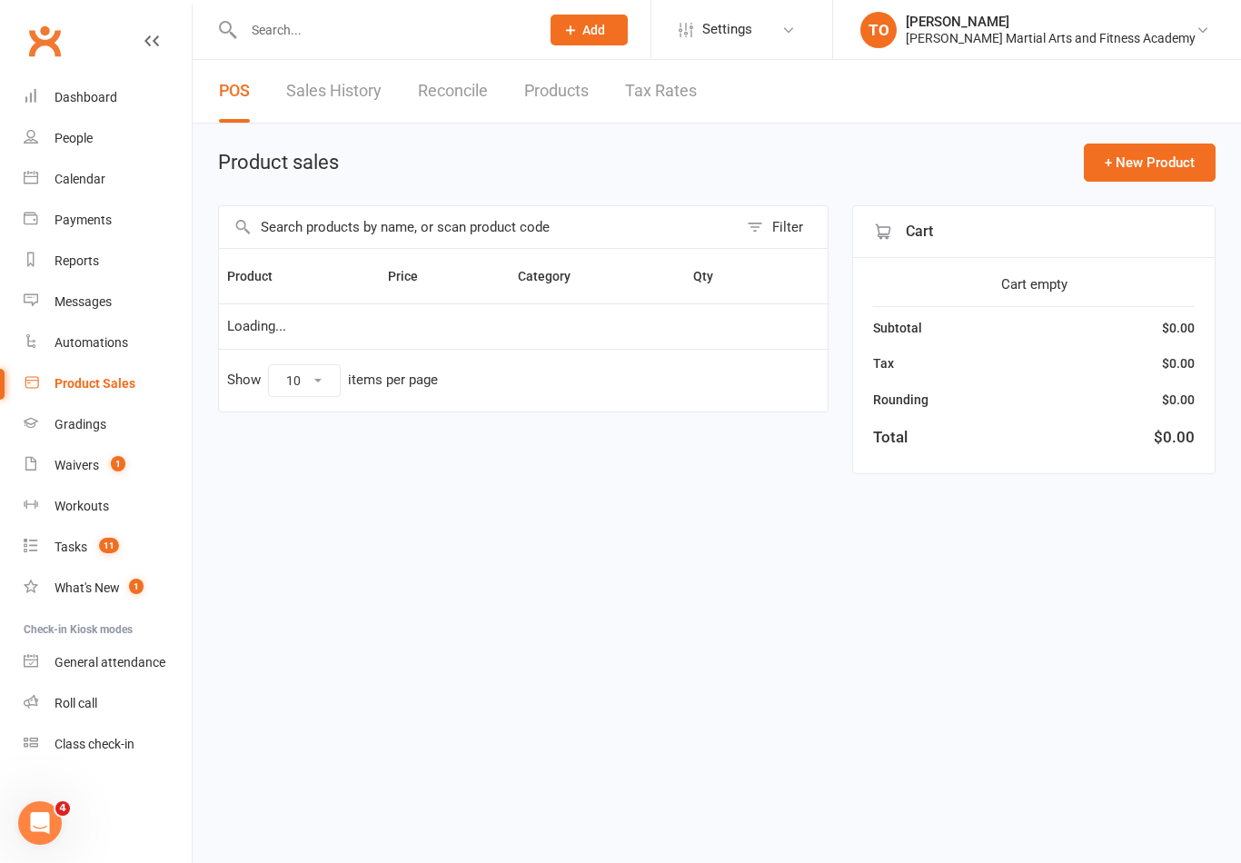
select select "100"
click at [978, 164] on span "Open POS Portal" at bounding box center [980, 163] width 100 height 22
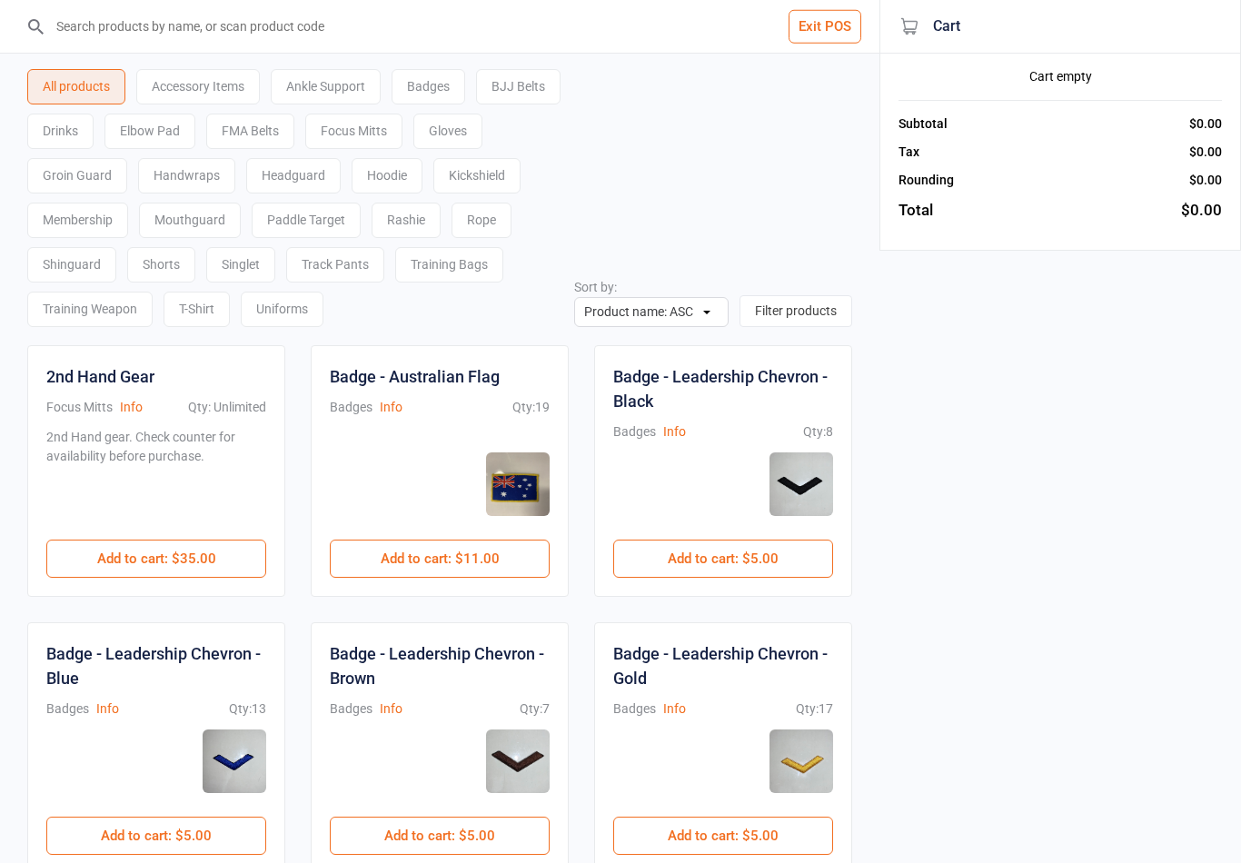
click at [394, 24] on input "search" at bounding box center [450, 26] width 807 height 53
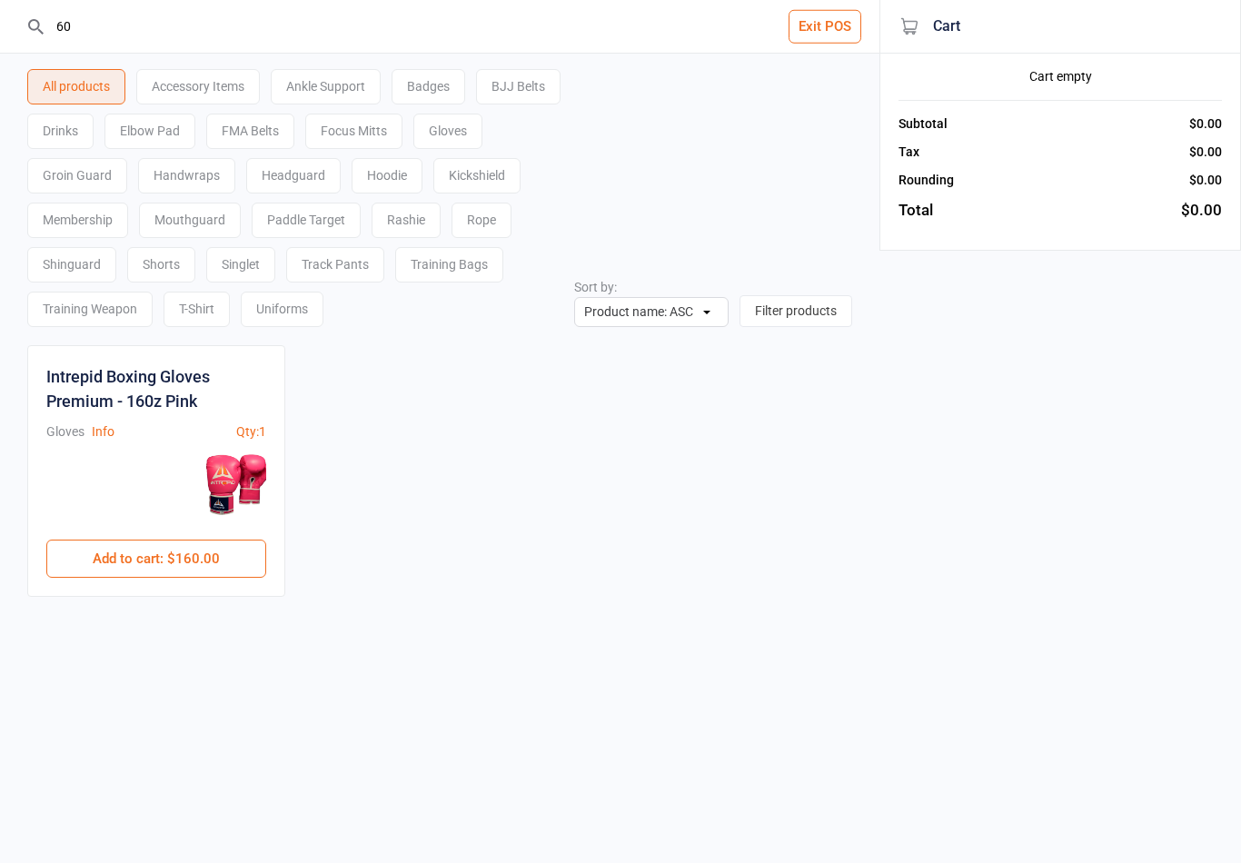
type input "6"
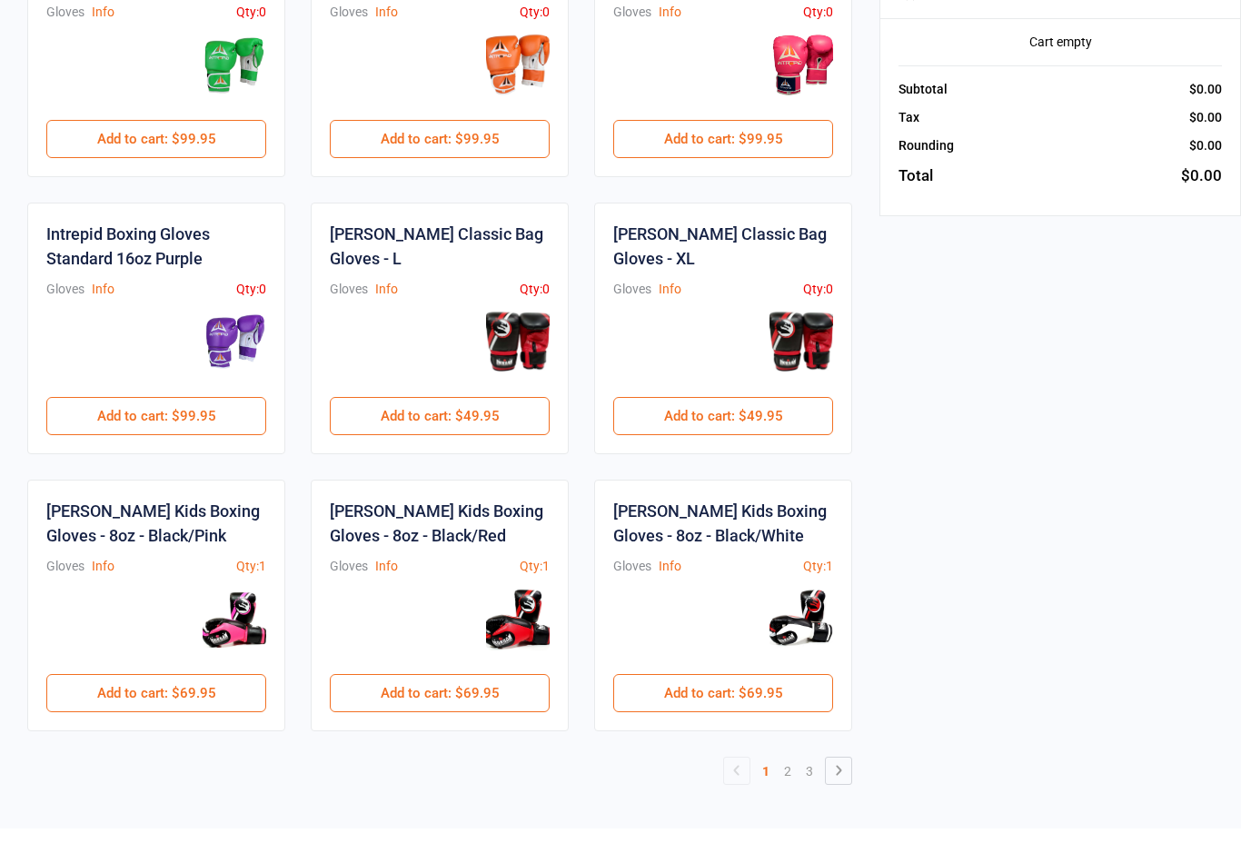
scroll to position [941, 0]
click at [784, 792] on link "2" at bounding box center [788, 804] width 22 height 25
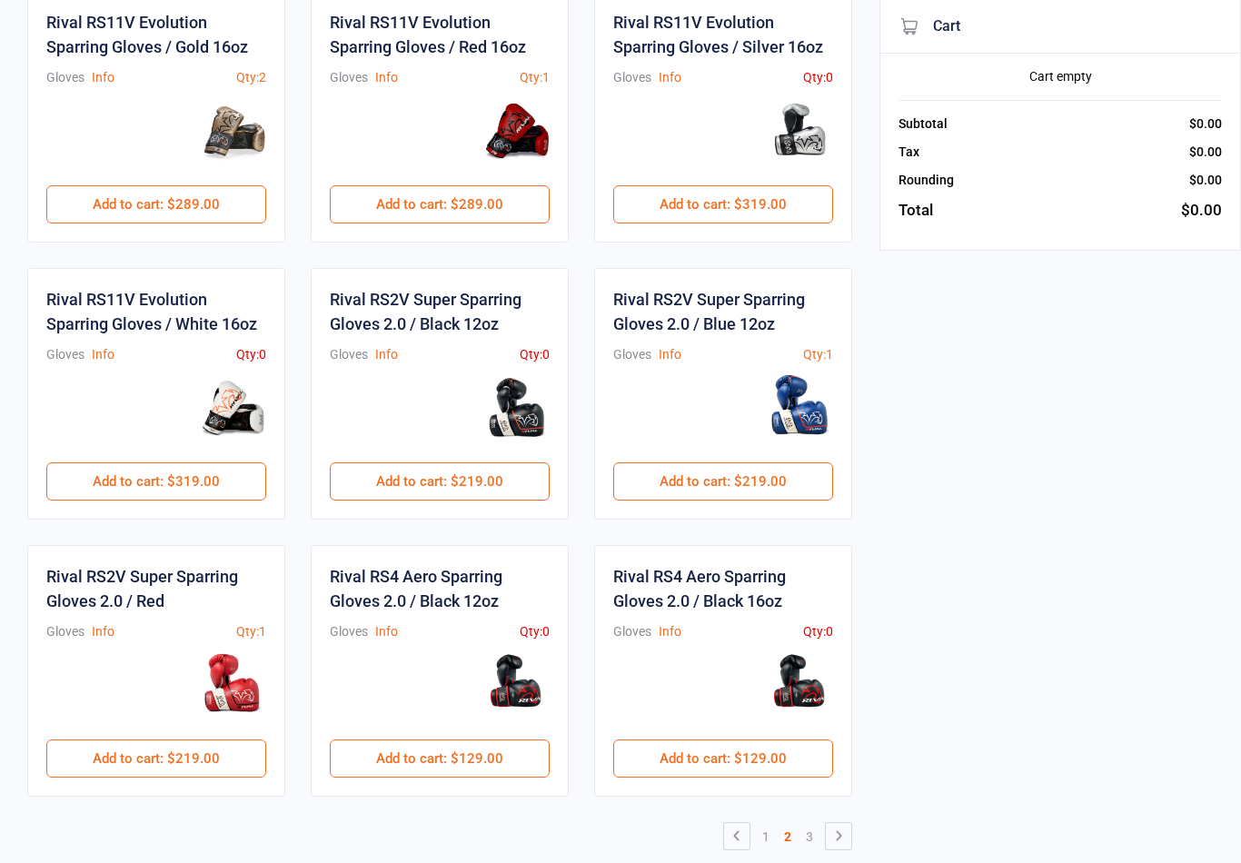
scroll to position [912, 0]
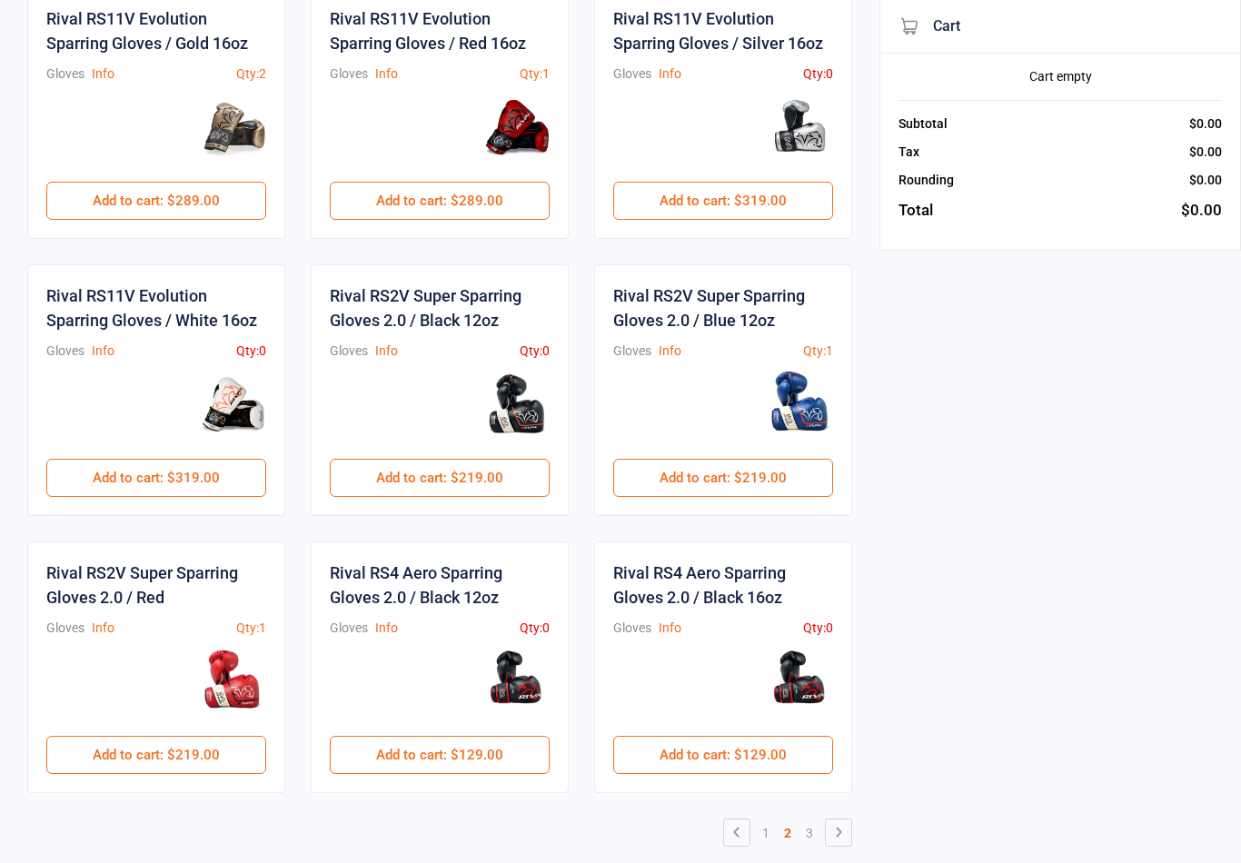
click at [796, 831] on link "2" at bounding box center [788, 833] width 22 height 25
click at [805, 843] on link "3" at bounding box center [810, 833] width 22 height 25
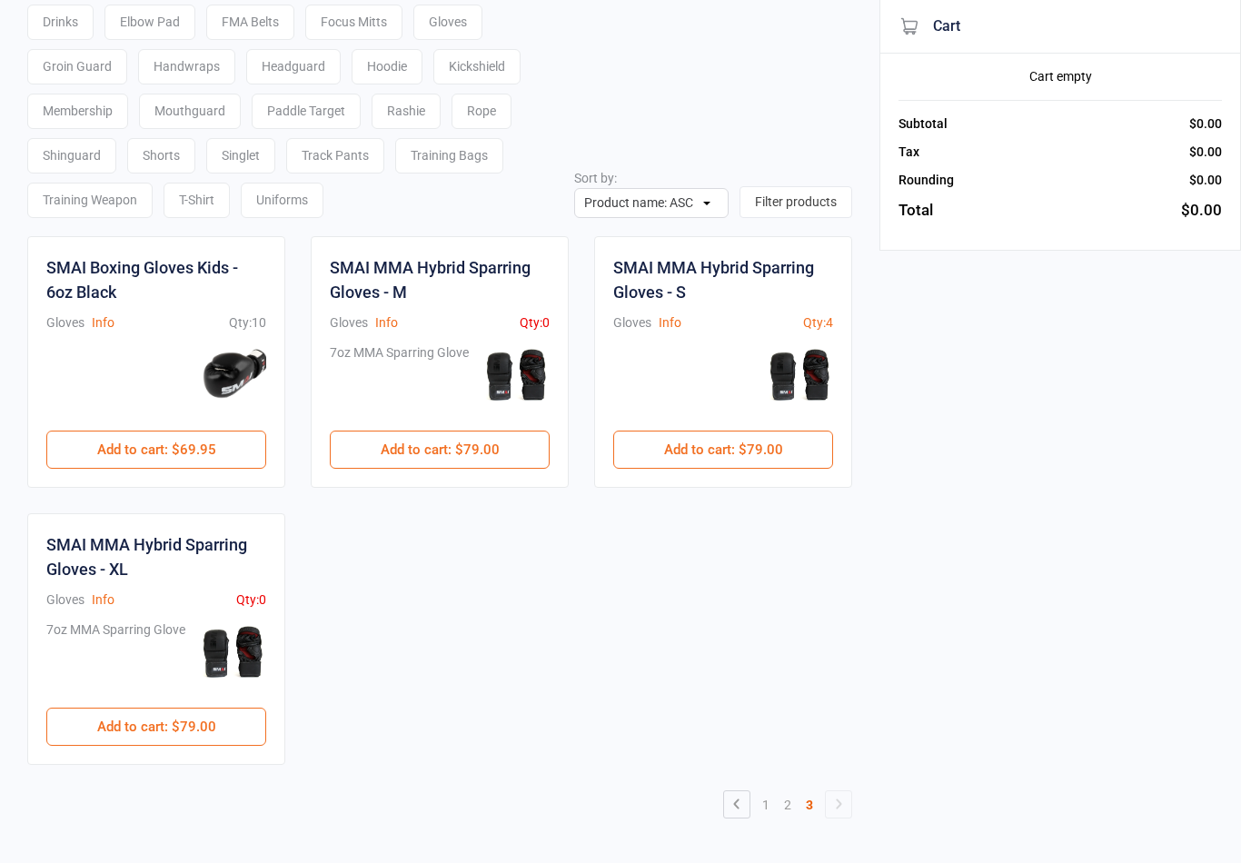
scroll to position [81, 0]
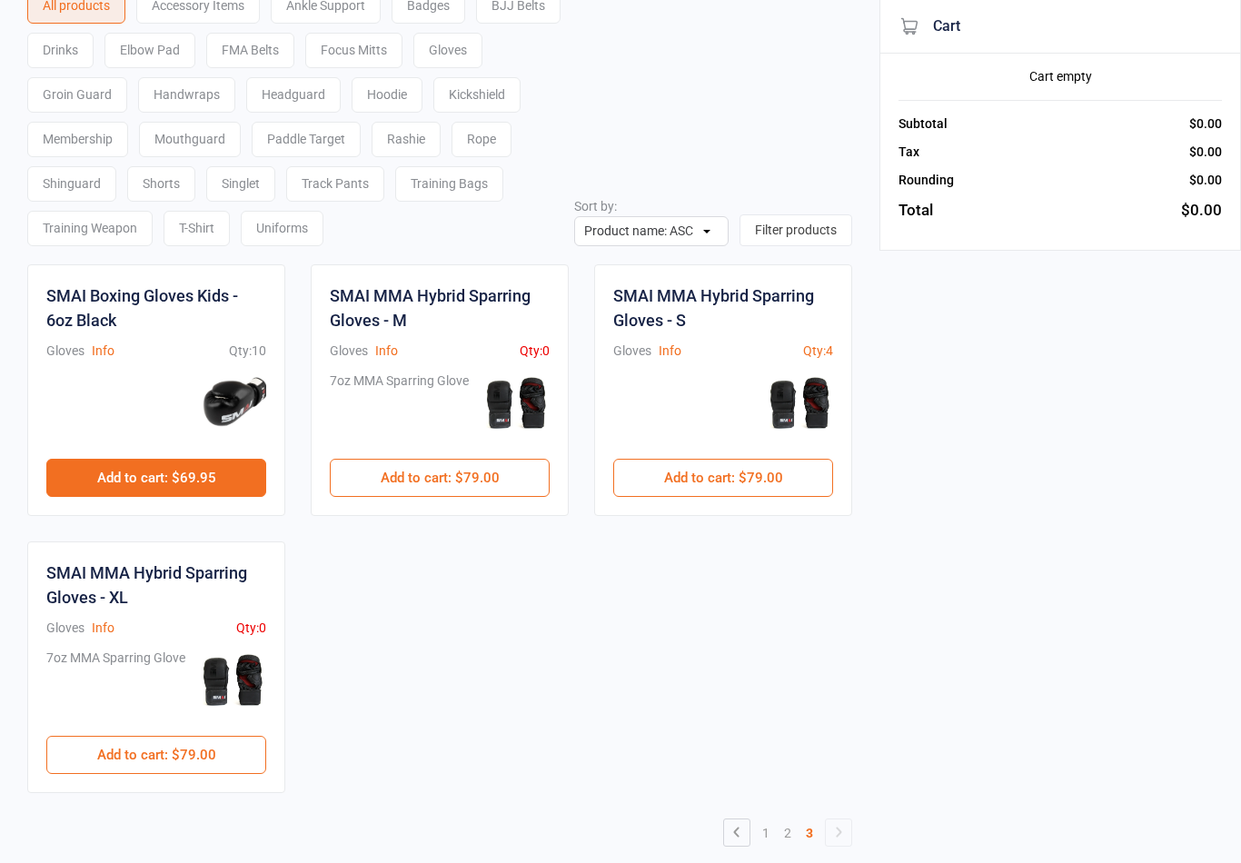
click at [186, 490] on button "Add to cart : $69.95" at bounding box center [156, 478] width 220 height 38
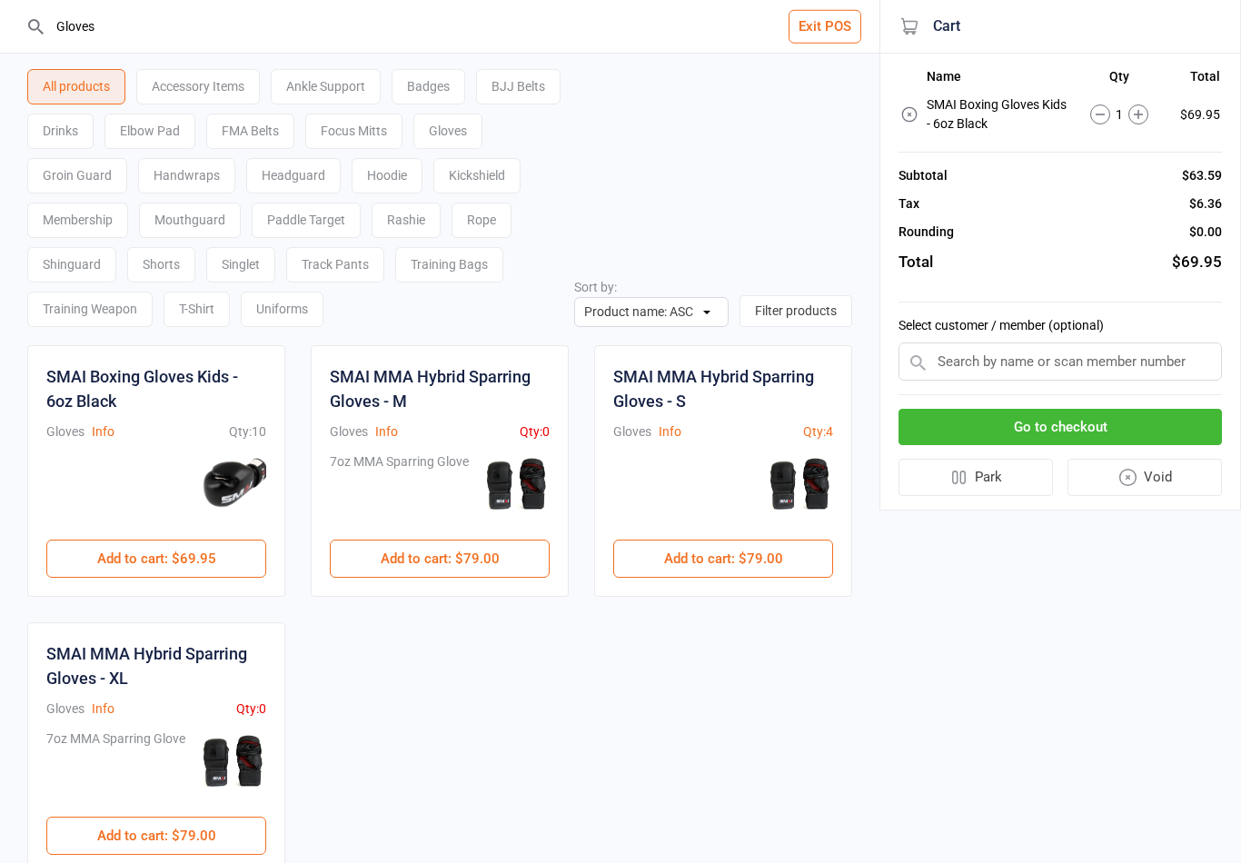
click at [267, 32] on input "Gloves" at bounding box center [450, 26] width 807 height 53
type input "G"
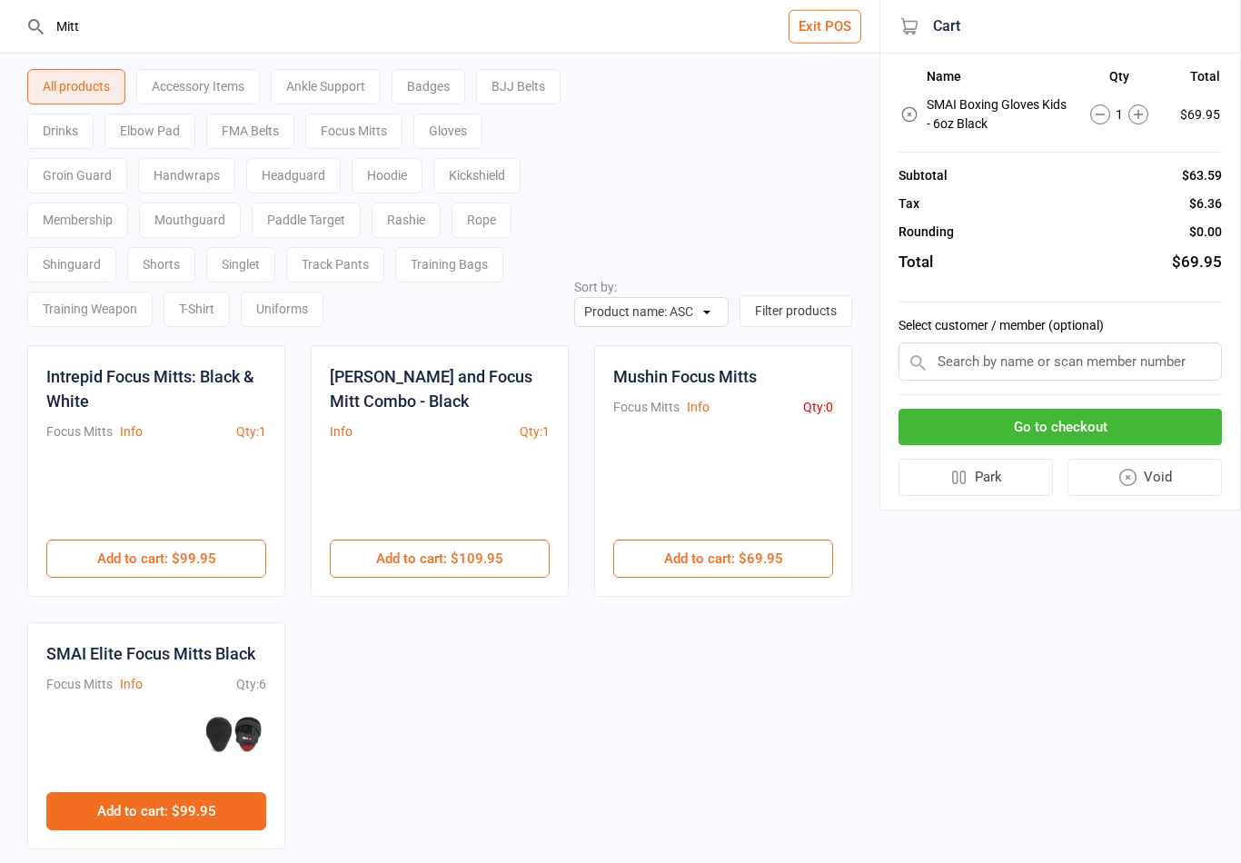
type input "Mitt"
click at [192, 811] on button "Add to cart : $99.95" at bounding box center [156, 811] width 220 height 38
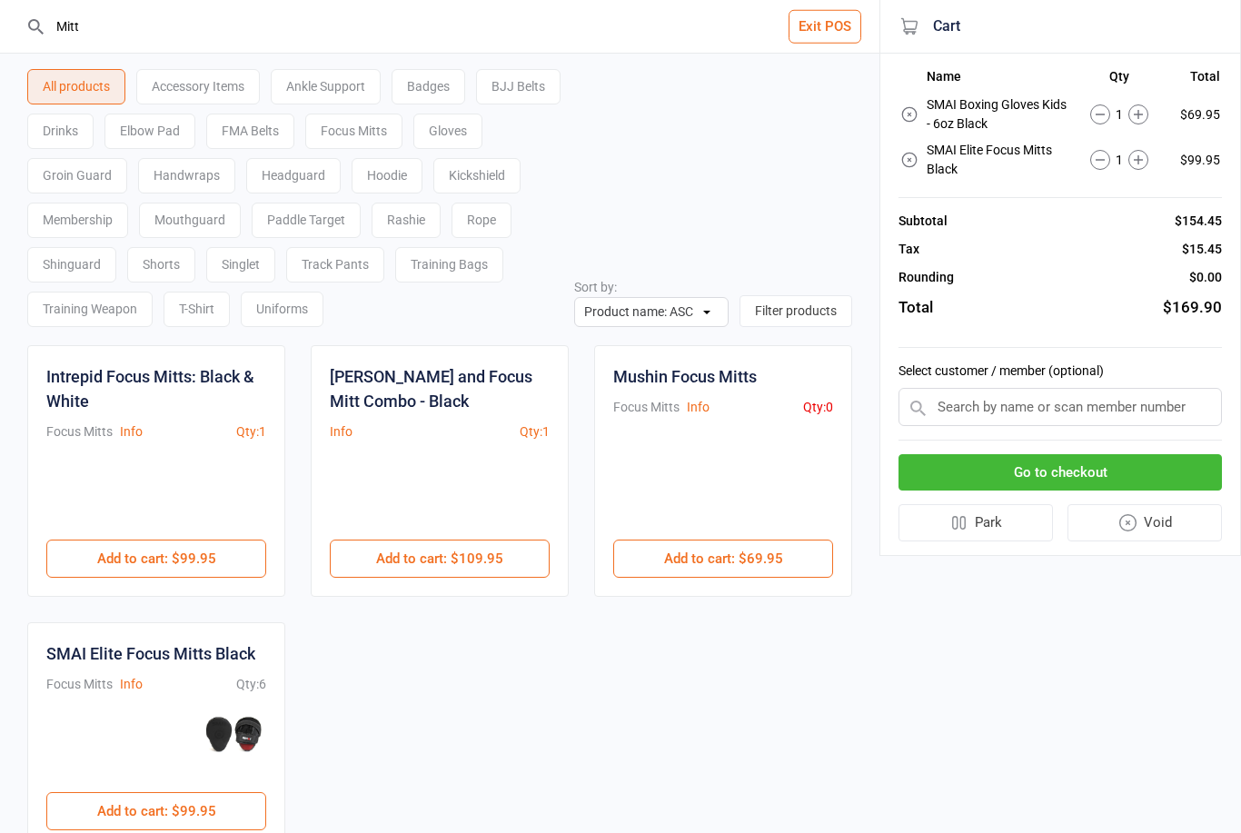
click at [1095, 404] on input "text" at bounding box center [1060, 407] width 323 height 38
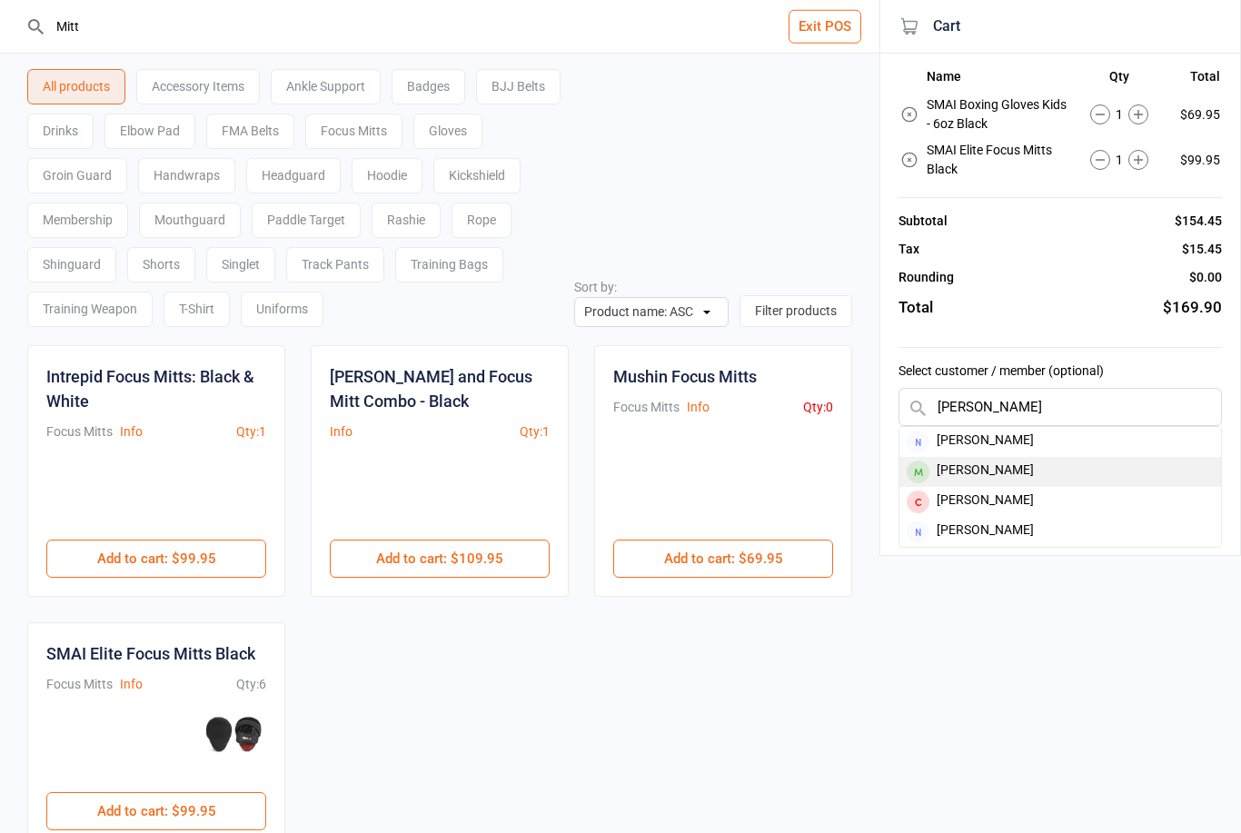
type input "[PERSON_NAME]"
click at [1010, 469] on div "[PERSON_NAME]" at bounding box center [1061, 472] width 322 height 30
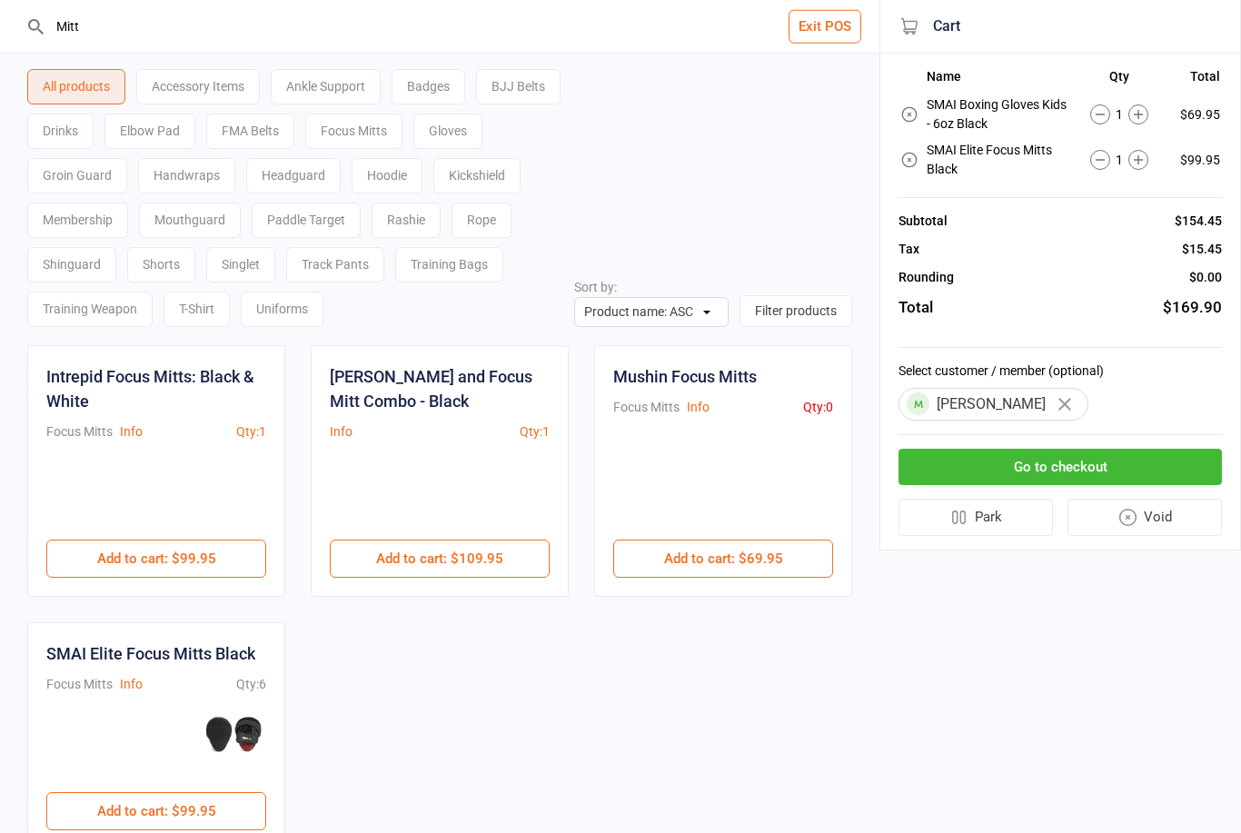
click at [1105, 469] on button "Go to checkout" at bounding box center [1060, 467] width 323 height 37
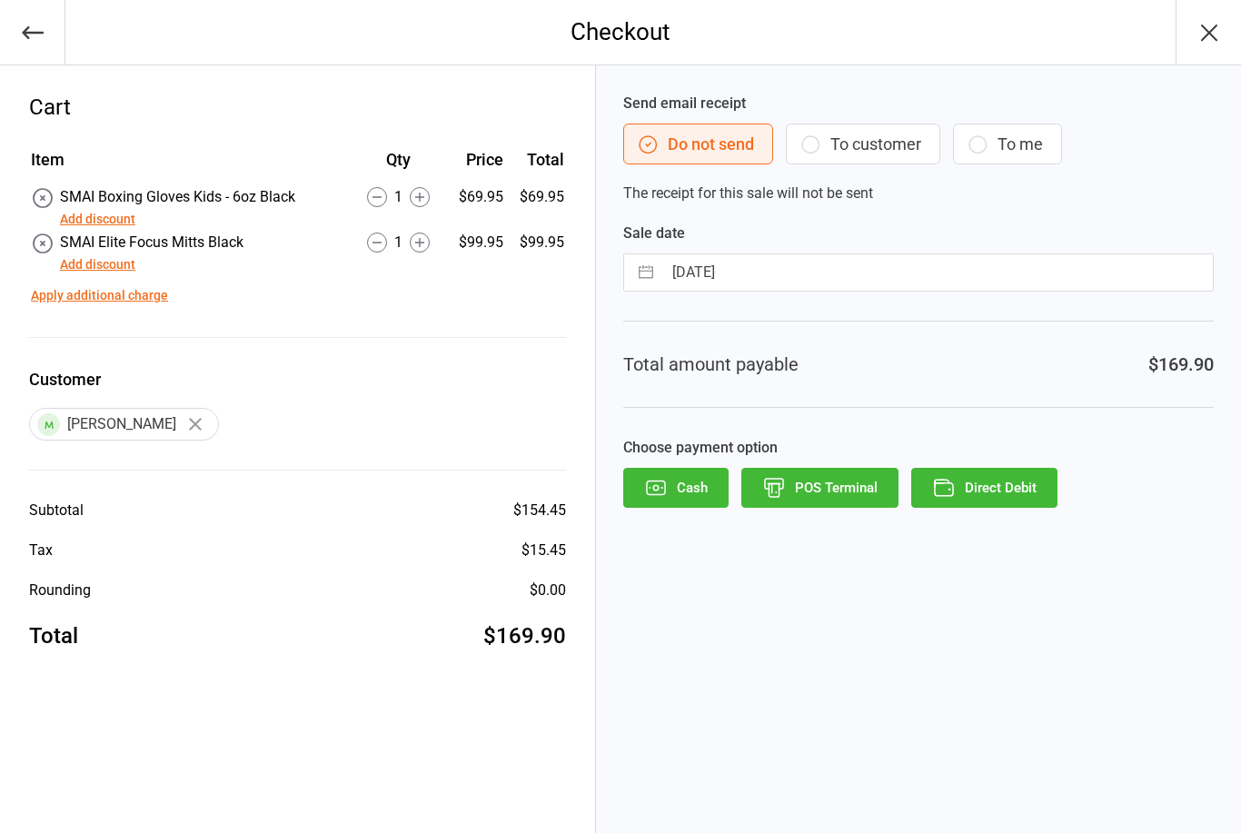
click at [115, 222] on button "Add discount" at bounding box center [97, 219] width 75 height 19
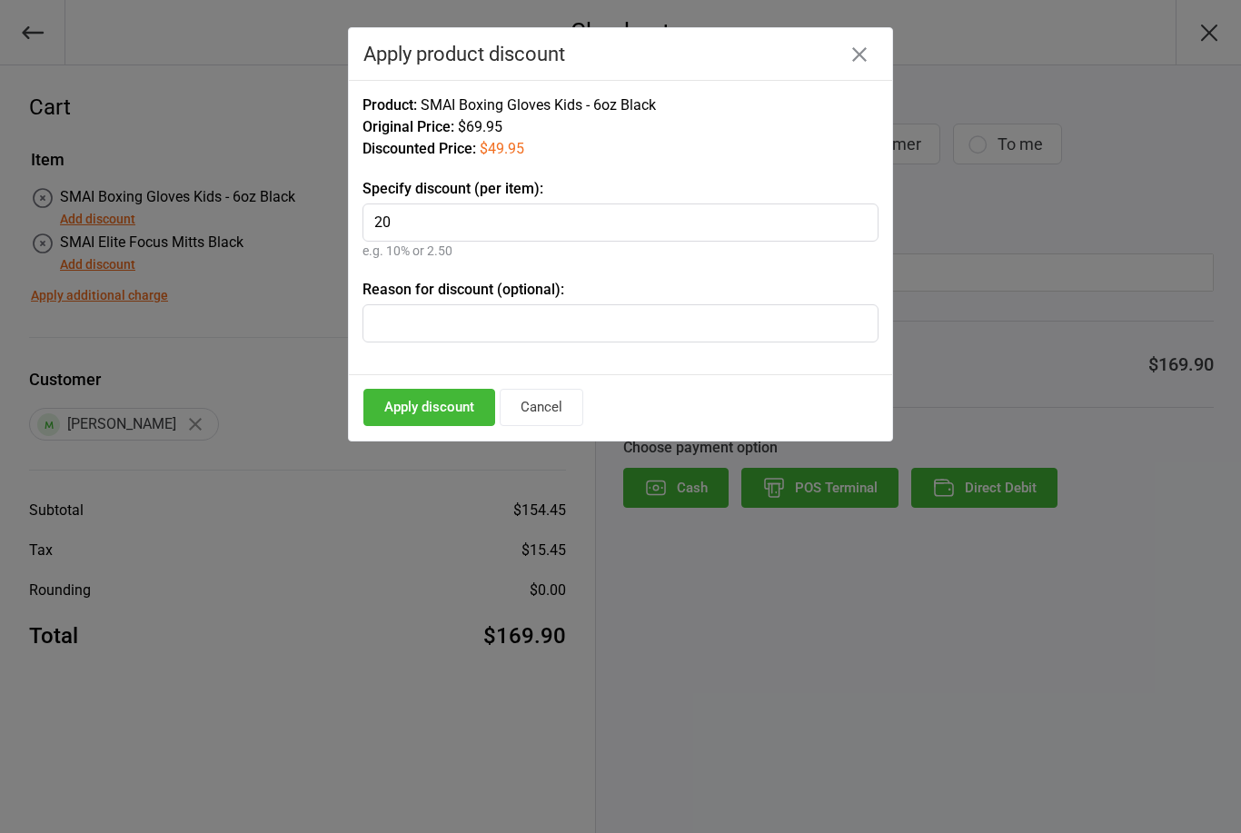
type input "20"
click at [482, 331] on input "text" at bounding box center [621, 323] width 516 height 38
type input "Birthday Certificate"
click at [422, 409] on button "Apply discount" at bounding box center [429, 407] width 132 height 37
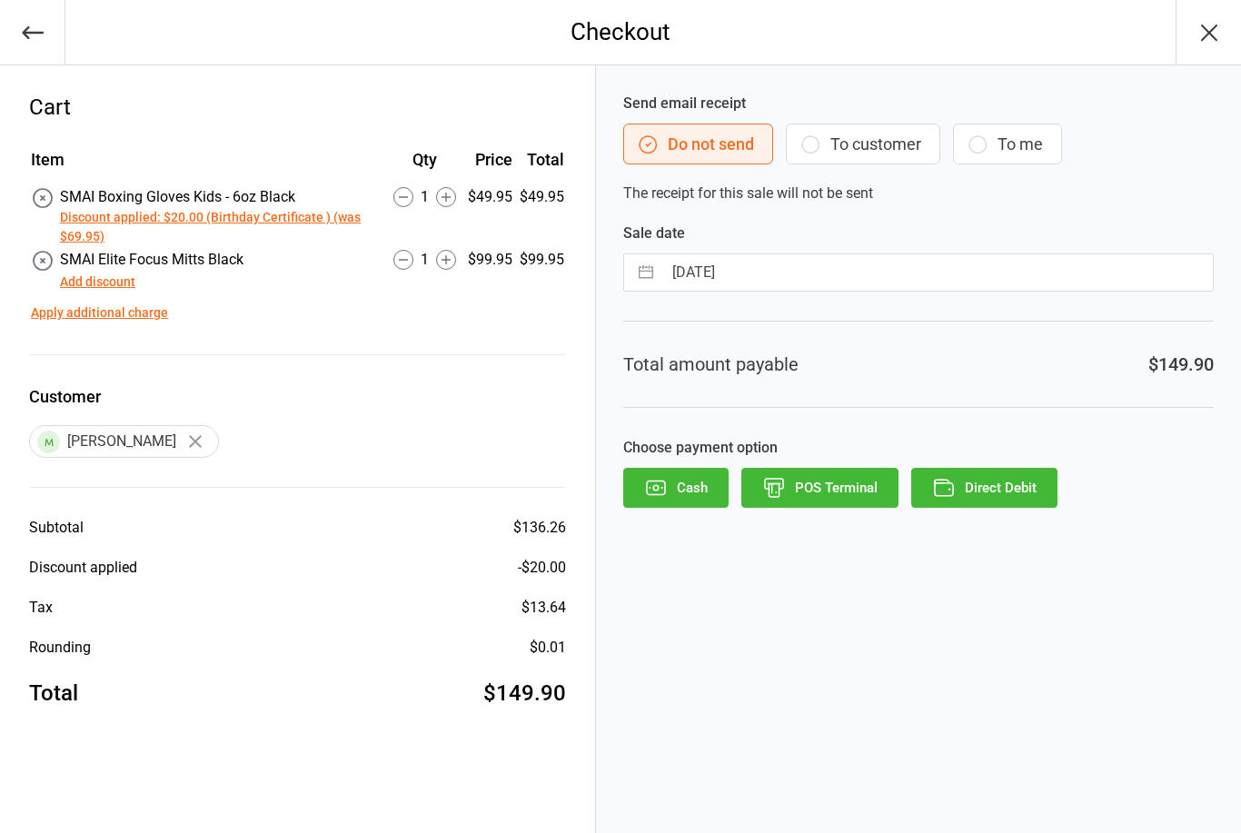
click at [813, 495] on button "POS Terminal" at bounding box center [820, 488] width 157 height 40
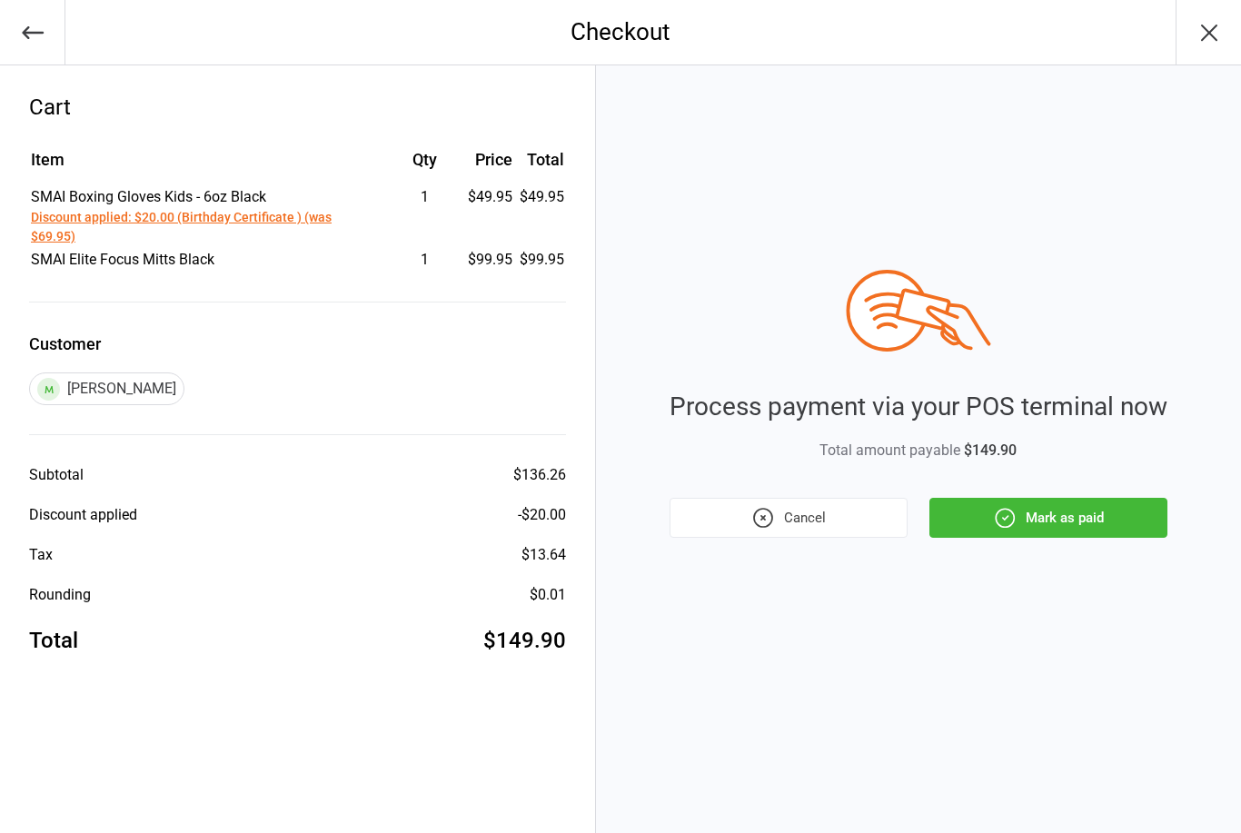
click at [1060, 513] on button "Mark as paid" at bounding box center [1049, 518] width 238 height 40
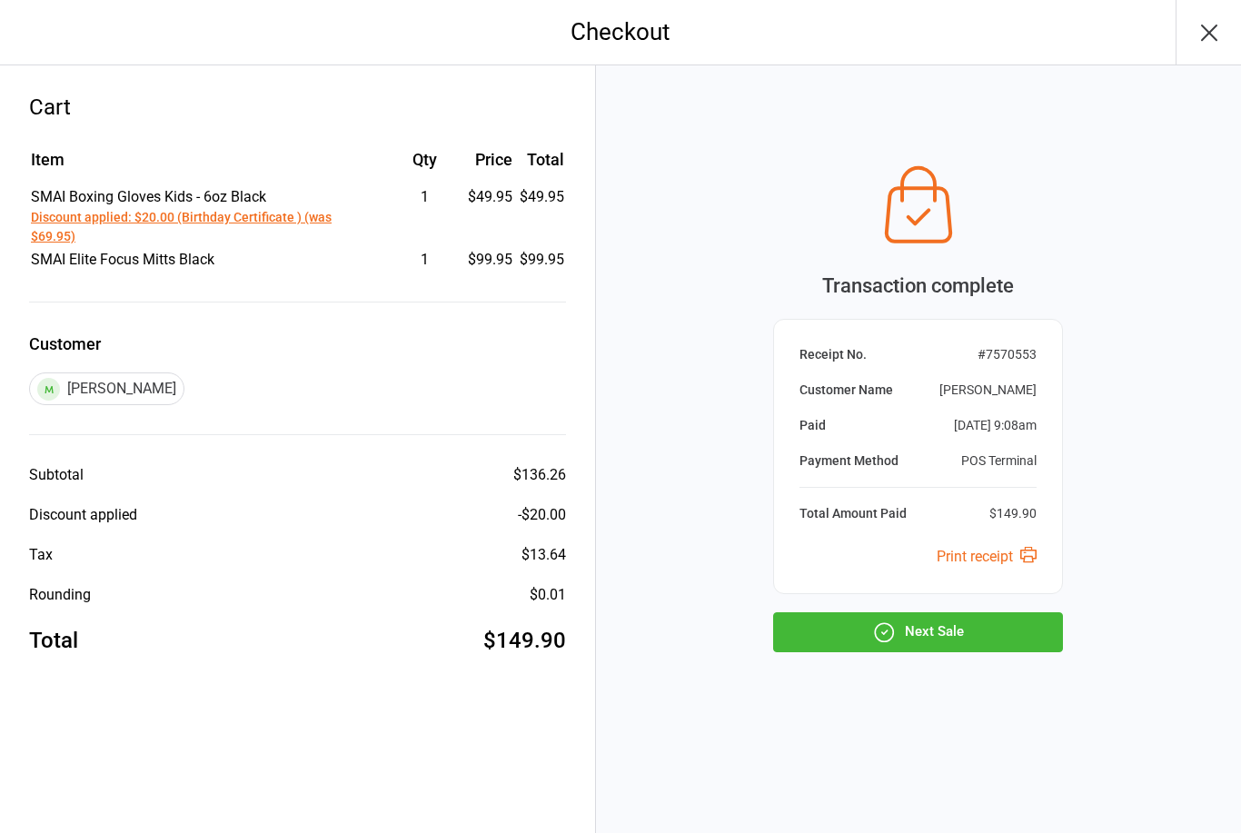
click at [964, 643] on button "Next Sale" at bounding box center [918, 632] width 290 height 40
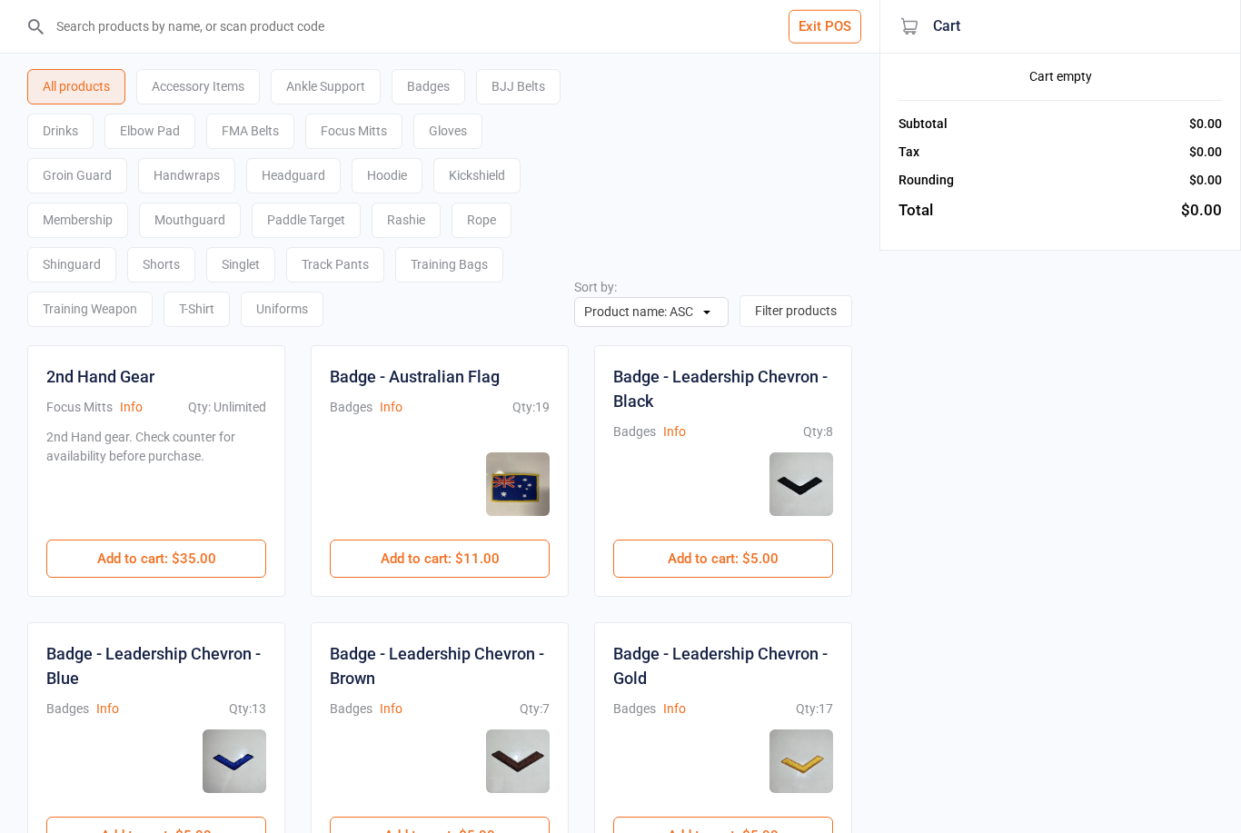
click at [822, 36] on button "Exit POS" at bounding box center [825, 27] width 73 height 34
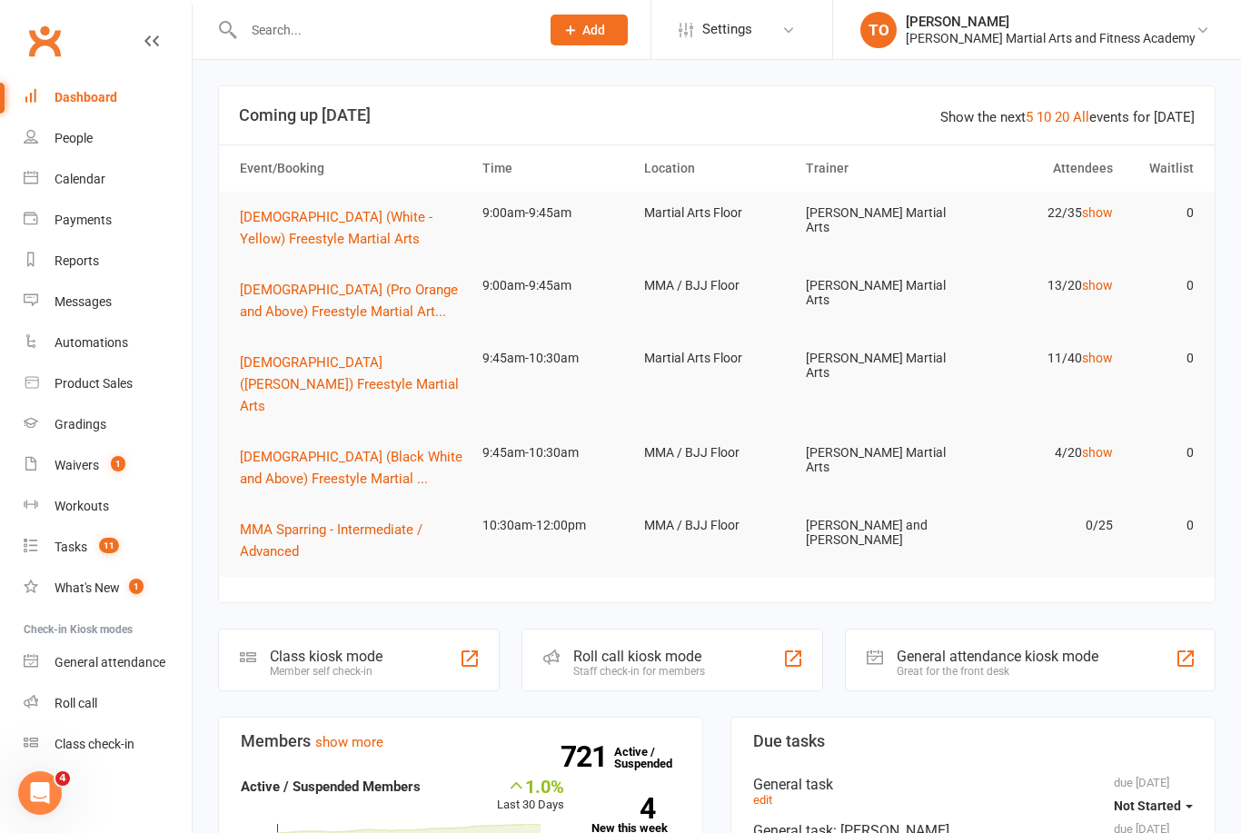
click at [321, 28] on input "text" at bounding box center [382, 29] width 289 height 25
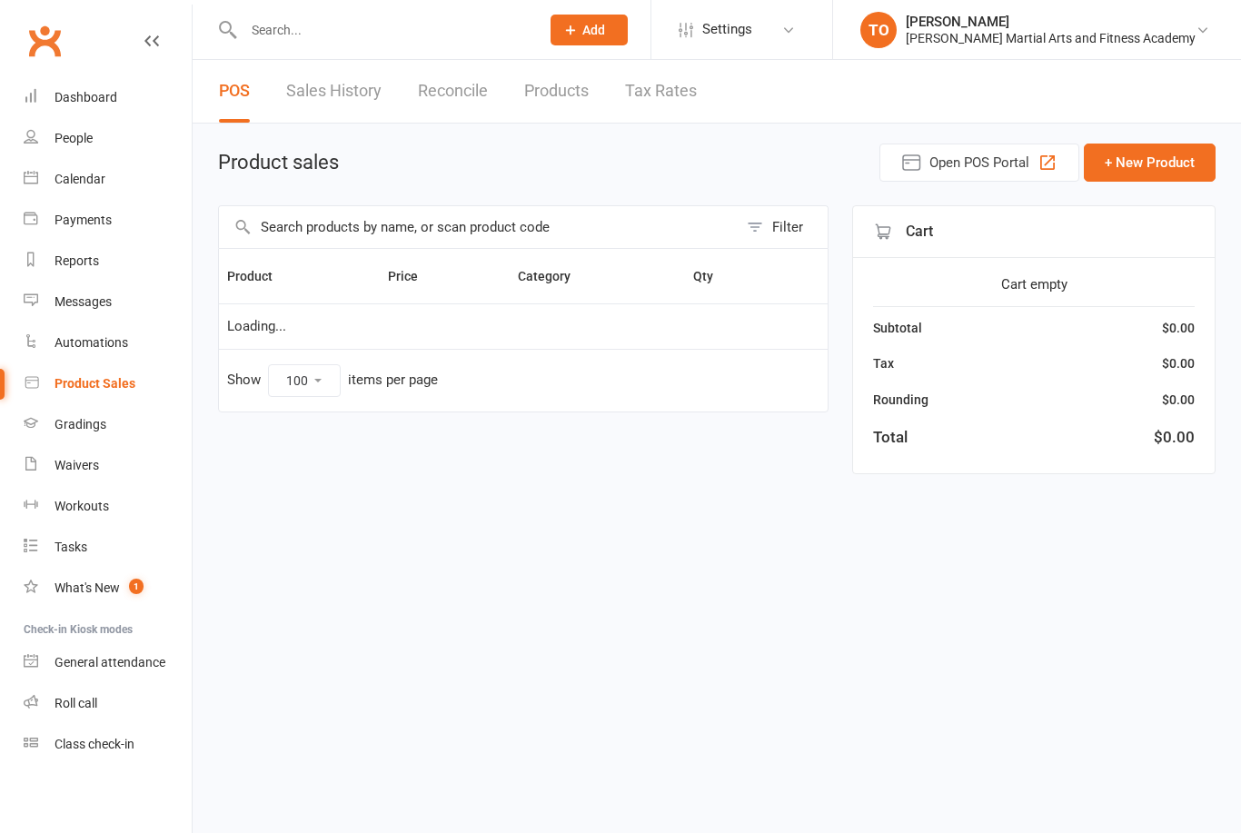
select select "100"
click at [334, 12] on div at bounding box center [372, 29] width 309 height 59
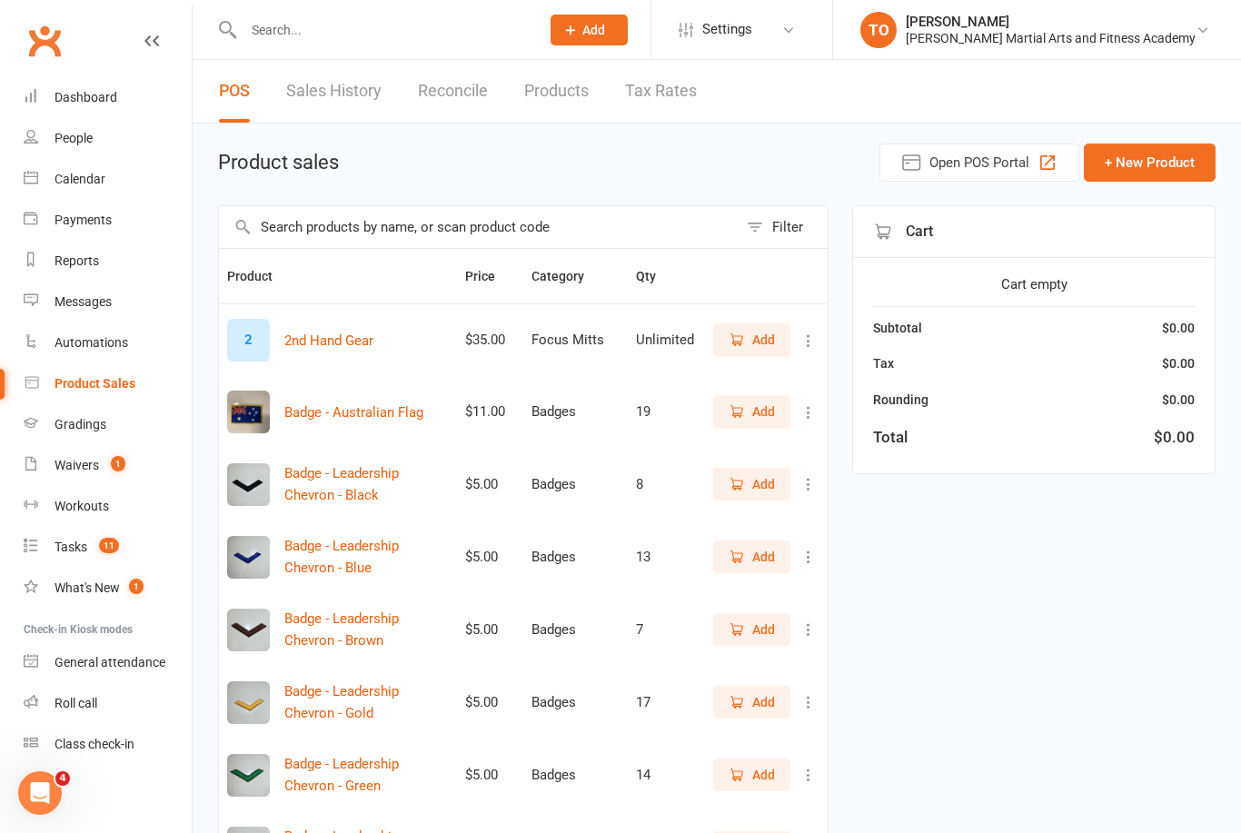
click at [445, 40] on input "text" at bounding box center [382, 29] width 289 height 25
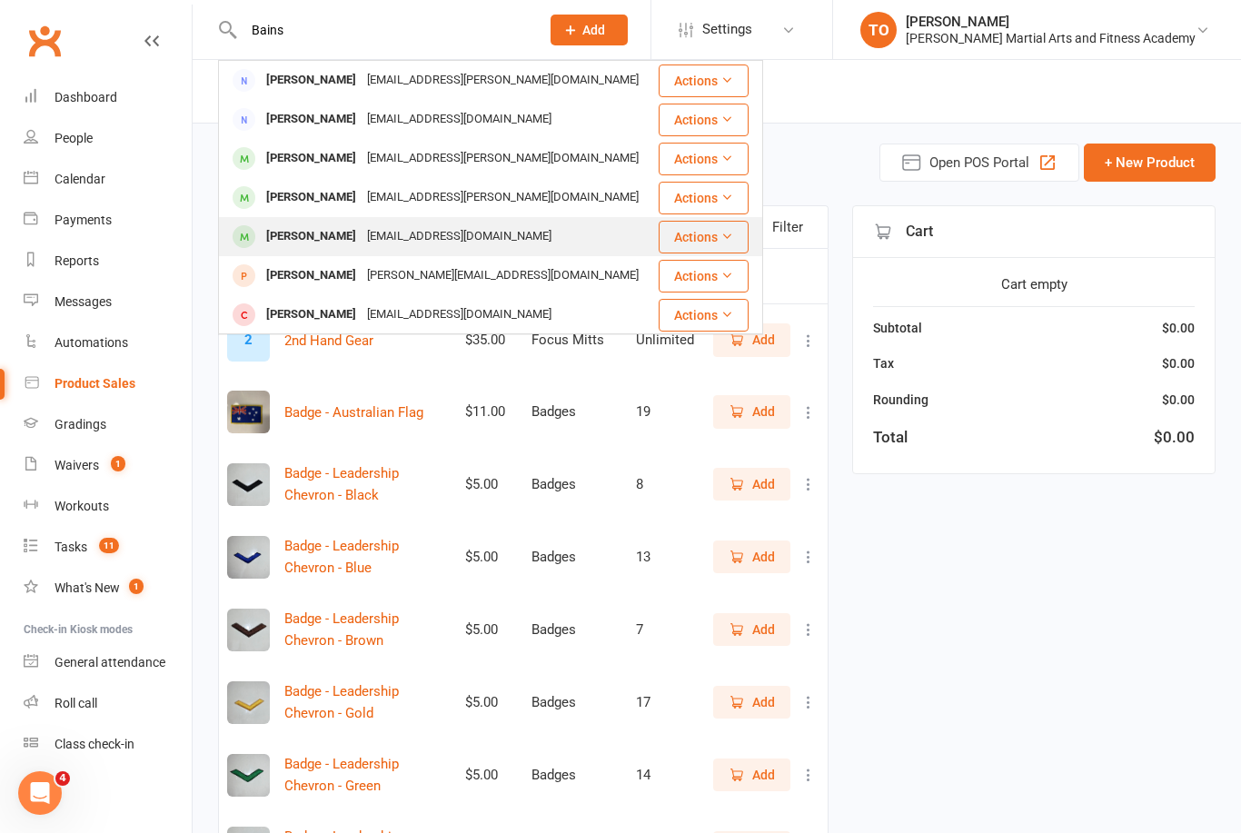
type input "Bains"
click at [311, 237] on div "[PERSON_NAME]" at bounding box center [311, 237] width 101 height 26
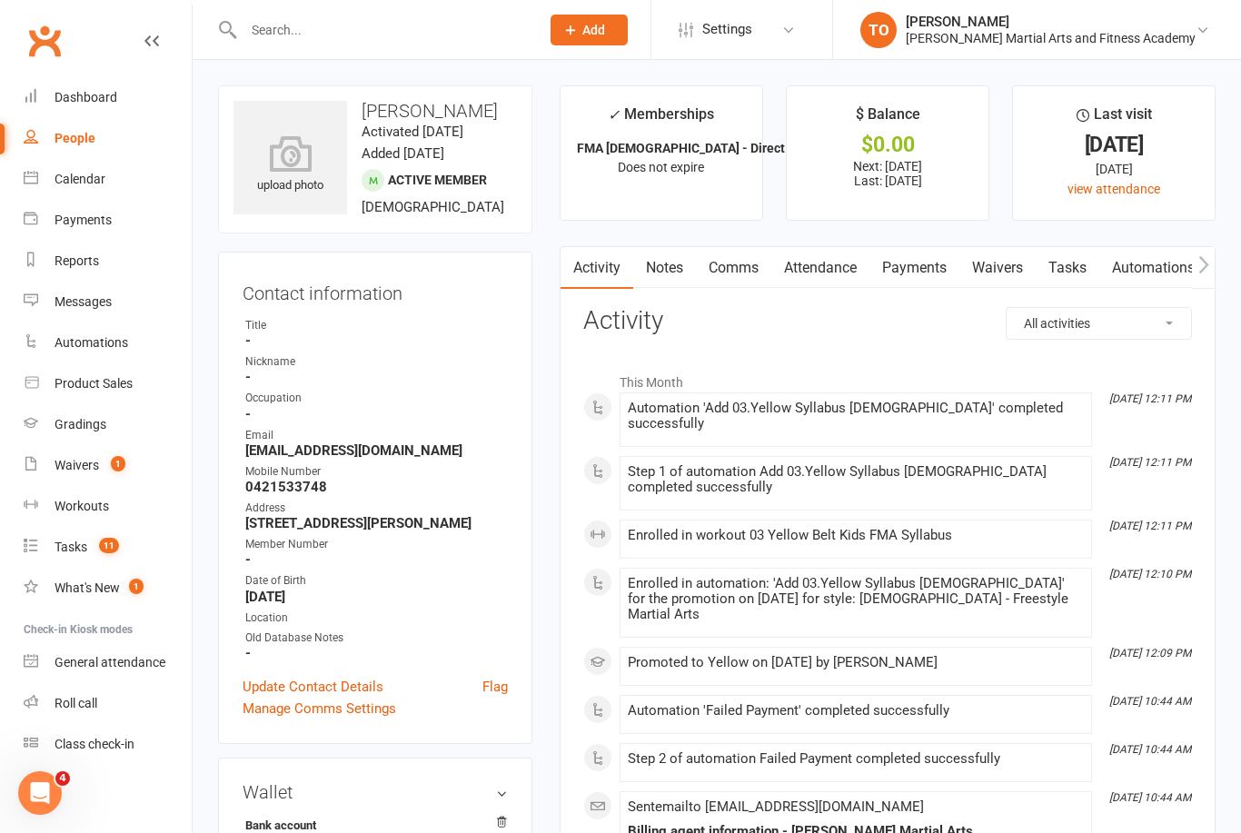
click at [929, 264] on link "Payments" at bounding box center [915, 268] width 90 height 42
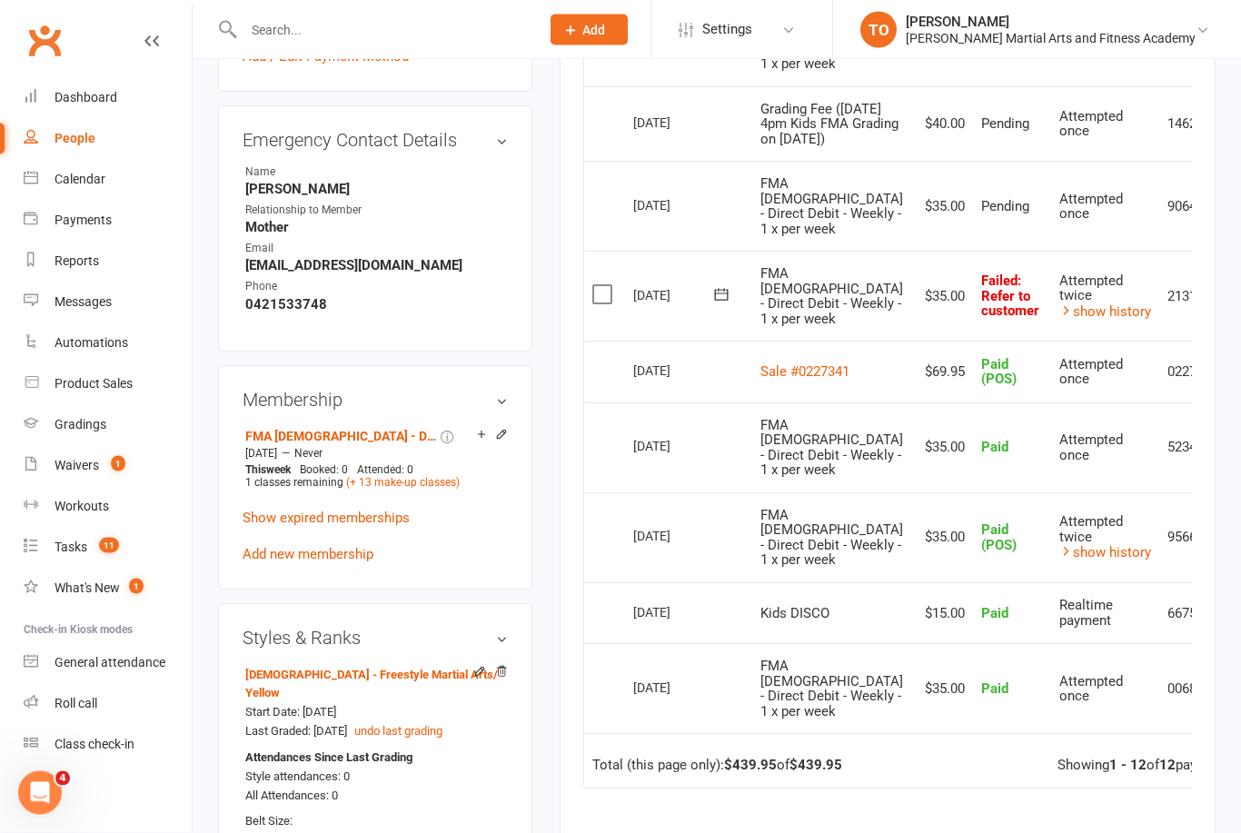
scroll to position [841, 0]
click at [1238, 304] on icon at bounding box center [1247, 294] width 18 height 18
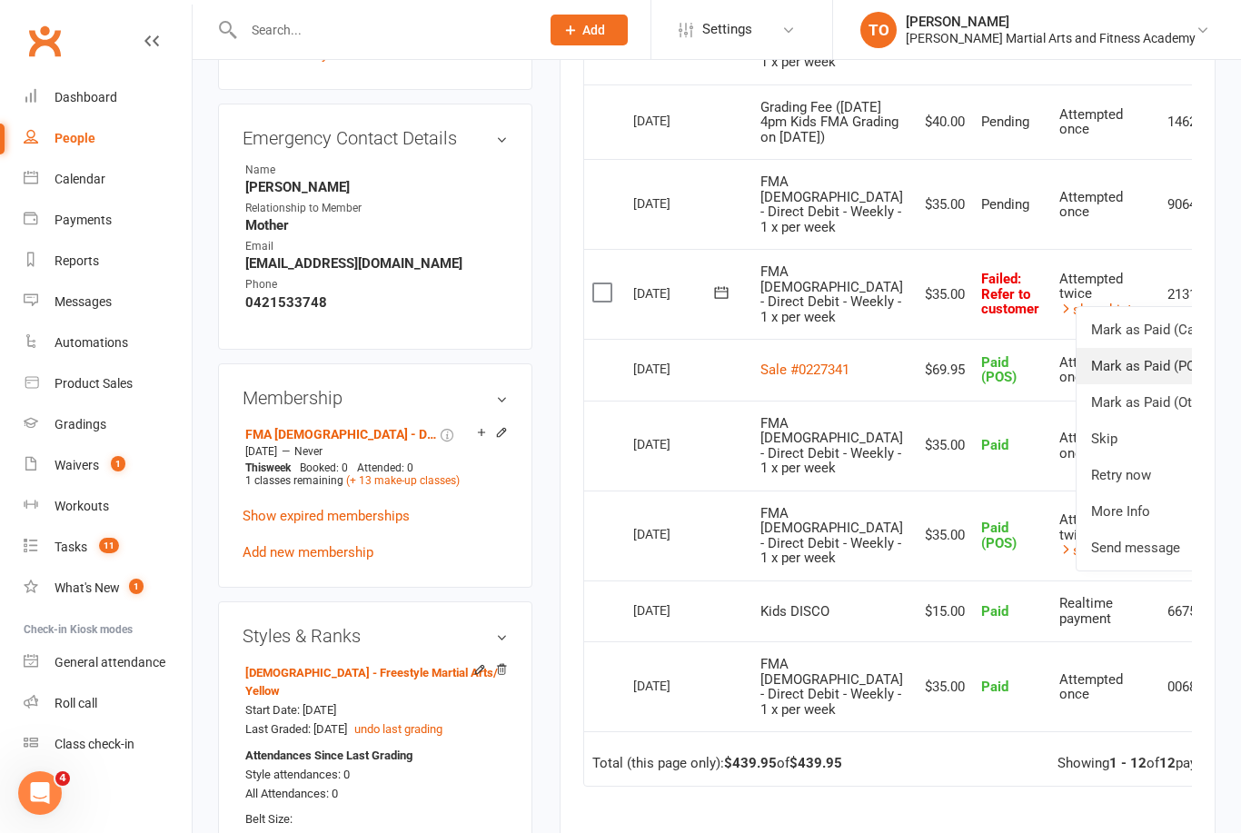
click at [1145, 384] on link "Mark as Paid (POS)" at bounding box center [1167, 366] width 180 height 36
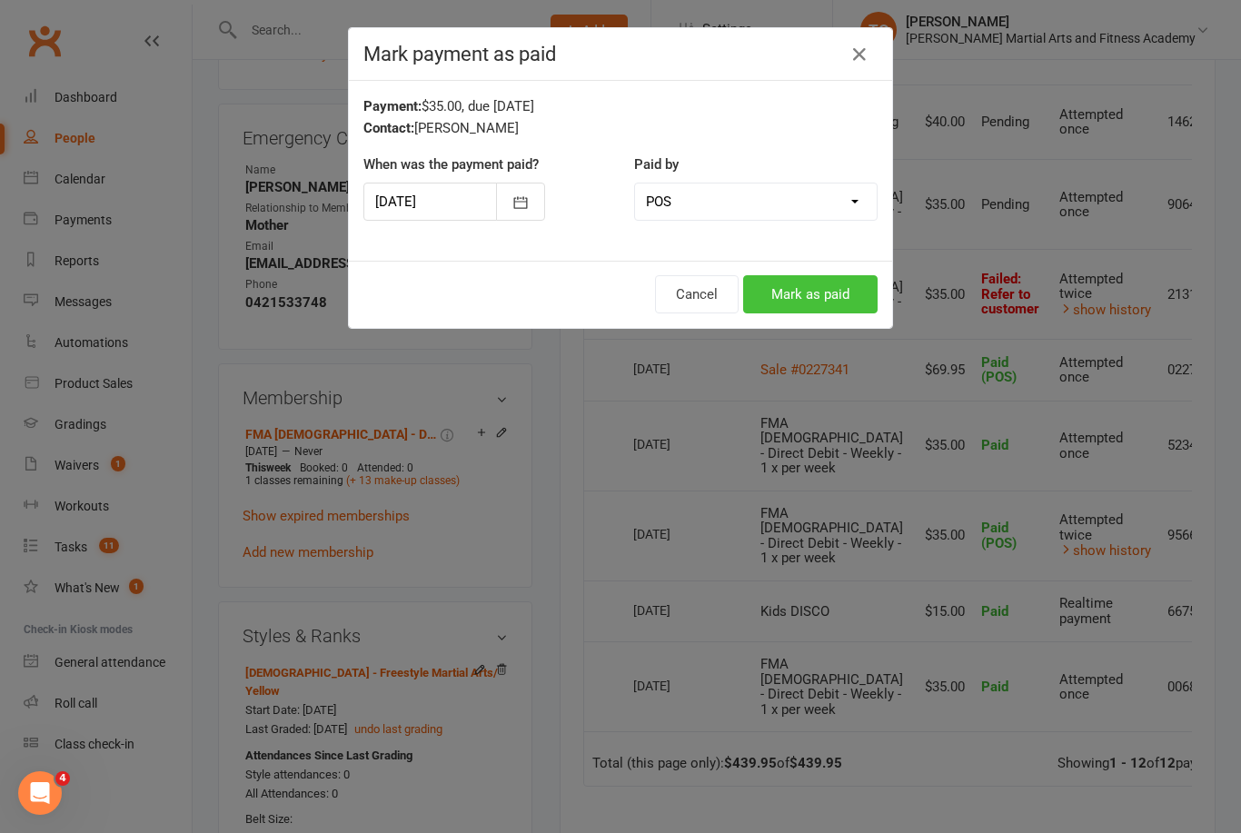
click at [819, 295] on button "Mark as paid" at bounding box center [810, 294] width 134 height 38
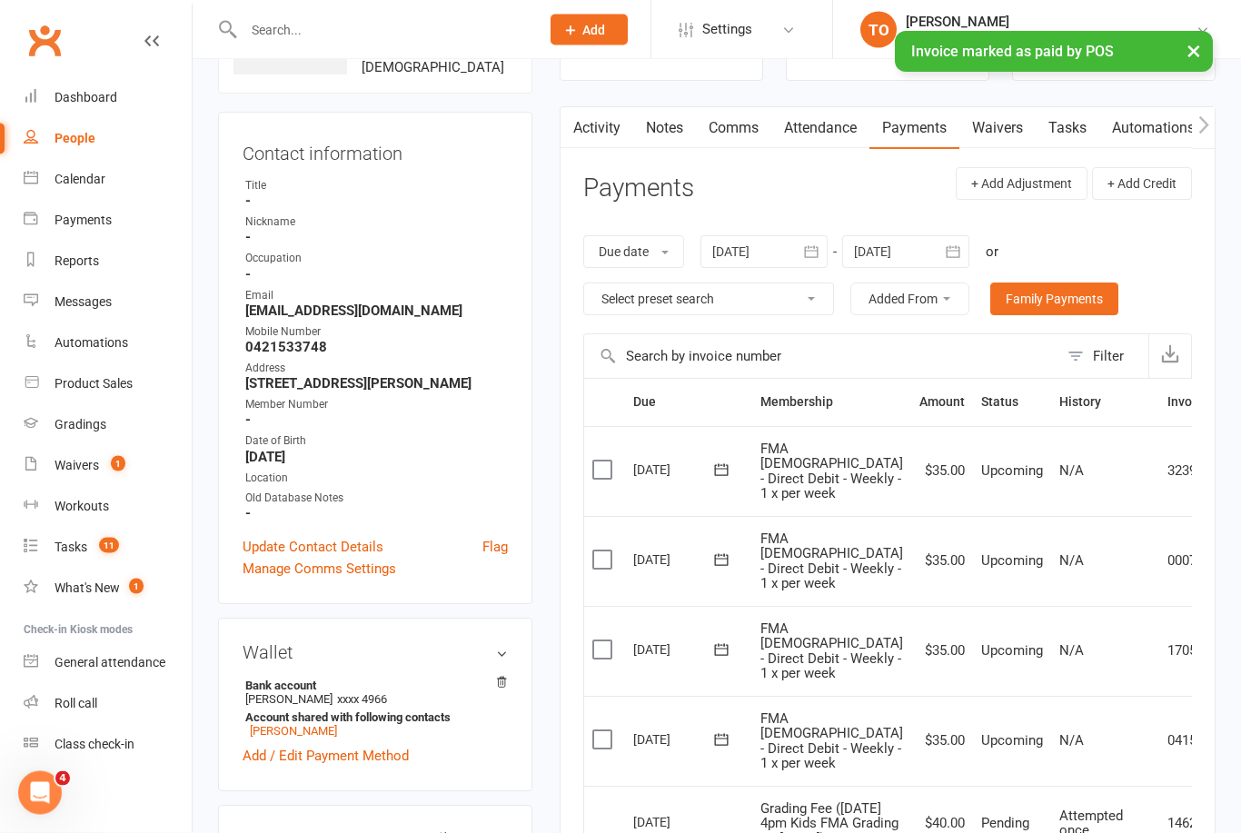
scroll to position [0, 0]
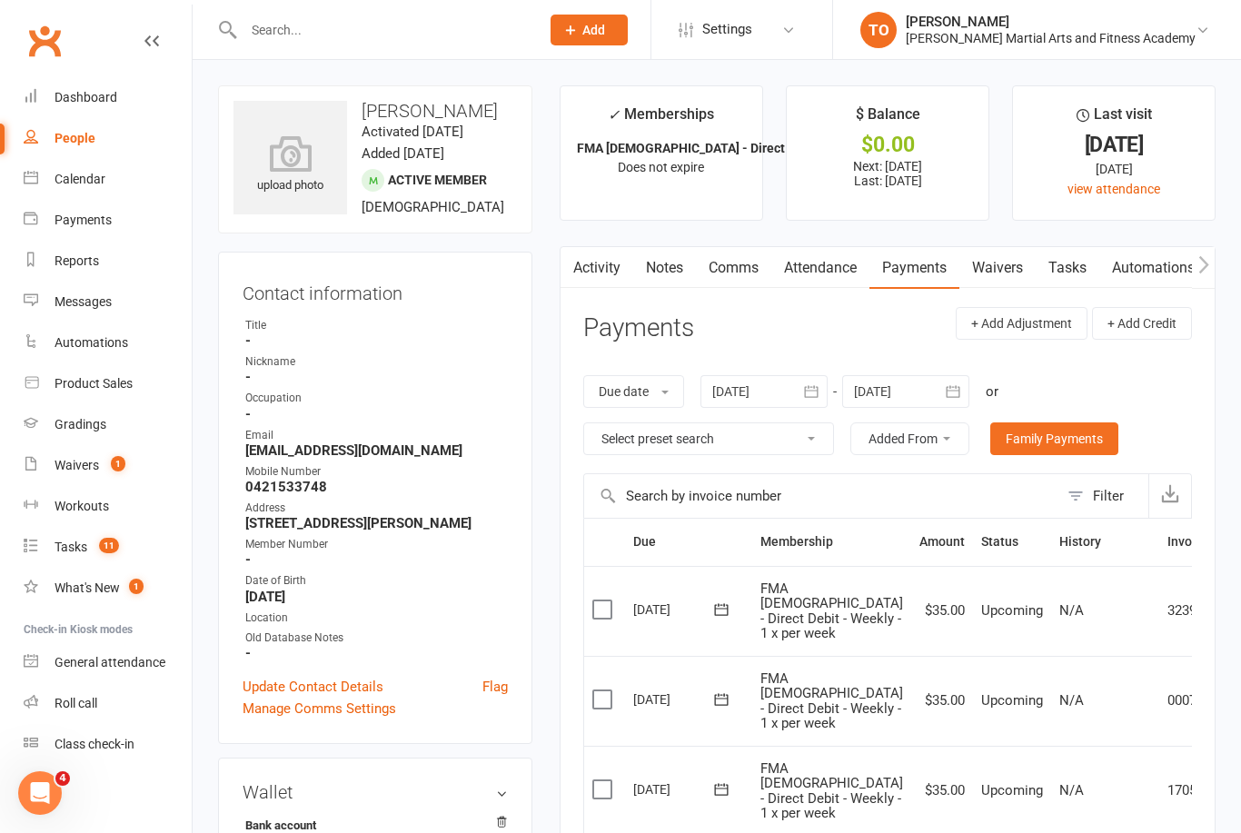
click at [428, 23] on input "text" at bounding box center [382, 29] width 289 height 25
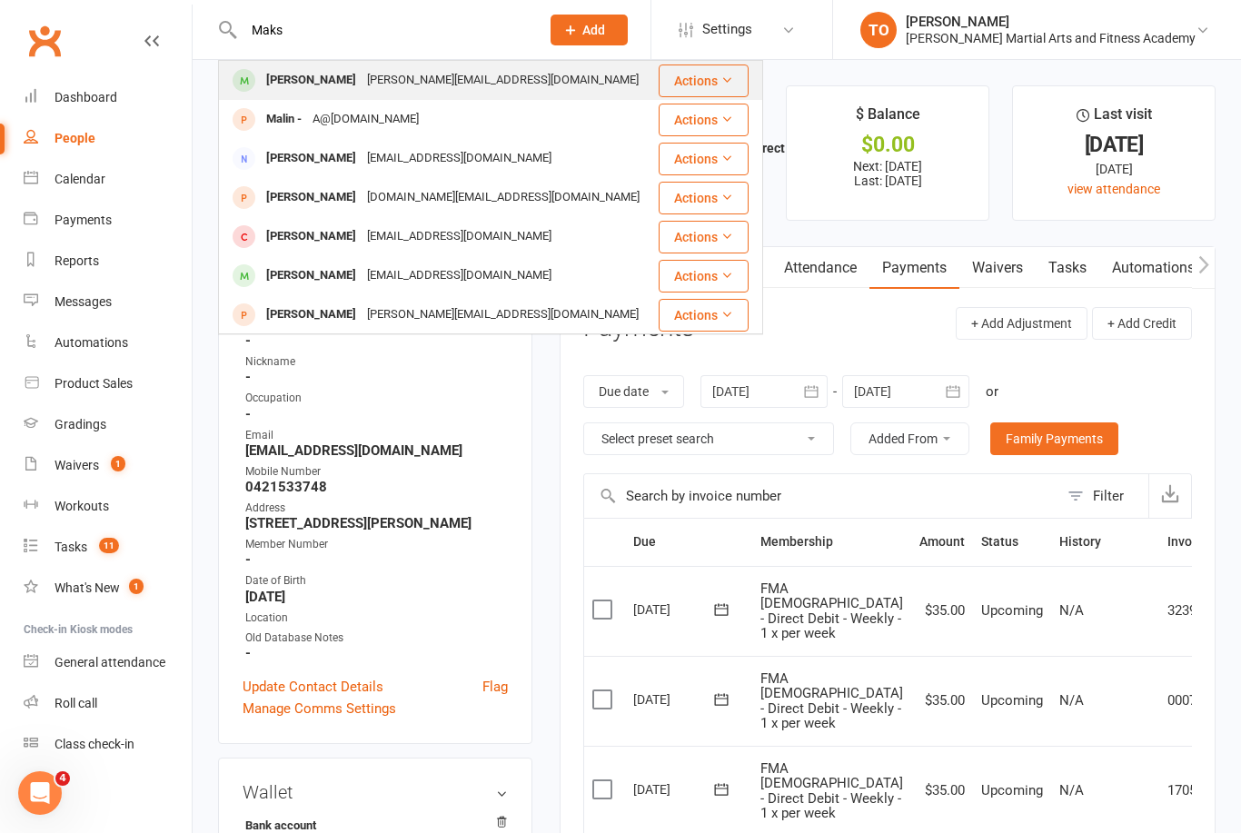
type input "Maks"
click at [309, 95] on div "Maks Sweeney Kristie@perdon.com.au" at bounding box center [438, 80] width 437 height 37
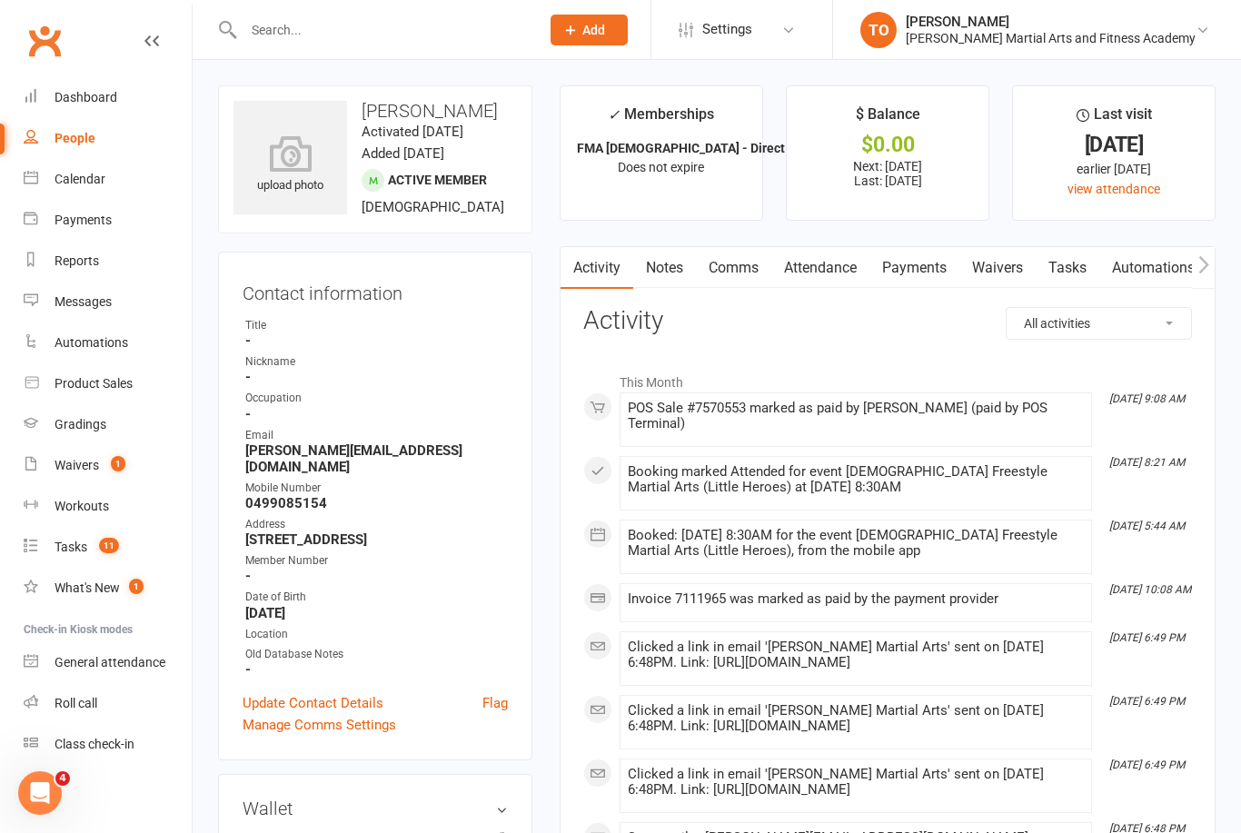
click at [1072, 278] on link "Tasks" at bounding box center [1068, 268] width 64 height 42
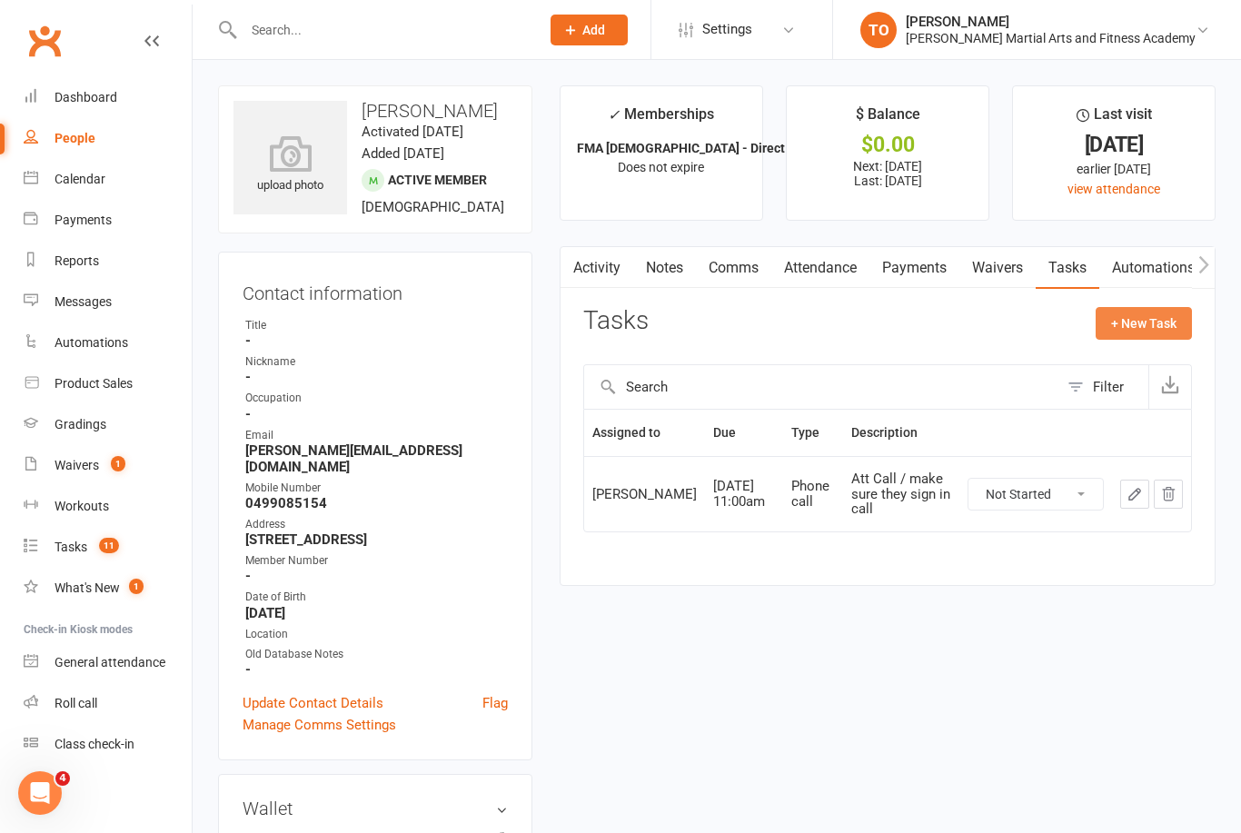
click at [1148, 319] on button "+ New Task" at bounding box center [1144, 323] width 96 height 33
select select "50724"
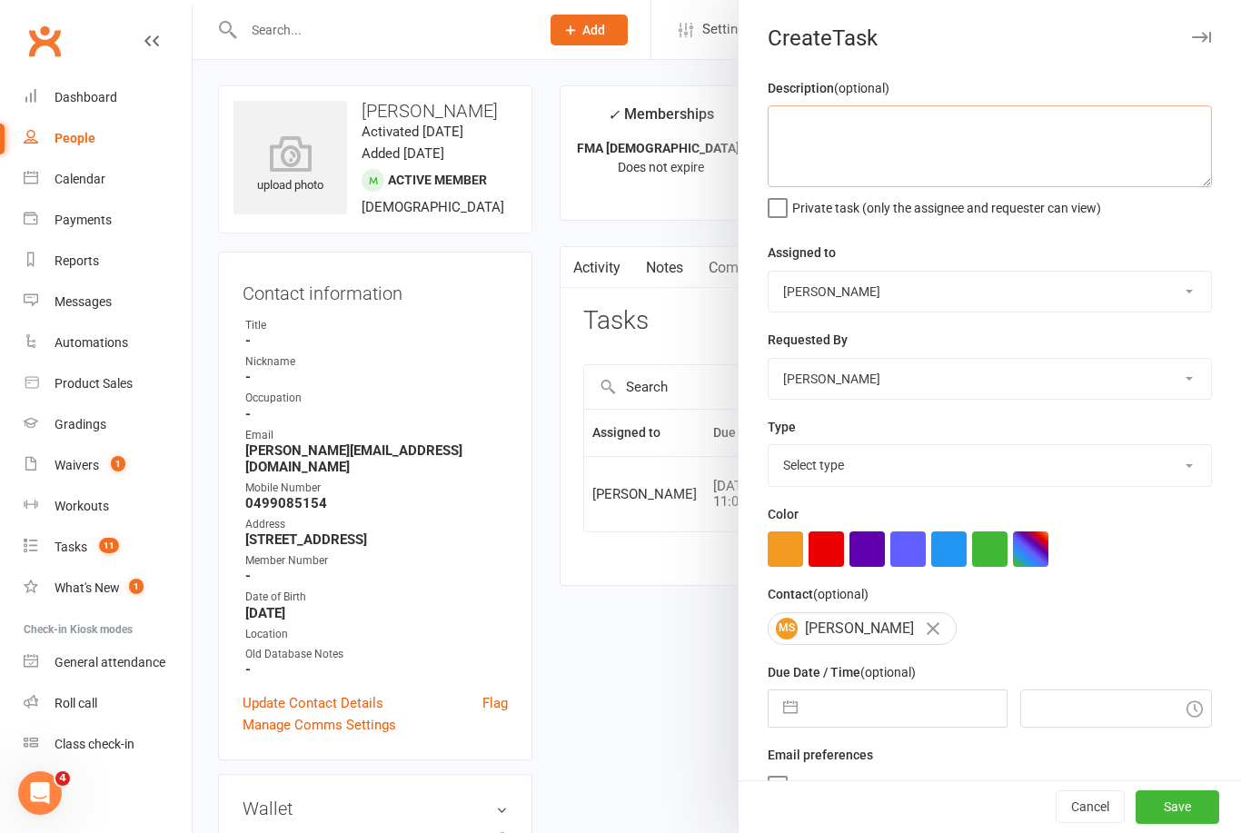
click at [852, 137] on textarea at bounding box center [990, 146] width 444 height 82
click at [940, 136] on textarea "Take birthday certificate off - used towards 6oz gloves and SMAI focus mitts ea…" at bounding box center [990, 146] width 444 height 82
type textarea "Take birthday certificate off - used towards 6oz gloves and SMAI focus mitts ea…"
click at [962, 299] on select "Stephen Erceg Robert Wilsnach Kiam Padamsey Matthew Erceg Leo Gomes Jai Christo…" at bounding box center [990, 292] width 443 height 40
click at [984, 463] on select "Select type E-mail General task Meeting Phone call Sett in calls Add new task t…" at bounding box center [990, 465] width 443 height 40
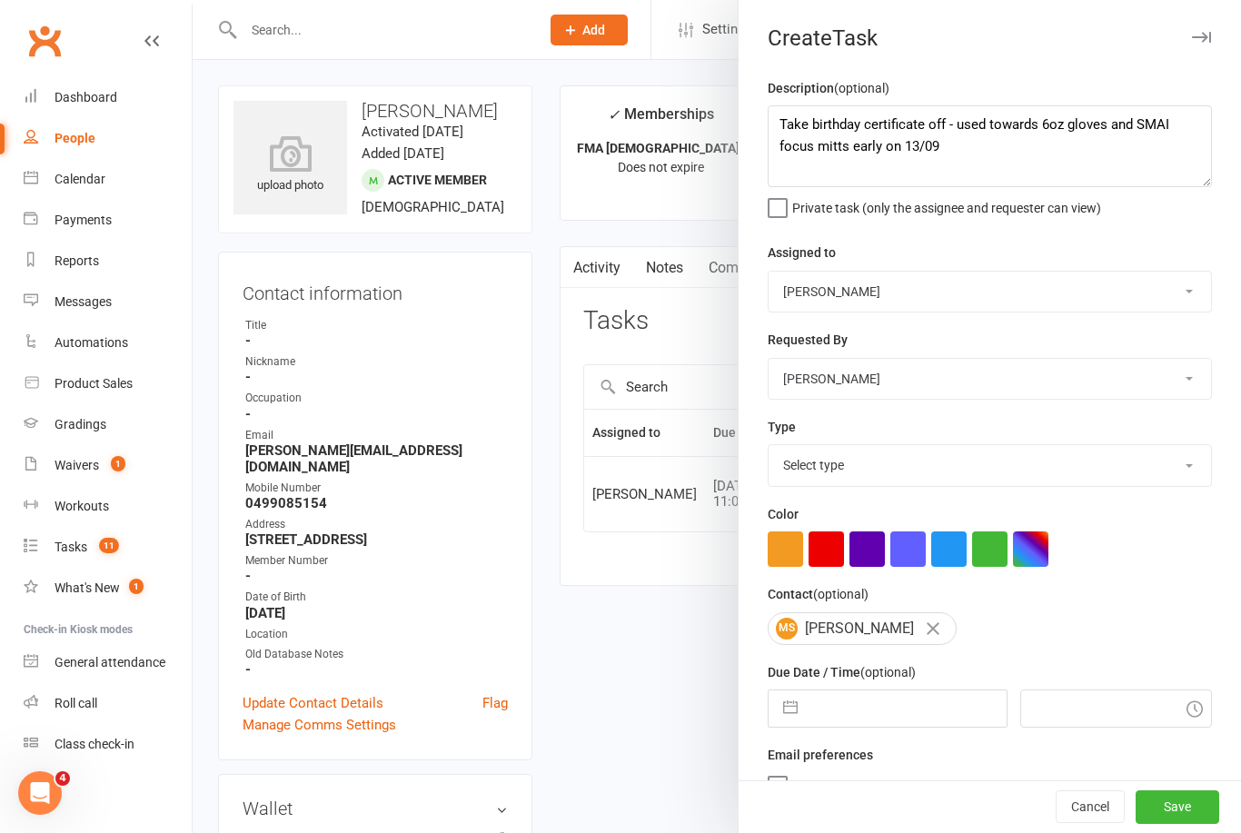
select select "25648"
click at [910, 710] on input "text" at bounding box center [906, 709] width 199 height 36
select select "7"
select select "2025"
select select "8"
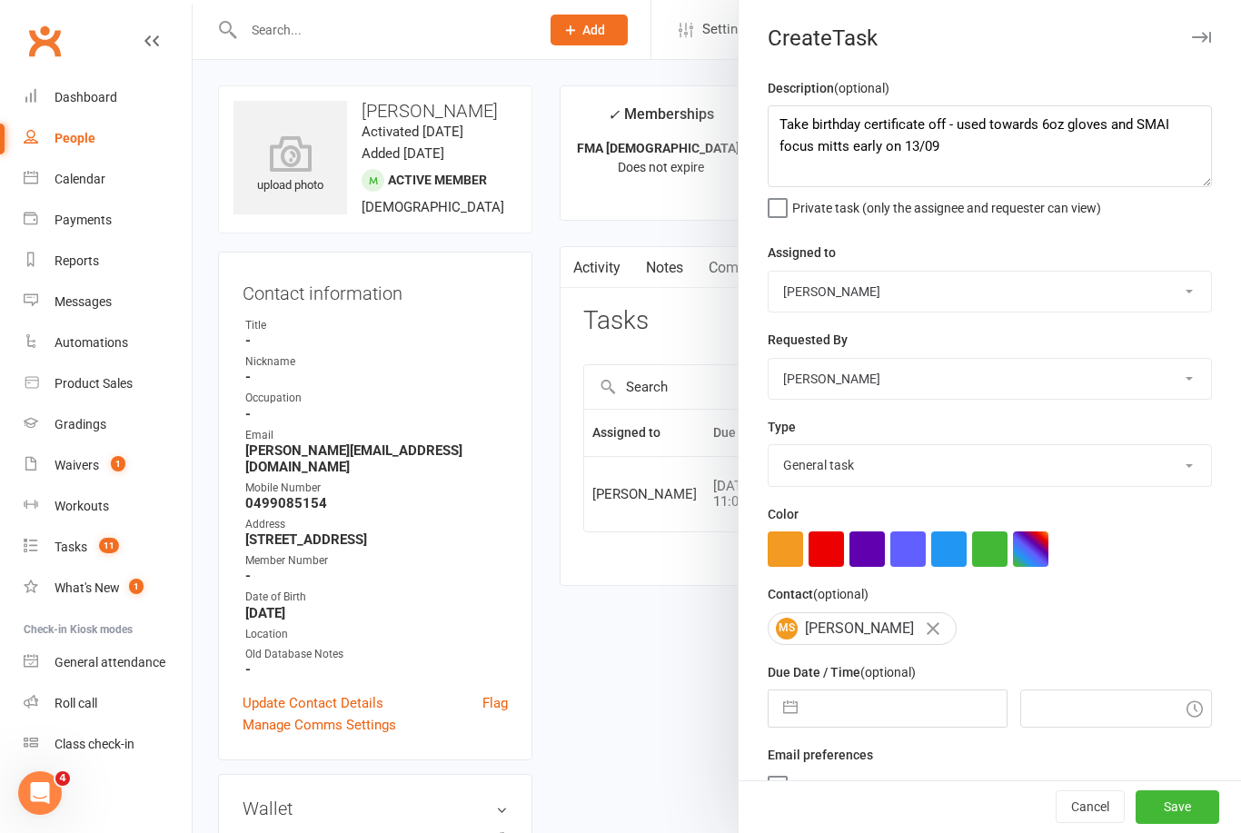
select select "2025"
select select "9"
select select "2025"
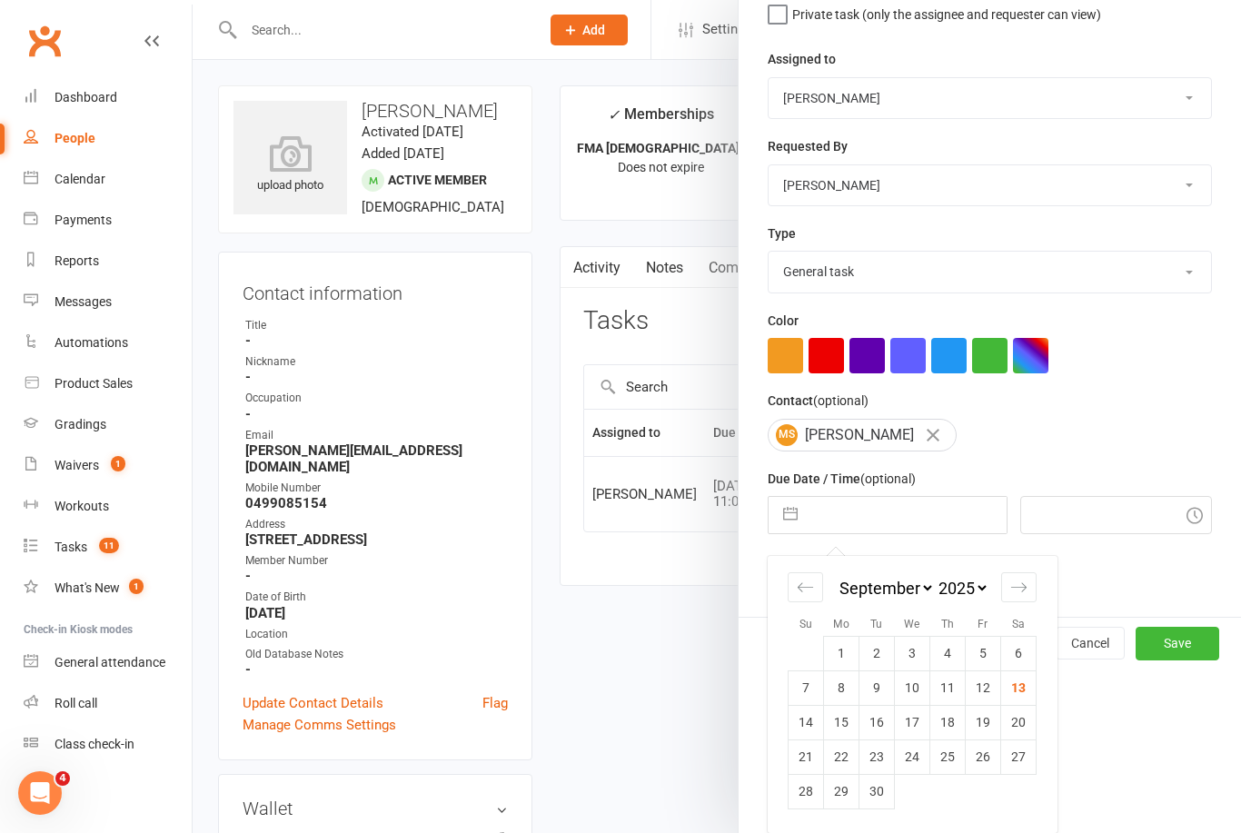
scroll to position [197, 0]
click at [808, 751] on td "21" at bounding box center [806, 757] width 35 height 35
type input "21 Sep 2025"
type input "9:15am"
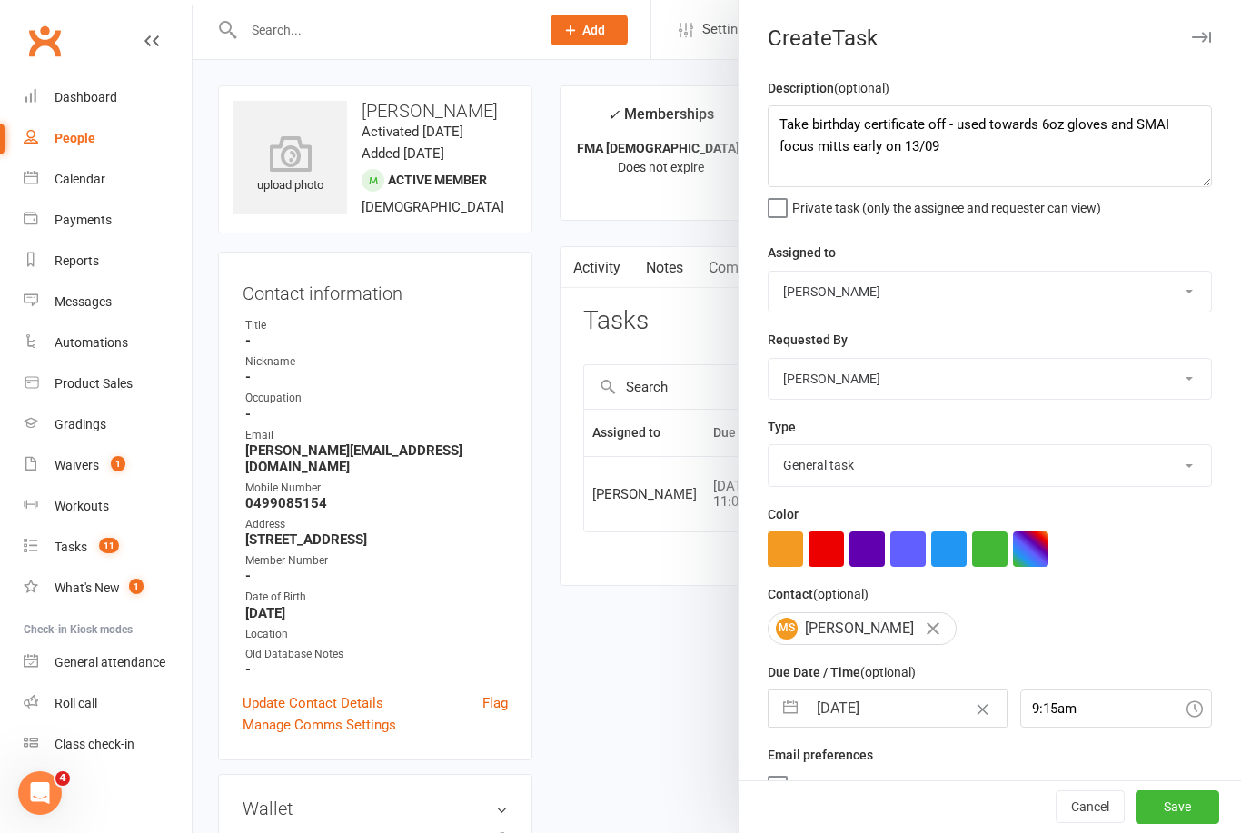
scroll to position [0, 0]
click at [941, 116] on textarea "Take birthday certificate off - used towards 6oz gloves and SMAI focus mitts ea…" at bounding box center [990, 146] width 444 height 82
click at [1084, 114] on textarea "Take birthday certificate off (birthday is 24 Sept) - used towards 6oz gloves a…" at bounding box center [990, 146] width 444 height 82
click at [1131, 150] on textarea "Take birthday certificate off (birthday is 24 Sept) - used towards 6oz gloves a…" at bounding box center [990, 146] width 444 height 82
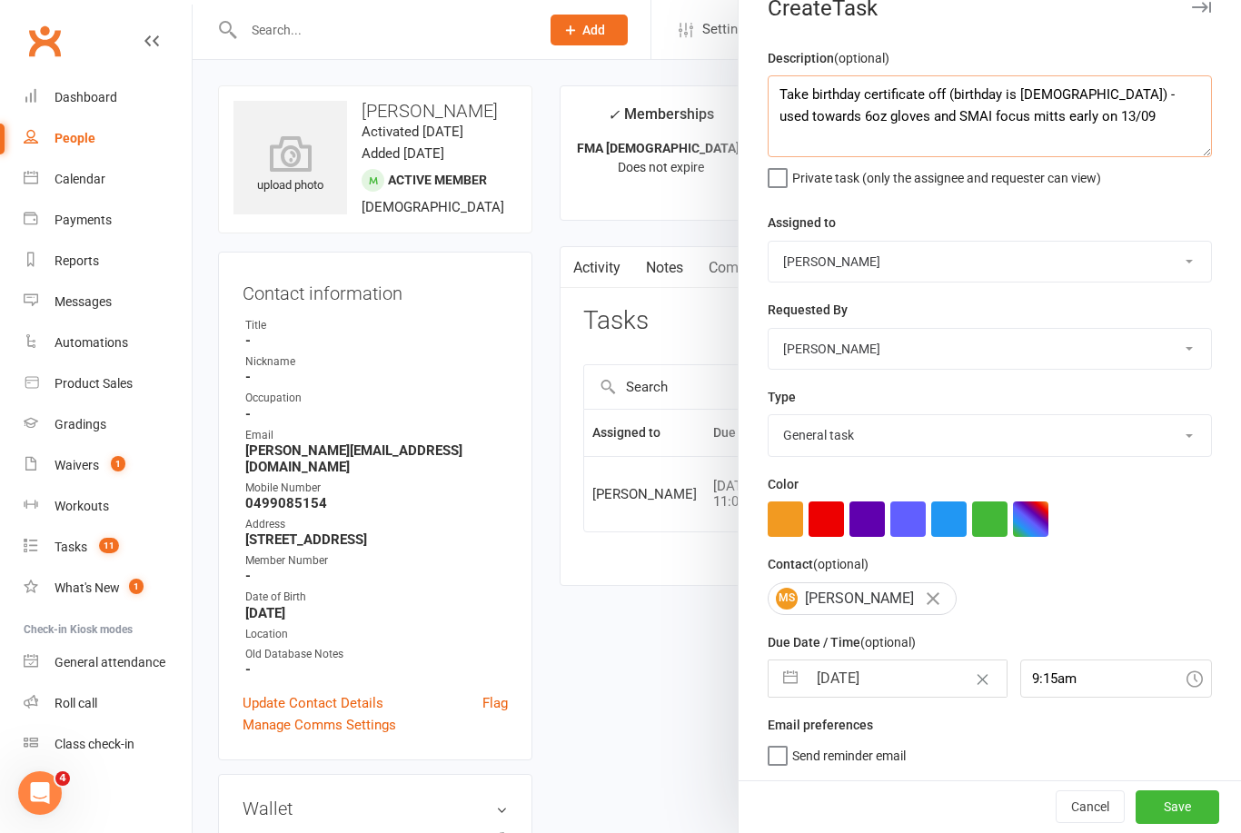
scroll to position [34, 0]
type textarea "Take birthday certificate off (birthday is 24 Sept) - used towards 6oz gloves a…"
click at [1194, 801] on button "Save" at bounding box center [1178, 807] width 84 height 33
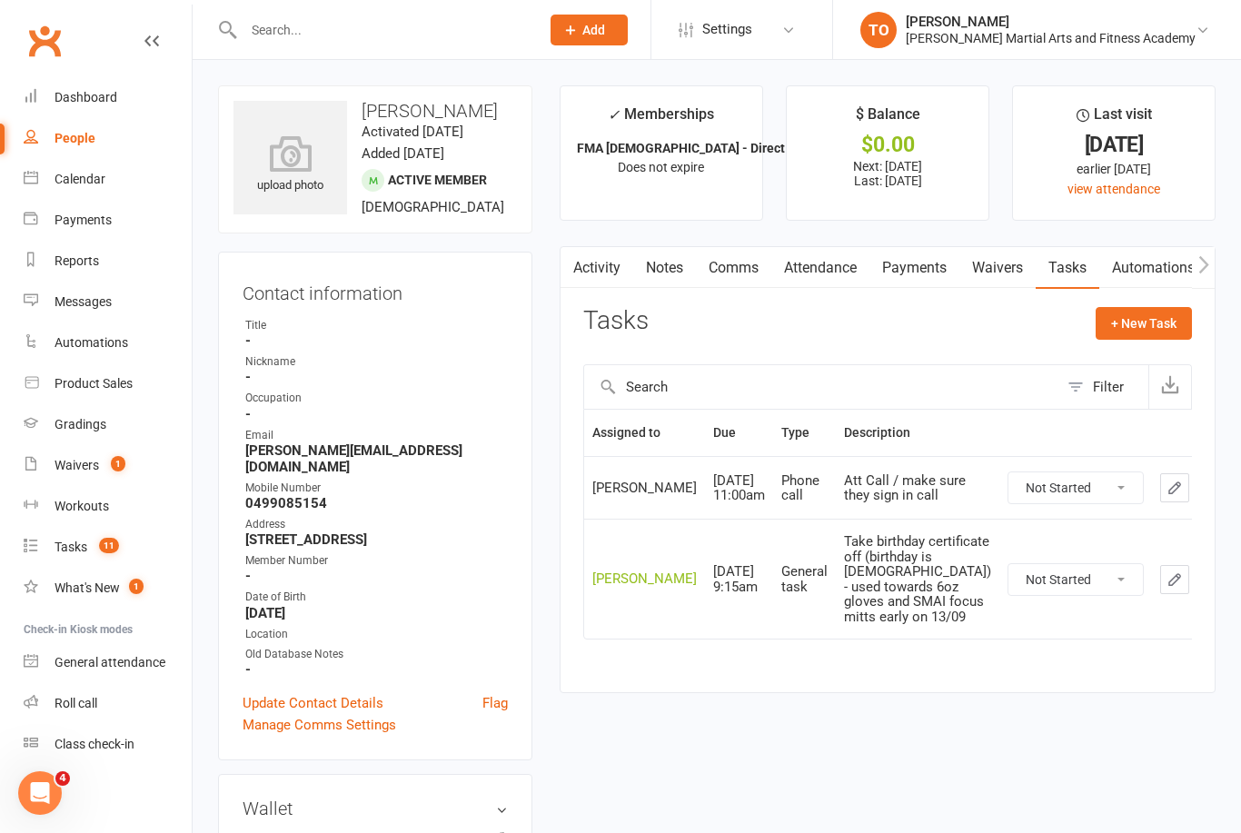
click at [310, 36] on input "text" at bounding box center [382, 29] width 289 height 25
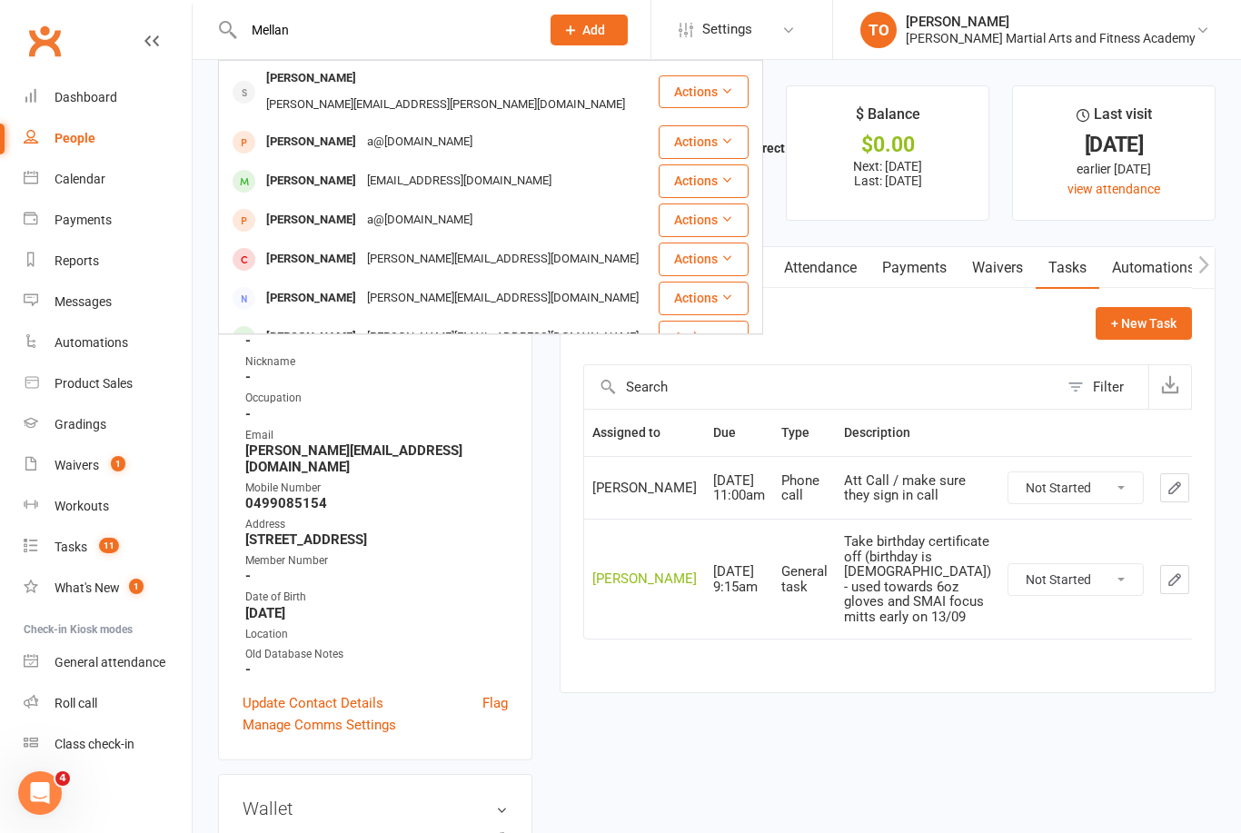
scroll to position [0, 0]
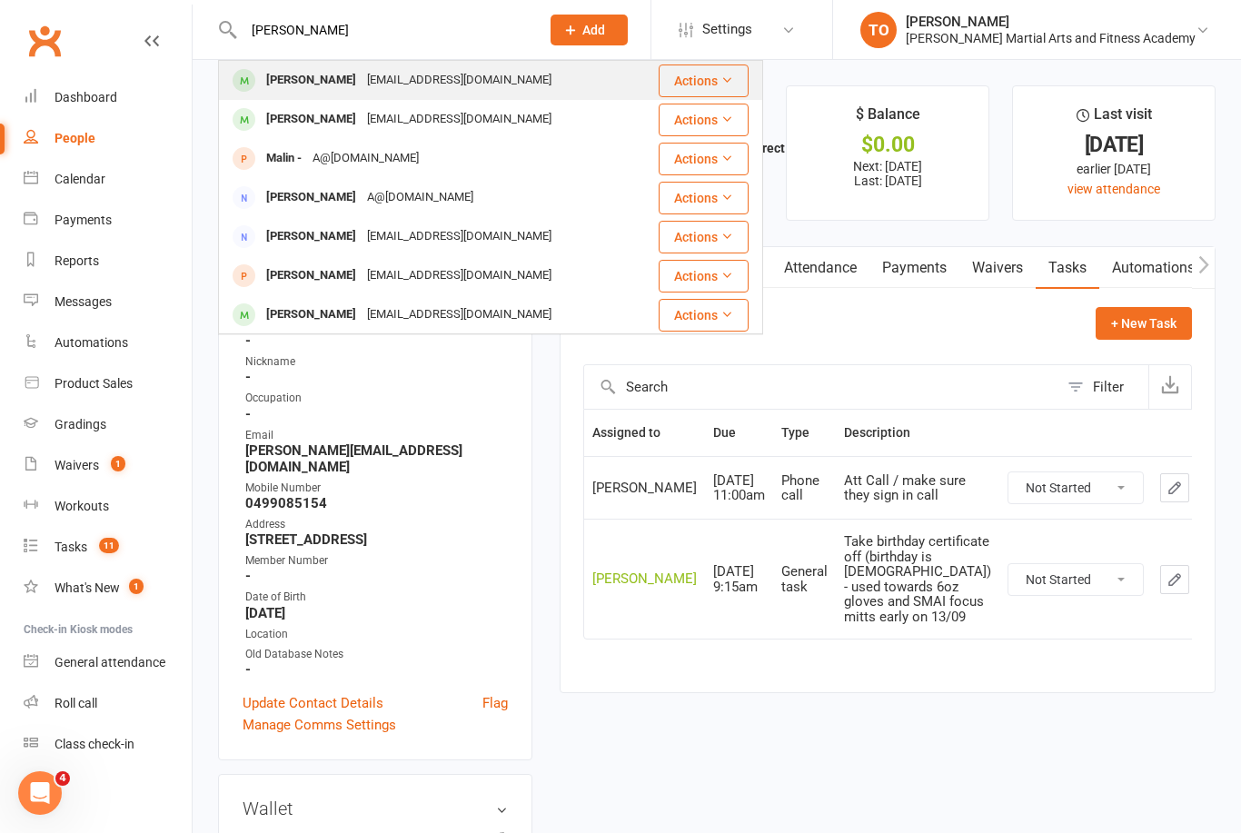
type input "Malland"
click at [293, 90] on div "Chloe Malland" at bounding box center [311, 80] width 101 height 26
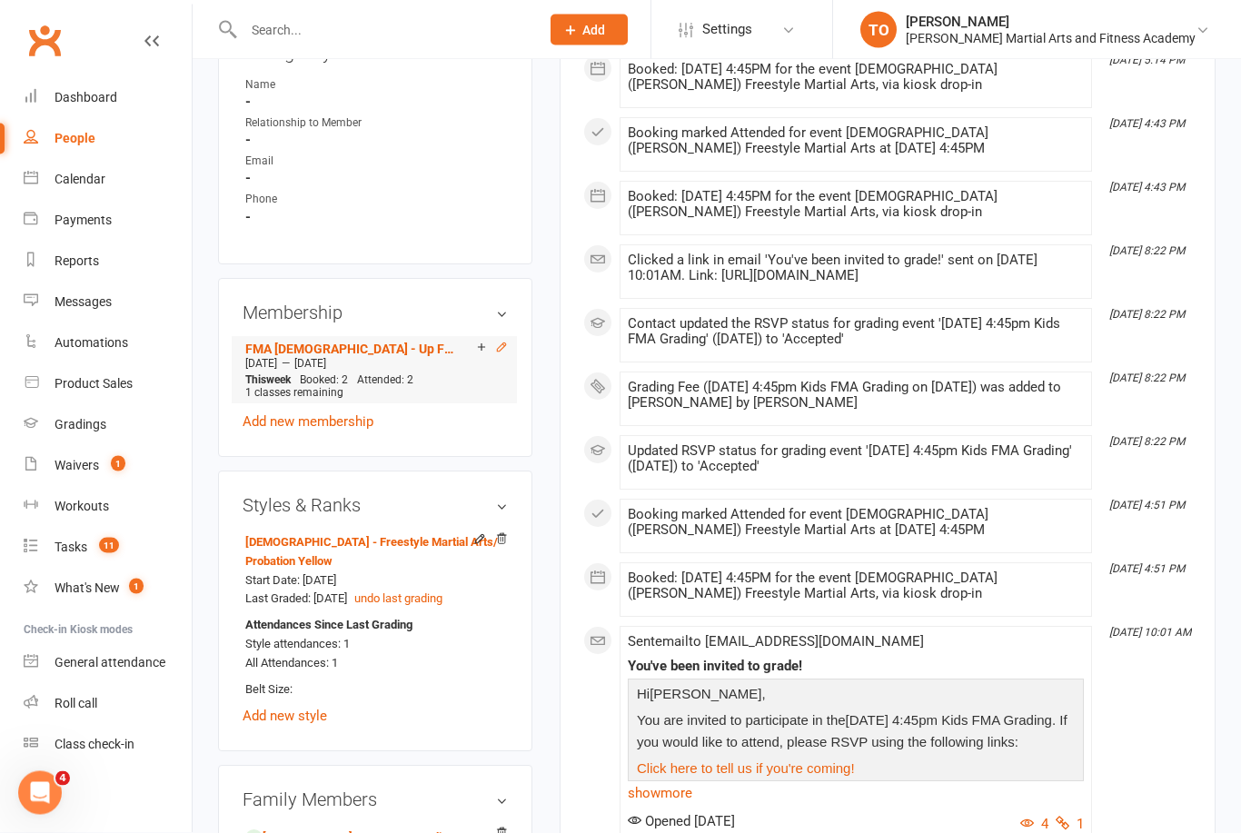
scroll to position [881, 0]
click at [497, 345] on icon at bounding box center [501, 347] width 13 height 13
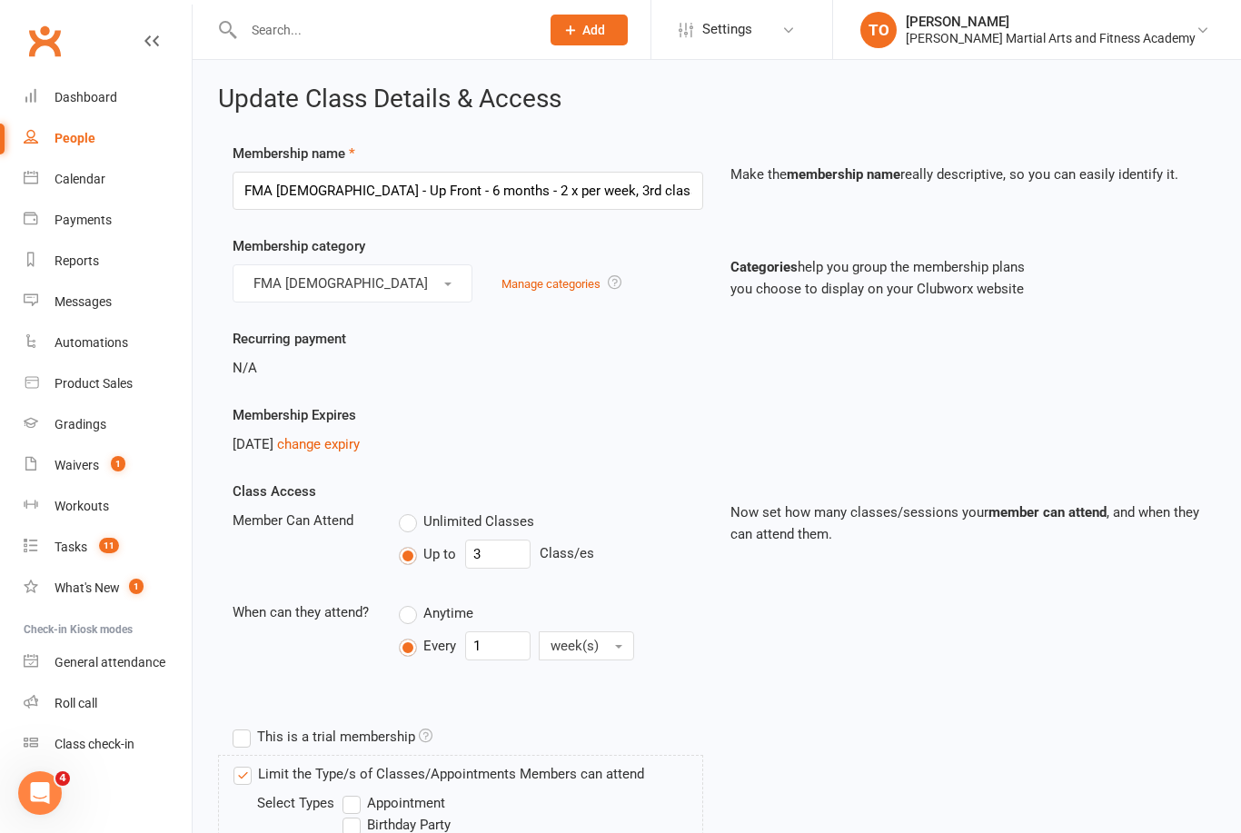
click at [146, 42] on icon at bounding box center [151, 41] width 15 height 15
click at [150, 34] on icon at bounding box center [151, 41] width 15 height 15
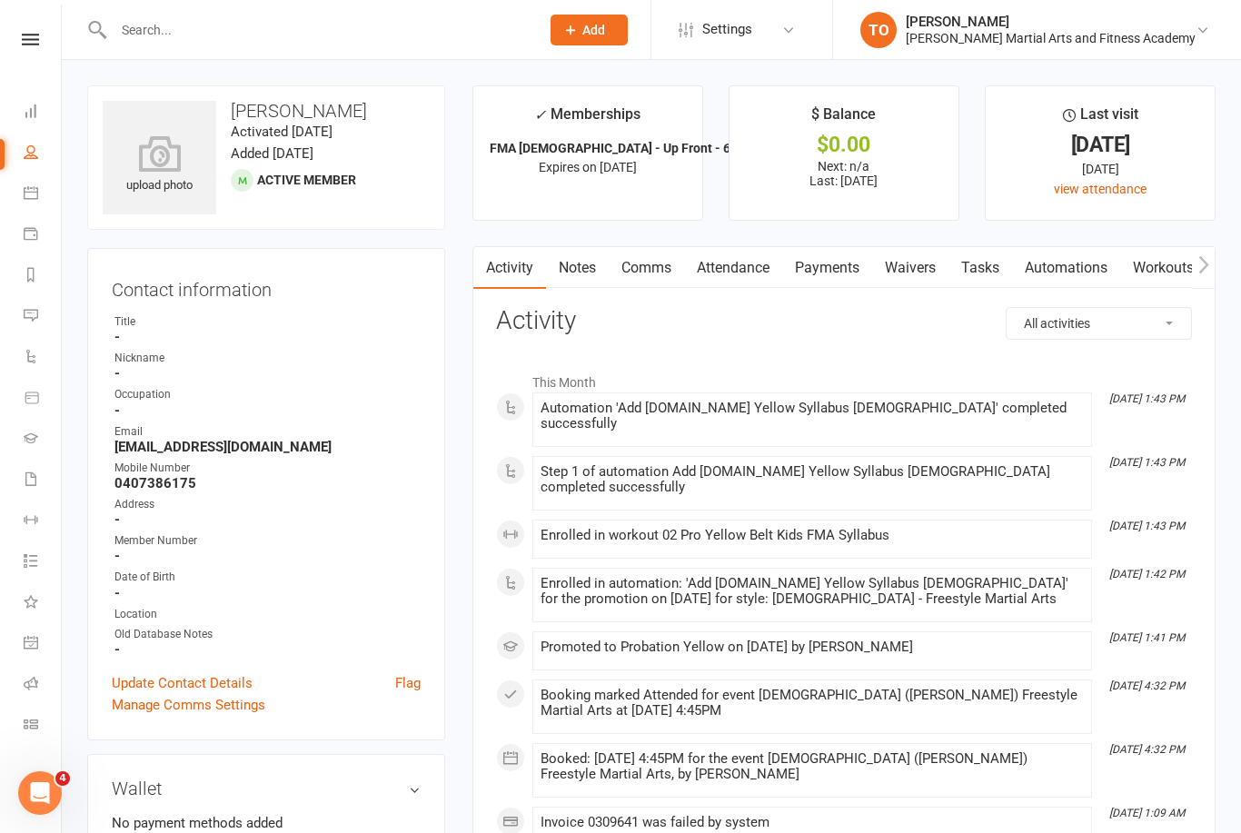
click at [761, 270] on link "Attendance" at bounding box center [733, 268] width 98 height 42
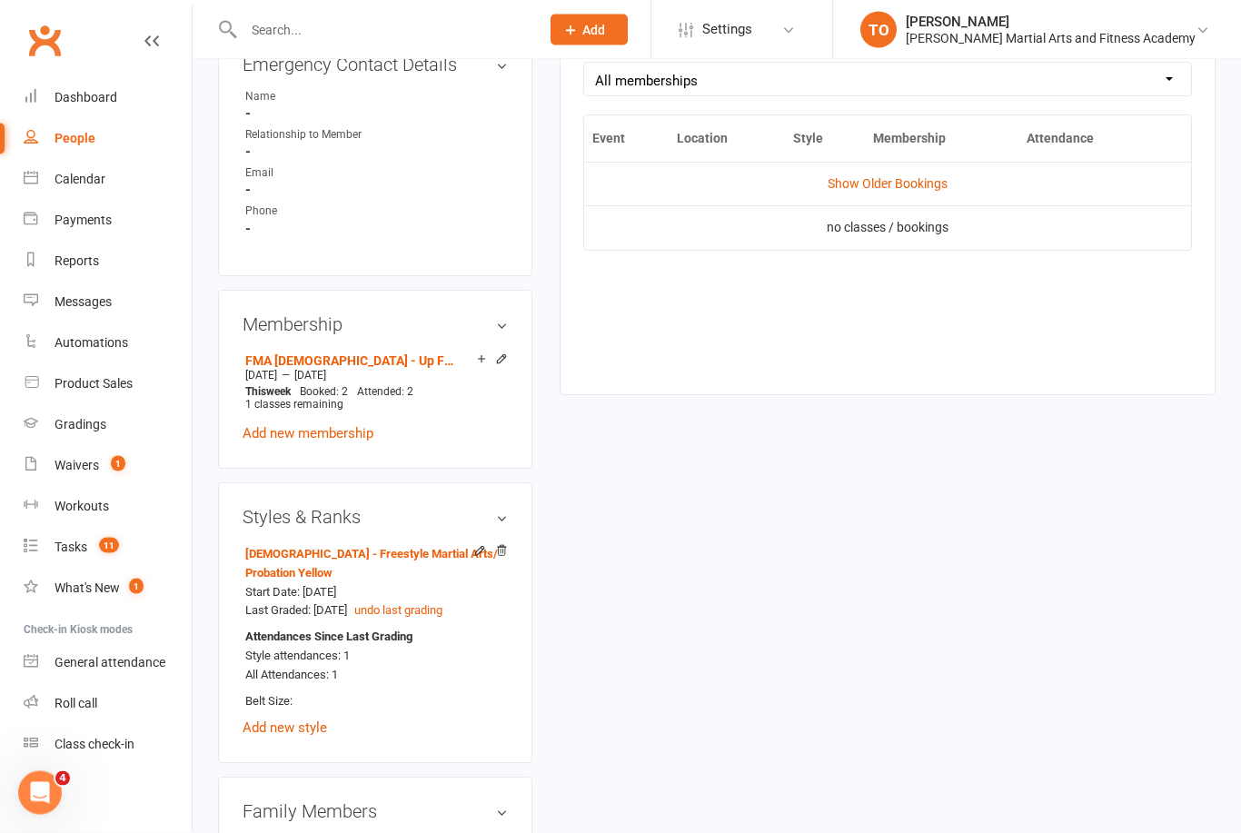
scroll to position [869, 0]
click at [915, 186] on link "Show Older Bookings" at bounding box center [888, 183] width 120 height 15
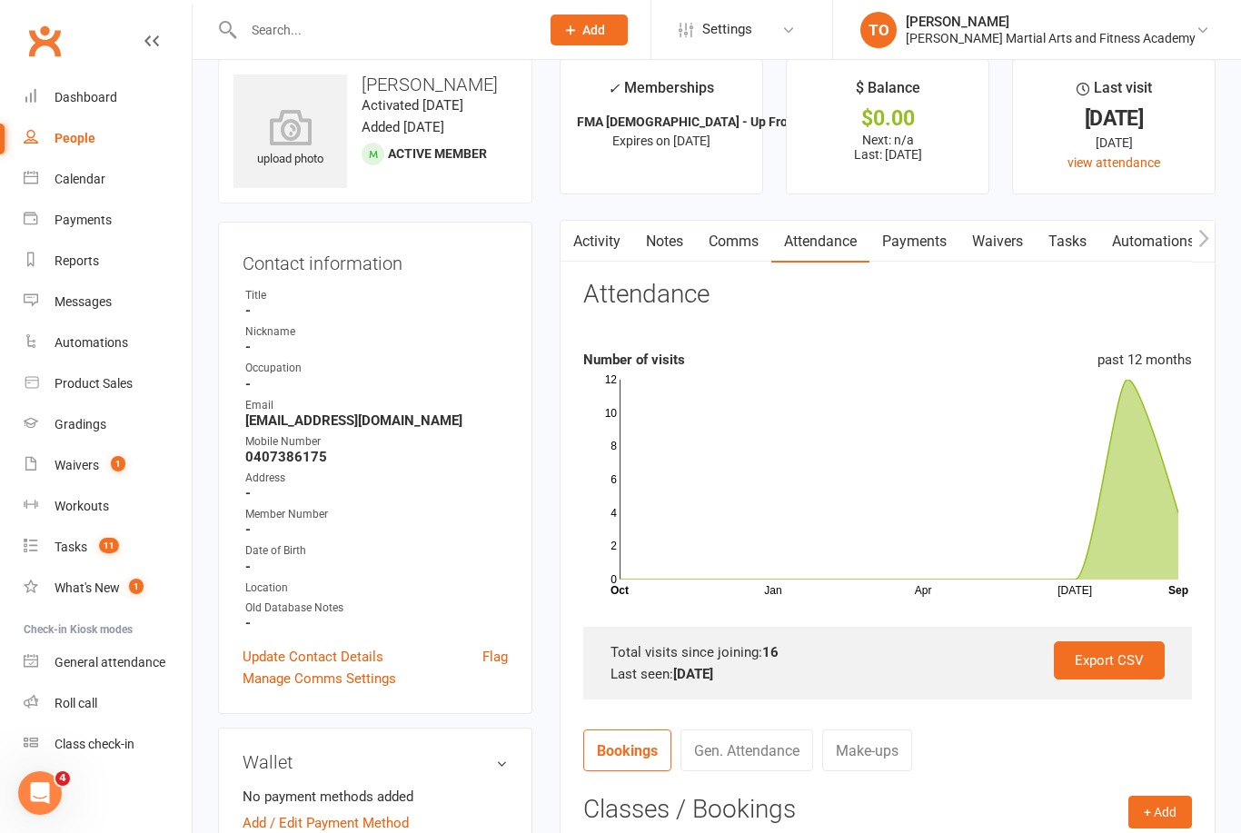
scroll to position [0, 0]
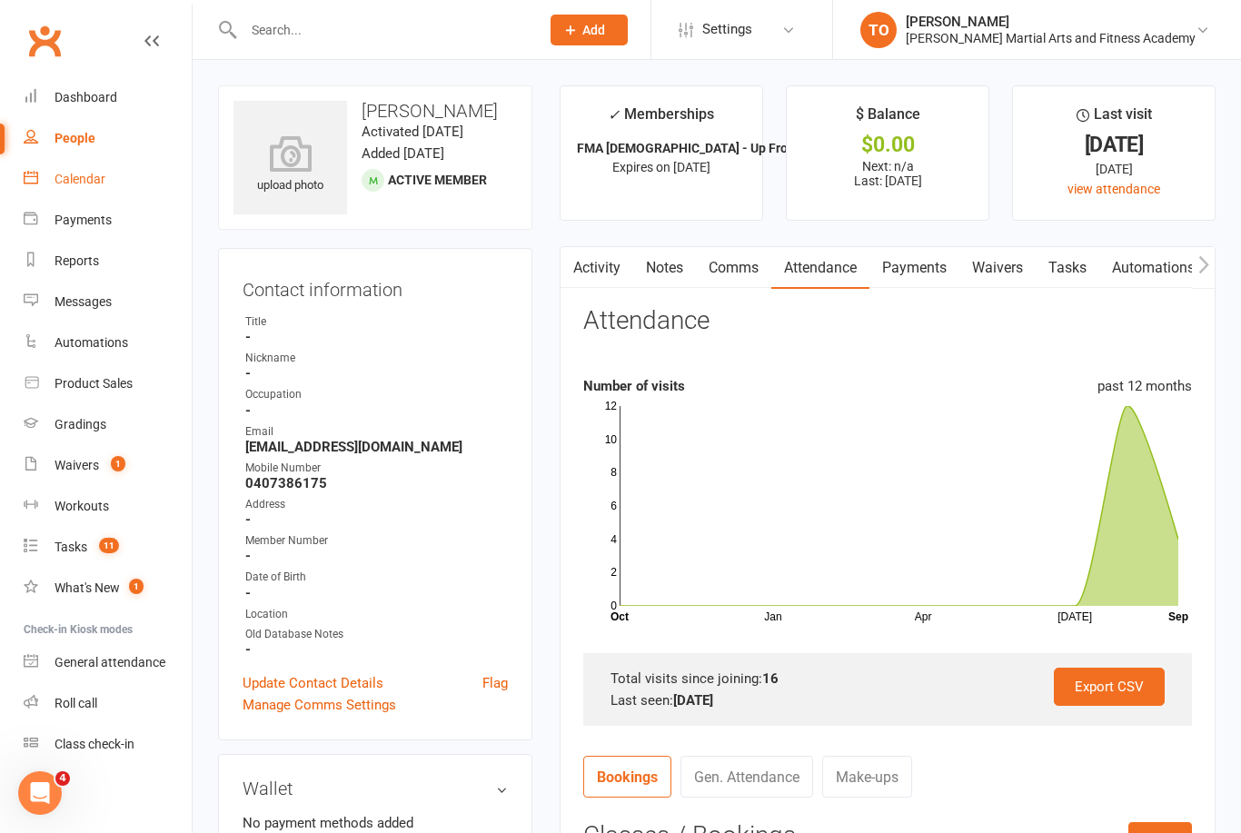
click at [65, 177] on div "Calendar" at bounding box center [80, 179] width 51 height 15
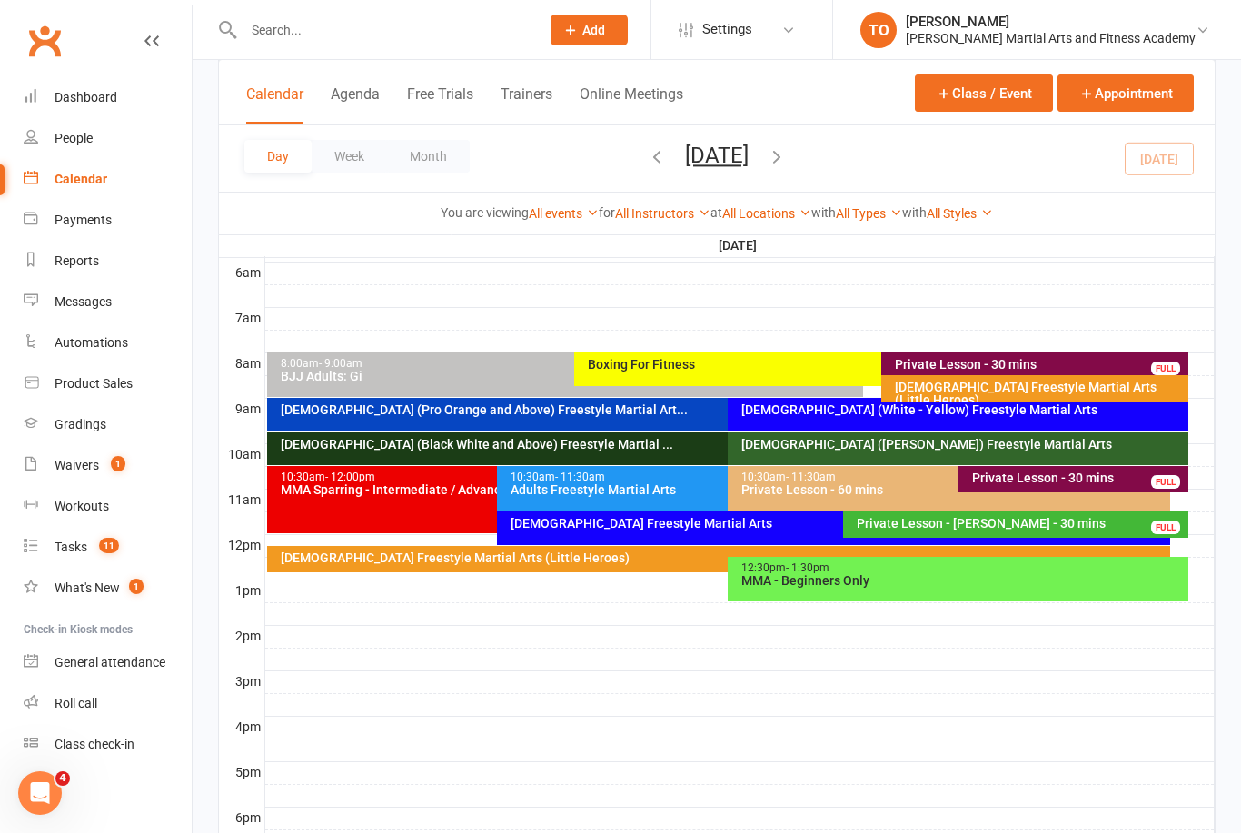
scroll to position [379, 0]
click at [810, 443] on div "[DEMOGRAPHIC_DATA] ([PERSON_NAME]) Freestyle Martial Arts" at bounding box center [963, 445] width 444 height 13
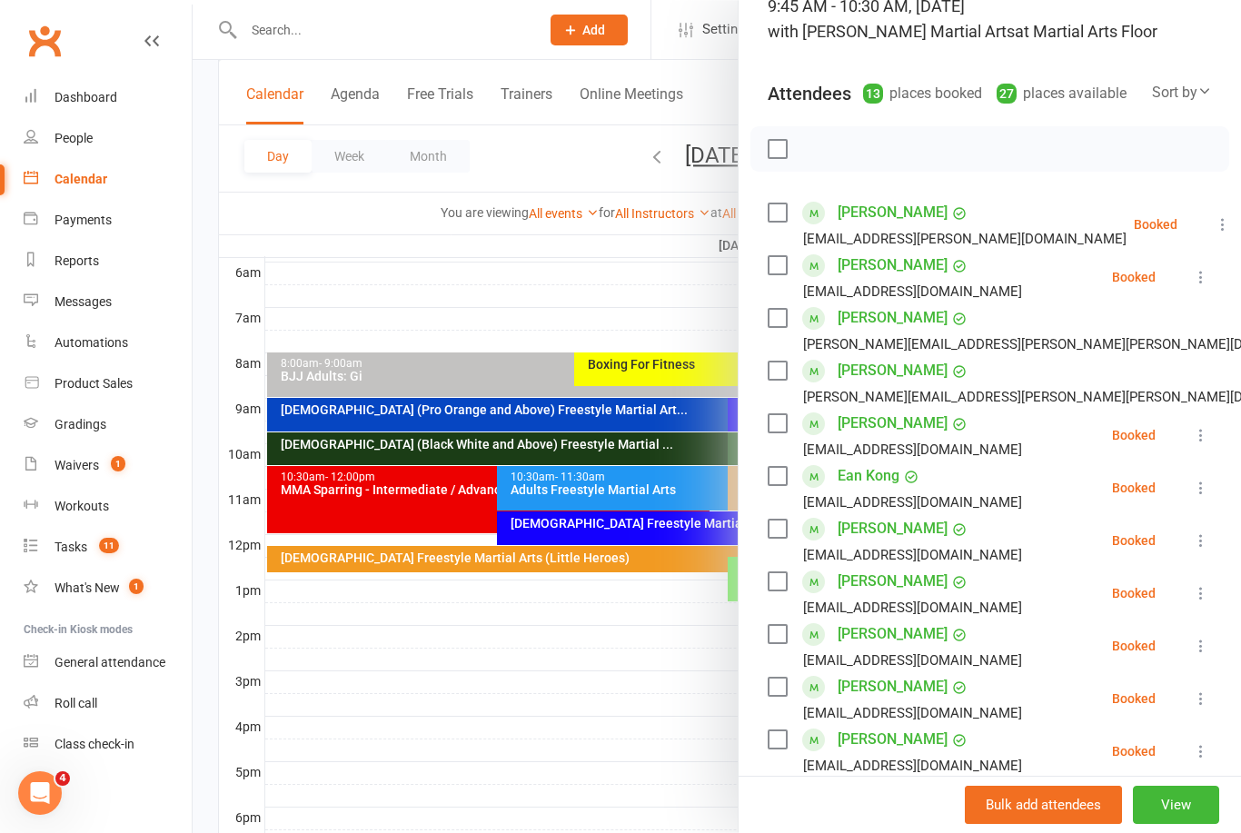
scroll to position [139, 0]
click at [641, 639] on div at bounding box center [717, 416] width 1049 height 833
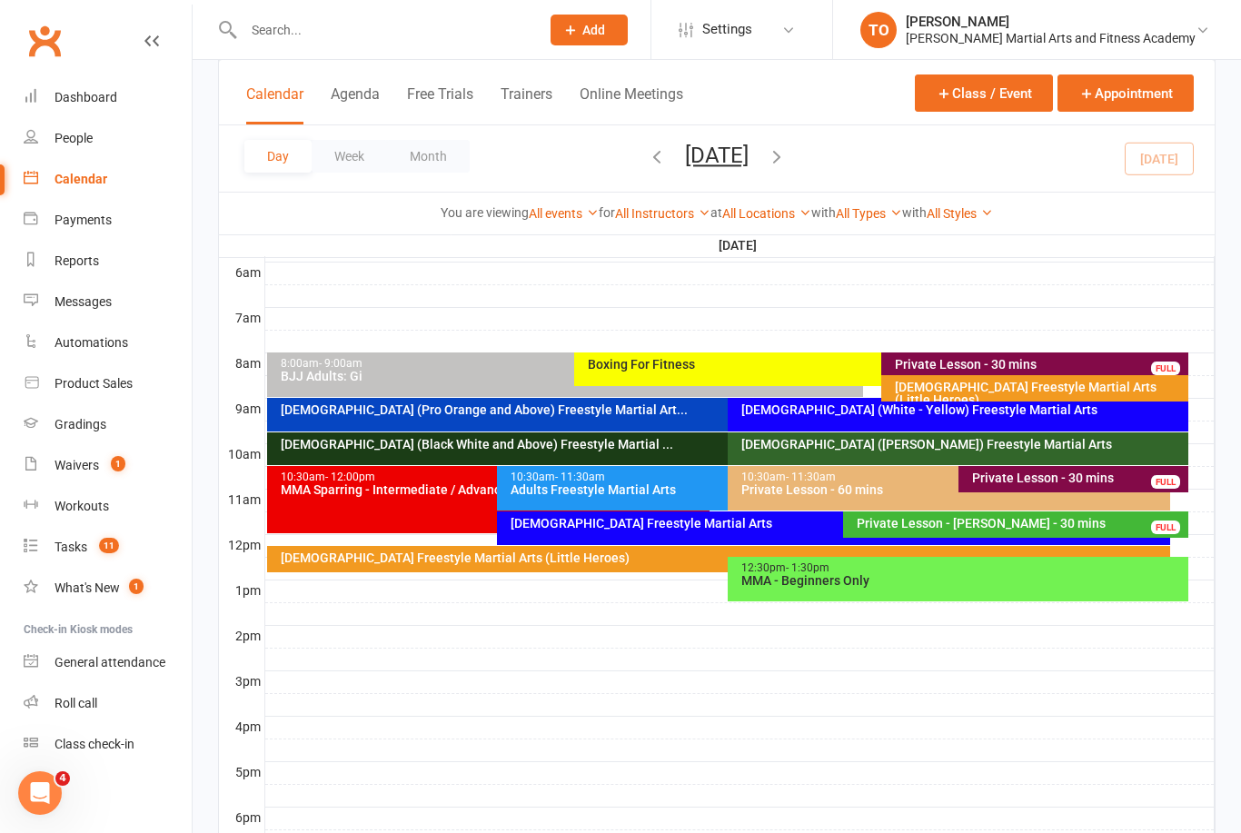
click at [271, 31] on input "text" at bounding box center [382, 29] width 289 height 25
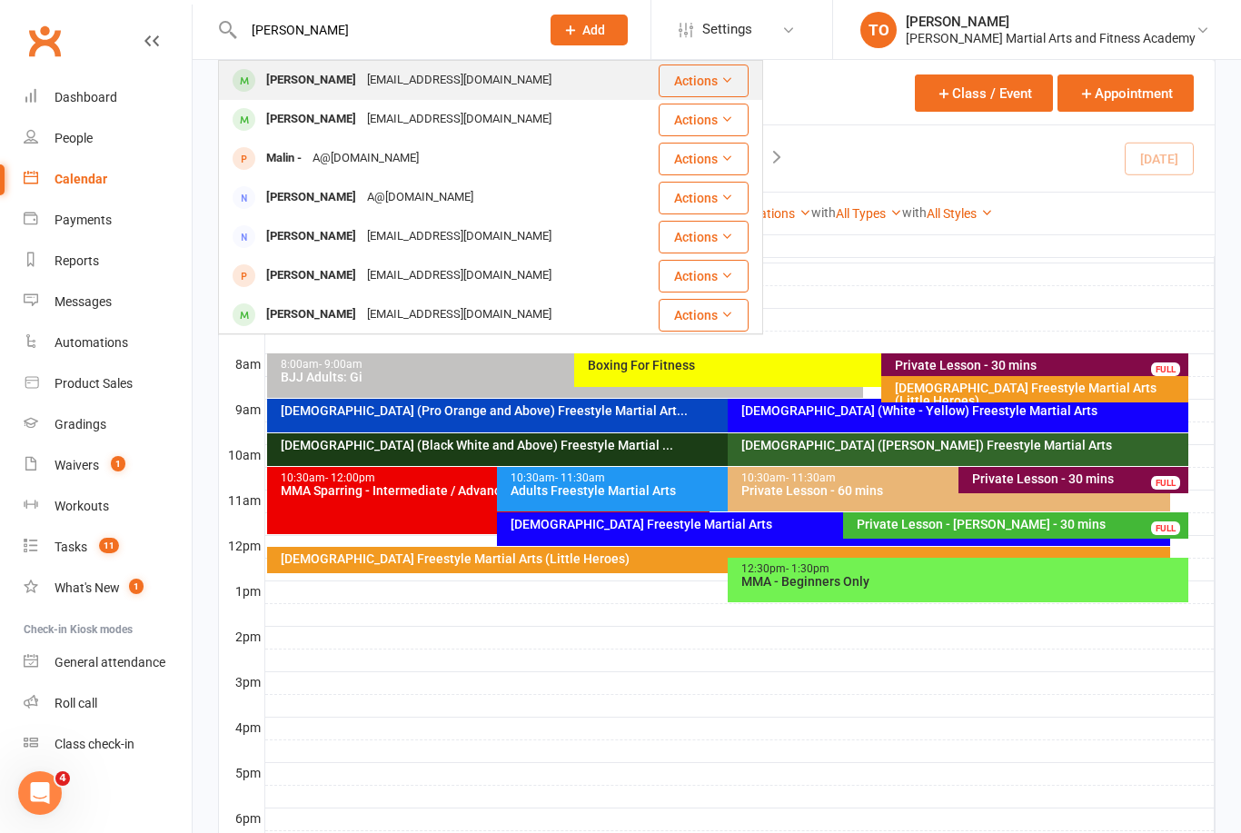
type input "Malland"
click at [303, 80] on div "Chloe Malland" at bounding box center [311, 80] width 101 height 26
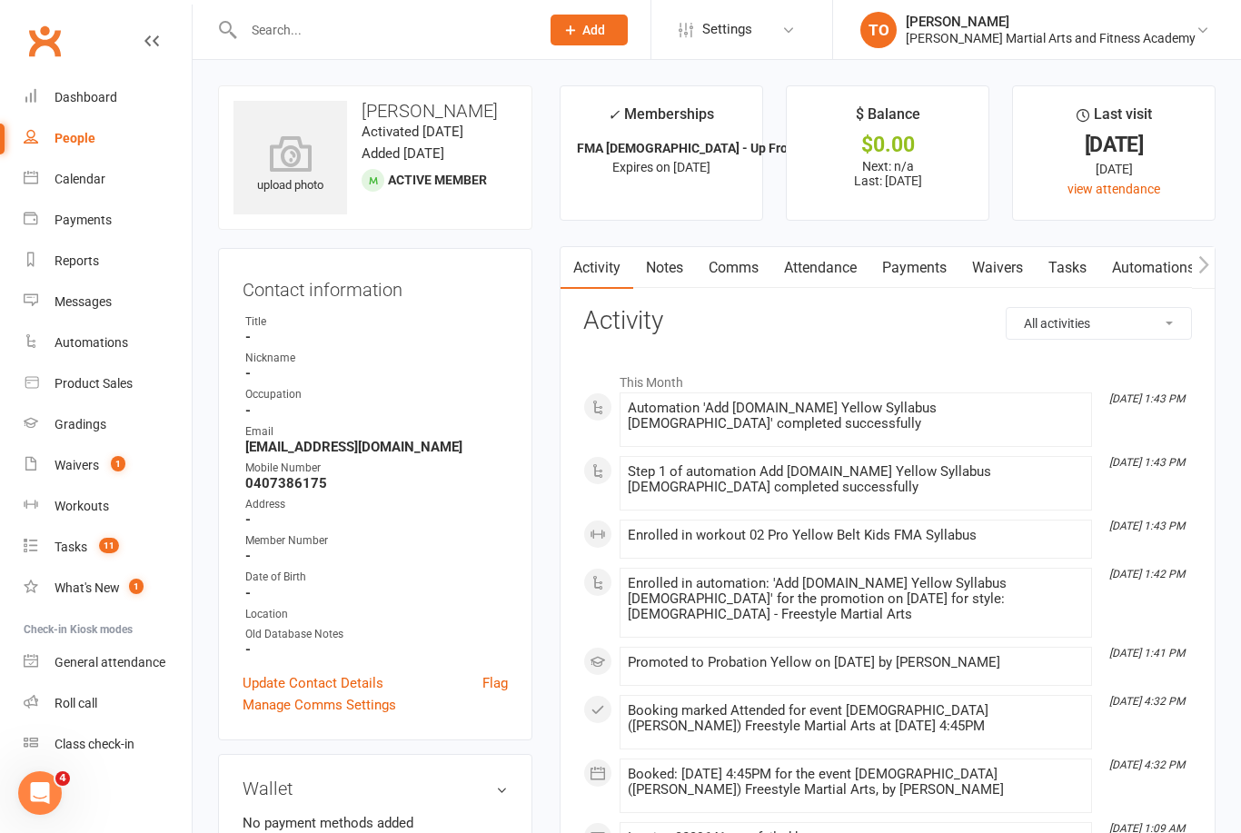
click at [927, 253] on link "Payments" at bounding box center [915, 268] width 90 height 42
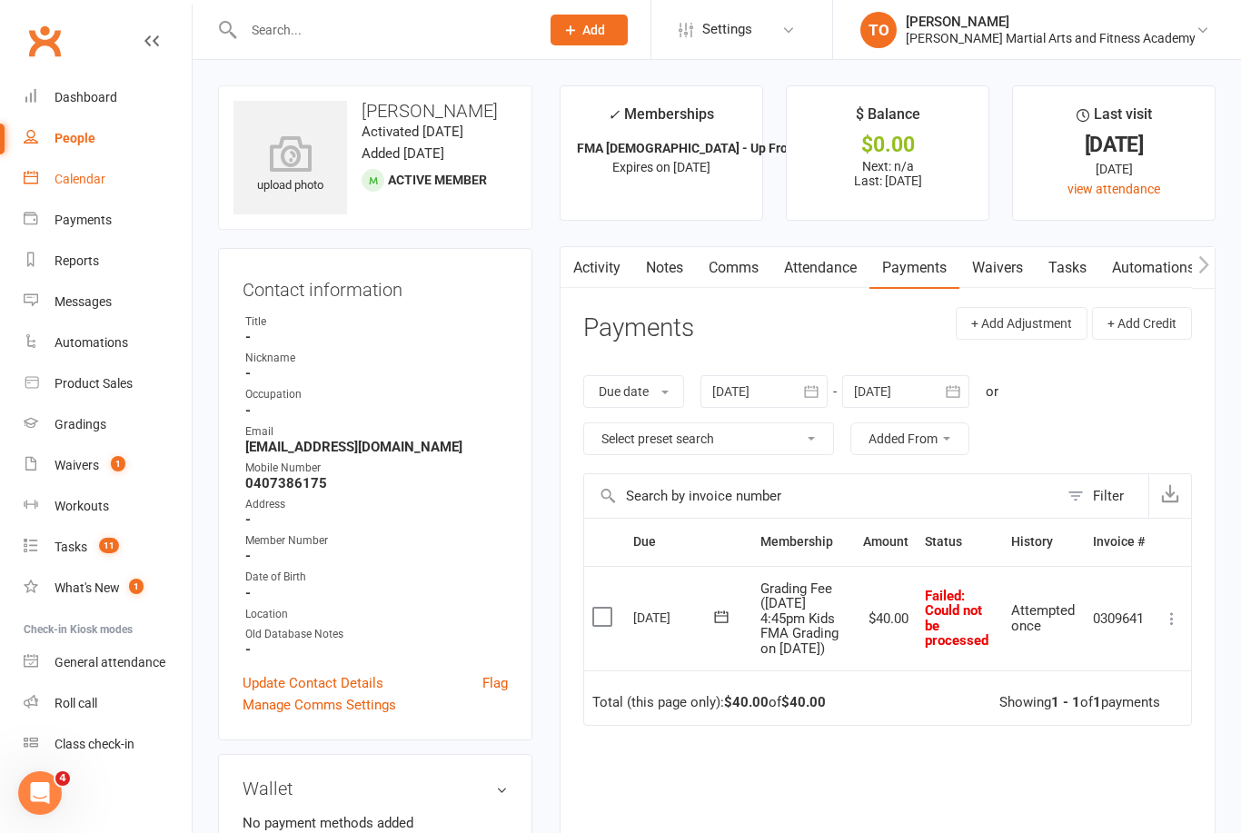
click at [86, 178] on div "Calendar" at bounding box center [80, 179] width 51 height 15
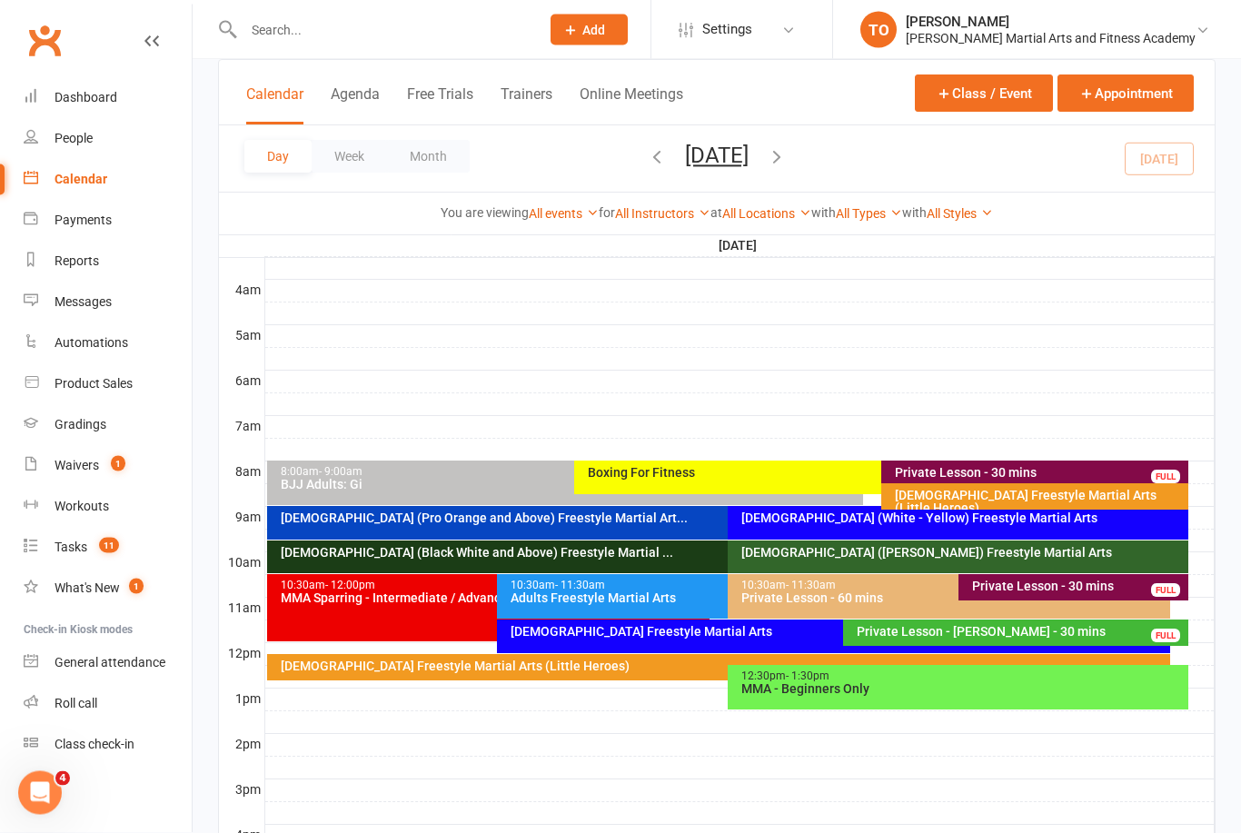
scroll to position [294, 0]
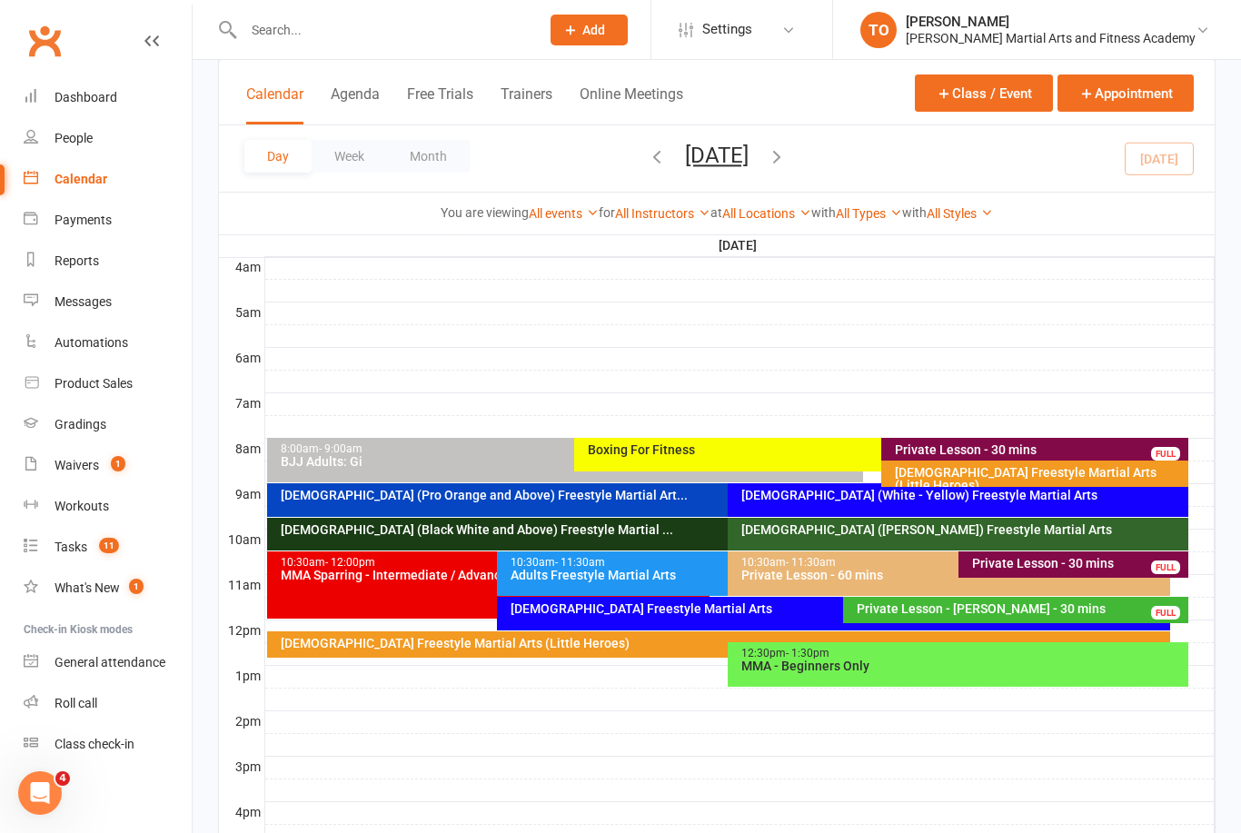
click at [987, 533] on div "[DEMOGRAPHIC_DATA] ([PERSON_NAME]) Freestyle Martial Arts" at bounding box center [963, 529] width 444 height 13
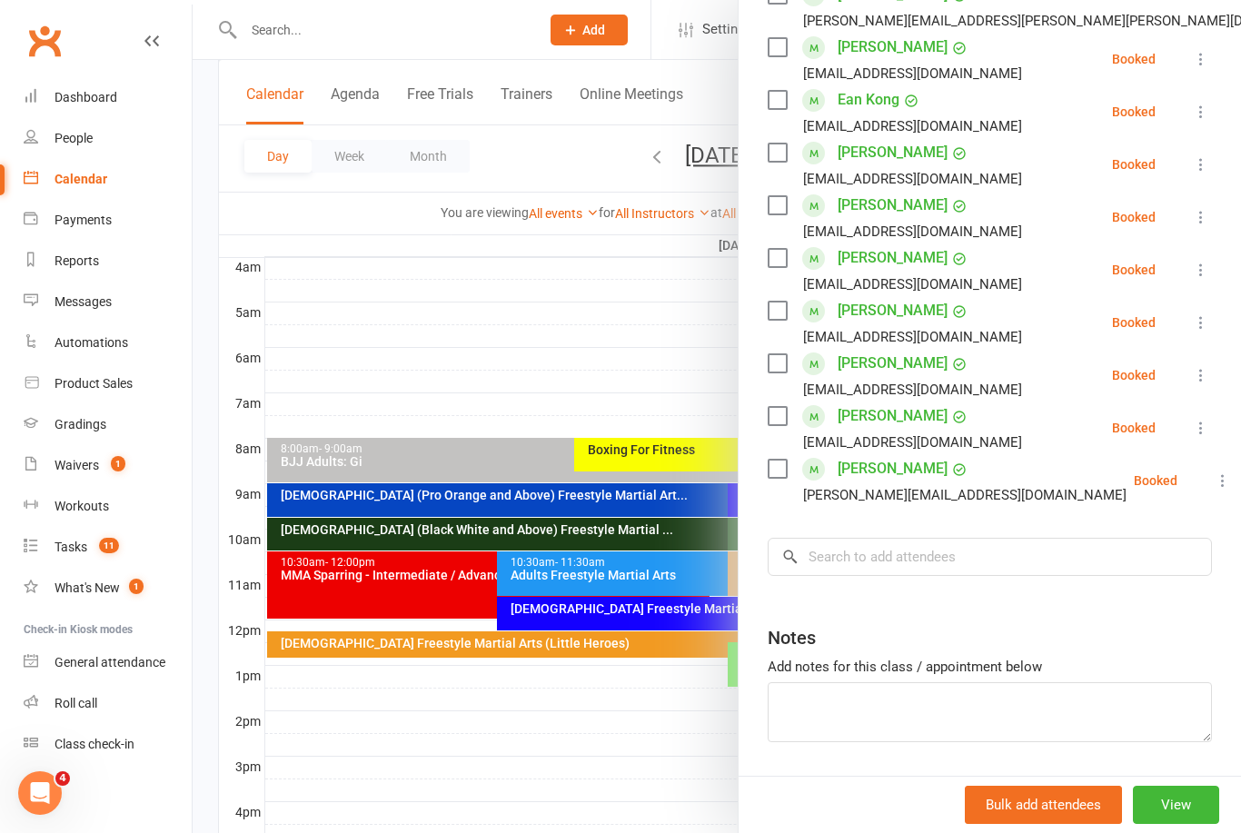
scroll to position [515, 0]
click at [1027, 552] on input "search" at bounding box center [990, 558] width 444 height 38
type input "L"
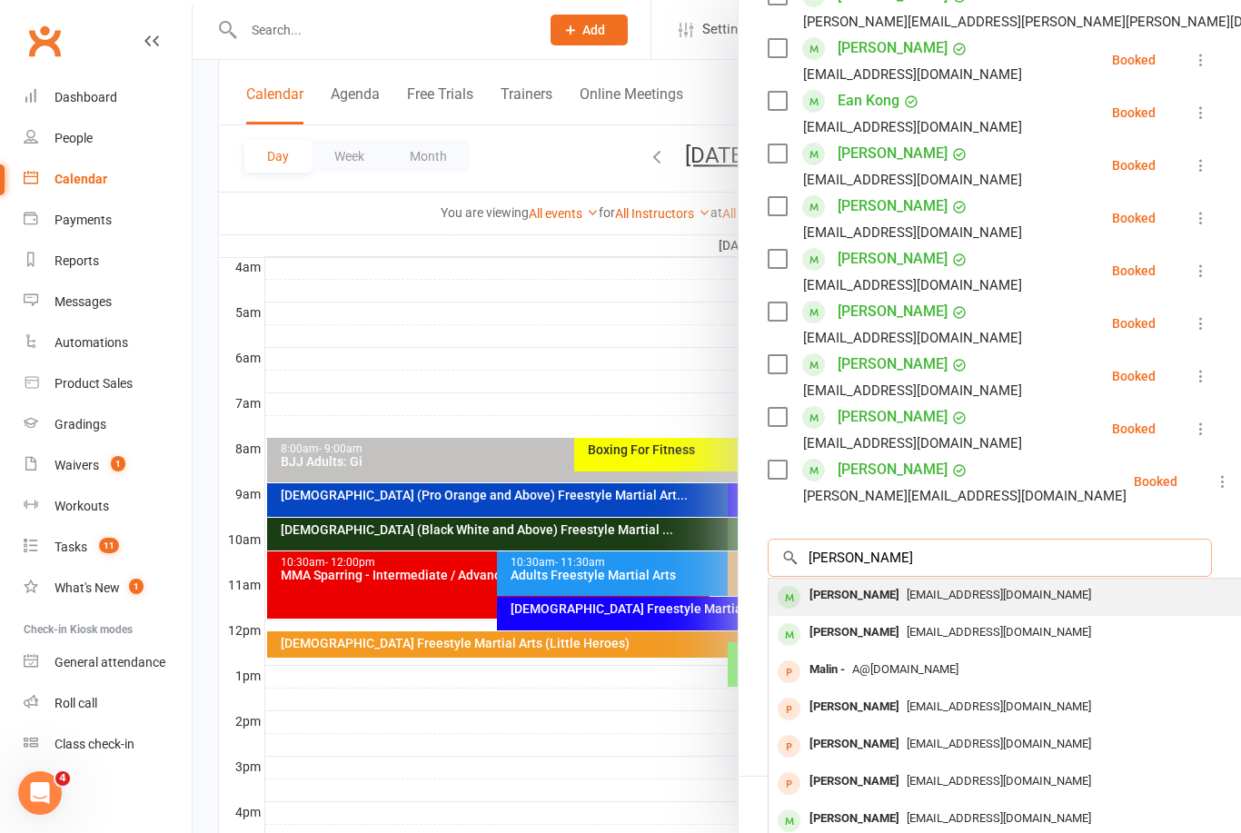
type input "Malland"
click at [907, 592] on span "Tahnyastevenson@hotmail.com" at bounding box center [999, 595] width 184 height 14
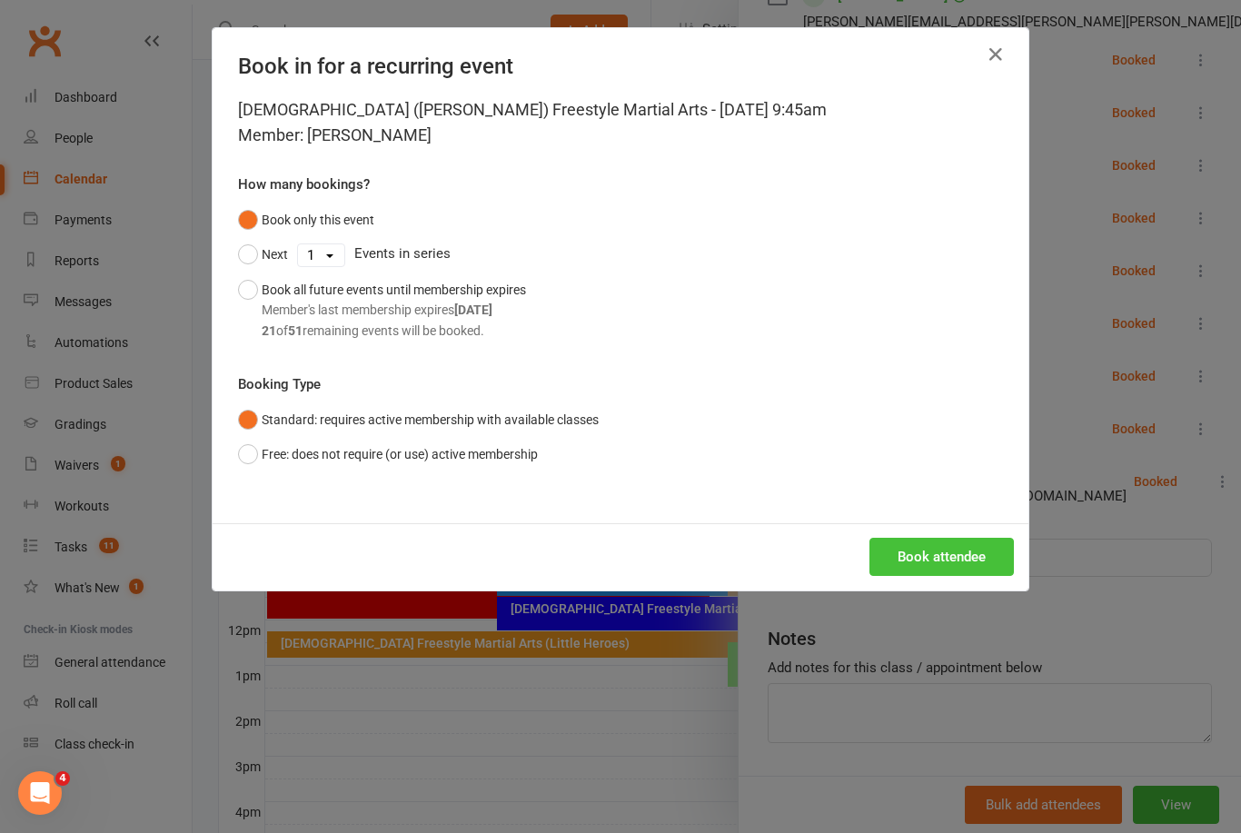
click at [955, 556] on button "Book attendee" at bounding box center [942, 557] width 144 height 38
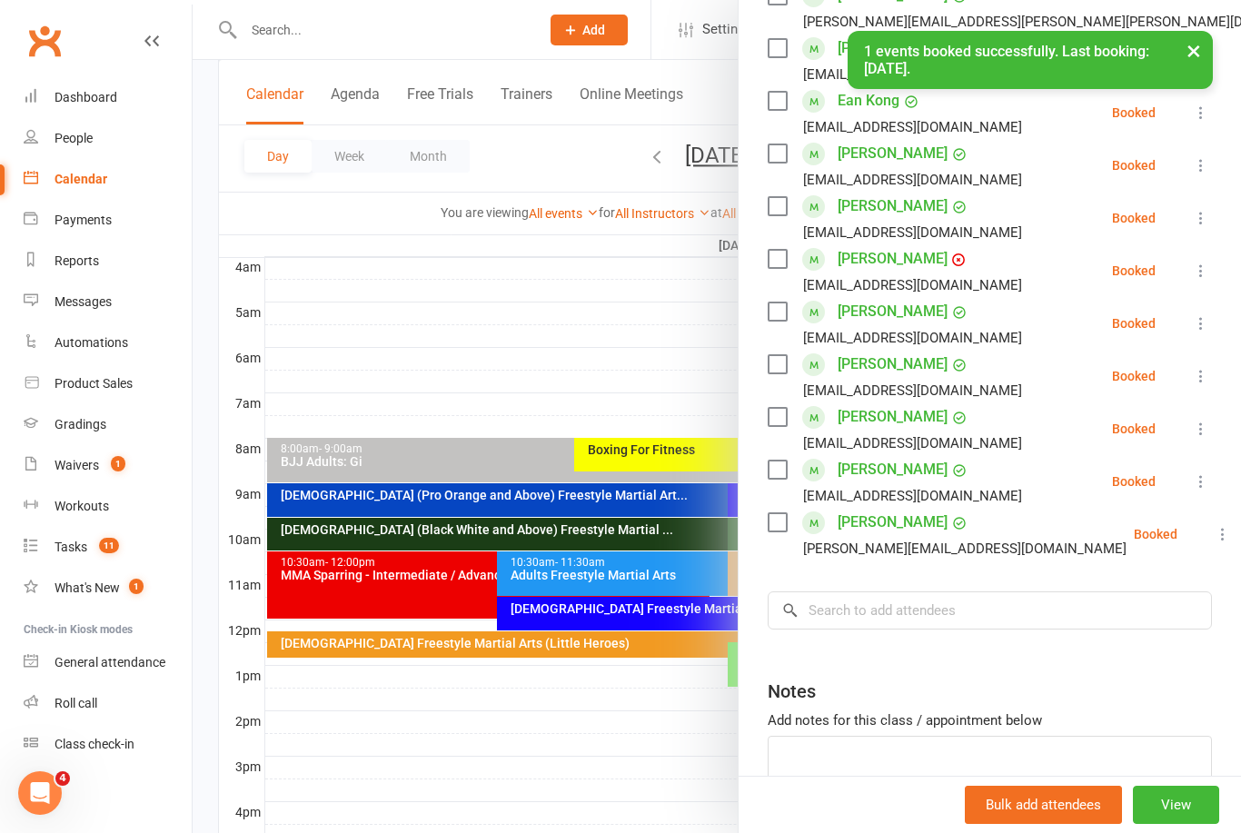
click at [961, 562] on div "Class kiosk mode Roll call 9:45 AM - 10:30 AM, Saturday, September, 13, 2025 wi…" at bounding box center [990, 224] width 503 height 1325
click at [968, 630] on input "search" at bounding box center [990, 611] width 444 height 38
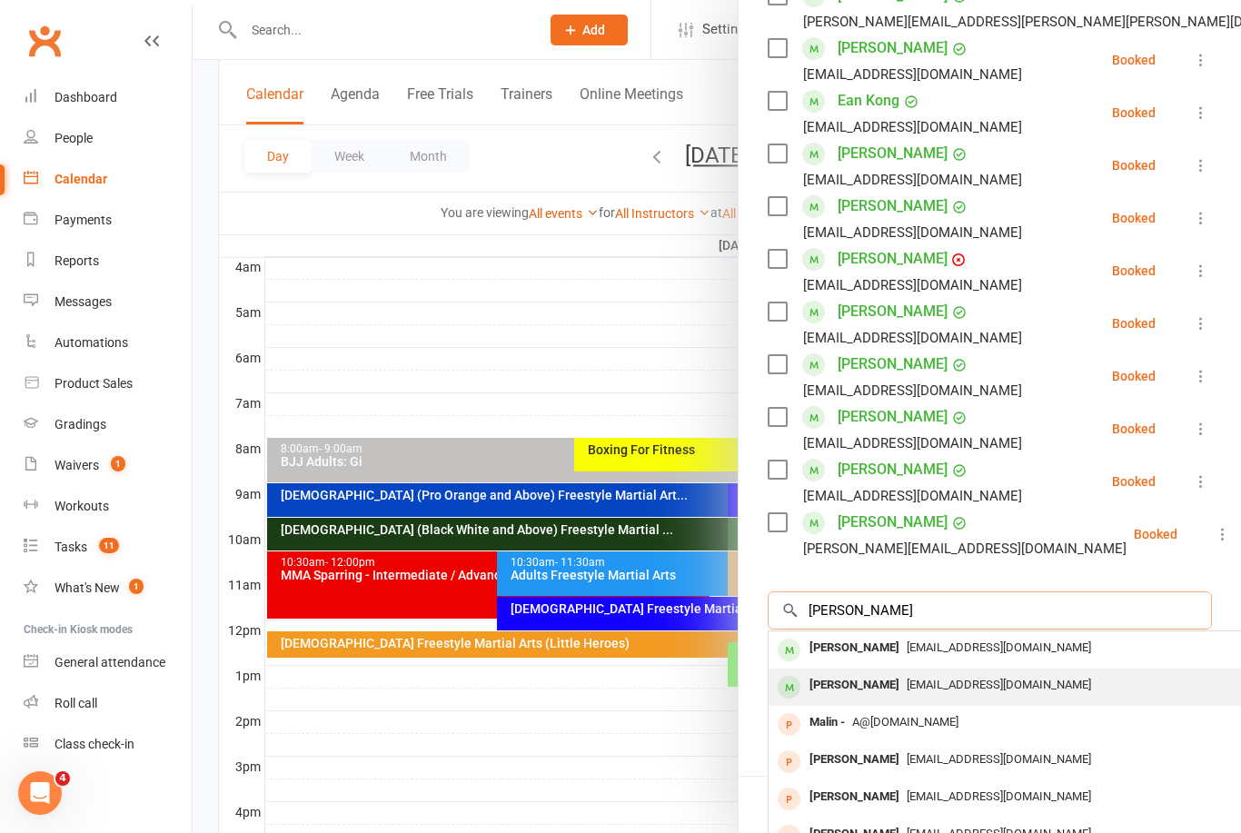
type input "Malland"
click at [891, 675] on div "Jasmine Malland" at bounding box center [854, 685] width 105 height 26
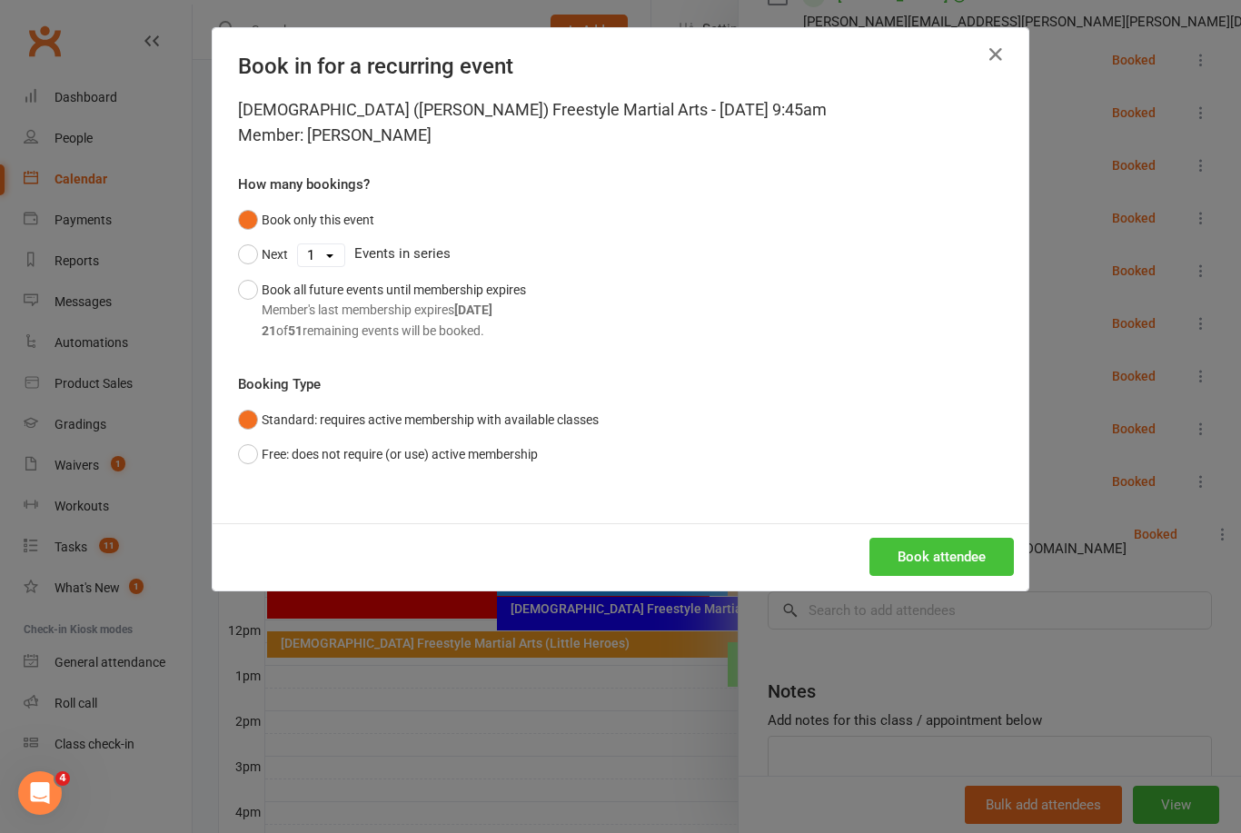
click at [972, 556] on button "Book attendee" at bounding box center [942, 557] width 144 height 38
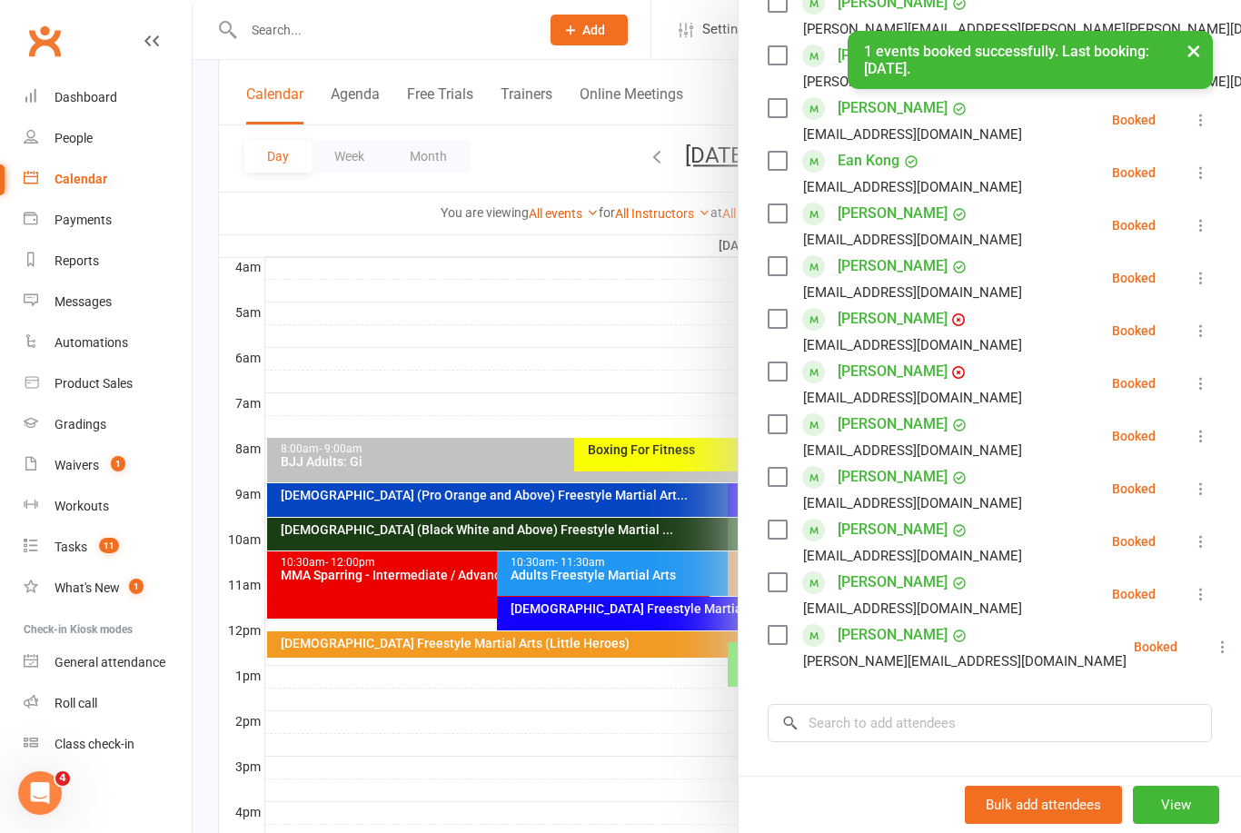
scroll to position [452, 0]
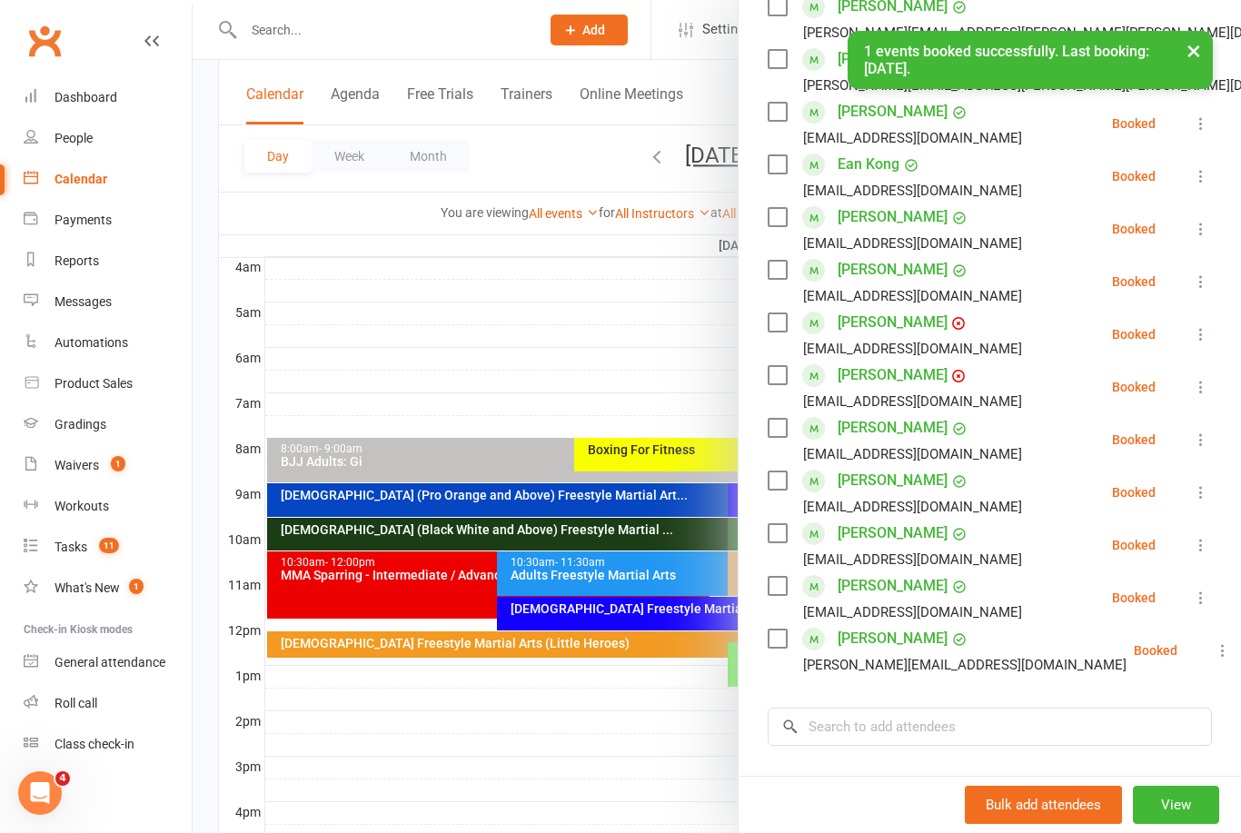
click at [1205, 335] on icon at bounding box center [1201, 334] width 18 height 18
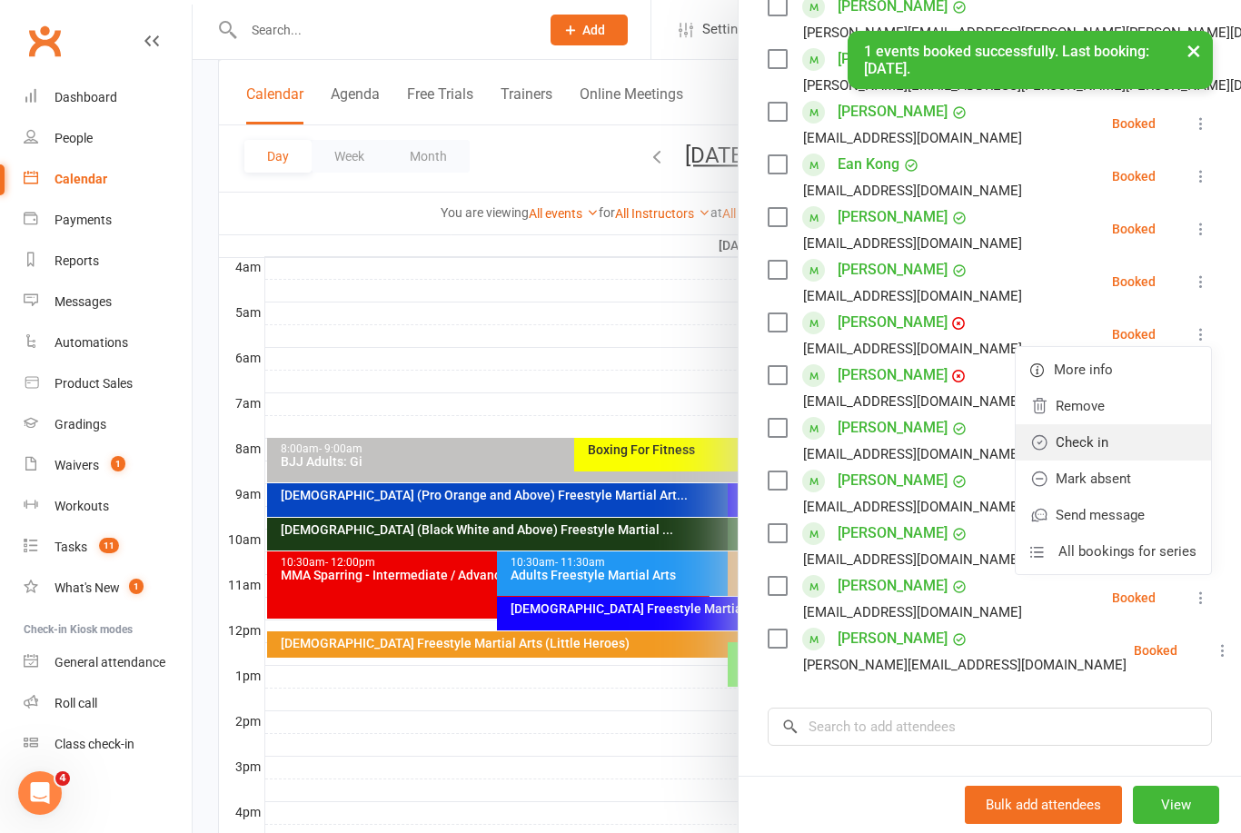
click at [1122, 450] on link "Check in" at bounding box center [1113, 442] width 195 height 36
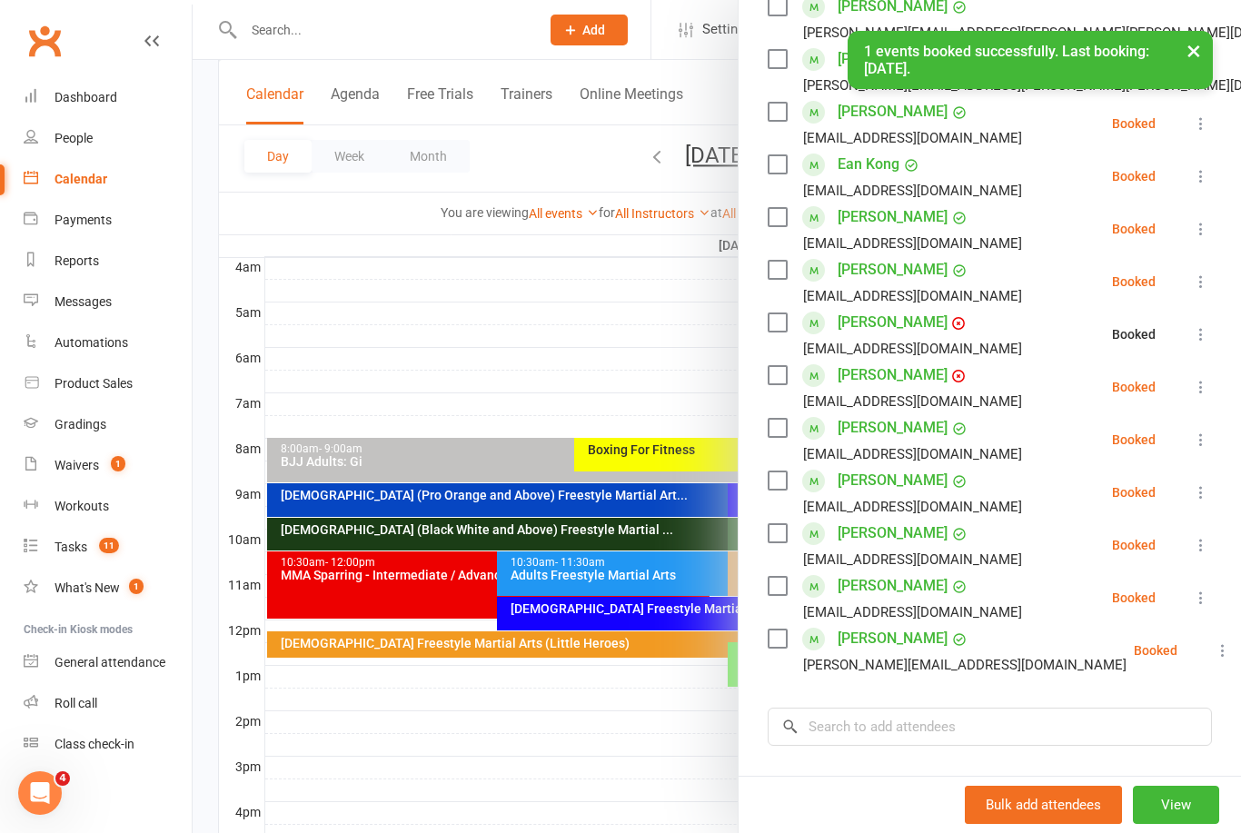
click at [1204, 385] on icon at bounding box center [1201, 387] width 18 height 18
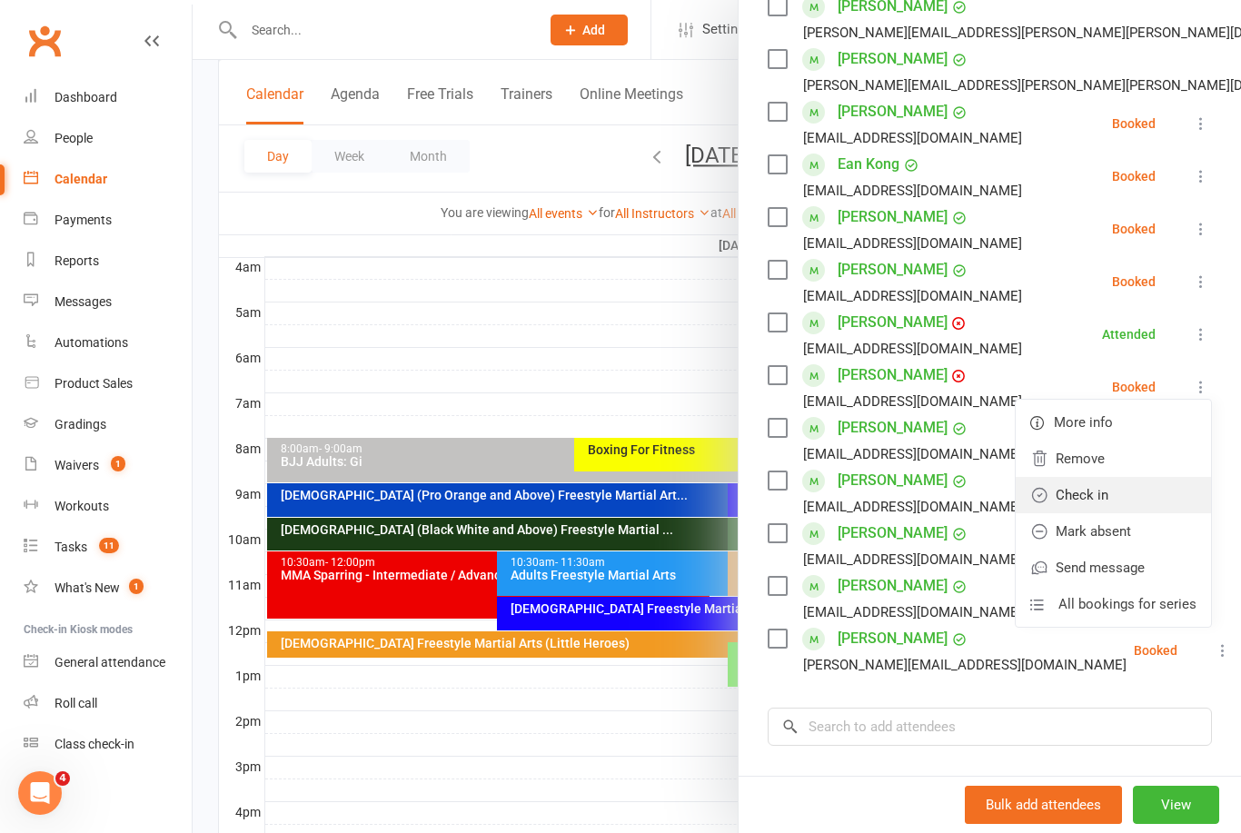
click at [1121, 494] on link "Check in" at bounding box center [1113, 495] width 195 height 36
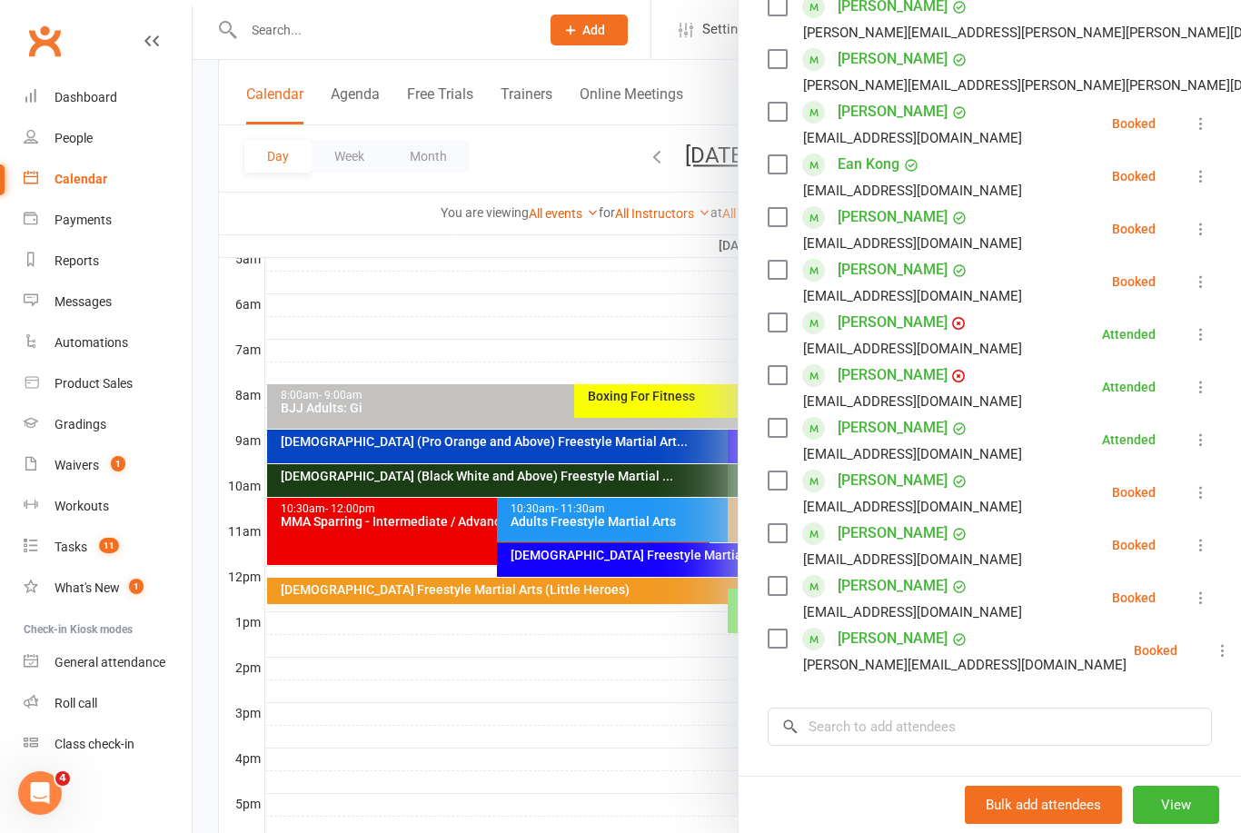
scroll to position [353, 0]
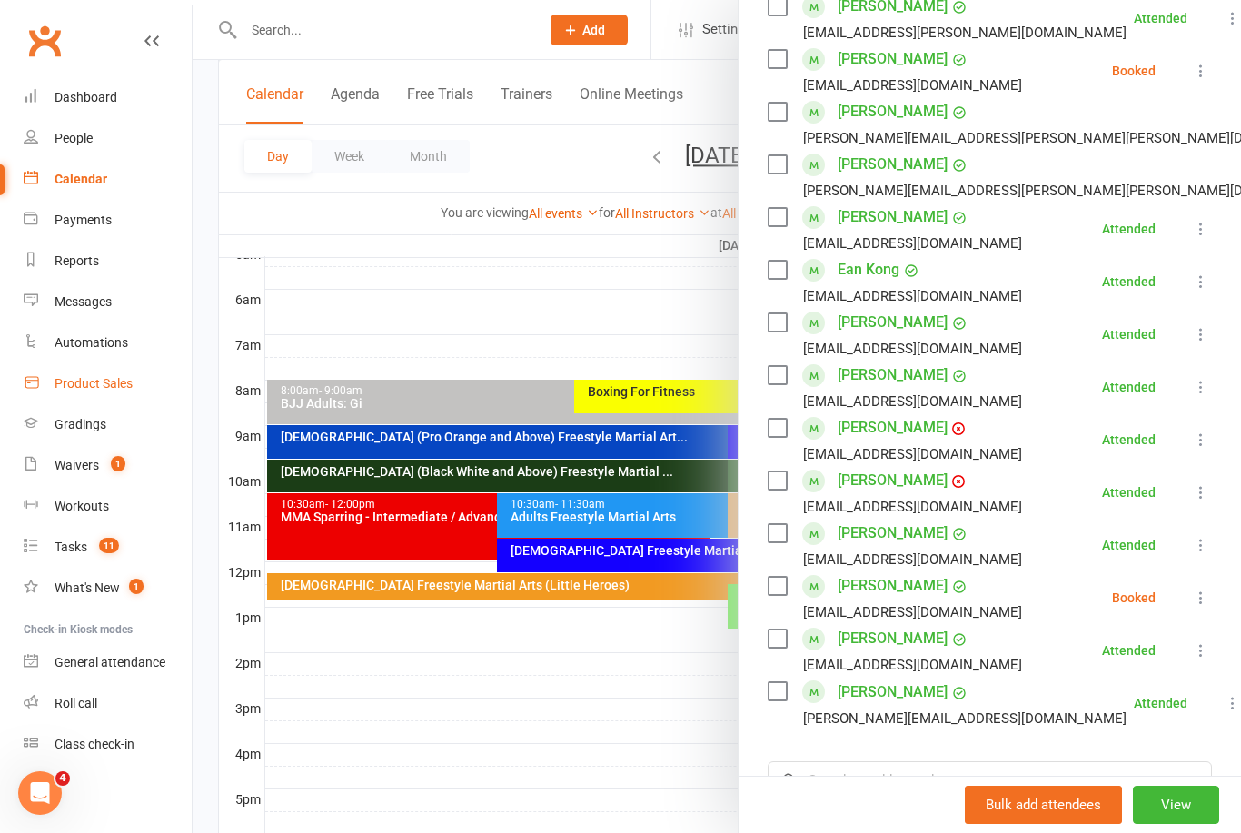
click at [70, 382] on div "Product Sales" at bounding box center [94, 383] width 78 height 15
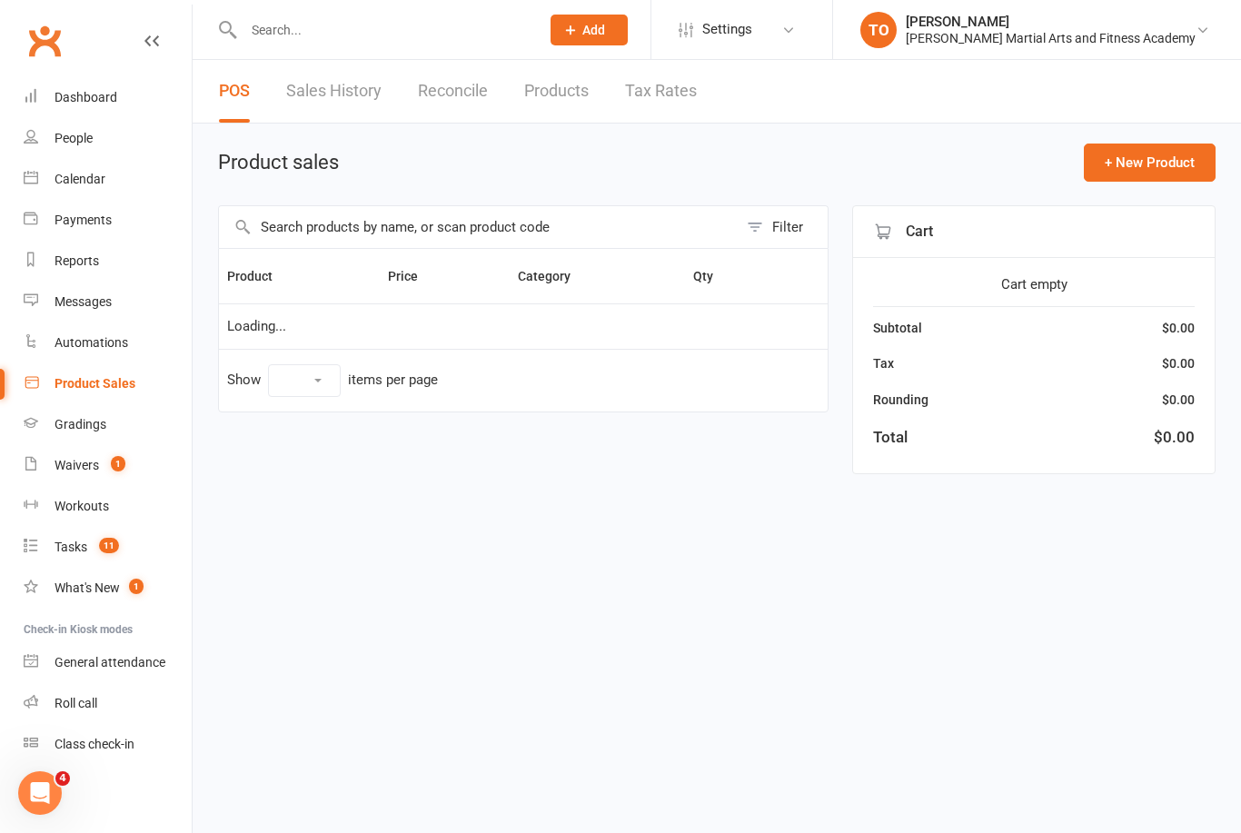
select select "100"
click at [262, 40] on input "text" at bounding box center [382, 29] width 289 height 25
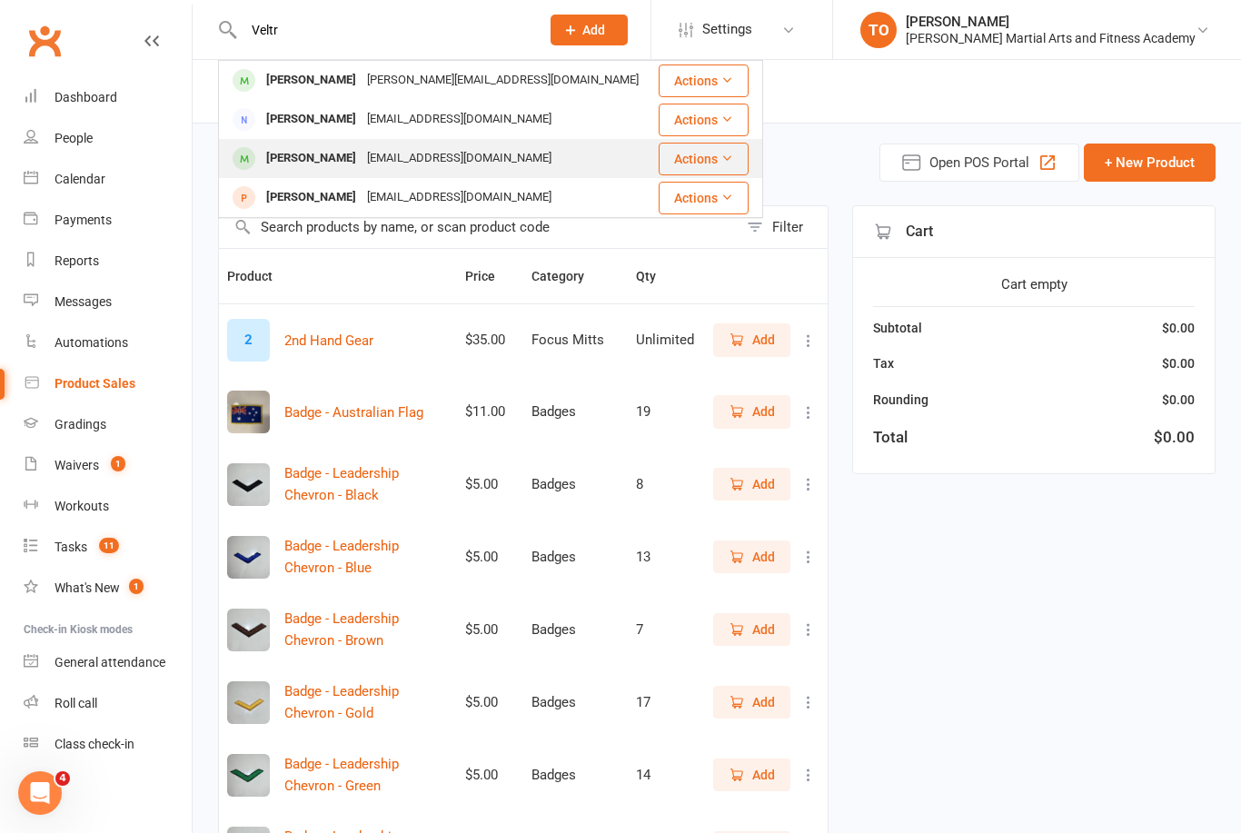
type input "Veltr"
click at [291, 158] on div "Quinn Velterop" at bounding box center [311, 158] width 101 height 26
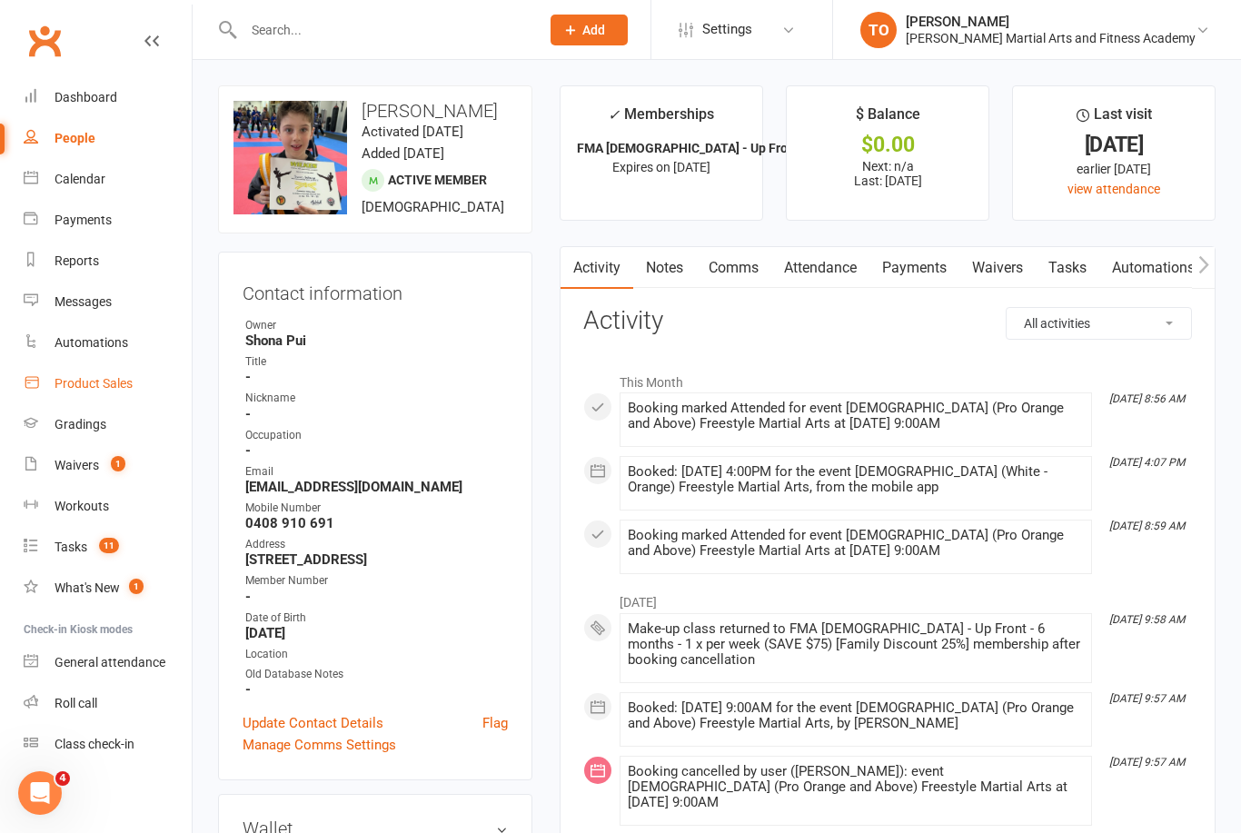
click at [97, 389] on div "Product Sales" at bounding box center [94, 383] width 78 height 15
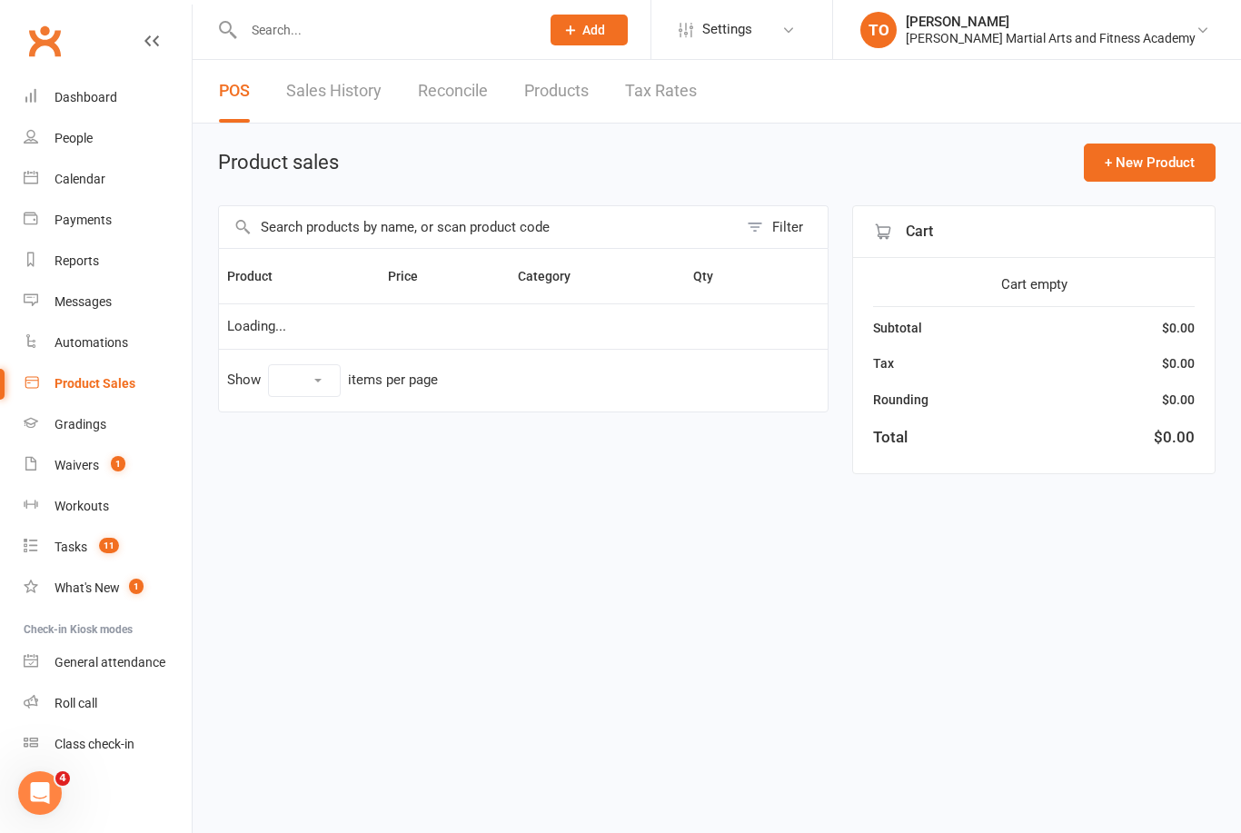
select select "100"
click at [959, 160] on span "Open POS Portal" at bounding box center [980, 163] width 100 height 22
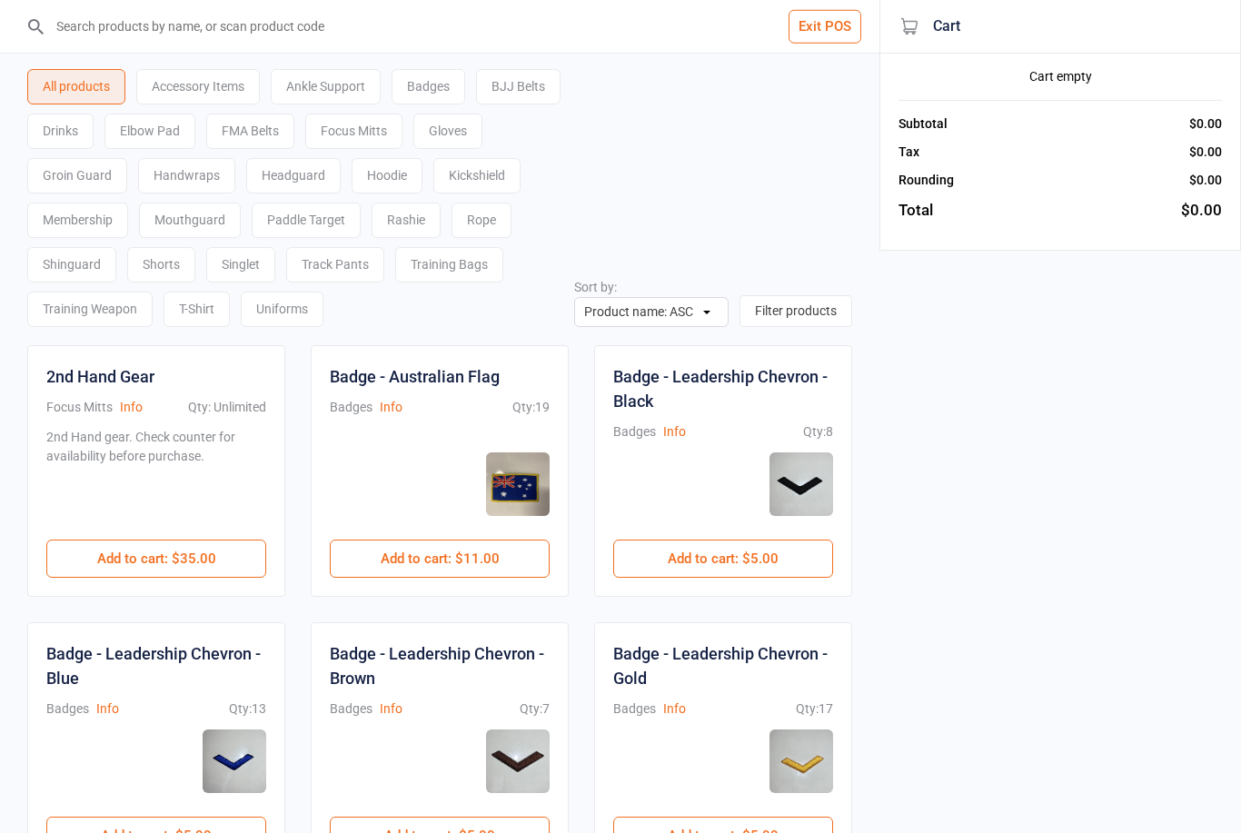
click at [453, 21] on input "search" at bounding box center [450, 26] width 807 height 53
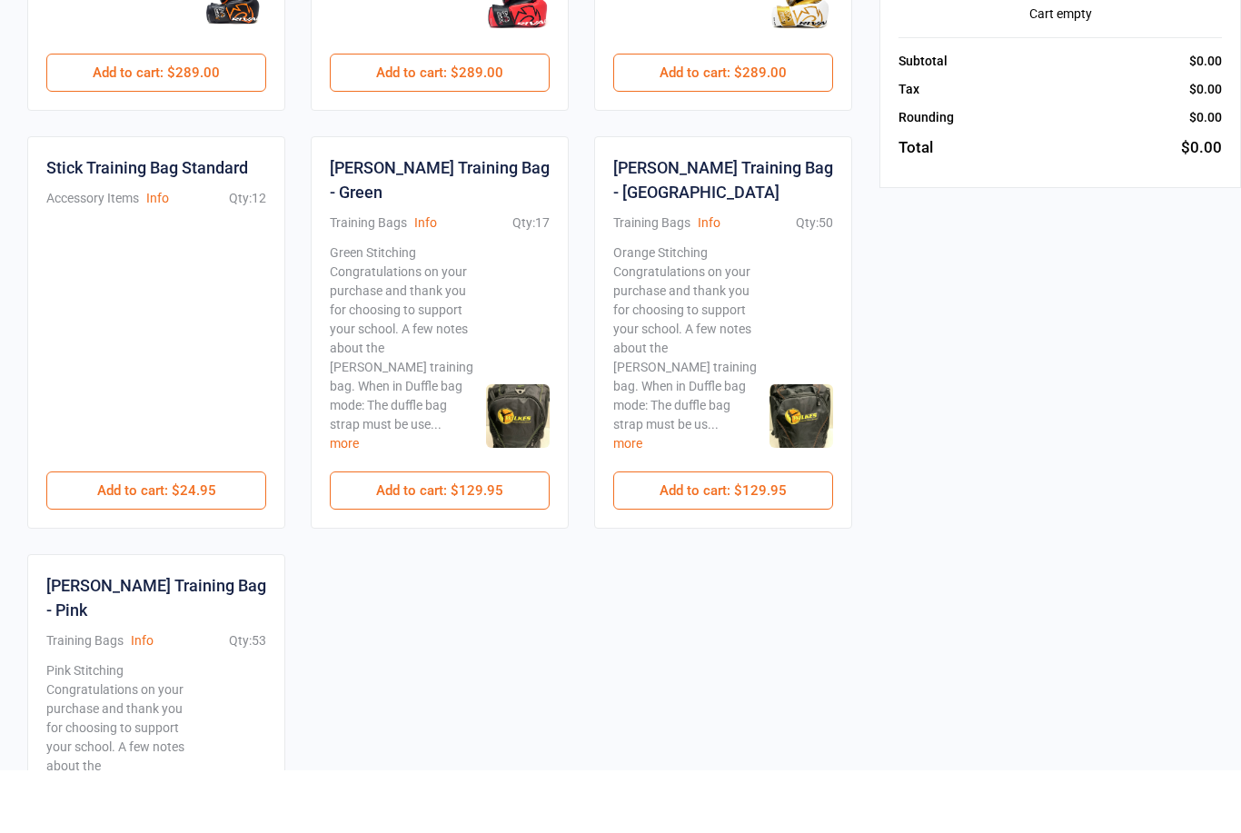
scroll to position [702, 0]
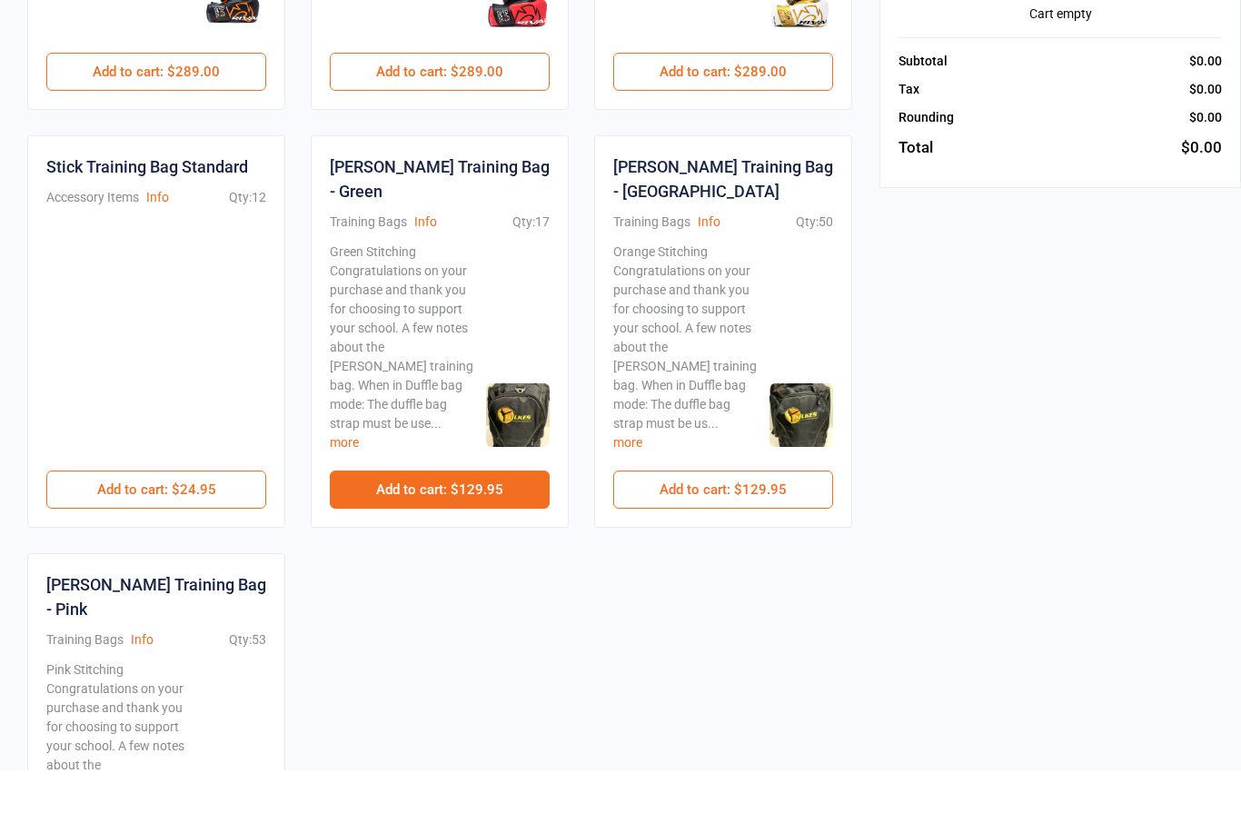
type input "Bag"
click at [464, 533] on button "Add to cart : $129.95" at bounding box center [440, 552] width 220 height 38
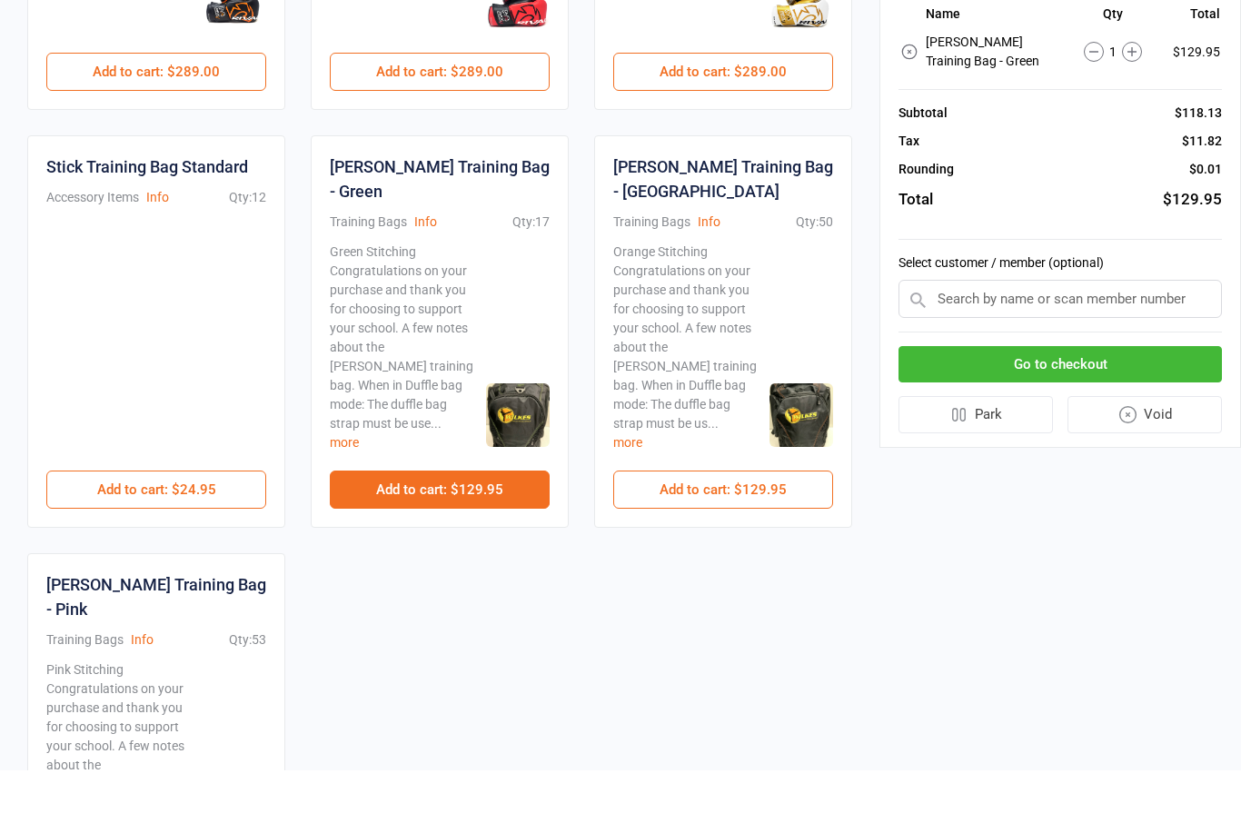
scroll to position [765, 0]
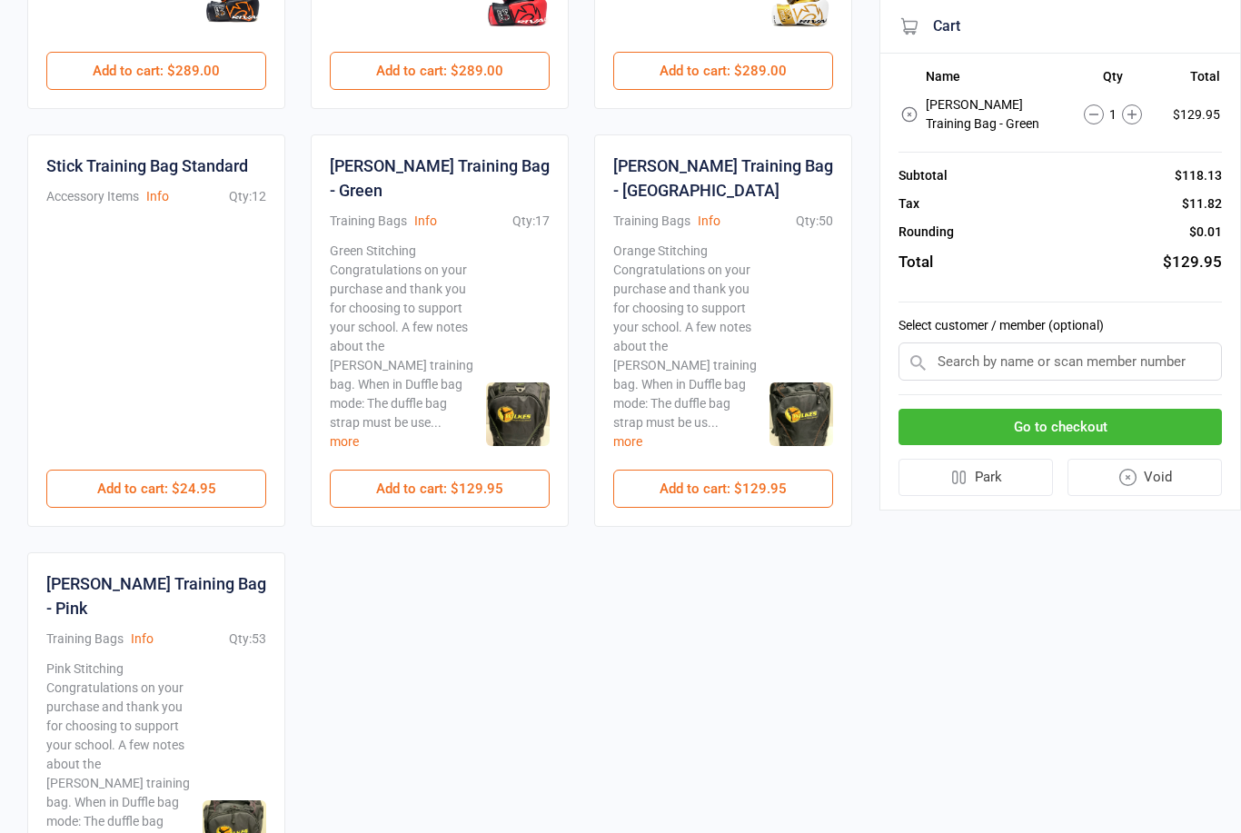
click at [972, 356] on input "text" at bounding box center [1060, 362] width 323 height 38
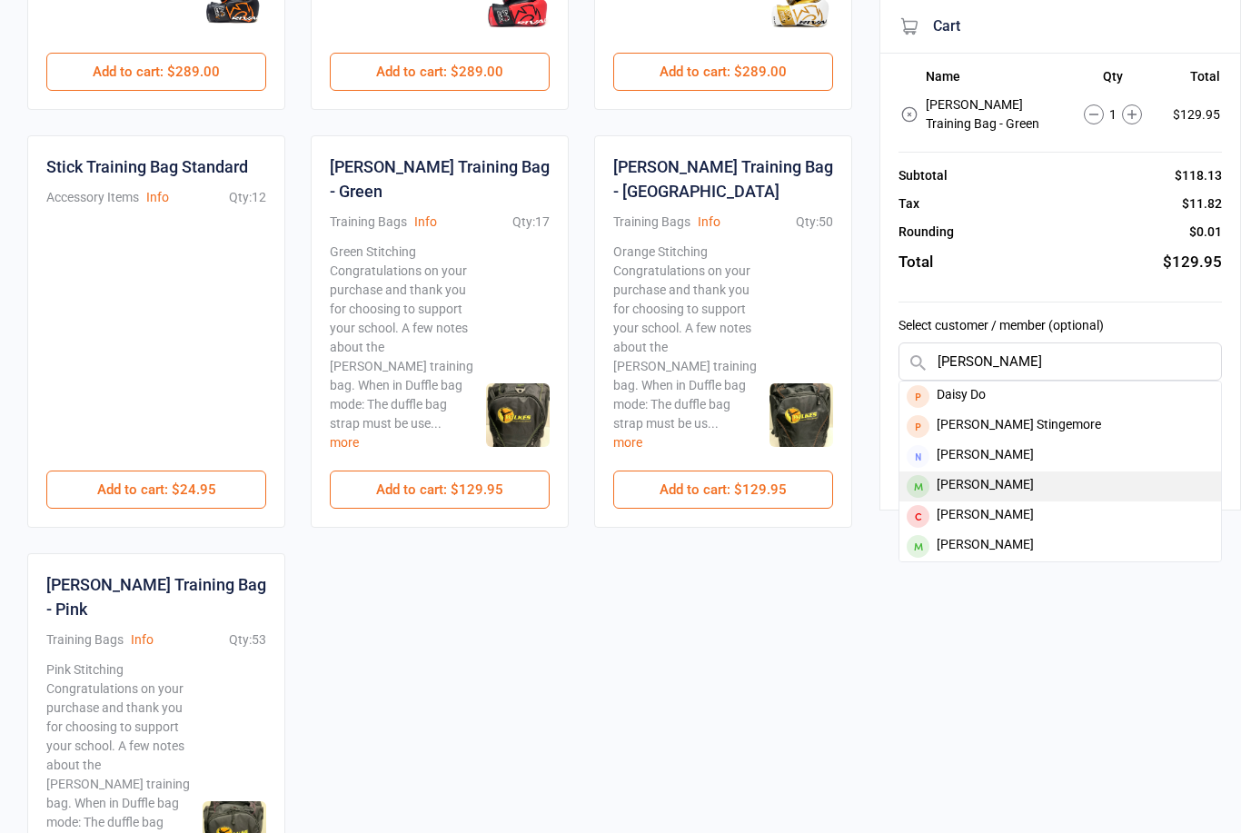
type input "[PERSON_NAME]"
click at [1023, 487] on div "[PERSON_NAME]" at bounding box center [1061, 487] width 322 height 30
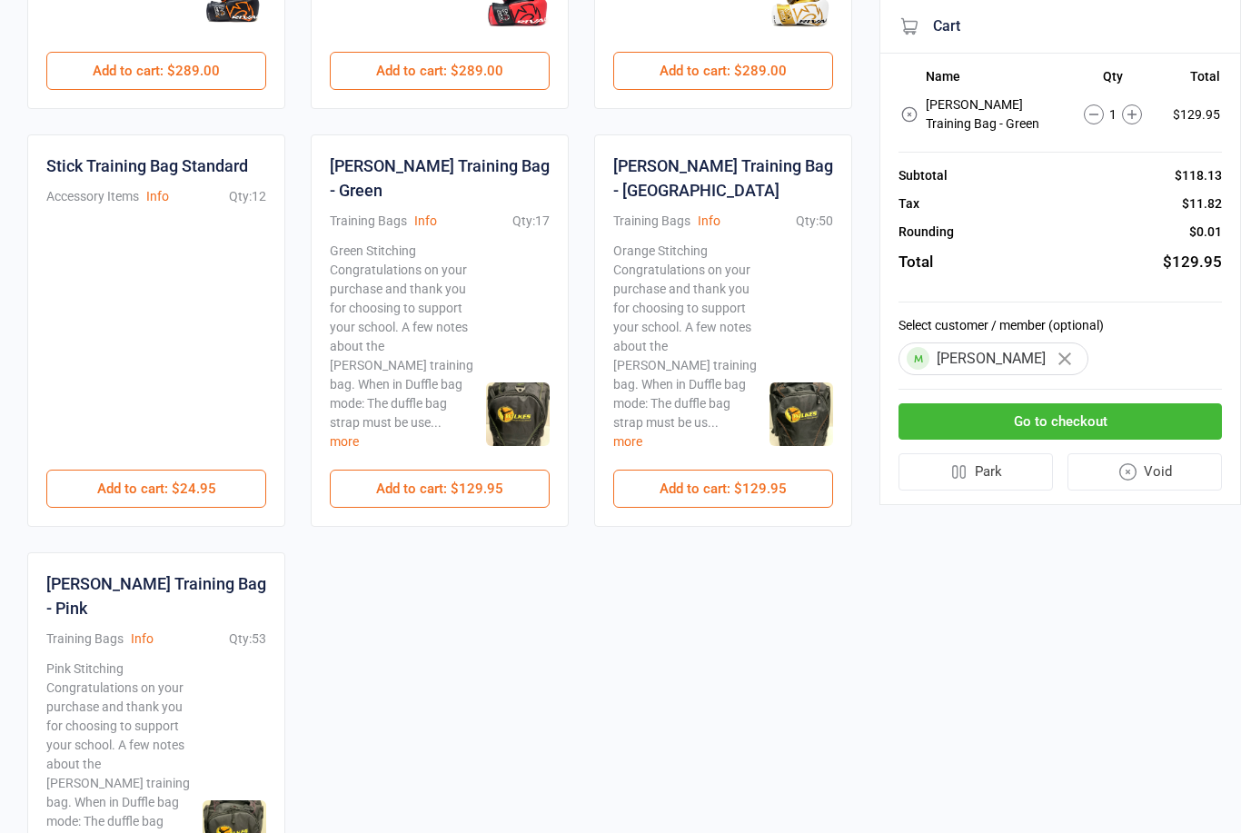
click at [1077, 426] on button "Go to checkout" at bounding box center [1060, 421] width 323 height 37
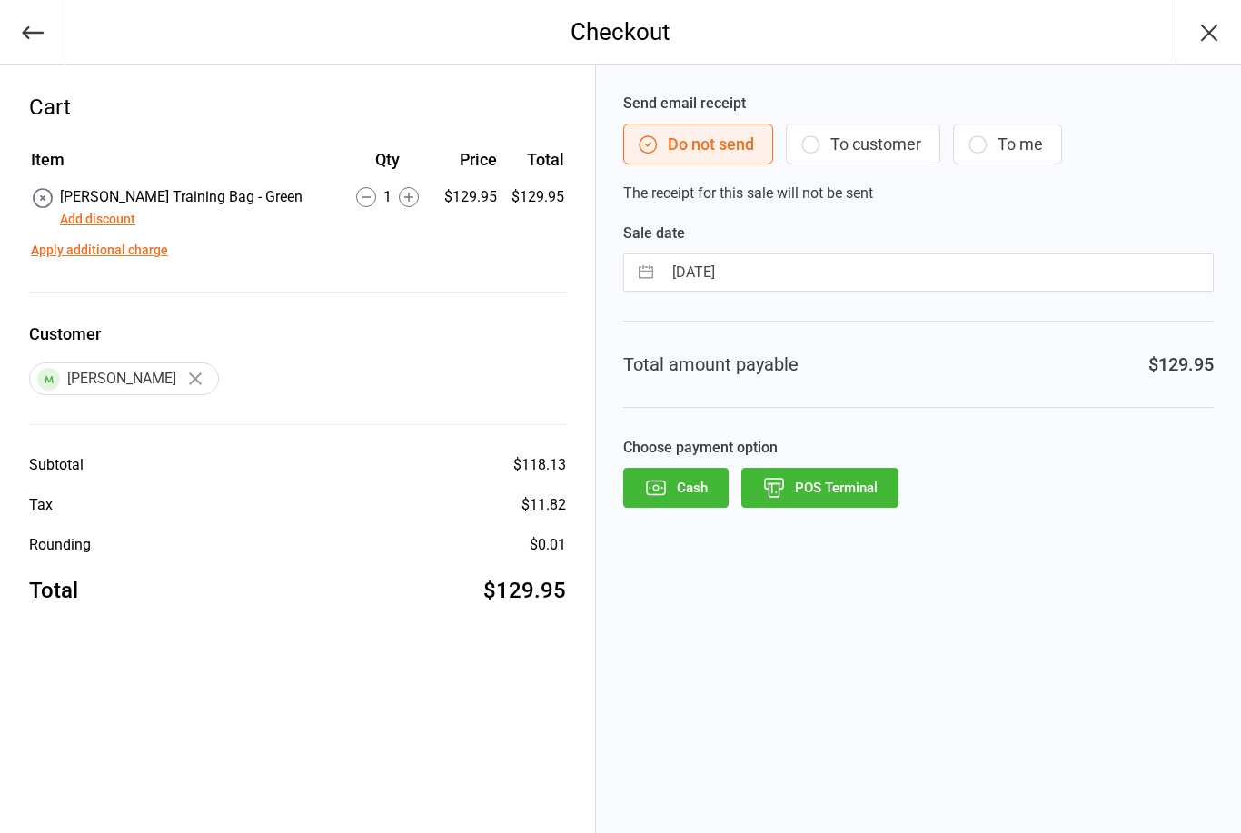
click at [831, 492] on button "POS Terminal" at bounding box center [820, 488] width 157 height 40
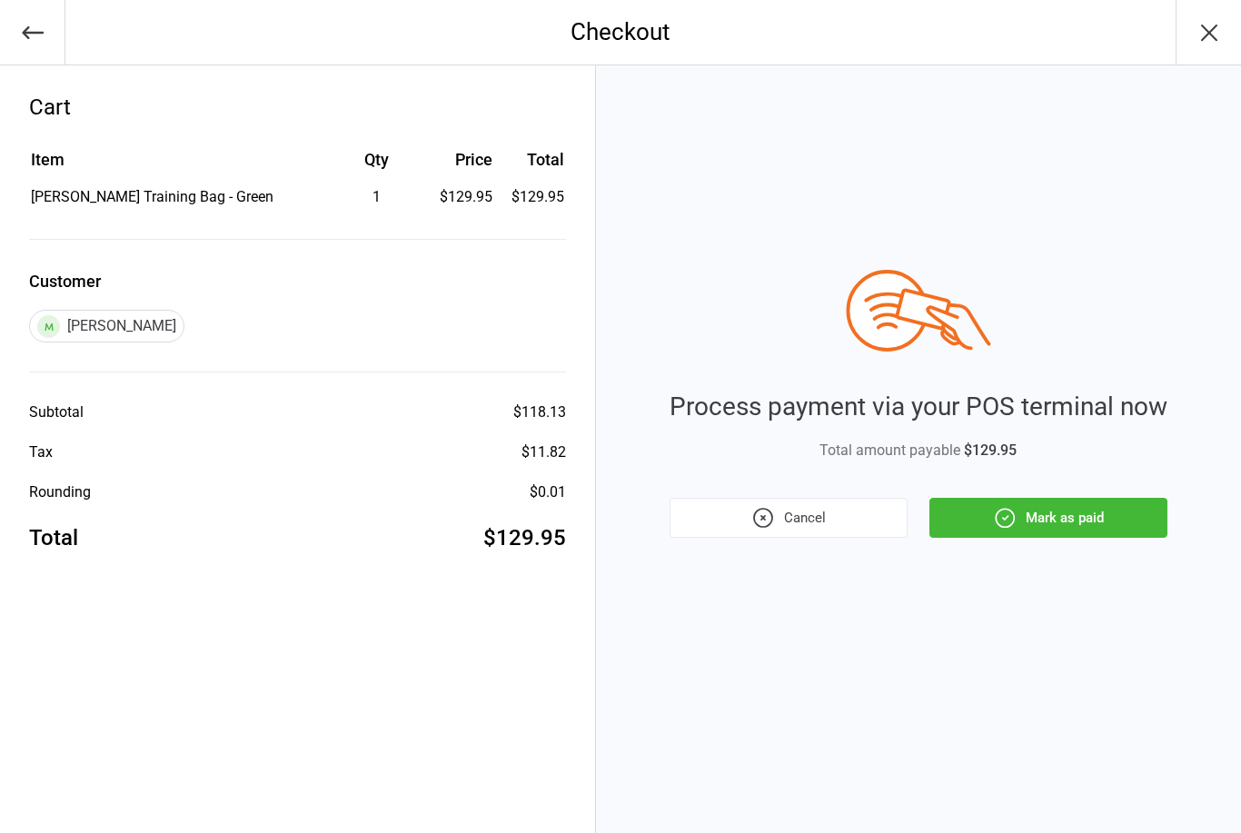
click at [1074, 521] on button "Mark as paid" at bounding box center [1049, 518] width 238 height 40
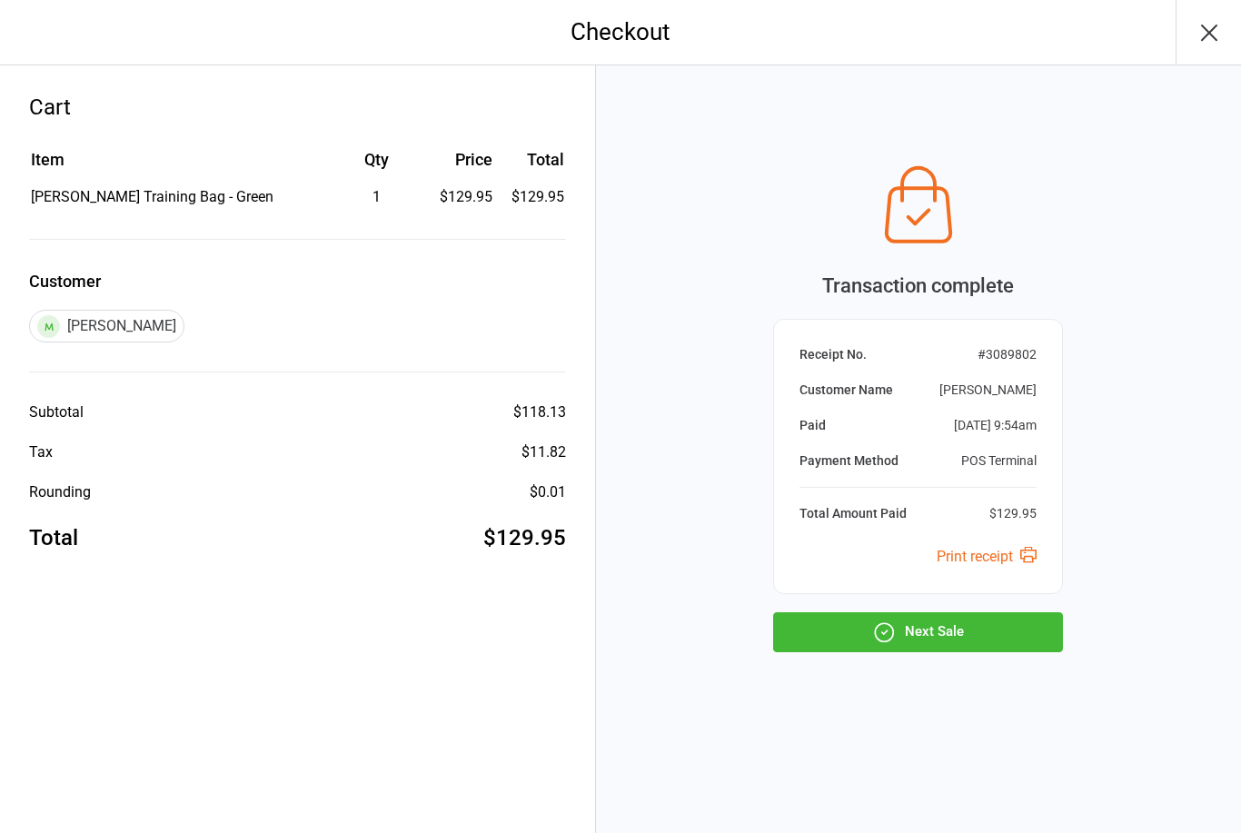
click at [891, 627] on icon "button" at bounding box center [884, 633] width 24 height 24
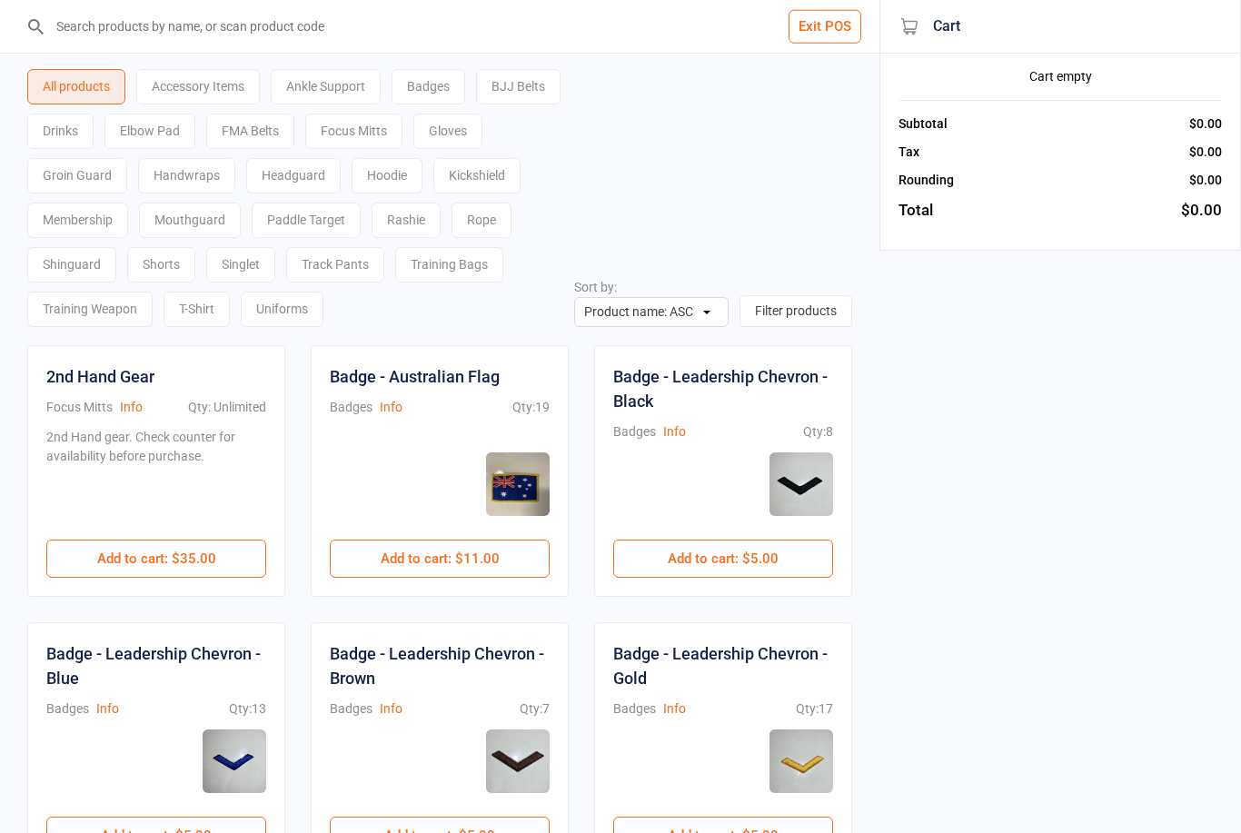
click at [827, 31] on button "Exit POS" at bounding box center [825, 27] width 73 height 34
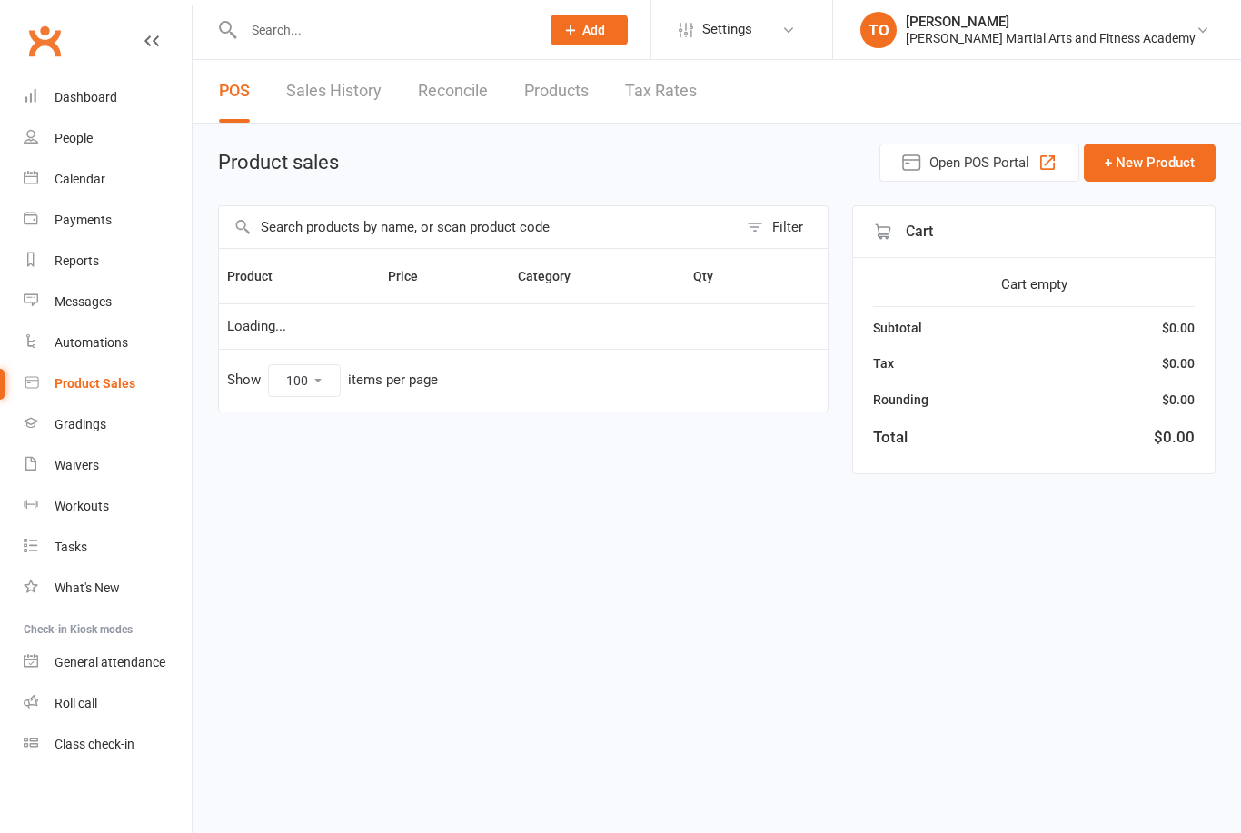
select select "100"
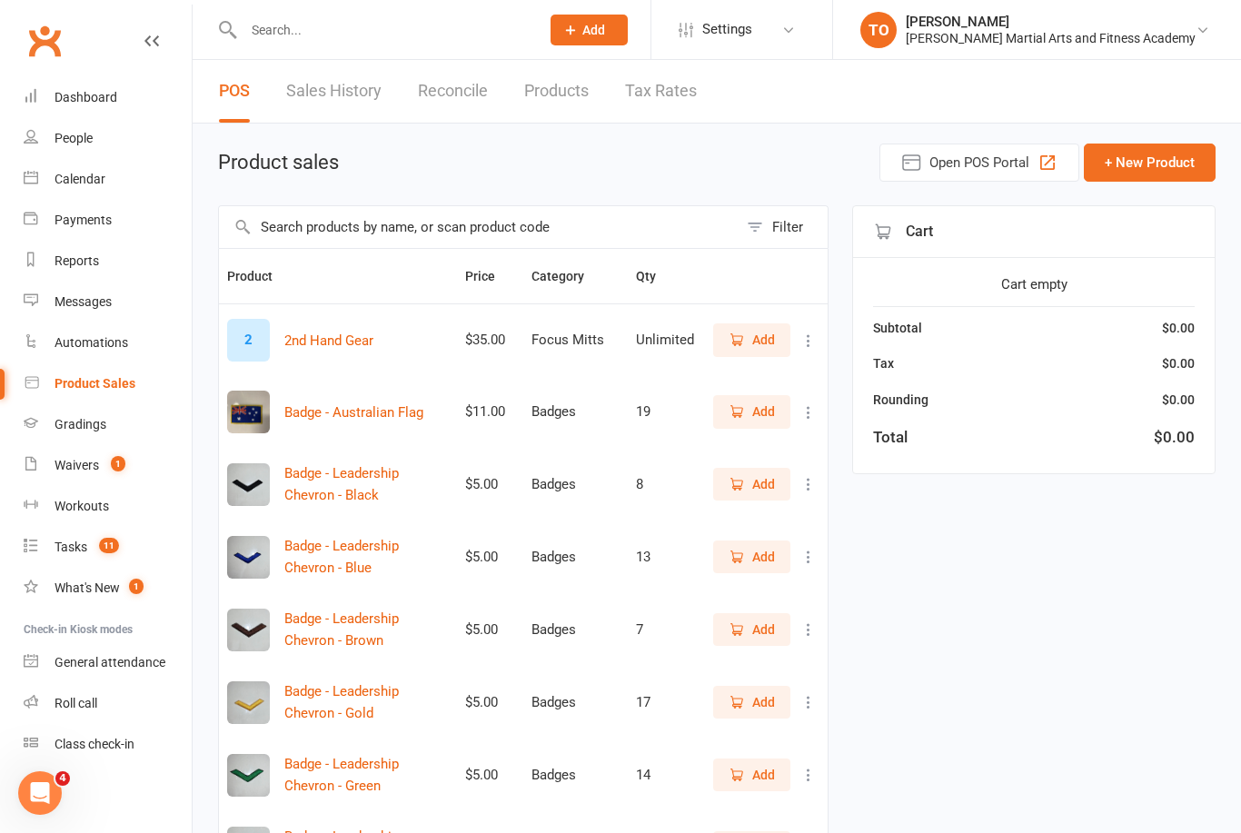
click at [617, 224] on input "text" at bounding box center [478, 227] width 519 height 42
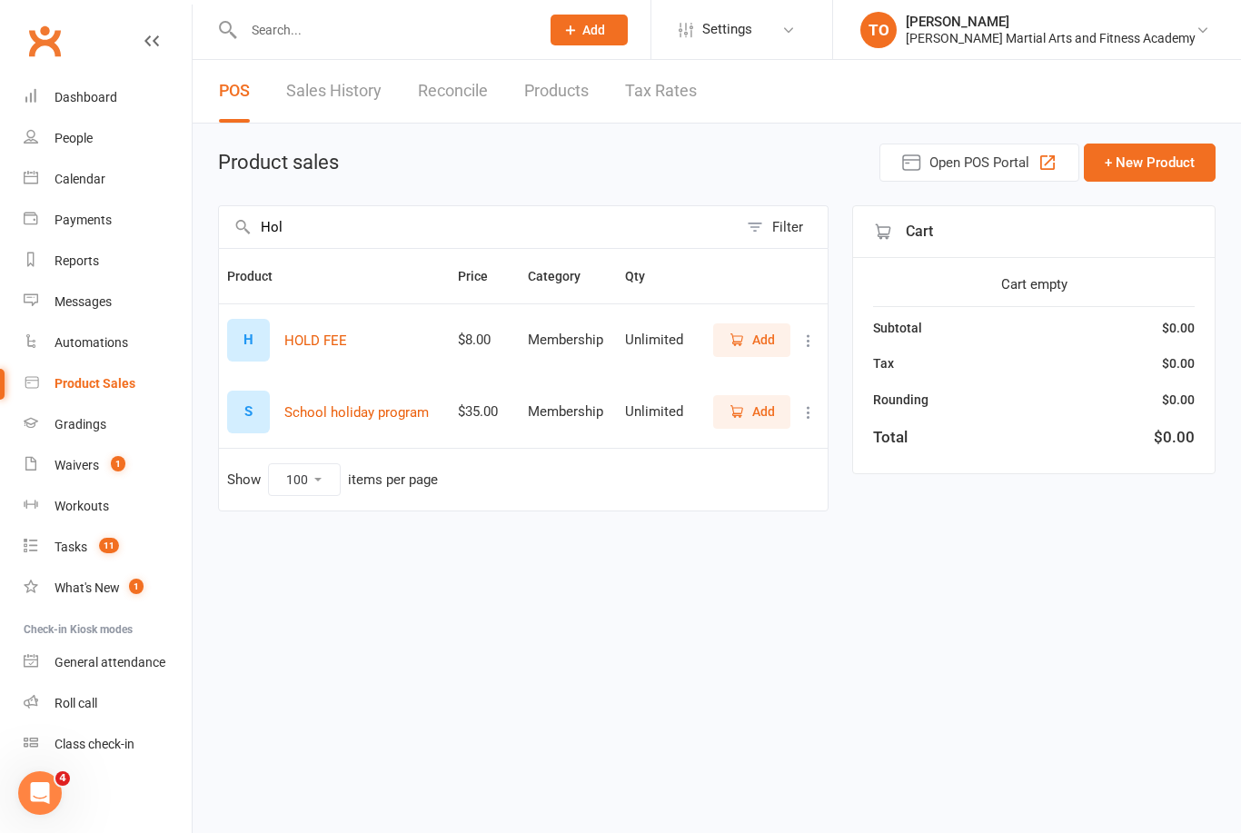
type input "Hol"
click at [765, 337] on span "Add" at bounding box center [763, 340] width 23 height 20
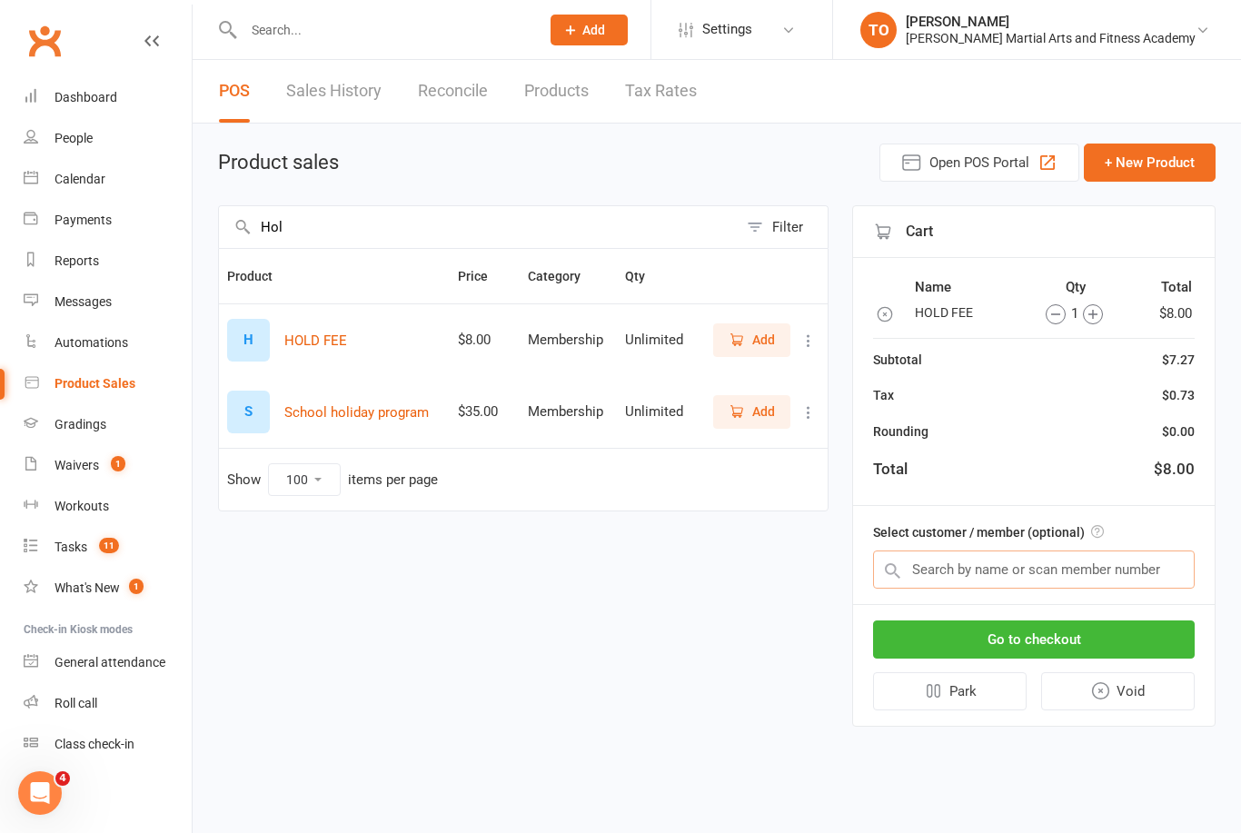
click at [996, 560] on input "text" at bounding box center [1034, 570] width 322 height 38
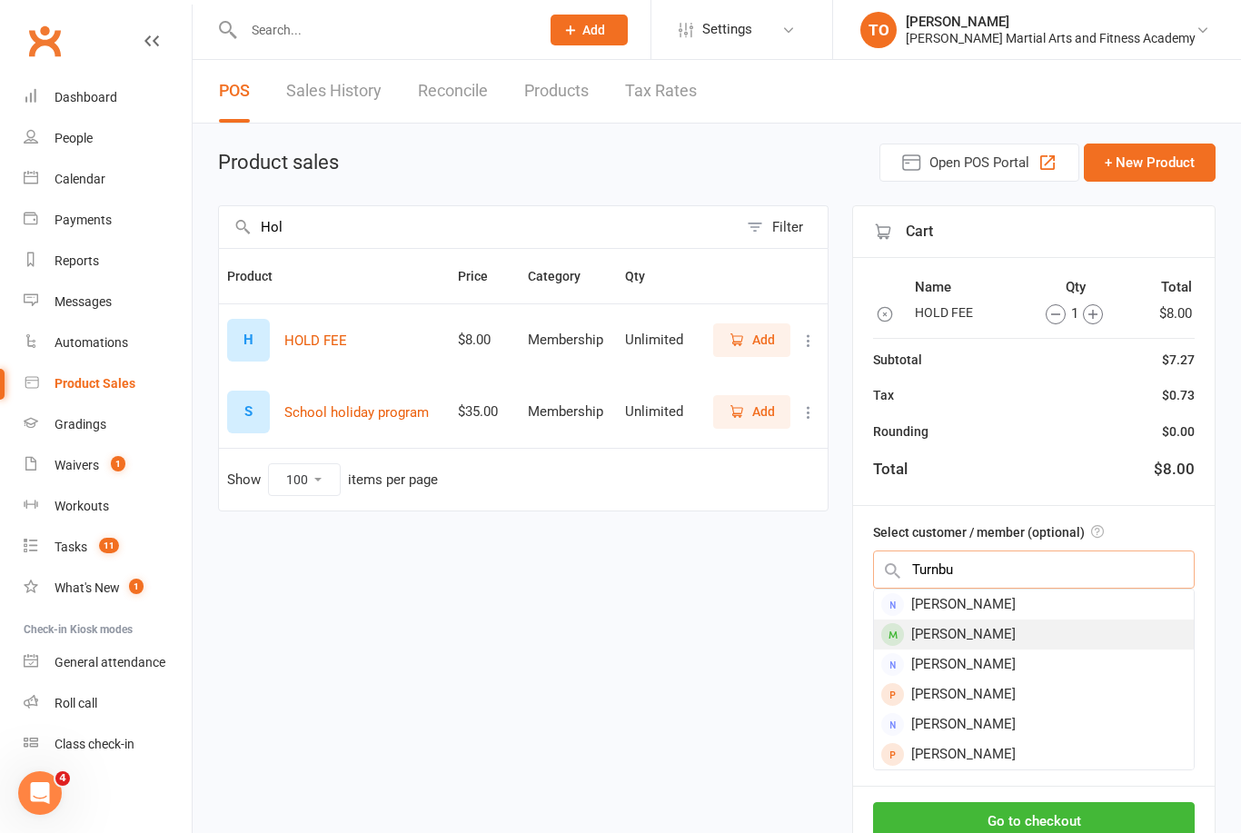
type input "Turnbu"
click at [999, 636] on div "[PERSON_NAME]" at bounding box center [1034, 635] width 320 height 30
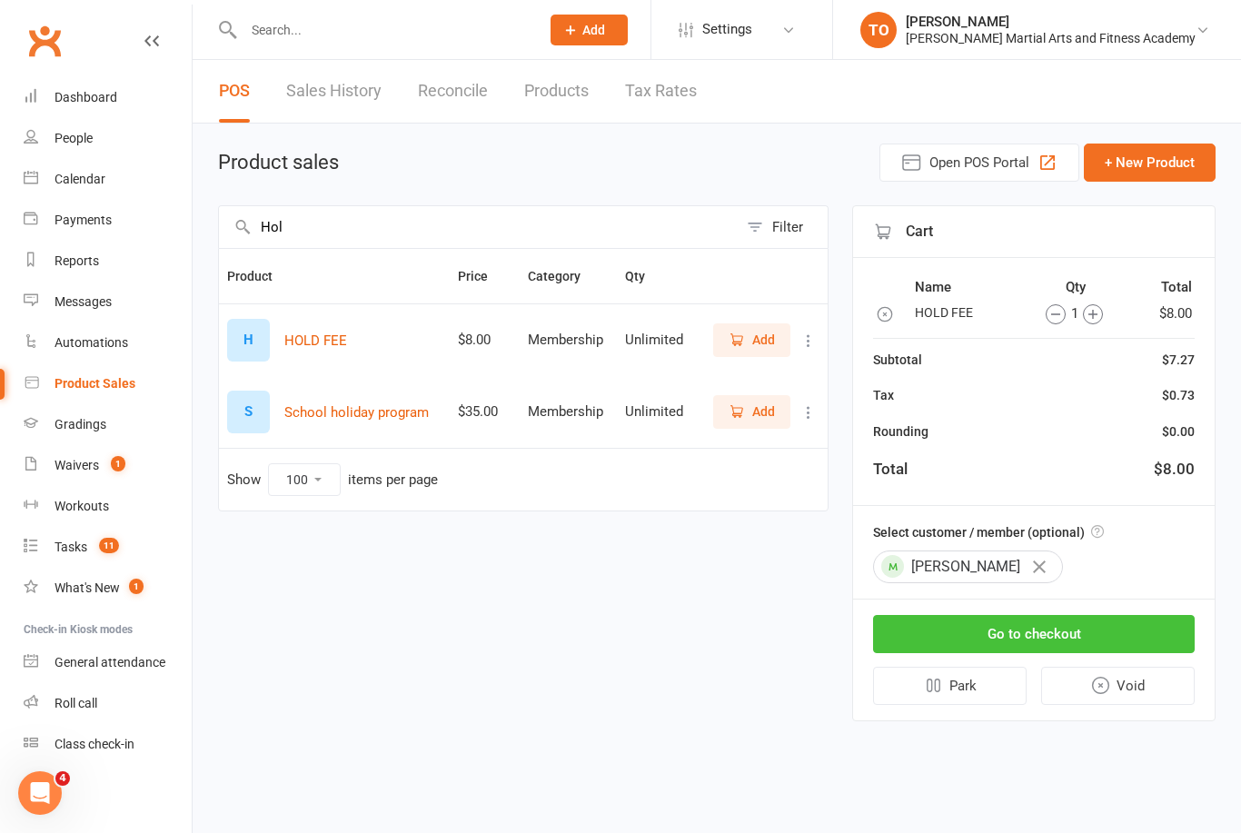
click at [1078, 627] on button "Go to checkout" at bounding box center [1034, 634] width 322 height 38
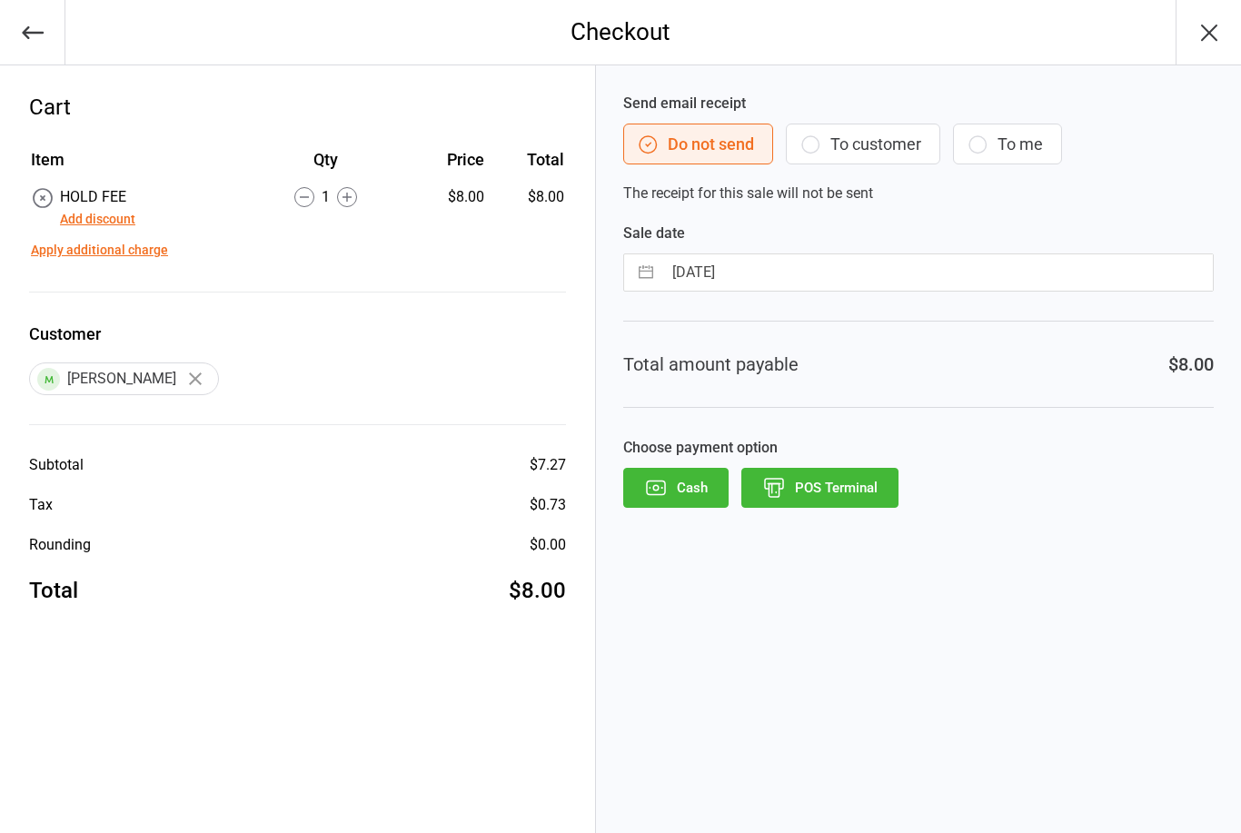
click at [859, 472] on button "POS Terminal" at bounding box center [820, 488] width 157 height 40
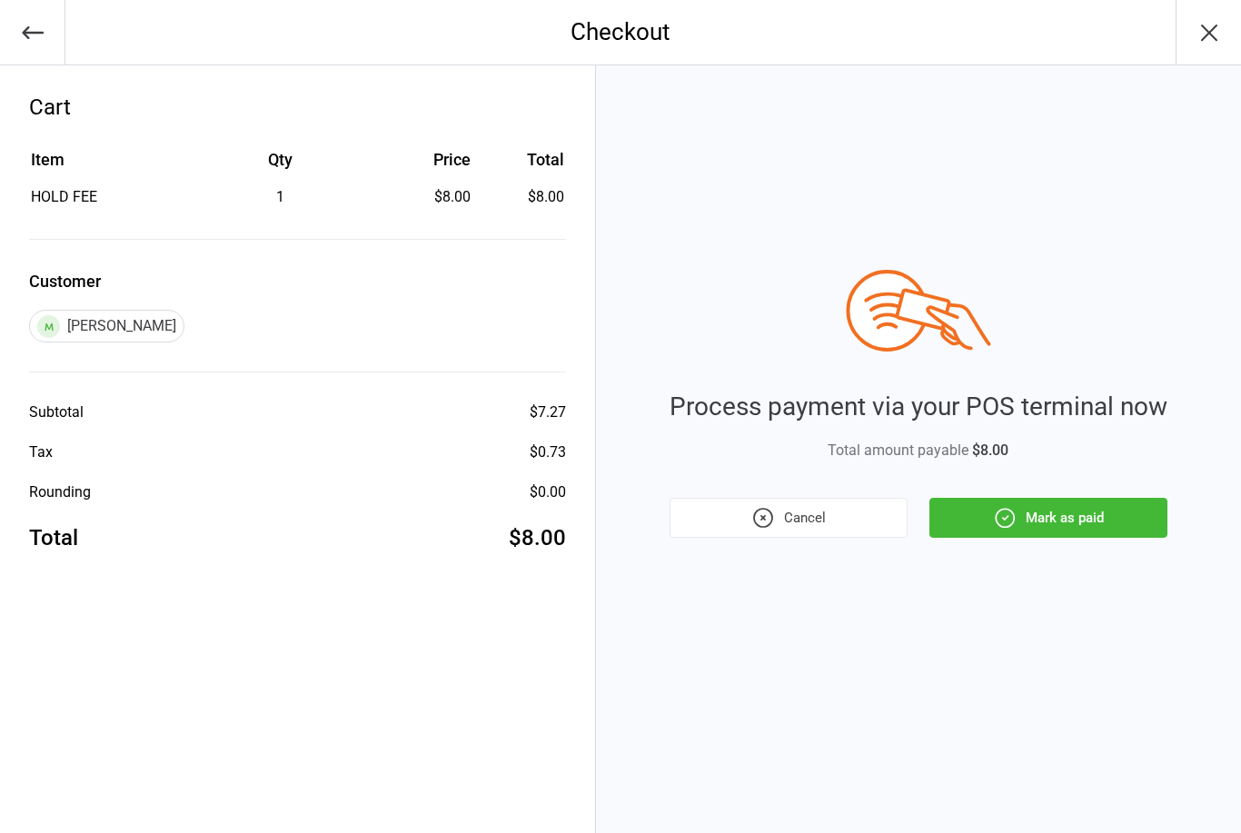
click at [1045, 522] on button "Mark as paid" at bounding box center [1049, 518] width 238 height 40
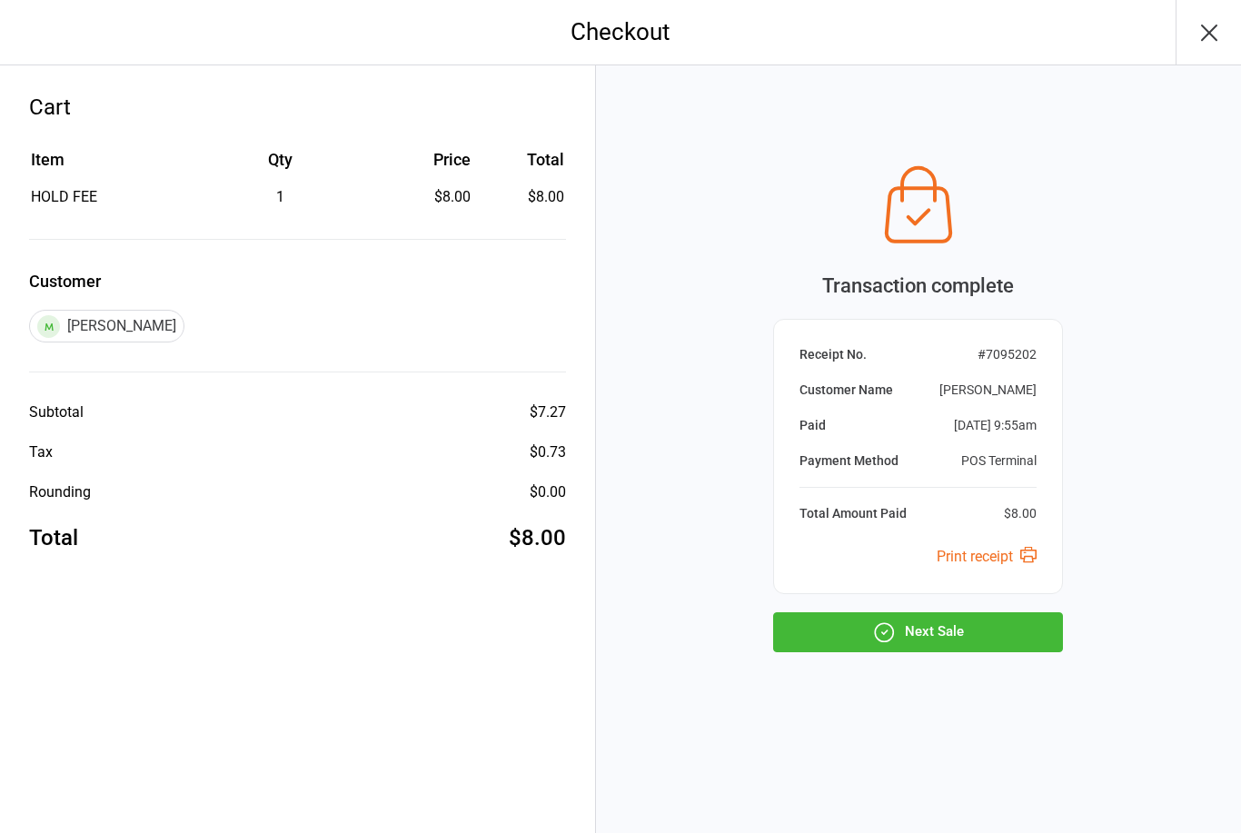
click at [946, 634] on button "Next Sale" at bounding box center [918, 632] width 290 height 40
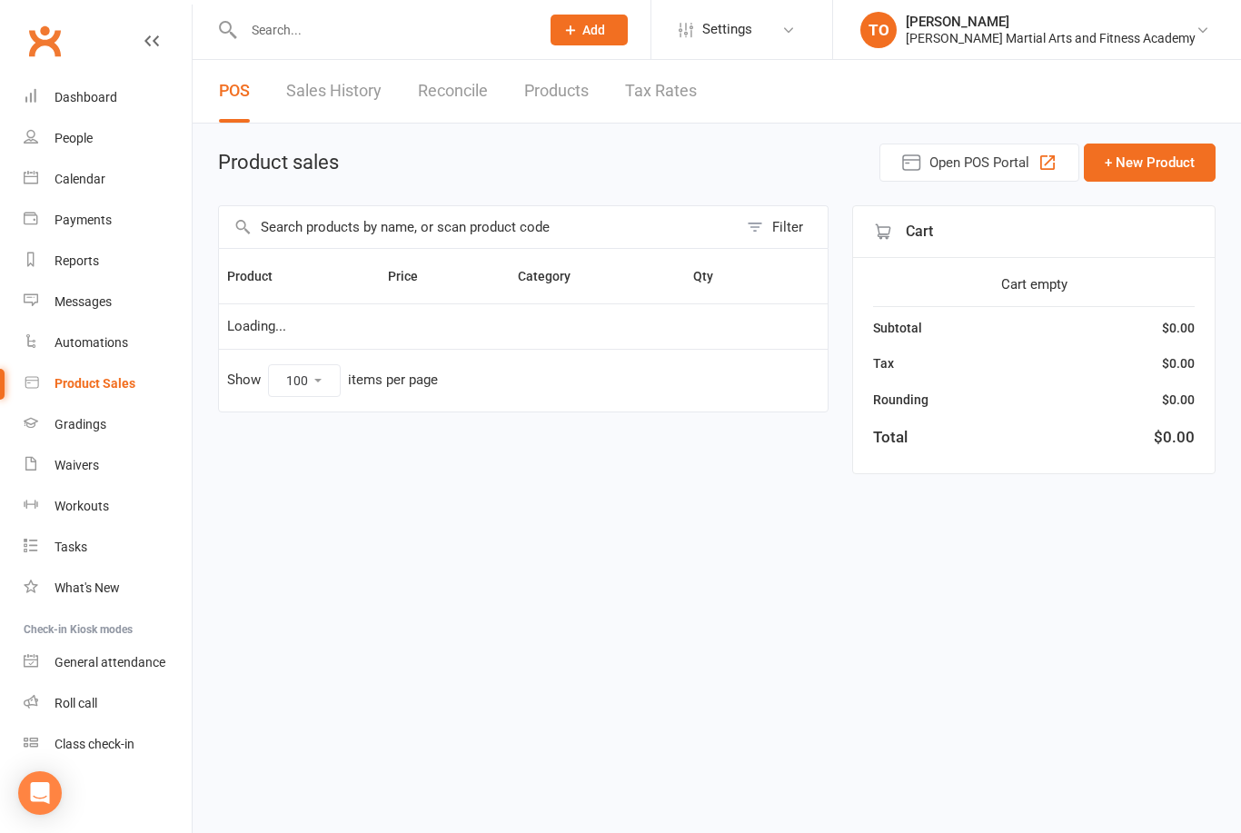
select select "100"
click at [394, 31] on input "text" at bounding box center [382, 29] width 289 height 25
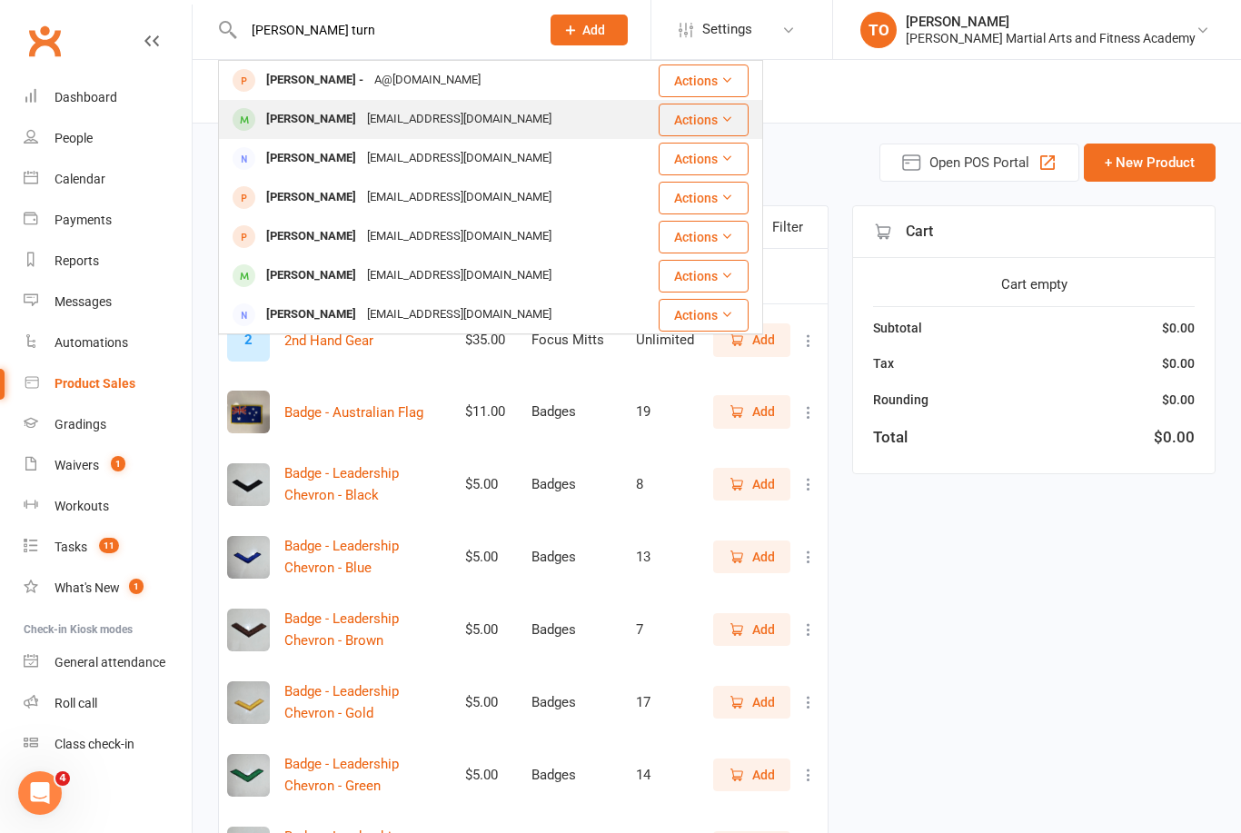
type input "[PERSON_NAME] turn"
click at [325, 125] on div "[PERSON_NAME]" at bounding box center [311, 119] width 101 height 26
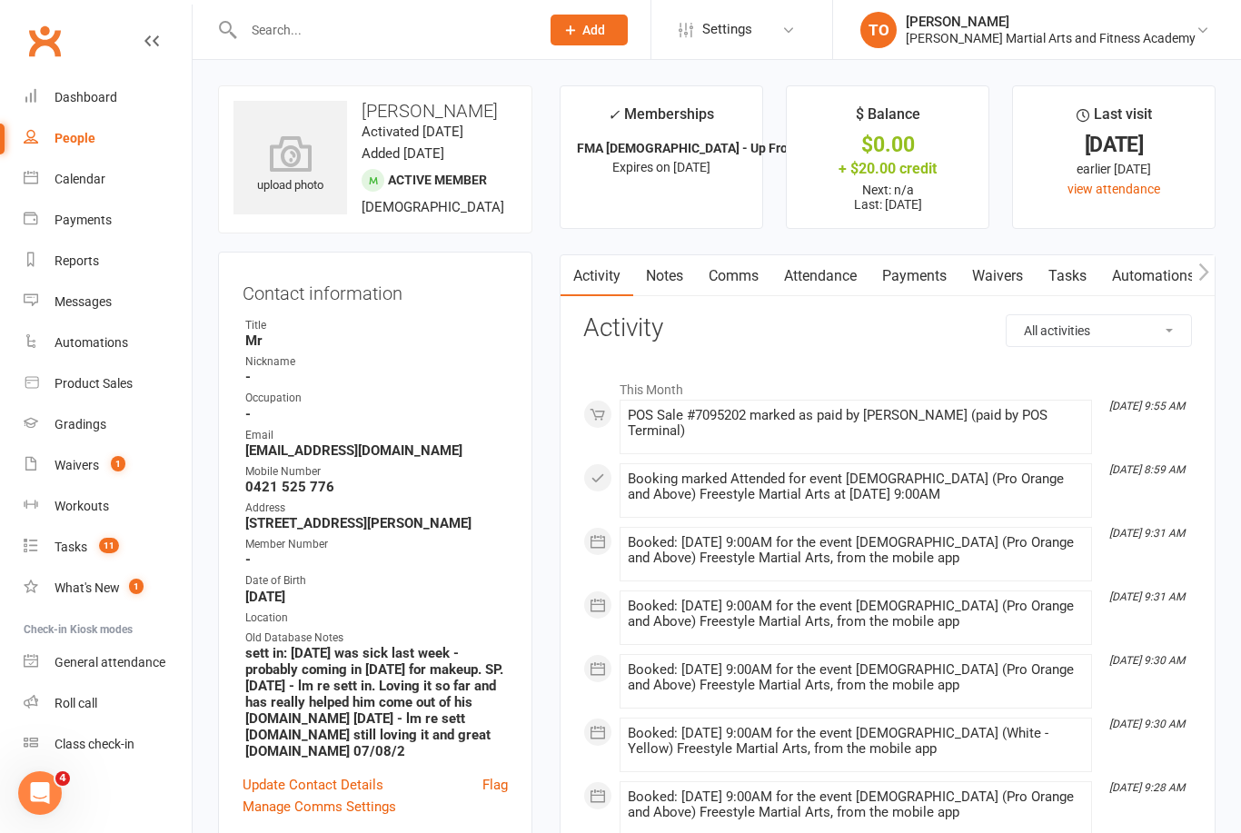
click at [672, 272] on link "Notes" at bounding box center [664, 276] width 63 height 42
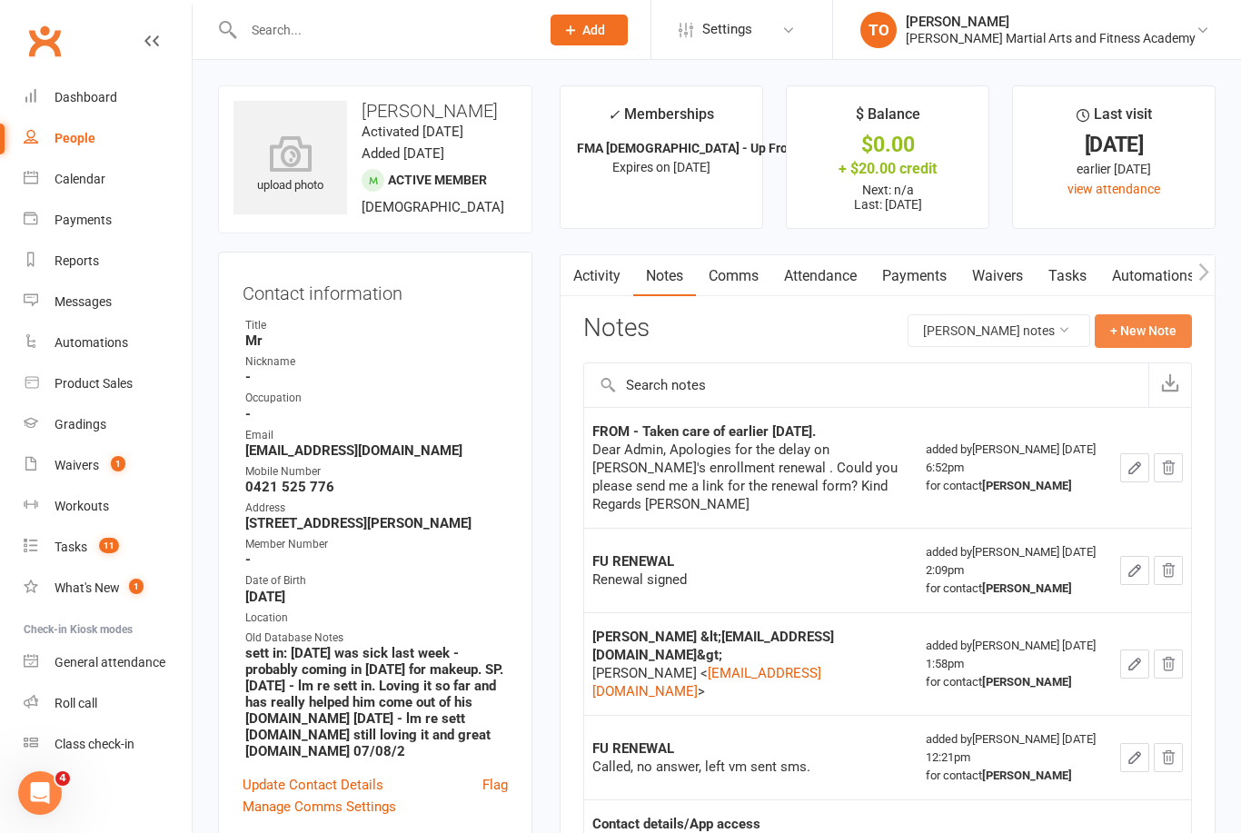
click at [1149, 336] on button "+ New Note" at bounding box center [1143, 330] width 97 height 33
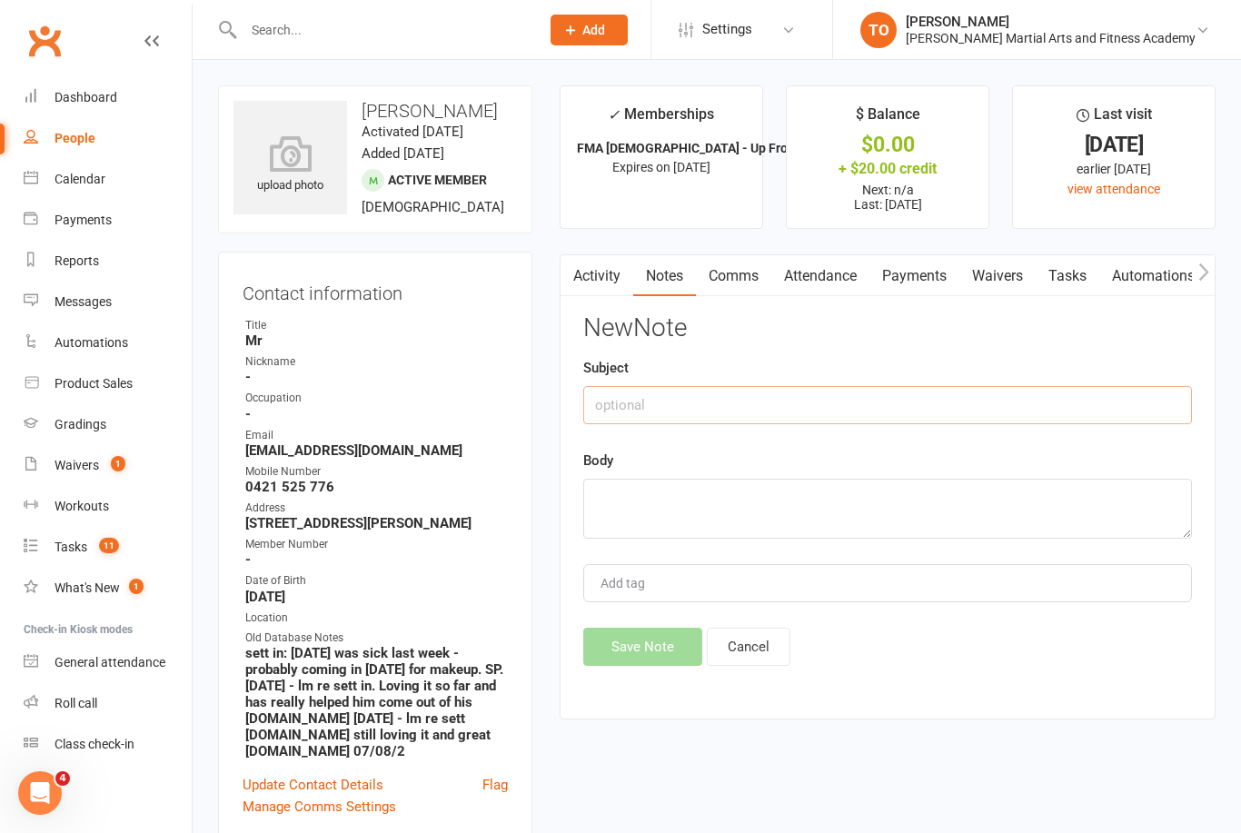
click at [894, 421] on input "text" at bounding box center [887, 405] width 609 height 38
type input "Hold Fee Paid"
click at [781, 486] on textarea at bounding box center [887, 509] width 609 height 60
type textarea "Mum will email dates in."
click at [669, 654] on button "Save Note" at bounding box center [642, 647] width 119 height 38
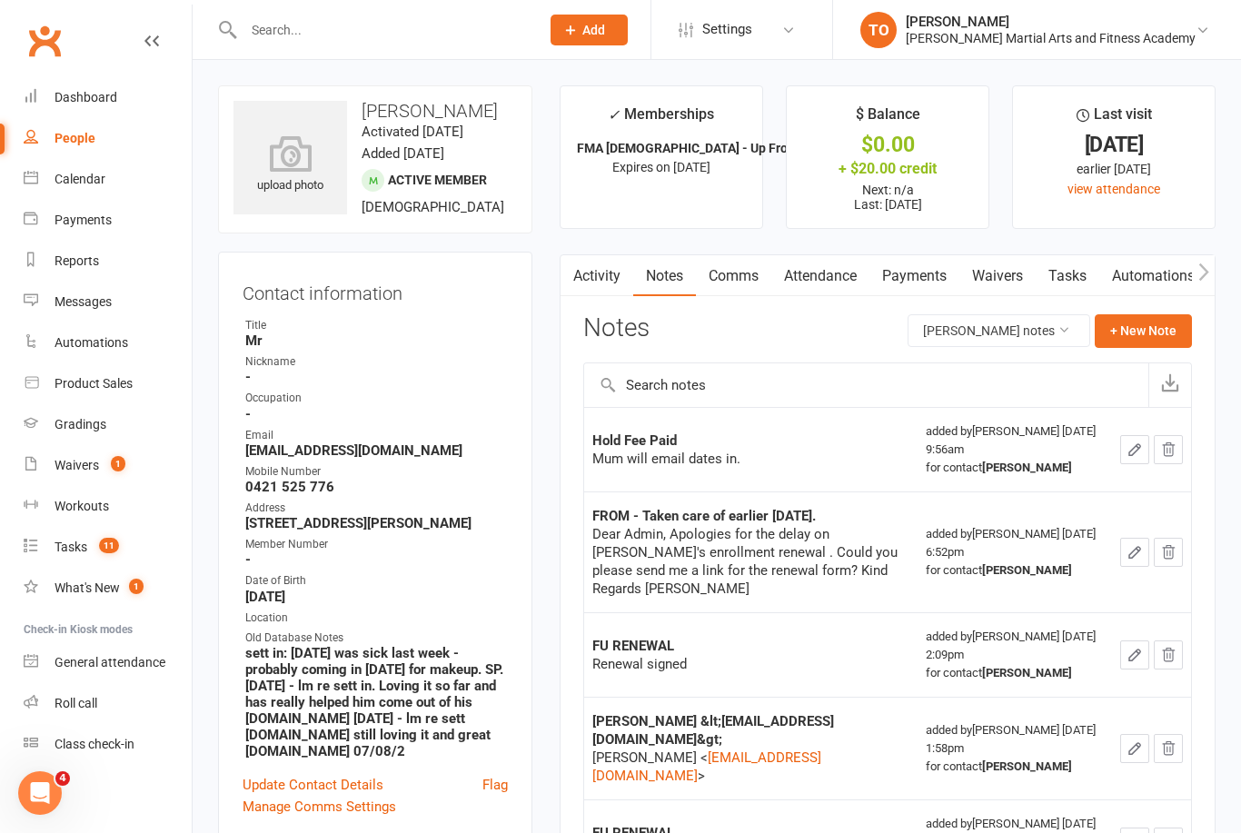
click at [321, 17] on input "text" at bounding box center [382, 29] width 289 height 25
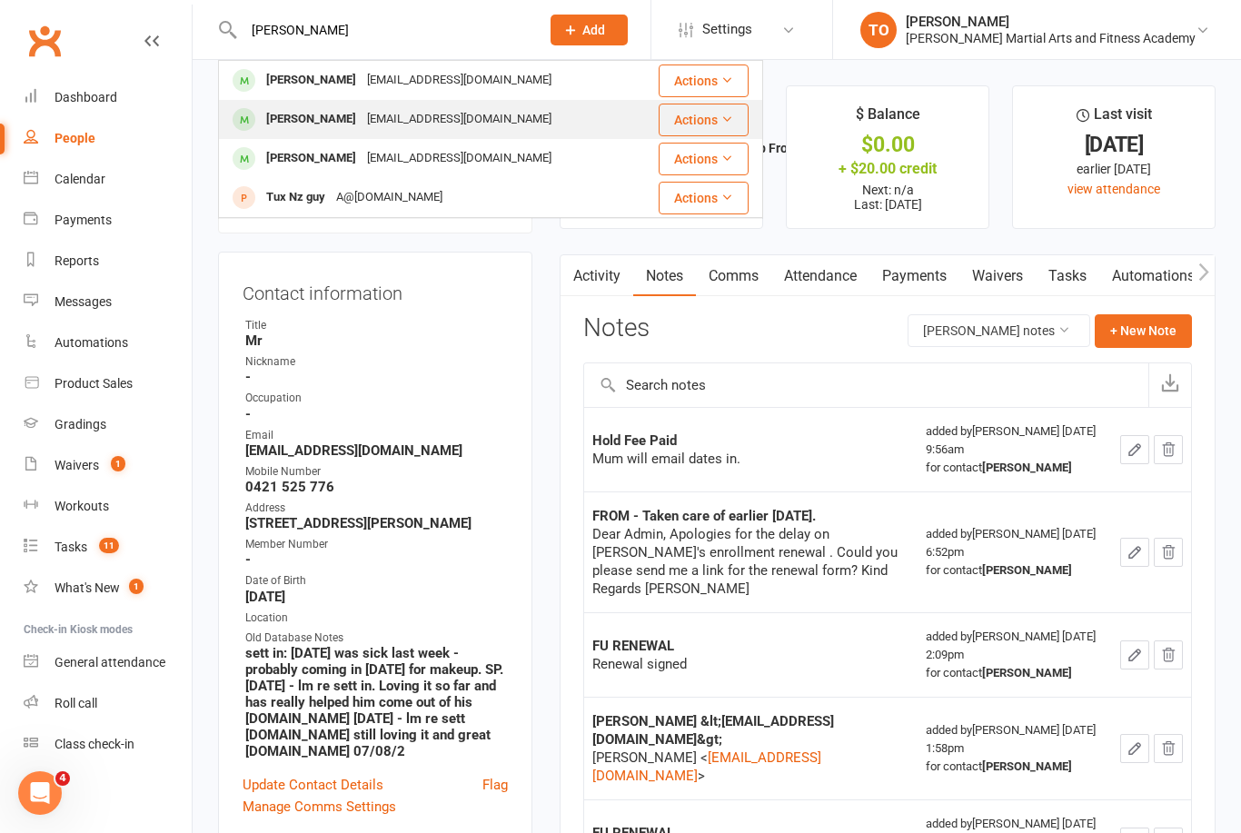
type input "[PERSON_NAME]"
click at [300, 119] on div "[PERSON_NAME]" at bounding box center [311, 119] width 101 height 26
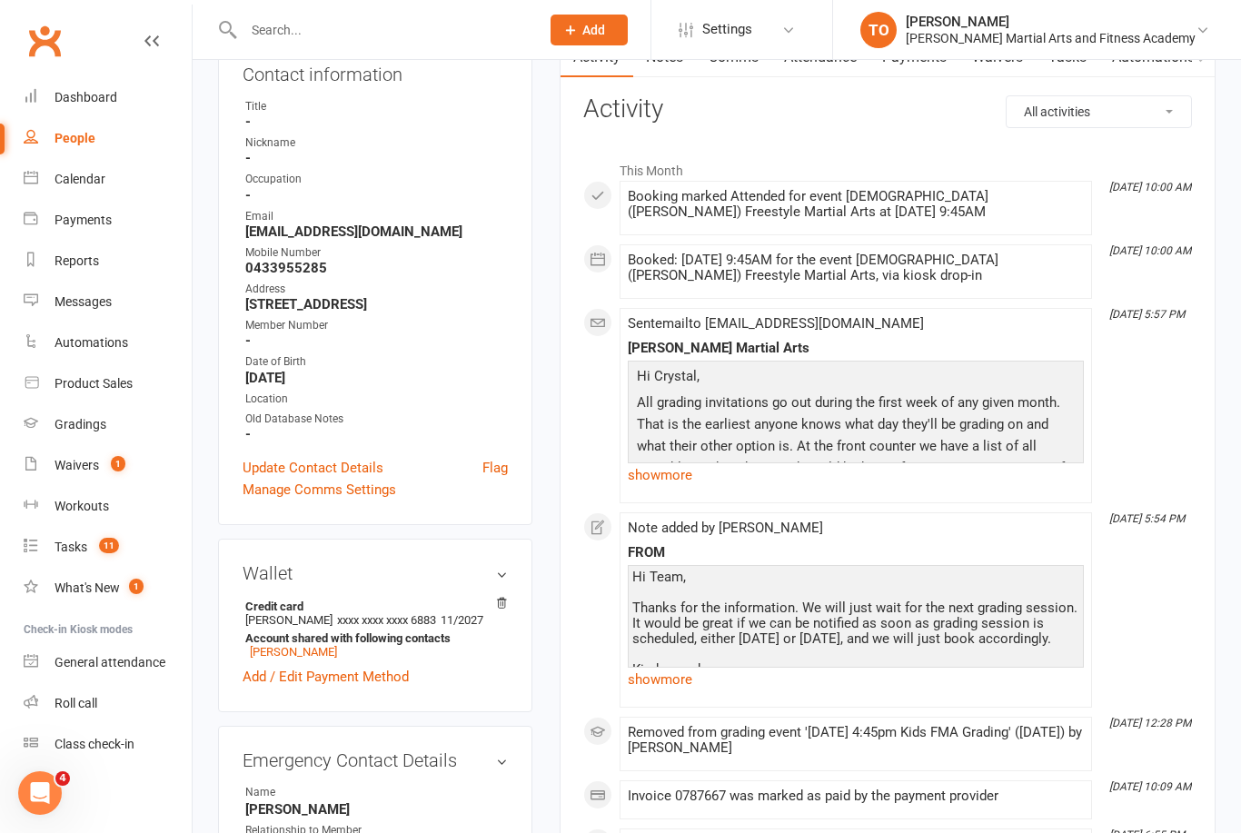
scroll to position [218, 0]
click at [690, 473] on link "show more" at bounding box center [856, 475] width 456 height 25
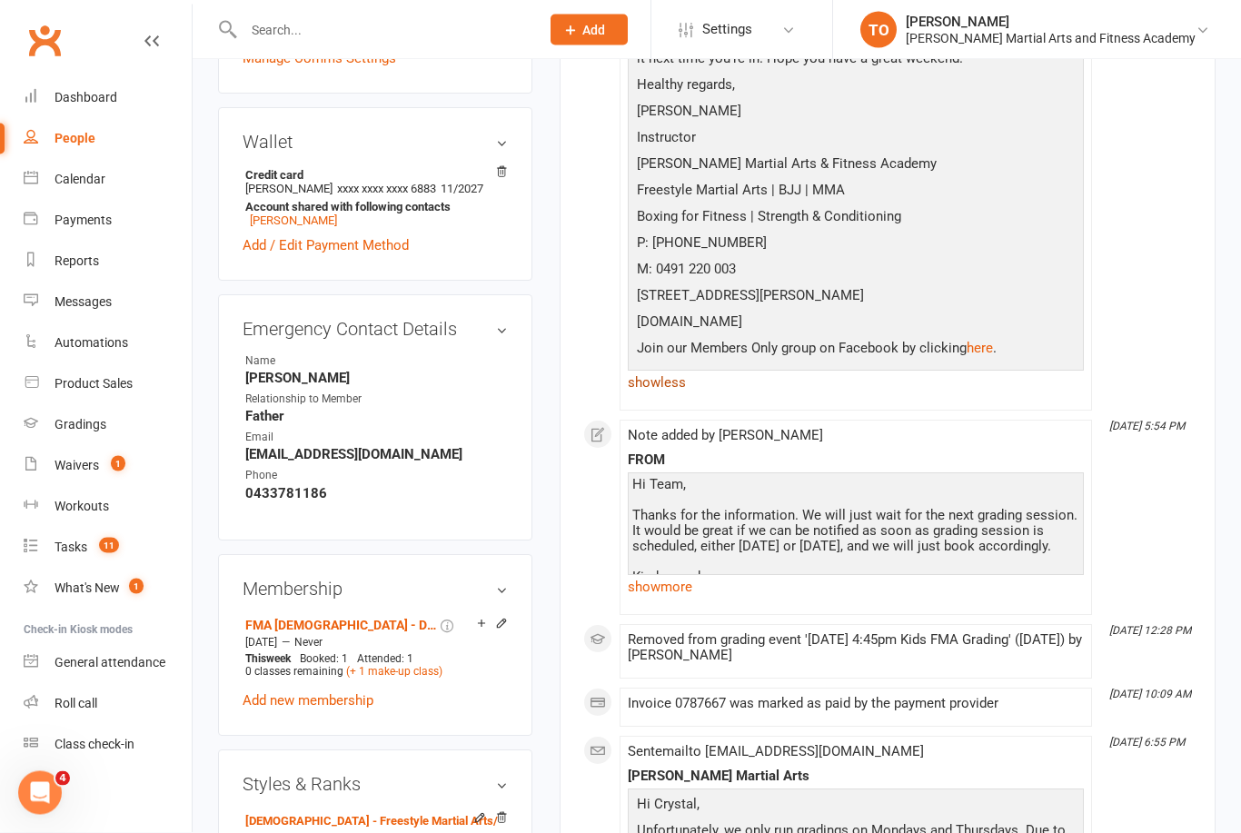
scroll to position [656, 0]
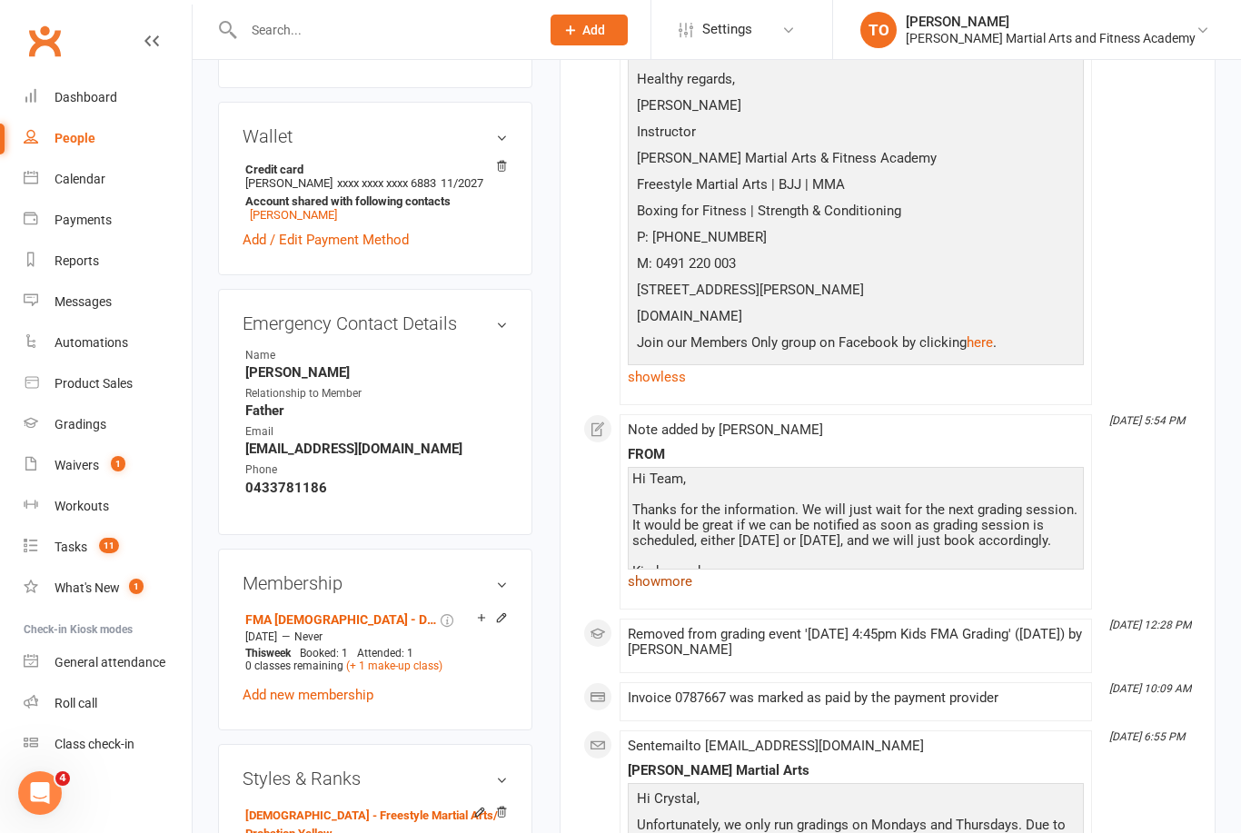
click at [696, 576] on link "show more" at bounding box center [856, 581] width 456 height 25
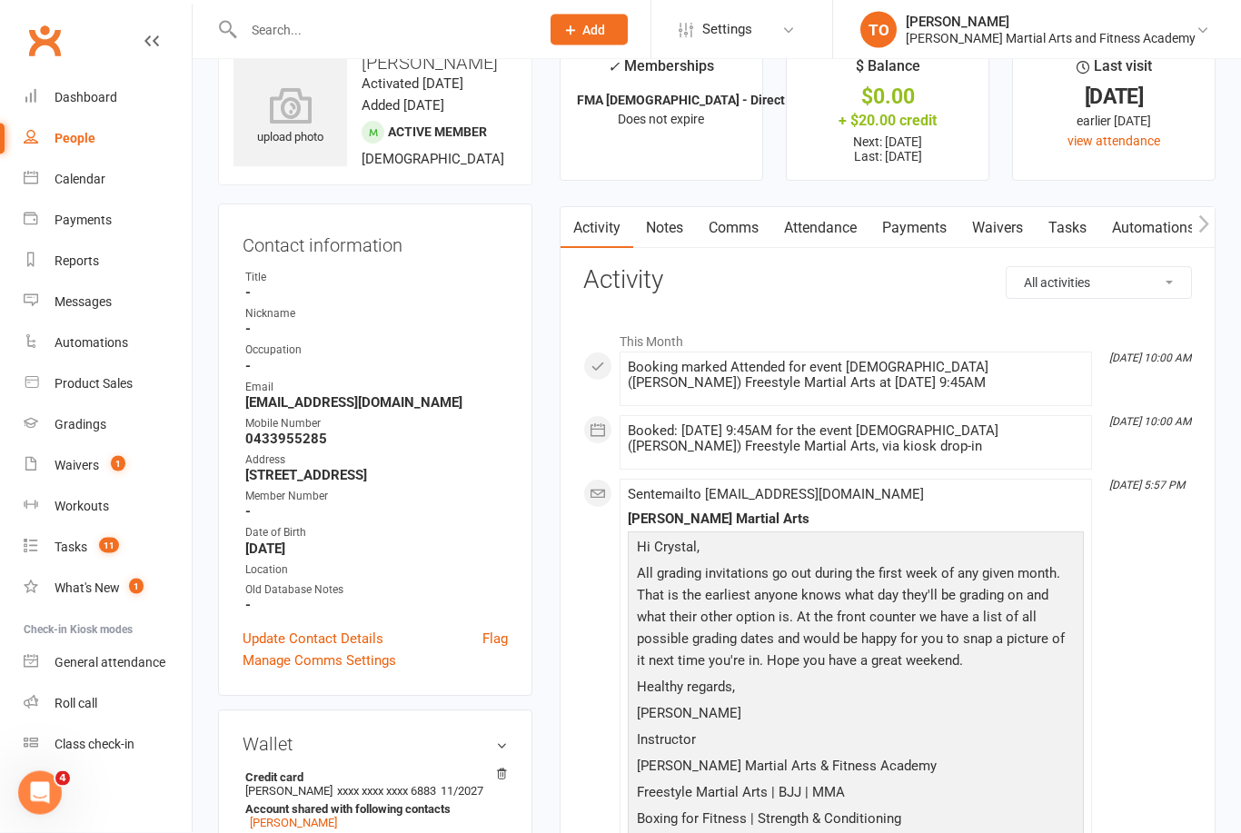
scroll to position [0, 0]
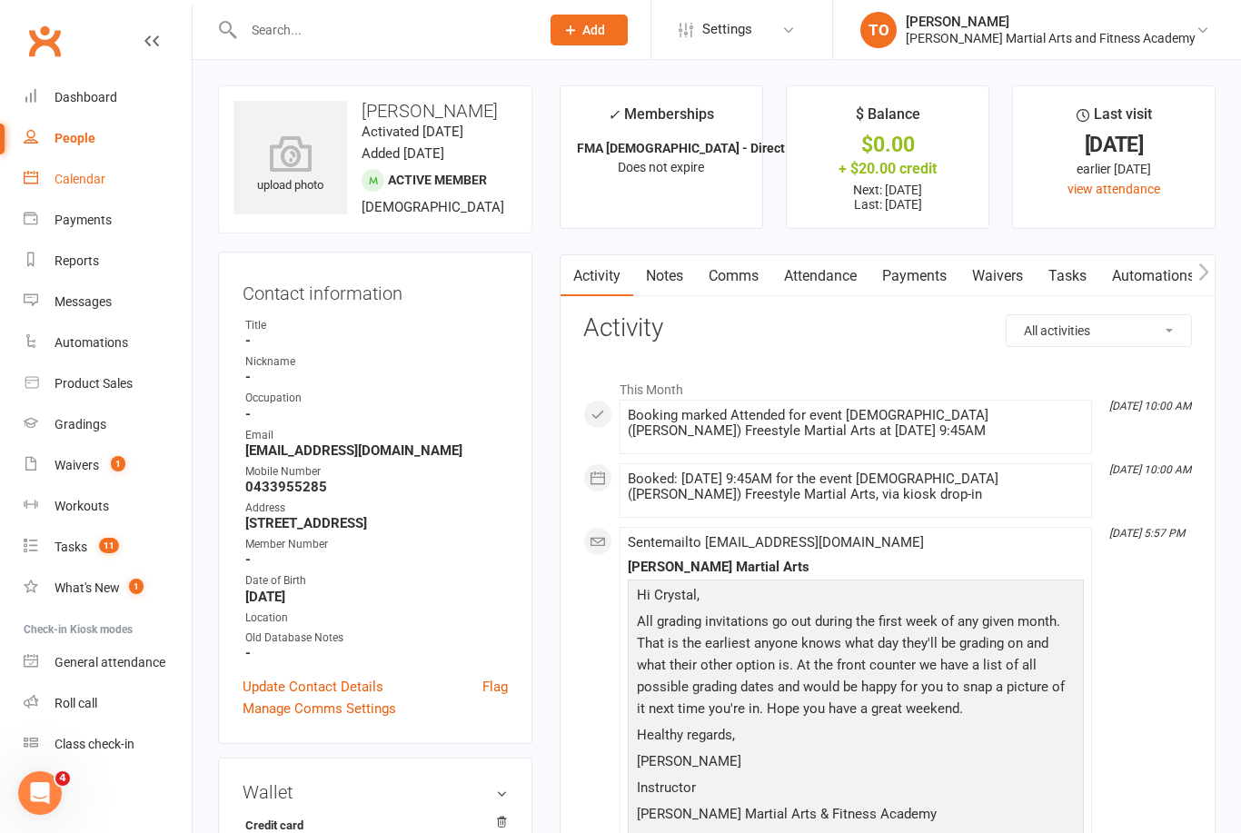
click at [73, 184] on div "Calendar" at bounding box center [80, 179] width 51 height 15
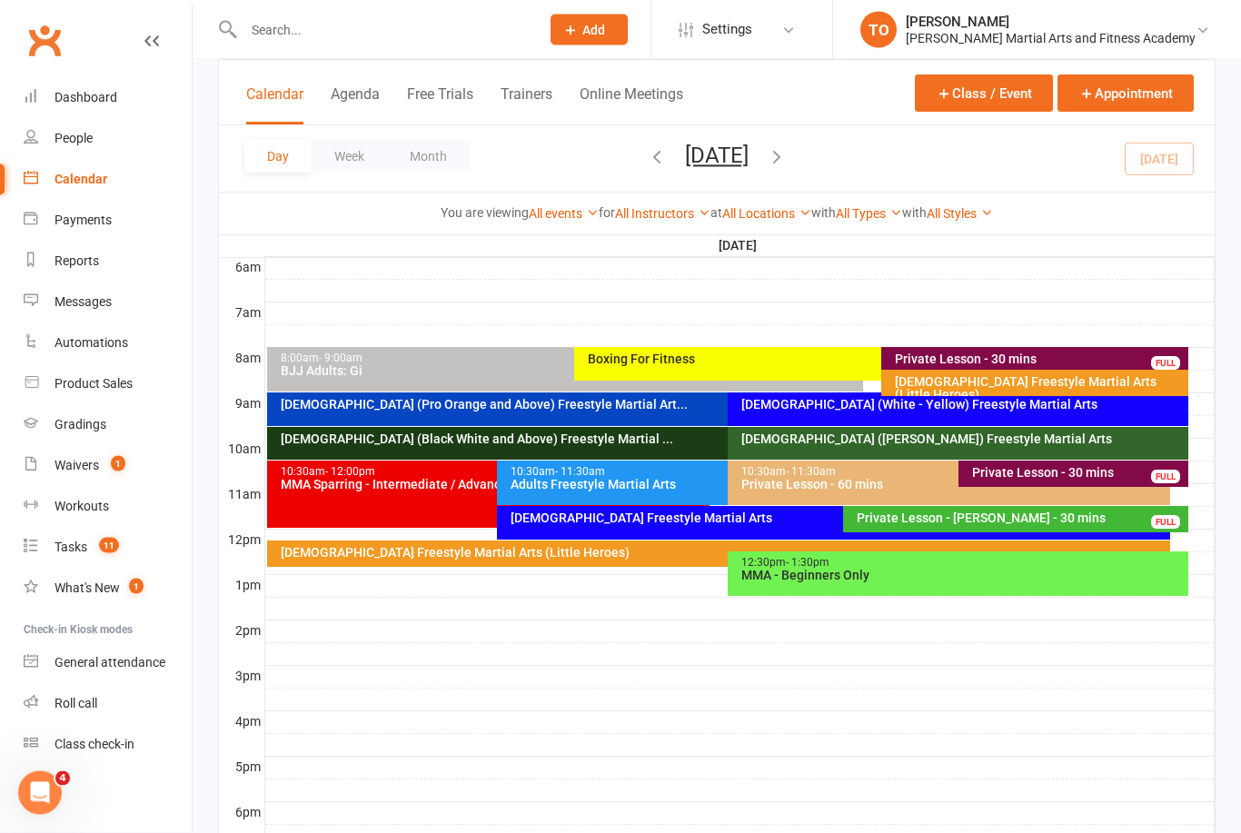
scroll to position [385, 0]
click at [749, 156] on button "[DATE]" at bounding box center [717, 155] width 64 height 25
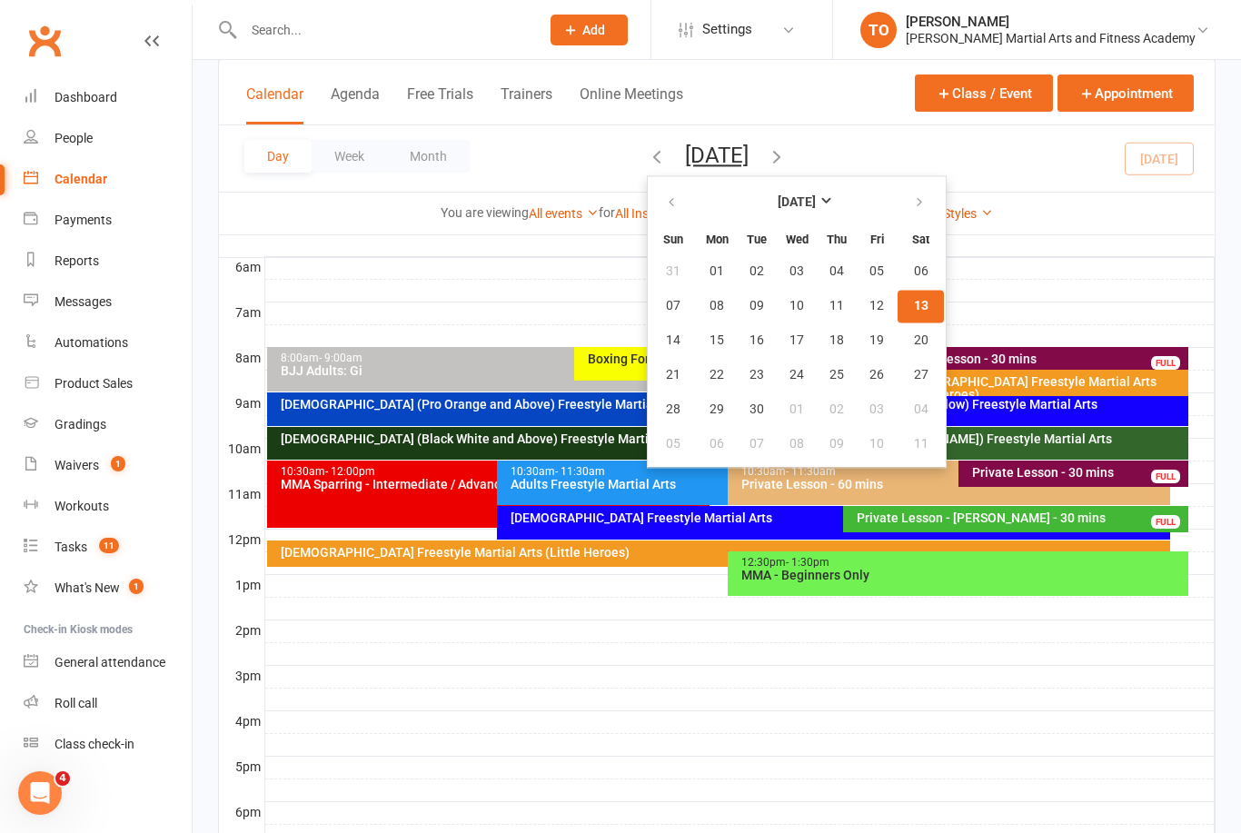
click at [818, 705] on div at bounding box center [740, 700] width 950 height 22
click at [1061, 655] on div at bounding box center [740, 654] width 950 height 22
click at [990, 734] on div at bounding box center [740, 745] width 950 height 22
click at [957, 717] on button "Add Event" at bounding box center [977, 715] width 61 height 22
click at [946, 264] on div at bounding box center [979, 416] width 1049 height 833
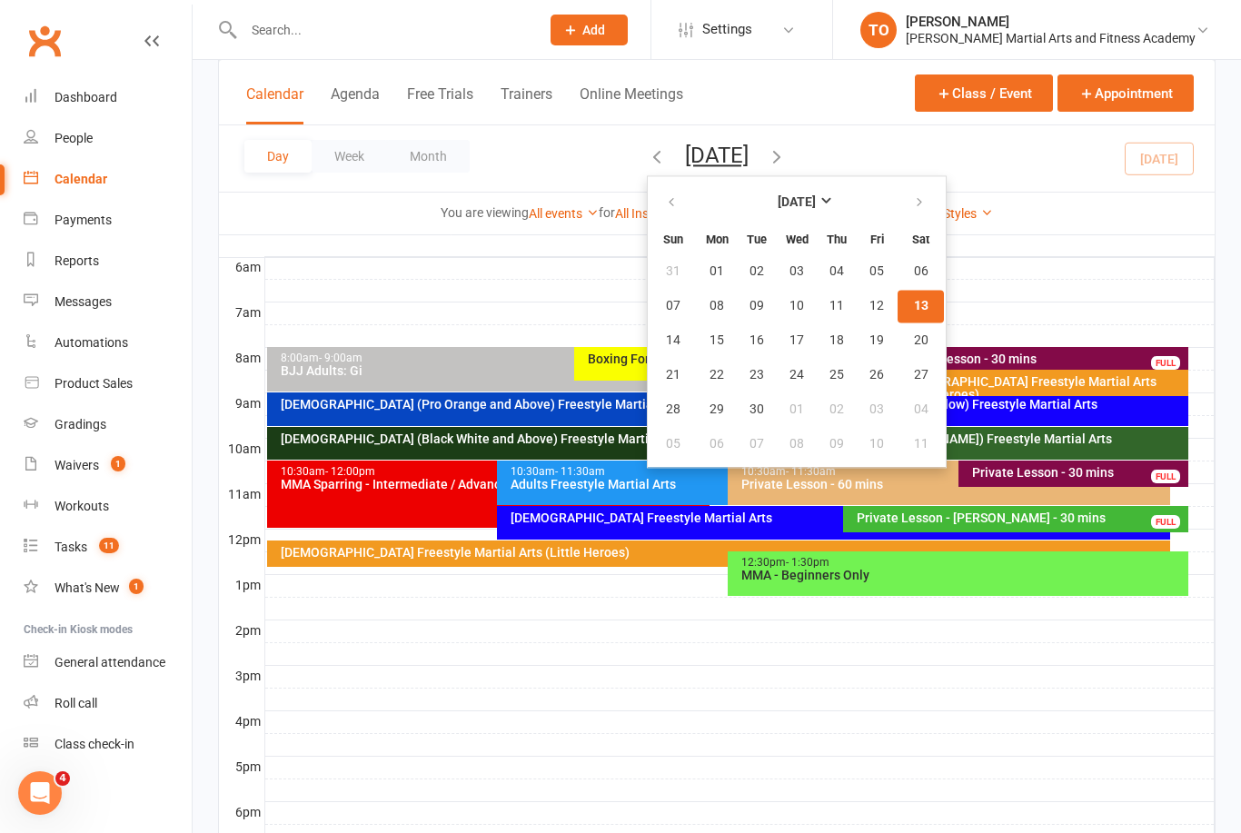
checkbox input "true"
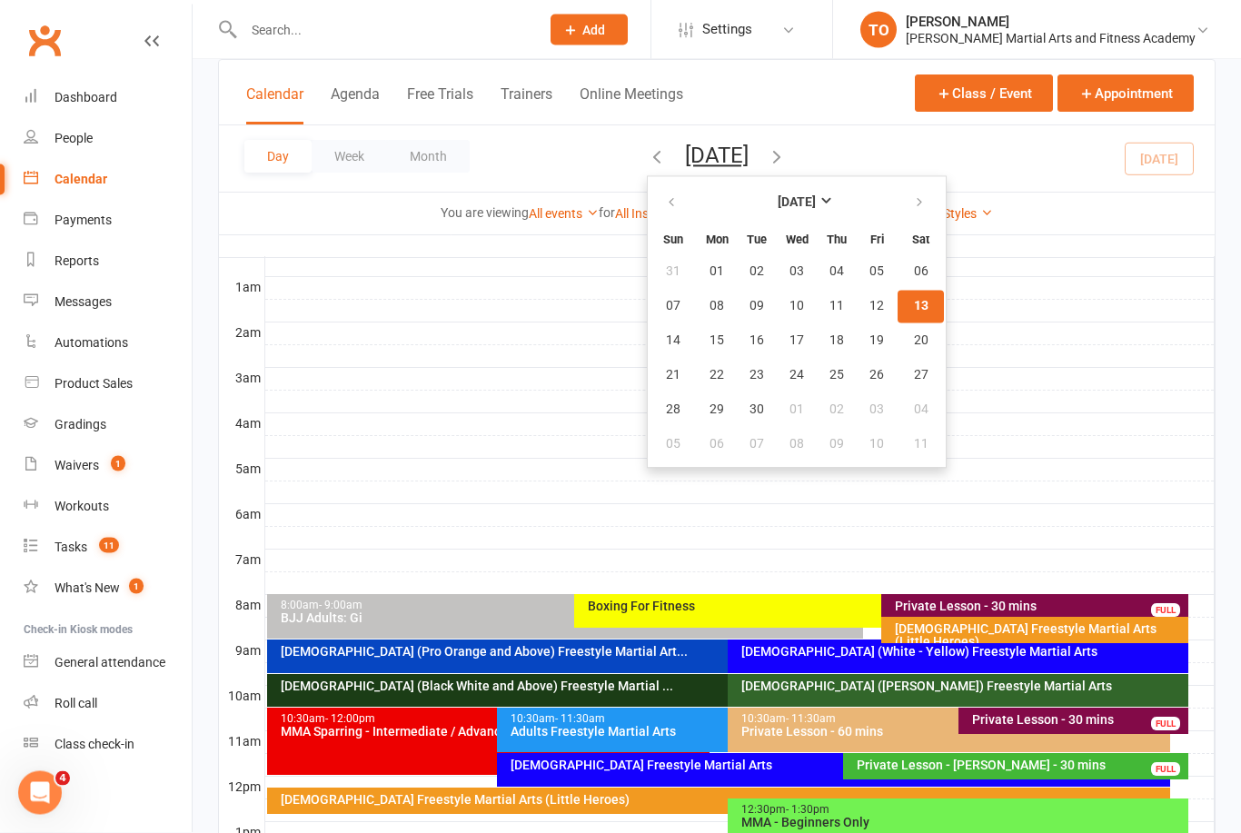
scroll to position [0, 0]
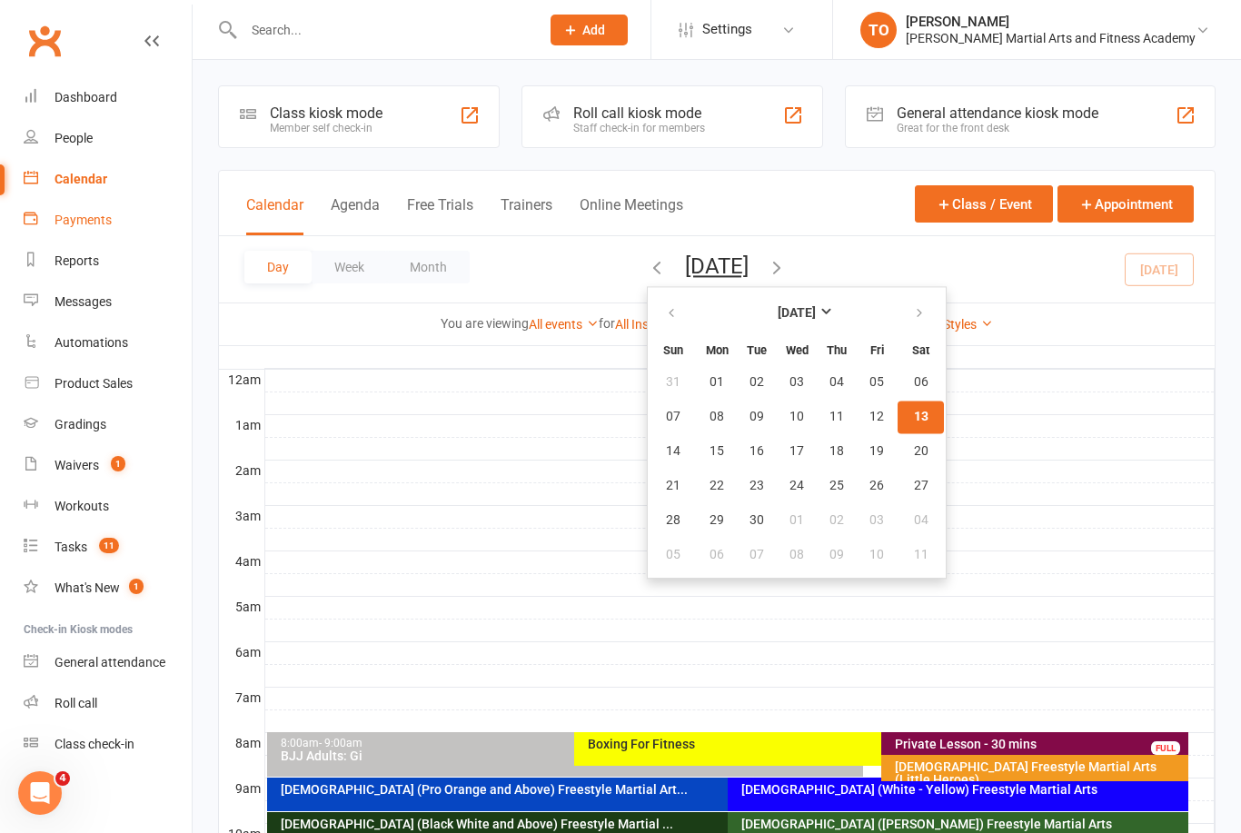
click at [80, 231] on link "Payments" at bounding box center [108, 220] width 168 height 41
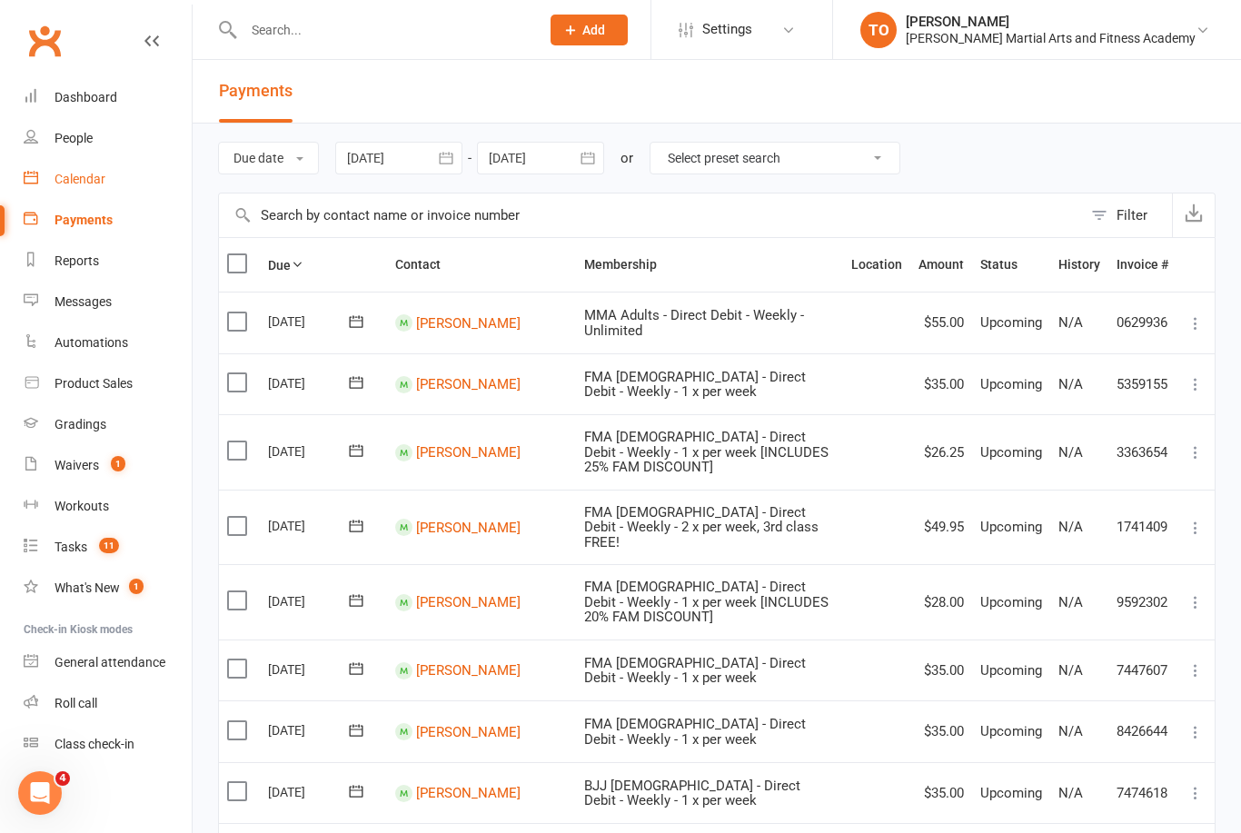
click at [83, 187] on link "Calendar" at bounding box center [108, 179] width 168 height 41
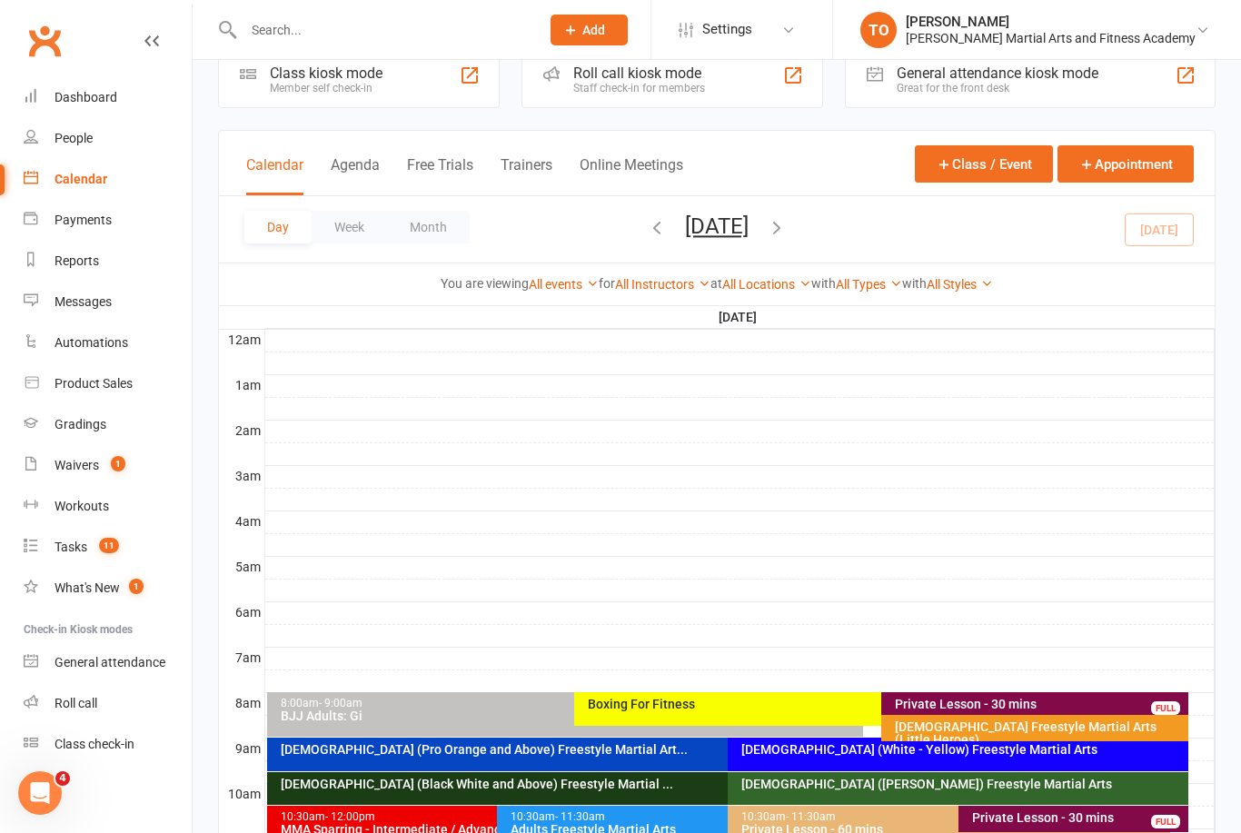
scroll to position [37, 0]
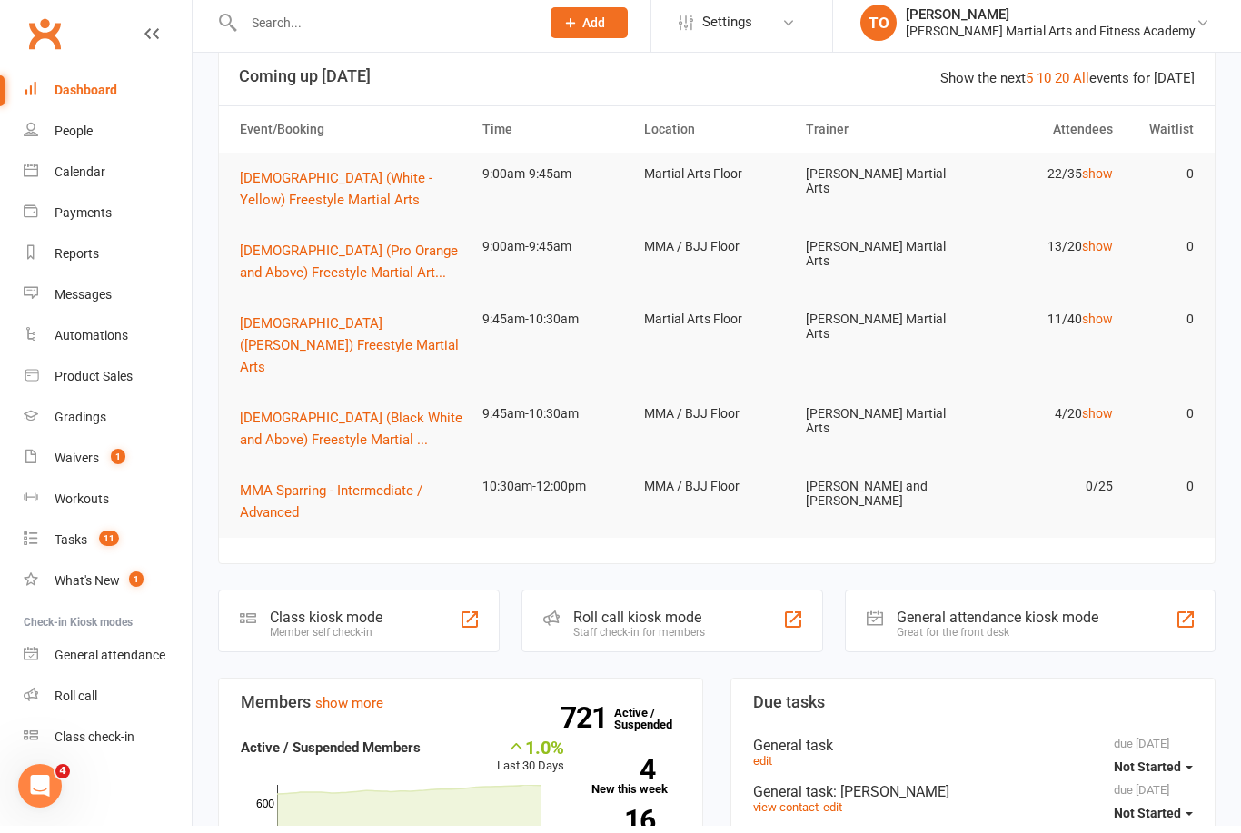
click at [488, 24] on input "text" at bounding box center [382, 29] width 289 height 25
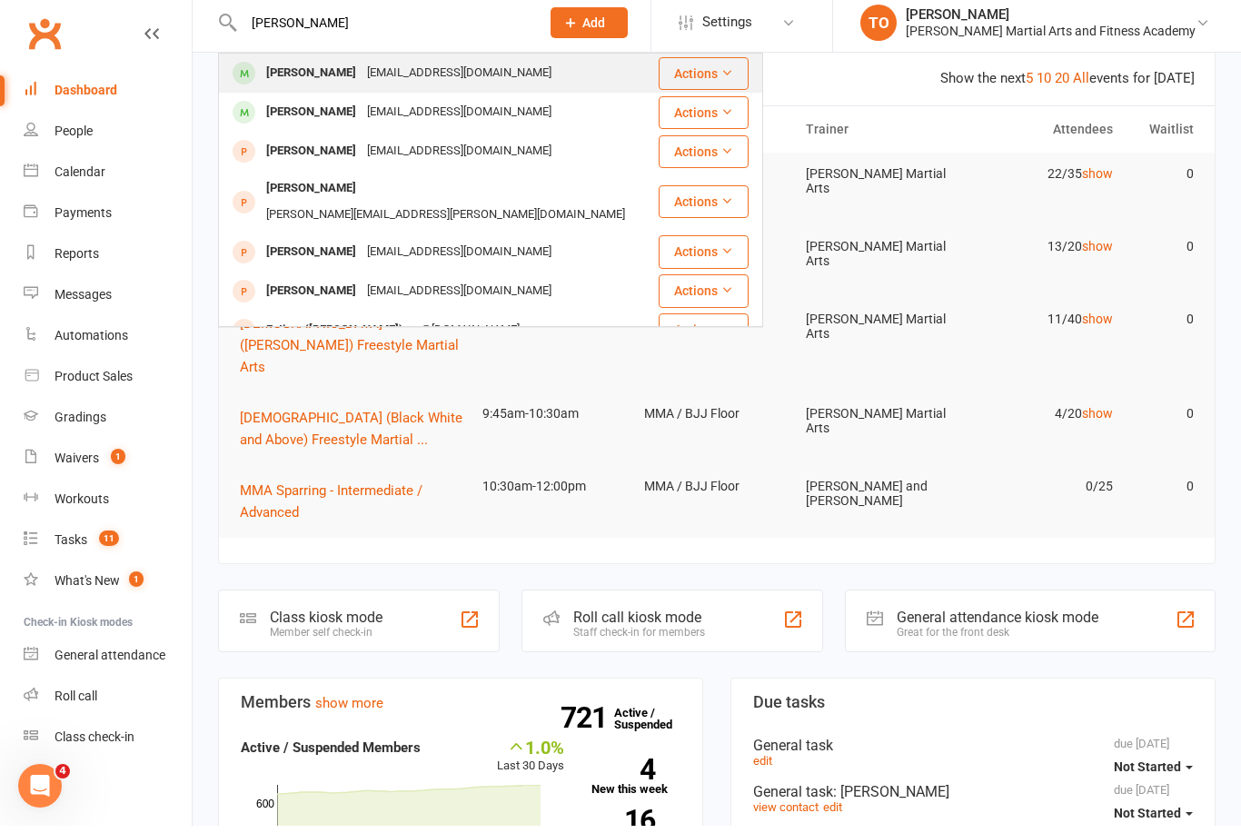
type input "[PERSON_NAME]"
click at [301, 73] on div "[PERSON_NAME]" at bounding box center [311, 80] width 101 height 26
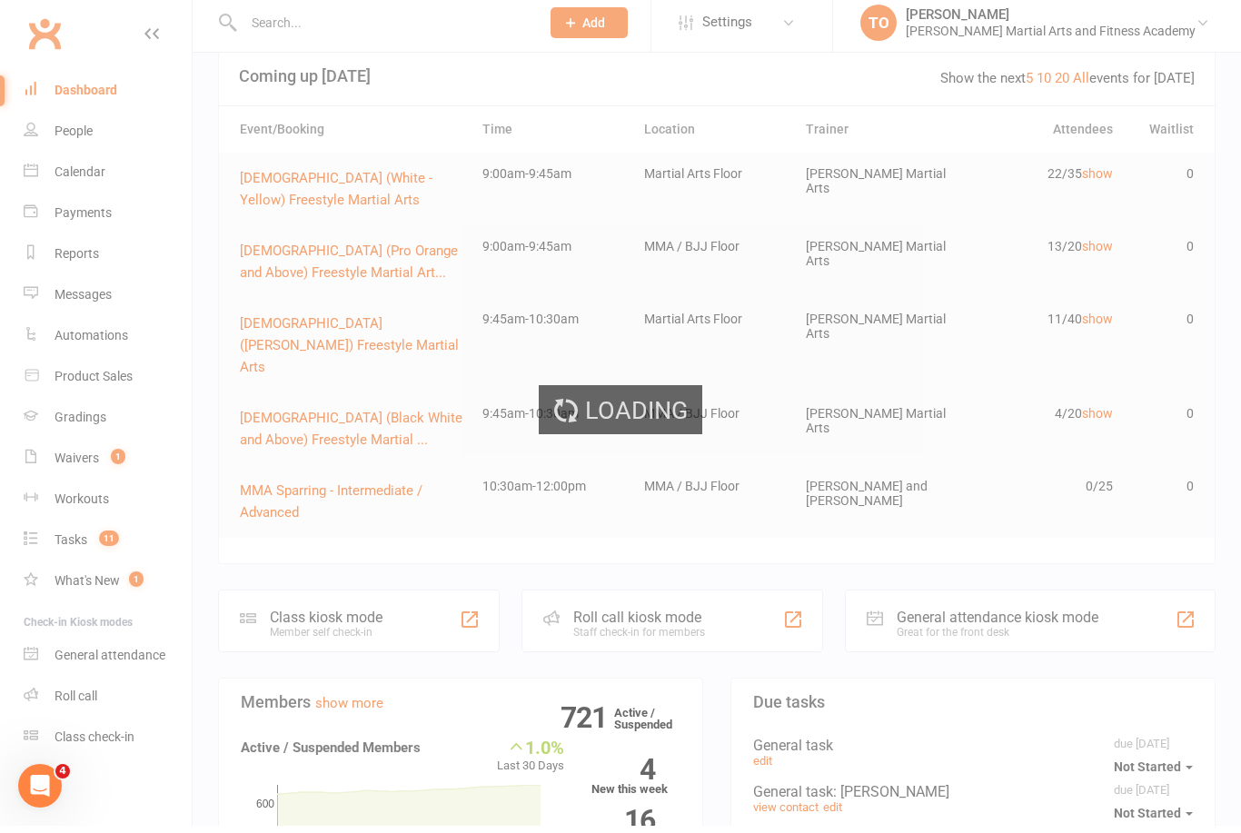
scroll to position [32, 0]
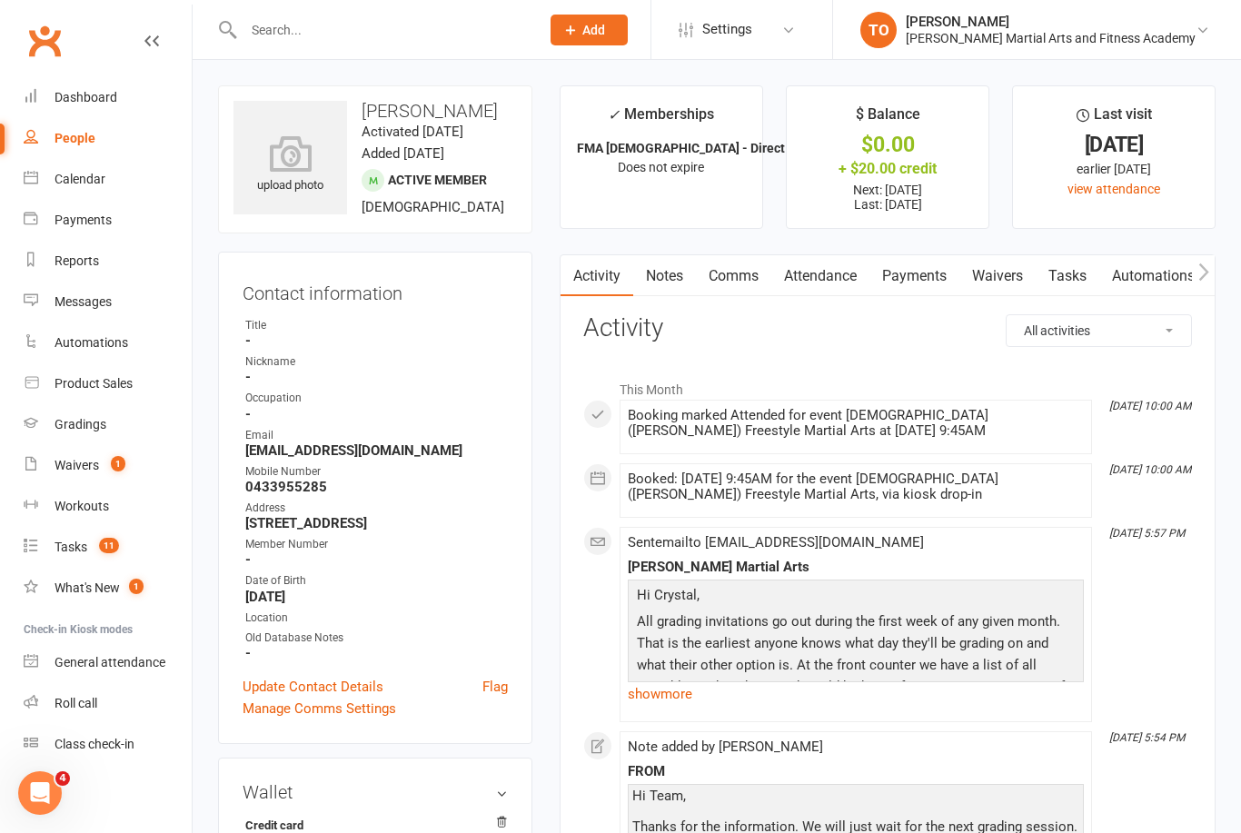
click at [667, 271] on link "Notes" at bounding box center [664, 276] width 63 height 42
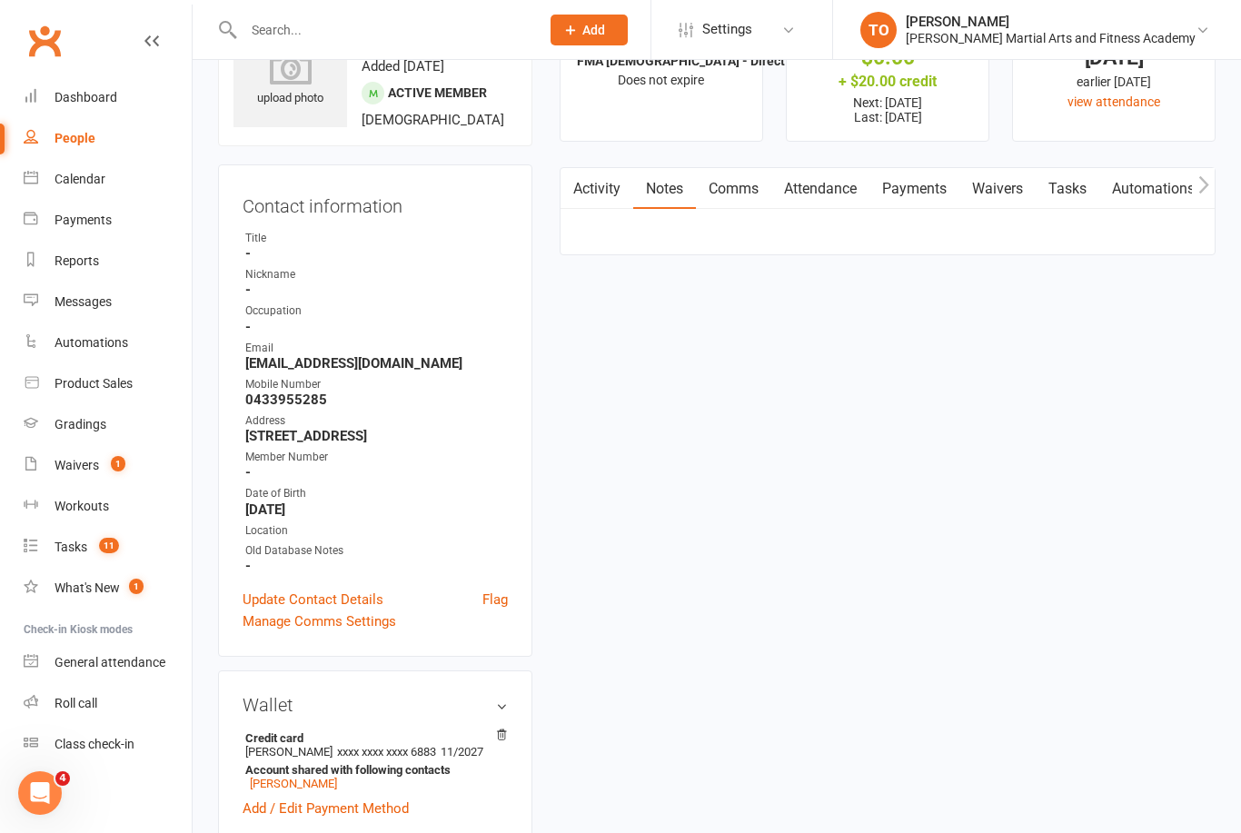
scroll to position [90, 0]
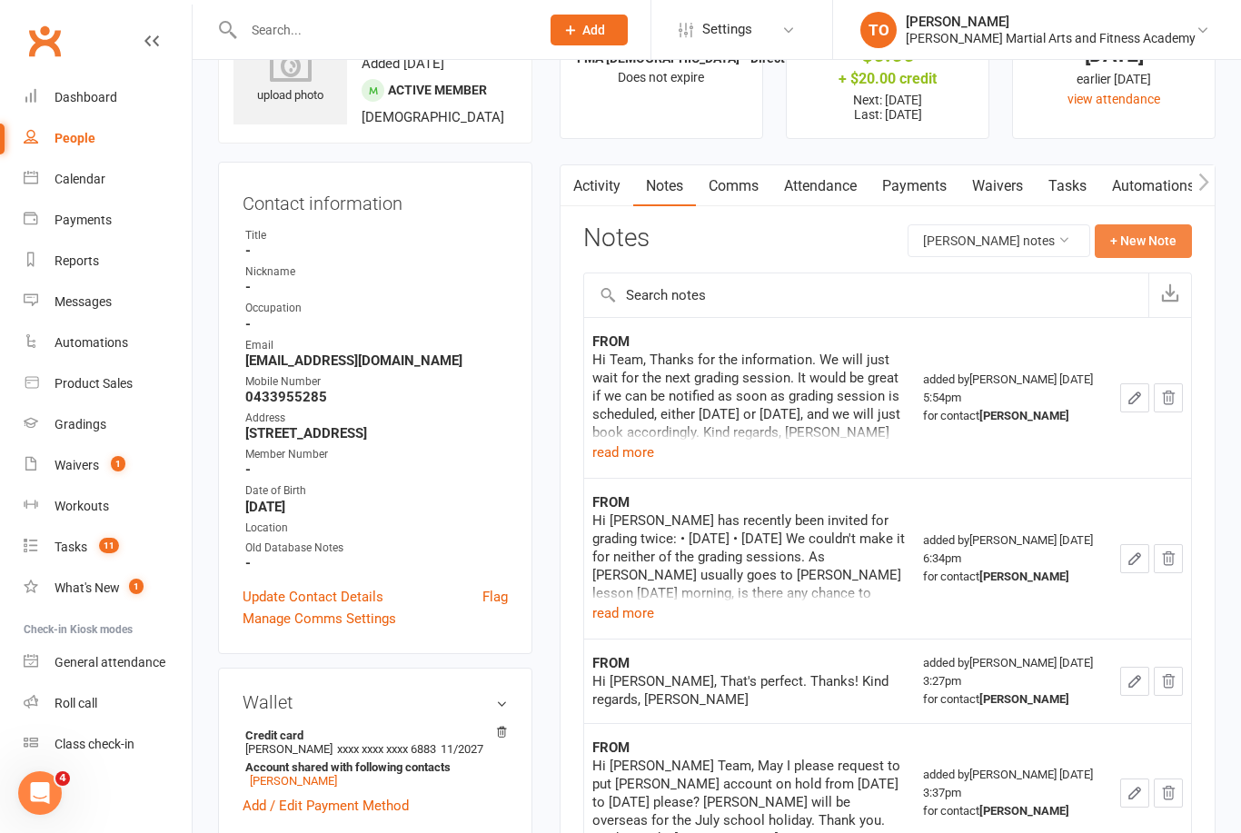
click at [1157, 244] on button "+ New Note" at bounding box center [1143, 240] width 97 height 33
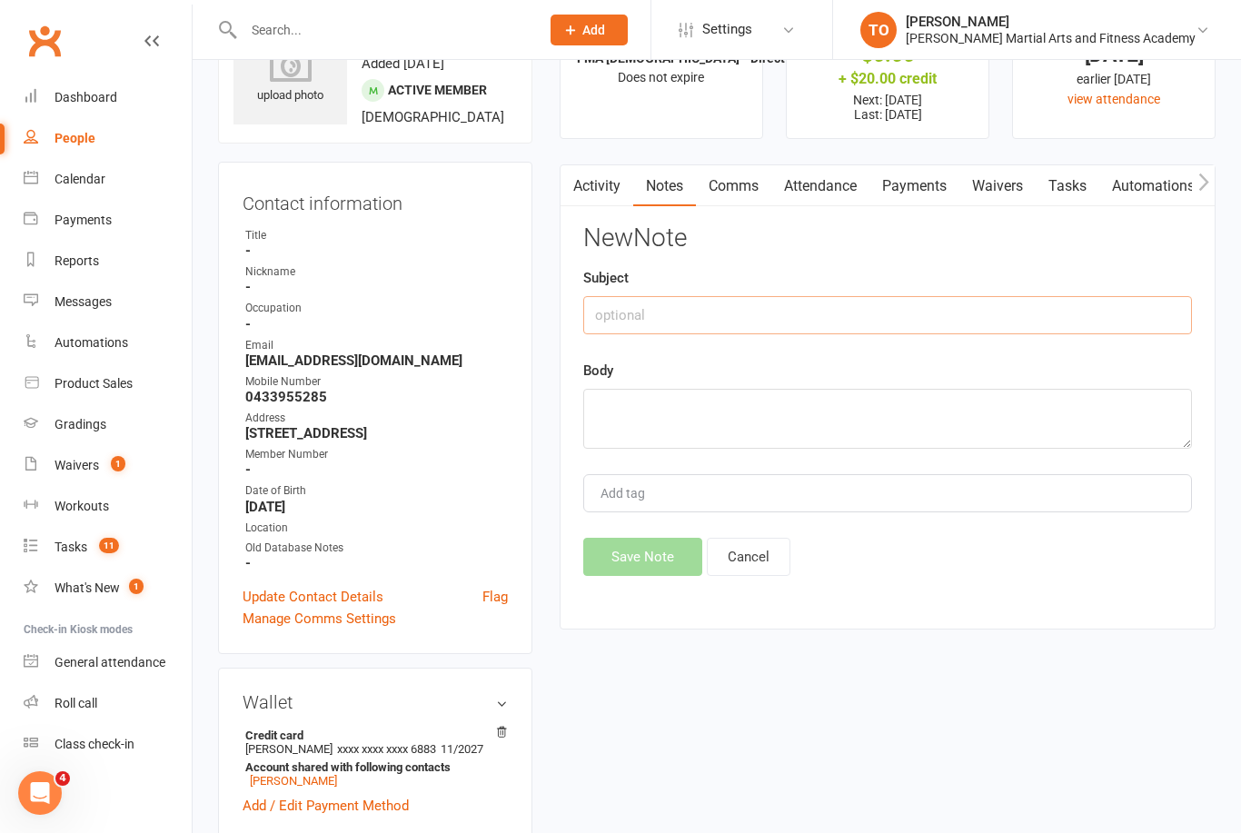
click at [726, 314] on input "text" at bounding box center [887, 315] width 609 height 38
type input "Grading - schedule for [DATE]"
click at [672, 423] on textarea at bounding box center [887, 420] width 609 height 60
click at [671, 313] on input "Grading - schedule for [DATE]" at bounding box center [887, 316] width 609 height 38
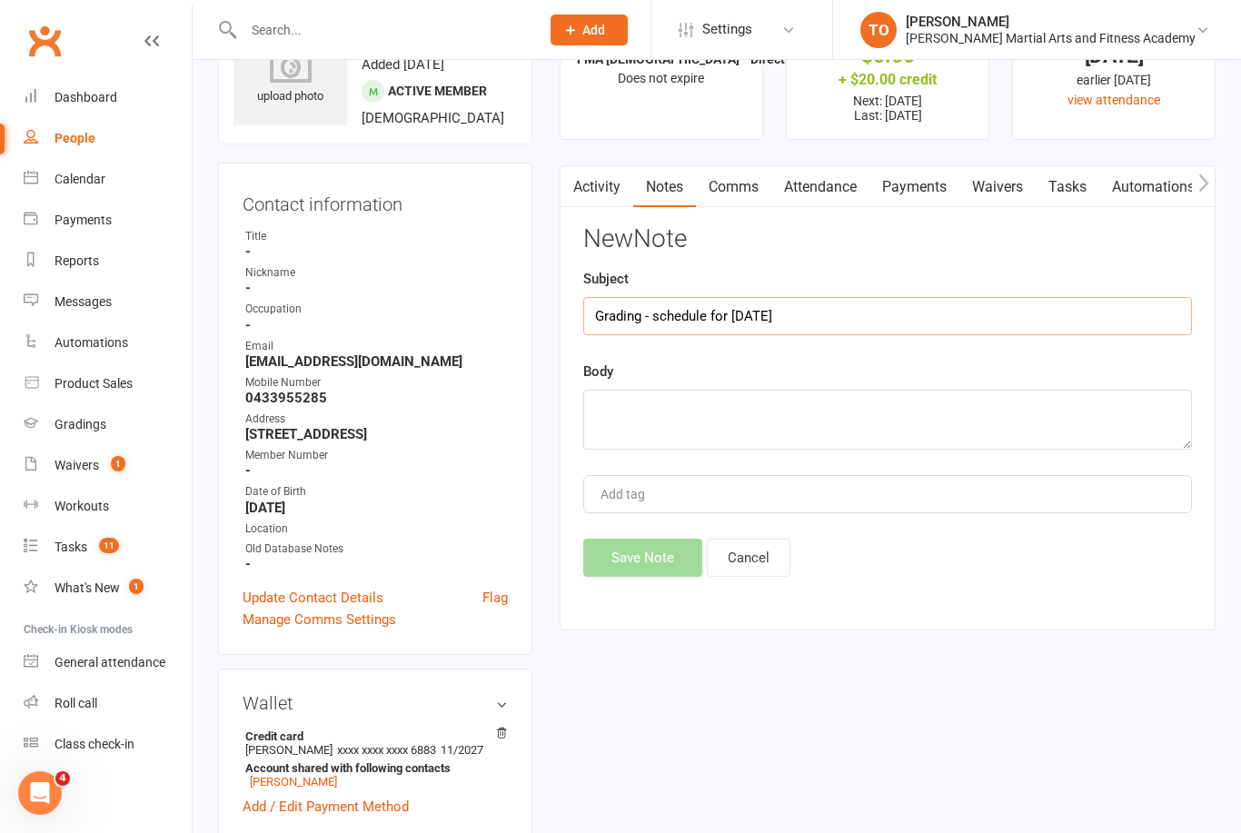
click at [672, 310] on input "Grading - schedule for [DATE]" at bounding box center [887, 316] width 609 height 38
click at [655, 408] on textarea at bounding box center [887, 420] width 609 height 60
type textarea "Schedule for [DATE]"
click at [663, 315] on input "Grading - schedule for [DATE]" at bounding box center [887, 316] width 609 height 38
click at [672, 310] on input "Grading - schedule for Monday’s" at bounding box center [887, 316] width 609 height 38
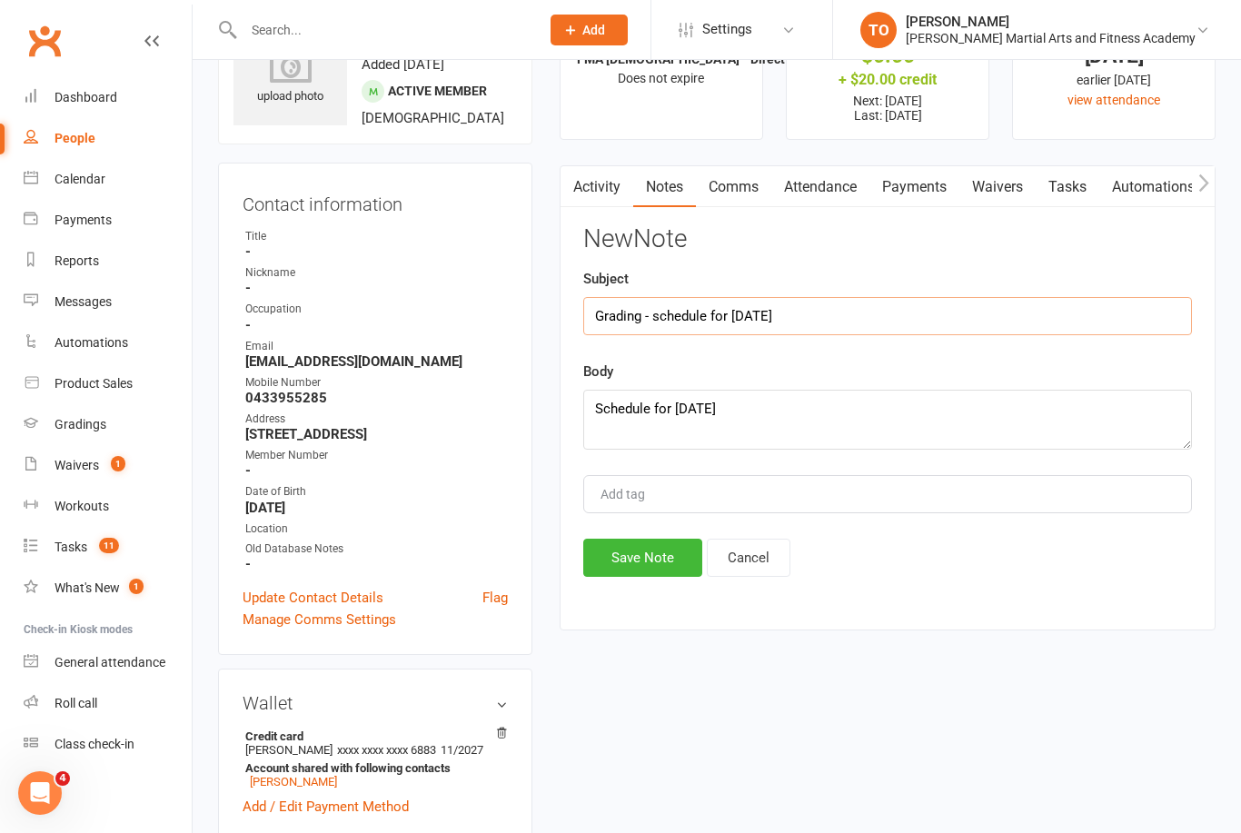
click at [657, 323] on input "Grading - schedule for Monday’s" at bounding box center [887, 316] width 609 height 38
click at [674, 314] on input "Grading - schedule for Monday’s" at bounding box center [887, 316] width 609 height 38
type input "Grading"
click at [820, 431] on textarea "Schedule for Monday’s" at bounding box center [887, 420] width 609 height 60
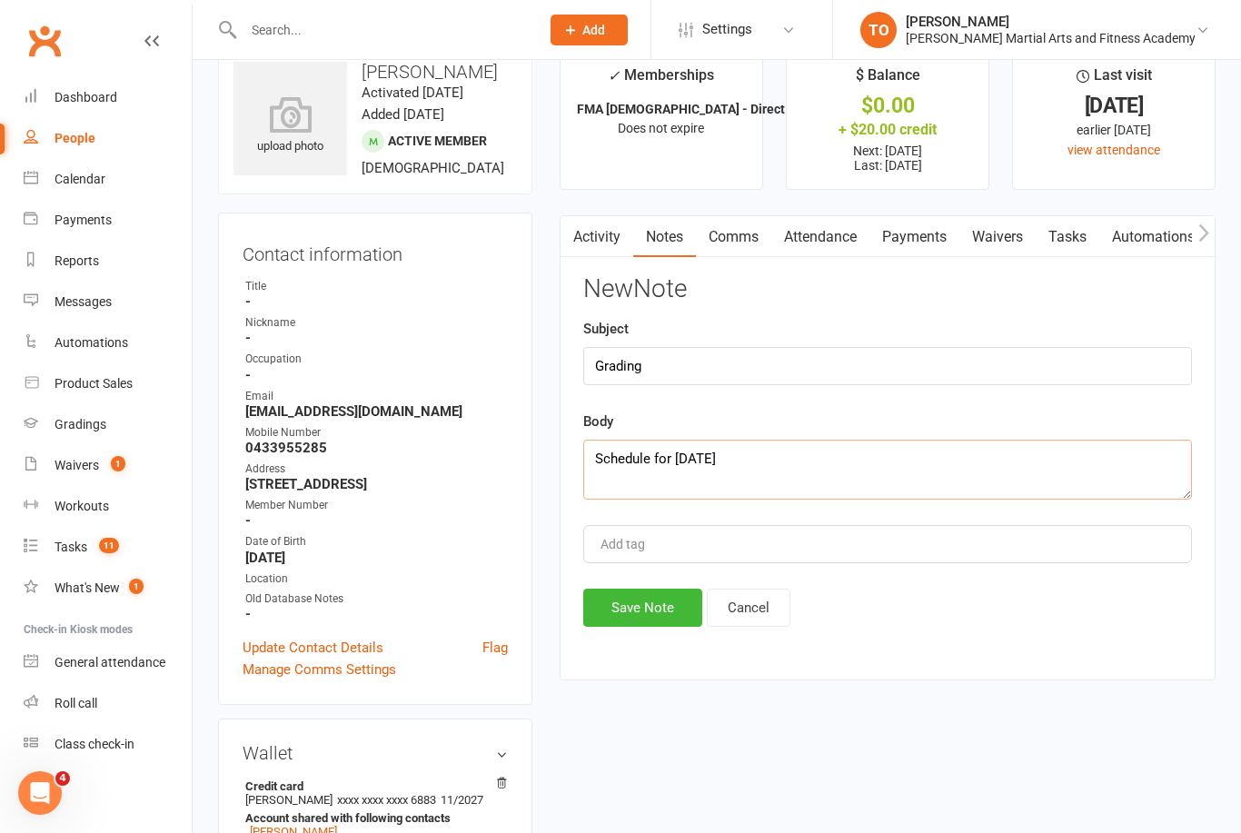
scroll to position [0, 0]
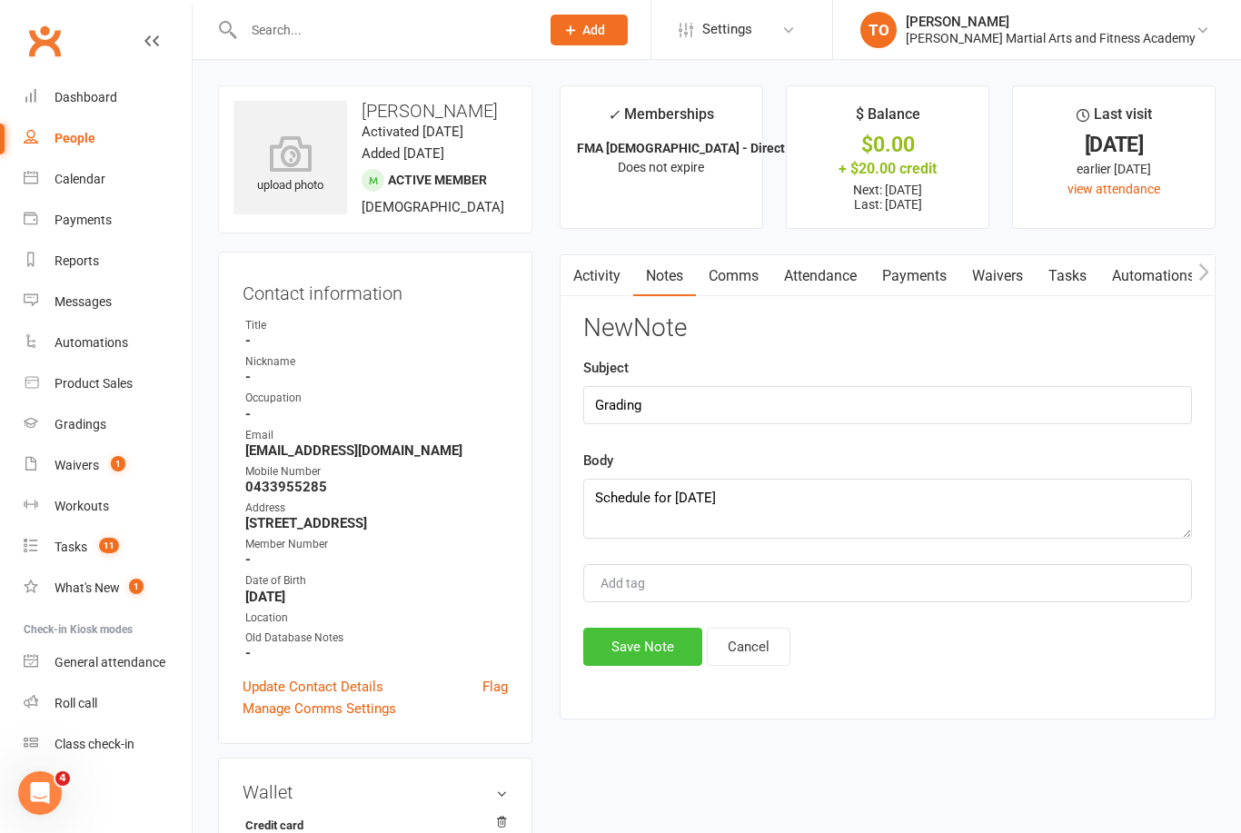
click at [641, 641] on button "Save Note" at bounding box center [642, 647] width 119 height 38
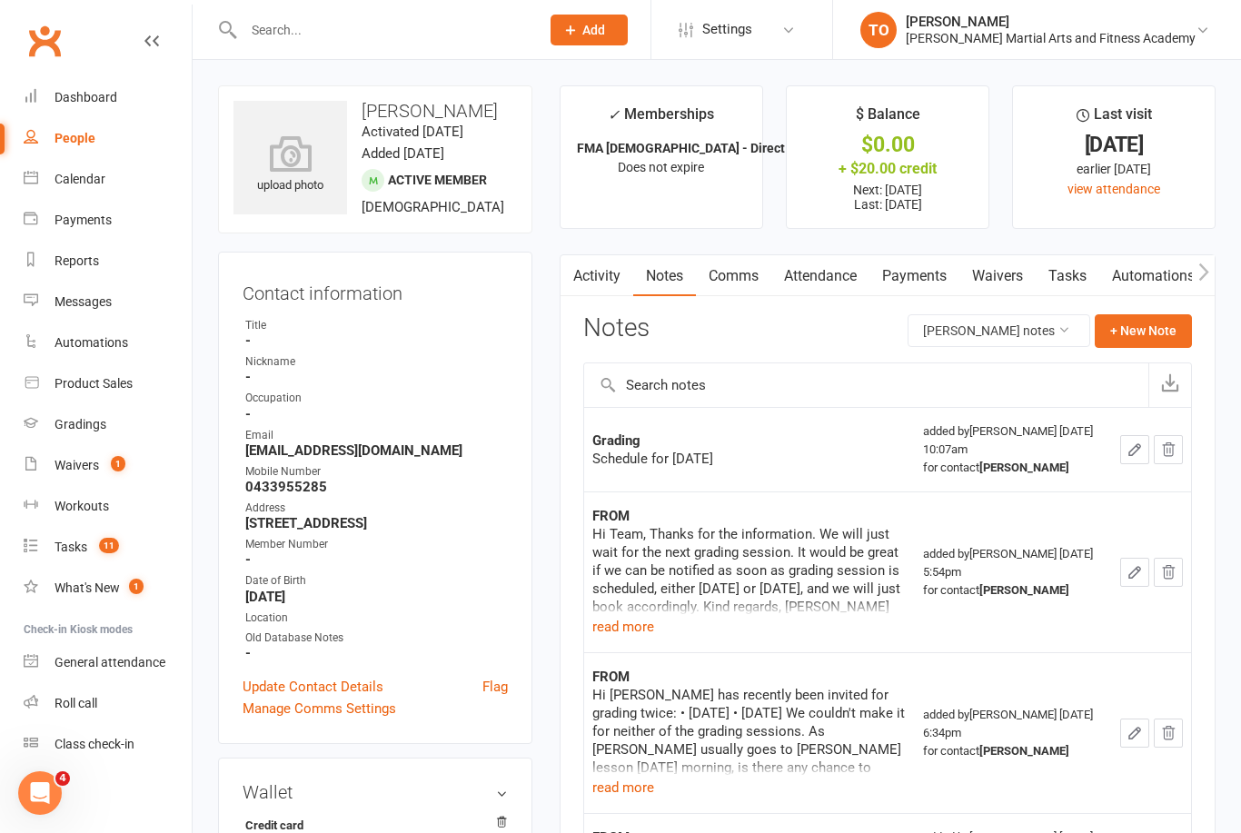
click at [1074, 268] on link "Tasks" at bounding box center [1068, 276] width 64 height 42
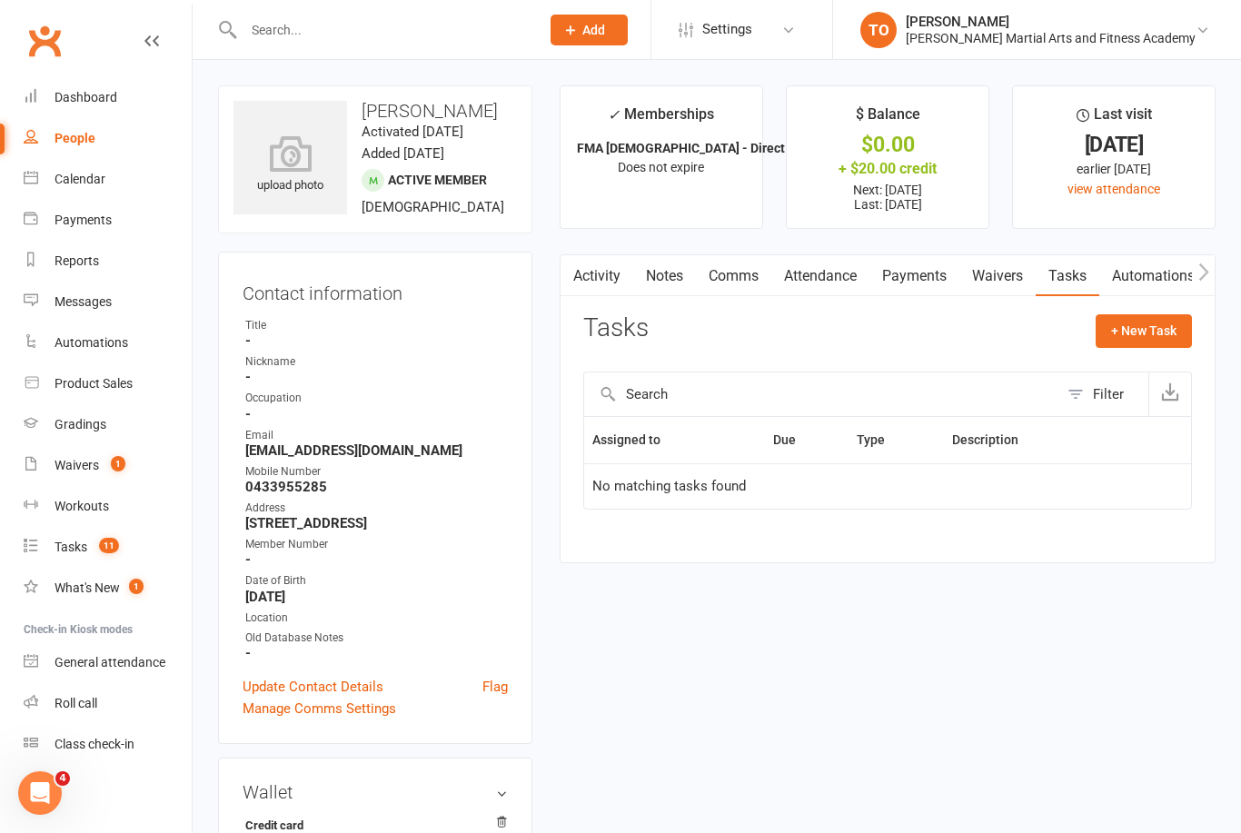
click at [664, 284] on link "Notes" at bounding box center [664, 276] width 63 height 42
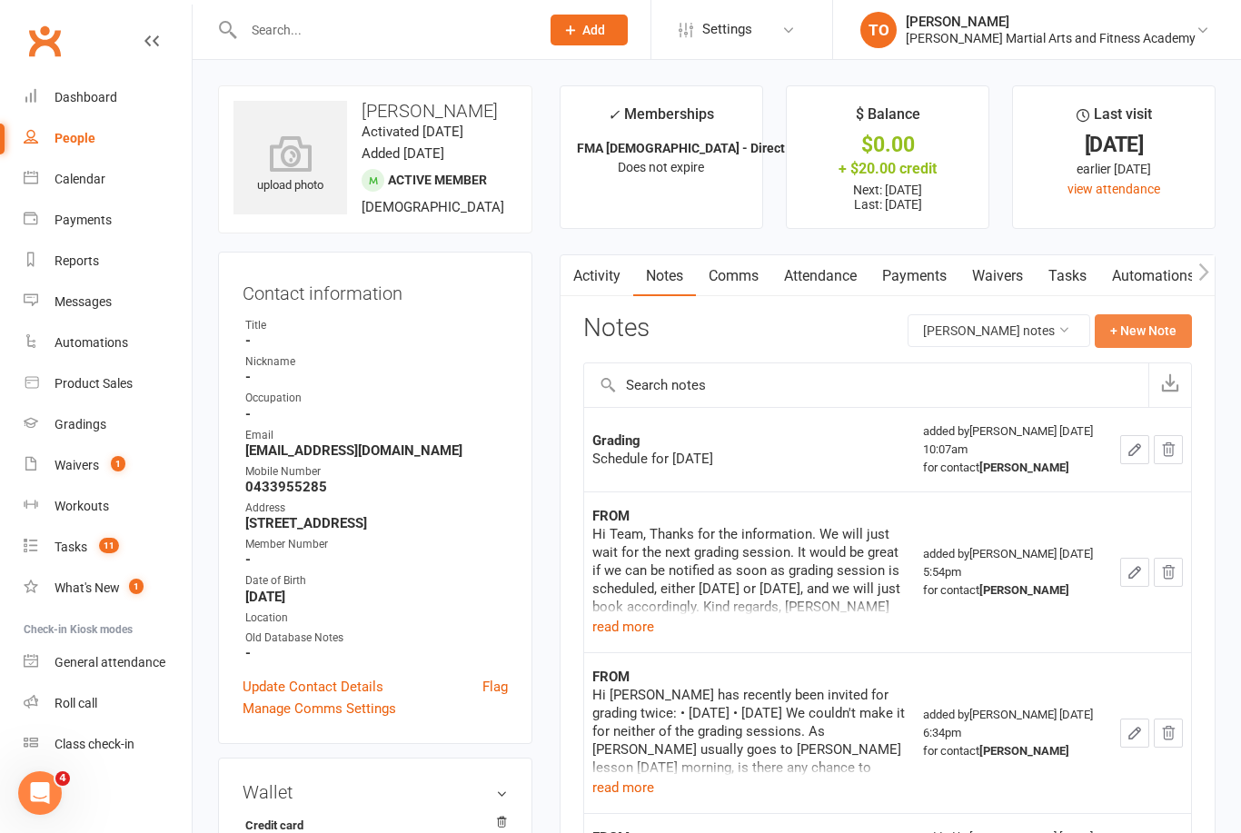
click at [1153, 338] on button "+ New Note" at bounding box center [1143, 330] width 97 height 33
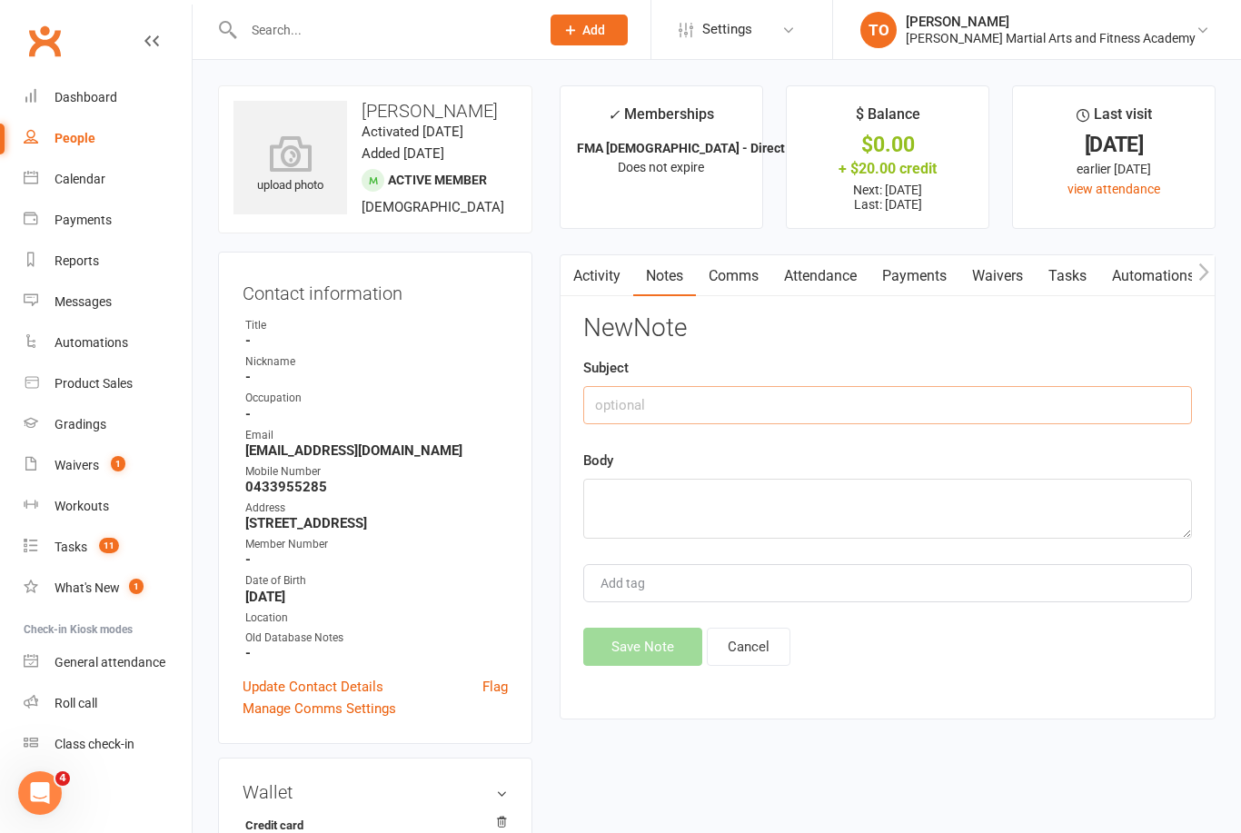
click at [833, 394] on input "text" at bounding box center [887, 405] width 609 height 38
click at [1074, 279] on link "Tasks" at bounding box center [1068, 276] width 64 height 42
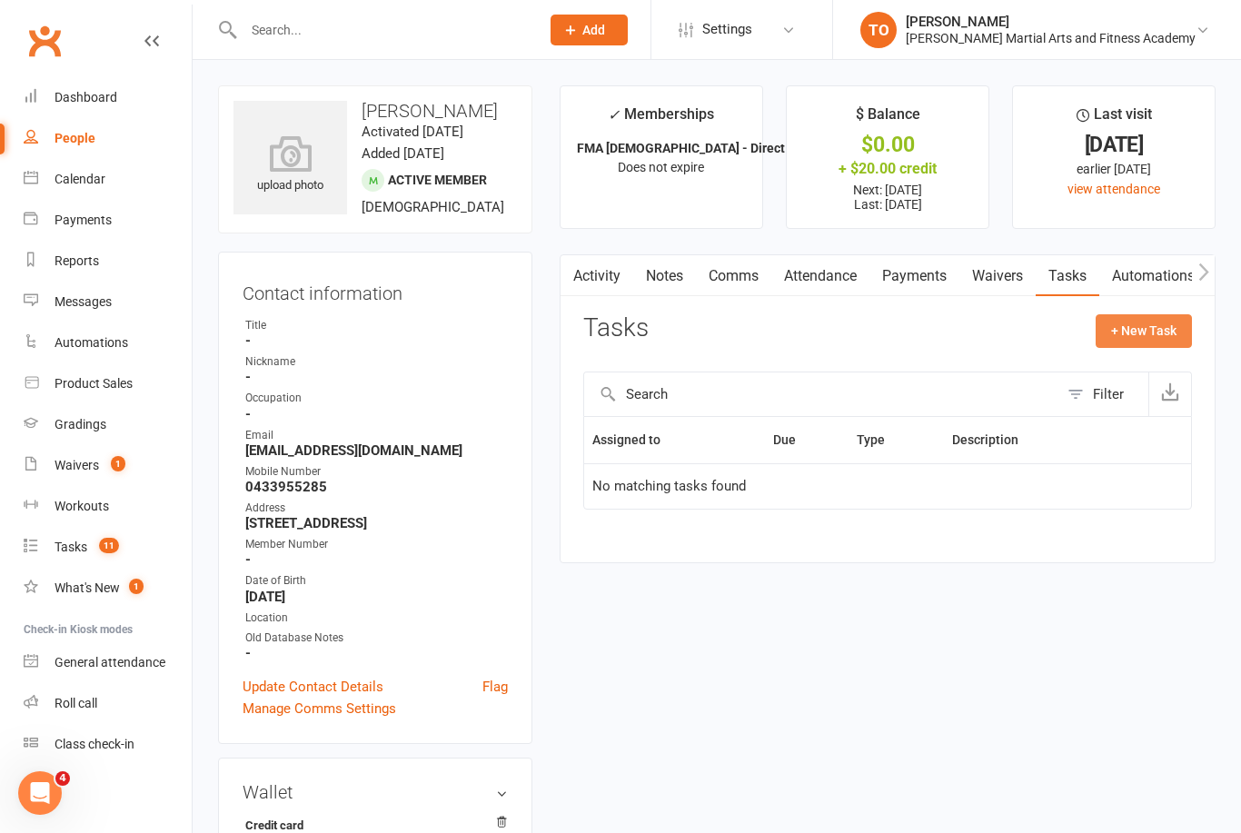
click at [1156, 322] on button "+ New Task" at bounding box center [1144, 330] width 96 height 33
select select "50724"
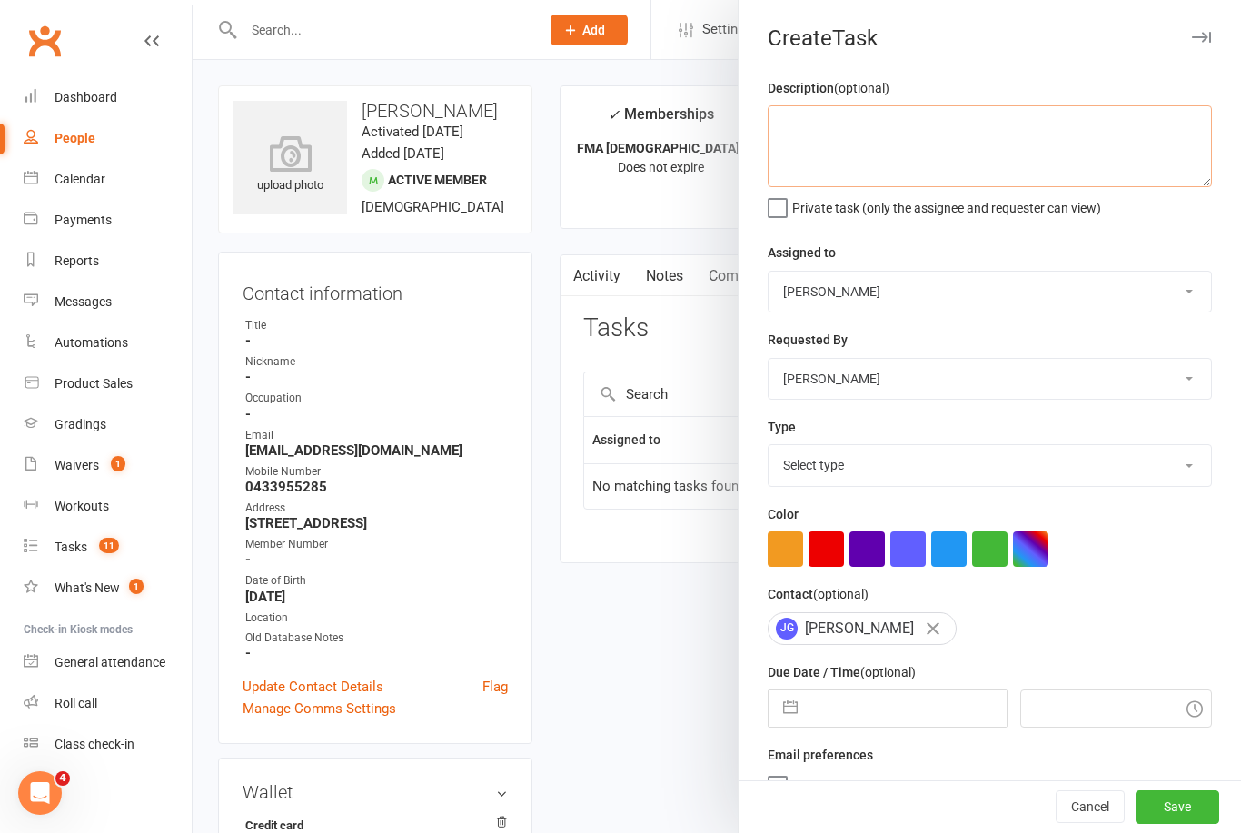
click at [921, 122] on textarea at bounding box center [990, 146] width 444 height 82
click at [910, 117] on textarea "Spoke with the mum - I informed her of the grading schedule that sits at the fr…" at bounding box center [990, 146] width 444 height 82
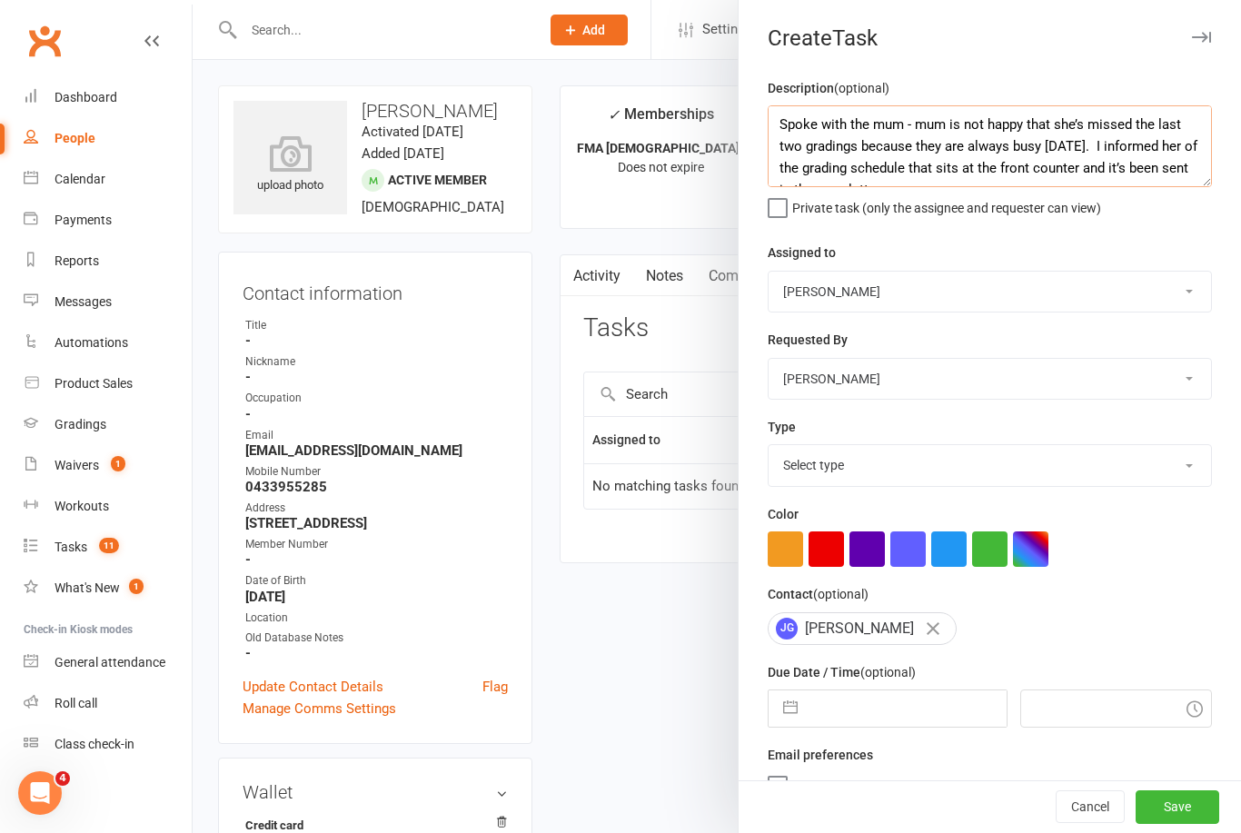
click at [955, 119] on textarea "Spoke with the mum - mum is not happy that she’s missed the last two gradings b…" at bounding box center [990, 146] width 444 height 82
click at [1023, 166] on textarea "Spoke with the mum - she is not happy that she’s missed the last two gradings b…" at bounding box center [990, 146] width 444 height 82
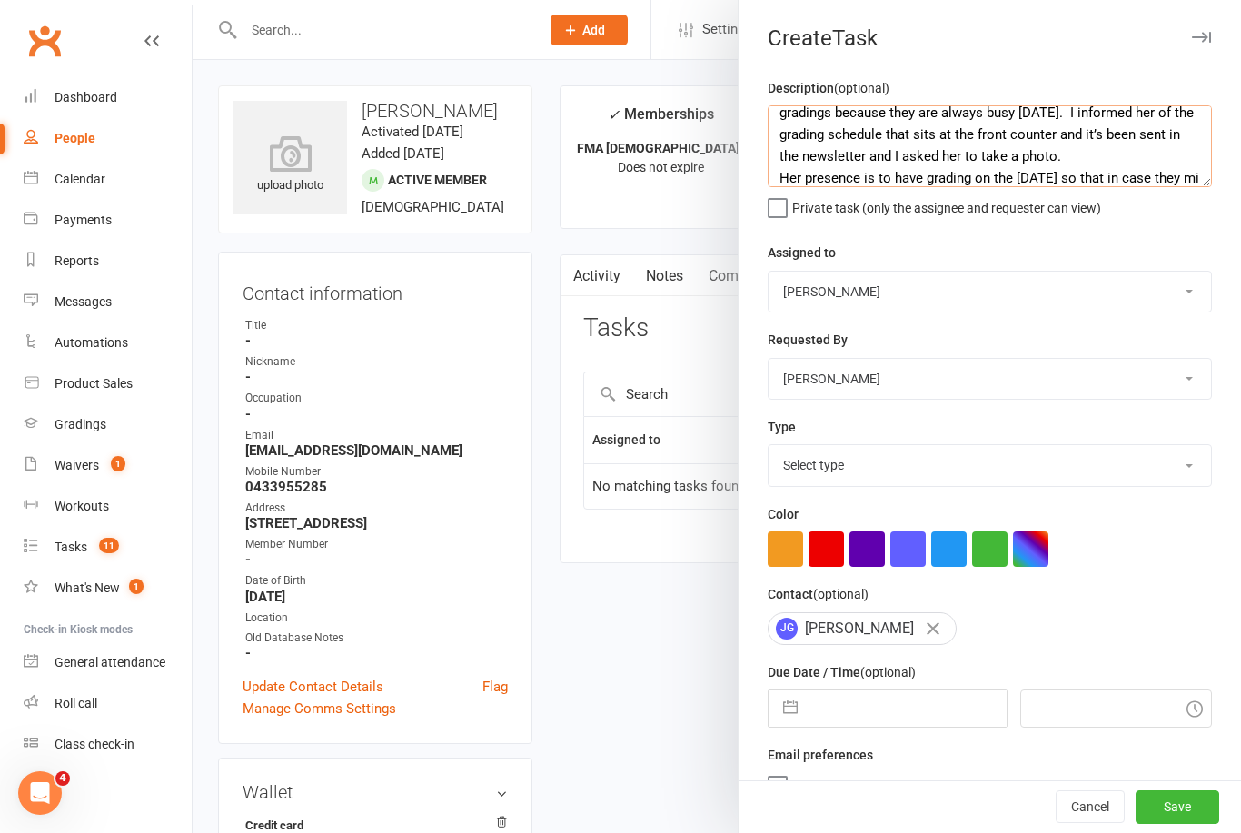
scroll to position [65, 0]
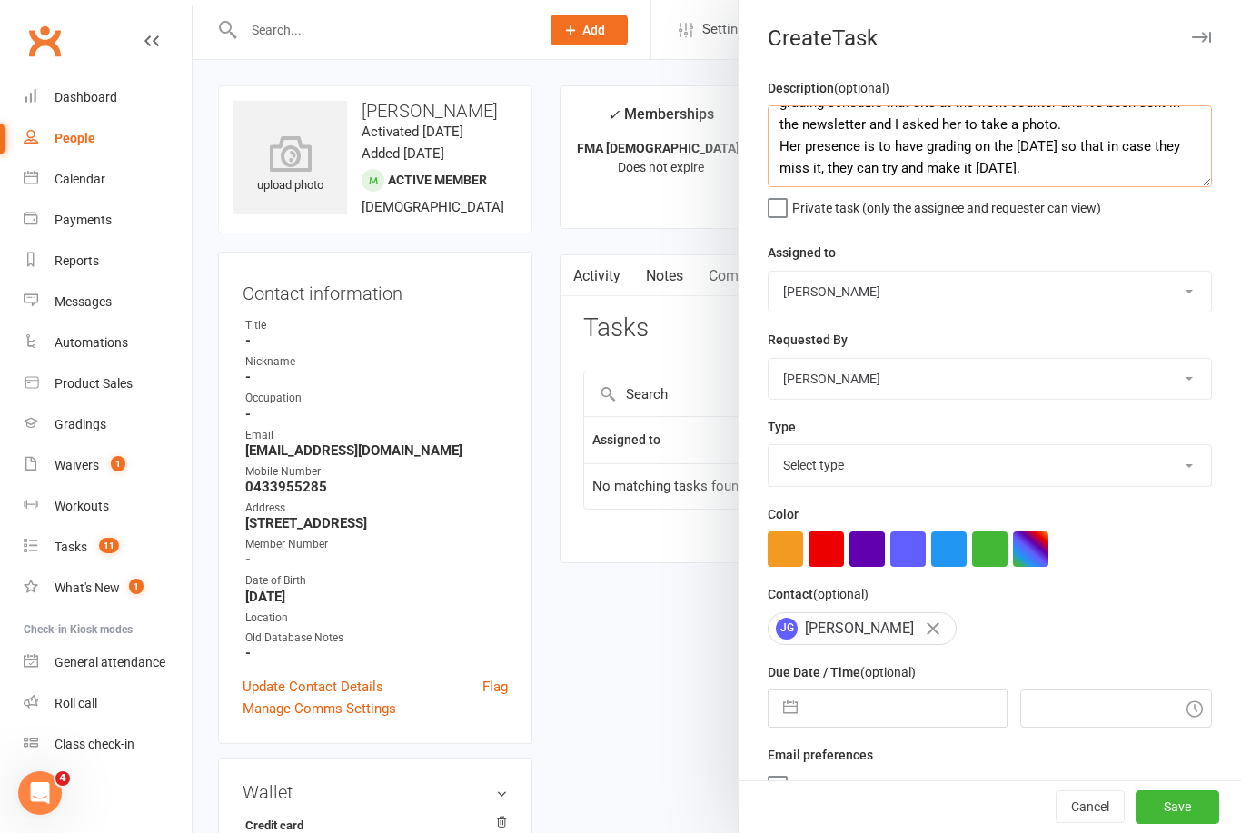
click at [858, 154] on textarea "Spoke with the mum - she is not happy that she’s missed the last two gradings b…" at bounding box center [990, 146] width 444 height 82
click at [1065, 140] on textarea "Spoke with the mum - she is not happy that she’s missed the last two gradings b…" at bounding box center [990, 146] width 444 height 82
click at [854, 157] on textarea "Spoke with the mum - she is not happy that she’s missed the last two gradings b…" at bounding box center [990, 146] width 444 height 82
click at [902, 171] on textarea "Spoke with the mum - she is not happy that she’s missed the last two gradings b…" at bounding box center [990, 146] width 444 height 82
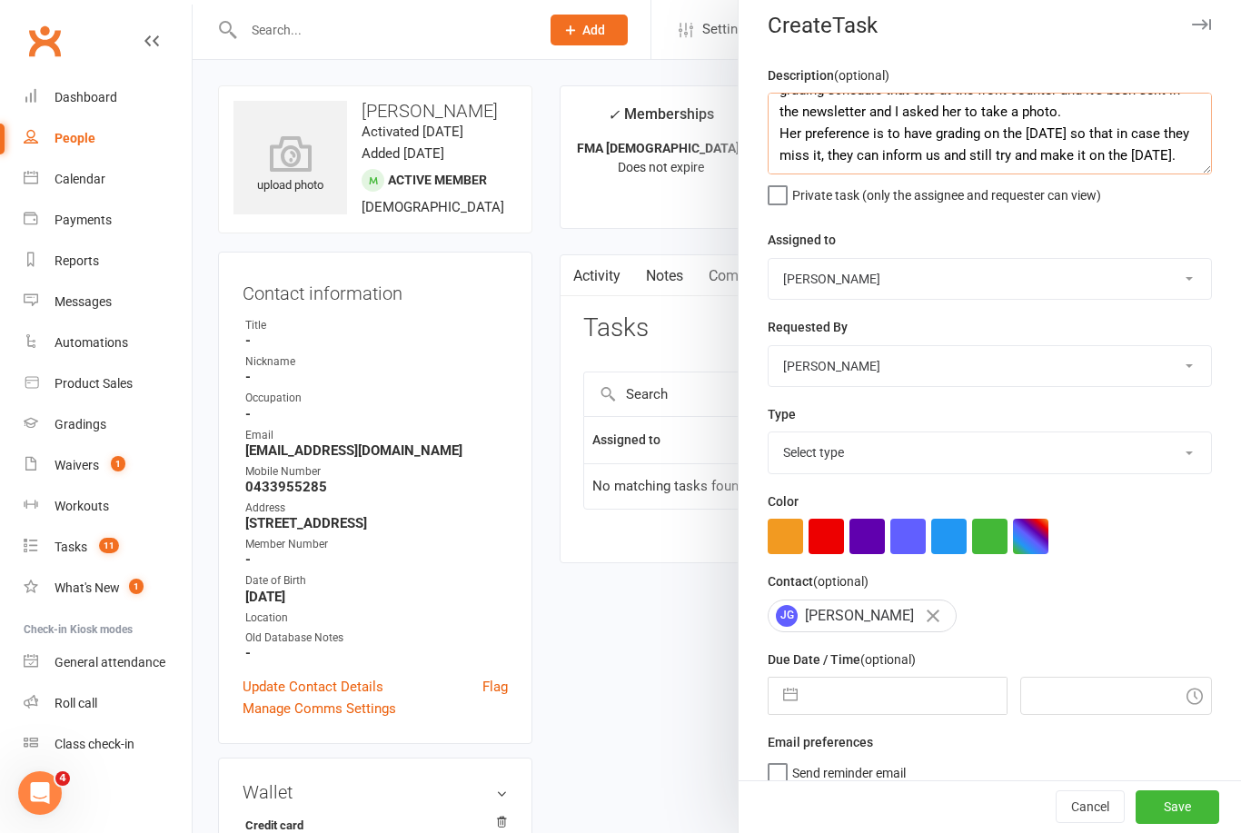
type textarea "Spoke with the mum - she is not happy that she’s missed the last two gradings b…"
click at [1001, 447] on select "Select type E-mail General task Meeting Phone call Sett in calls Add new task t…" at bounding box center [990, 453] width 443 height 40
select select "25648"
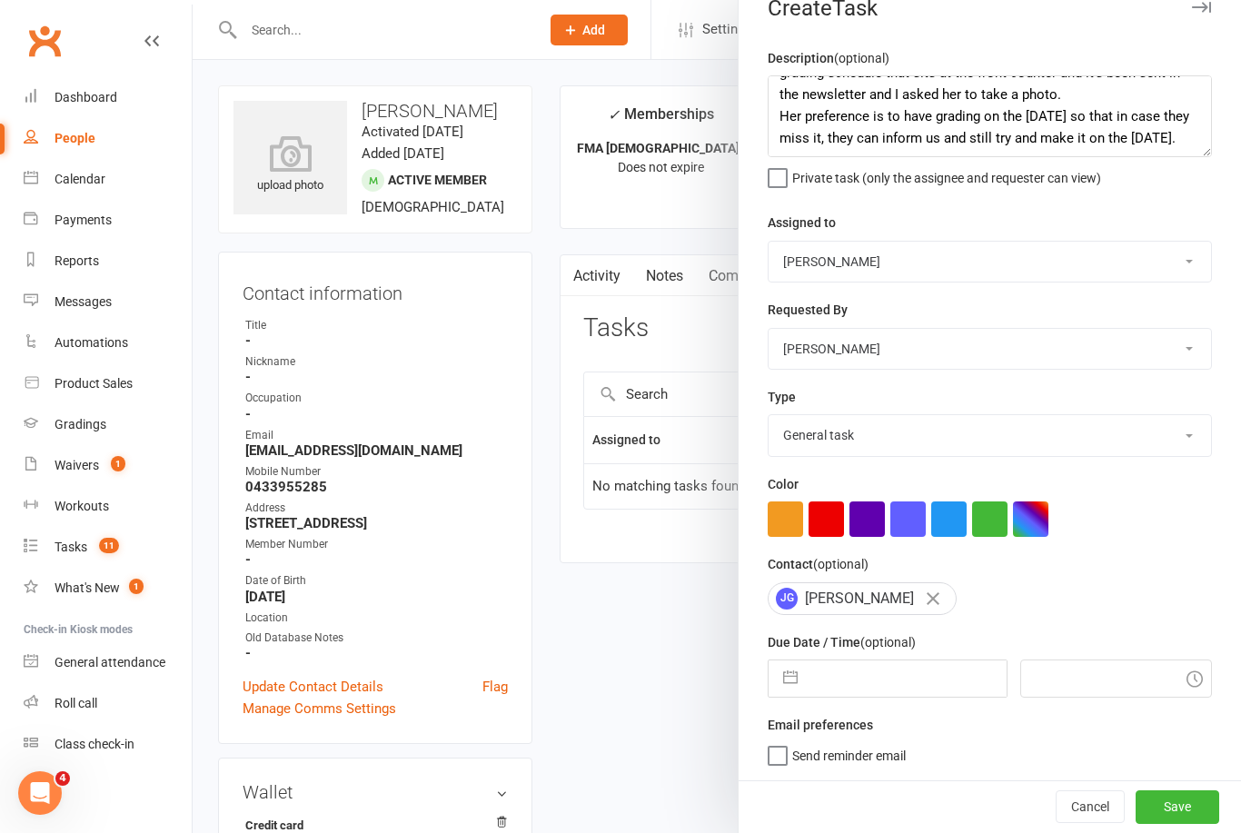
click at [931, 674] on input "text" at bounding box center [906, 679] width 199 height 36
select select "7"
select select "2025"
select select "8"
select select "2025"
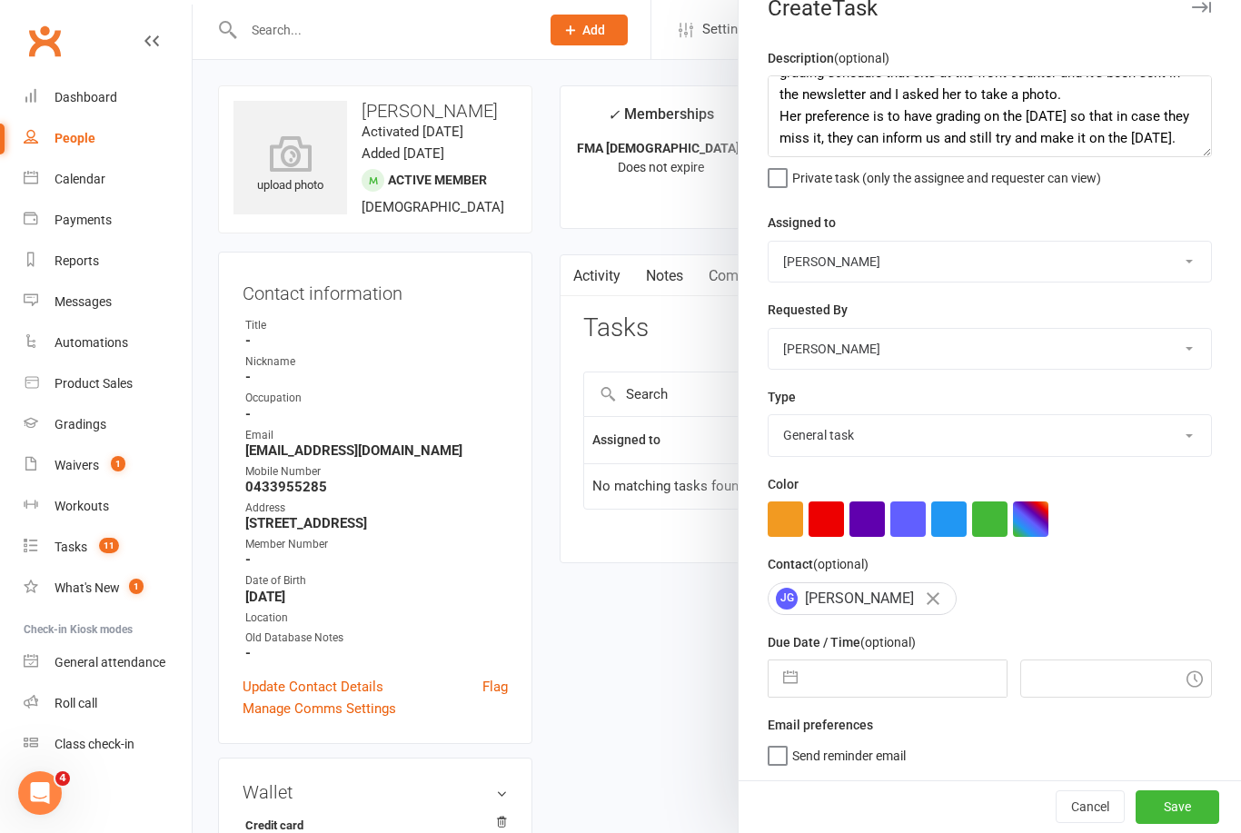
select select "9"
select select "2025"
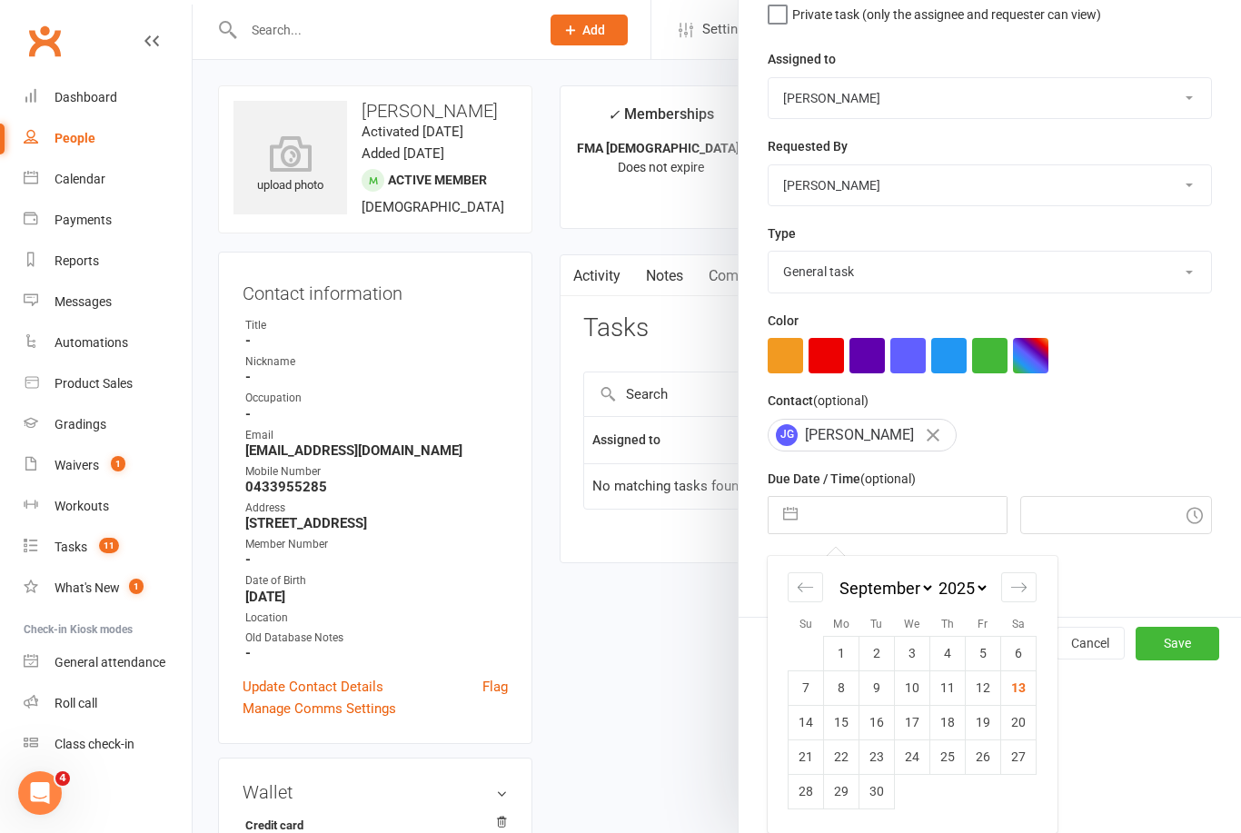
scroll to position [197, 0]
click at [950, 729] on td "18" at bounding box center [948, 722] width 35 height 35
type input "[DATE]"
type input "10:15am"
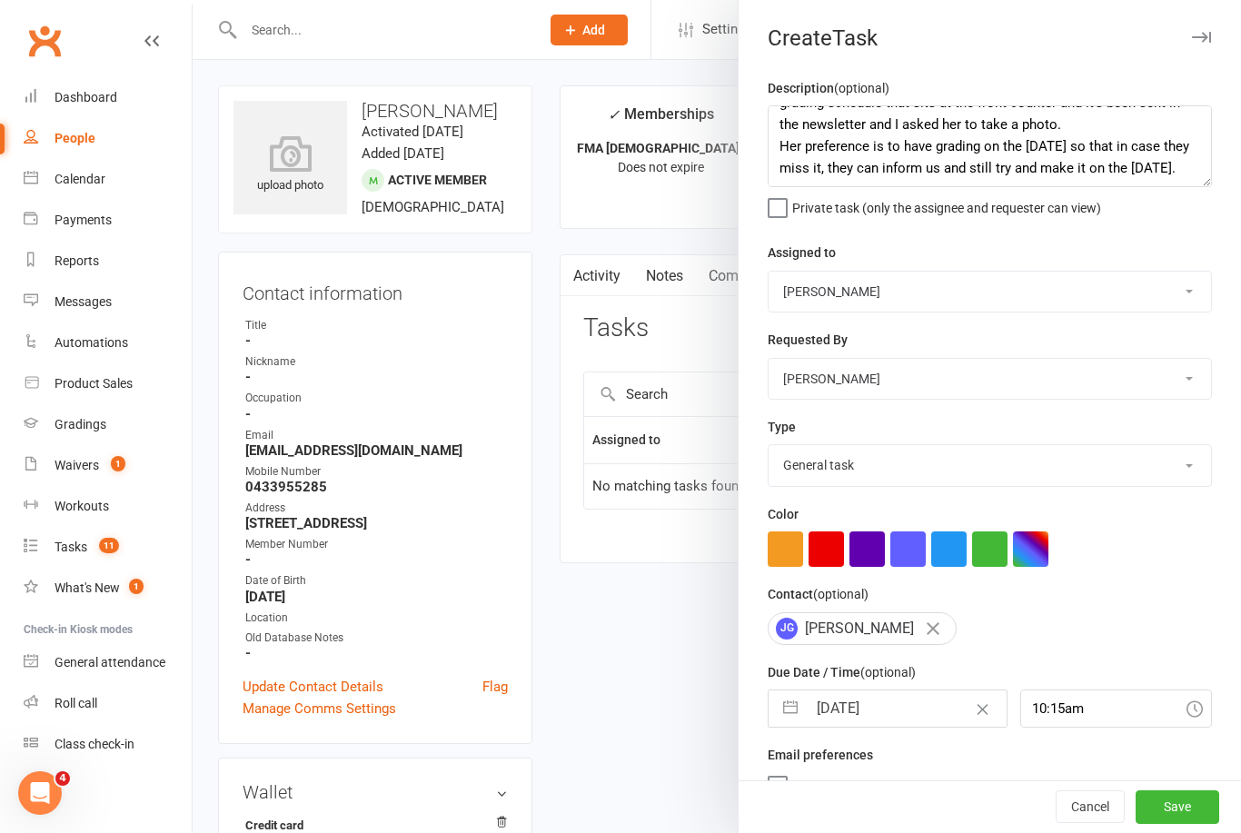
scroll to position [0, 0]
click at [902, 160] on textarea "Spoke with the mum - she is not happy that she’s missed the last two gradings b…" at bounding box center [990, 146] width 444 height 82
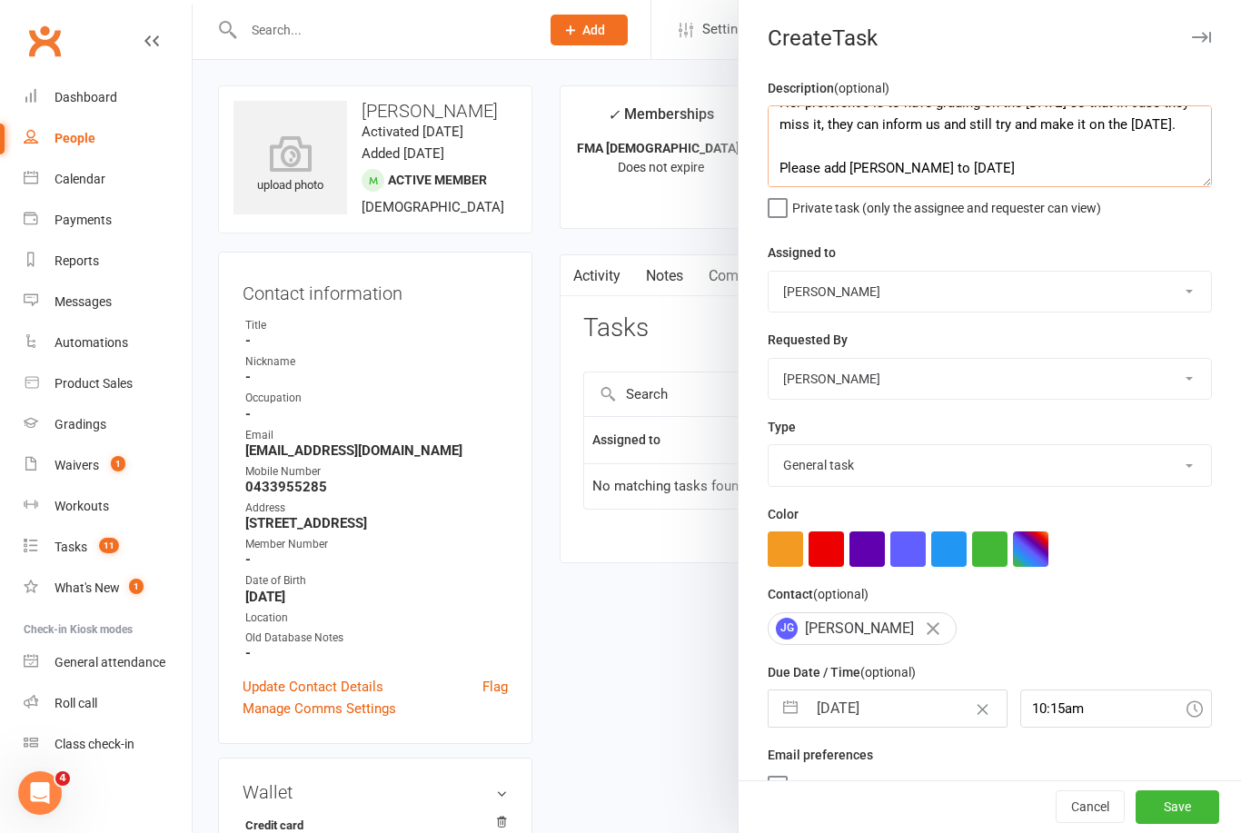
click at [911, 172] on textarea "Spoke with the mum - she is not happy that she’s missed the last two gradings b…" at bounding box center [990, 146] width 444 height 82
click at [1033, 178] on textarea "Spoke with the mum - she is not happy that she’s missed the last two gradings b…" at bounding box center [990, 146] width 444 height 82
type textarea "Spoke with the mum - she is not happy that she’s missed the last two gradings b…"
select select "47660"
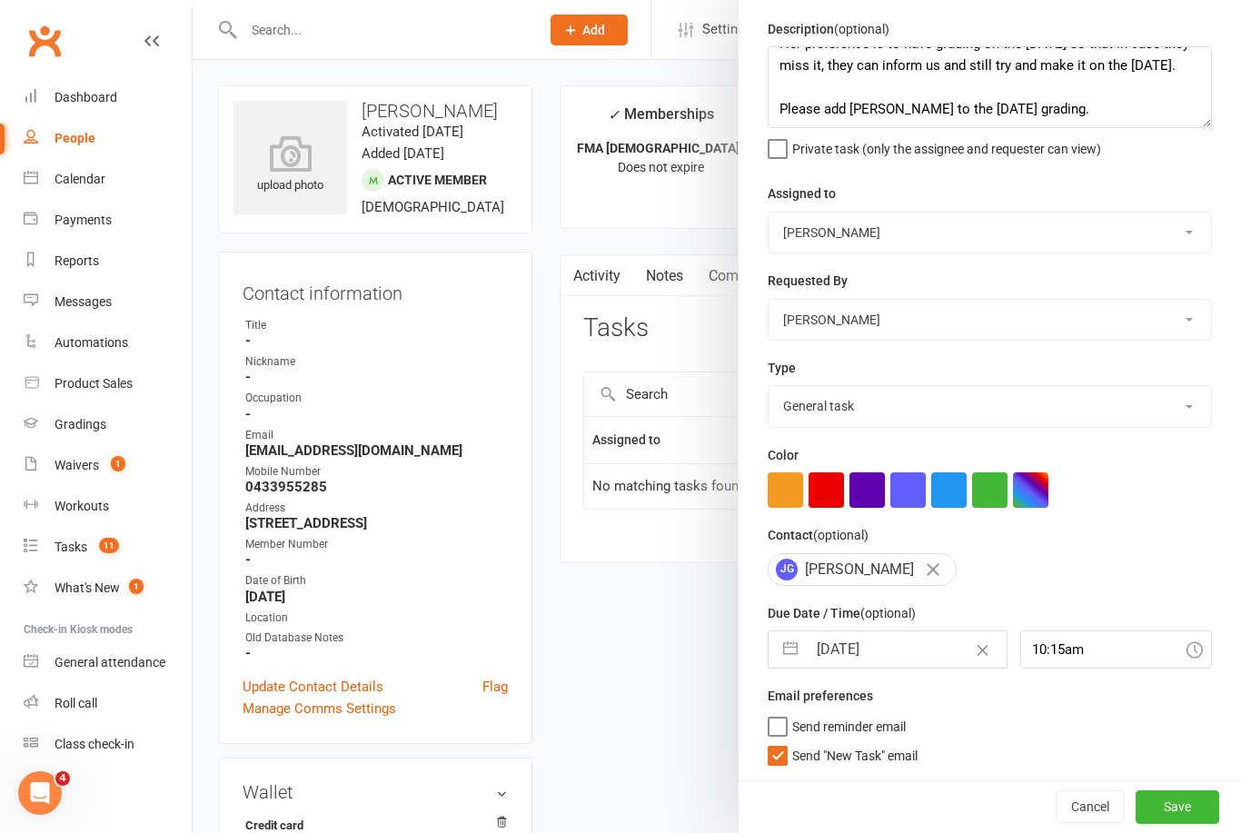
scroll to position [63, 0]
drag, startPoint x: 780, startPoint y: 763, endPoint x: 796, endPoint y: 733, distance: 34.2
click at [780, 761] on label "Send "New Task" email" at bounding box center [843, 751] width 150 height 18
click at [780, 742] on input "Send "New Task" email" at bounding box center [843, 742] width 150 height 0
checkbox input "false"
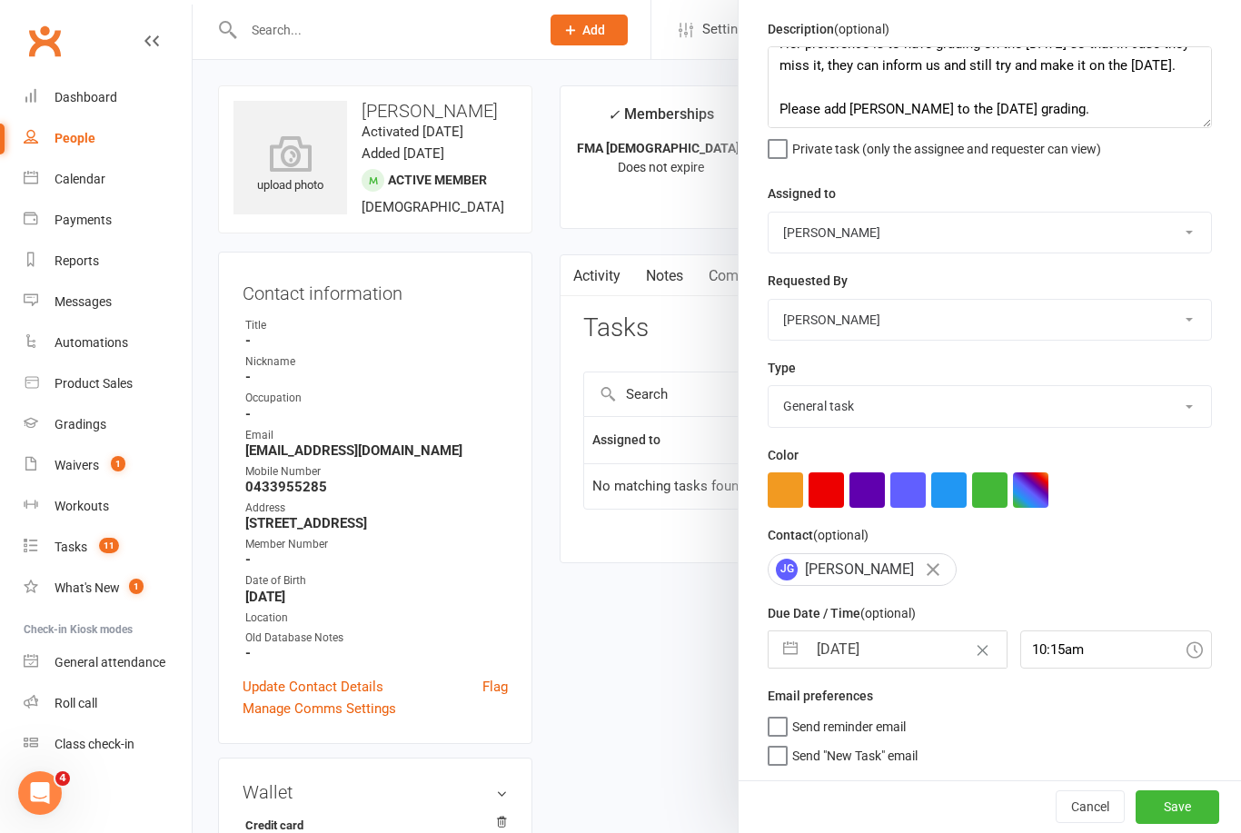
select select "7"
select select "2025"
select select "8"
select select "2025"
select select "9"
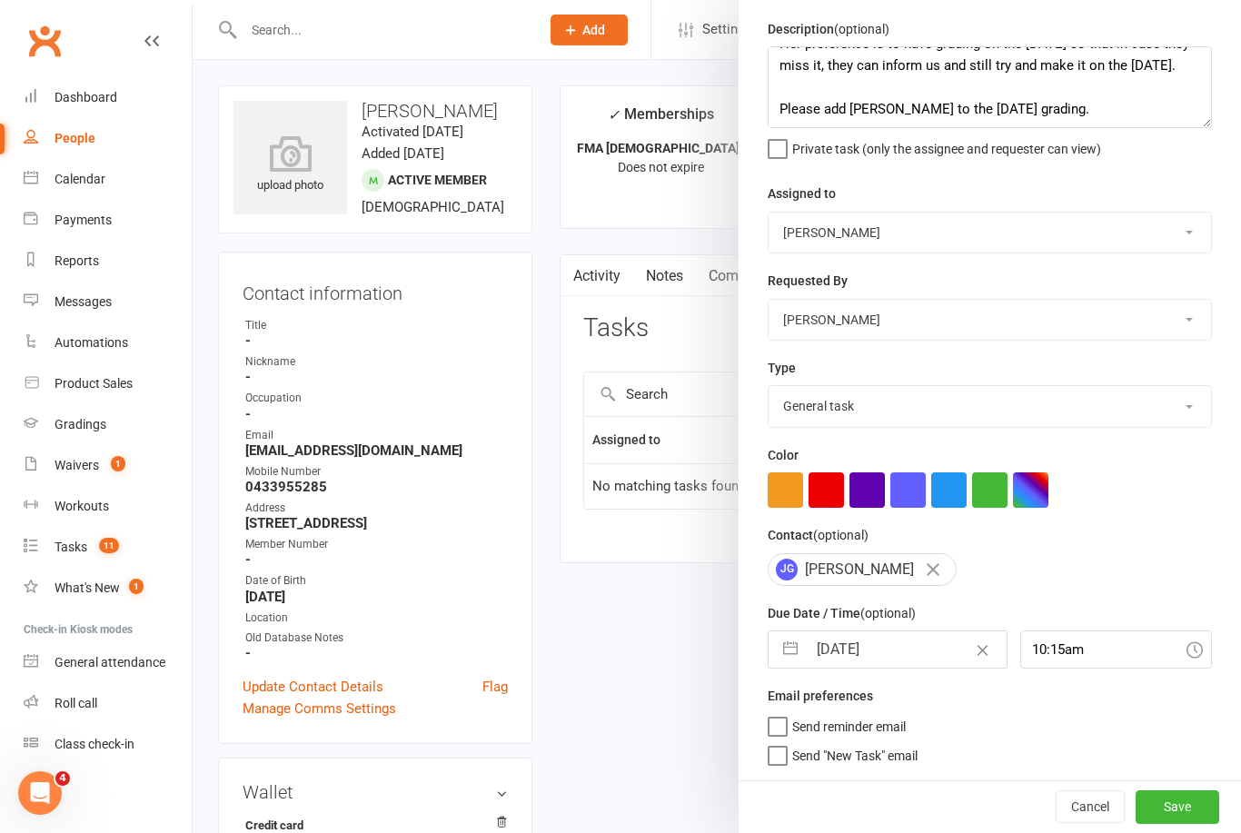
select select "2025"
click at [847, 663] on input "[DATE]" at bounding box center [906, 650] width 199 height 36
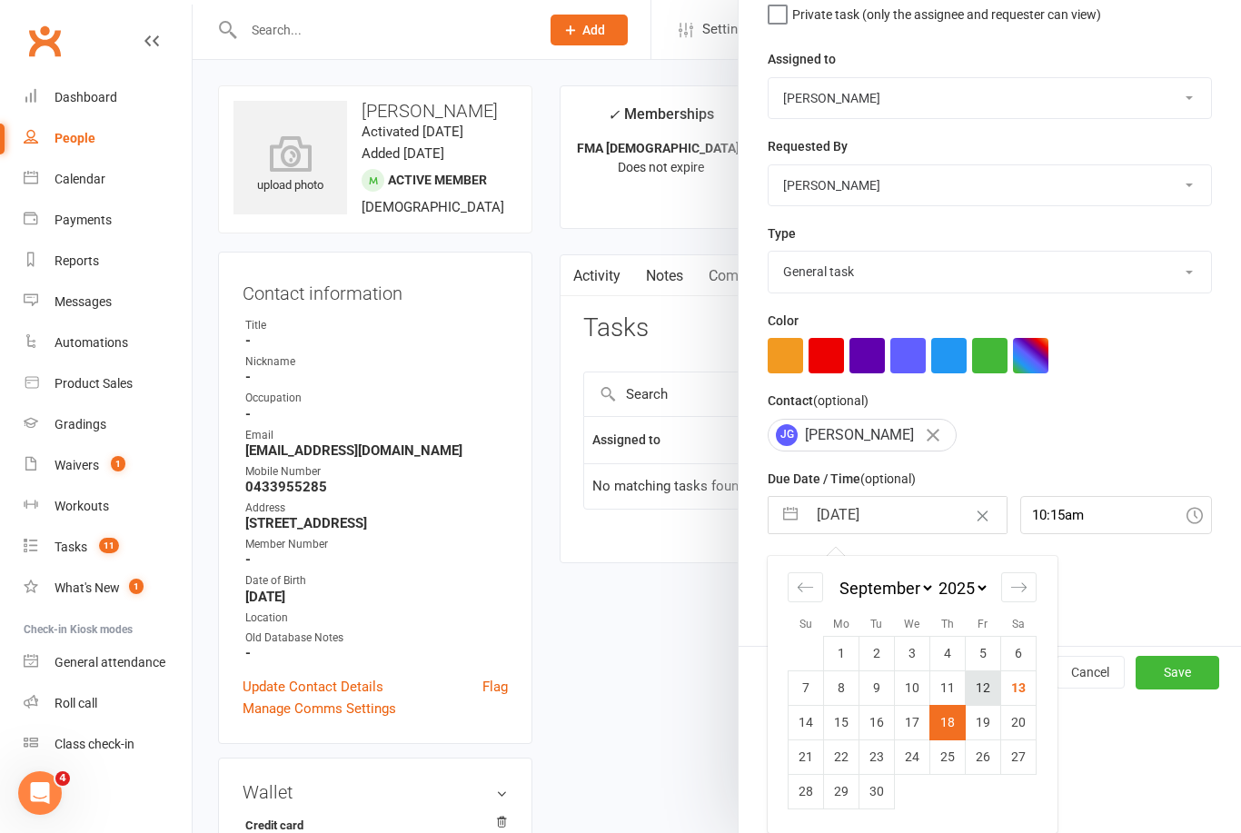
scroll to position [197, 0]
click at [951, 729] on td "18" at bounding box center [948, 722] width 35 height 35
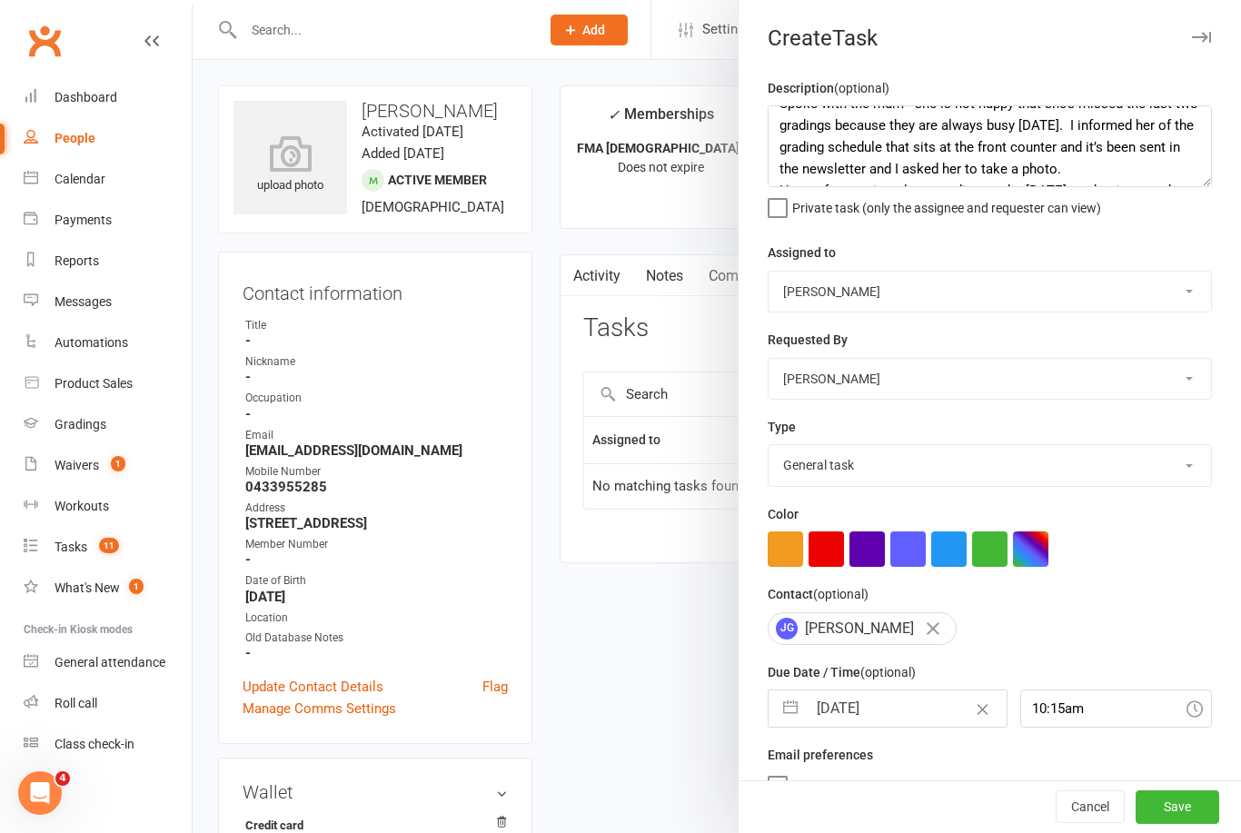
scroll to position [19, 0]
click at [1141, 146] on textarea "Spoke with the mum - she is not happy that she’s missed the last two gradings b…" at bounding box center [990, 146] width 444 height 82
click at [960, 165] on textarea "Spoke with the mum - she is not happy that she’s missed the last two gradings b…" at bounding box center [990, 146] width 444 height 82
click at [1102, 117] on textarea "Spoke with the mum - she is not happy that she’s missed the last two gradings b…" at bounding box center [990, 146] width 444 height 82
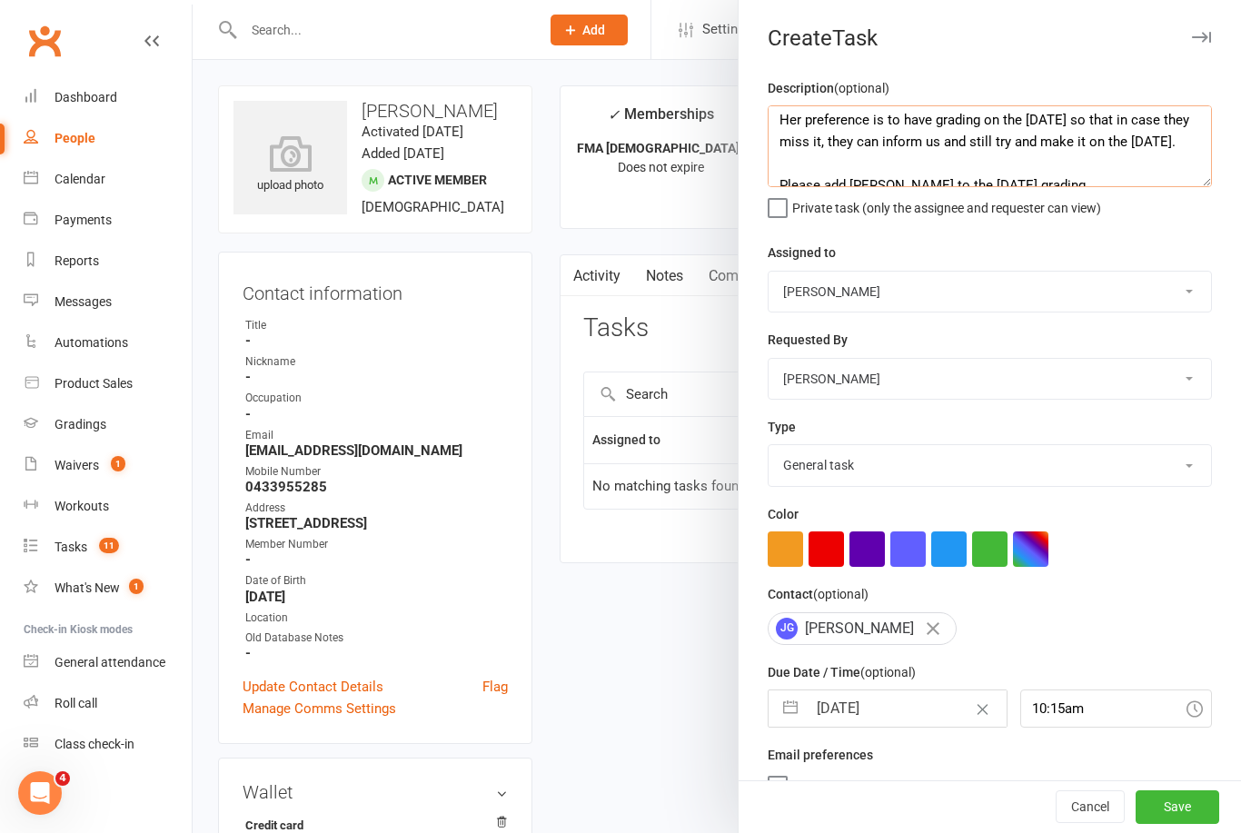
scroll to position [93, 0]
click at [1125, 159] on textarea "Spoke with the mum - she is not happy that she’s missed the last two gradings b…" at bounding box center [990, 146] width 444 height 82
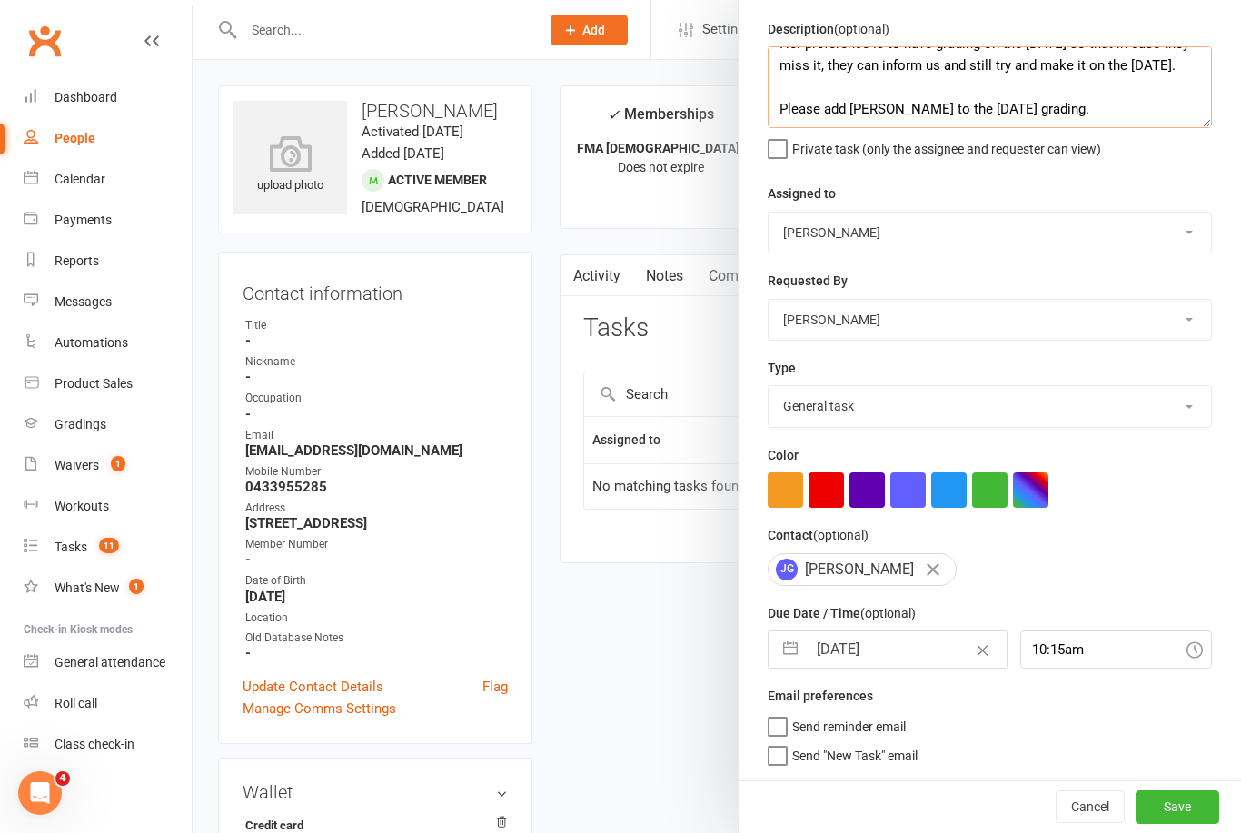
scroll to position [63, 0]
type textarea "Spoke with the mum - she is not happy that she’s missed the last two gradings b…"
click at [1195, 811] on button "Save" at bounding box center [1178, 807] width 84 height 33
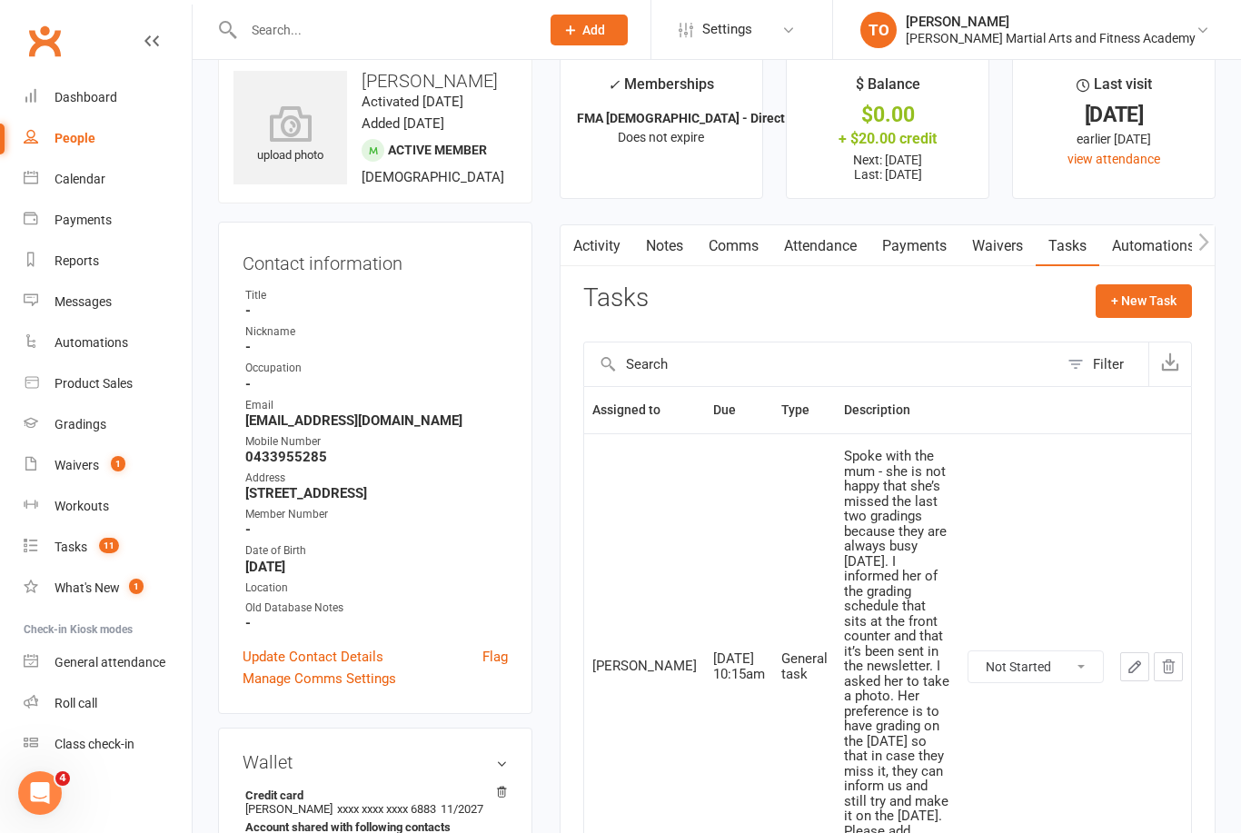
scroll to position [31, 0]
click at [1144, 652] on button "button" at bounding box center [1134, 666] width 29 height 29
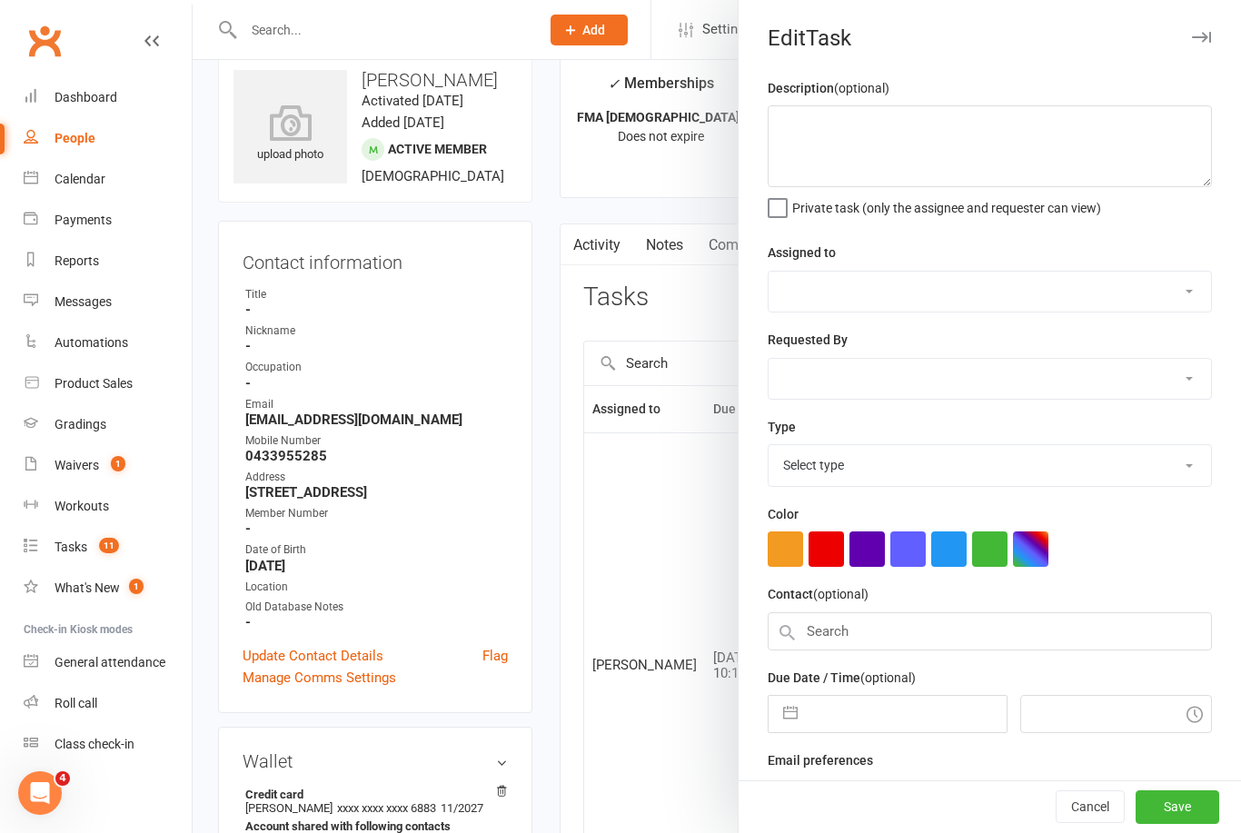
type textarea "Spoke with the mum - she is not happy that she’s missed the last two gradings b…"
select select "47660"
select select "50724"
type input "[DATE]"
type input "10:15am"
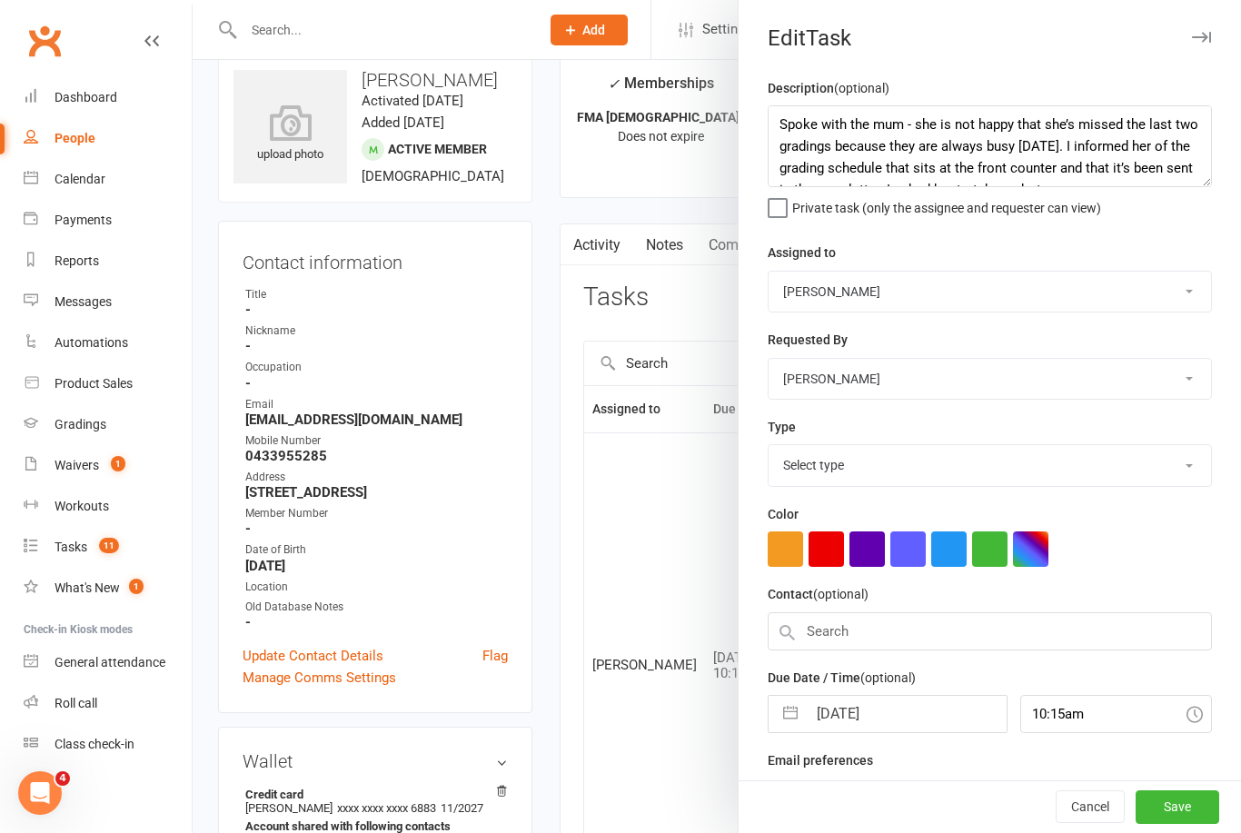
select select "25648"
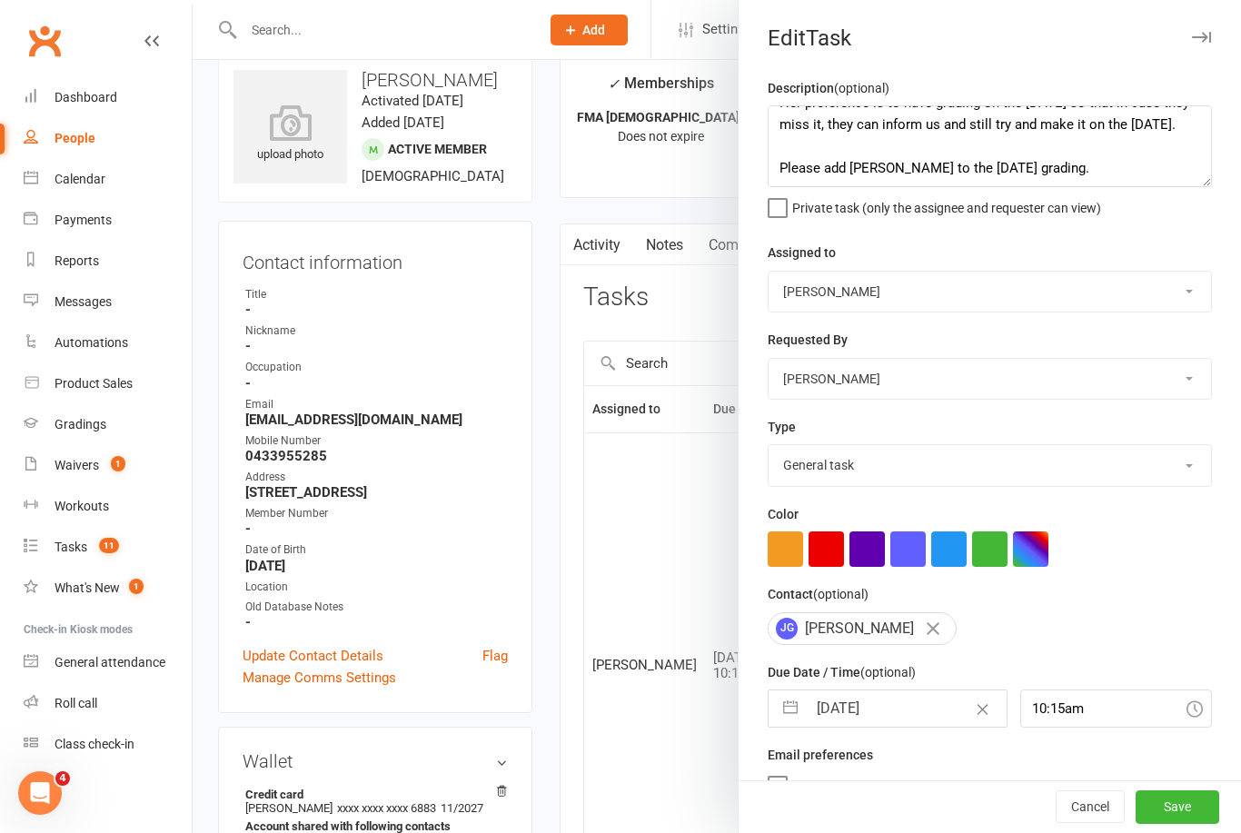
scroll to position [131, 0]
click at [1046, 124] on textarea "Spoke with the mum - she is not happy that she’s missed the last two gradings b…" at bounding box center [990, 146] width 444 height 82
click at [1140, 157] on textarea "Spoke with the mum - she is not happy that she’s missed the last two gradings b…" at bounding box center [990, 146] width 444 height 82
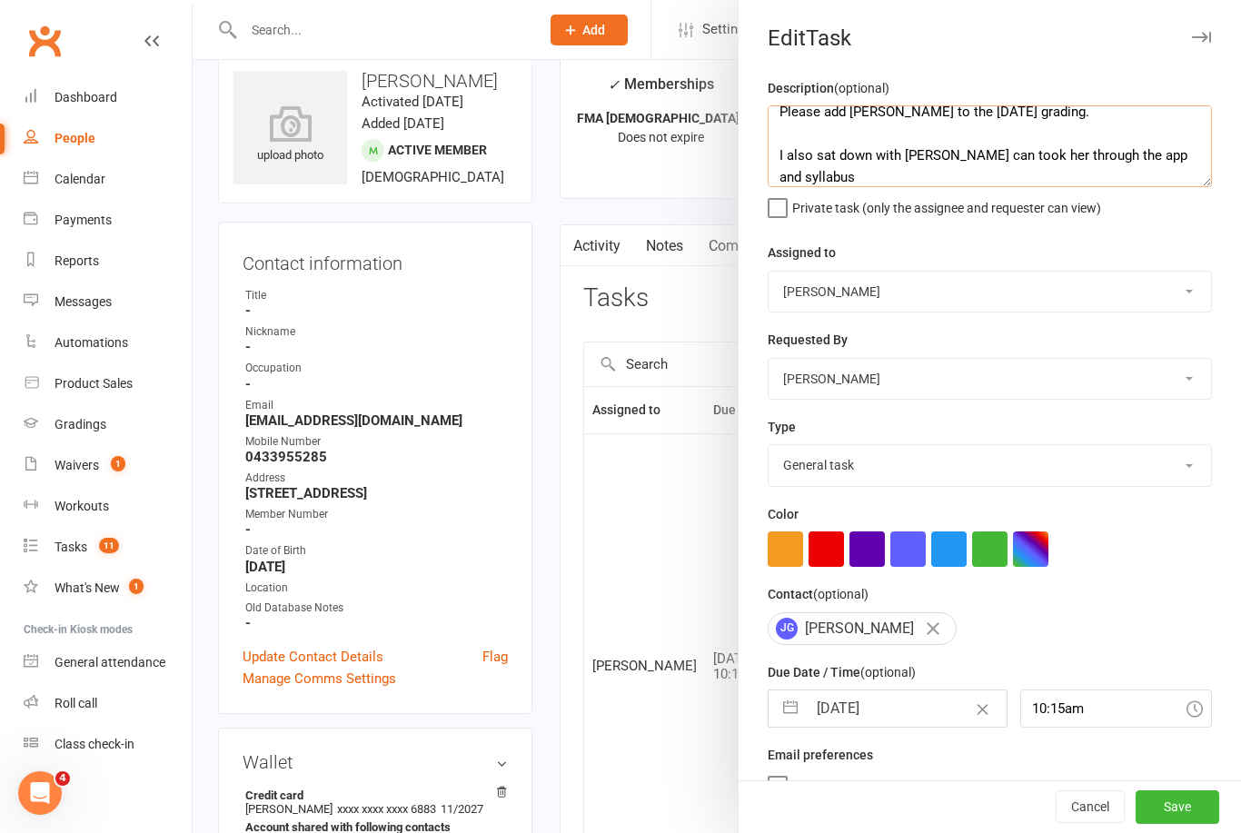
scroll to position [187, 0]
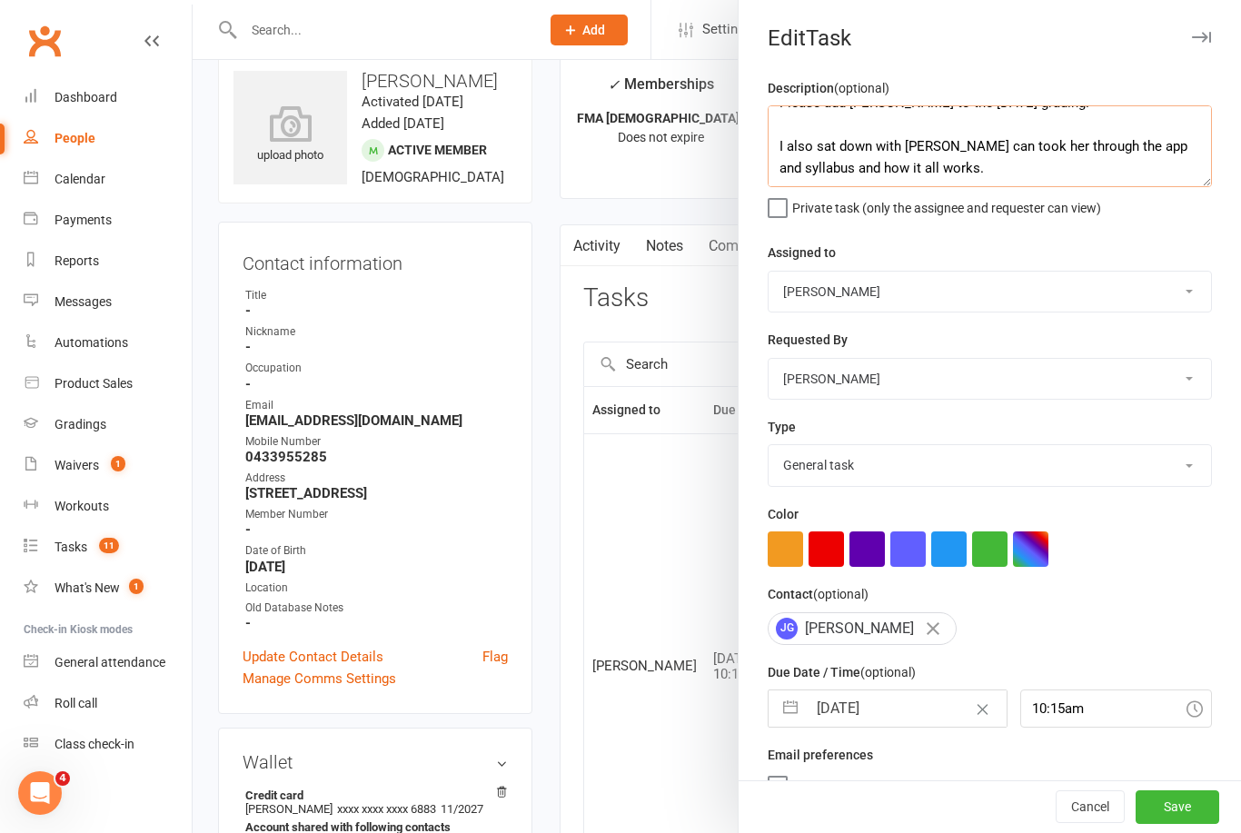
click at [820, 168] on textarea "Spoke with the mum - she is not happy that she’s missed the last two gradings b…" at bounding box center [990, 146] width 444 height 82
drag, startPoint x: 820, startPoint y: 168, endPoint x: 980, endPoint y: 164, distance: 160.0
click at [980, 164] on textarea "Spoke with the mum - she is not happy that she’s missed the last two gradings b…" at bounding box center [990, 146] width 444 height 82
click at [959, 175] on textarea "Spoke with the mum - she is not happy that she’s missed the last two gradings b…" at bounding box center [990, 146] width 444 height 82
type textarea "Spoke with the mum - she is not happy that she’s missed the last two gradings b…"
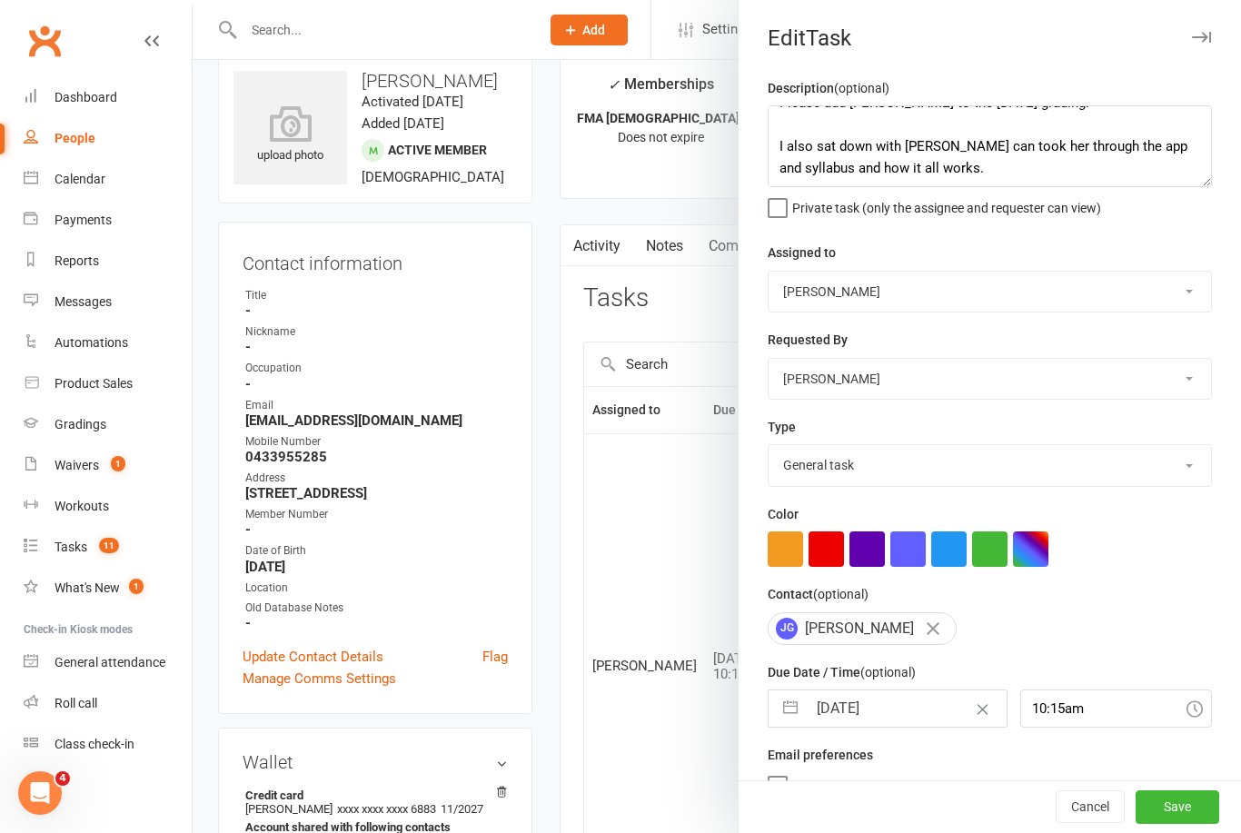
click at [1140, 466] on select "E-mail General task Meeting Phone call Sett in calls Add new task type" at bounding box center [990, 465] width 443 height 40
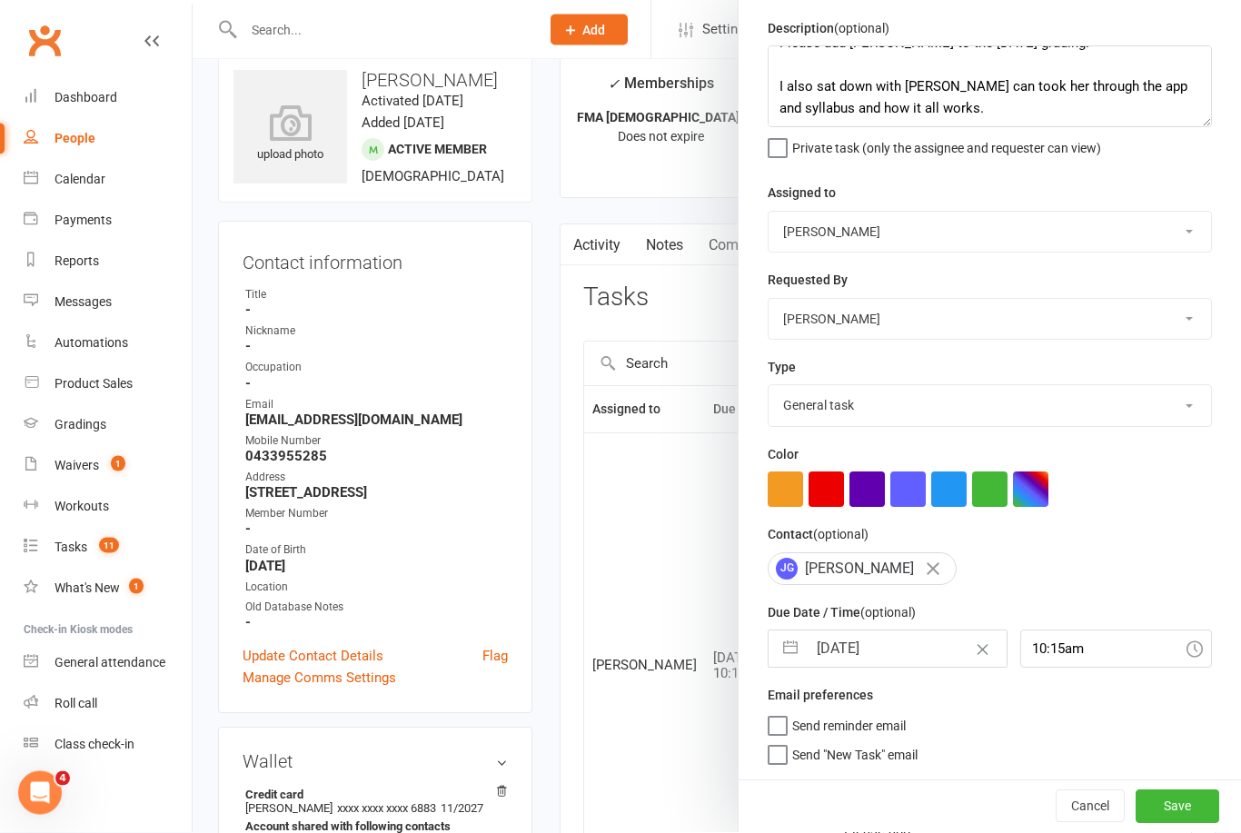
scroll to position [63, 0]
click at [1183, 804] on button "Save" at bounding box center [1178, 807] width 84 height 33
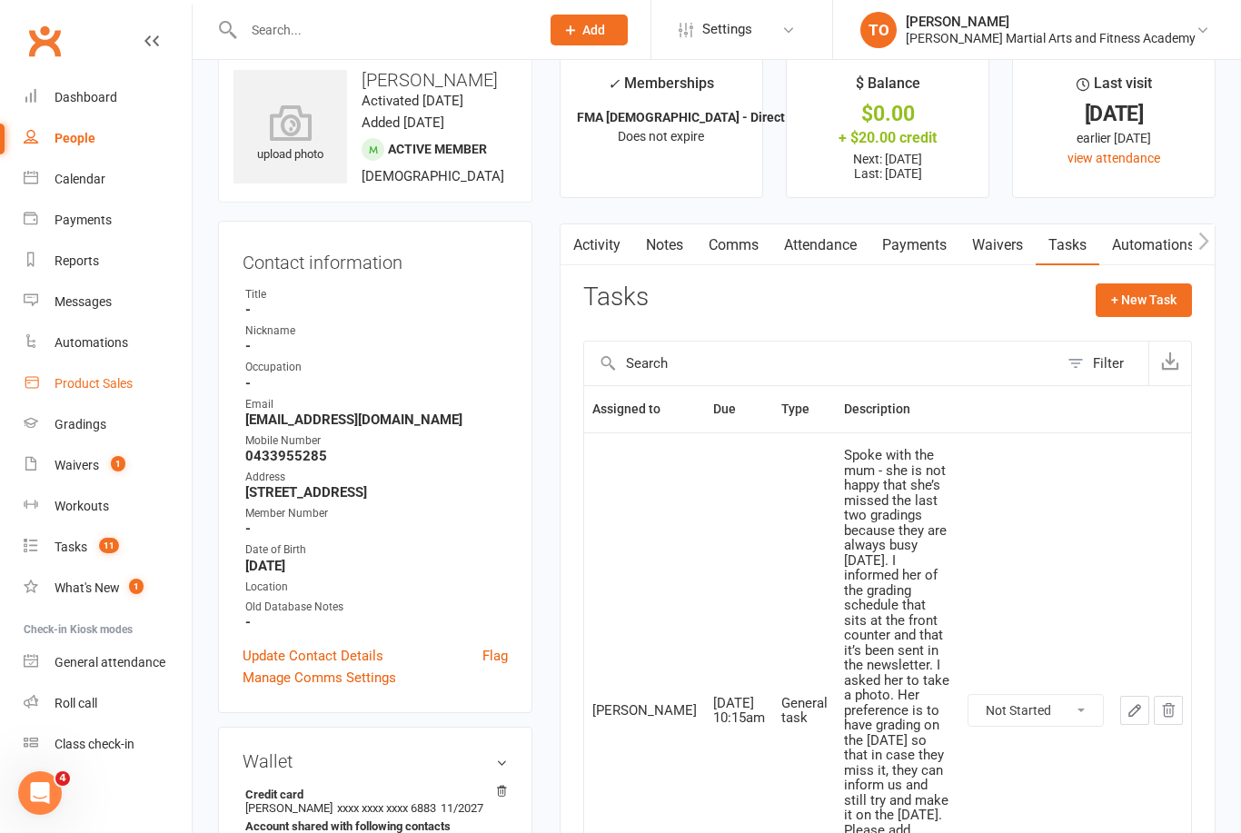
click at [82, 378] on div "Product Sales" at bounding box center [94, 383] width 78 height 15
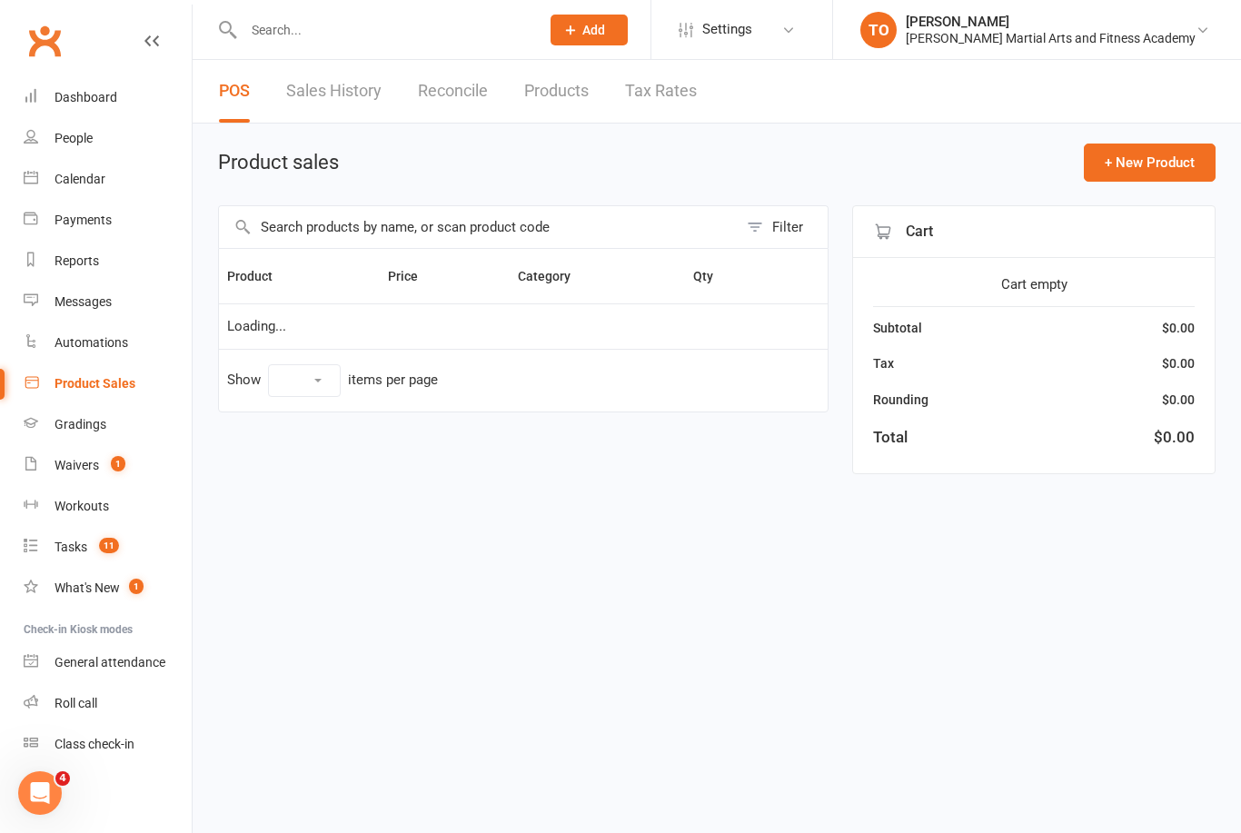
select select "100"
click at [989, 161] on span "Open POS Portal" at bounding box center [980, 163] width 100 height 22
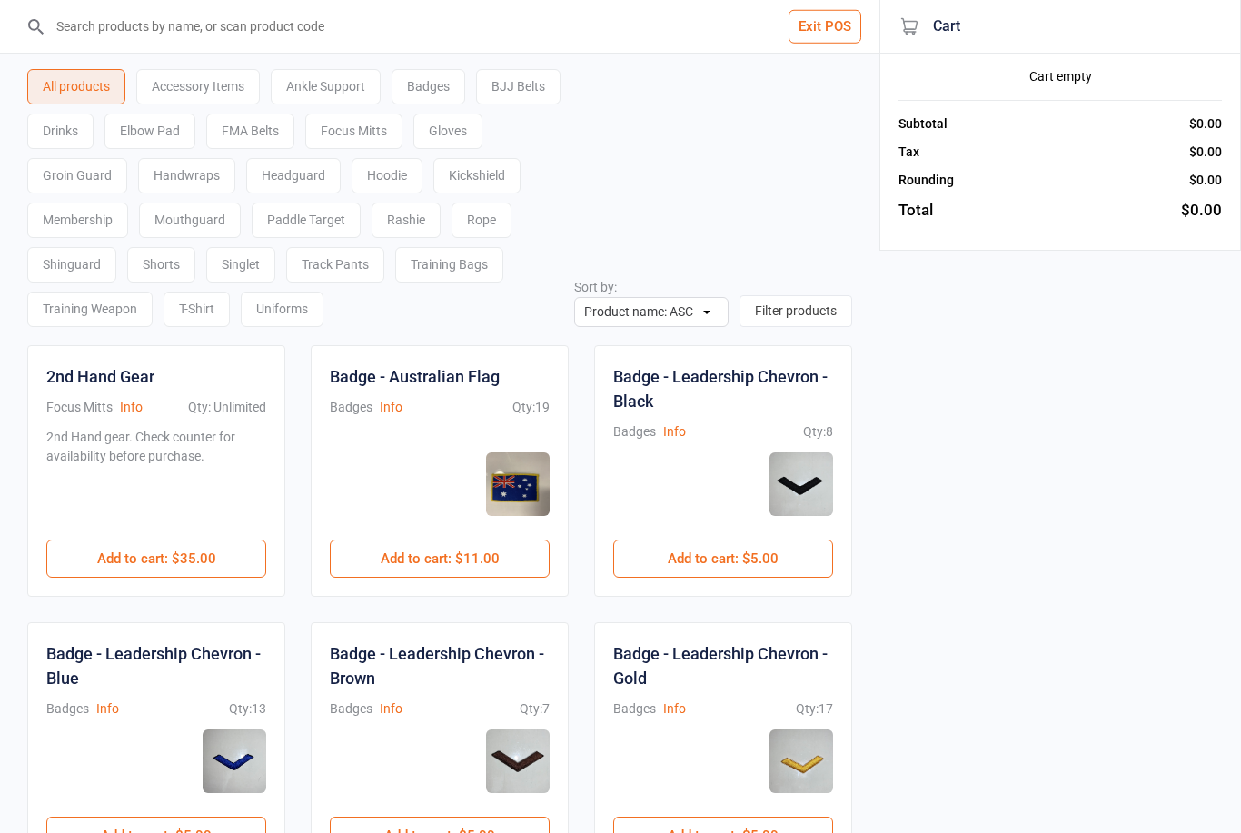
click at [551, 7] on input "search" at bounding box center [450, 26] width 807 height 53
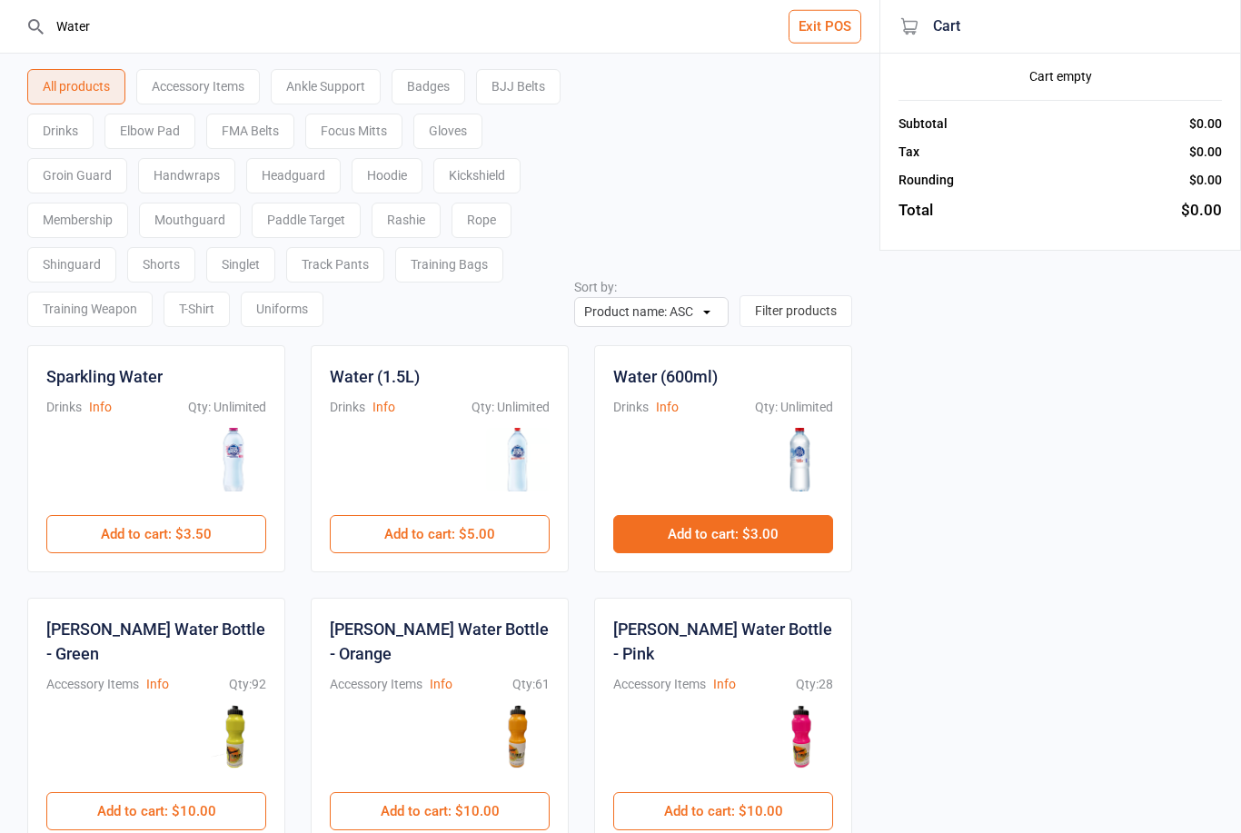
type input "Water"
click at [762, 532] on button "Add to cart : $3.00" at bounding box center [723, 534] width 220 height 38
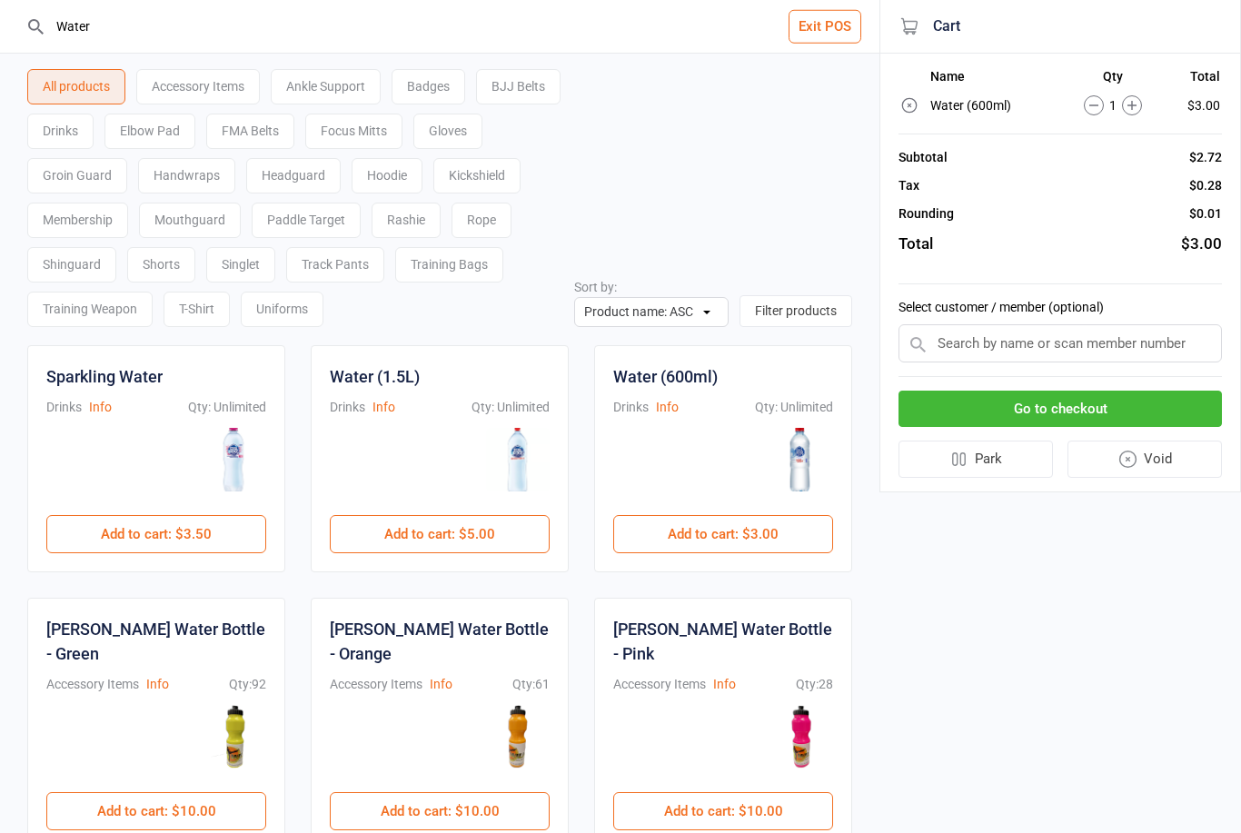
click at [1093, 403] on button "Go to checkout" at bounding box center [1060, 409] width 323 height 37
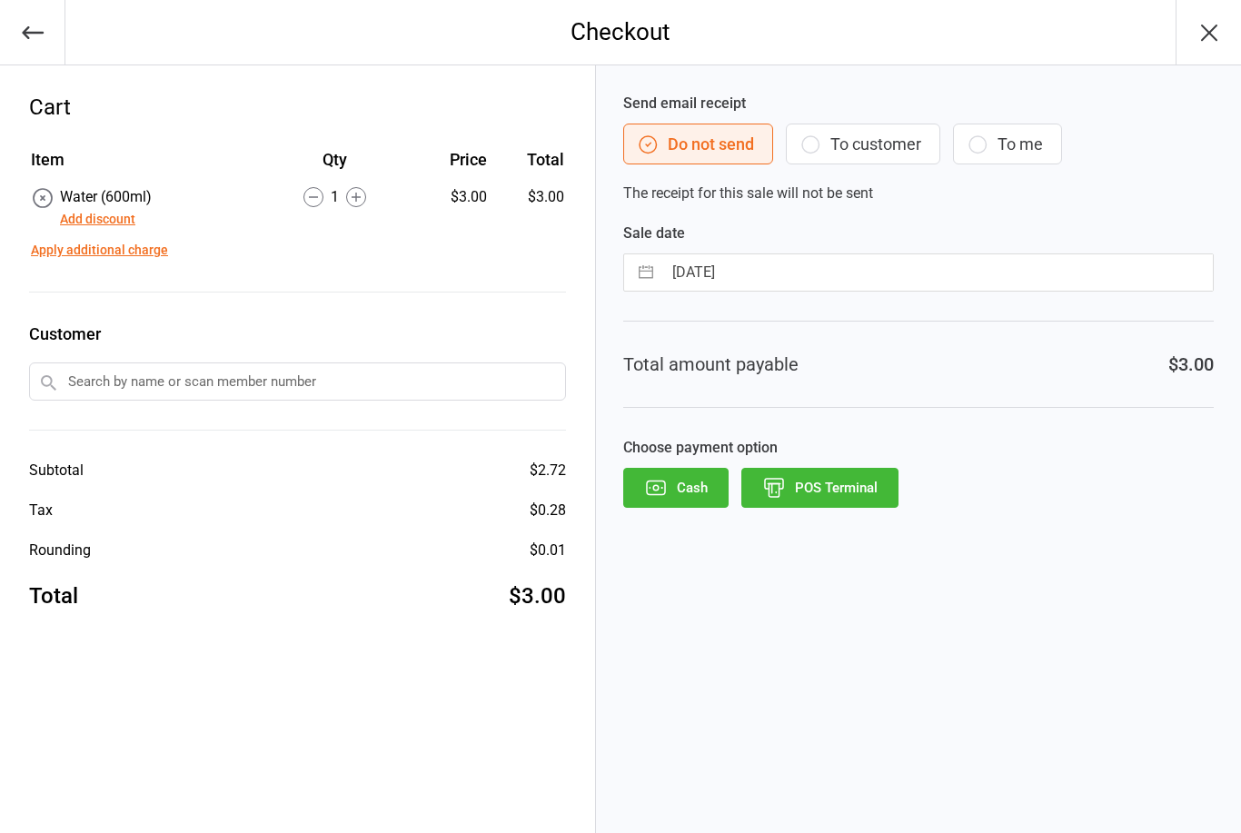
click at [841, 495] on button "POS Terminal" at bounding box center [820, 488] width 157 height 40
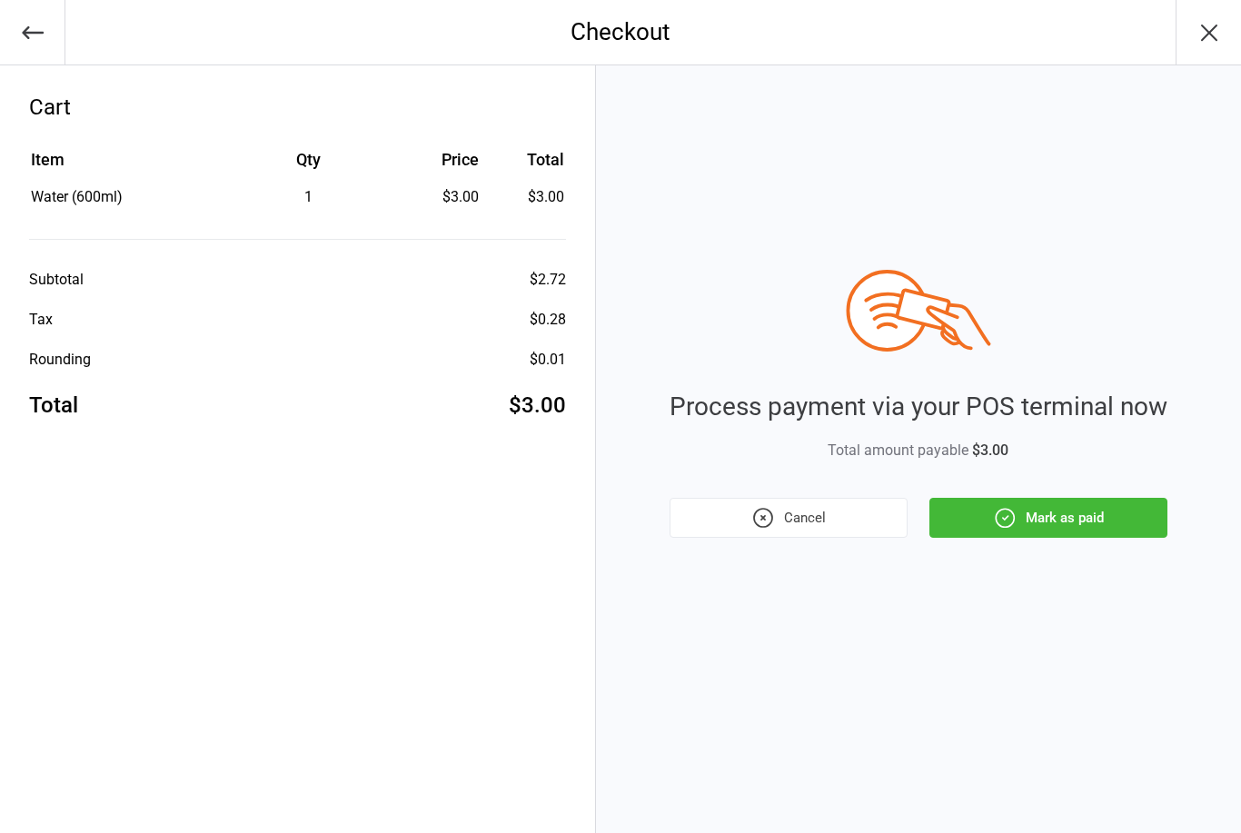
click at [1032, 500] on button "Mark as paid" at bounding box center [1049, 518] width 238 height 40
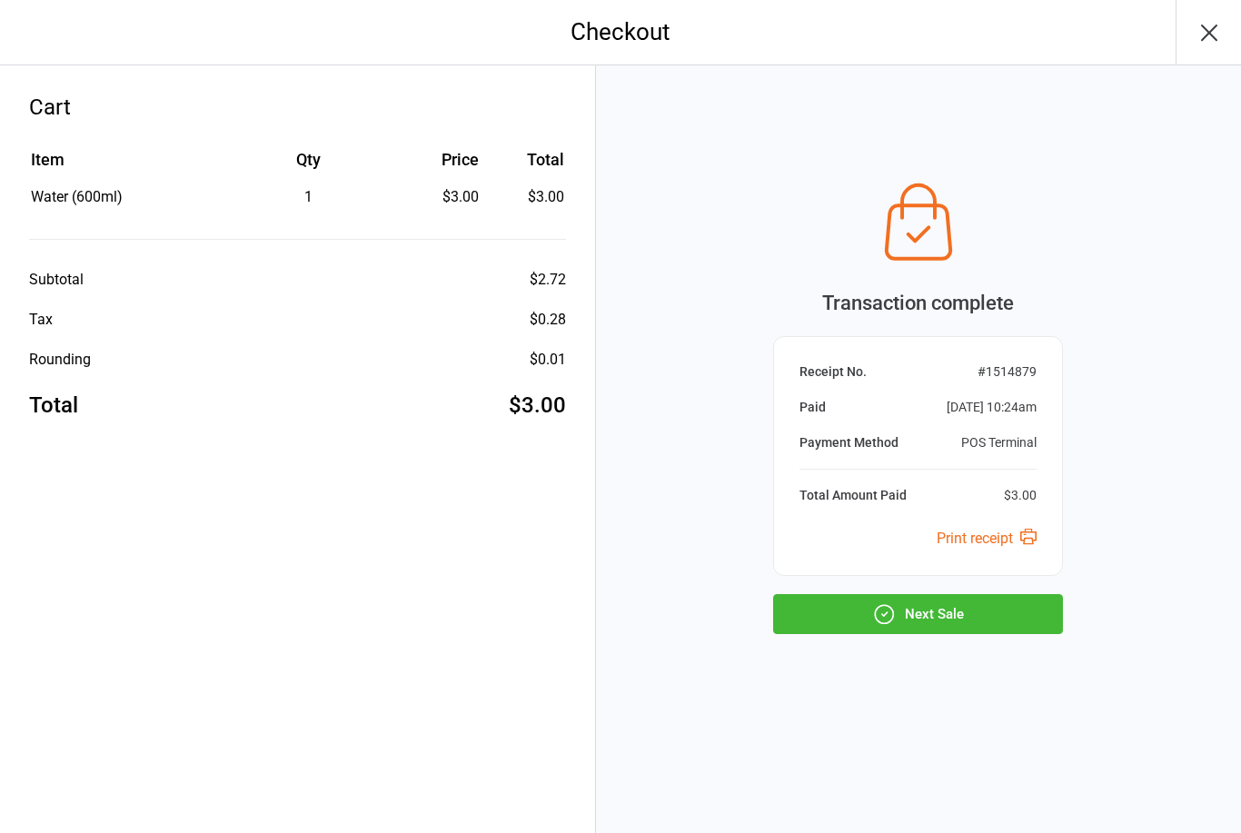
click at [1198, 38] on icon "button" at bounding box center [1209, 32] width 29 height 29
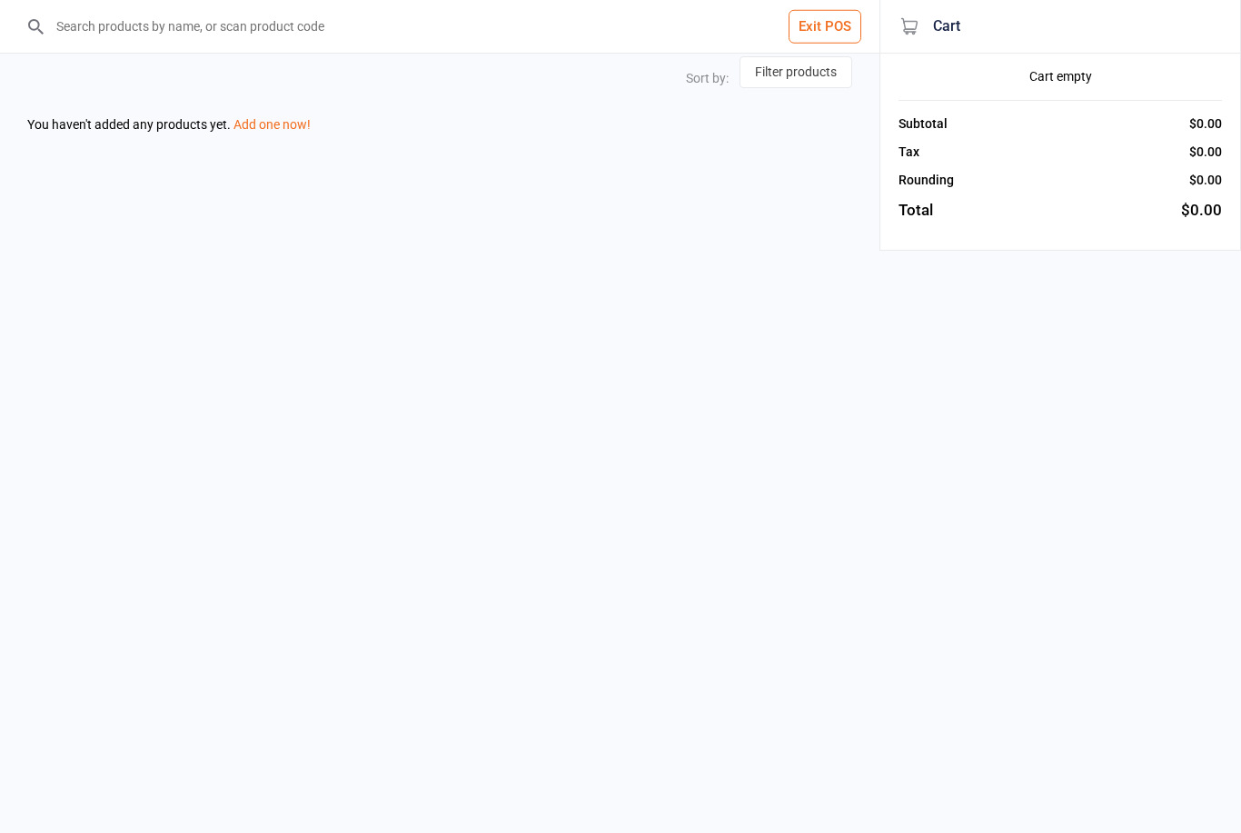
click at [829, 21] on button "Exit POS" at bounding box center [825, 27] width 73 height 34
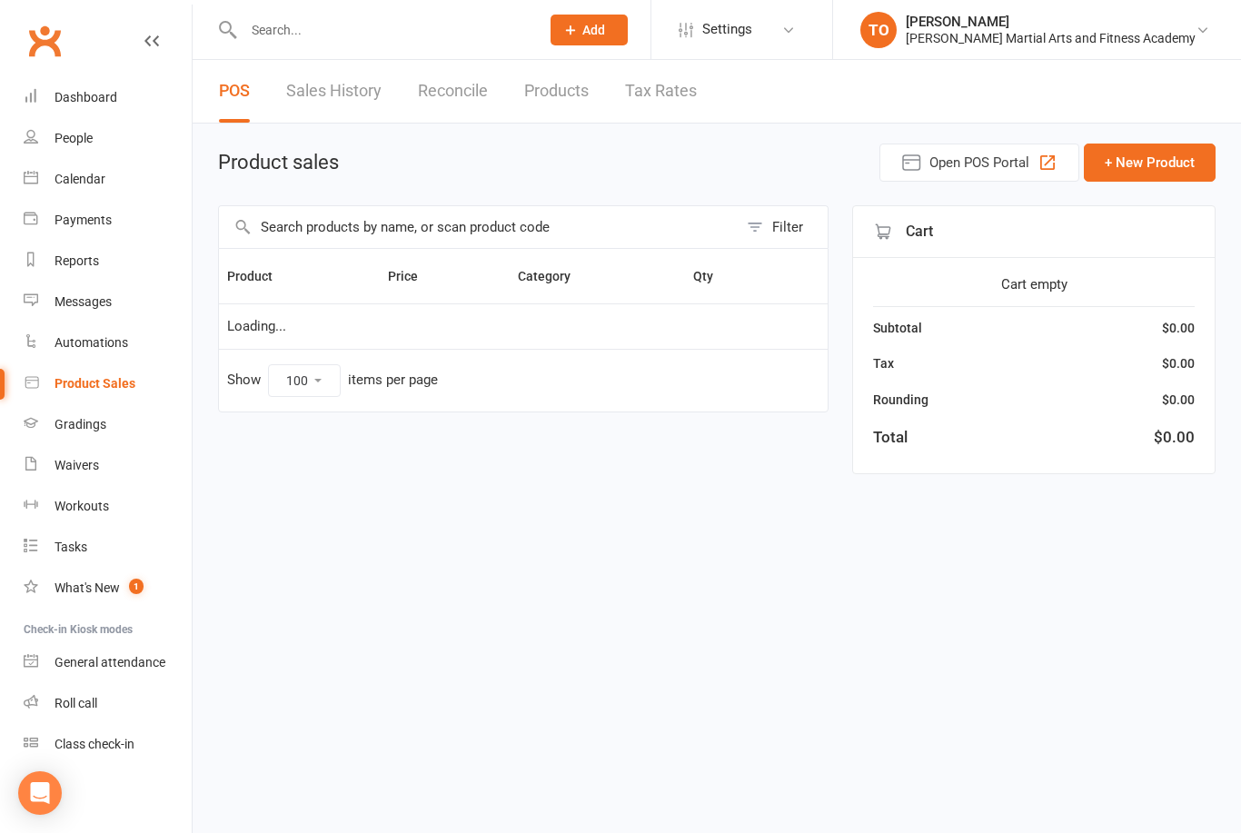
select select "100"
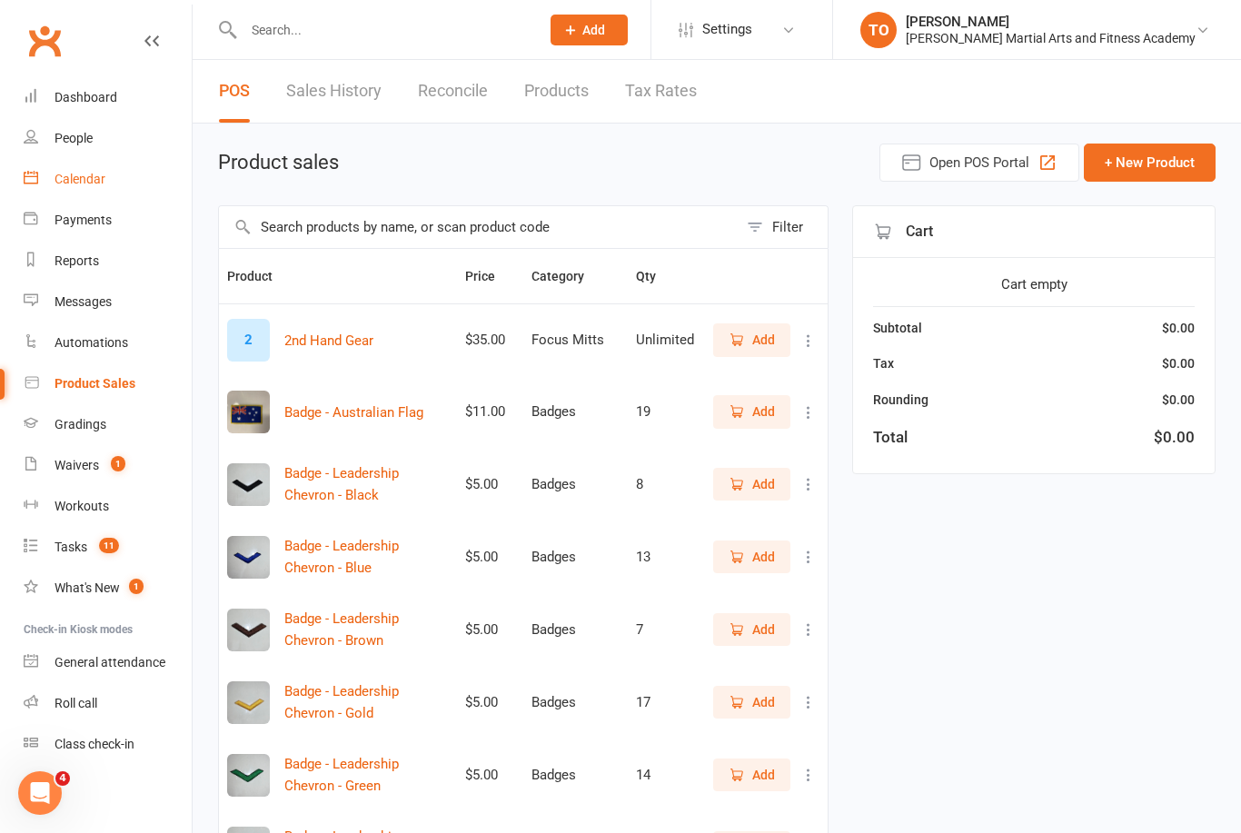
click at [69, 180] on div "Calendar" at bounding box center [80, 179] width 51 height 15
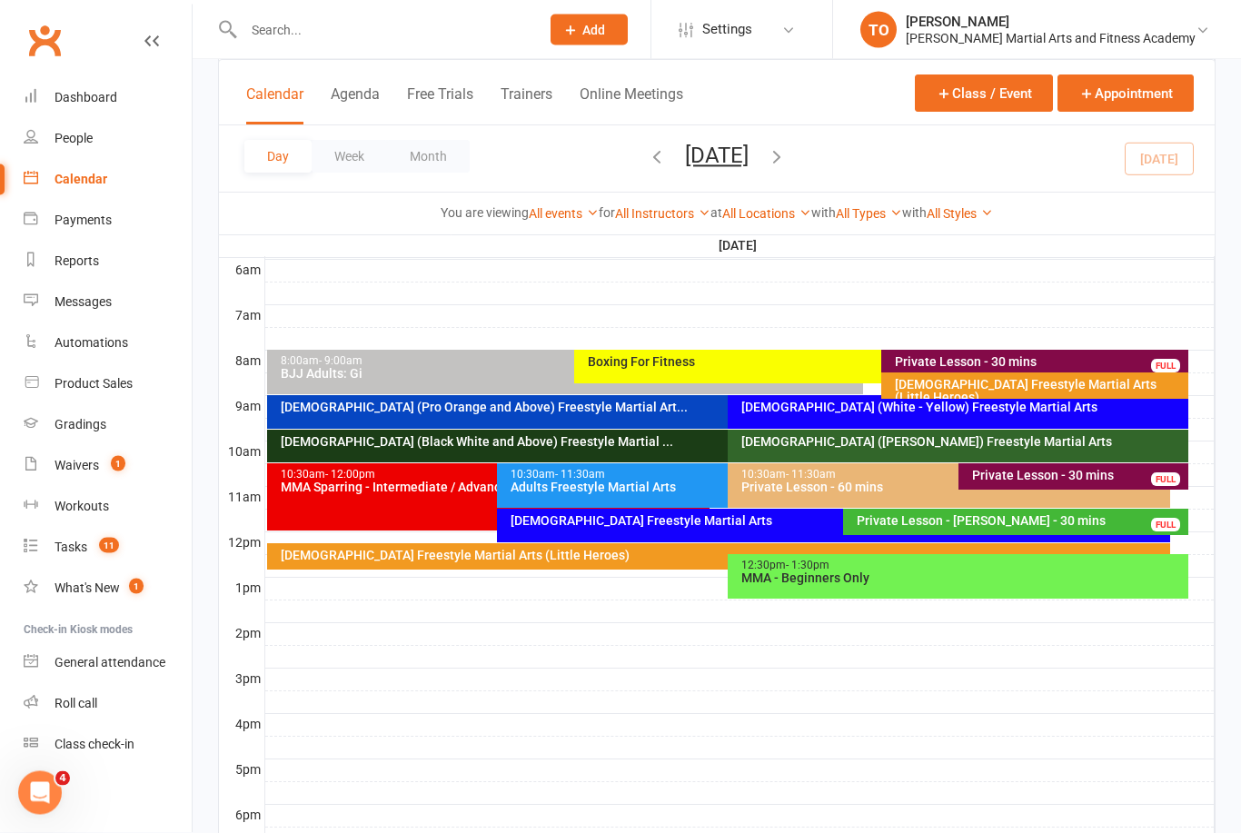
scroll to position [382, 0]
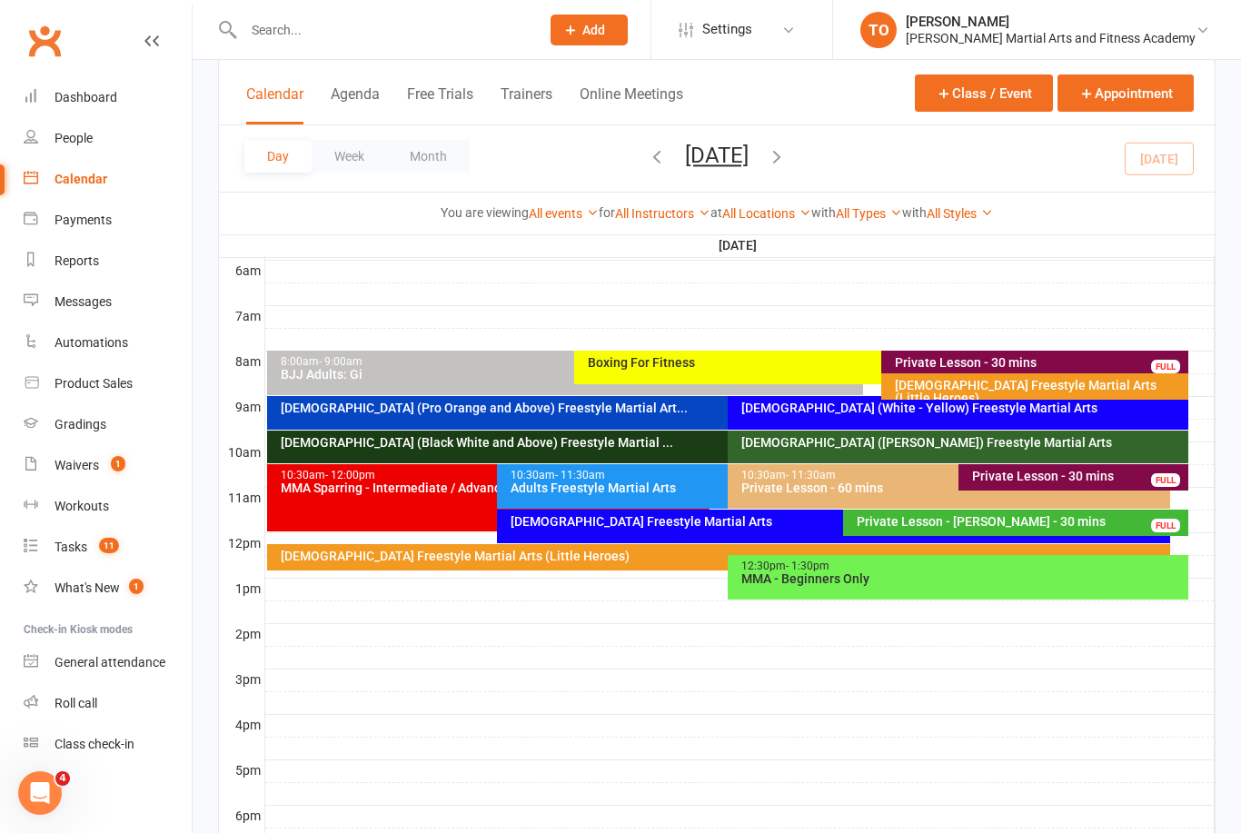
click at [582, 487] on div "Adults Freestyle Martial Arts" at bounding box center [723, 488] width 426 height 13
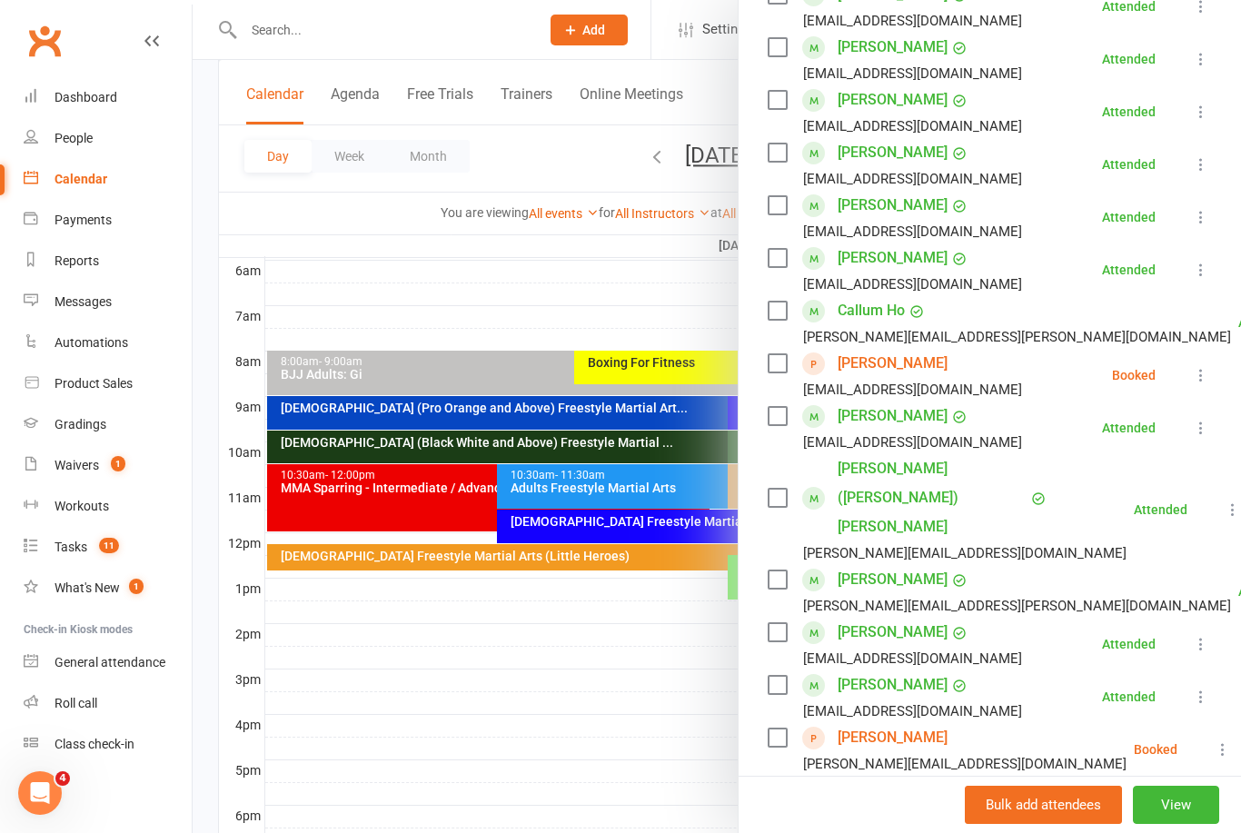
scroll to position [413, 0]
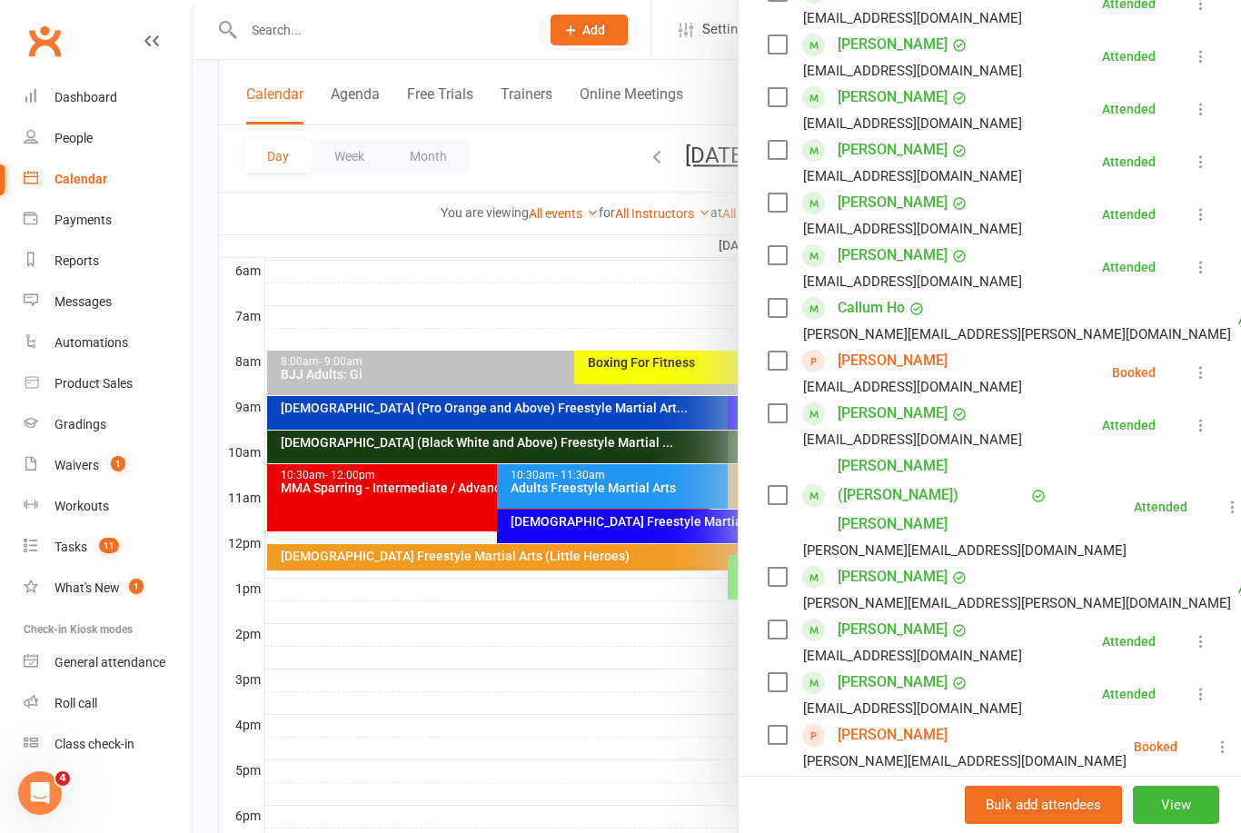
click at [1214, 738] on icon at bounding box center [1223, 747] width 18 height 18
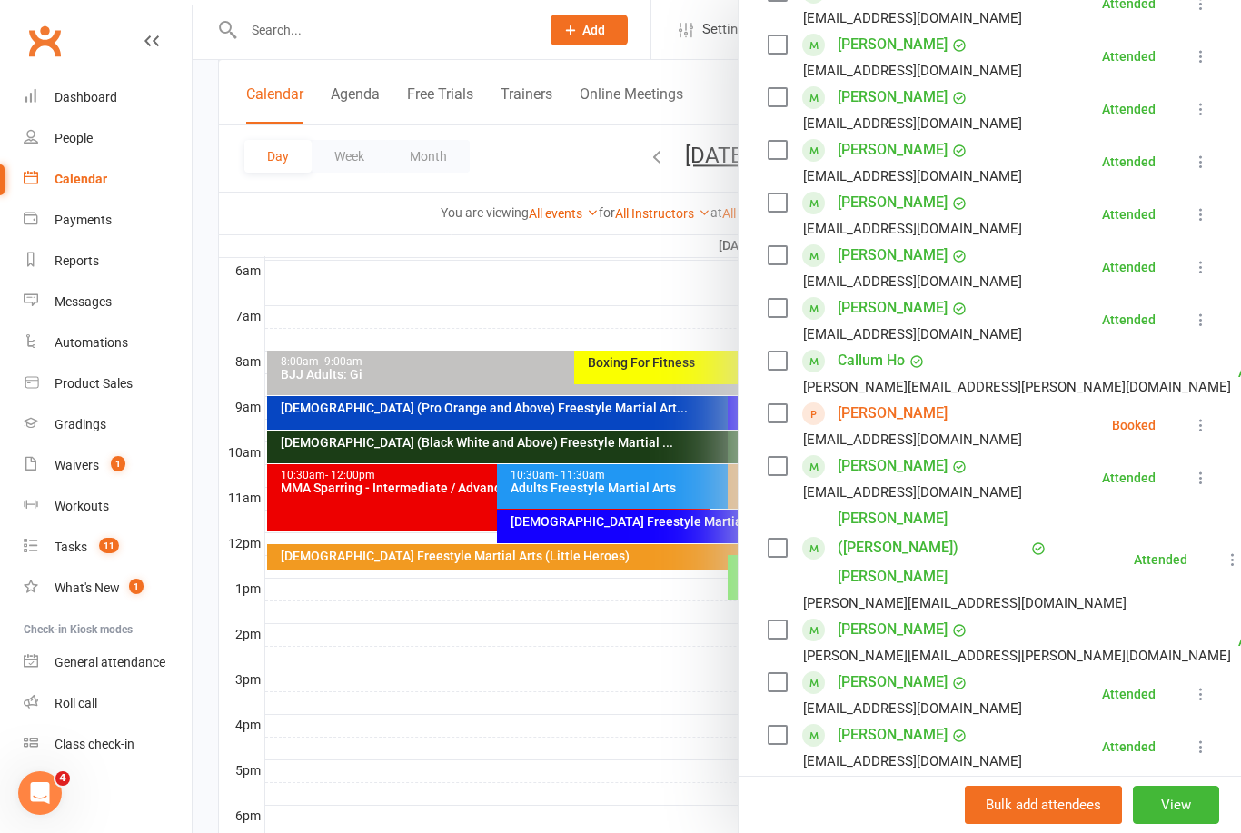
click at [573, 651] on div at bounding box center [717, 416] width 1049 height 833
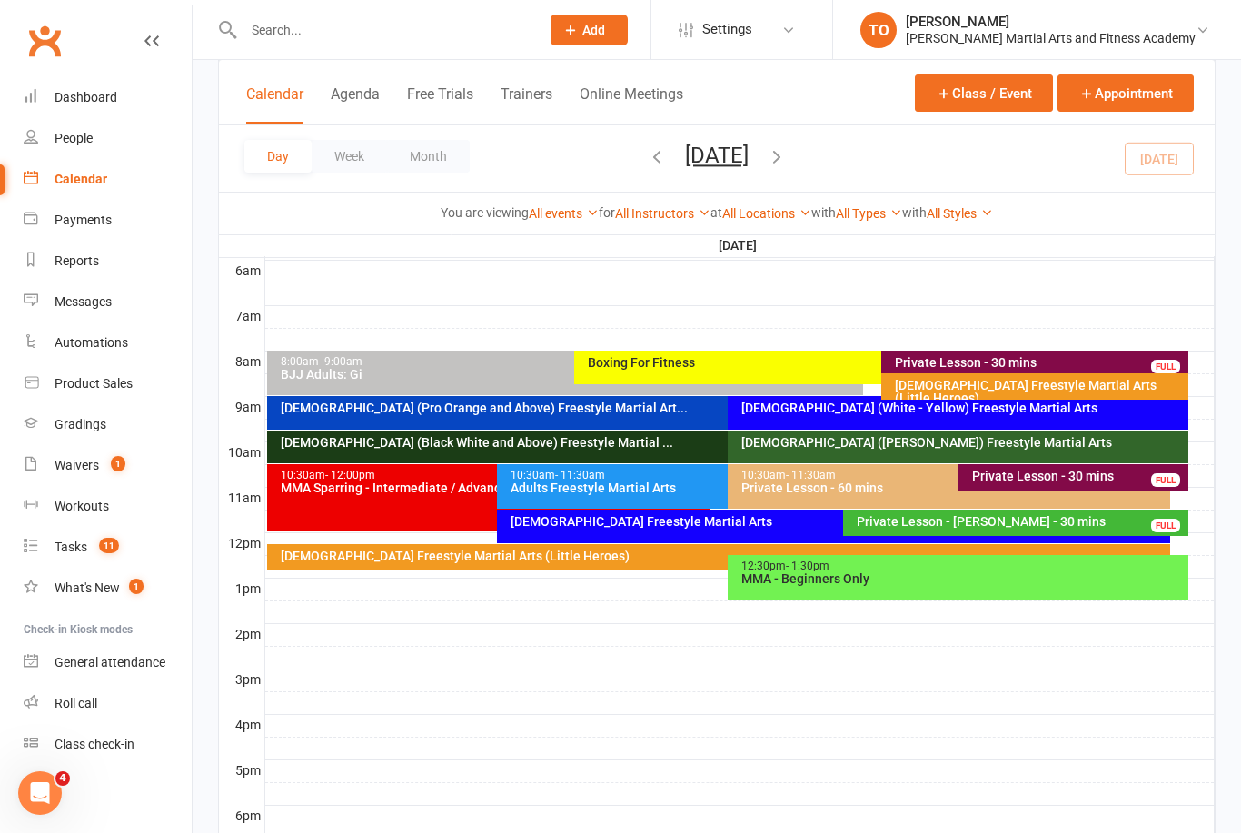
click at [732, 144] on button "[DATE]" at bounding box center [717, 155] width 64 height 25
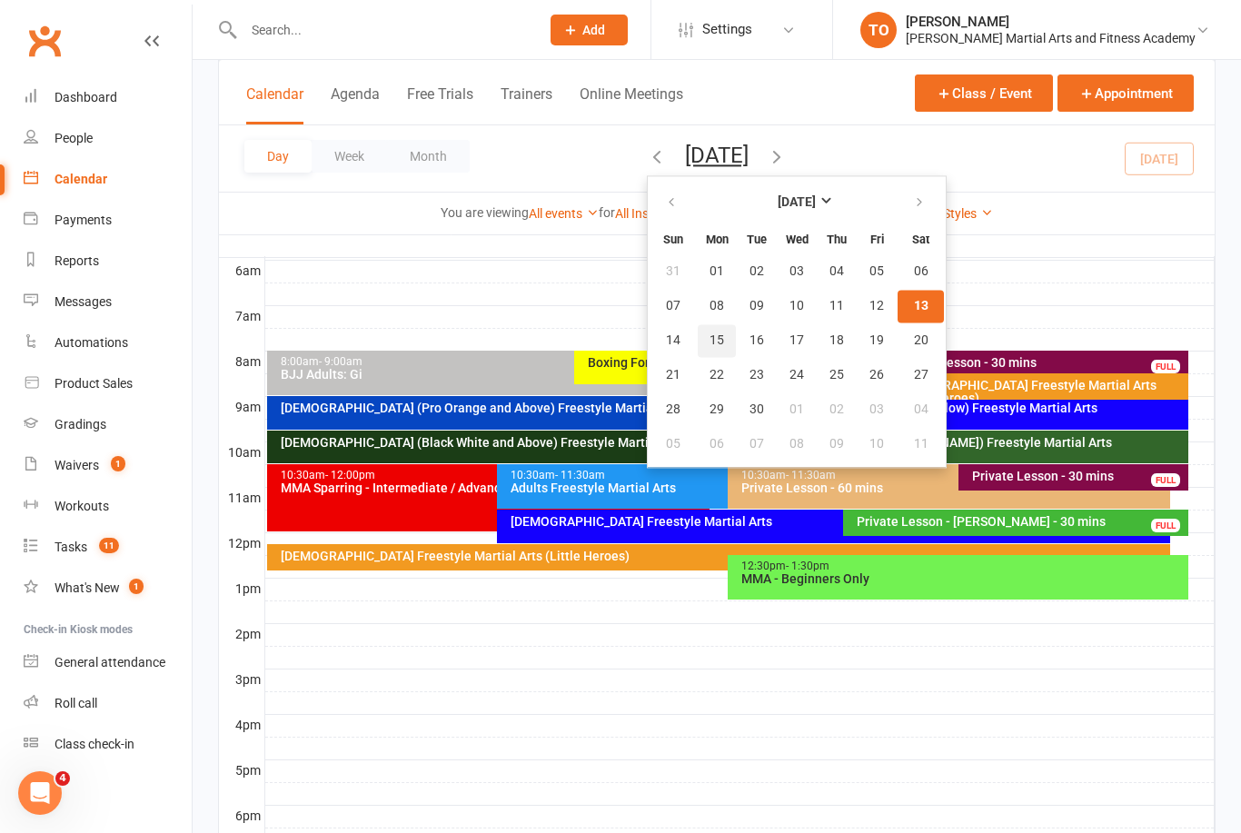
click at [710, 337] on span "15" at bounding box center [717, 340] width 15 height 15
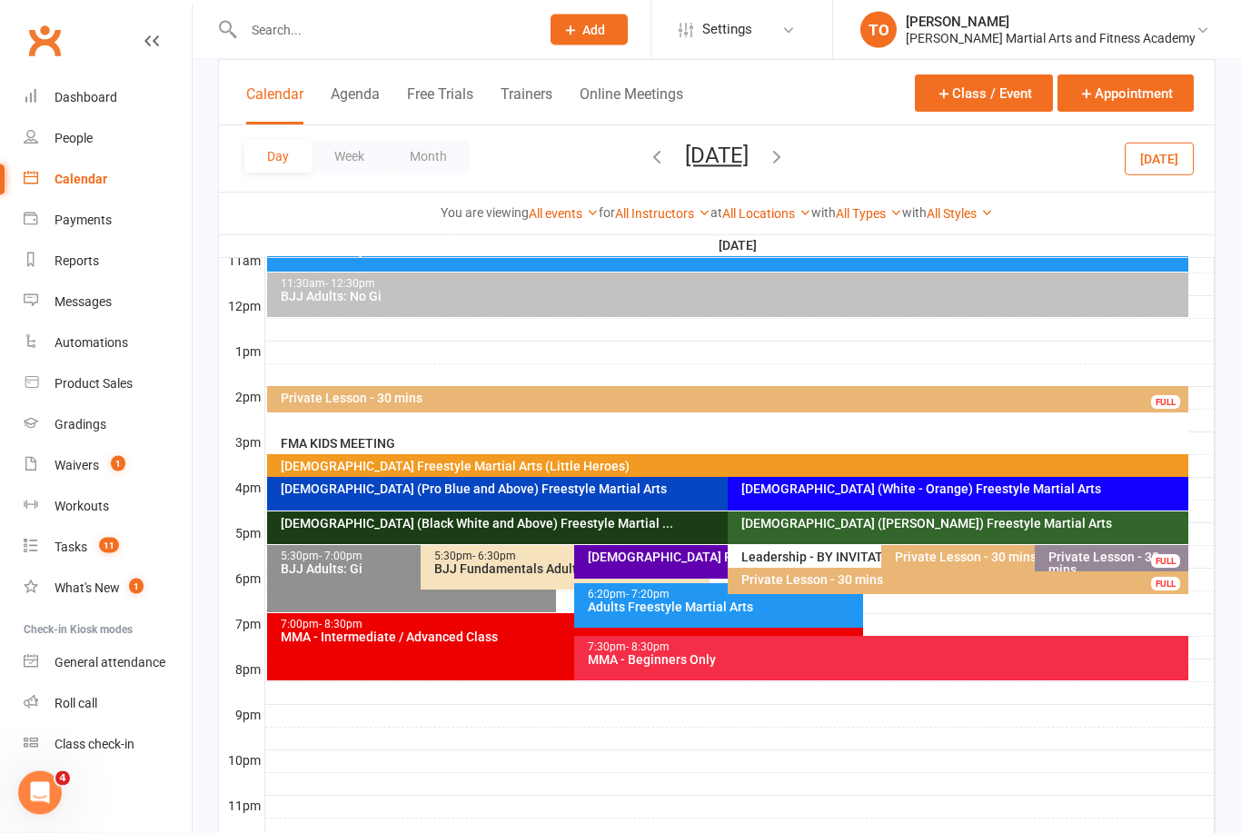
scroll to position [607, 0]
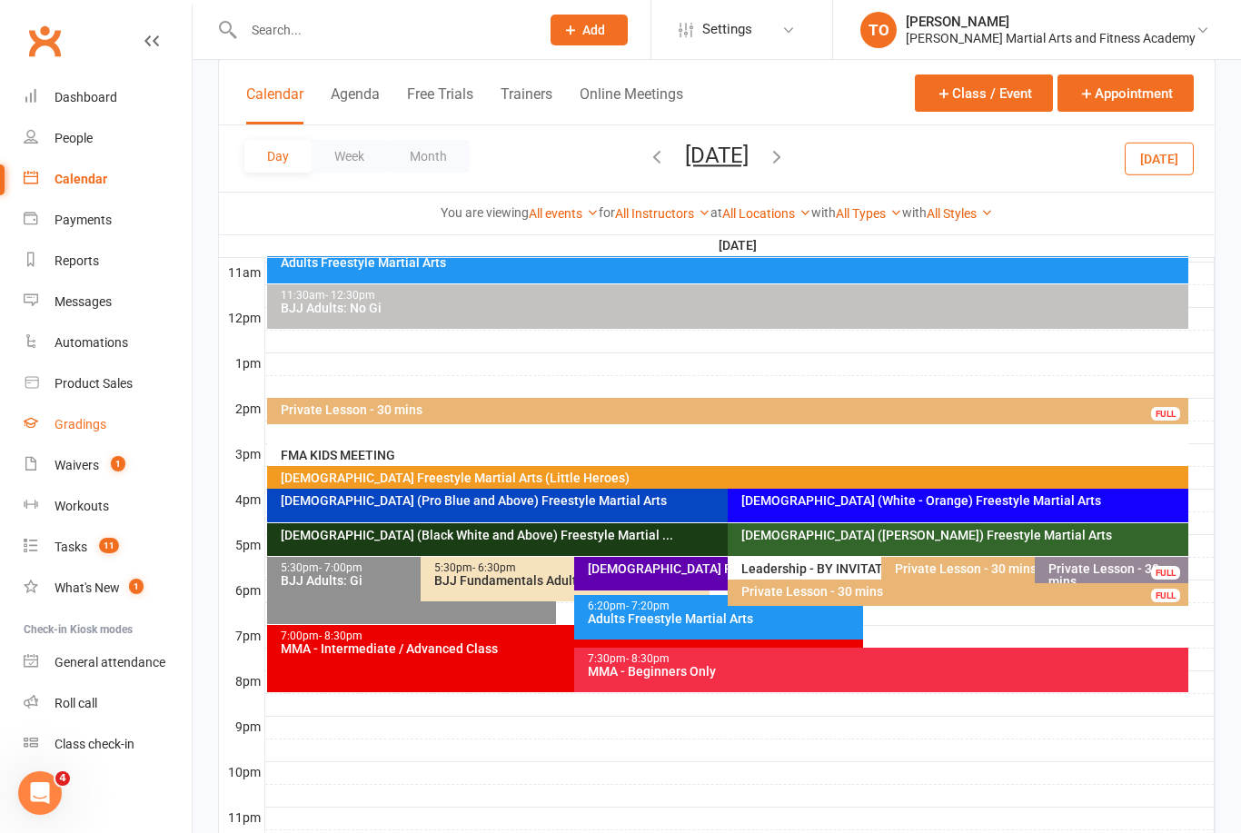
click at [85, 433] on link "Gradings" at bounding box center [108, 424] width 168 height 41
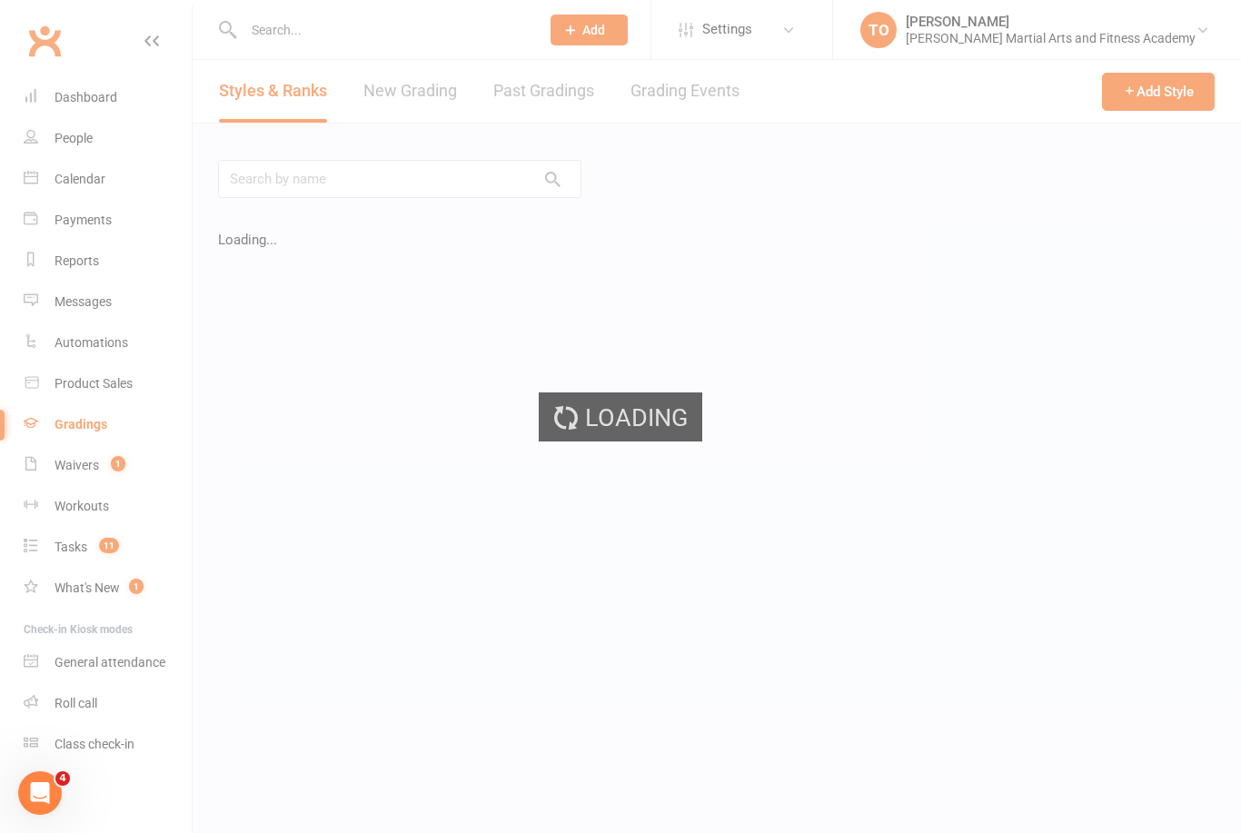
click at [686, 94] on div "Loading" at bounding box center [620, 416] width 1241 height 833
click at [697, 85] on div "Loading" at bounding box center [620, 416] width 1241 height 833
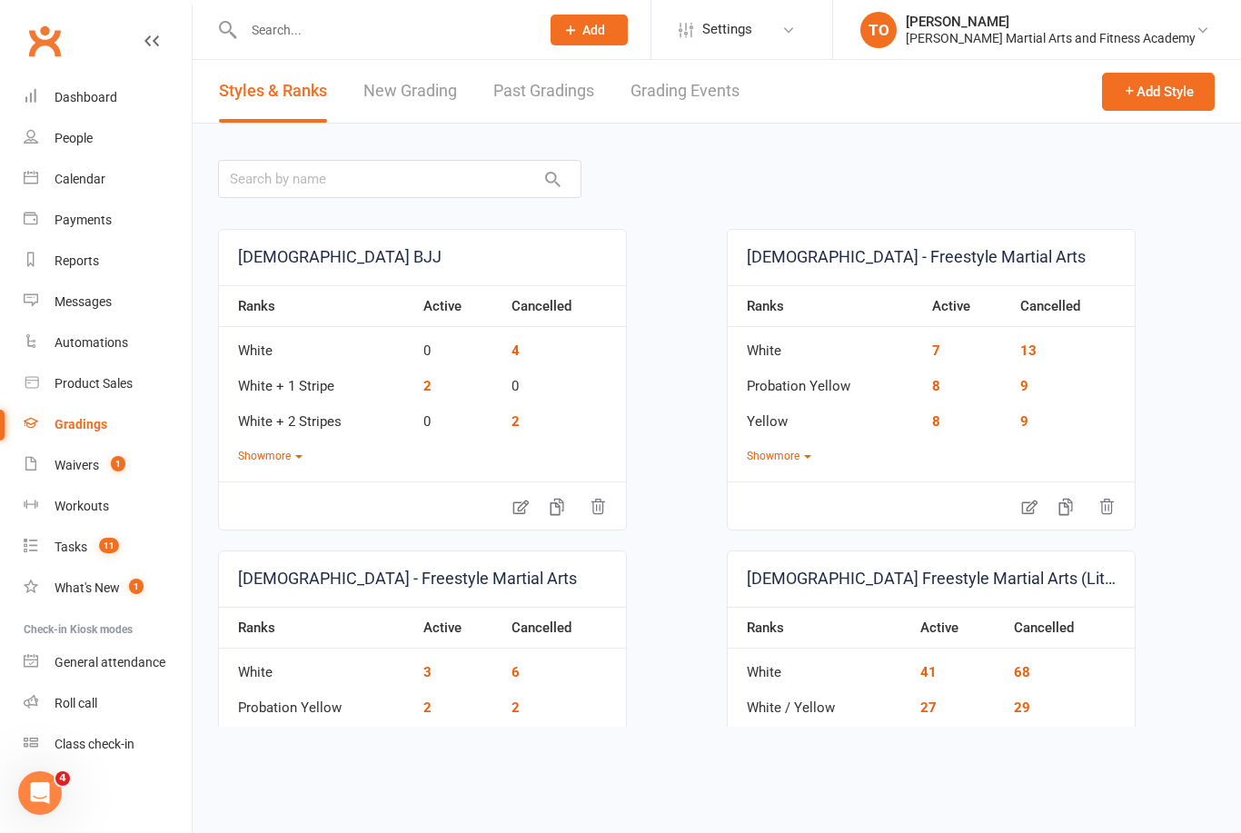
click at [687, 87] on link "Grading Events" at bounding box center [685, 91] width 109 height 63
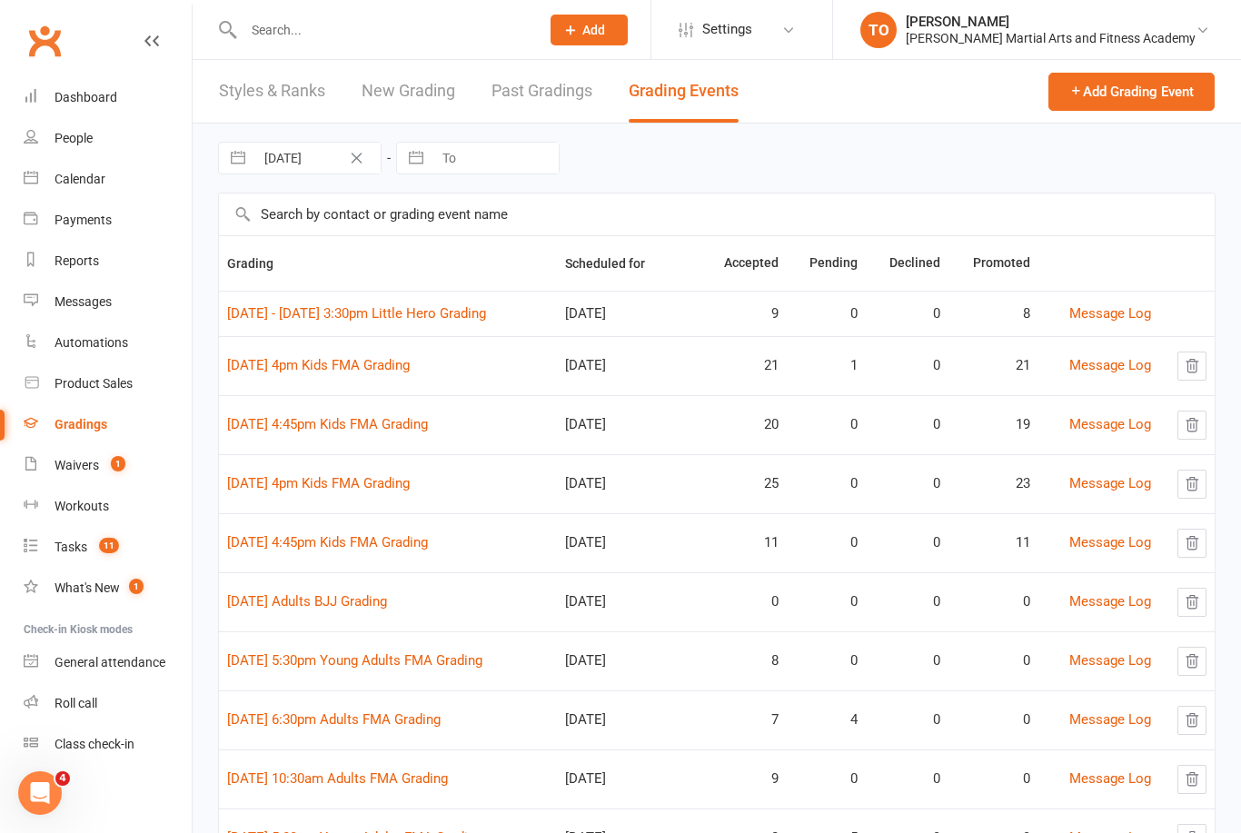
click at [409, 211] on input "text" at bounding box center [717, 215] width 996 height 42
type input "[PERSON_NAME]"
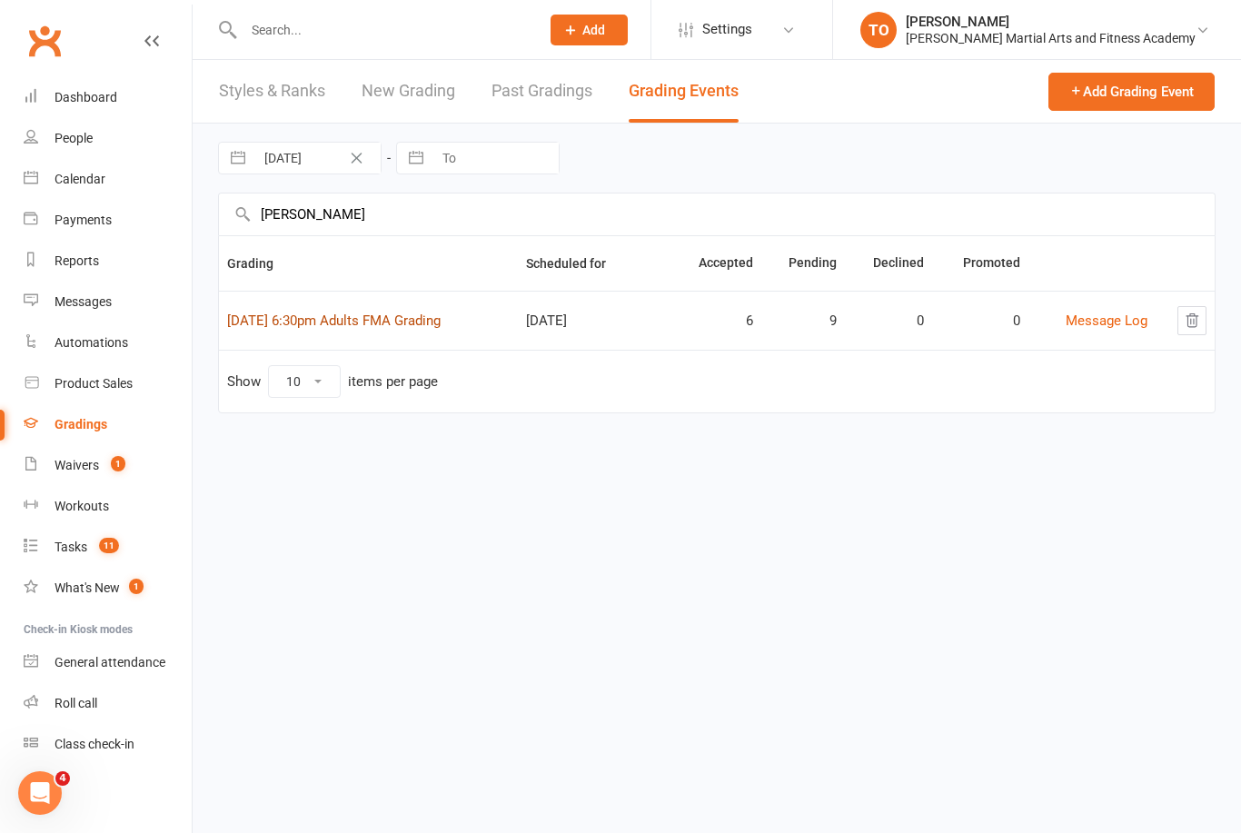
click at [435, 326] on link "[DATE] 6:30pm Adults FMA Grading" at bounding box center [334, 321] width 214 height 16
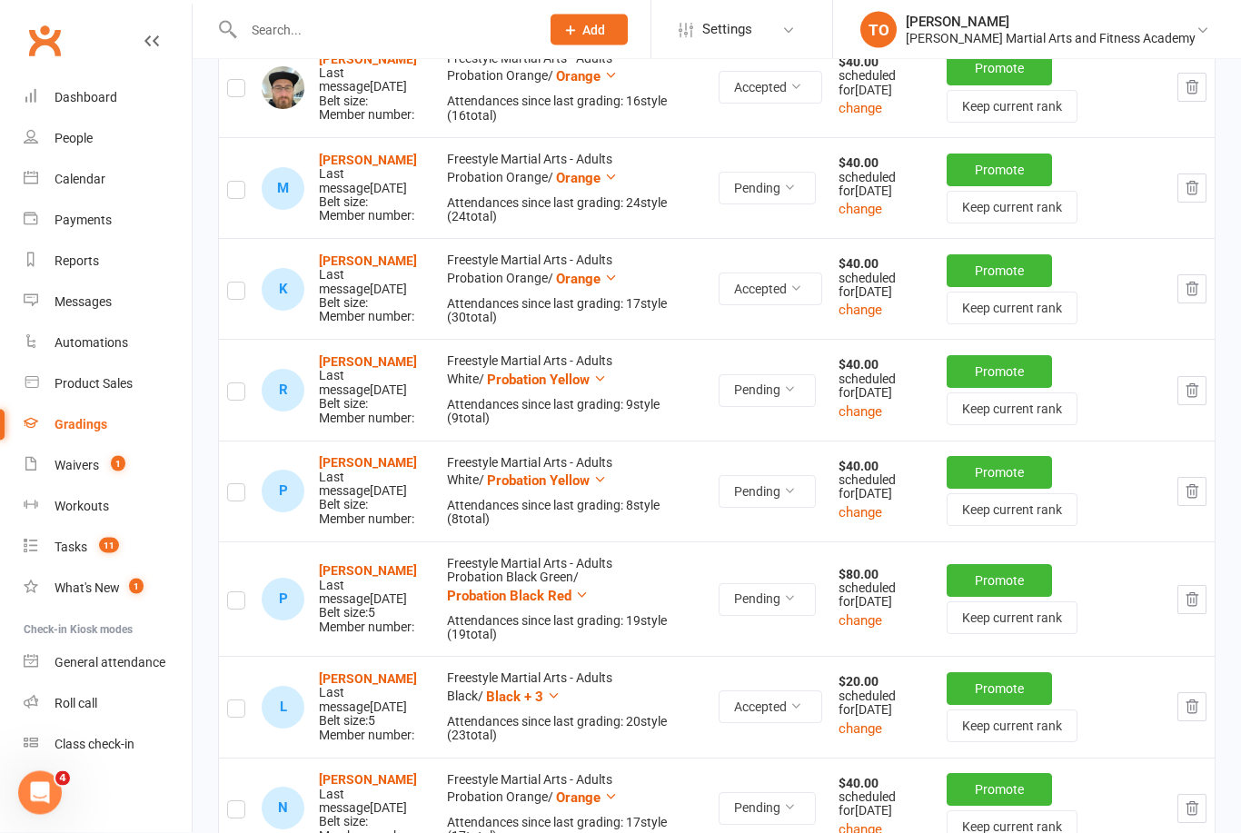
scroll to position [592, 0]
click at [816, 396] on button "Pending" at bounding box center [767, 390] width 97 height 33
click at [752, 339] on td "Accepted" at bounding box center [771, 288] width 120 height 101
click at [882, 423] on button "change" at bounding box center [861, 412] width 44 height 22
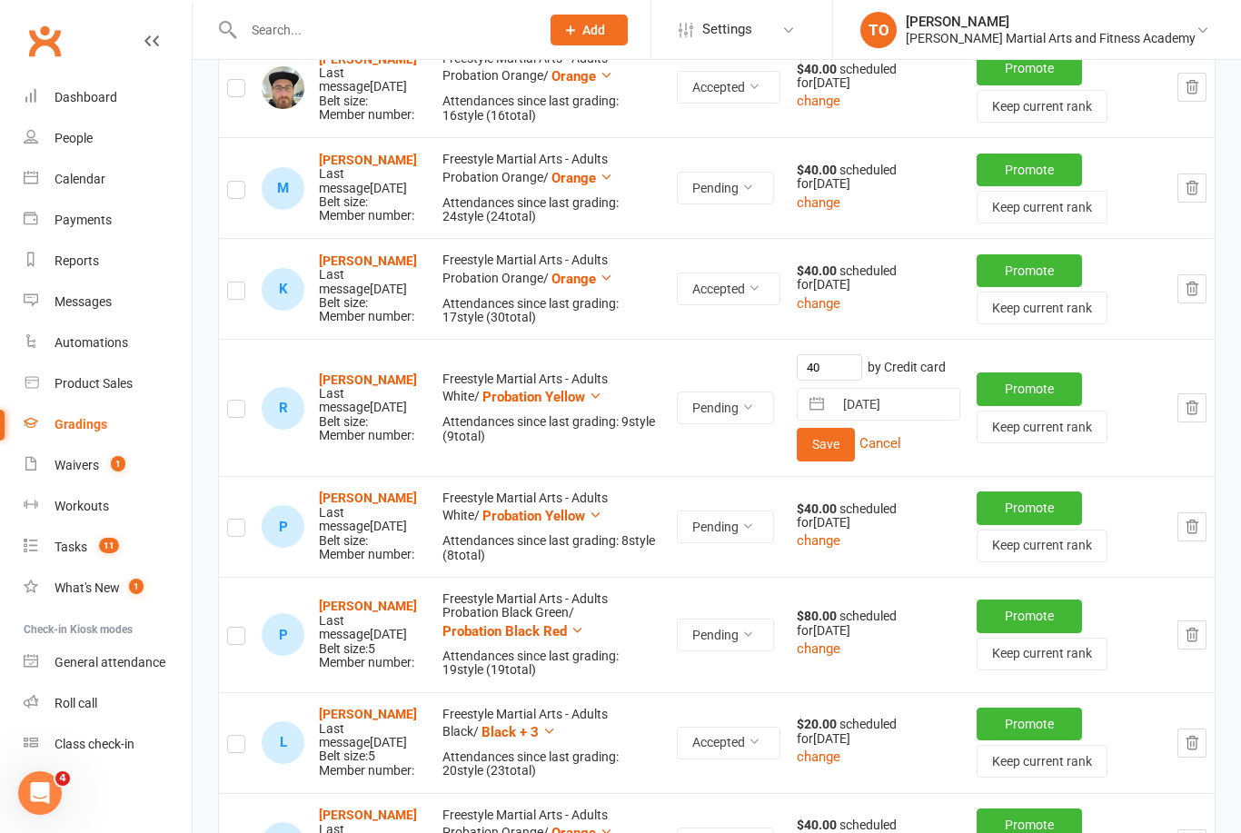
click at [926, 393] on input "[DATE]" at bounding box center [896, 404] width 126 height 31
select select "7"
select select "2025"
select select "8"
select select "2025"
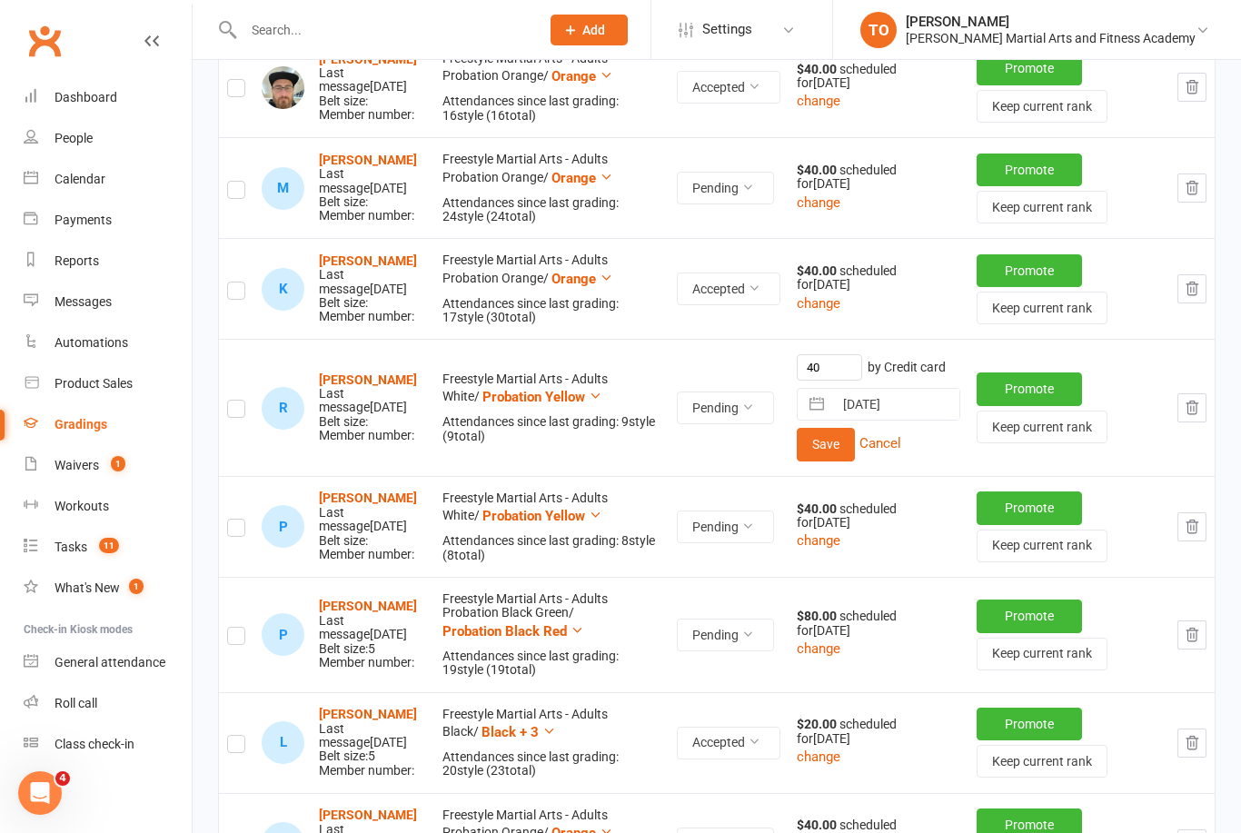
select select "9"
select select "2025"
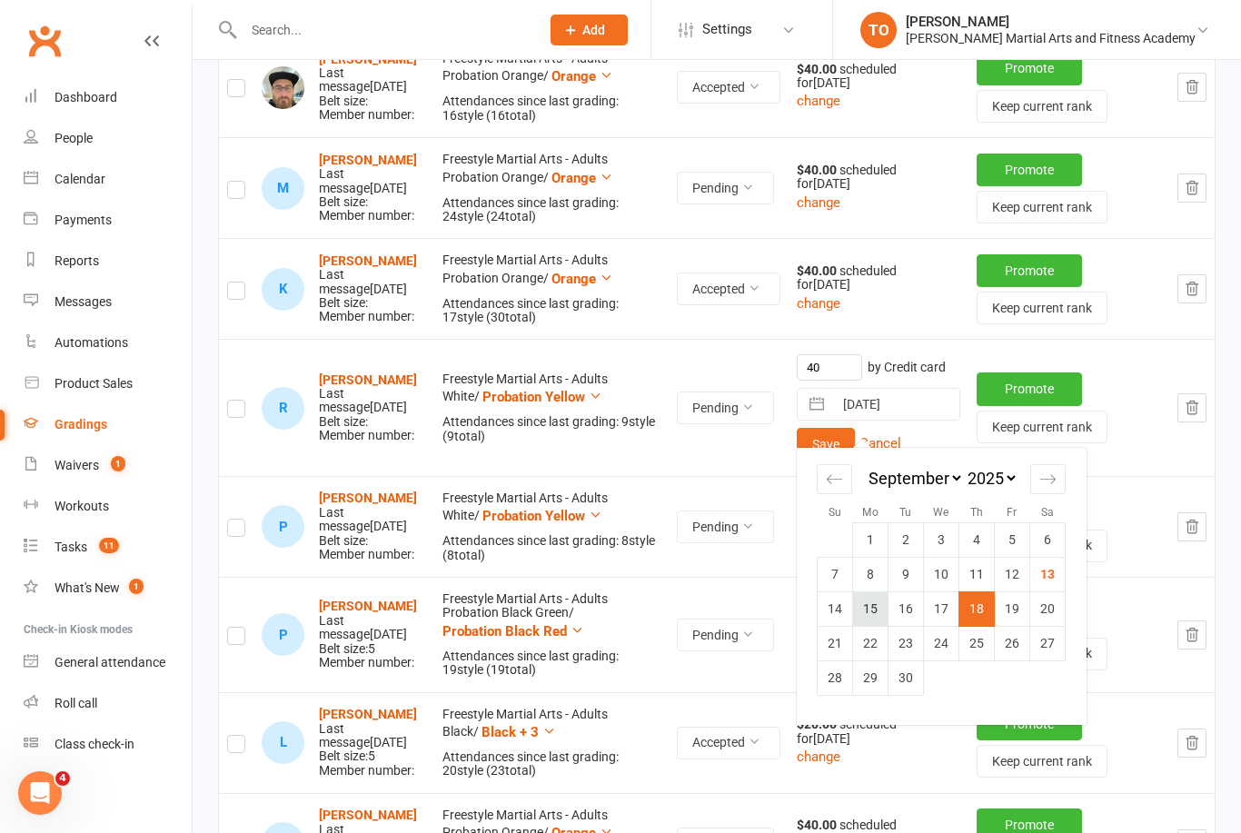
click at [889, 604] on td "15" at bounding box center [870, 609] width 35 height 35
type input "[DATE]"
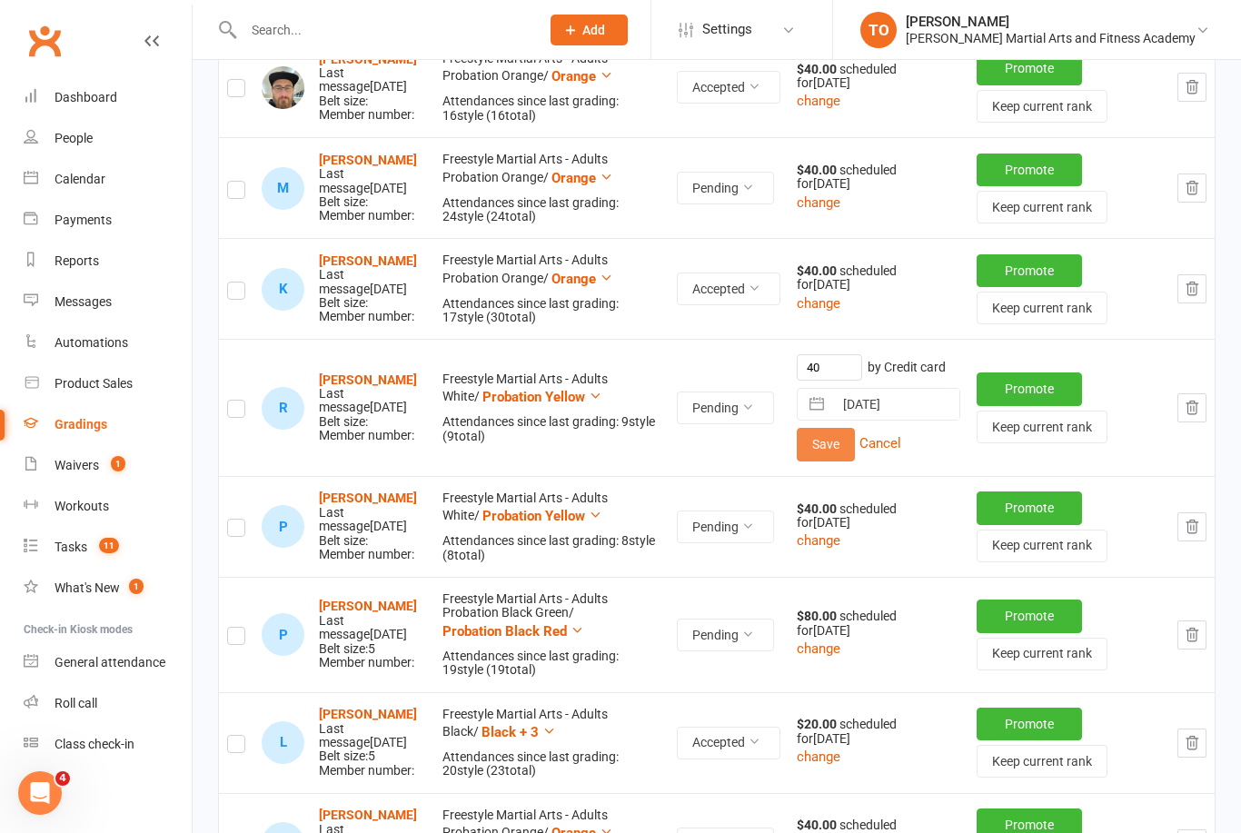
click at [855, 440] on button "Save" at bounding box center [826, 444] width 58 height 33
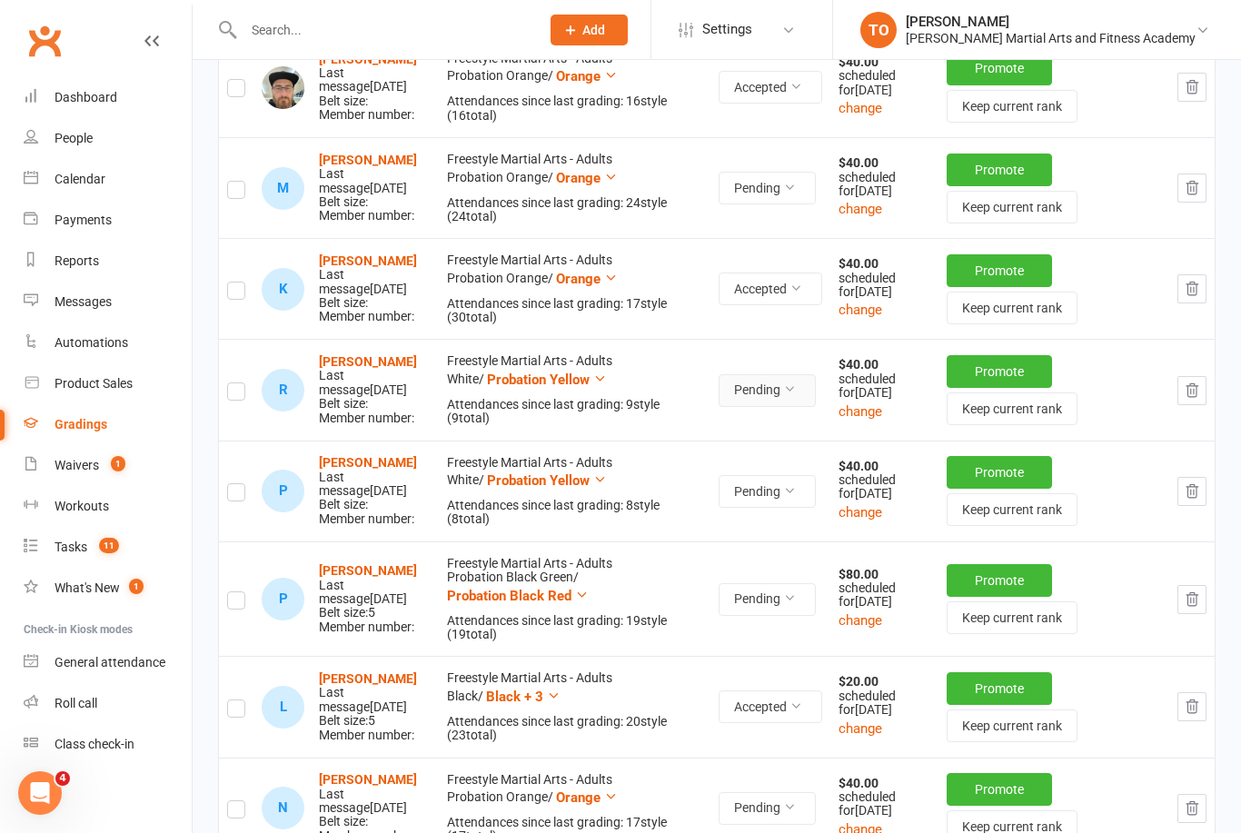
click at [796, 395] on icon at bounding box center [789, 389] width 13 height 13
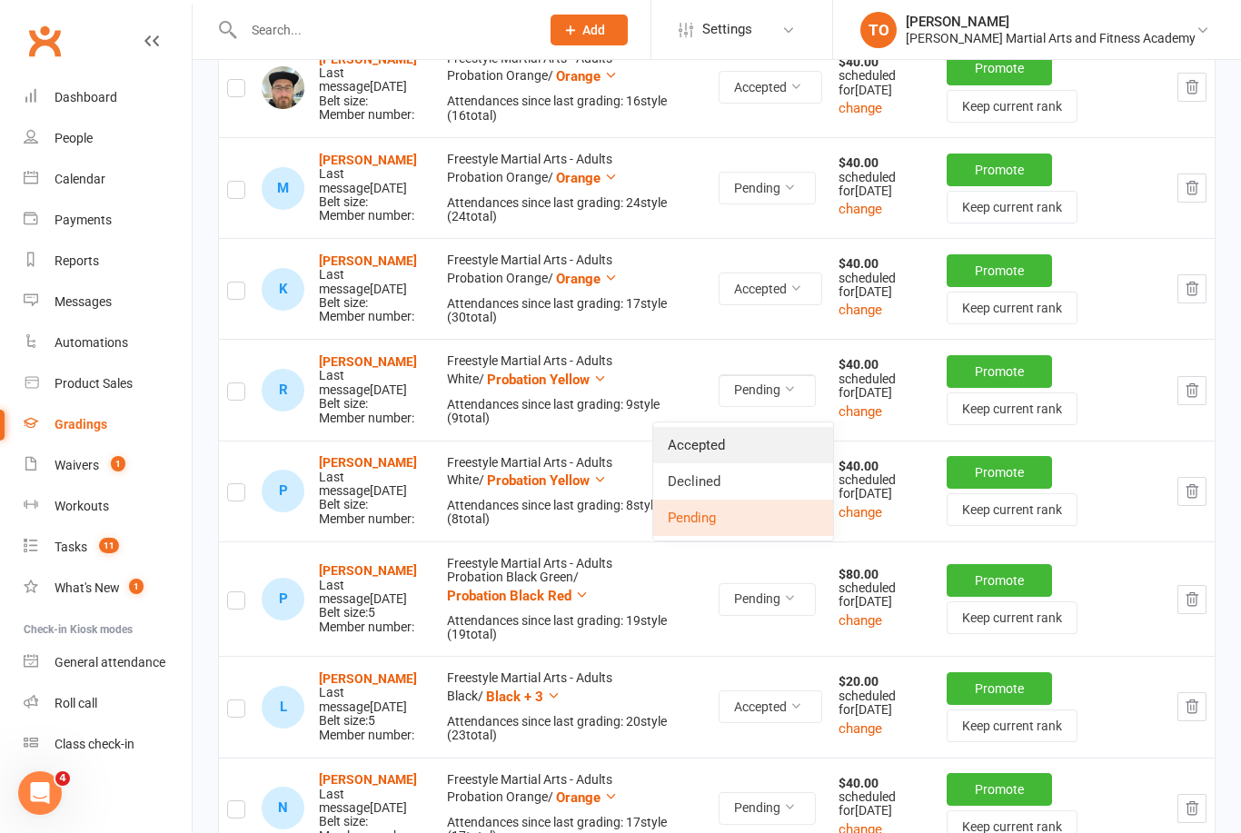
click at [723, 451] on link "Accepted" at bounding box center [743, 445] width 180 height 36
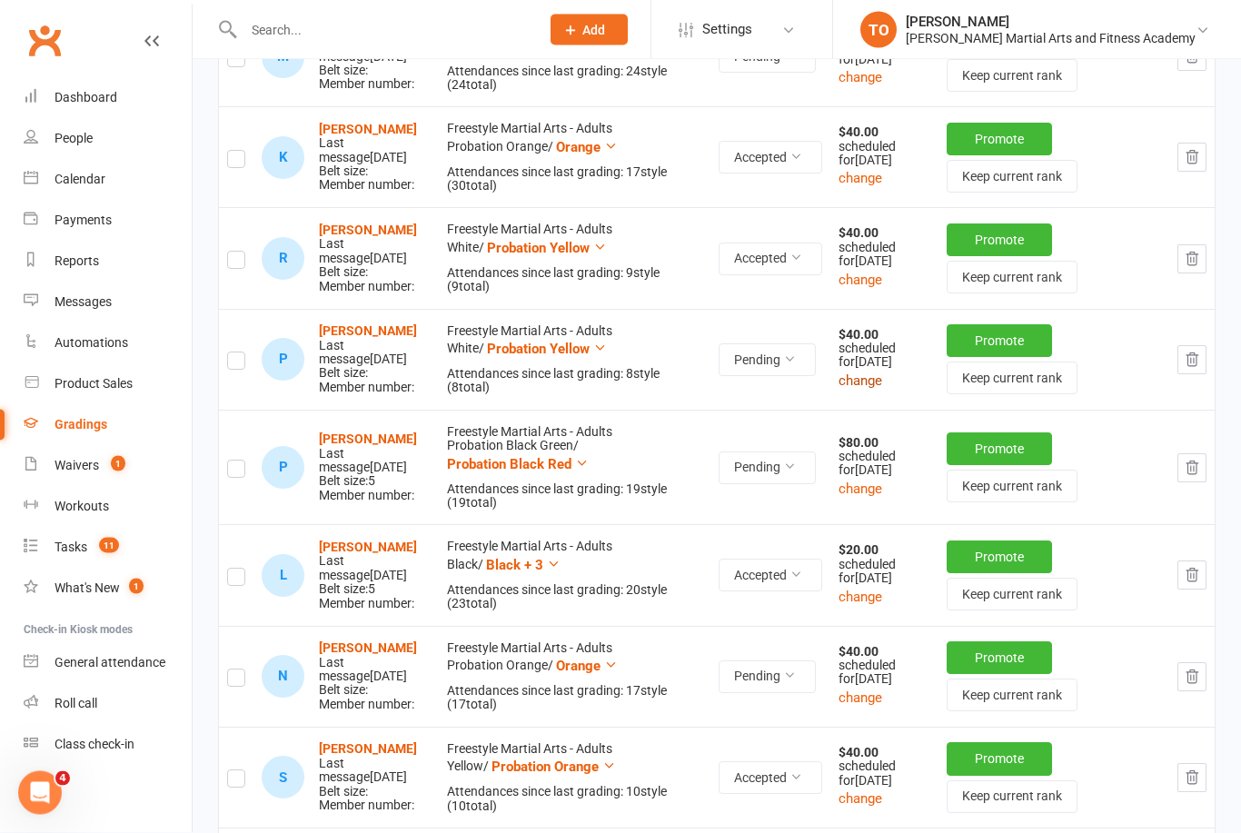
click at [882, 393] on button "change" at bounding box center [861, 382] width 44 height 22
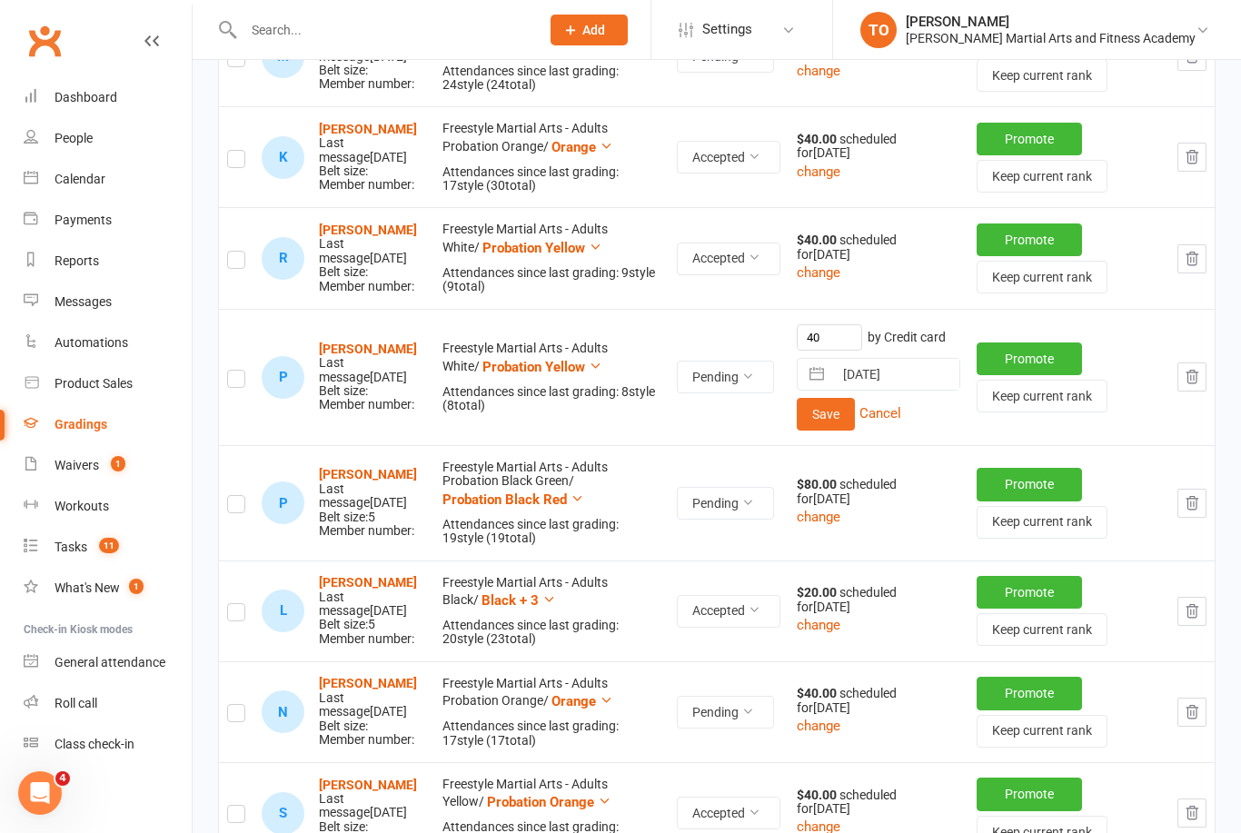
click at [929, 363] on input "[DATE]" at bounding box center [896, 374] width 126 height 31
select select "7"
select select "2025"
select select "8"
select select "2025"
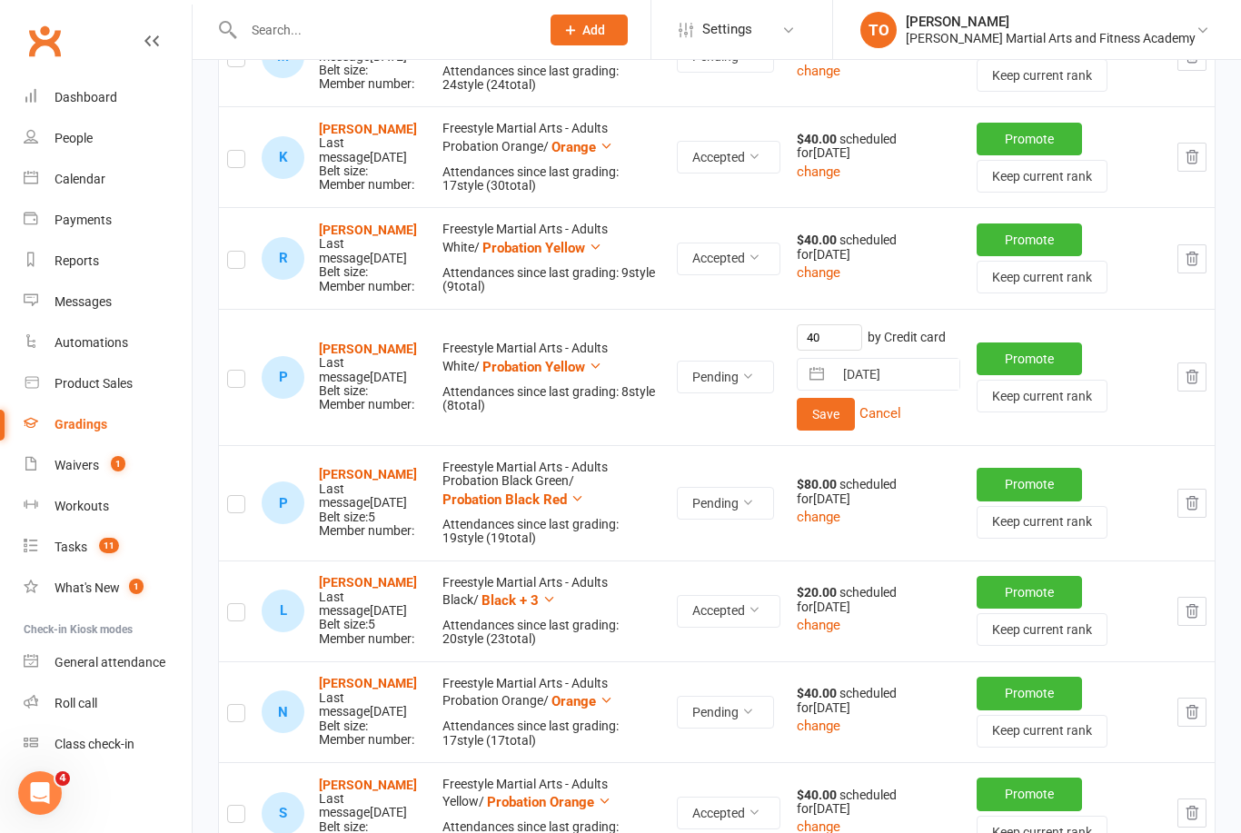
select select "9"
select select "2025"
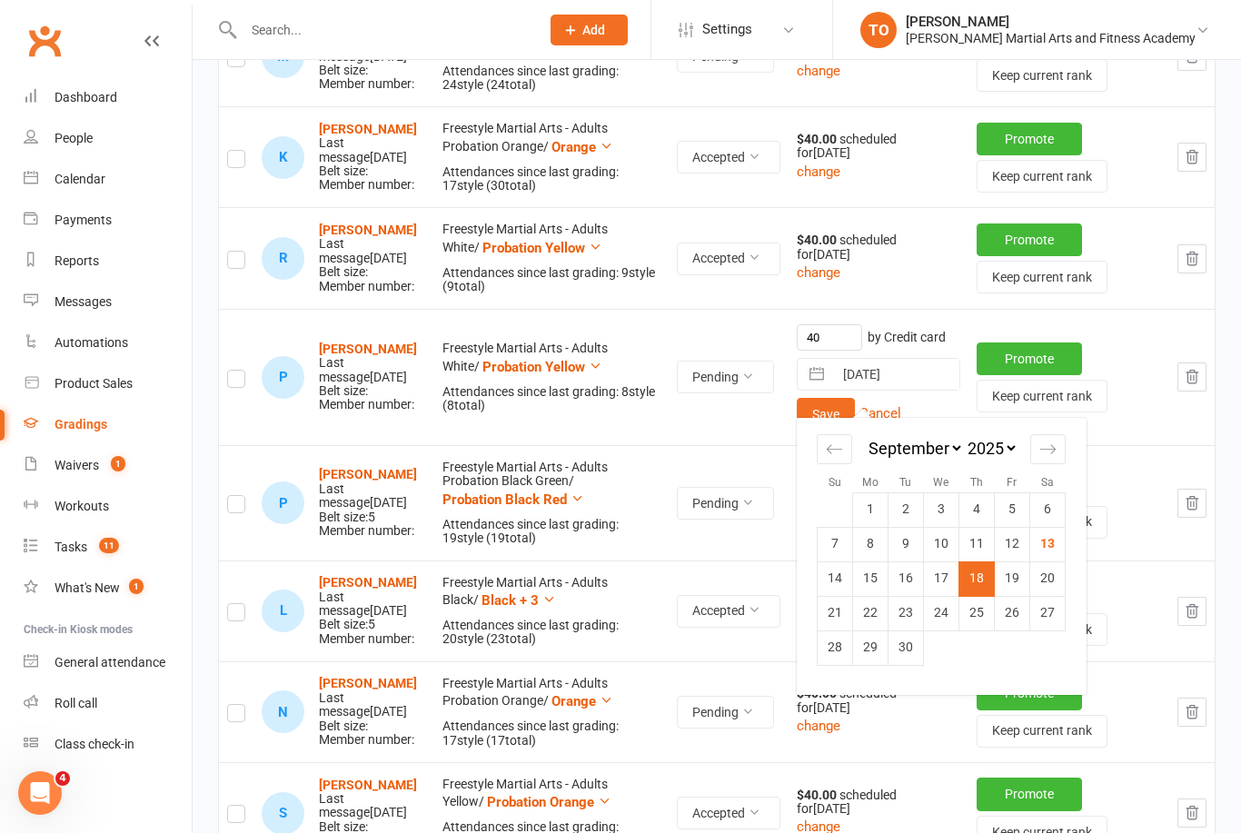
scroll to position [723, 0]
click at [889, 575] on td "15" at bounding box center [870, 579] width 35 height 35
type input "[DATE]"
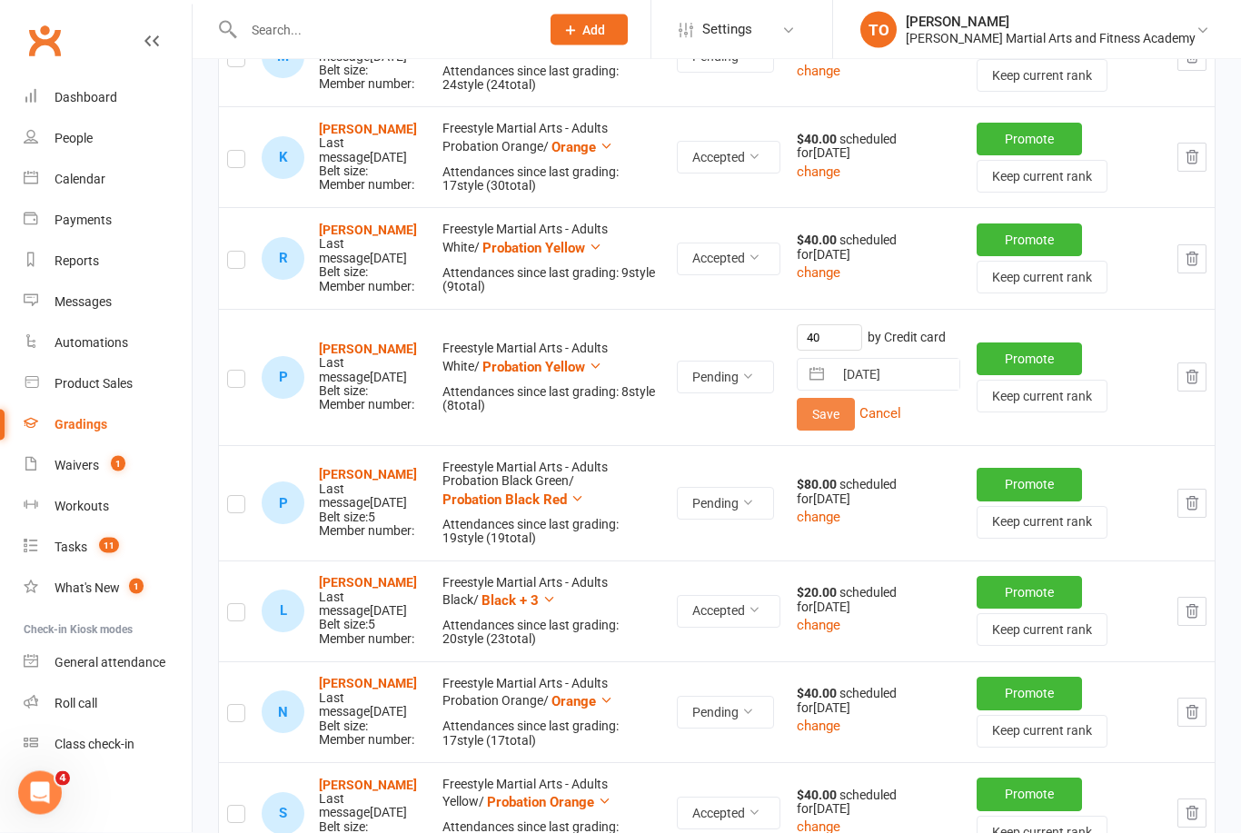
click at [855, 412] on button "Save" at bounding box center [826, 415] width 58 height 33
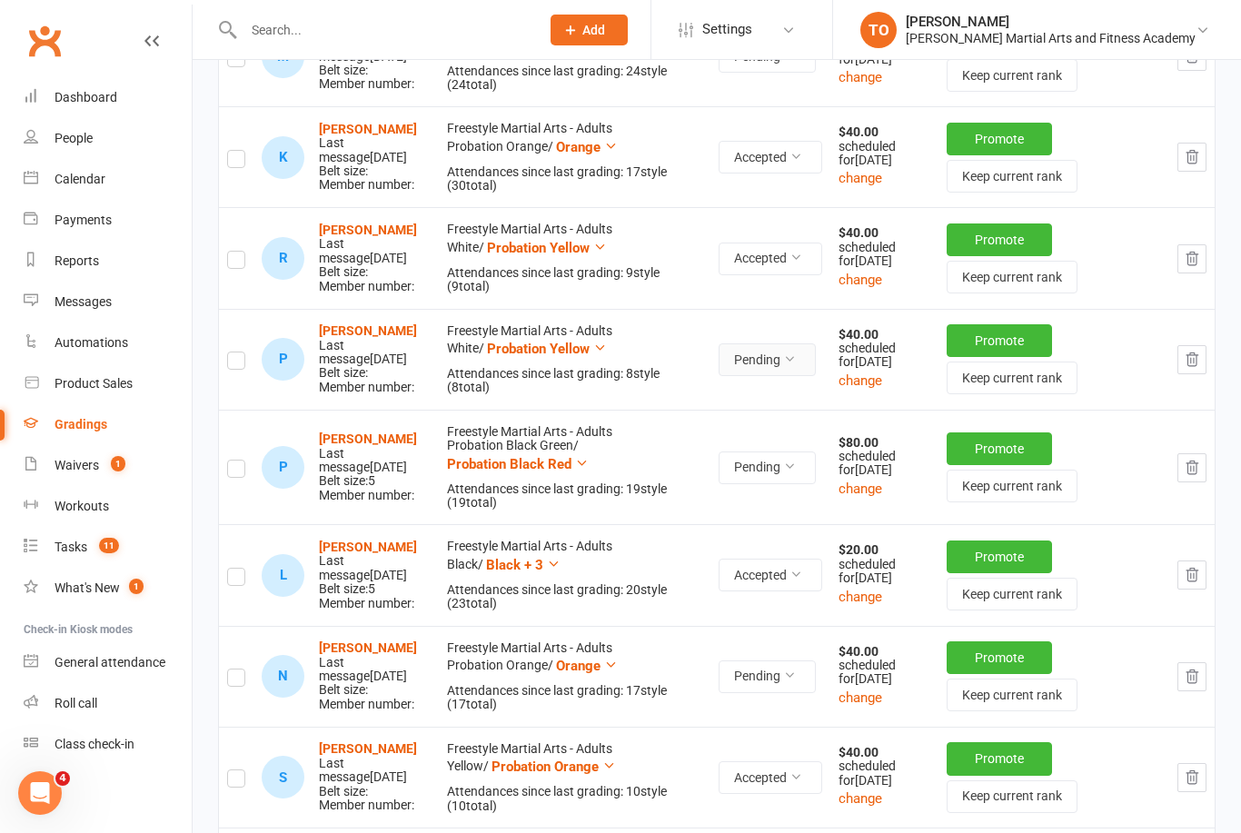
click at [796, 365] on icon at bounding box center [789, 359] width 13 height 13
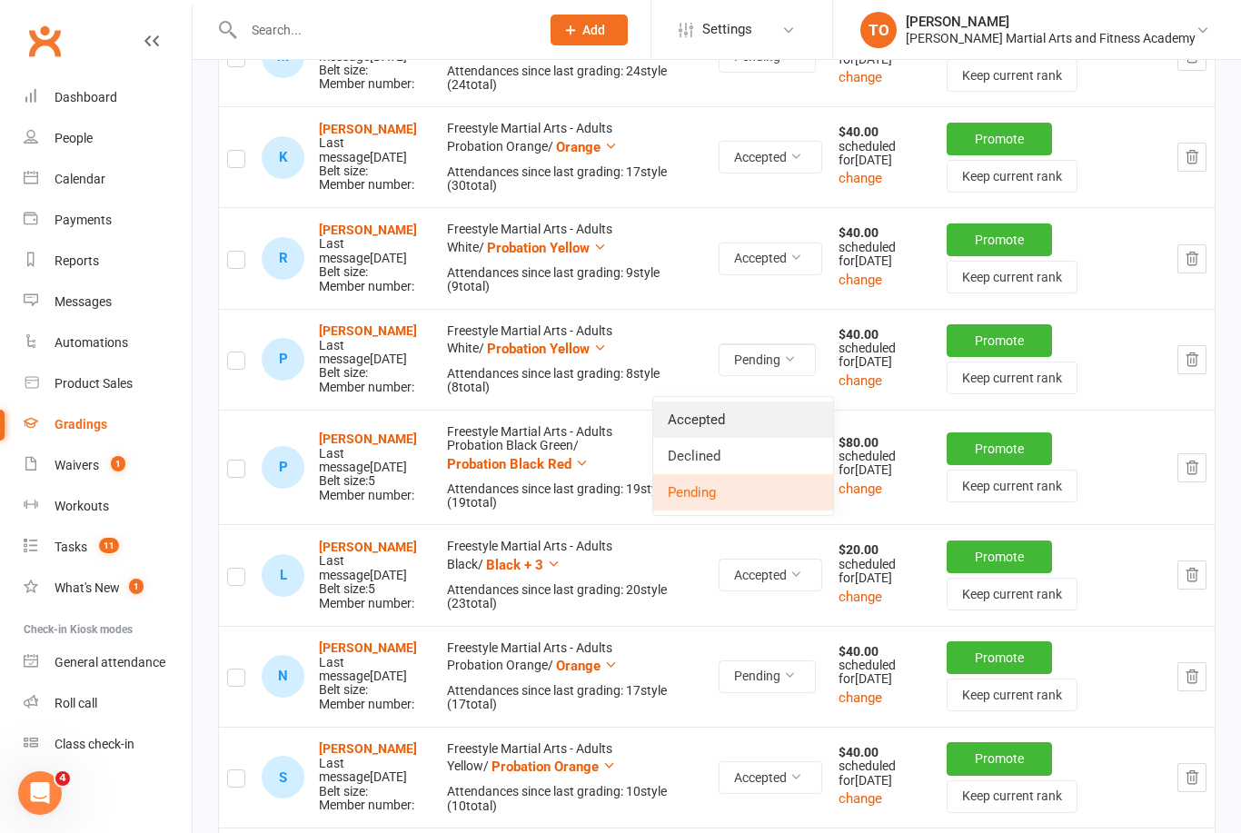
click at [733, 414] on link "Accepted" at bounding box center [743, 420] width 180 height 36
